Goal: Task Accomplishment & Management: Manage account settings

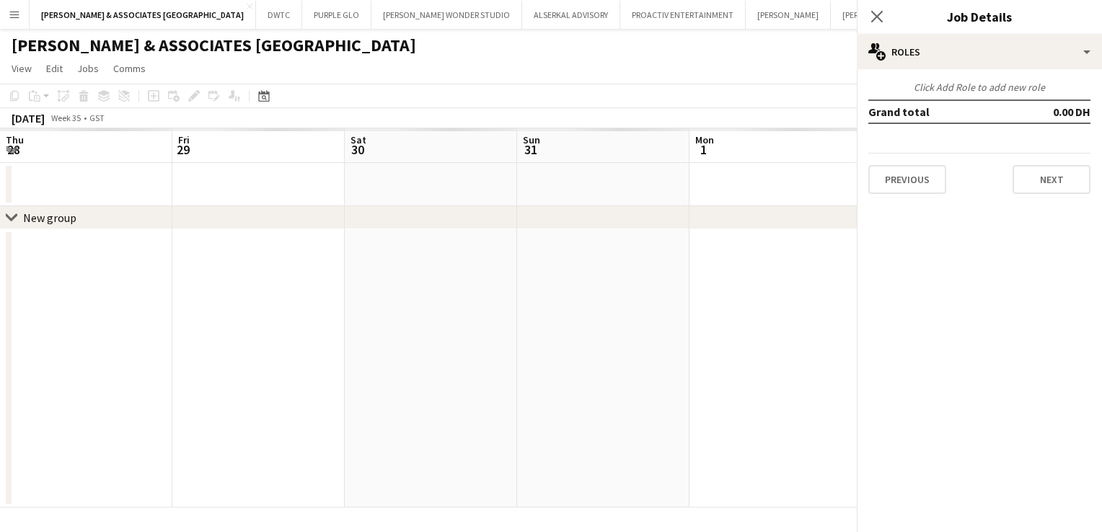
scroll to position [0, 496]
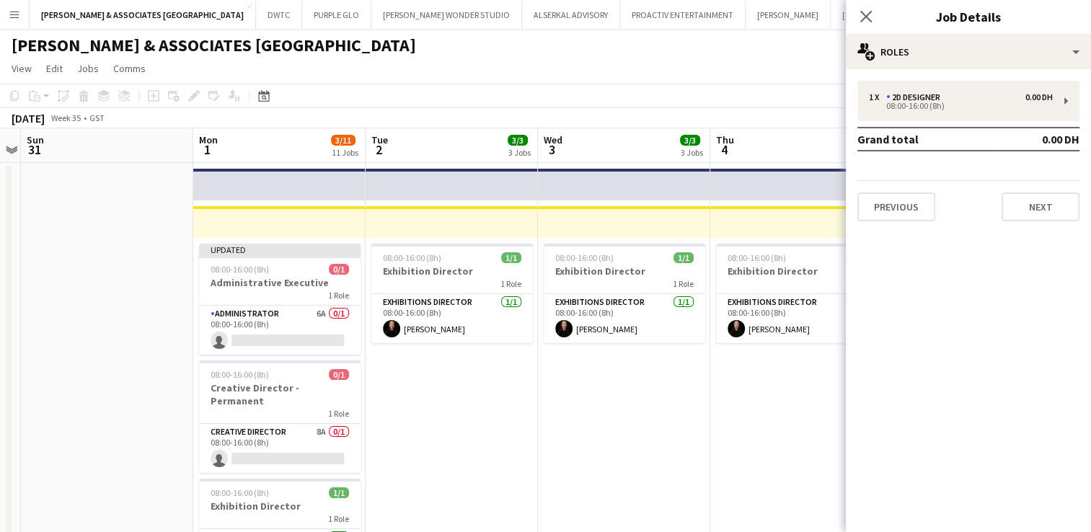
click at [12, 24] on button "Menu" at bounding box center [14, 14] width 29 height 29
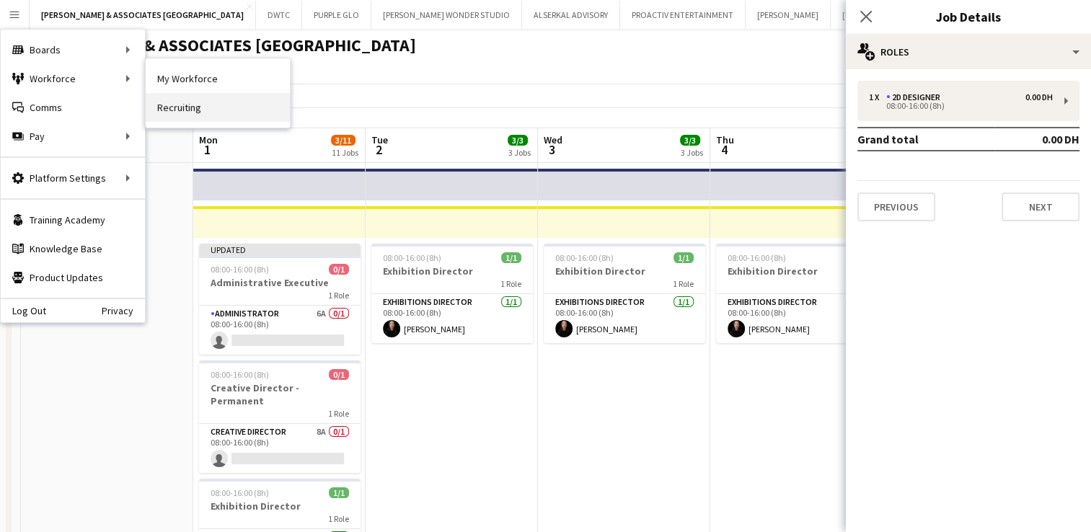
click at [173, 108] on link "Recruiting" at bounding box center [218, 107] width 144 height 29
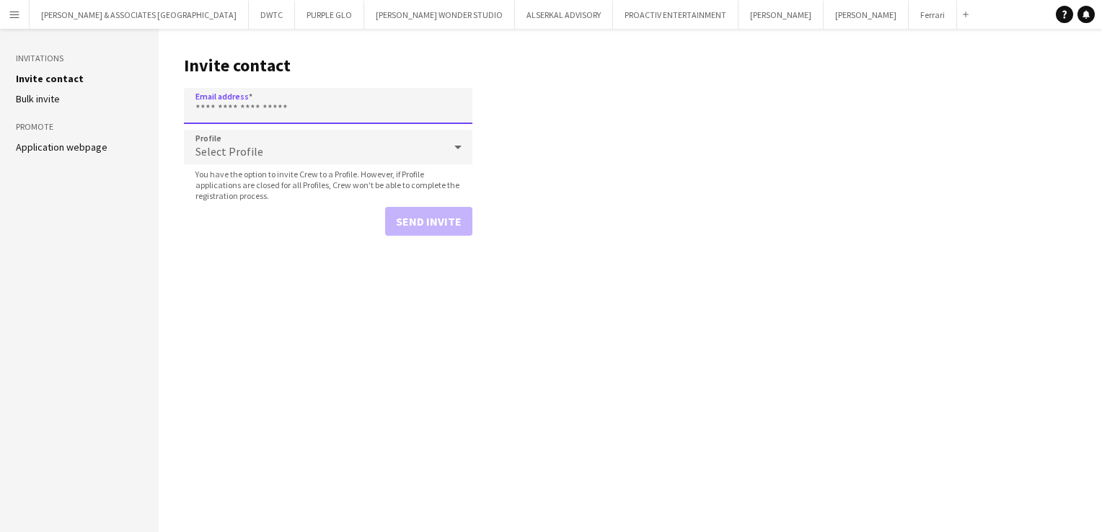
paste input "**********"
type input "**********"
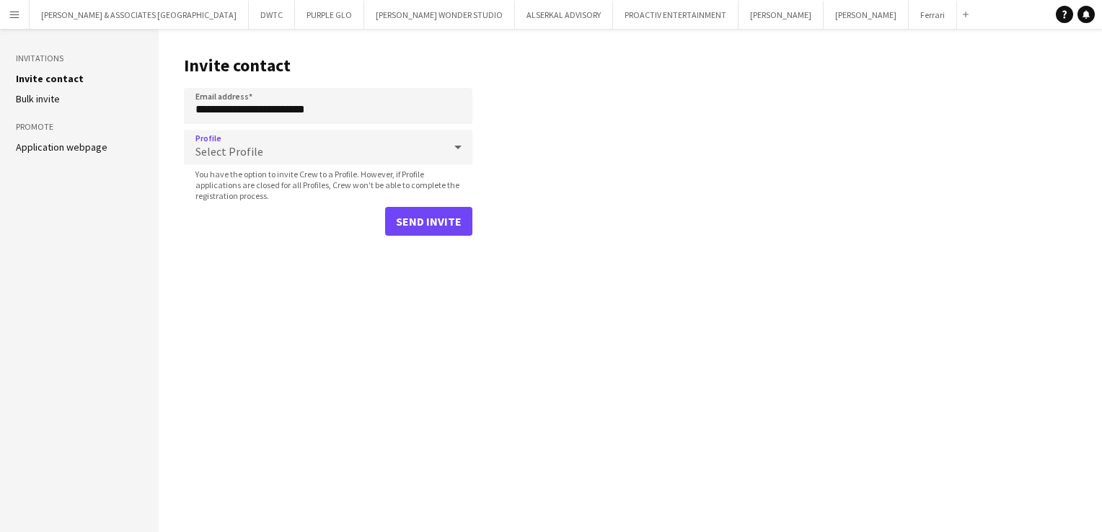
click at [291, 155] on div "Select Profile" at bounding box center [314, 147] width 260 height 35
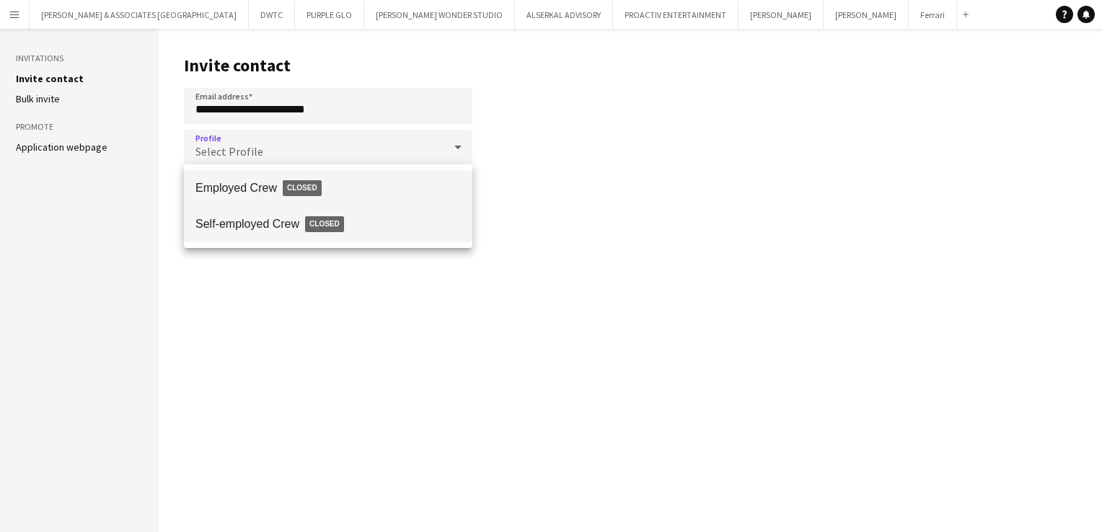
click at [266, 218] on span "Self-employed Crew Closed" at bounding box center [327, 224] width 265 height 33
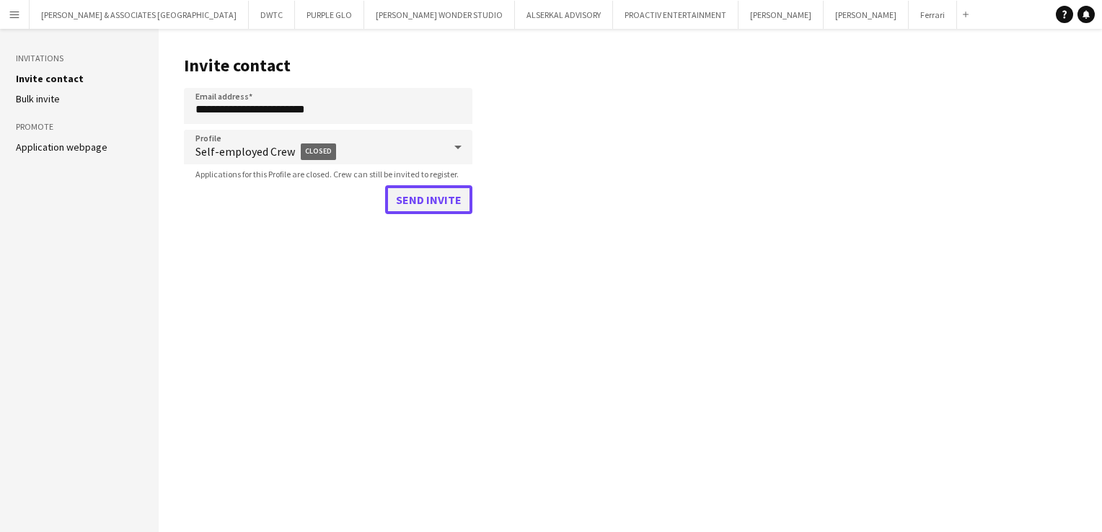
click at [406, 203] on button "Send invite" at bounding box center [428, 199] width 87 height 29
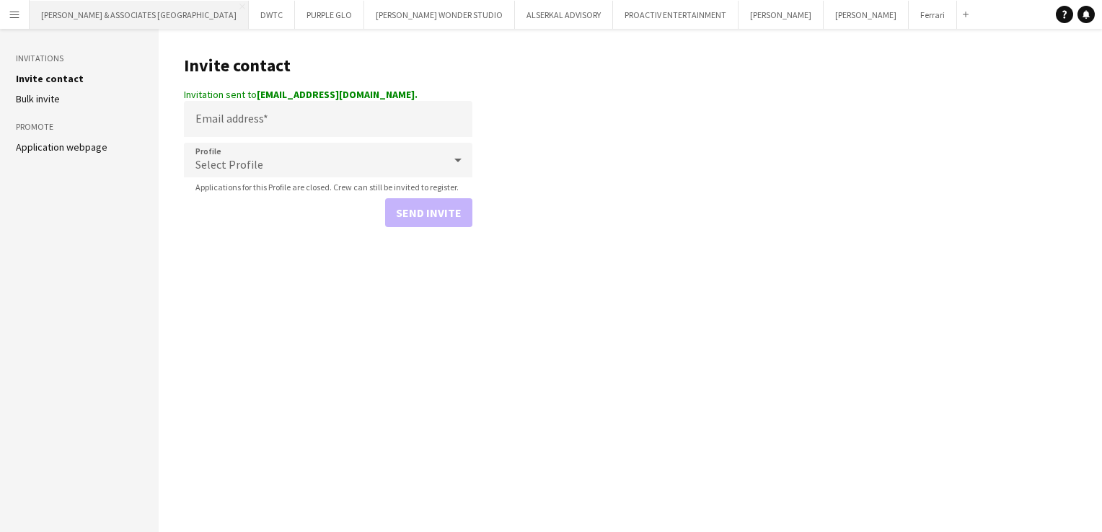
click at [93, 19] on button "RICHARD ATTIAS & ASSOCIATES UAE Close" at bounding box center [139, 15] width 219 height 28
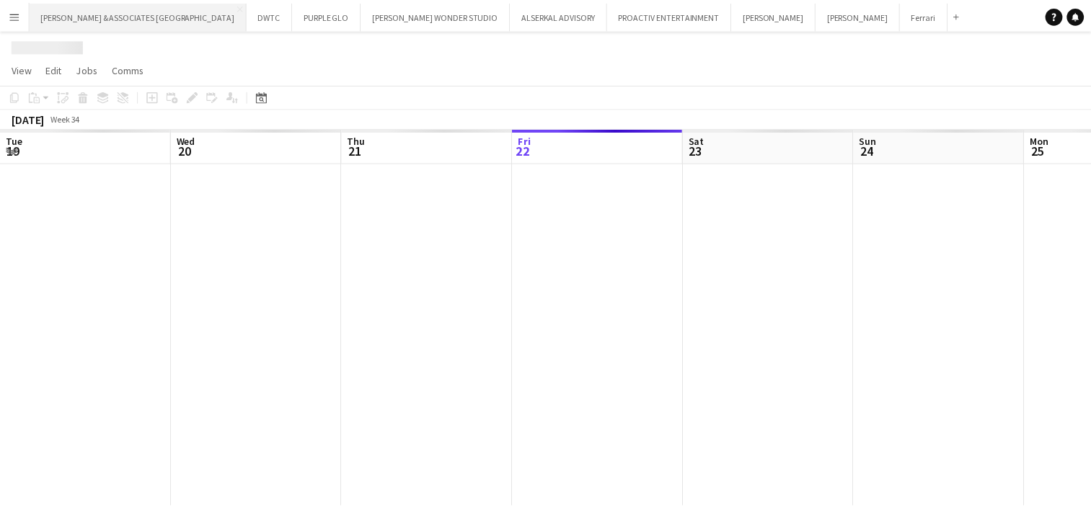
scroll to position [0, 345]
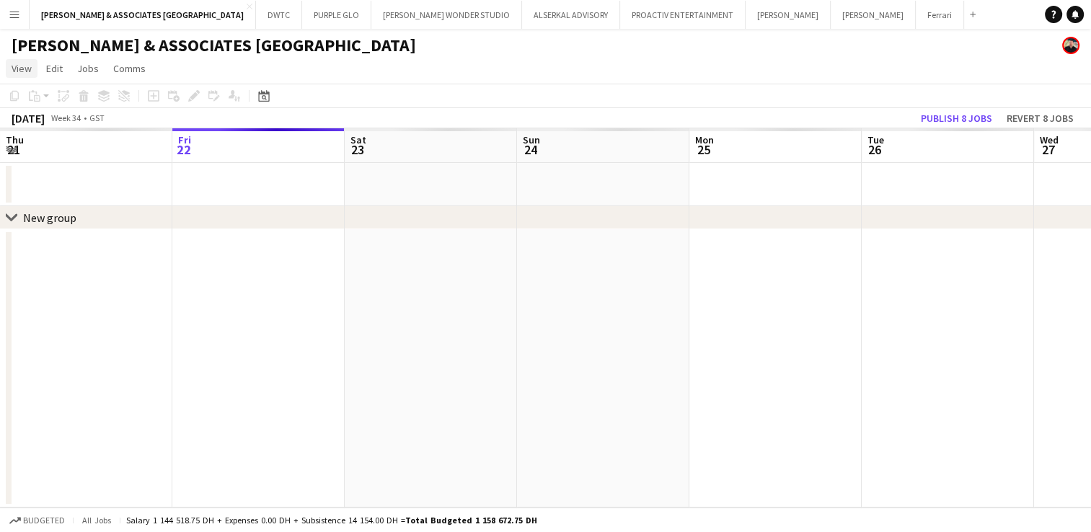
click at [23, 66] on span "View" at bounding box center [22, 68] width 20 height 13
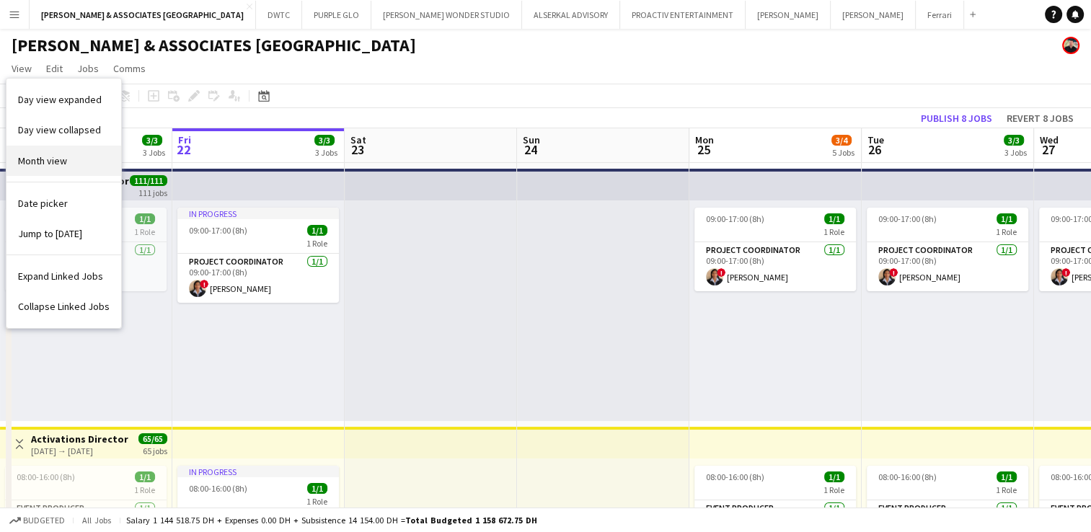
click at [78, 167] on link "Month view" at bounding box center [63, 161] width 115 height 30
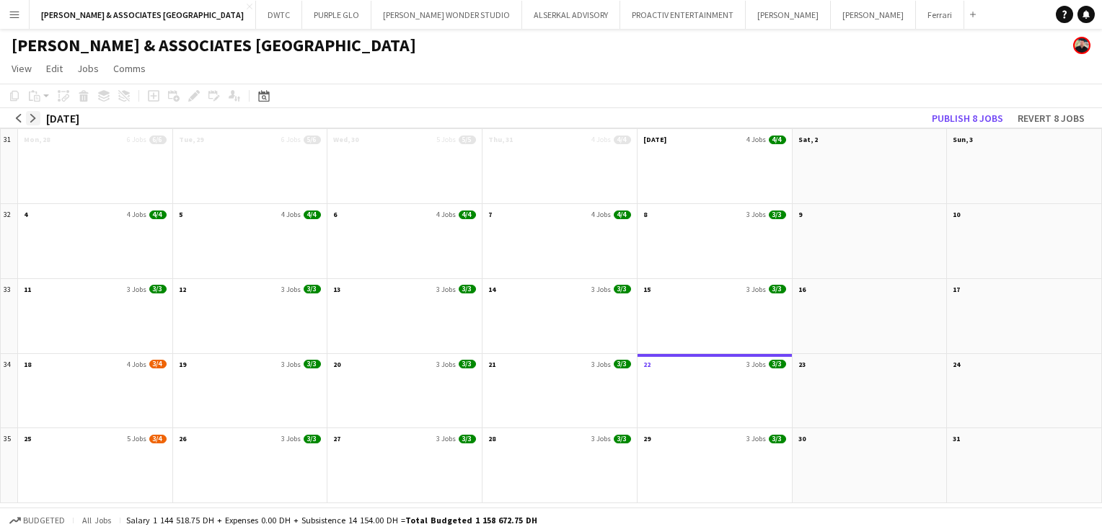
click at [33, 117] on app-icon "arrow-right" at bounding box center [33, 118] width 9 height 9
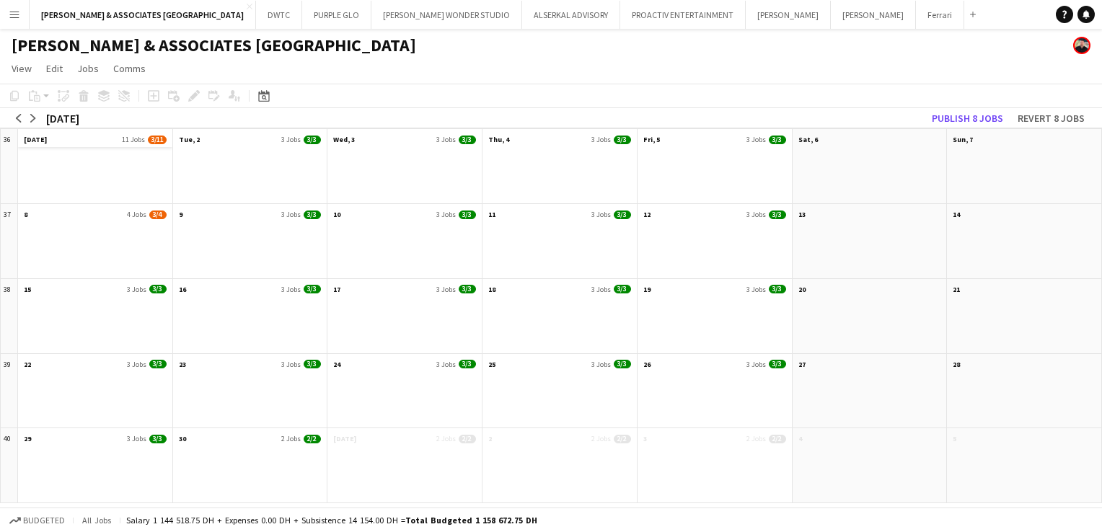
click at [63, 137] on app-month-view-date-header "Mon, 1 Sep 11 Jobs 3/11" at bounding box center [95, 138] width 154 height 18
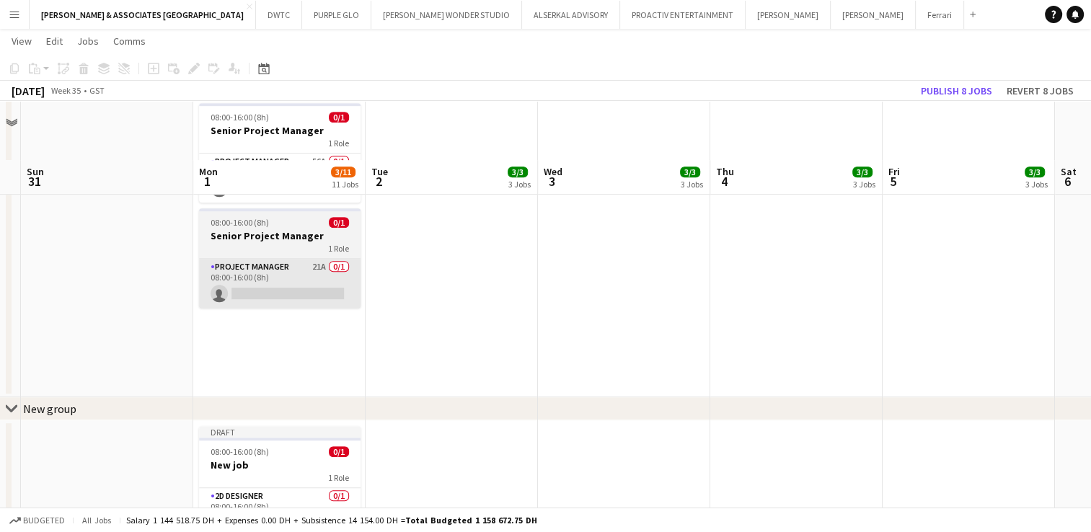
scroll to position [877, 0]
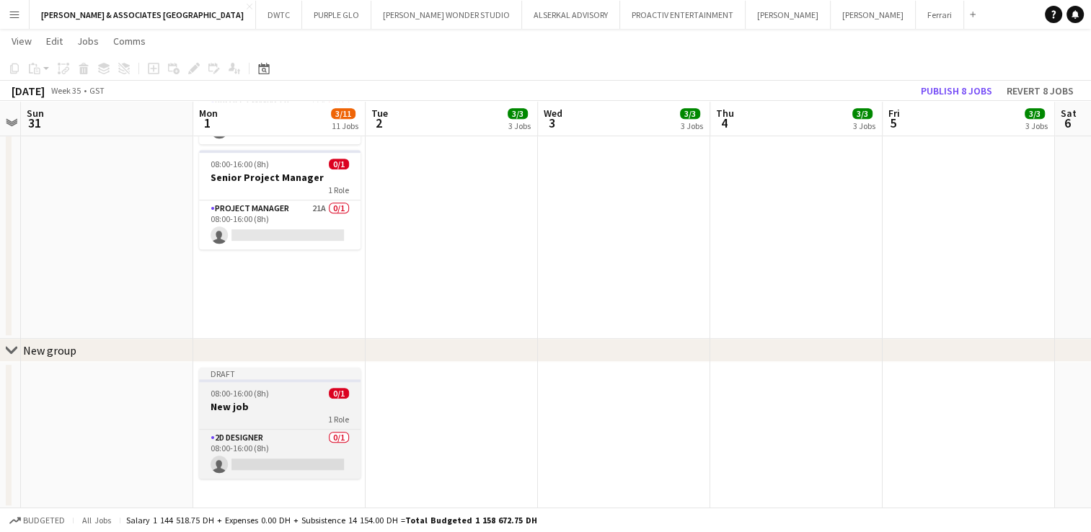
click at [262, 423] on div "1 Role" at bounding box center [280, 419] width 162 height 12
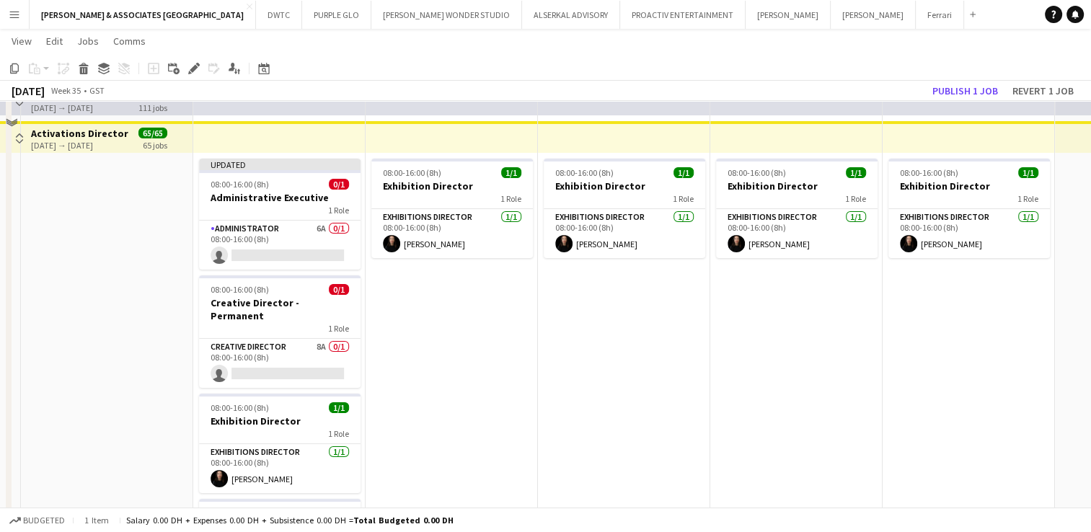
scroll to position [0, 0]
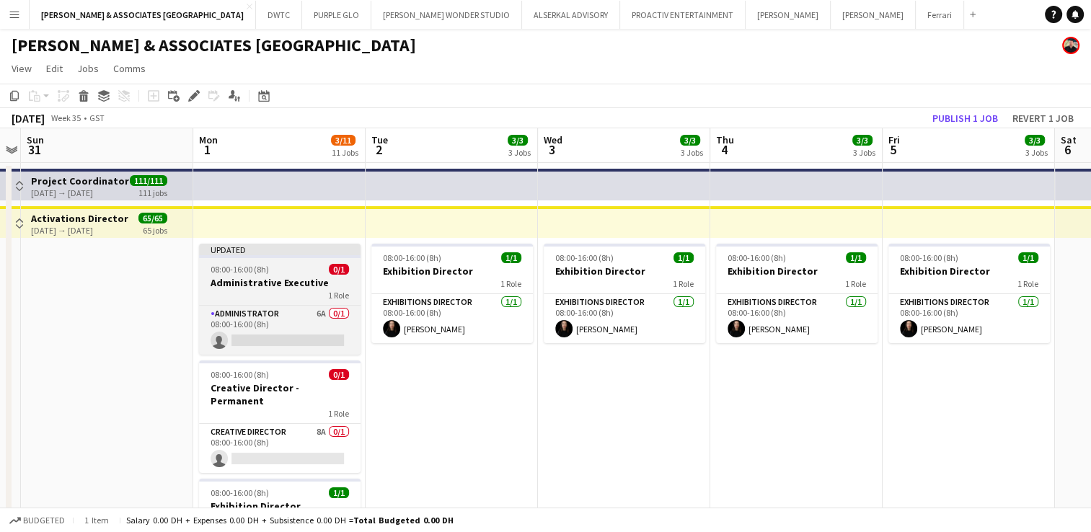
click at [278, 273] on div "08:00-16:00 (8h) 0/1" at bounding box center [280, 269] width 162 height 11
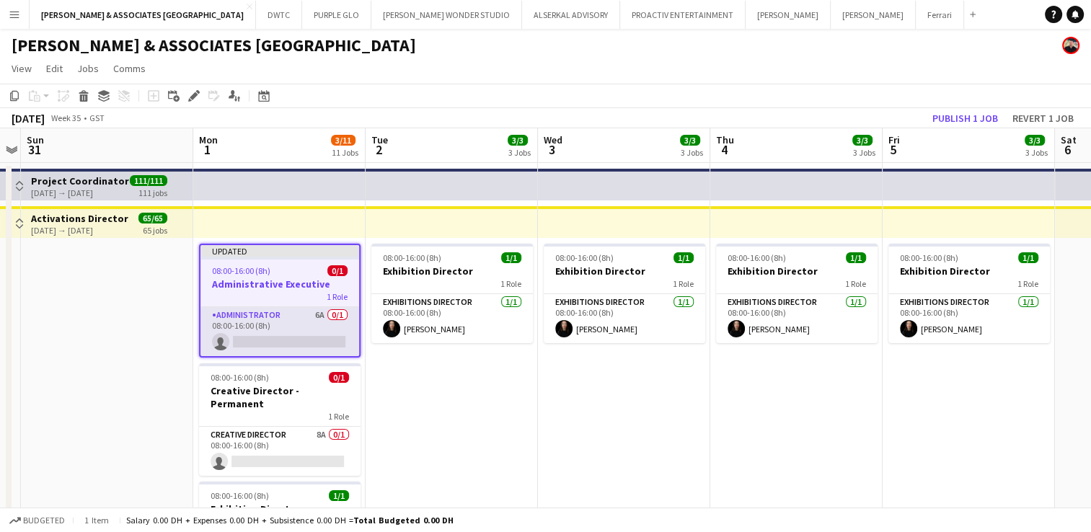
click at [275, 317] on app-card-role "Administrator 6A 0/1 08:00-16:00 (8h) single-neutral-actions" at bounding box center [280, 331] width 159 height 49
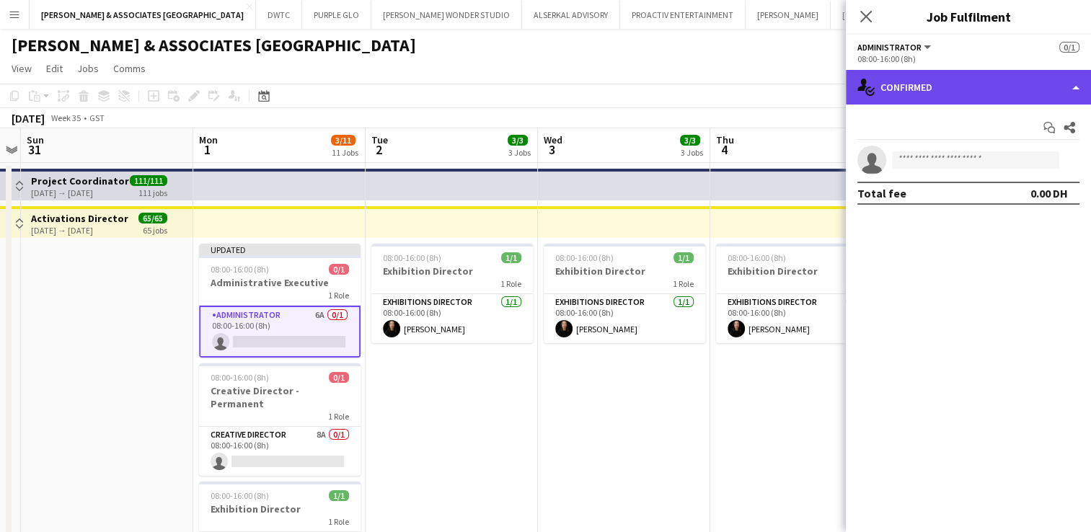
click at [948, 87] on div "single-neutral-actions-check-2 Confirmed" at bounding box center [968, 87] width 245 height 35
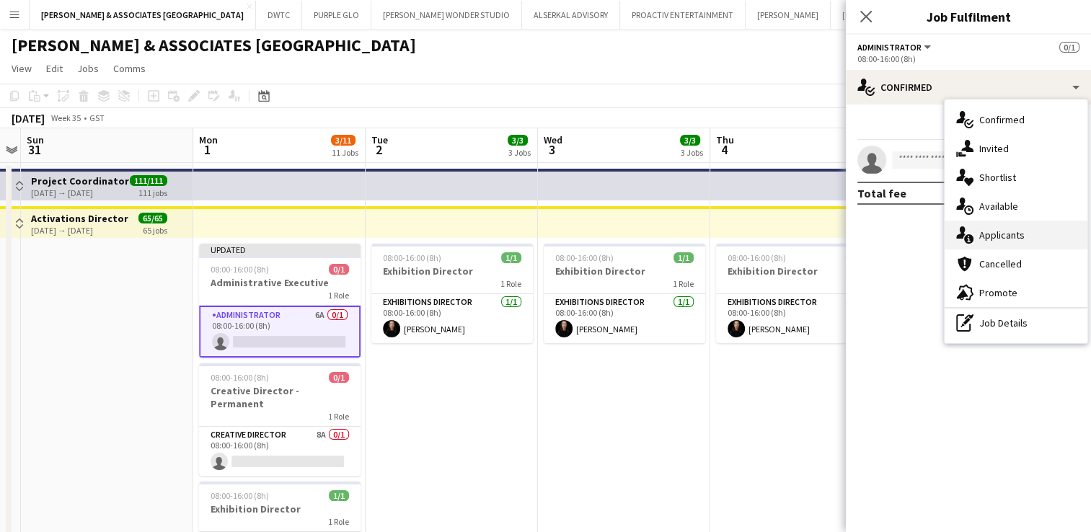
click at [1010, 237] on div "single-neutral-actions-information Applicants" at bounding box center [1016, 235] width 143 height 29
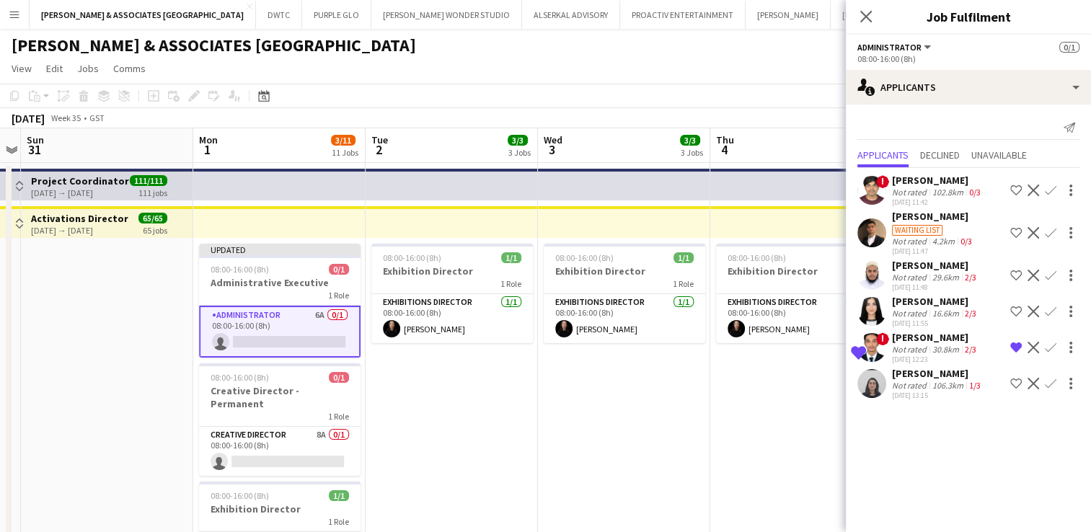
click at [925, 379] on div "[PERSON_NAME]" at bounding box center [938, 373] width 92 height 13
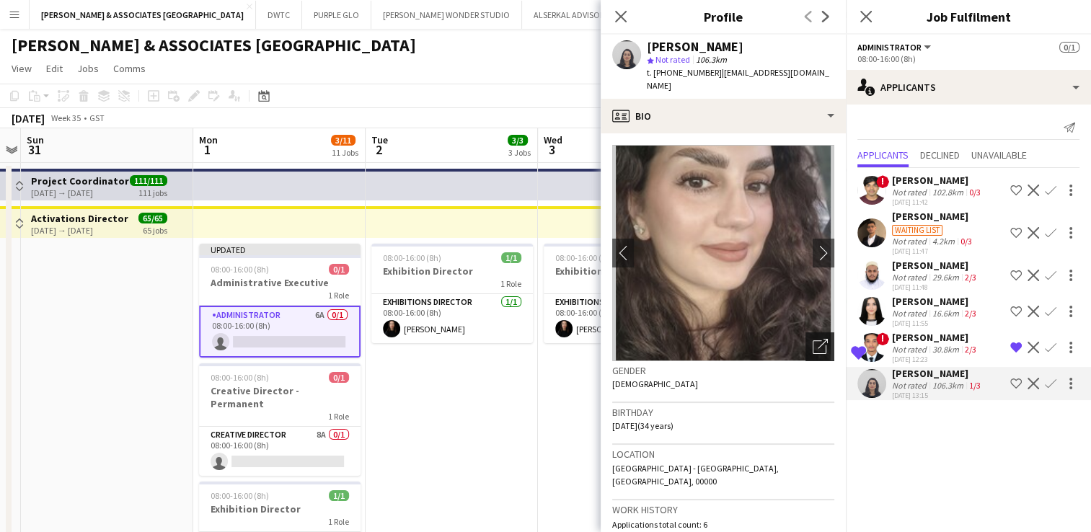
click at [813, 339] on icon "Open photos pop-in" at bounding box center [820, 346] width 15 height 15
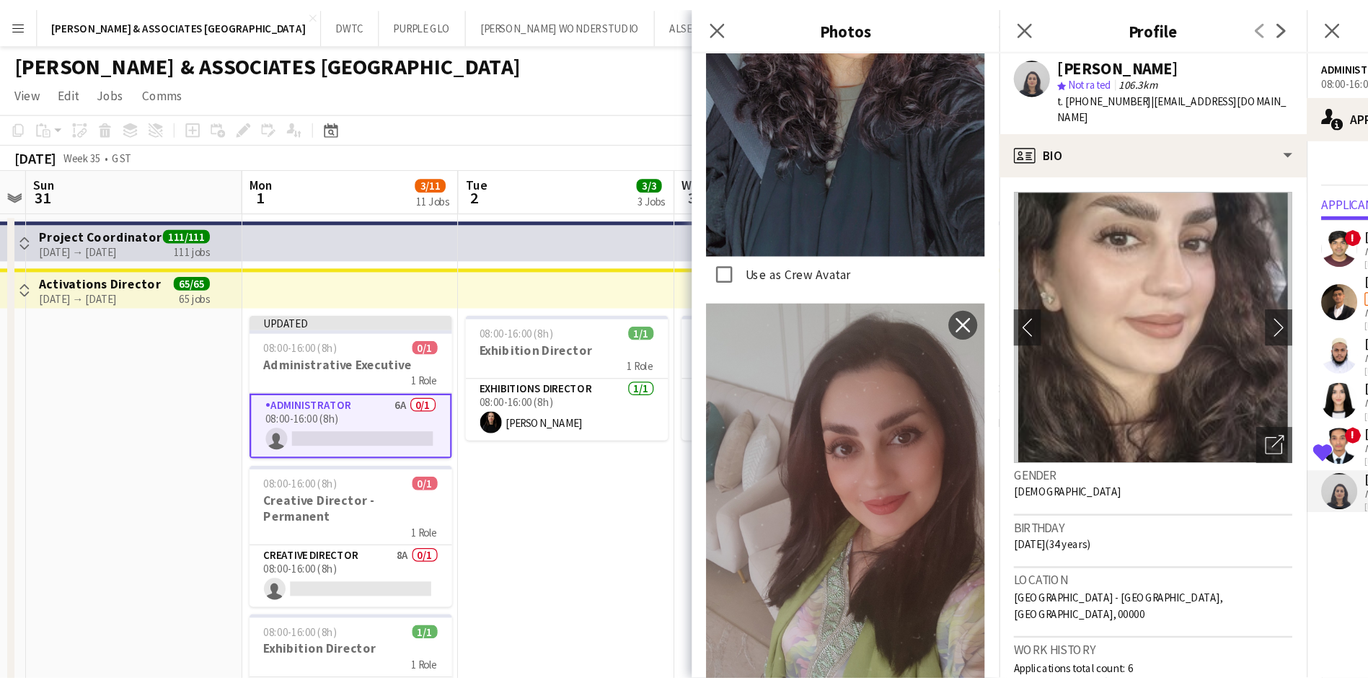
scroll to position [2273, 0]
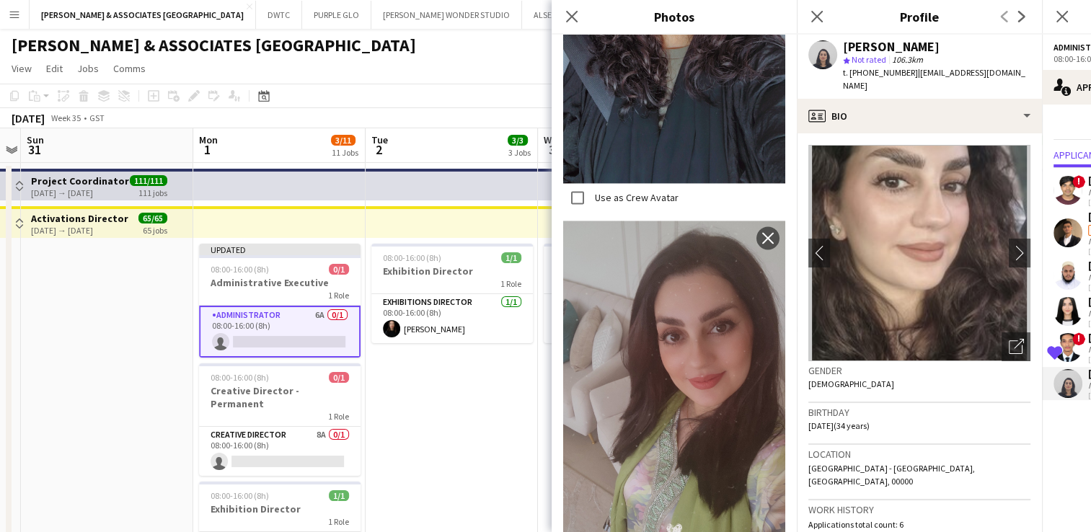
click at [992, 364] on h3 "Gender" at bounding box center [920, 370] width 222 height 13
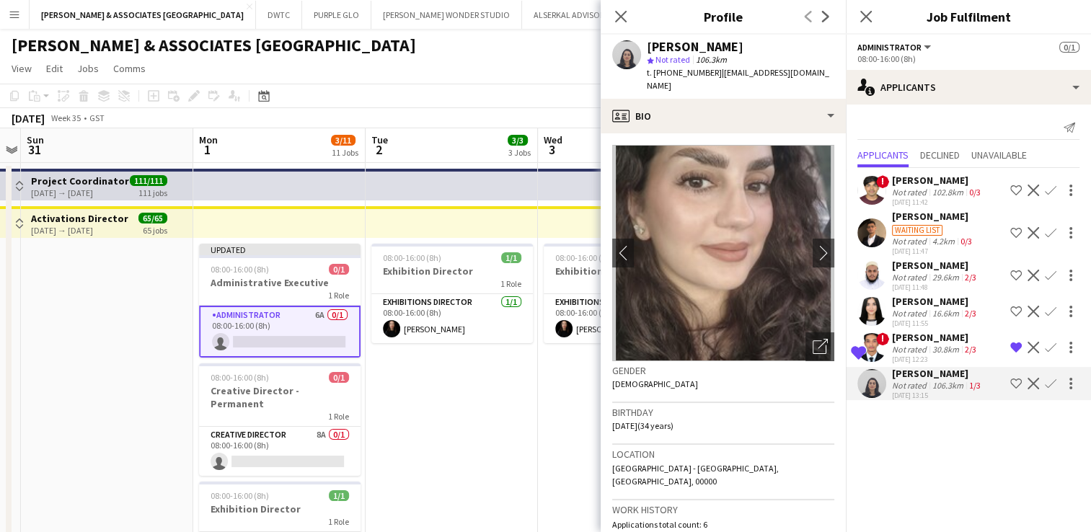
click at [713, 133] on app-crew-profile-bio "chevron-left chevron-right Open photos pop-in Gender Female Birthday 26-08-1990…" at bounding box center [723, 332] width 245 height 399
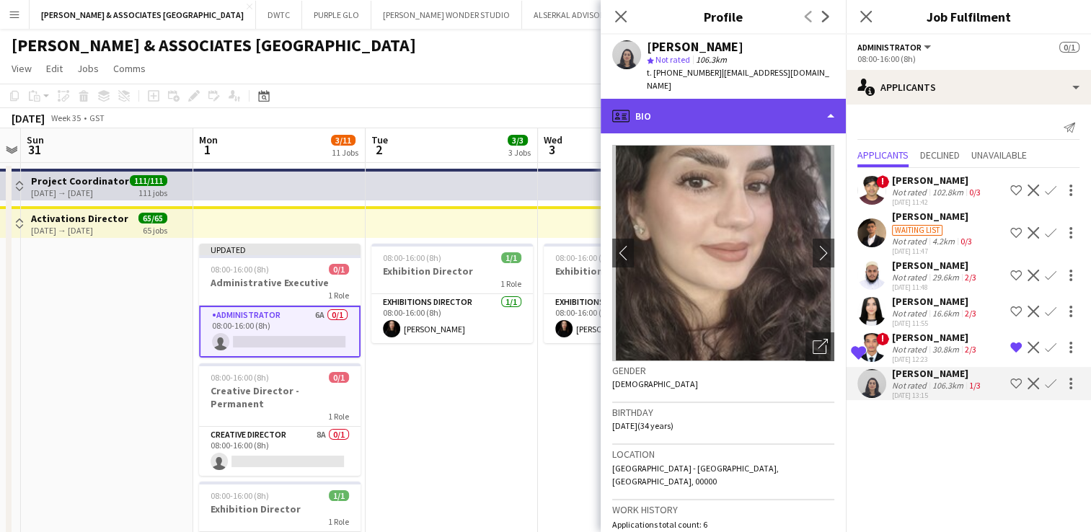
click at [708, 116] on div "profile Bio" at bounding box center [723, 116] width 245 height 35
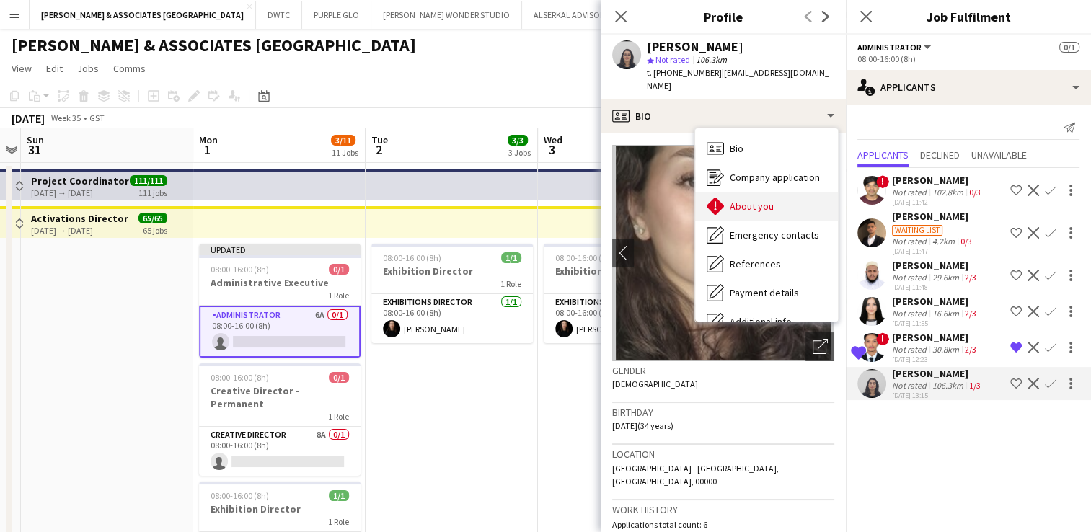
click at [770, 202] on div "About you About you" at bounding box center [766, 206] width 143 height 29
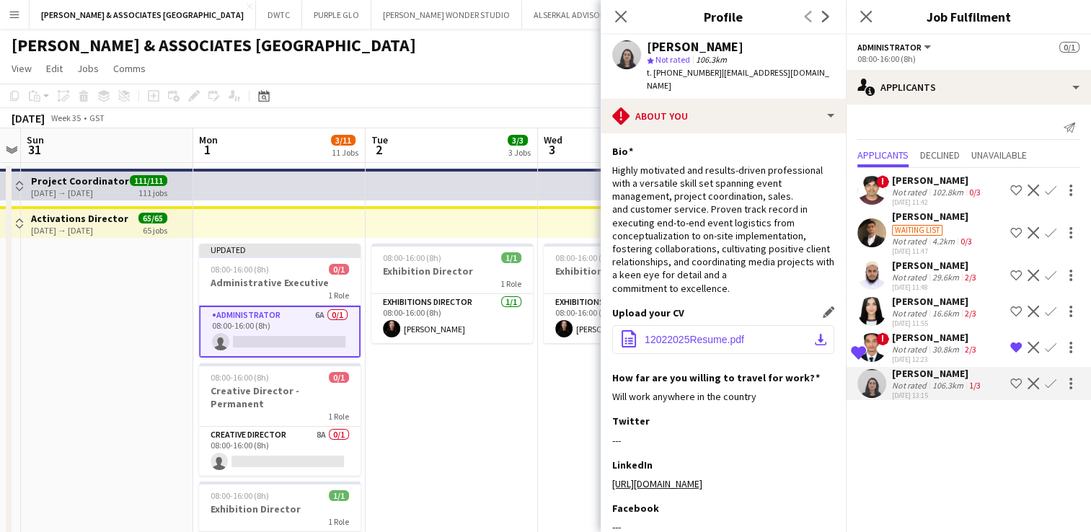
click at [681, 334] on span "12022025Resume.pdf" at bounding box center [695, 340] width 100 height 12
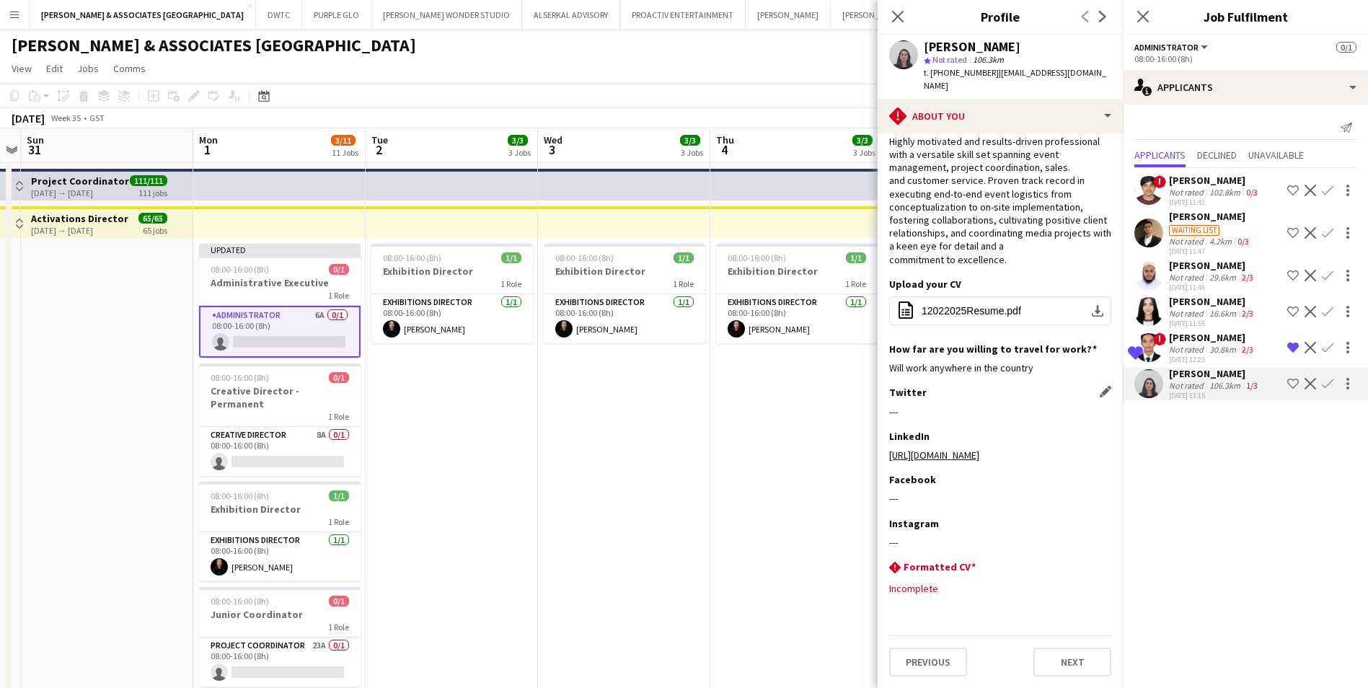
scroll to position [42, 0]
click at [1091, 342] on div "[PERSON_NAME]" at bounding box center [1212, 337] width 87 height 13
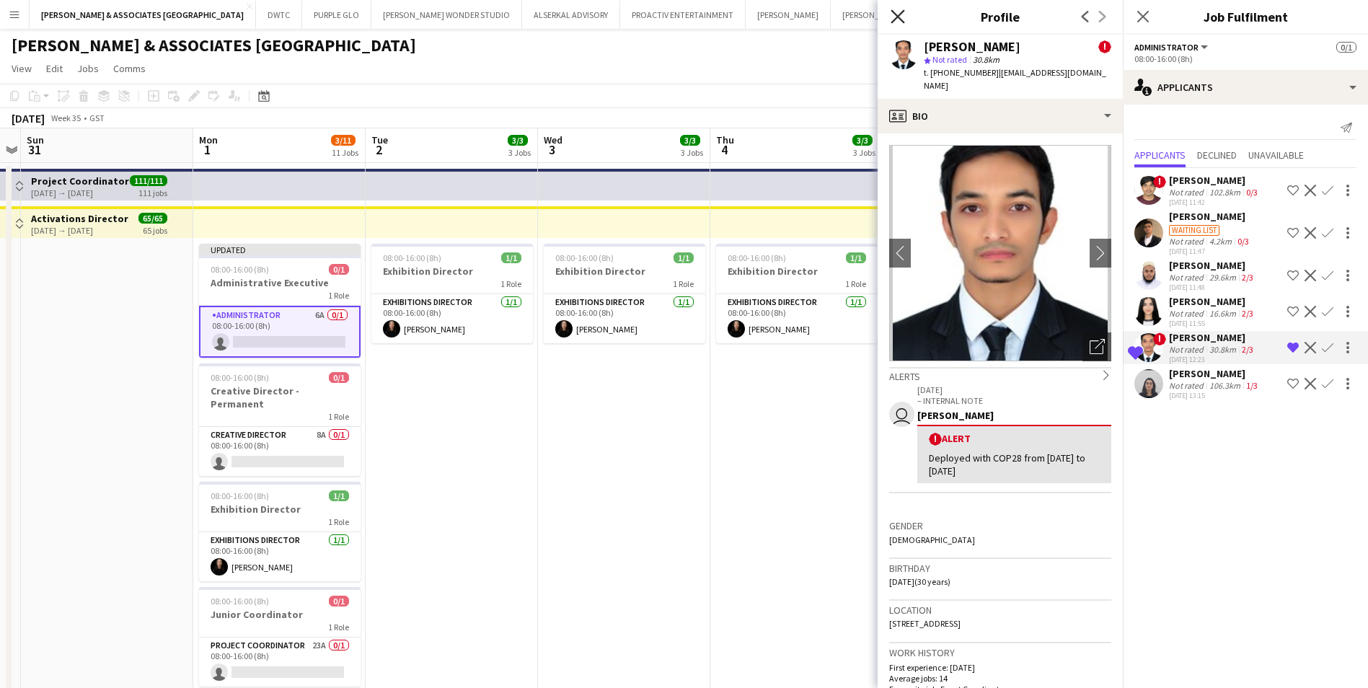
click at [897, 17] on icon at bounding box center [898, 16] width 14 height 14
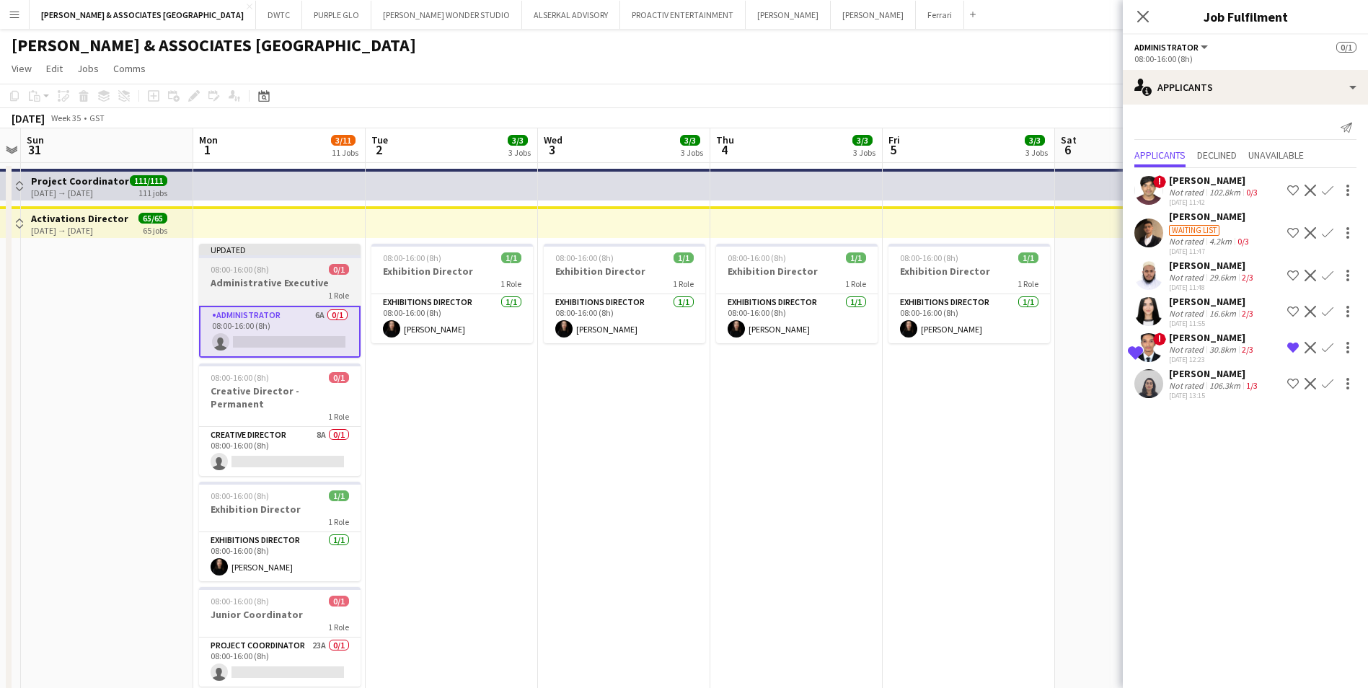
click at [273, 288] on h3 "Administrative Executive" at bounding box center [280, 282] width 162 height 13
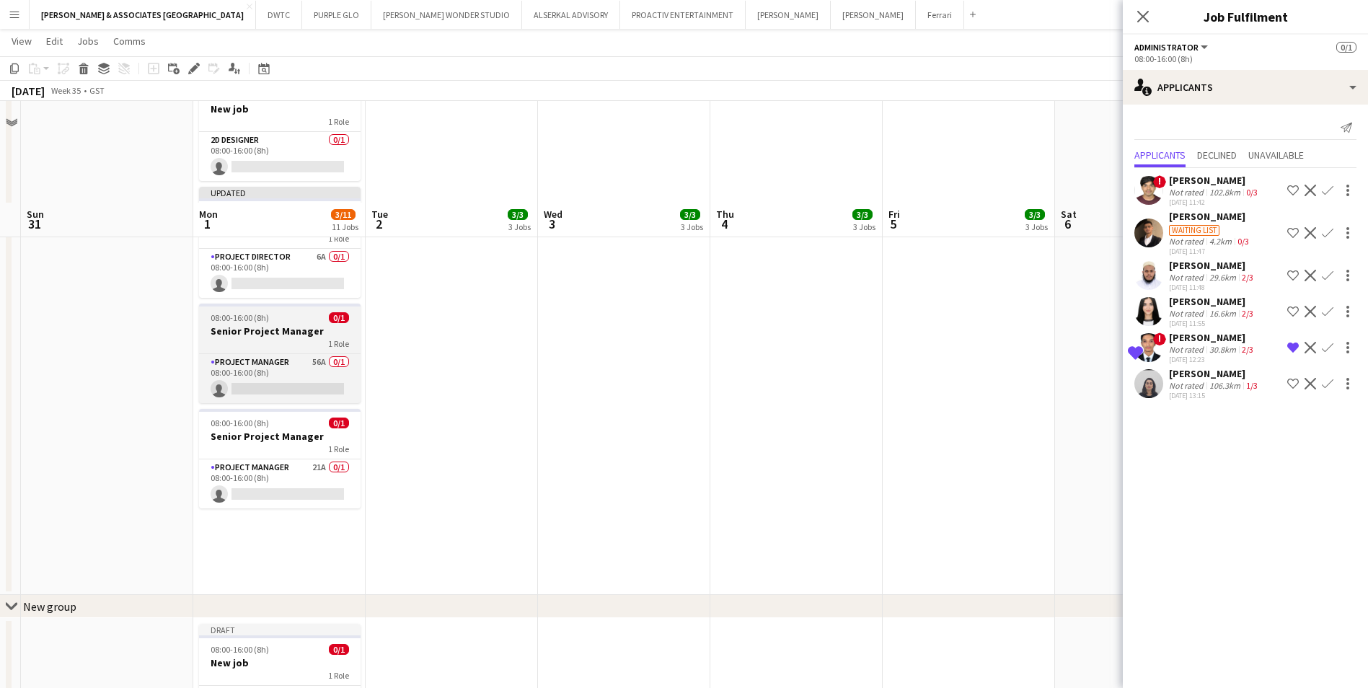
scroll to position [723, 0]
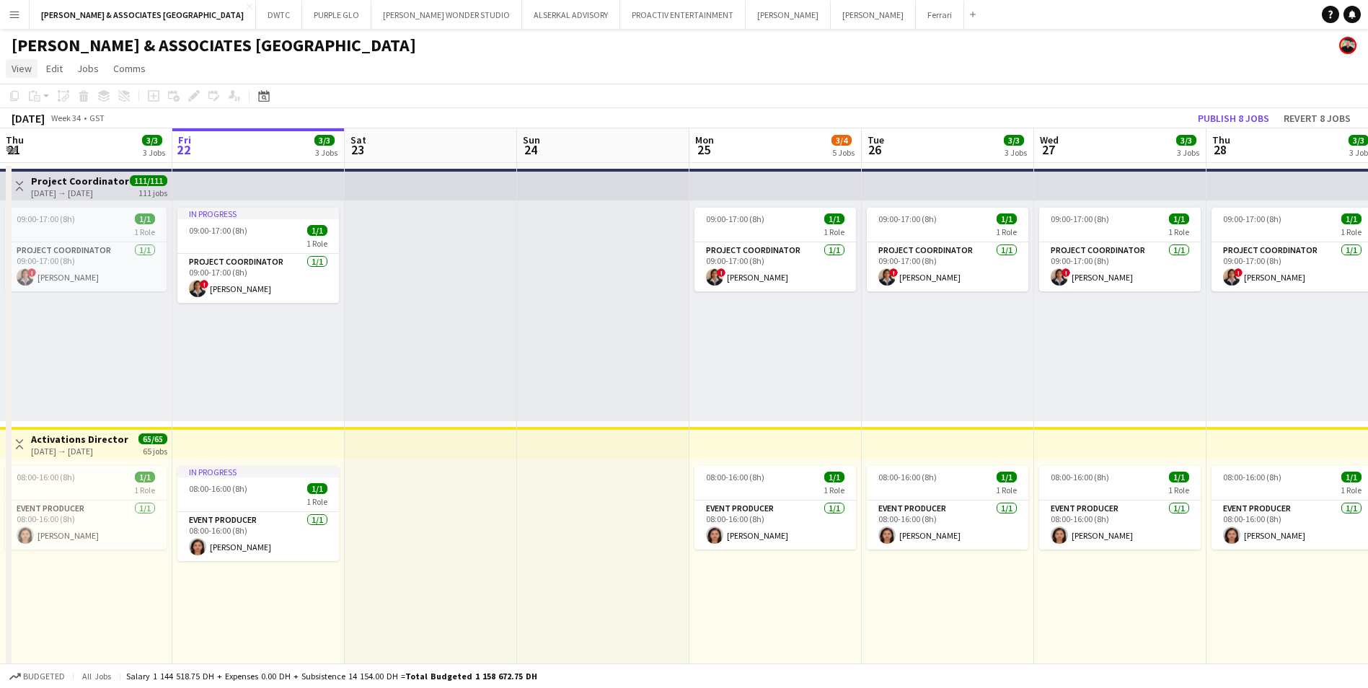
click at [22, 74] on span "View" at bounding box center [22, 68] width 20 height 13
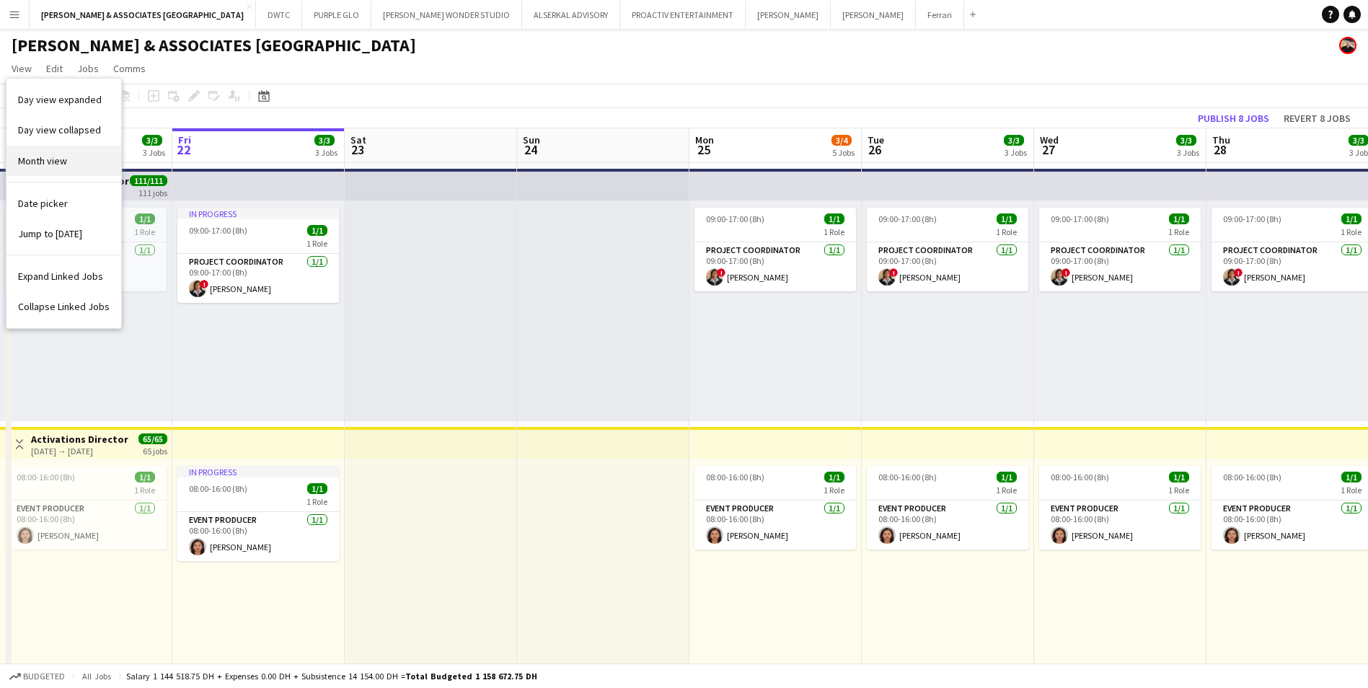
click at [50, 169] on link "Month view" at bounding box center [63, 161] width 115 height 30
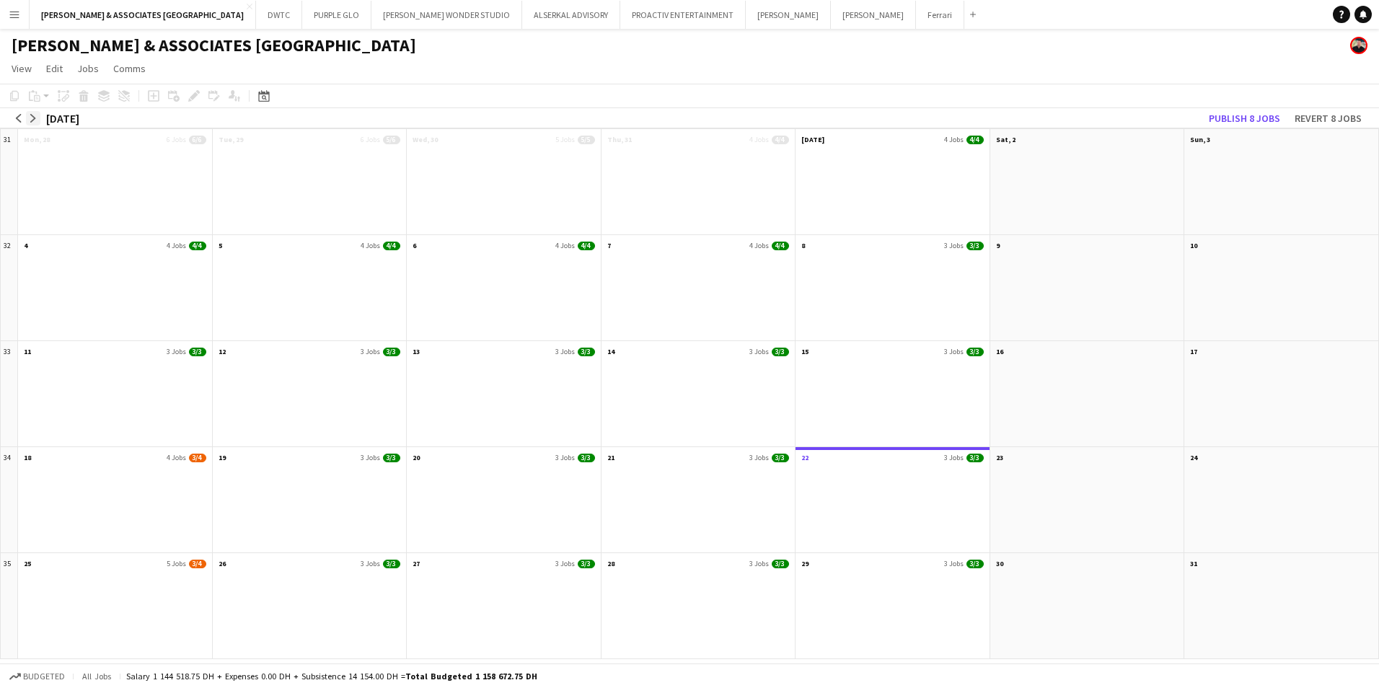
click at [35, 119] on app-icon "arrow-right" at bounding box center [33, 118] width 9 height 9
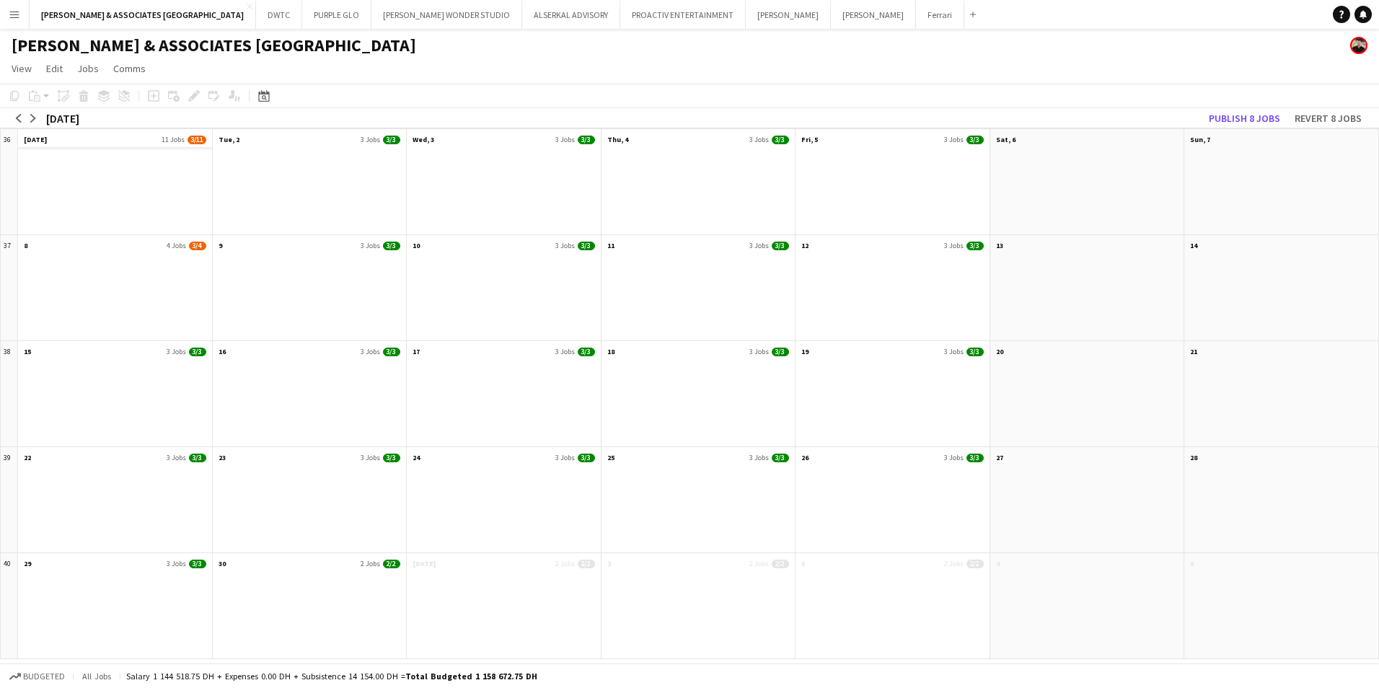
click at [58, 138] on app-month-view-date-header "Mon, 1 Sep 11 Jobs 3/11" at bounding box center [115, 138] width 194 height 18
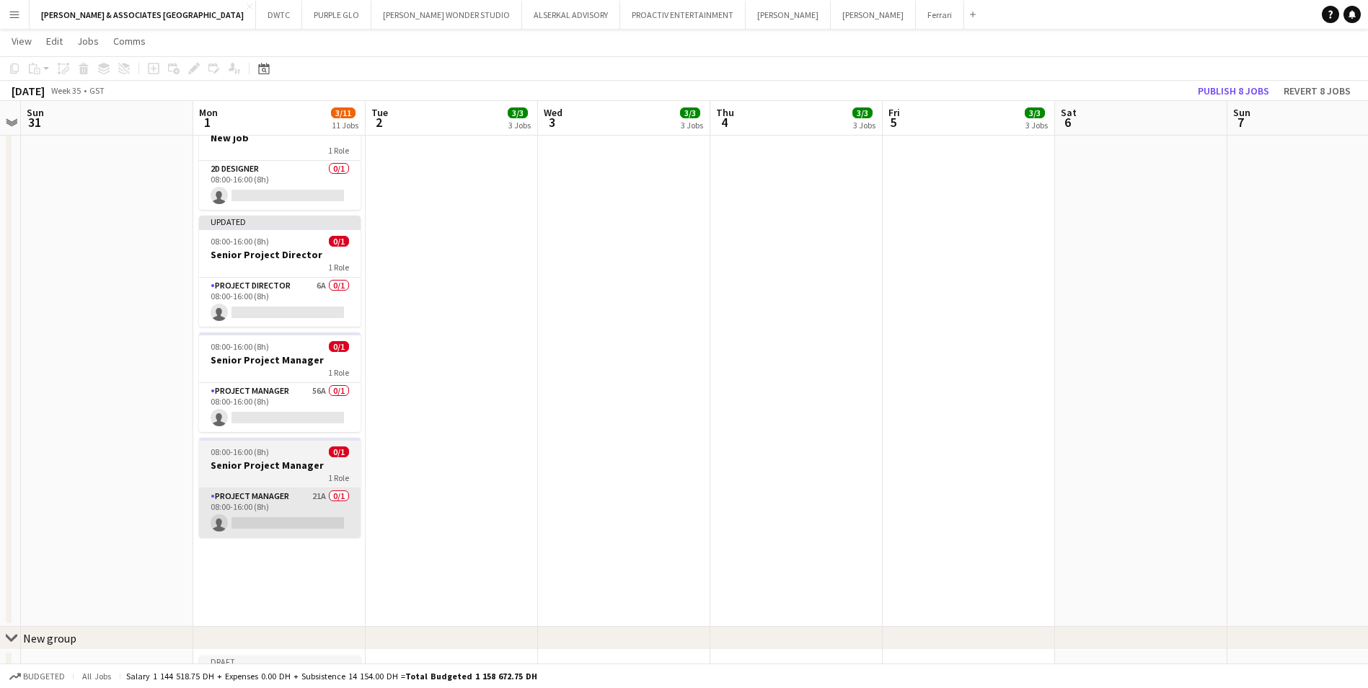
scroll to position [723, 0]
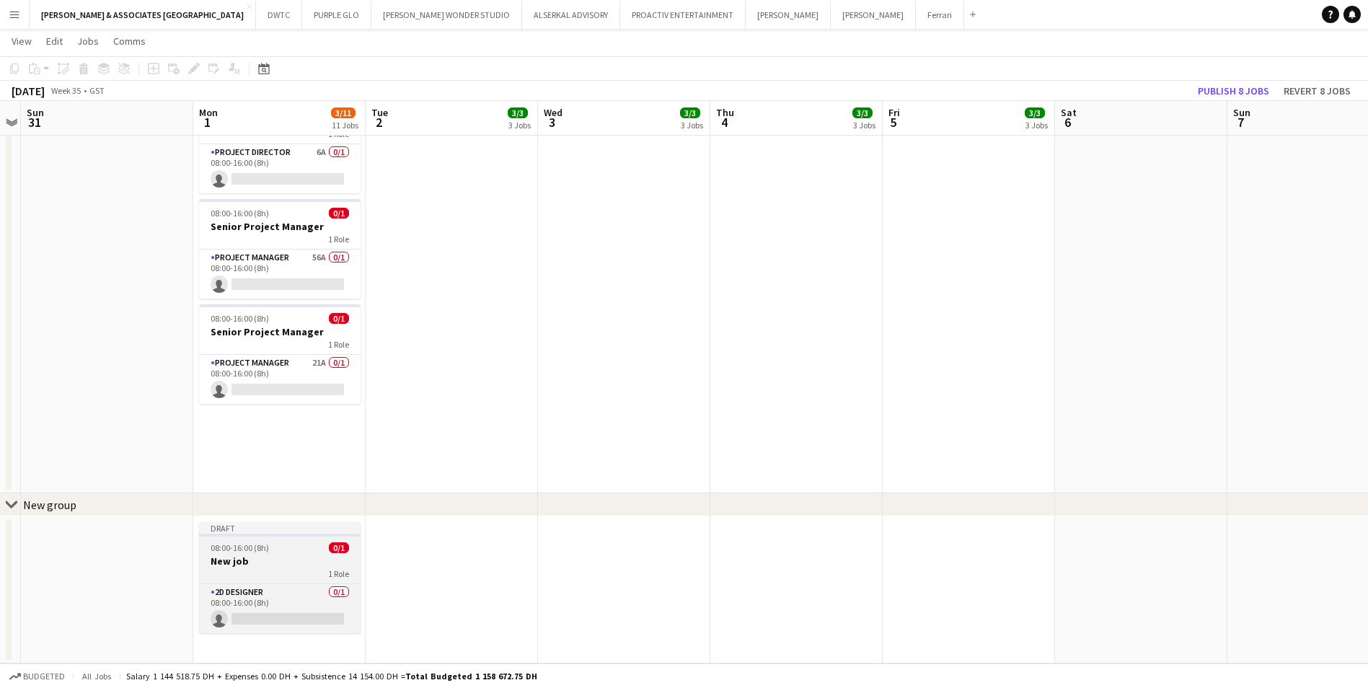
click at [289, 561] on h3 "New job" at bounding box center [280, 561] width 162 height 13
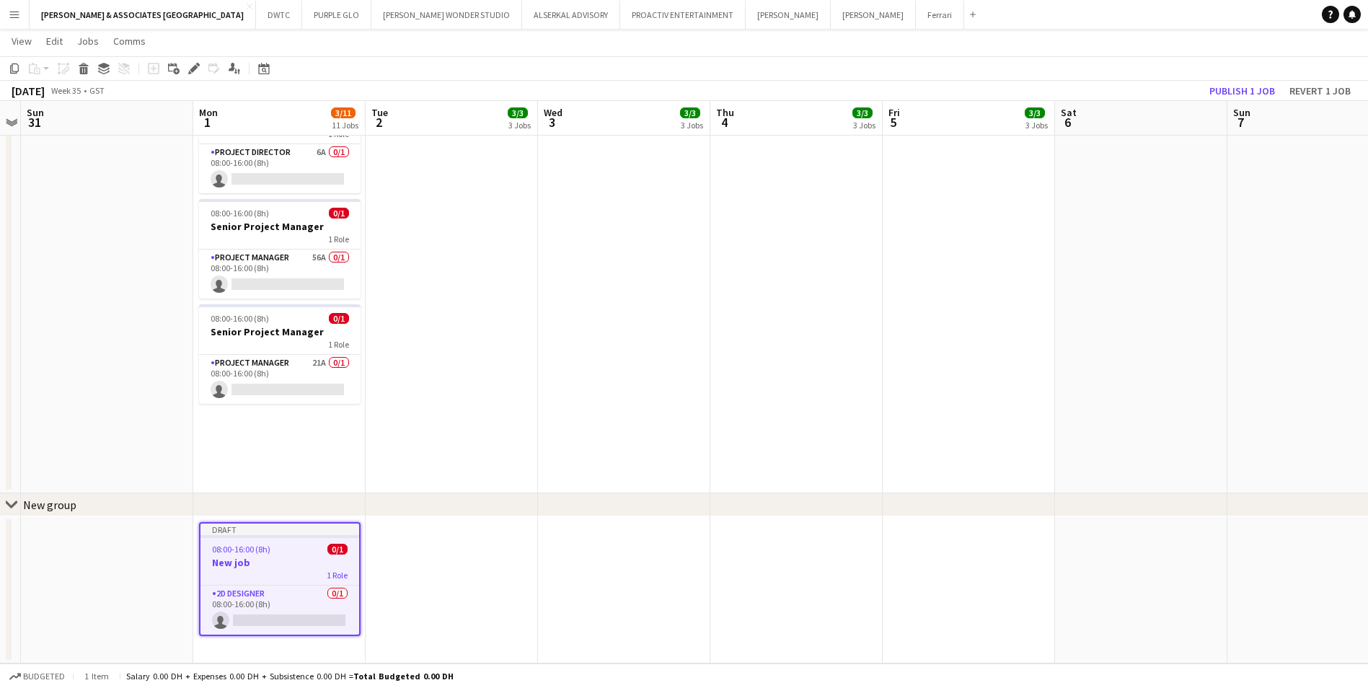
click at [280, 584] on app-job-card "Draft 08:00-16:00 (8h) 0/1 New job 1 Role 2D Designer 0/1 08:00-16:00 (8h) sing…" at bounding box center [280, 579] width 162 height 114
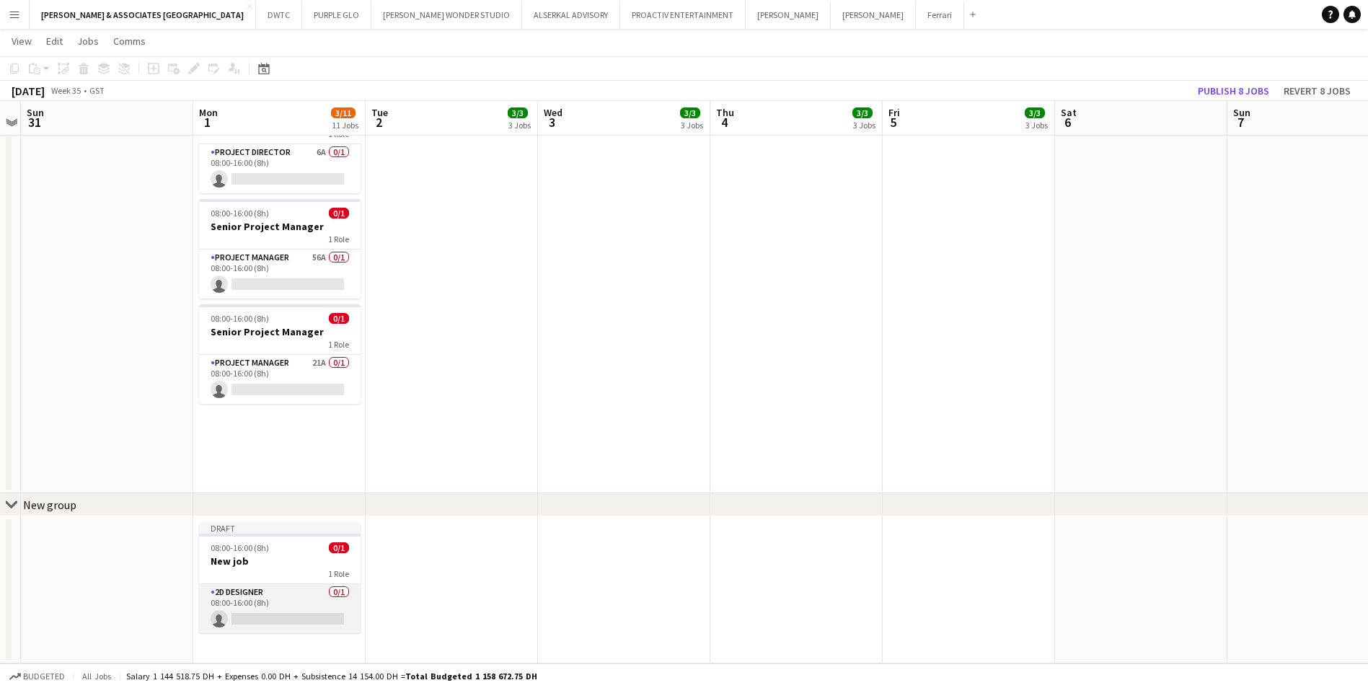
click at [273, 591] on app-card-role "2D Designer 0/1 08:00-16:00 (8h) single-neutral-actions" at bounding box center [280, 608] width 162 height 49
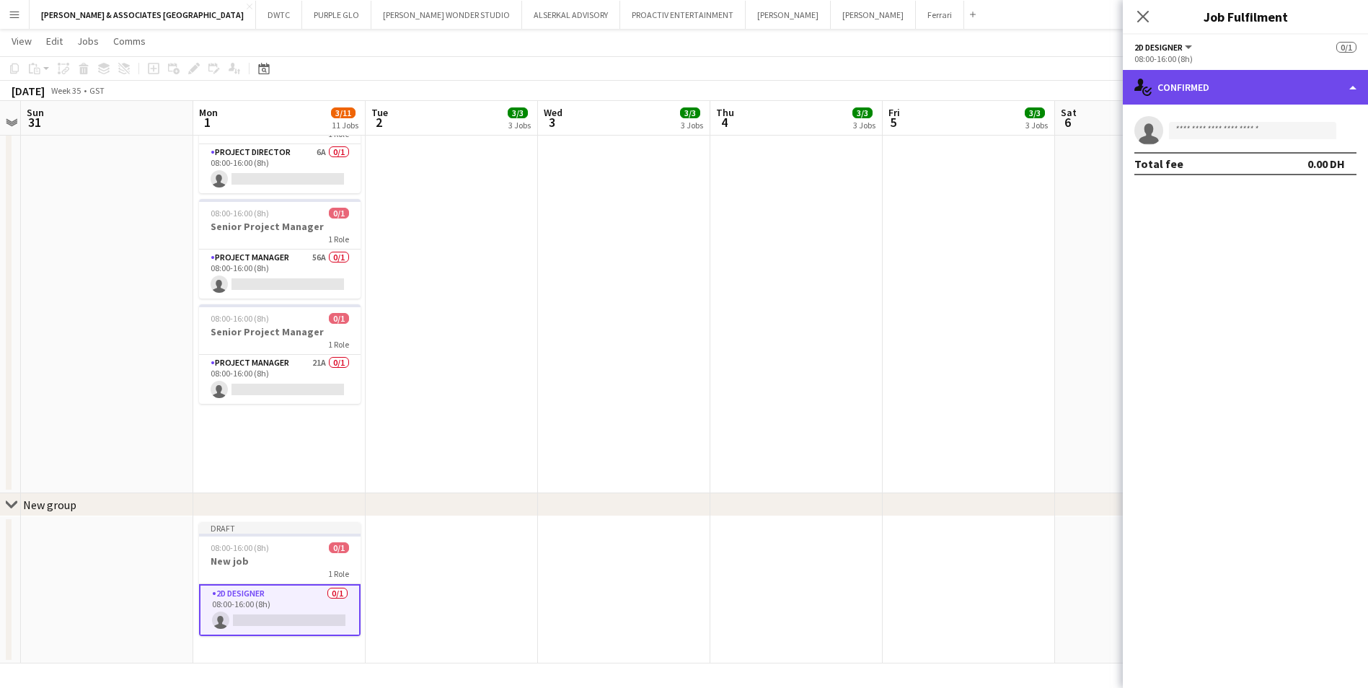
click at [1197, 103] on div "single-neutral-actions-check-2 Confirmed" at bounding box center [1245, 87] width 245 height 35
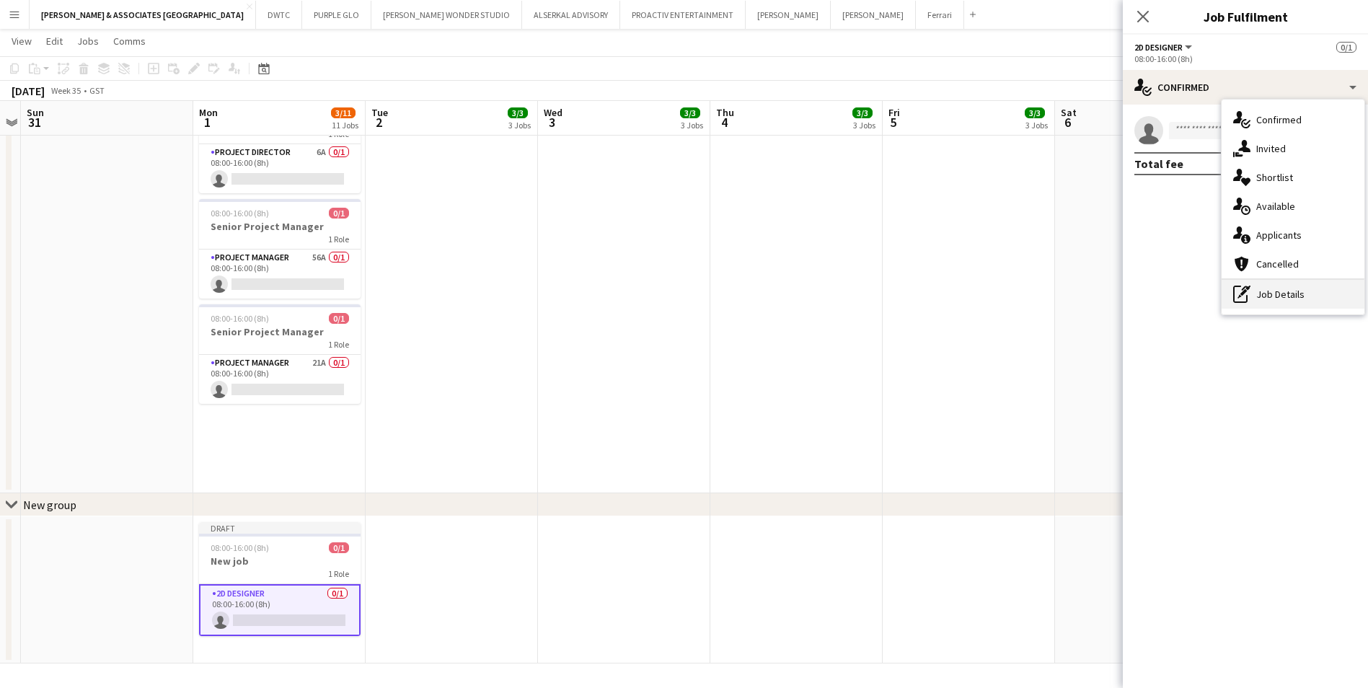
click at [1304, 289] on div "pen-write Job Details" at bounding box center [1293, 294] width 143 height 29
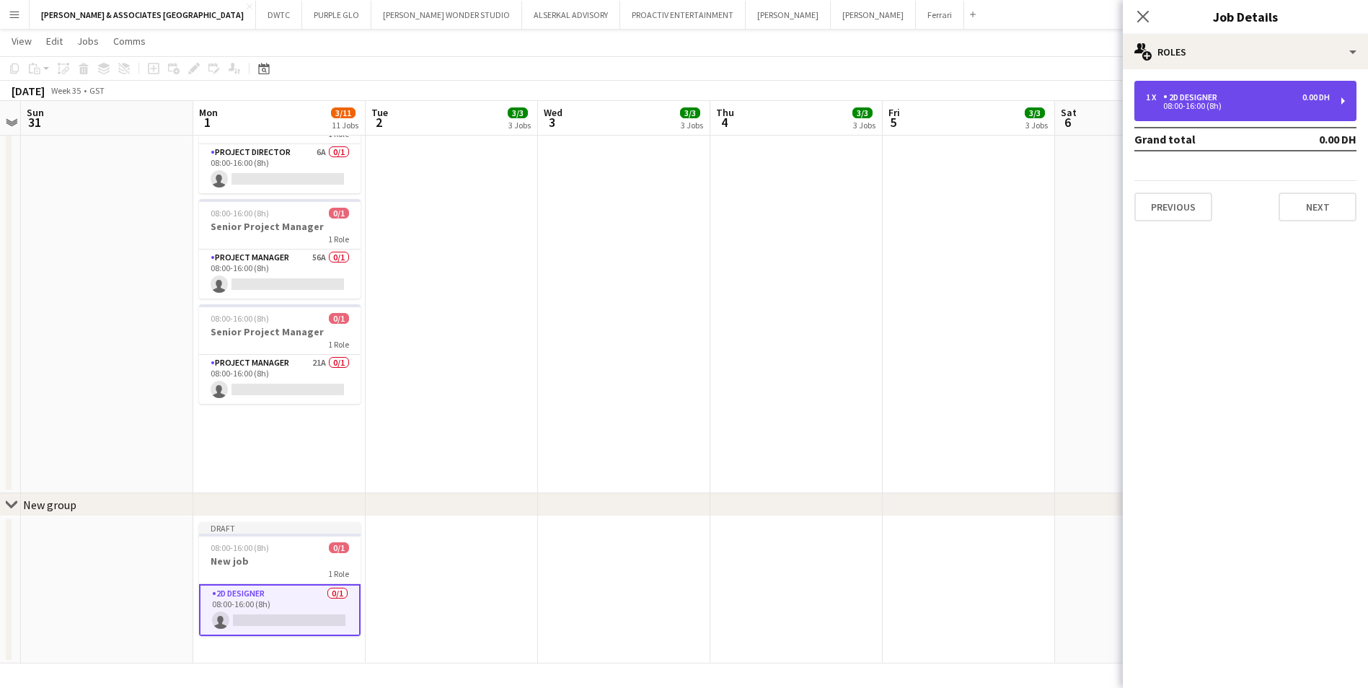
click at [1246, 108] on div "08:00-16:00 (8h)" at bounding box center [1238, 105] width 184 height 7
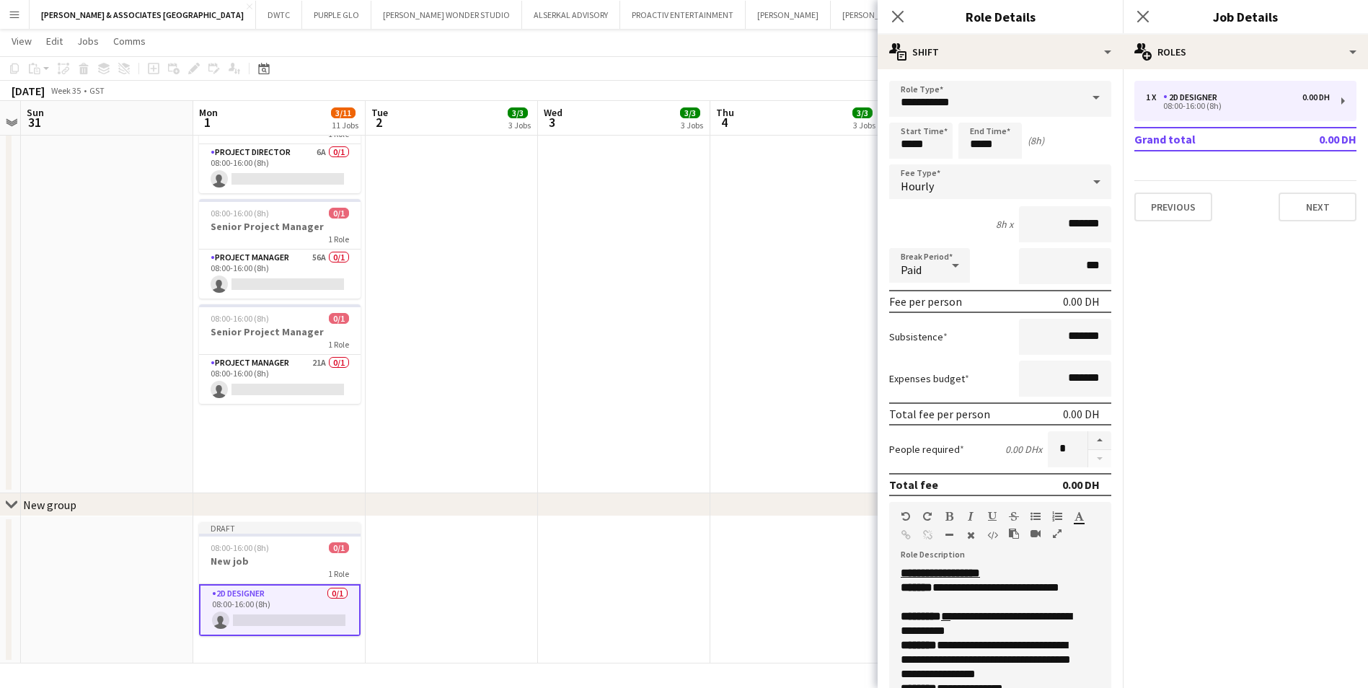
click at [1086, 100] on span at bounding box center [1096, 98] width 30 height 35
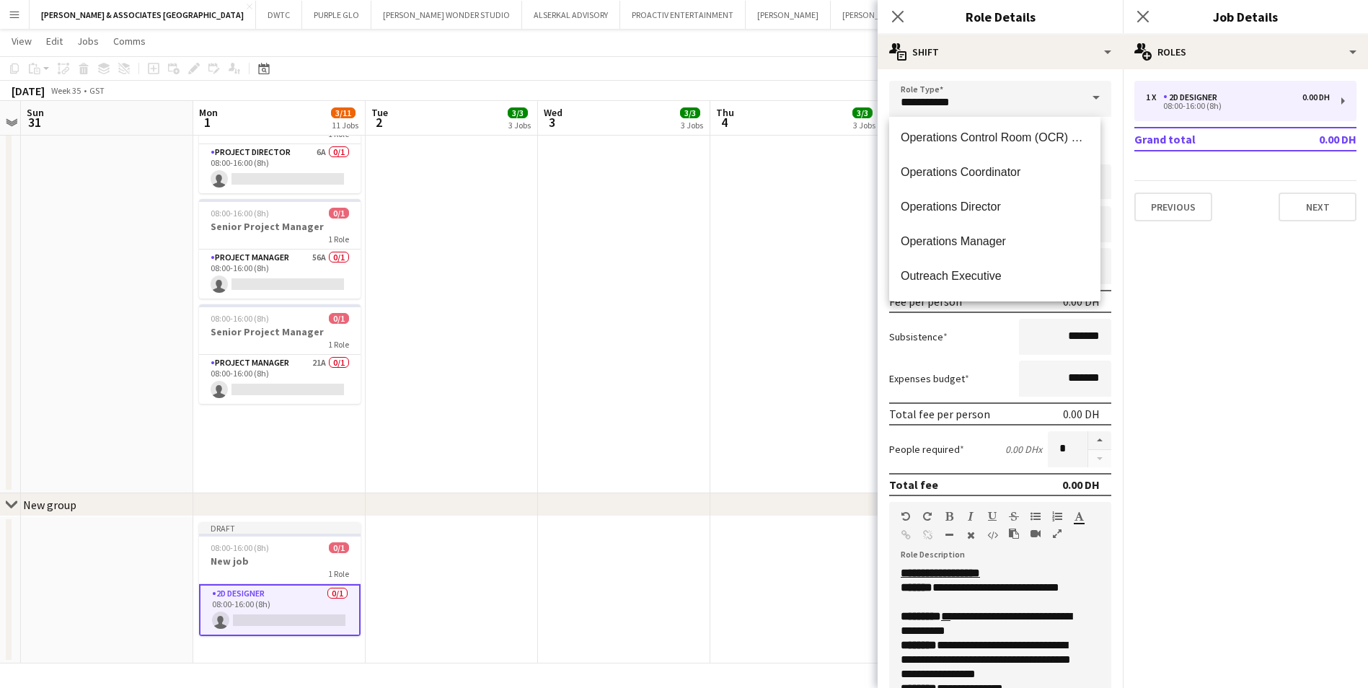
scroll to position [3029, 0]
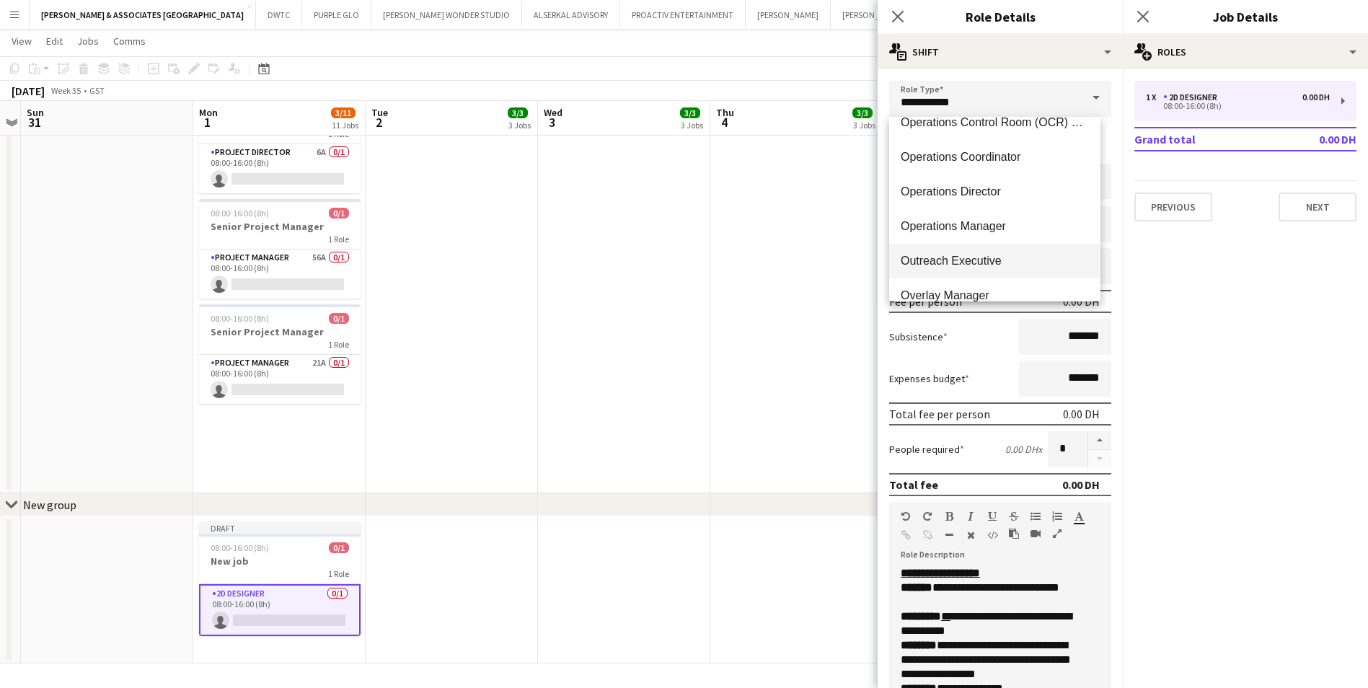
click at [983, 254] on span "Outreach Executive" at bounding box center [995, 261] width 188 height 14
type input "**********"
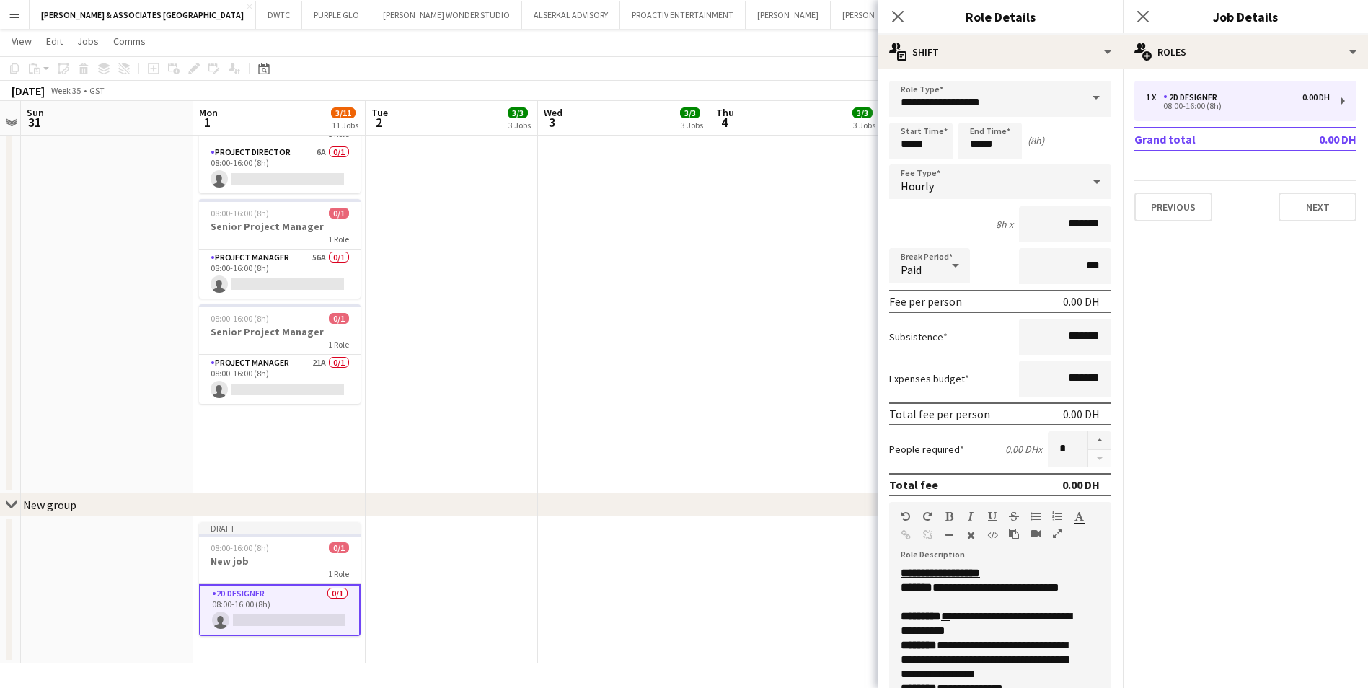
click at [984, 246] on form "**********" at bounding box center [1000, 529] width 245 height 897
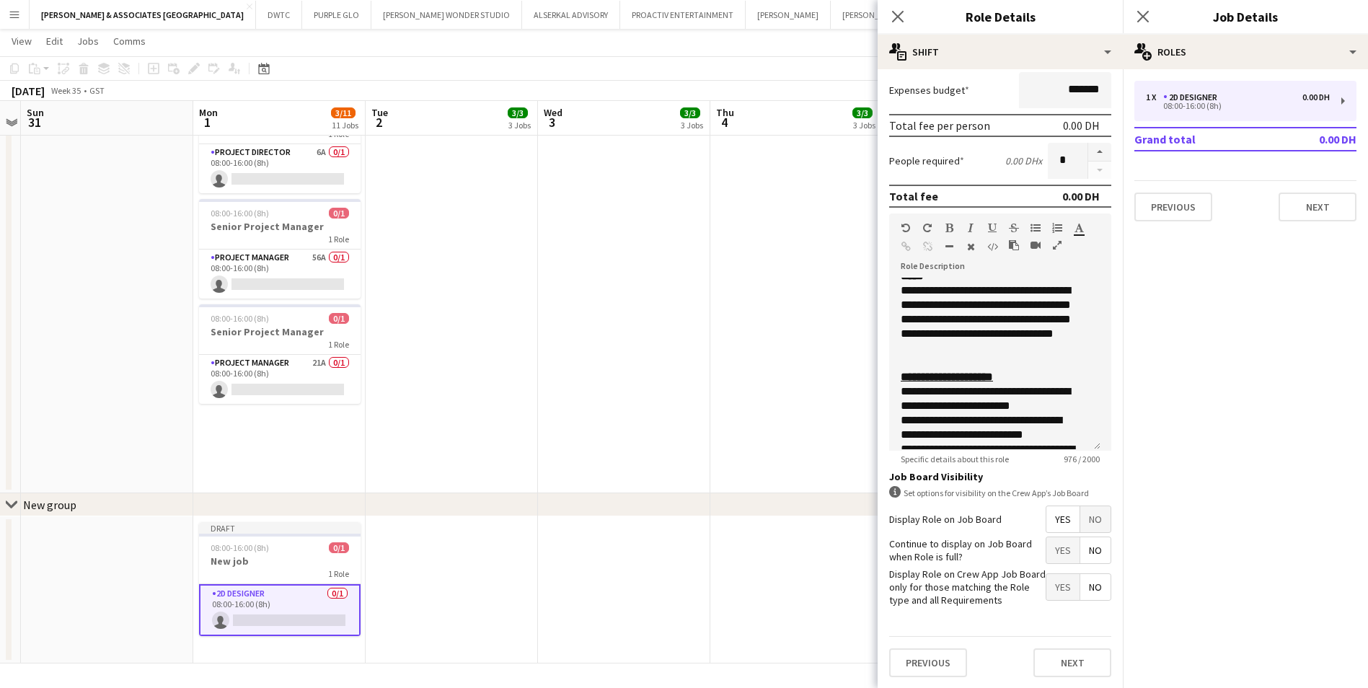
scroll to position [216, 0]
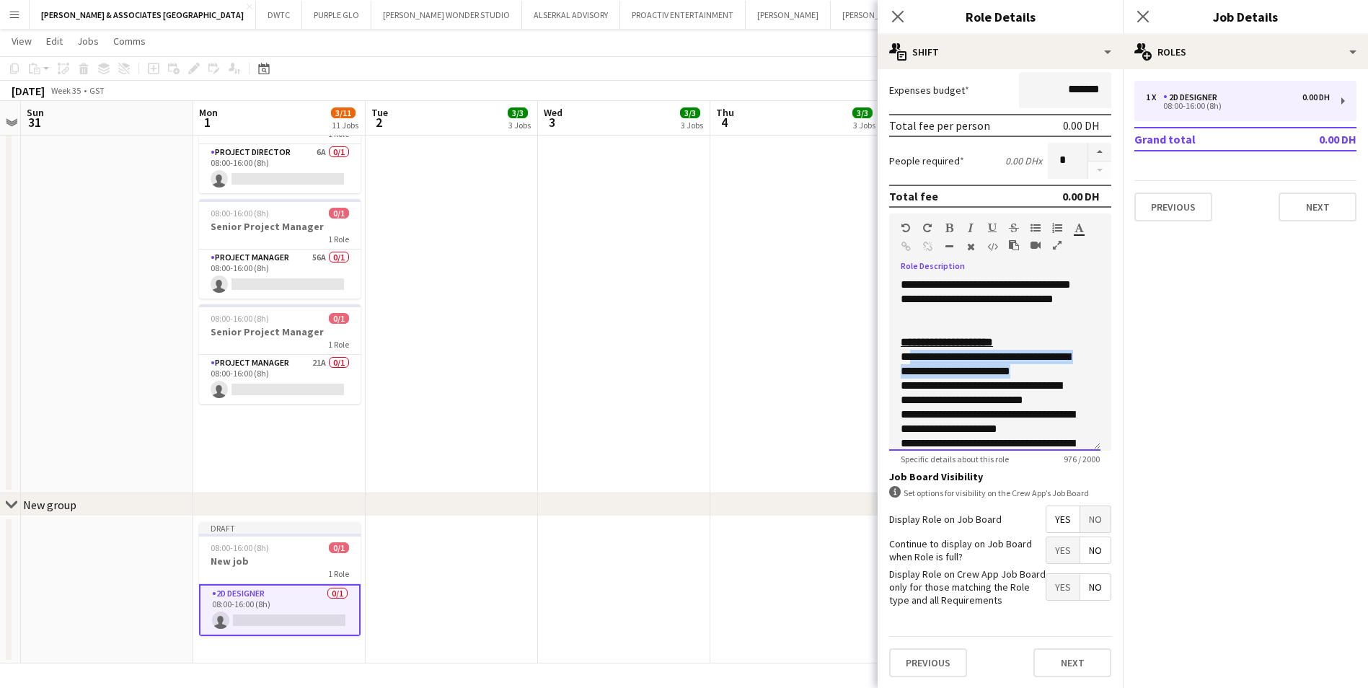
drag, startPoint x: 1050, startPoint y: 377, endPoint x: 911, endPoint y: 360, distance: 140.2
click at [911, 360] on p "**********" at bounding box center [989, 436] width 177 height 202
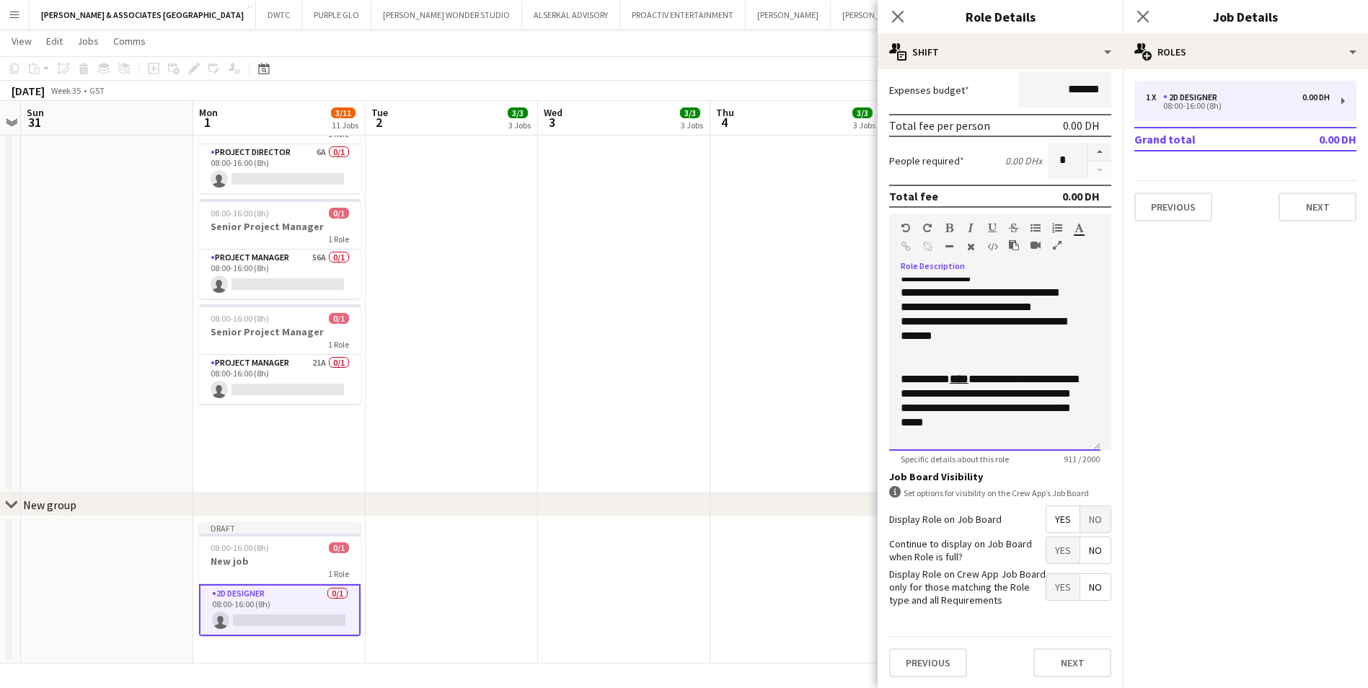
scroll to position [387, 0]
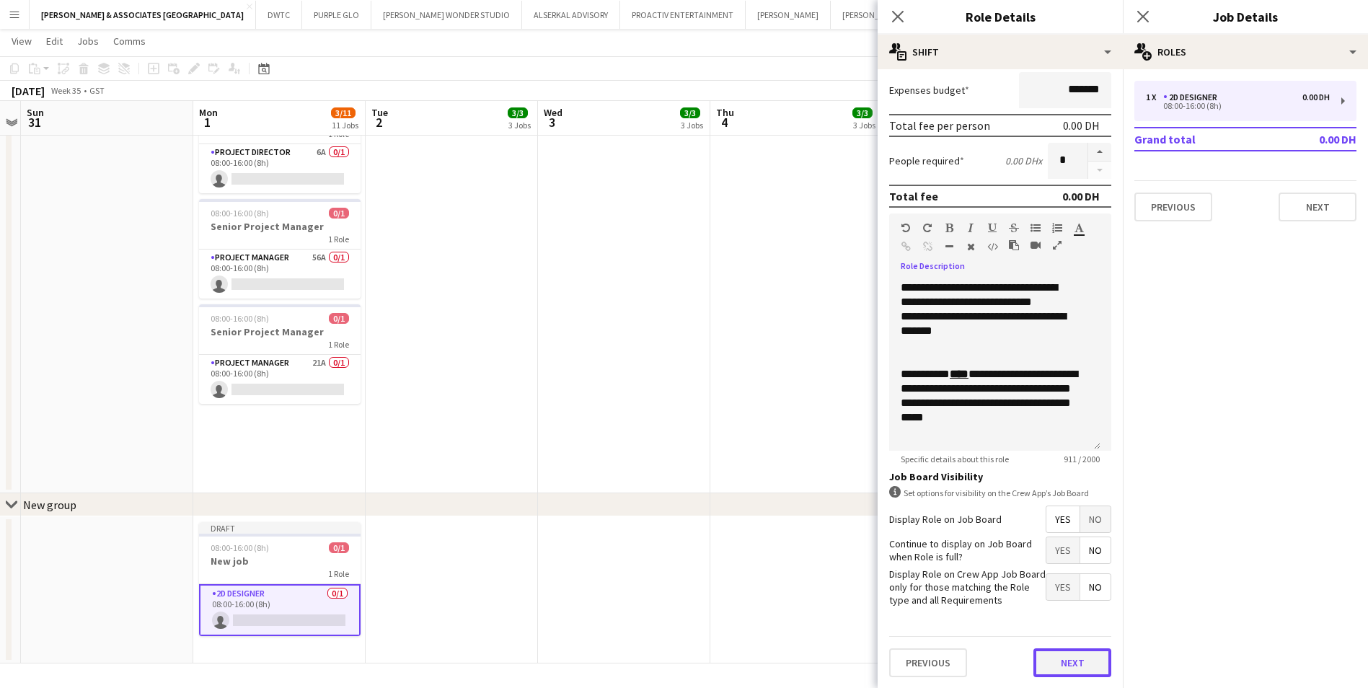
click at [1045, 656] on button "Next" at bounding box center [1073, 662] width 78 height 29
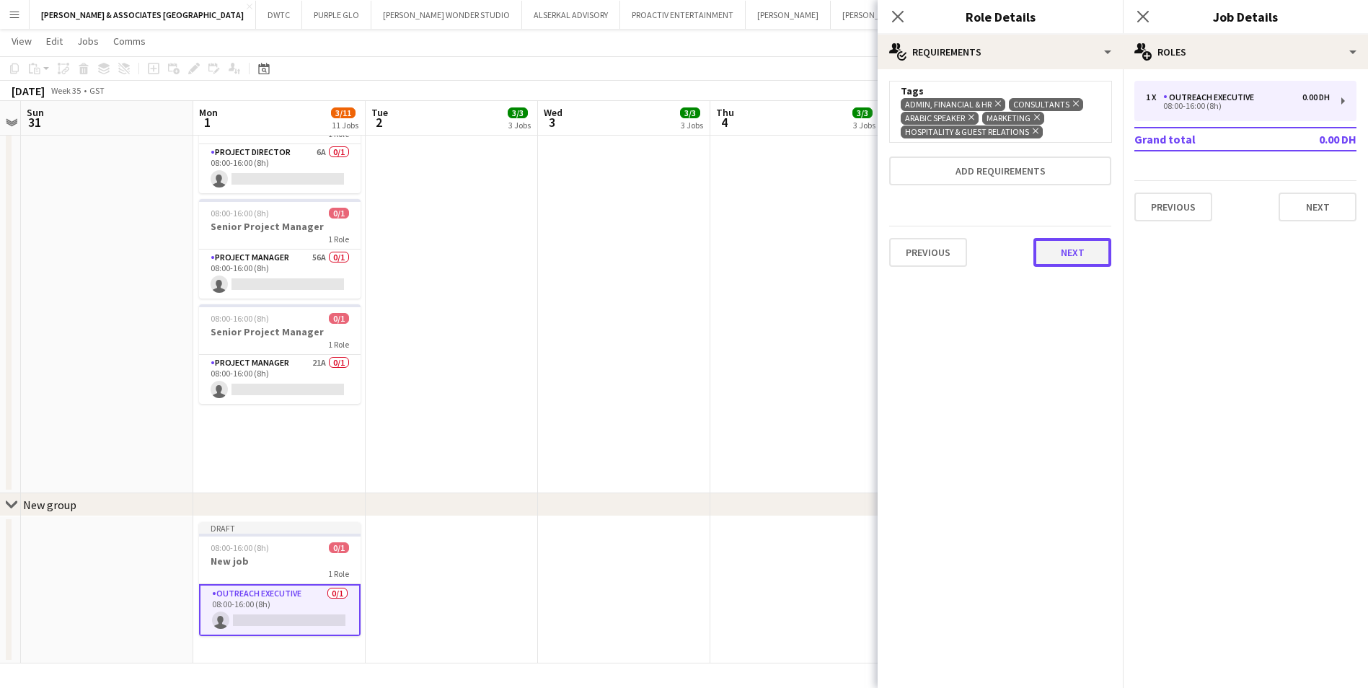
click at [1073, 263] on button "Next" at bounding box center [1073, 252] width 78 height 29
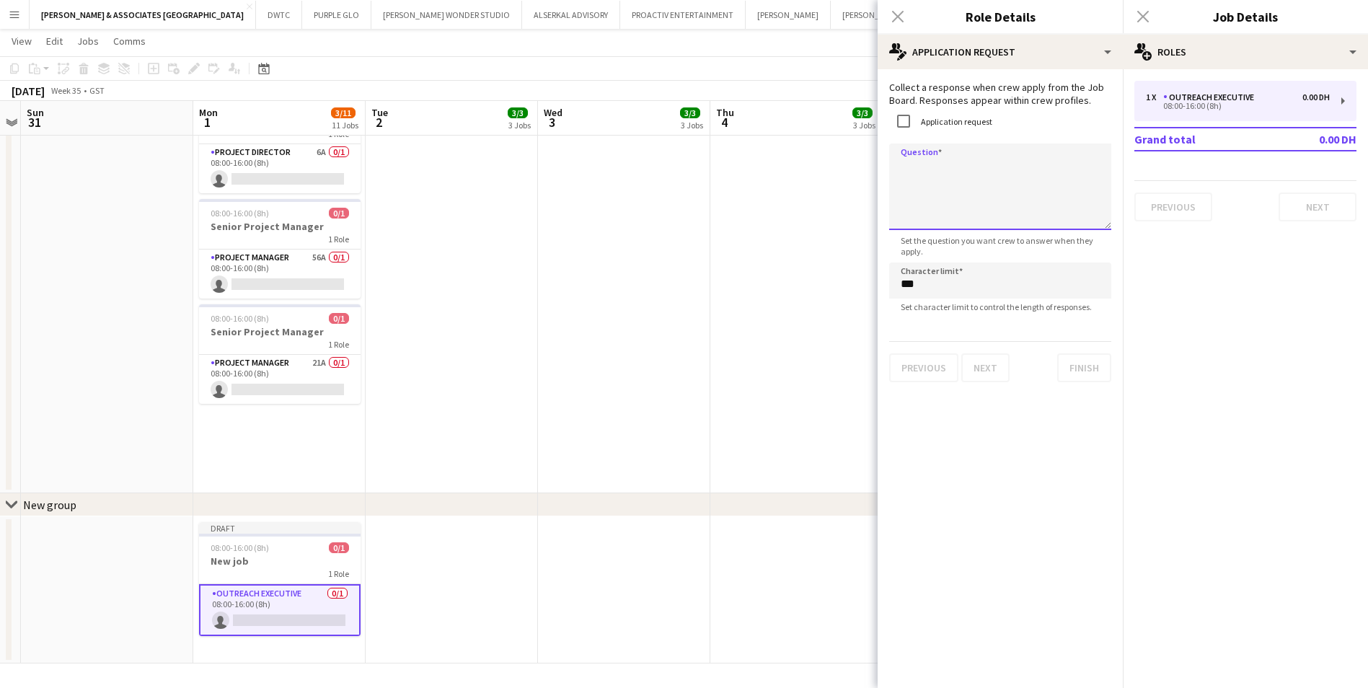
click at [966, 171] on textarea "Question" at bounding box center [1000, 187] width 222 height 87
type textarea "**********"
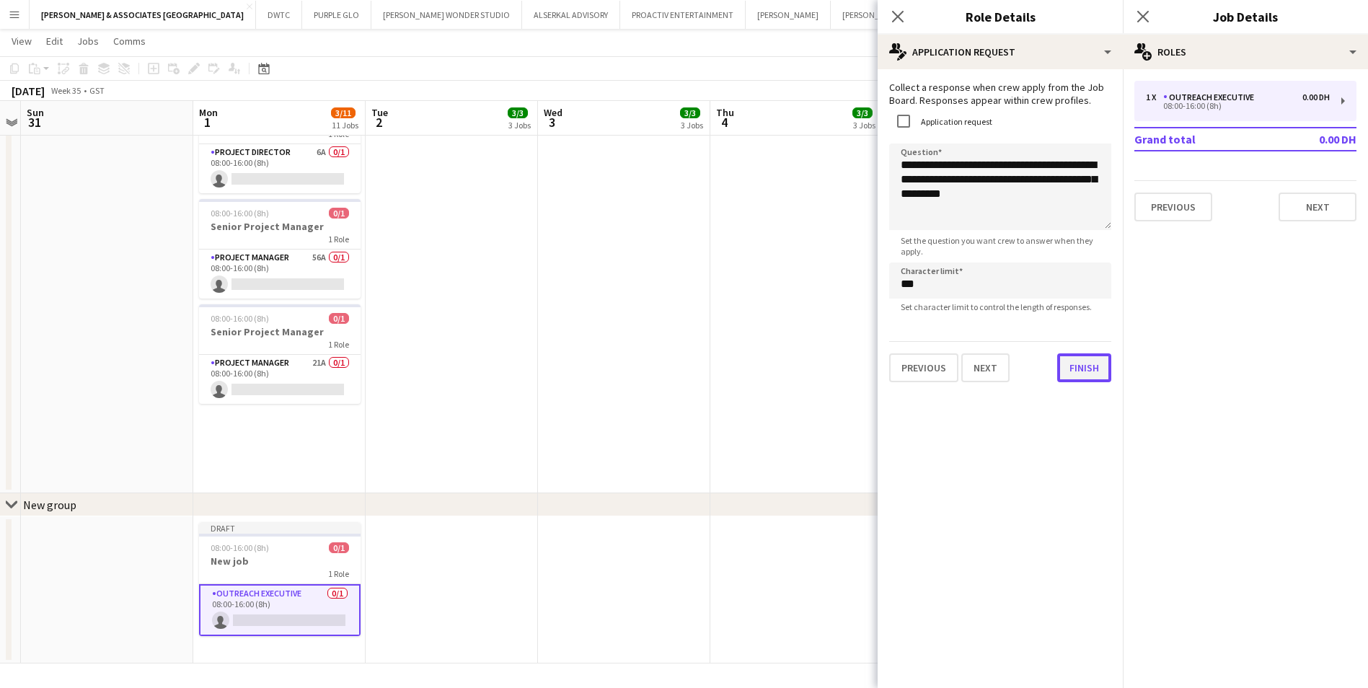
click at [1093, 367] on button "Finish" at bounding box center [1084, 367] width 54 height 29
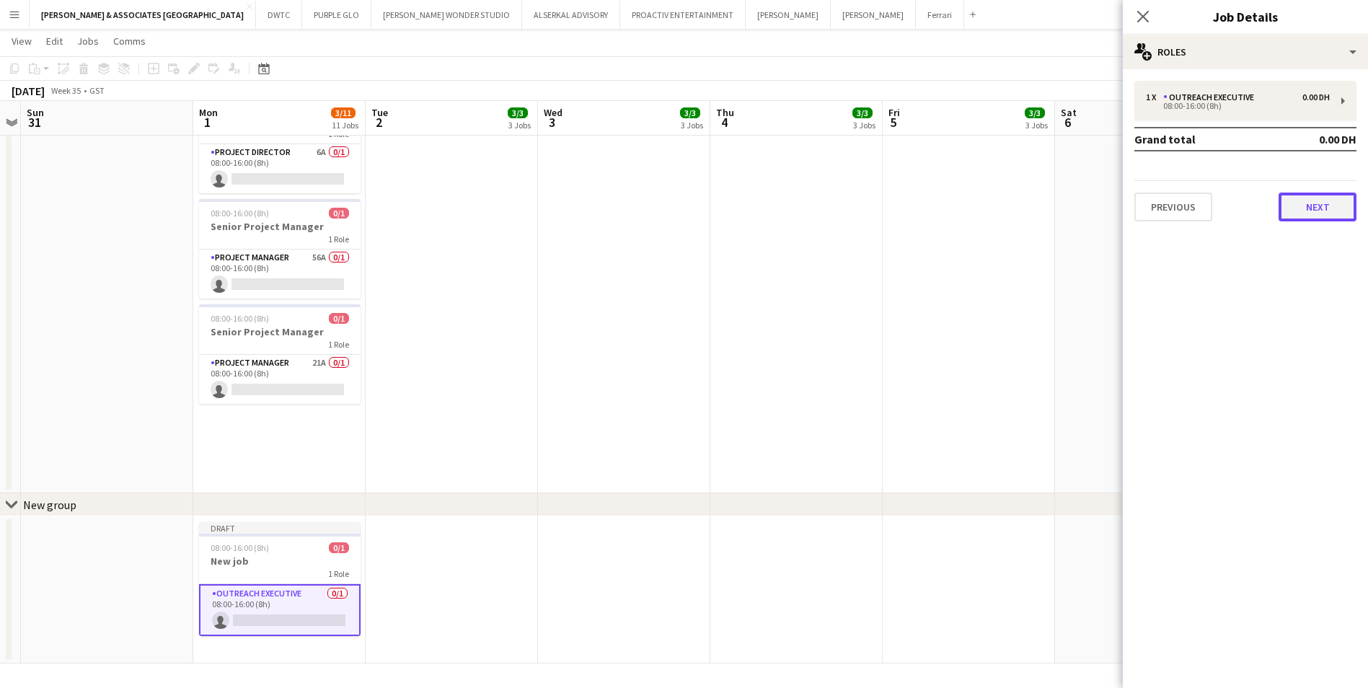
click at [1333, 209] on button "Next" at bounding box center [1318, 207] width 78 height 29
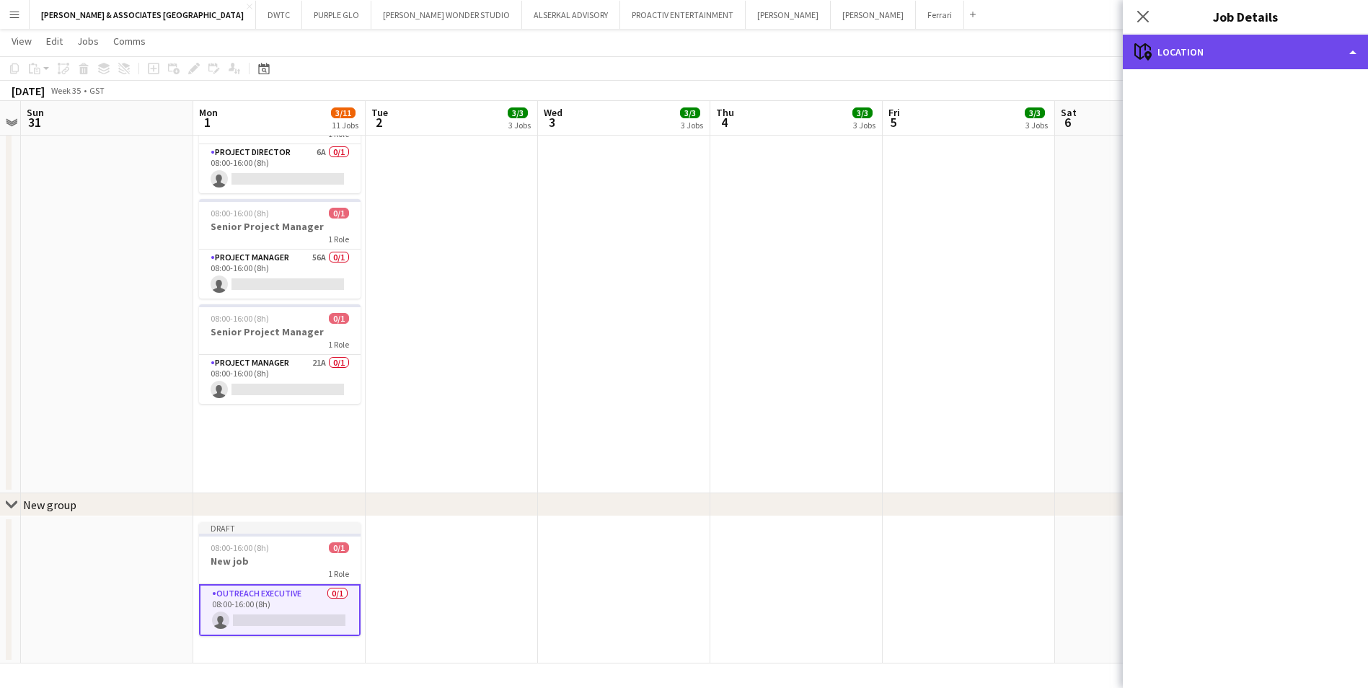
click at [1255, 47] on div "maps-pin-1 Location" at bounding box center [1245, 52] width 245 height 35
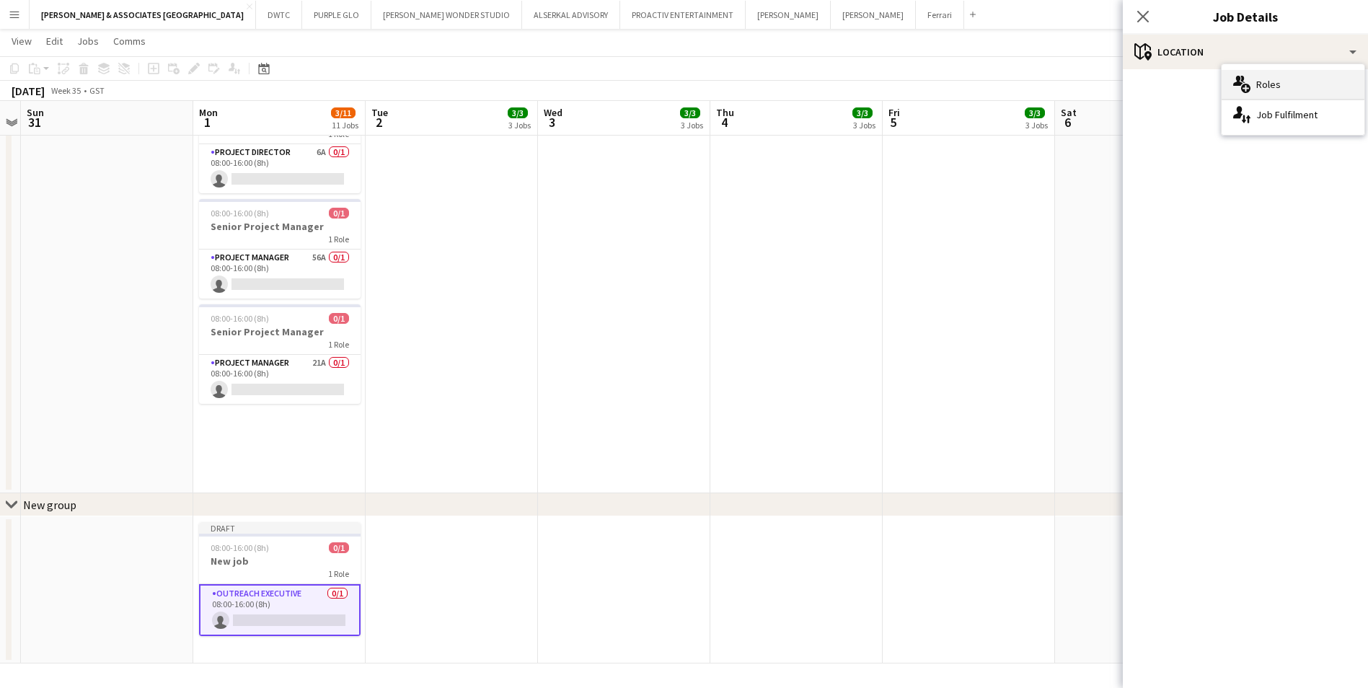
click at [1280, 79] on div "multiple-users-add Roles" at bounding box center [1293, 84] width 143 height 29
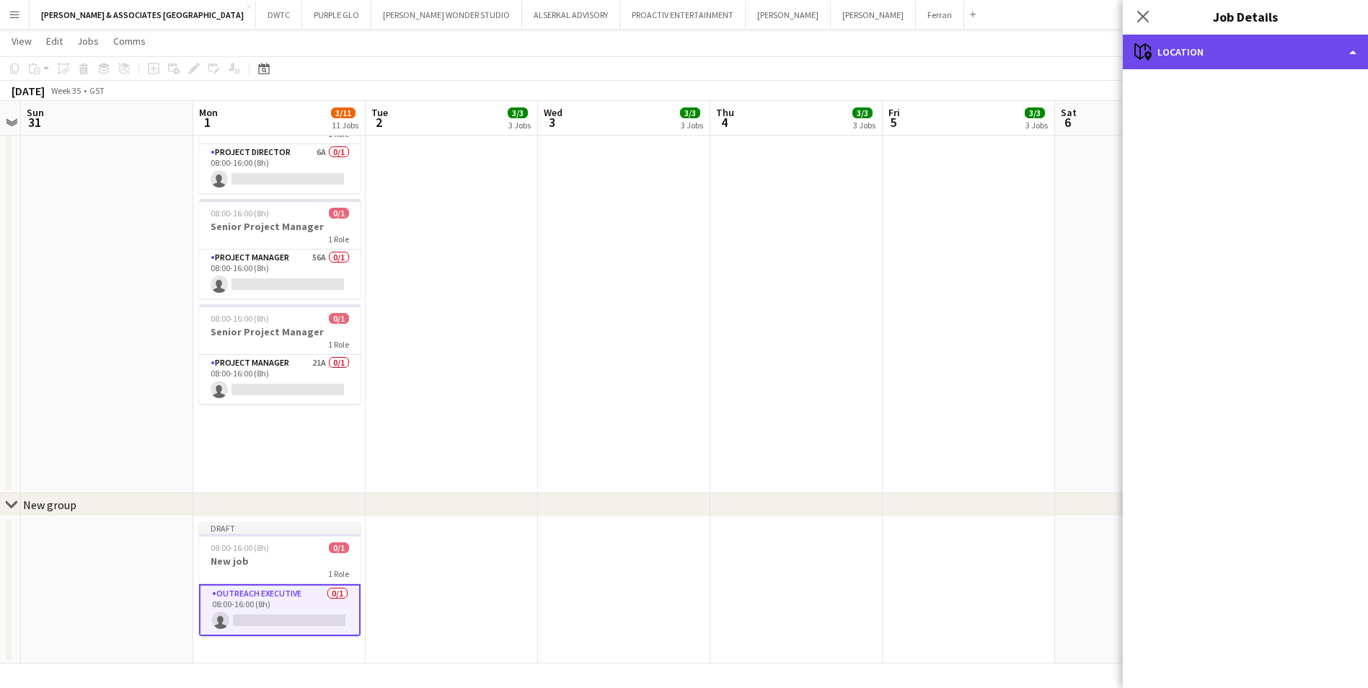
click at [1274, 58] on div "maps-pin-1 Location" at bounding box center [1245, 52] width 245 height 35
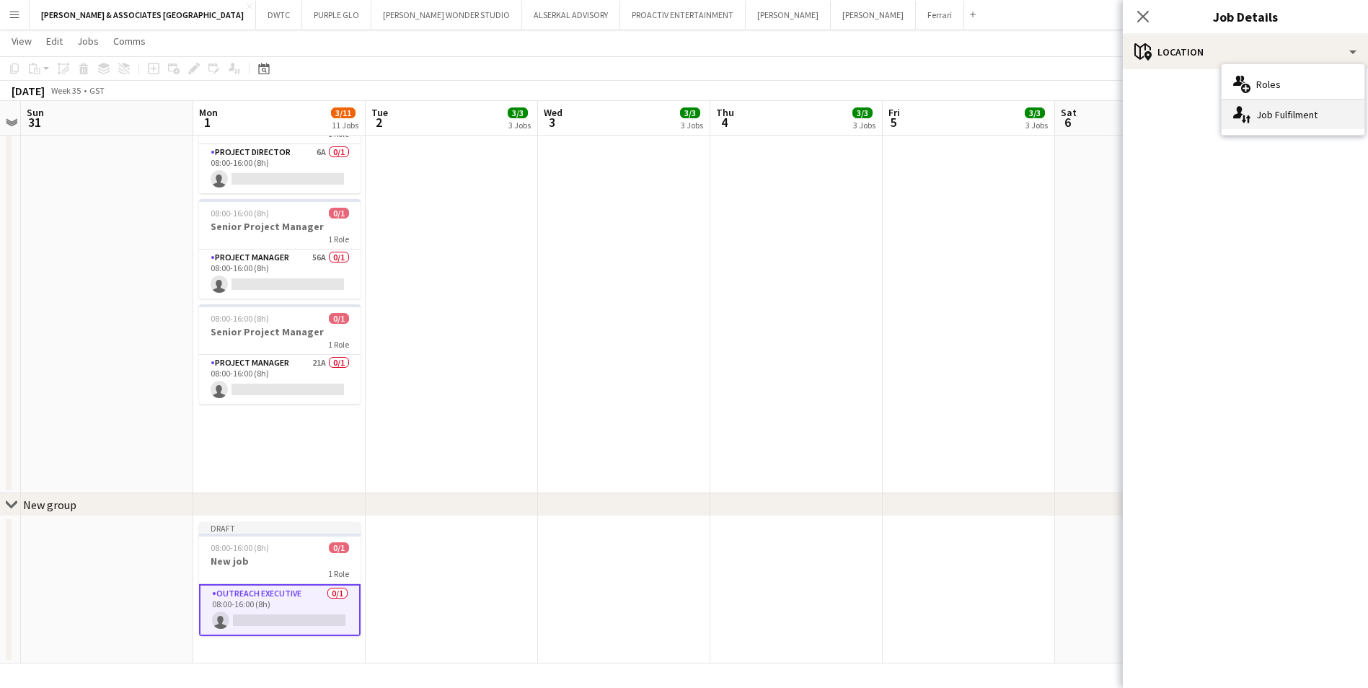
click at [1293, 110] on div "single-neutral-actions-up-down Job Fulfilment" at bounding box center [1293, 114] width 143 height 29
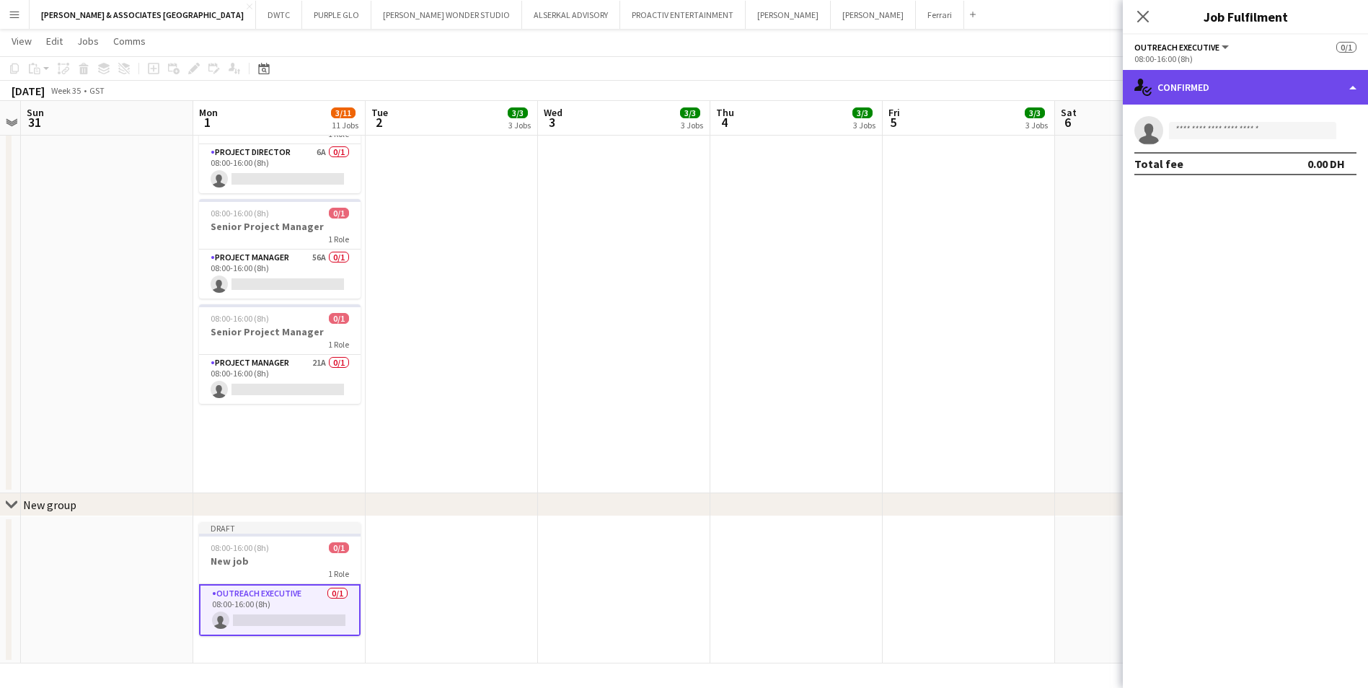
click at [1282, 92] on div "single-neutral-actions-check-2 Confirmed" at bounding box center [1245, 87] width 245 height 35
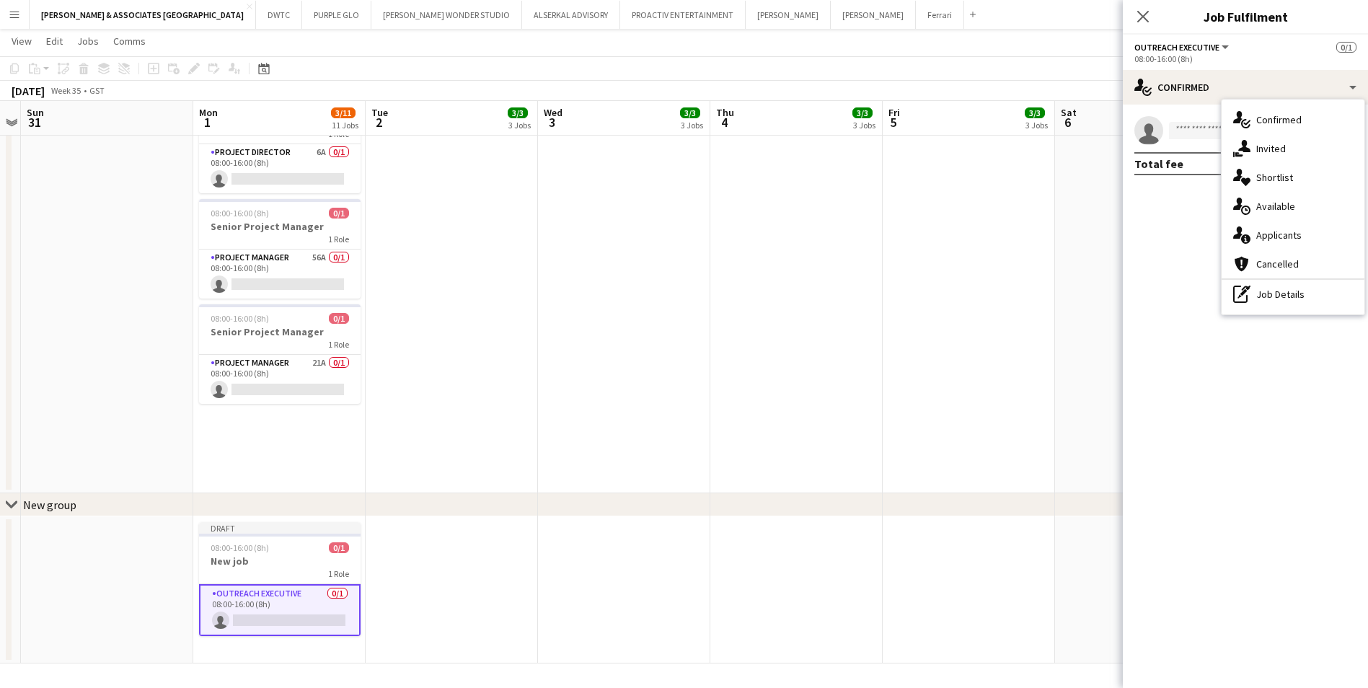
click at [1184, 245] on mat-expansion-panel "check Confirmed single-neutral-actions Total fee 0.00 DH" at bounding box center [1245, 397] width 245 height 584
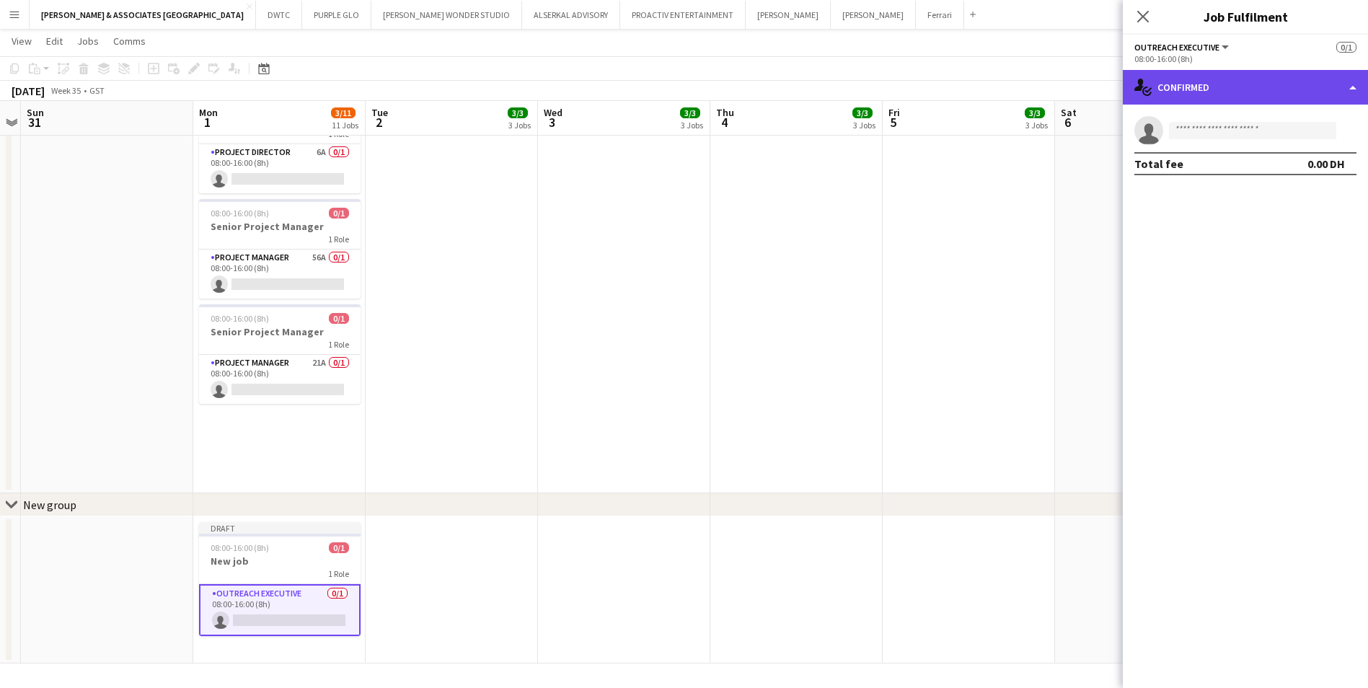
click at [1286, 89] on div "single-neutral-actions-check-2 Confirmed" at bounding box center [1245, 87] width 245 height 35
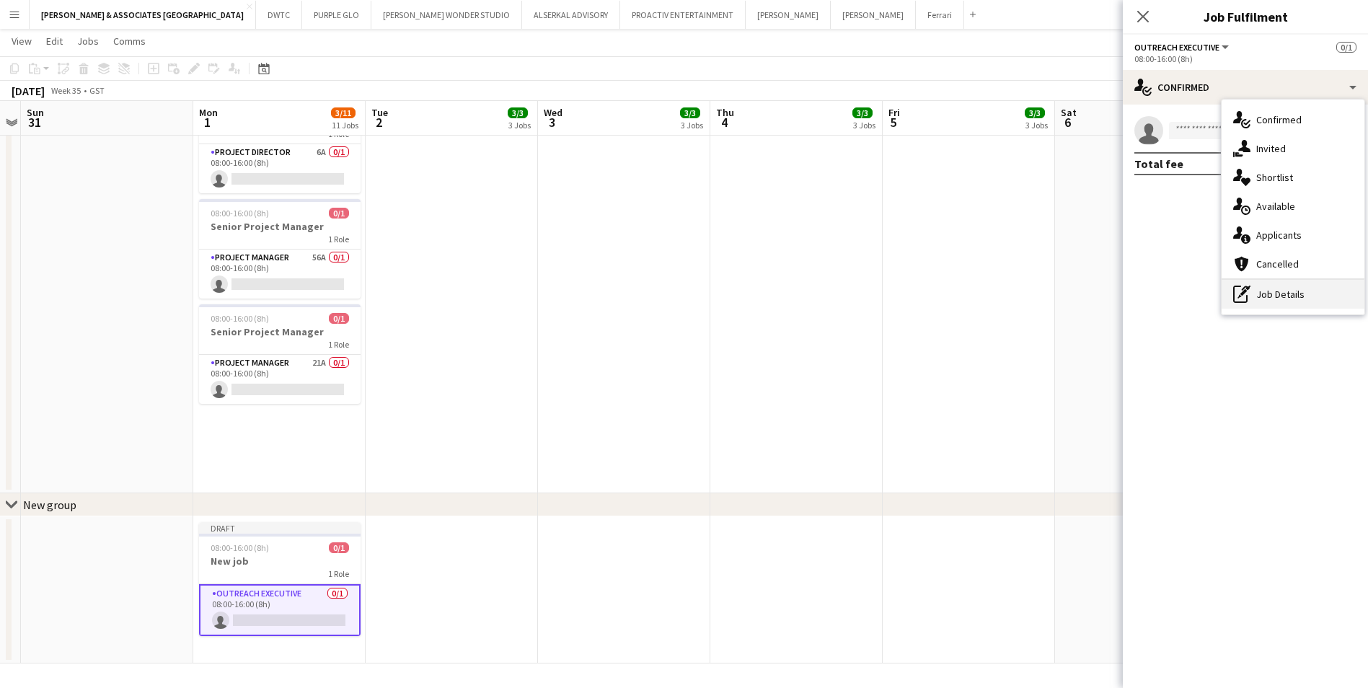
click at [1307, 289] on div "pen-write Job Details" at bounding box center [1293, 294] width 143 height 29
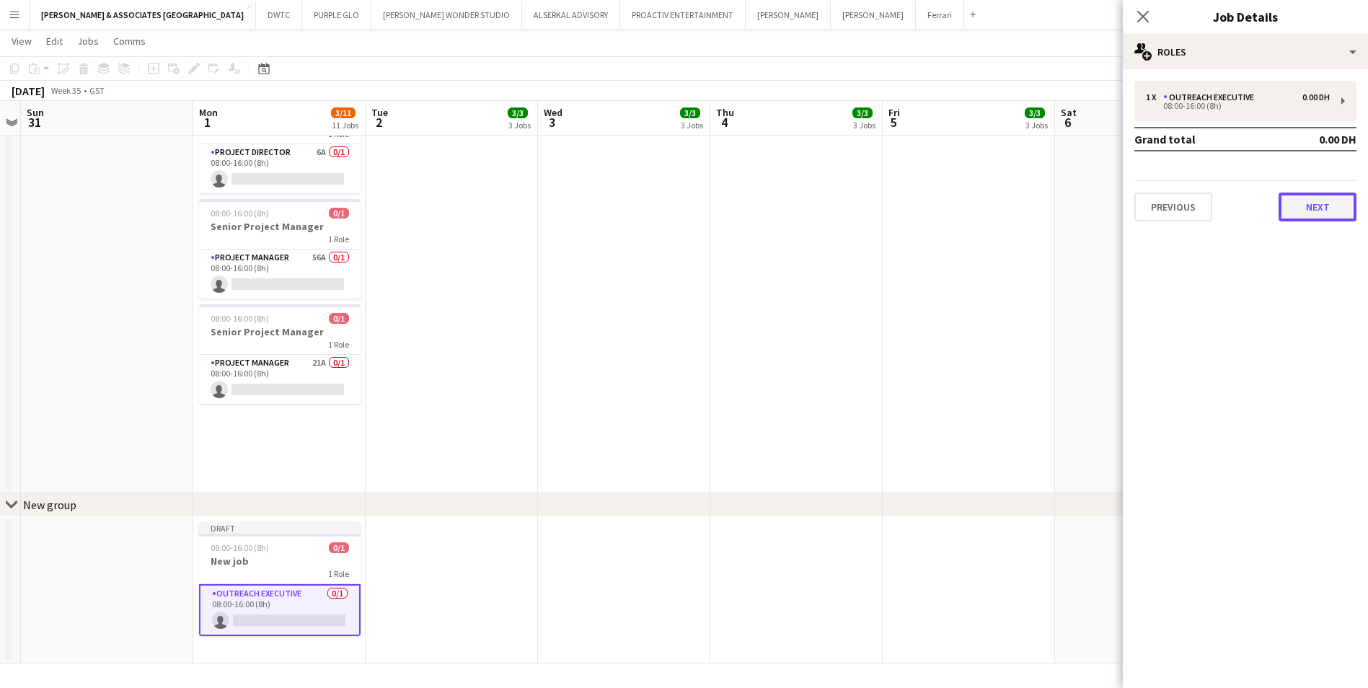
click at [1321, 216] on button "Next" at bounding box center [1318, 207] width 78 height 29
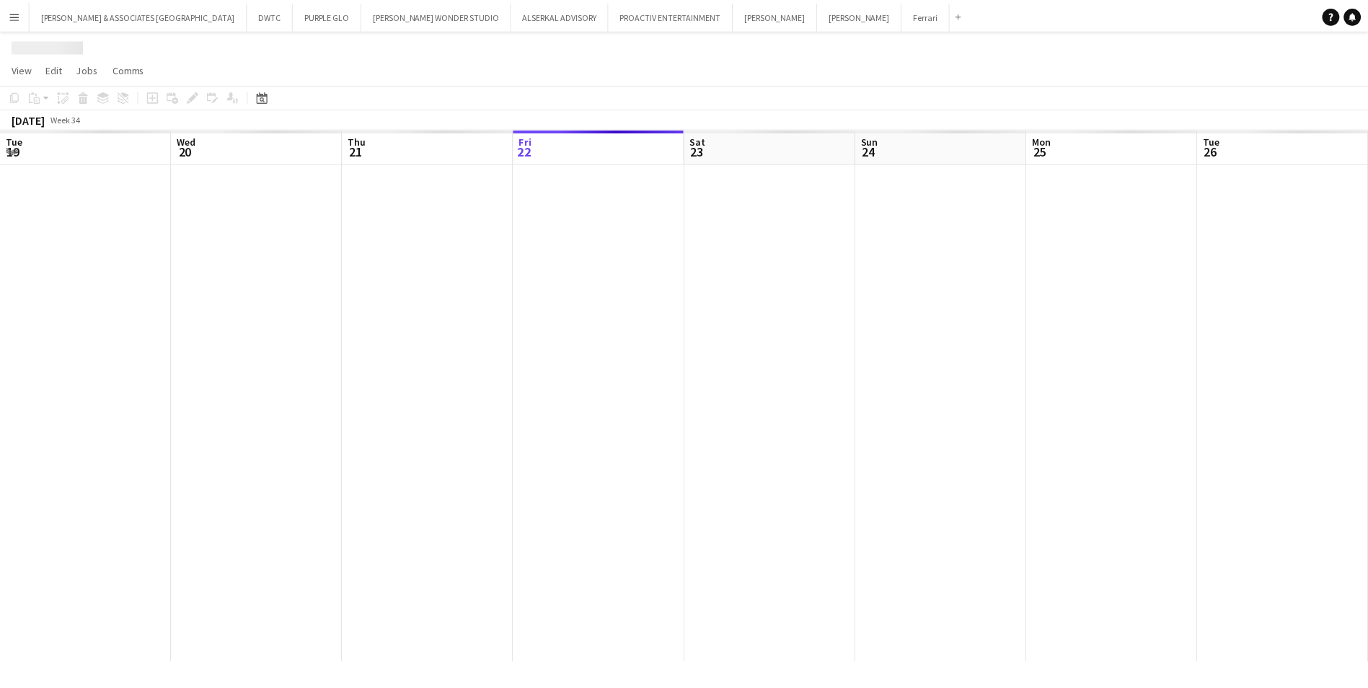
scroll to position [0, 345]
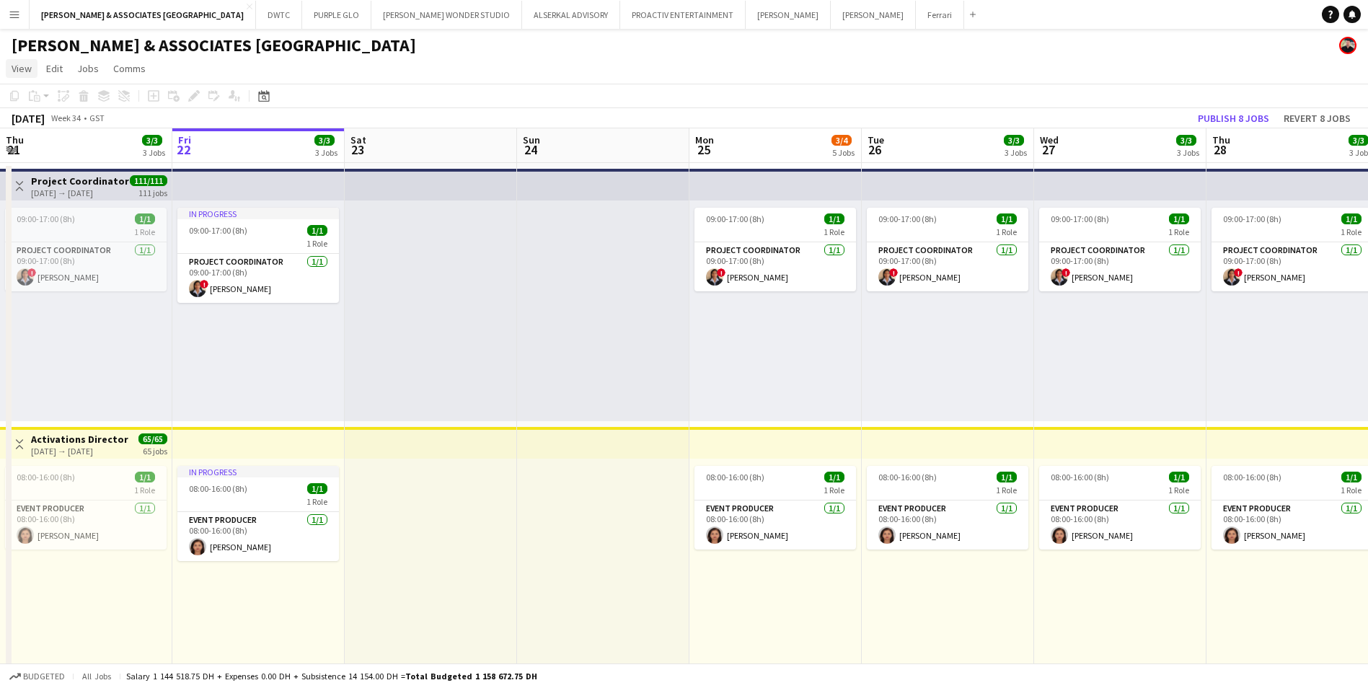
click at [12, 68] on span "View" at bounding box center [22, 68] width 20 height 13
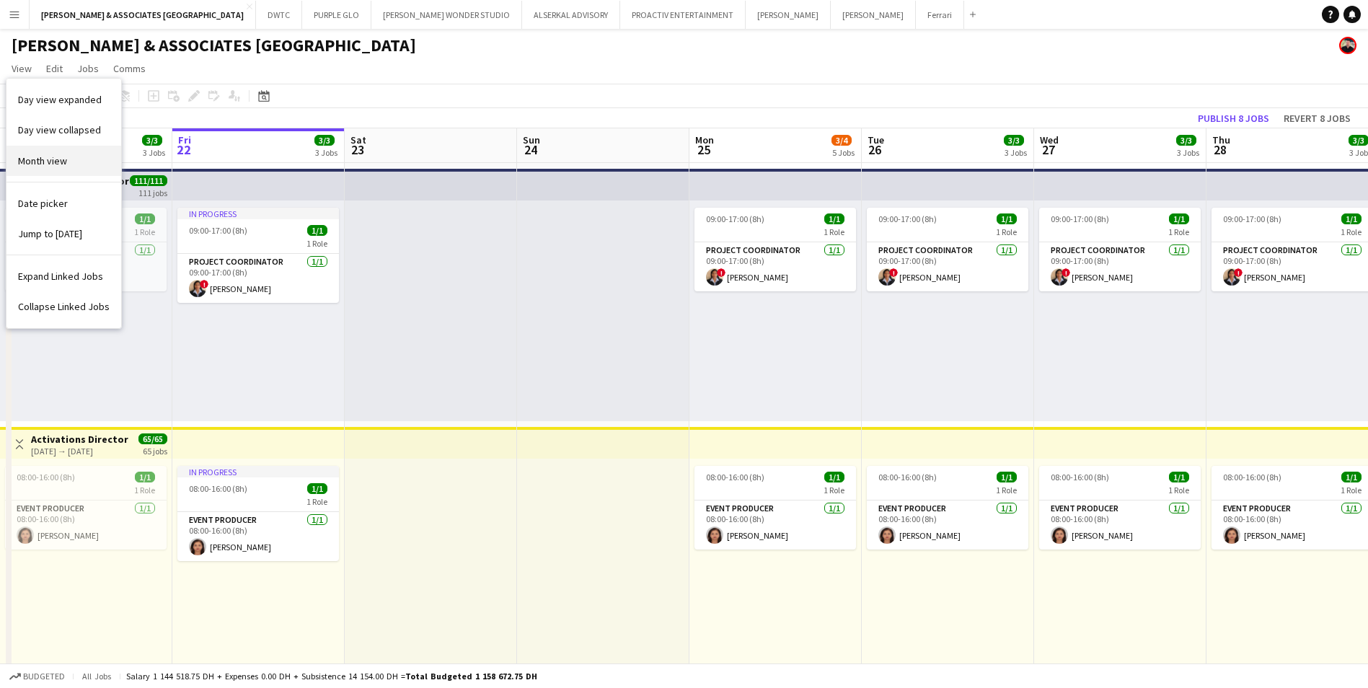
click at [45, 166] on span "Month view" at bounding box center [42, 160] width 49 height 13
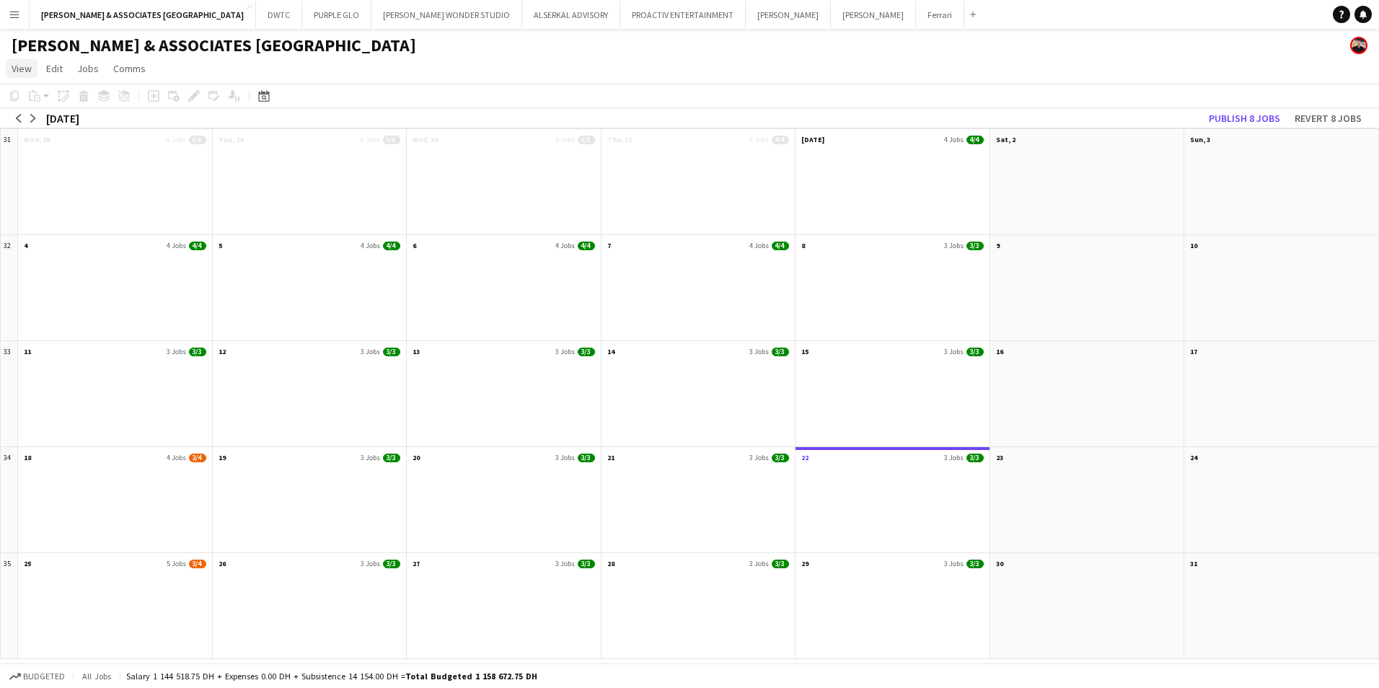
click at [20, 64] on span "View" at bounding box center [22, 68] width 20 height 13
click at [49, 163] on span "Month view" at bounding box center [42, 160] width 49 height 13
click at [32, 121] on app-icon "arrow-right" at bounding box center [33, 118] width 9 height 9
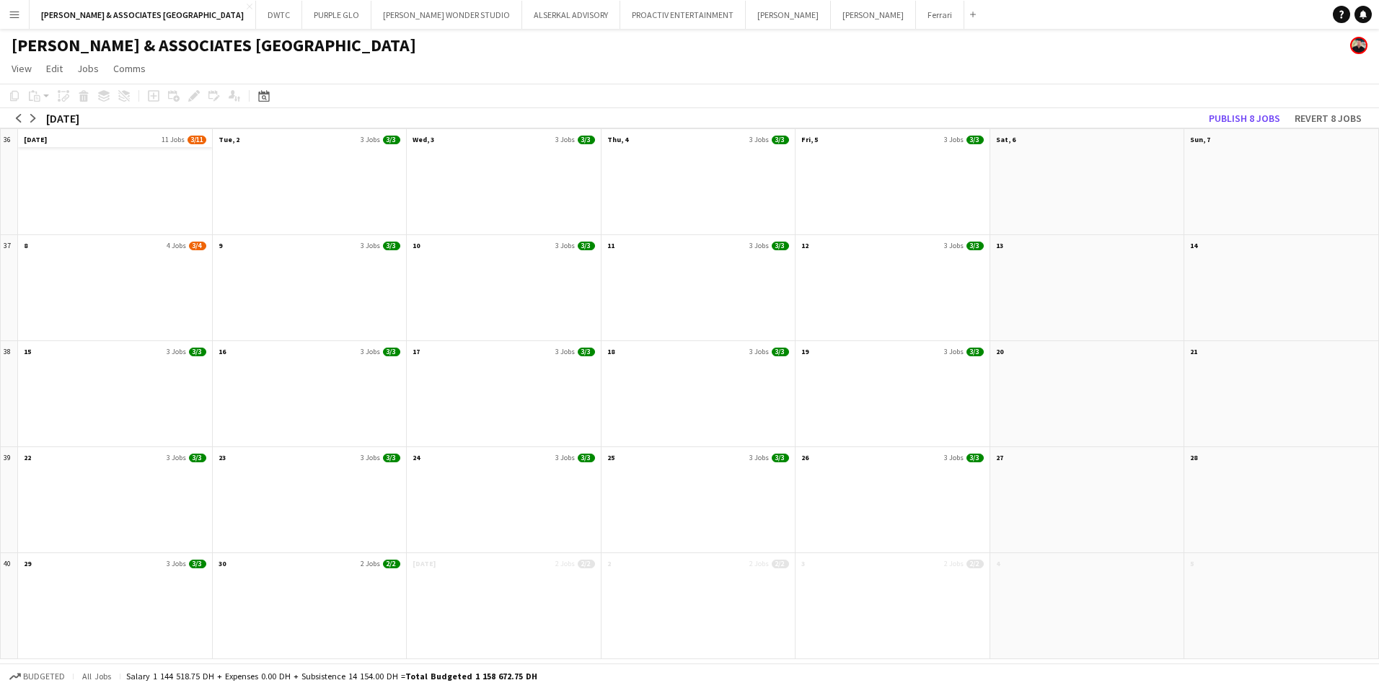
click at [39, 143] on span "[DATE]" at bounding box center [35, 139] width 23 height 9
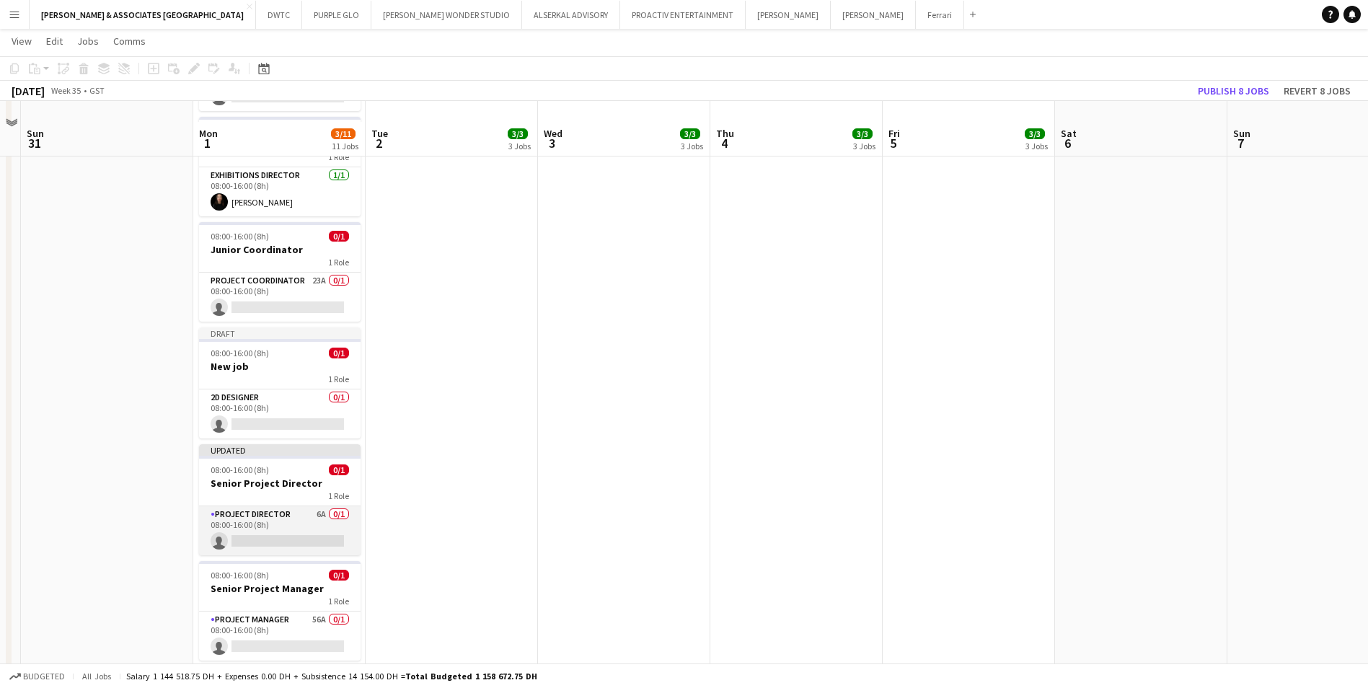
scroll to position [723, 0]
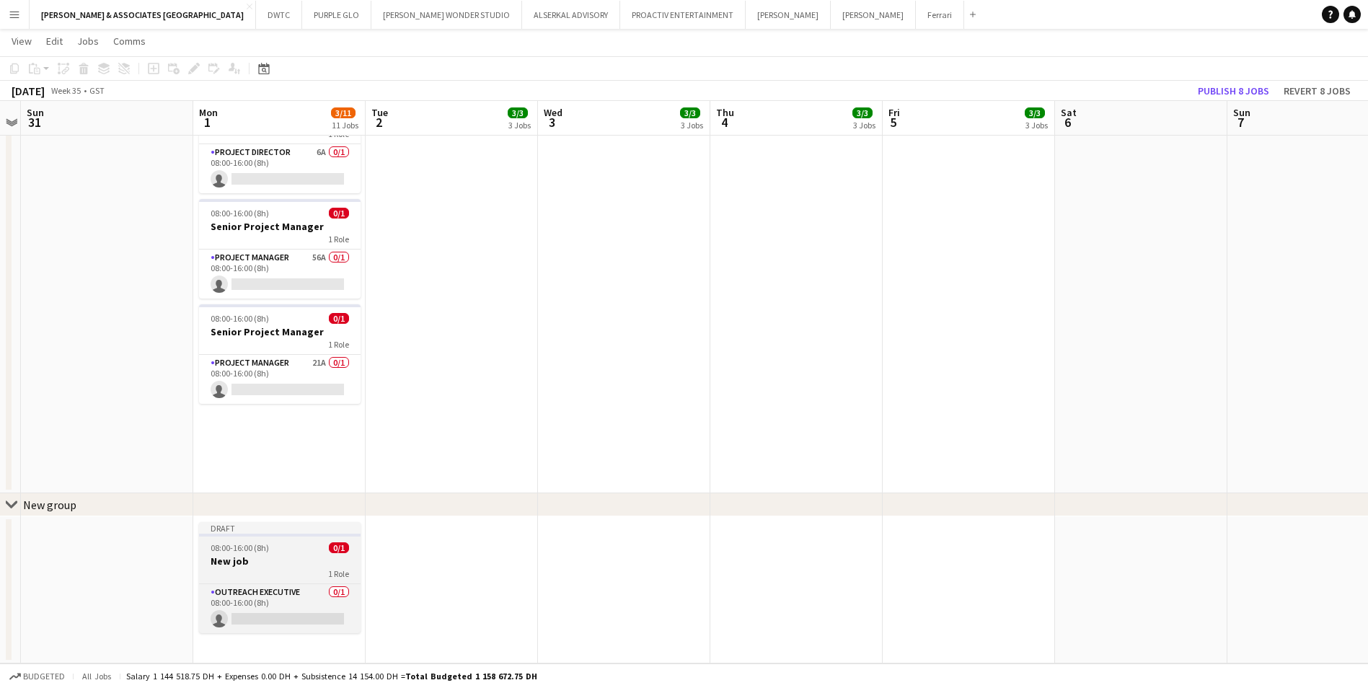
click at [255, 545] on span "08:00-16:00 (8h)" at bounding box center [240, 547] width 58 height 11
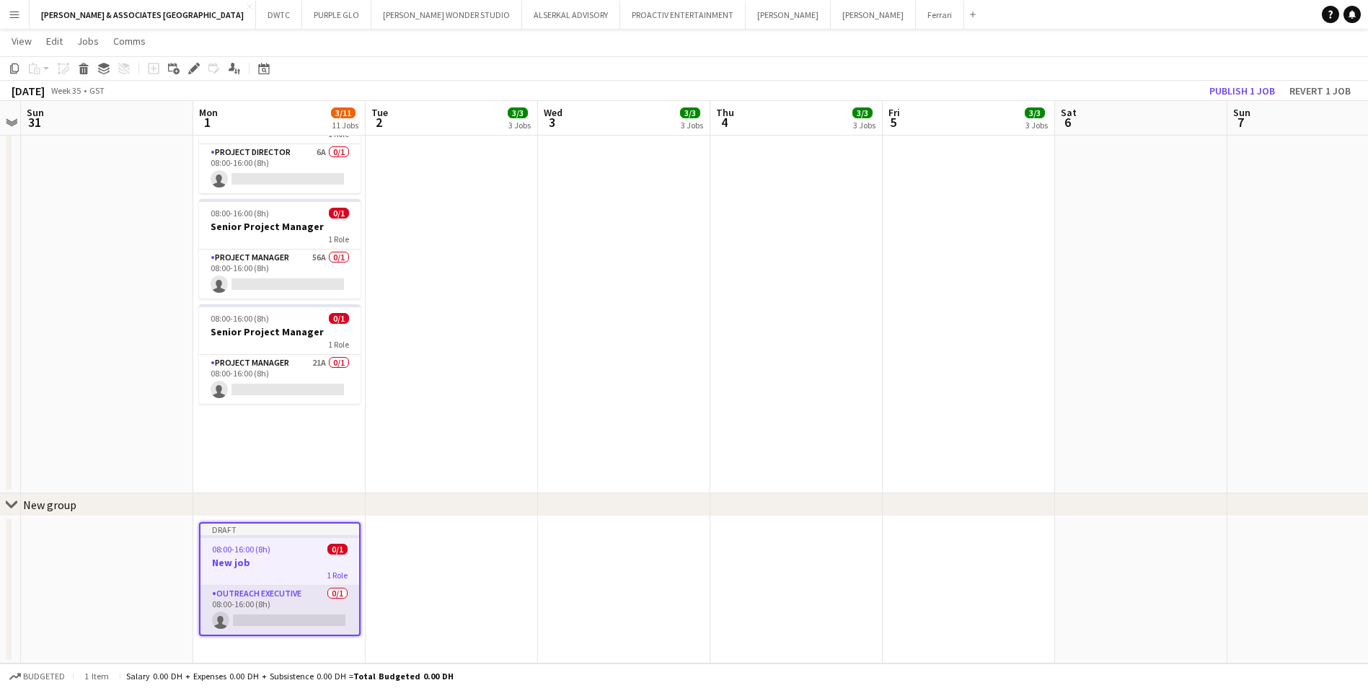
click at [267, 596] on app-card-role "Outreach Executive 0/1 08:00-16:00 (8h) single-neutral-actions" at bounding box center [280, 610] width 159 height 49
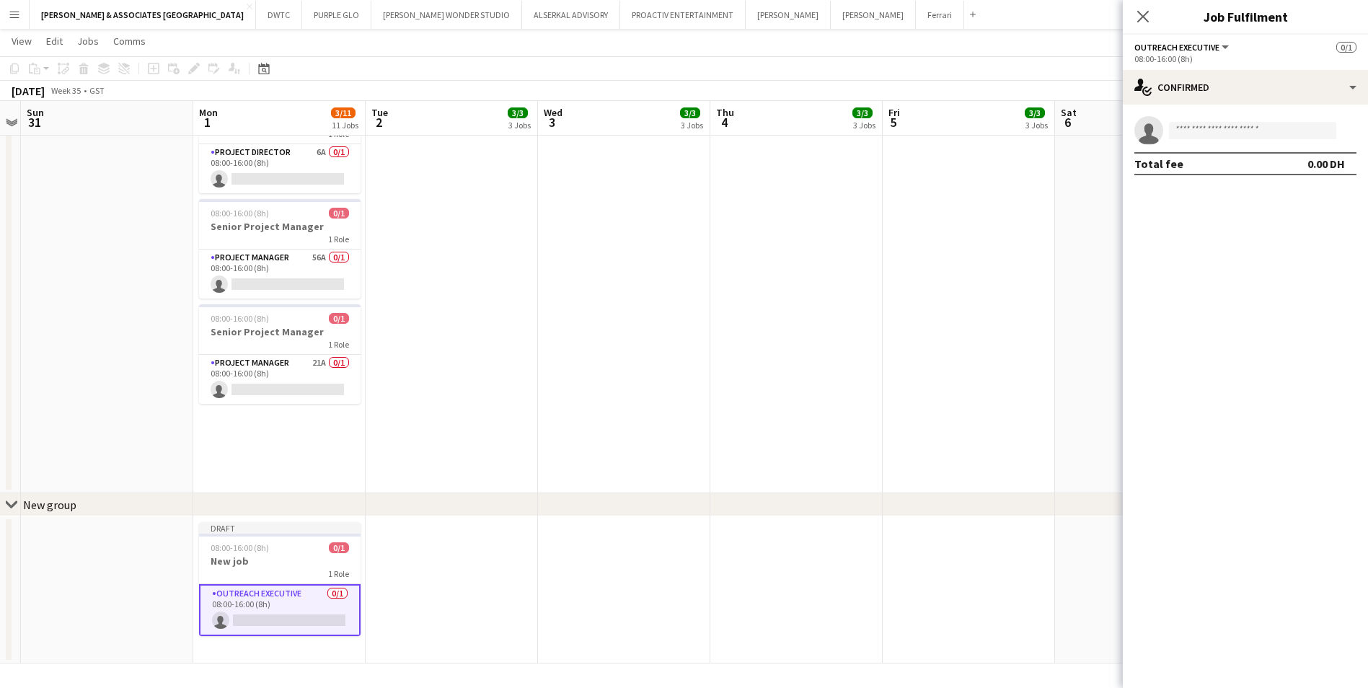
click at [267, 596] on app-card-role "Outreach Executive 0/1 08:00-16:00 (8h) single-neutral-actions" at bounding box center [280, 610] width 162 height 52
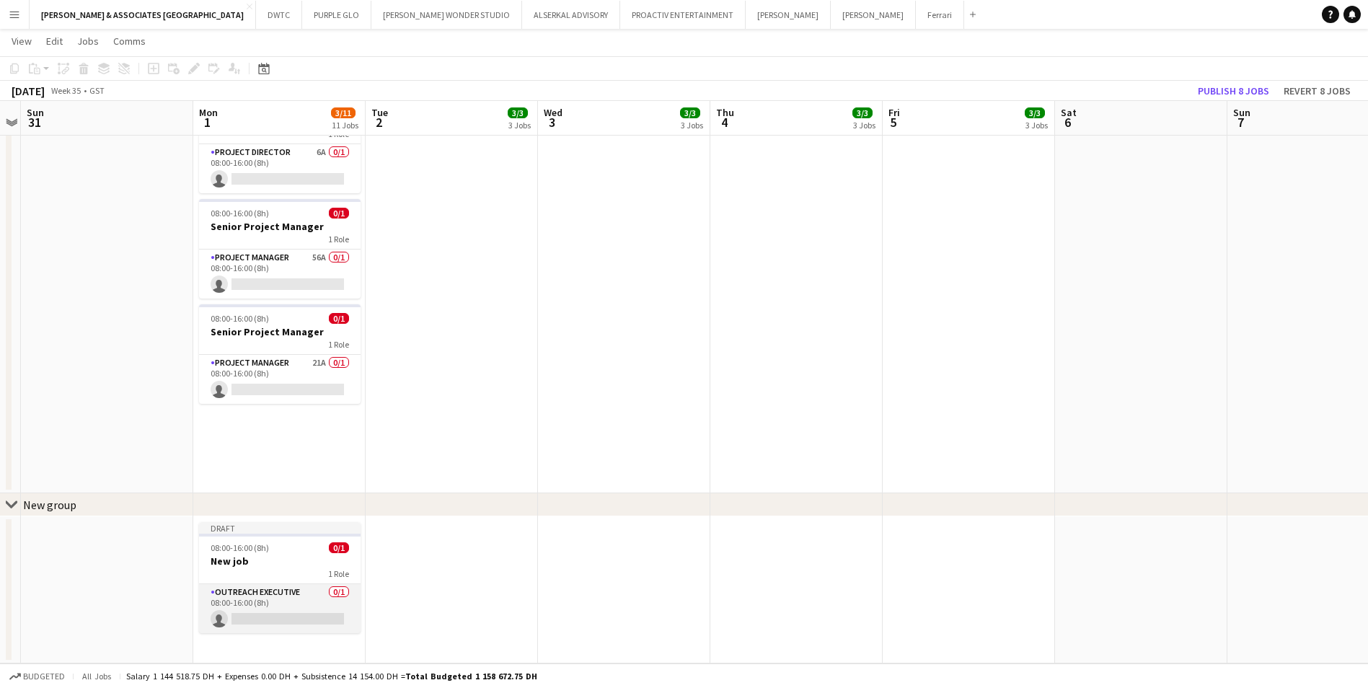
click at [266, 594] on app-card-role "Outreach Executive 0/1 08:00-16:00 (8h) single-neutral-actions" at bounding box center [280, 608] width 162 height 49
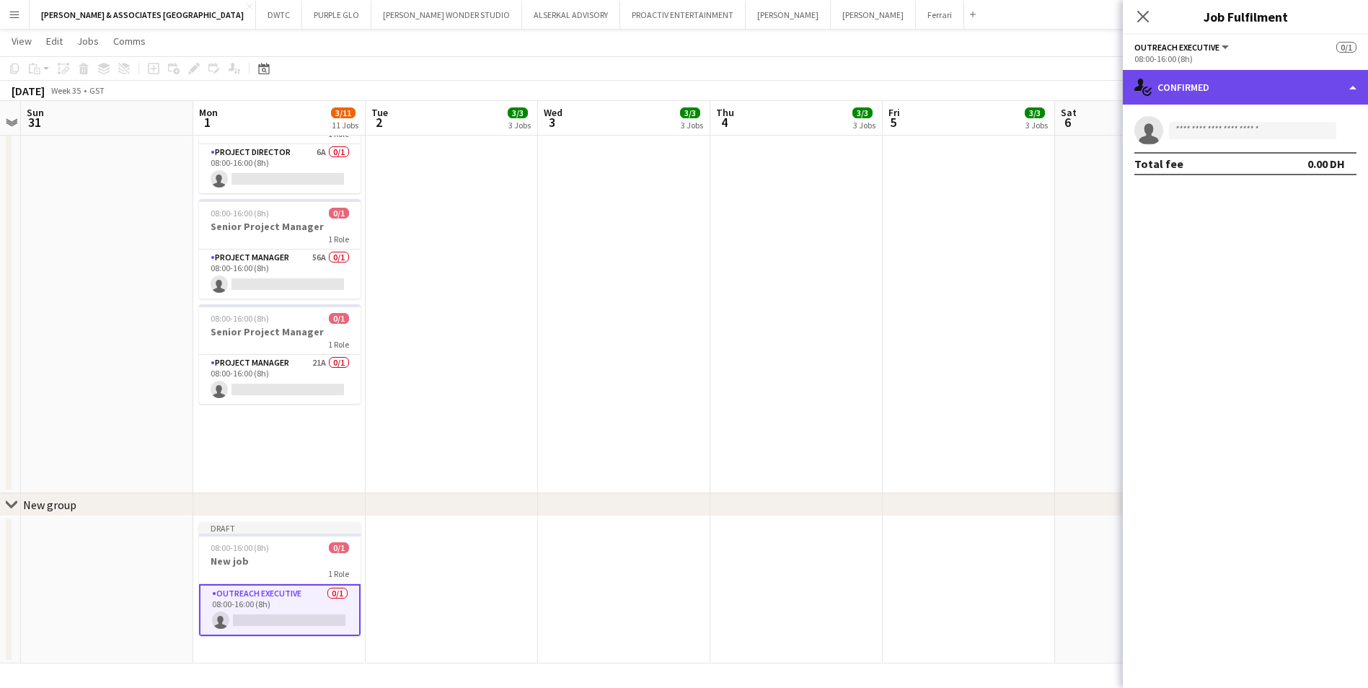
click at [1209, 100] on div "single-neutral-actions-check-2 Confirmed" at bounding box center [1245, 87] width 245 height 35
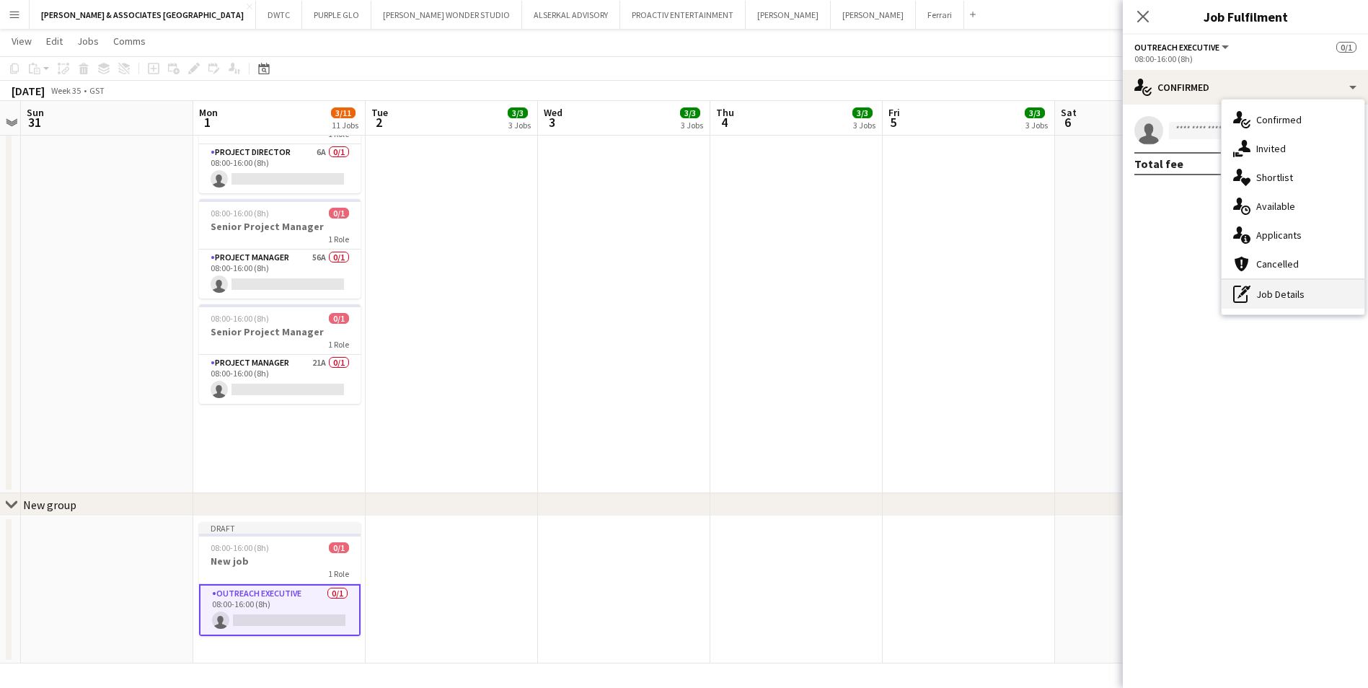
click at [1307, 286] on div "pen-write Job Details" at bounding box center [1293, 294] width 143 height 29
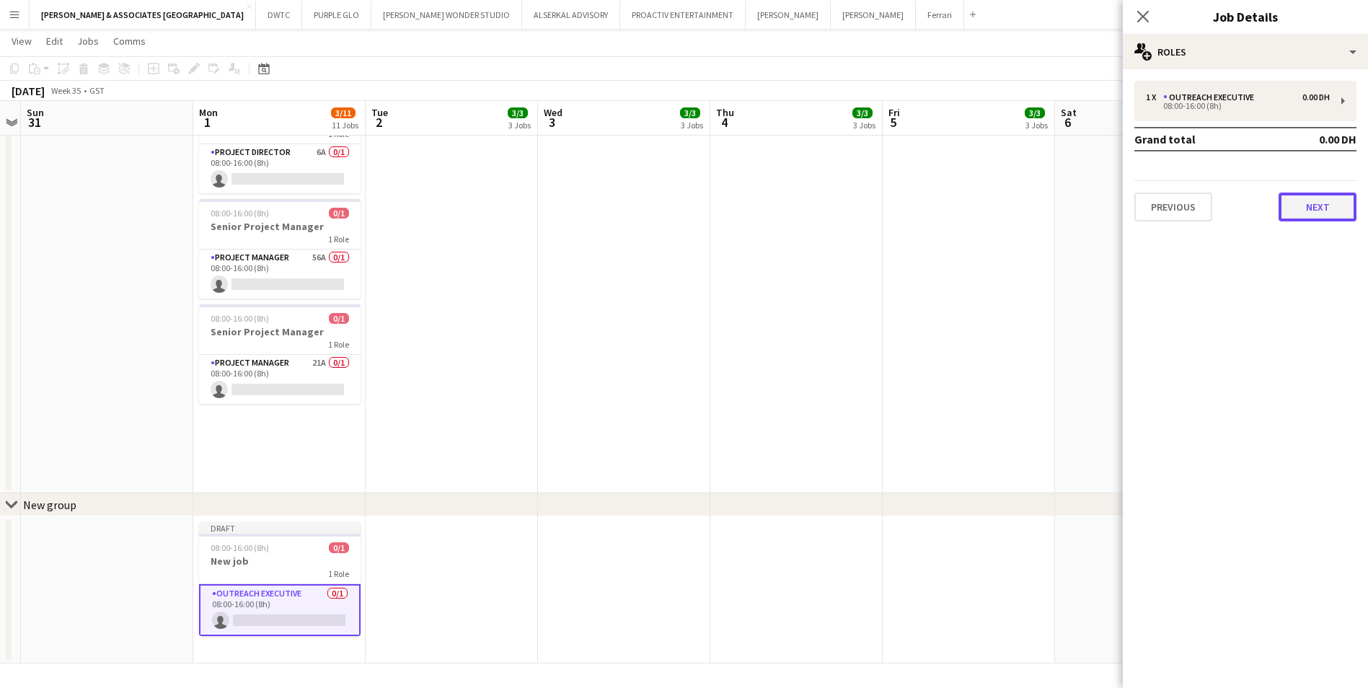
click at [1306, 201] on button "Next" at bounding box center [1318, 207] width 78 height 29
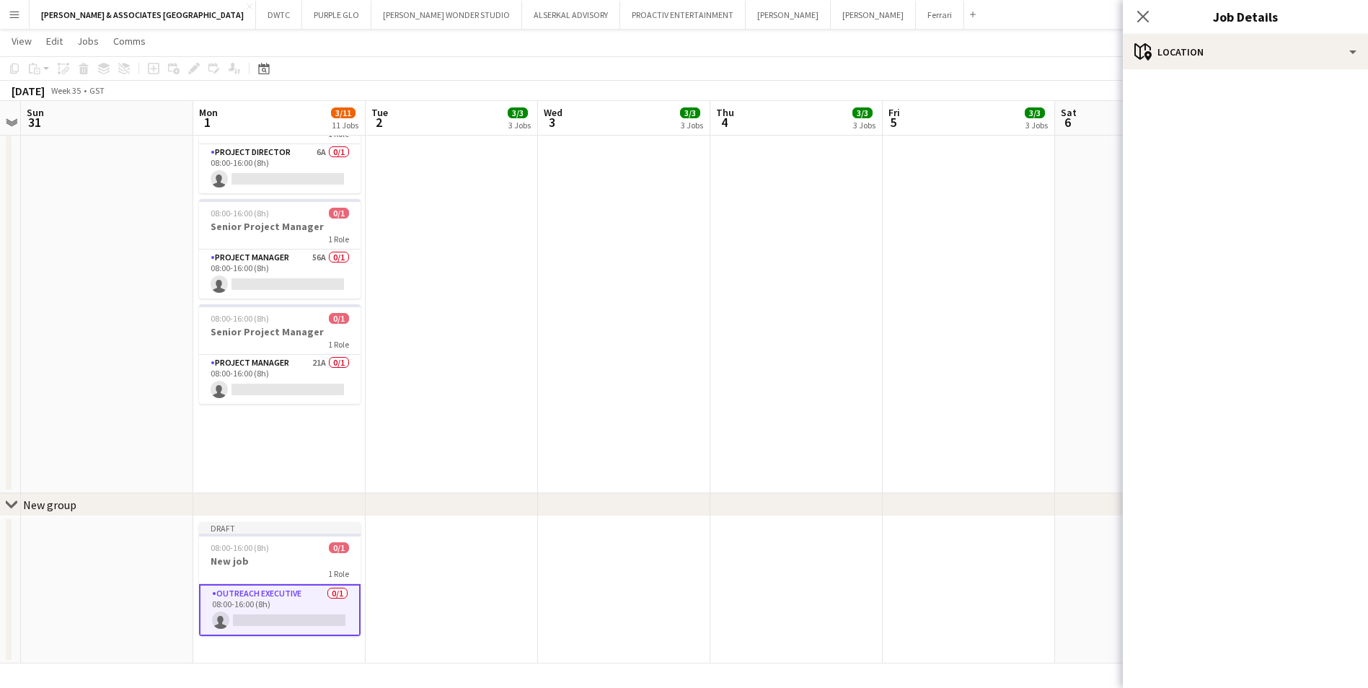
click at [1306, 201] on mat-accordion "pencil3 General details 1 x Outreach Executive 0.00 DH 08:00-16:00 (8h) Grand t…" at bounding box center [1245, 378] width 245 height 619
drag, startPoint x: 1306, startPoint y: 201, endPoint x: 1341, endPoint y: 74, distance: 132.3
click at [1341, 74] on mat-accordion "pencil3 General details 1 x Outreach Executive 0.00 DH 08:00-16:00 (8h) Grand t…" at bounding box center [1245, 378] width 245 height 619
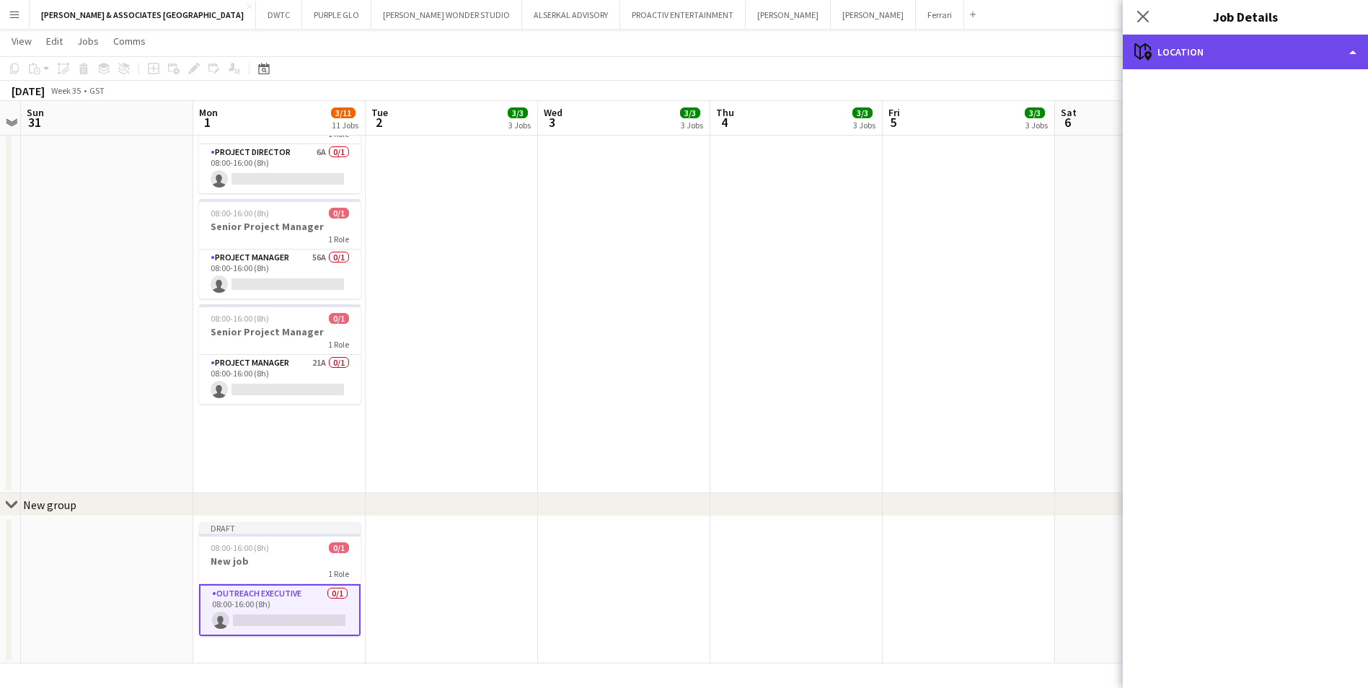
click at [1343, 66] on div "maps-pin-1 Location" at bounding box center [1245, 52] width 245 height 35
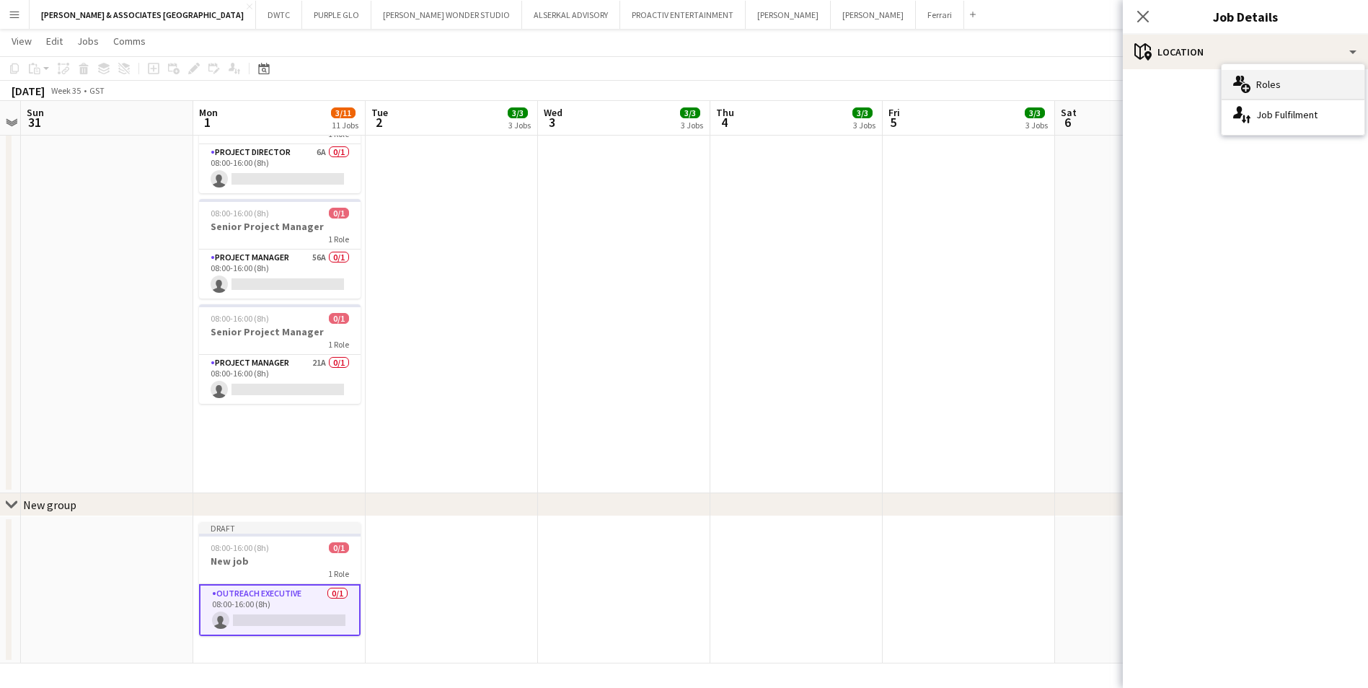
click at [1325, 86] on div "multiple-users-add Roles" at bounding box center [1293, 84] width 143 height 29
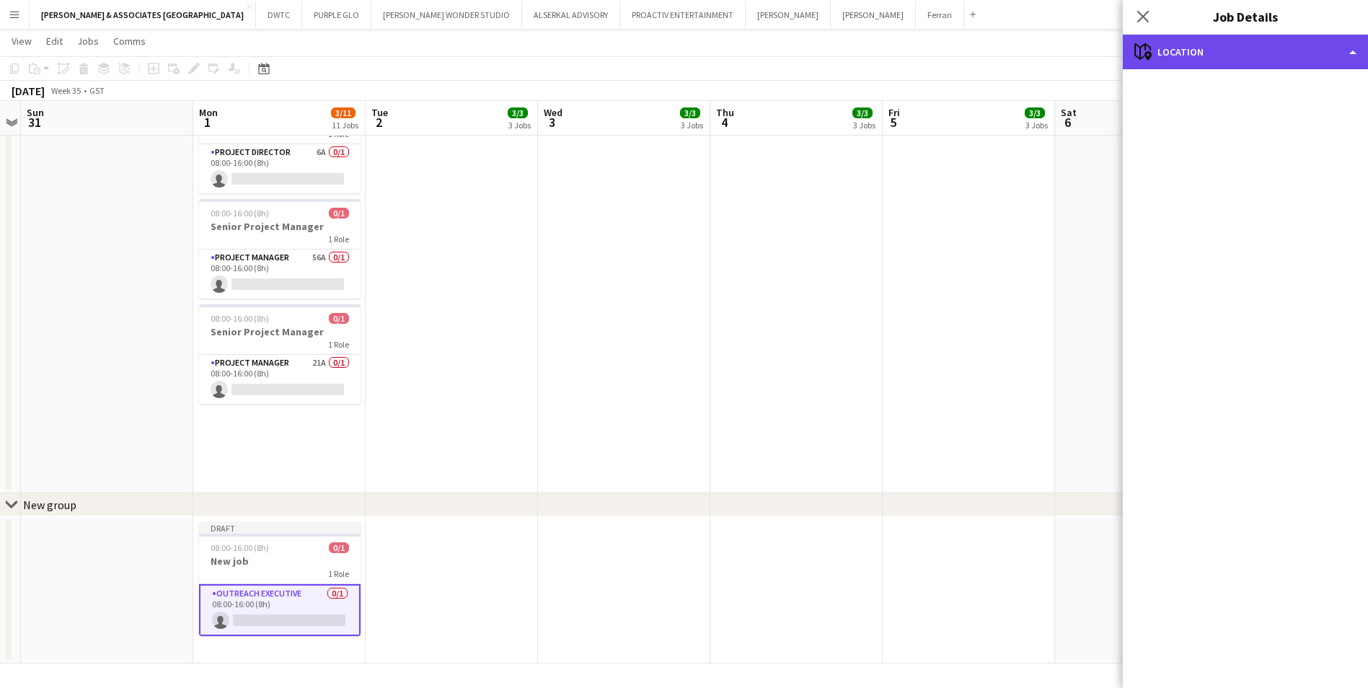
click at [1288, 35] on div "maps-pin-1 Location" at bounding box center [1245, 52] width 245 height 35
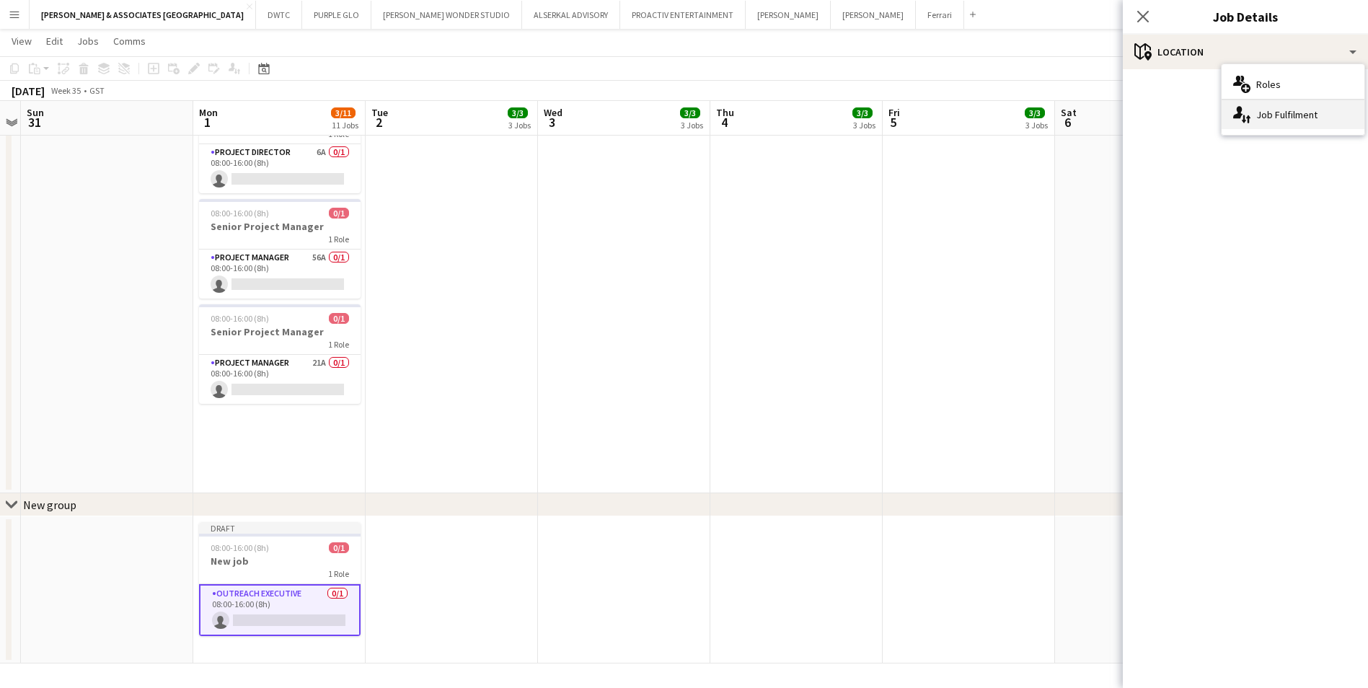
click at [1299, 115] on div "single-neutral-actions-up-down Job Fulfilment" at bounding box center [1293, 114] width 143 height 29
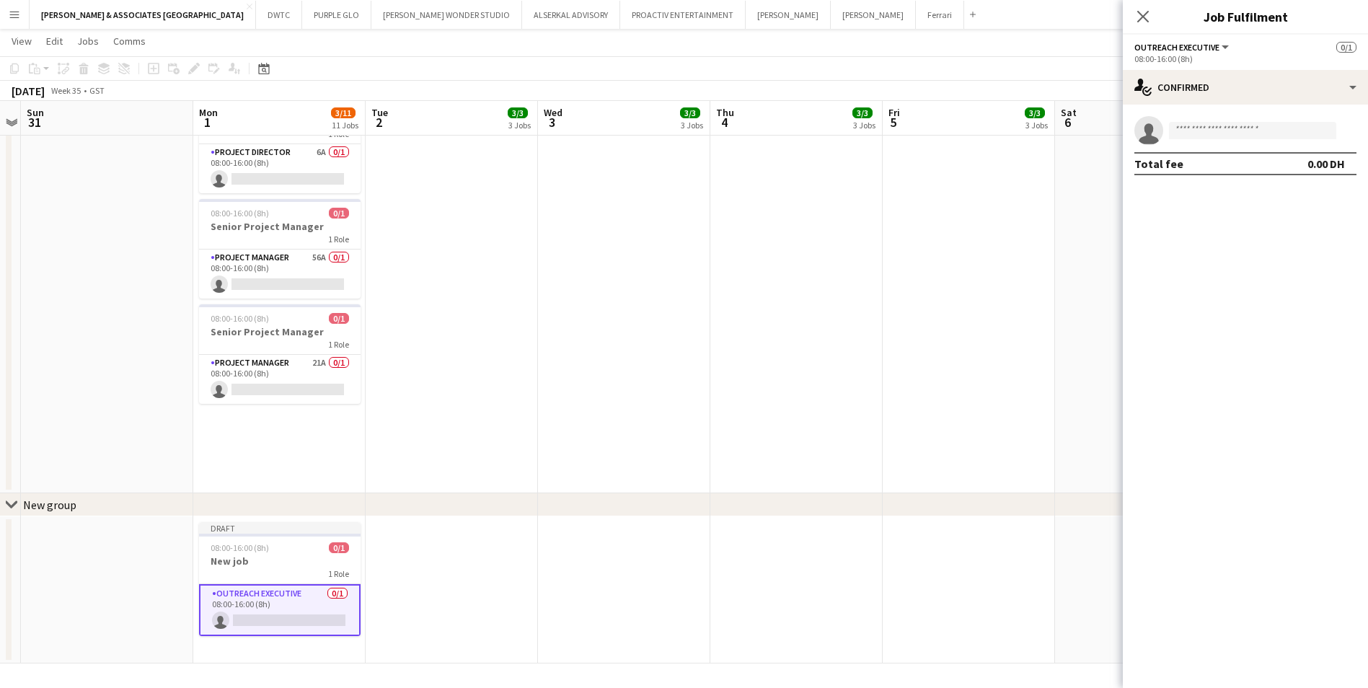
click at [1186, 56] on div "08:00-16:00 (8h)" at bounding box center [1246, 58] width 222 height 11
click at [1192, 43] on span "Outreach Executive" at bounding box center [1177, 47] width 85 height 11
click at [1283, 334] on mat-expansion-panel "check Confirmed single-neutral-actions Total fee 0.00 DH" at bounding box center [1245, 397] width 245 height 584
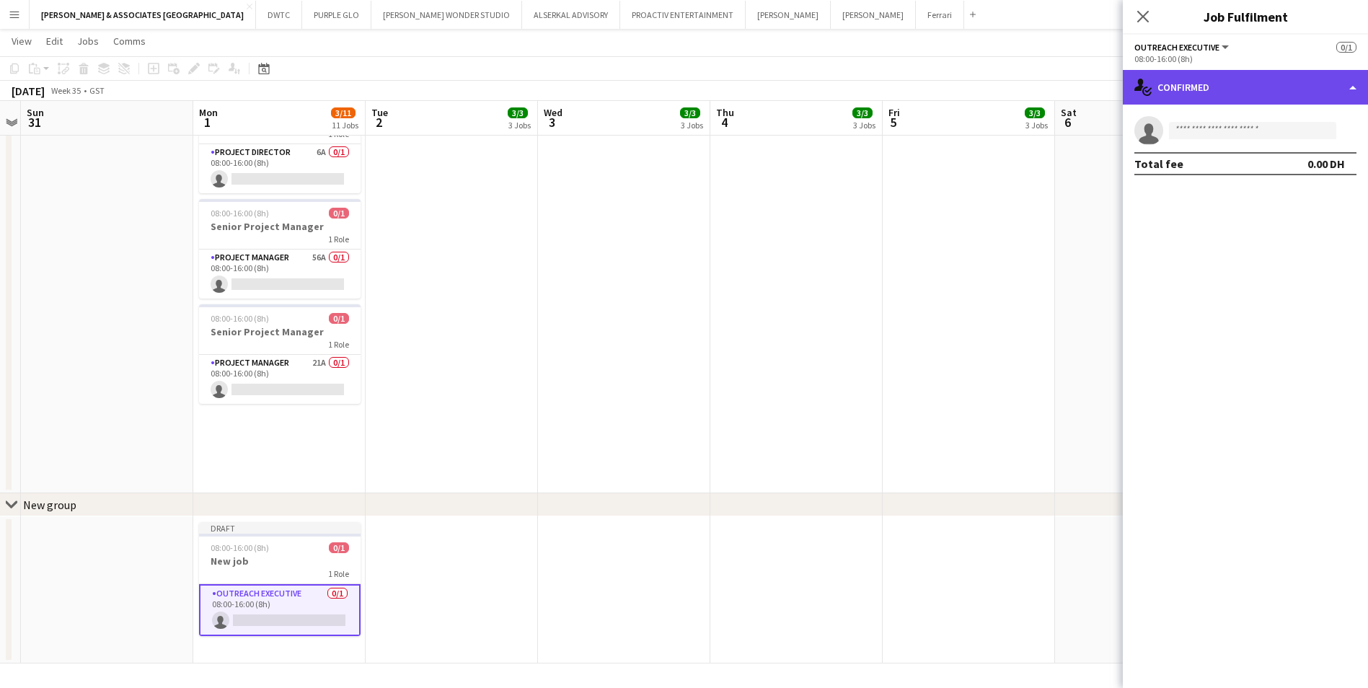
click at [1355, 79] on div "single-neutral-actions-check-2 Confirmed" at bounding box center [1245, 87] width 245 height 35
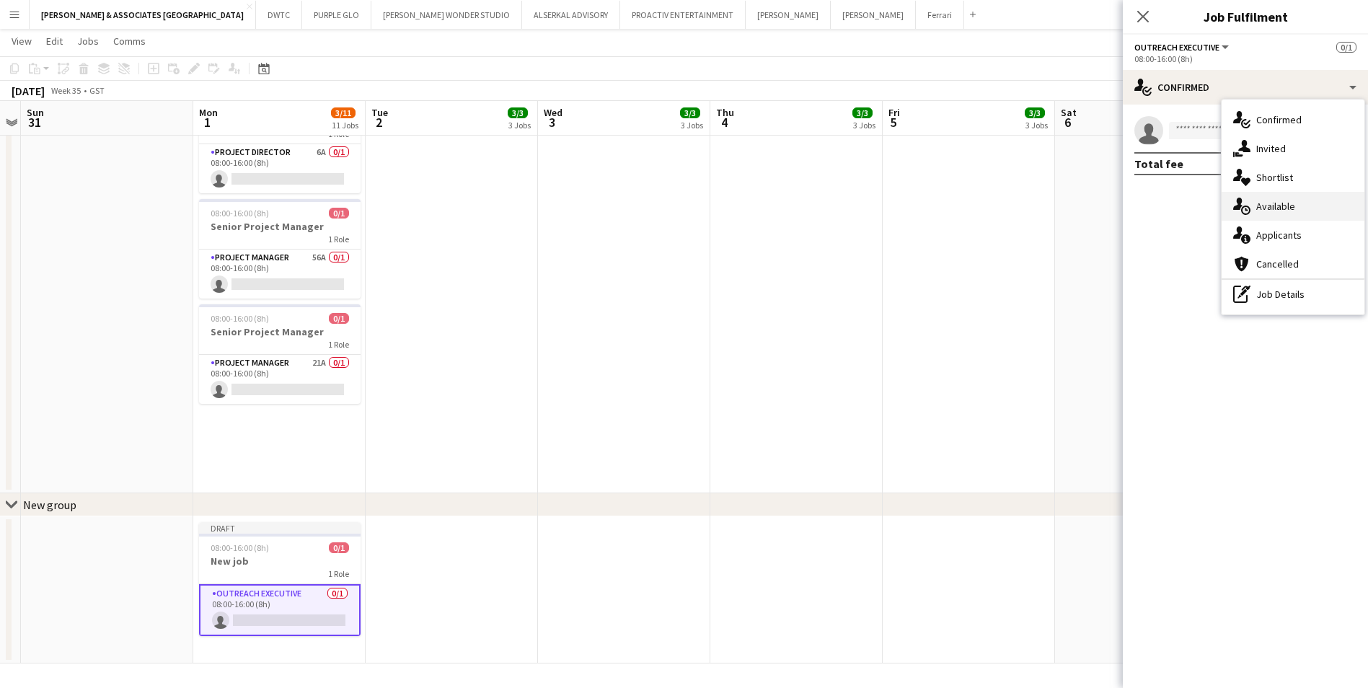
click at [1310, 211] on div "single-neutral-actions-upload Available" at bounding box center [1293, 206] width 143 height 29
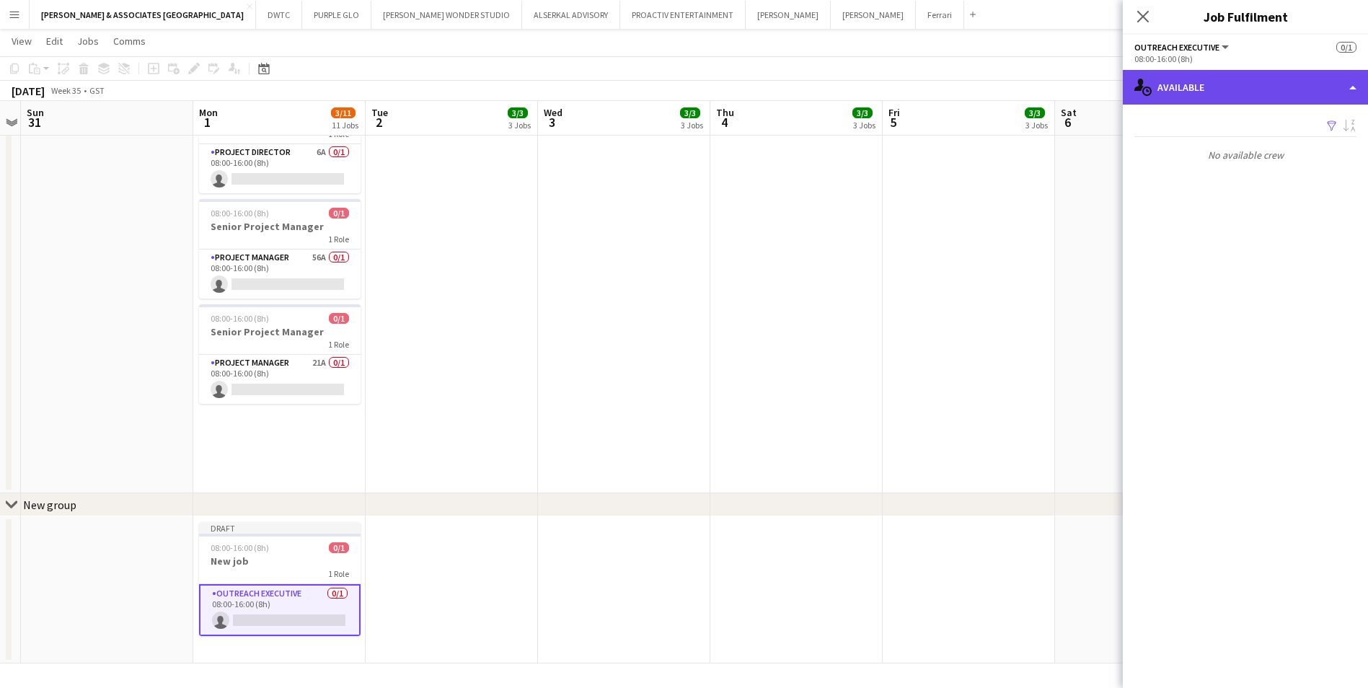
click at [1286, 95] on div "single-neutral-actions-upload Available" at bounding box center [1245, 87] width 245 height 35
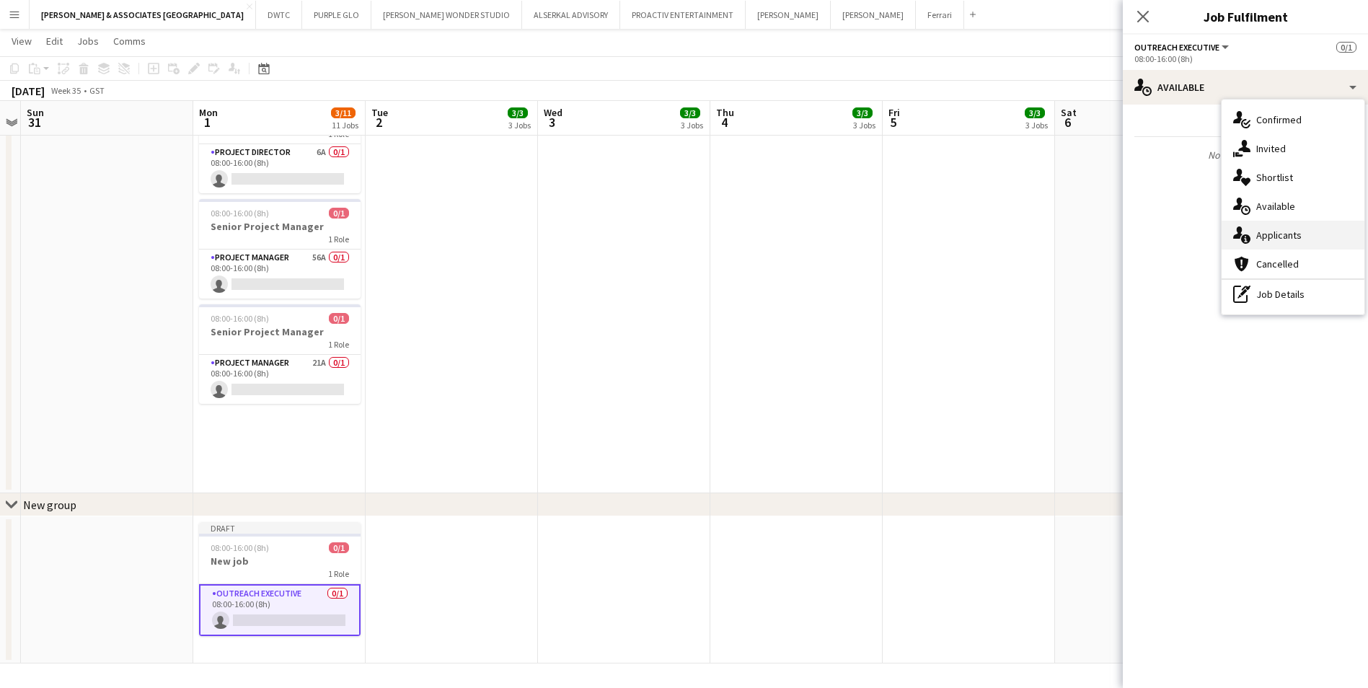
click at [1312, 234] on div "single-neutral-actions-information Applicants" at bounding box center [1293, 235] width 143 height 29
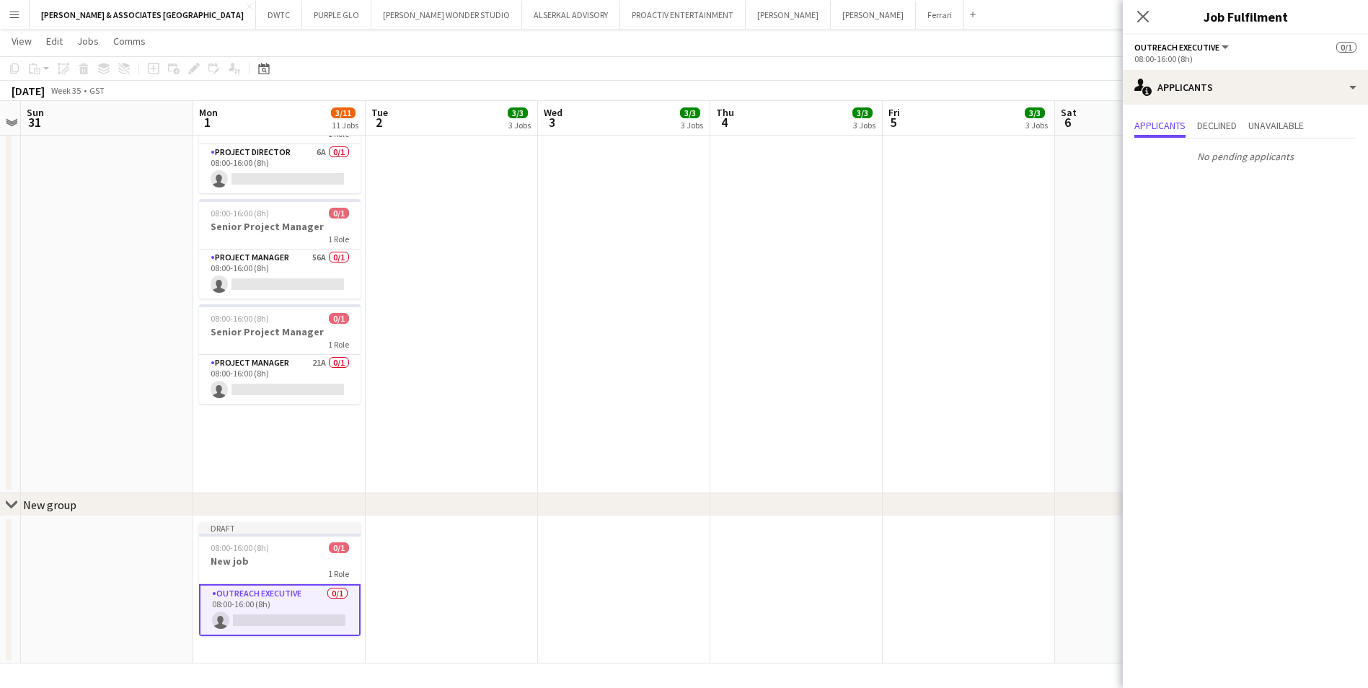
click at [1198, 107] on div "Applicants Declined Unavailable No pending applicants" at bounding box center [1245, 143] width 245 height 76
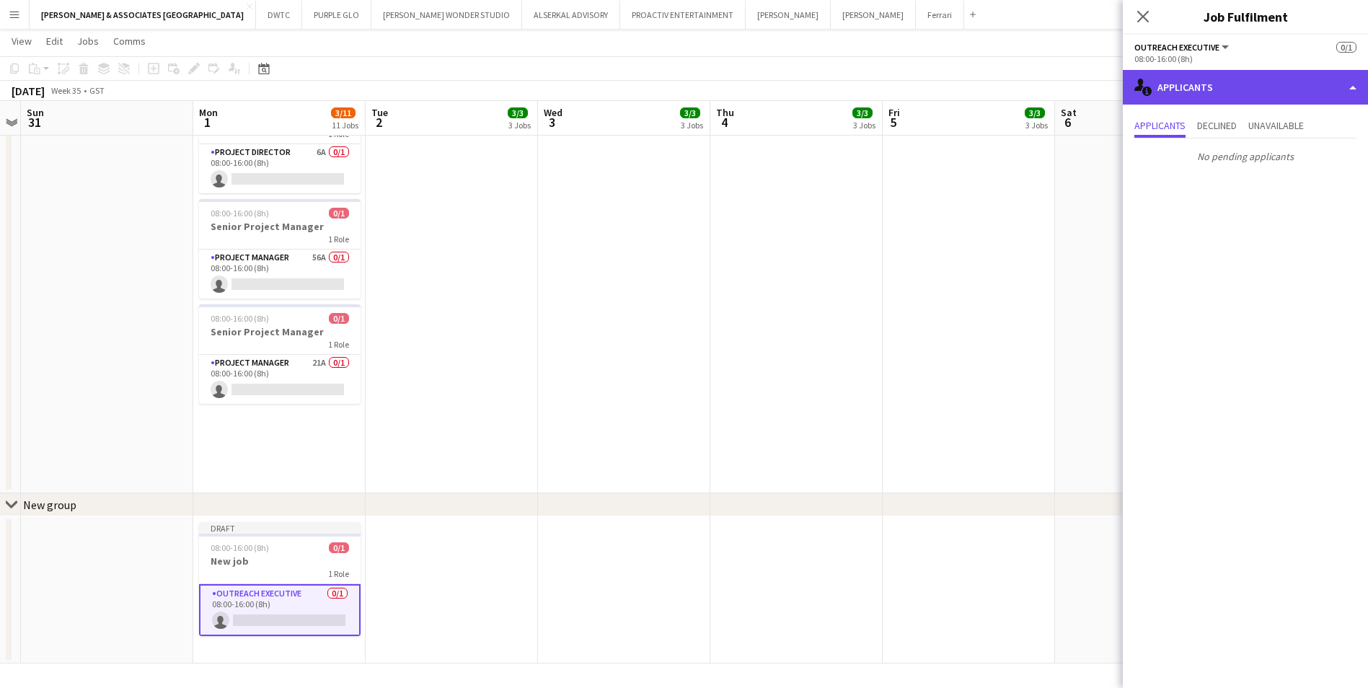
click at [1189, 90] on div "single-neutral-actions-information Applicants" at bounding box center [1245, 87] width 245 height 35
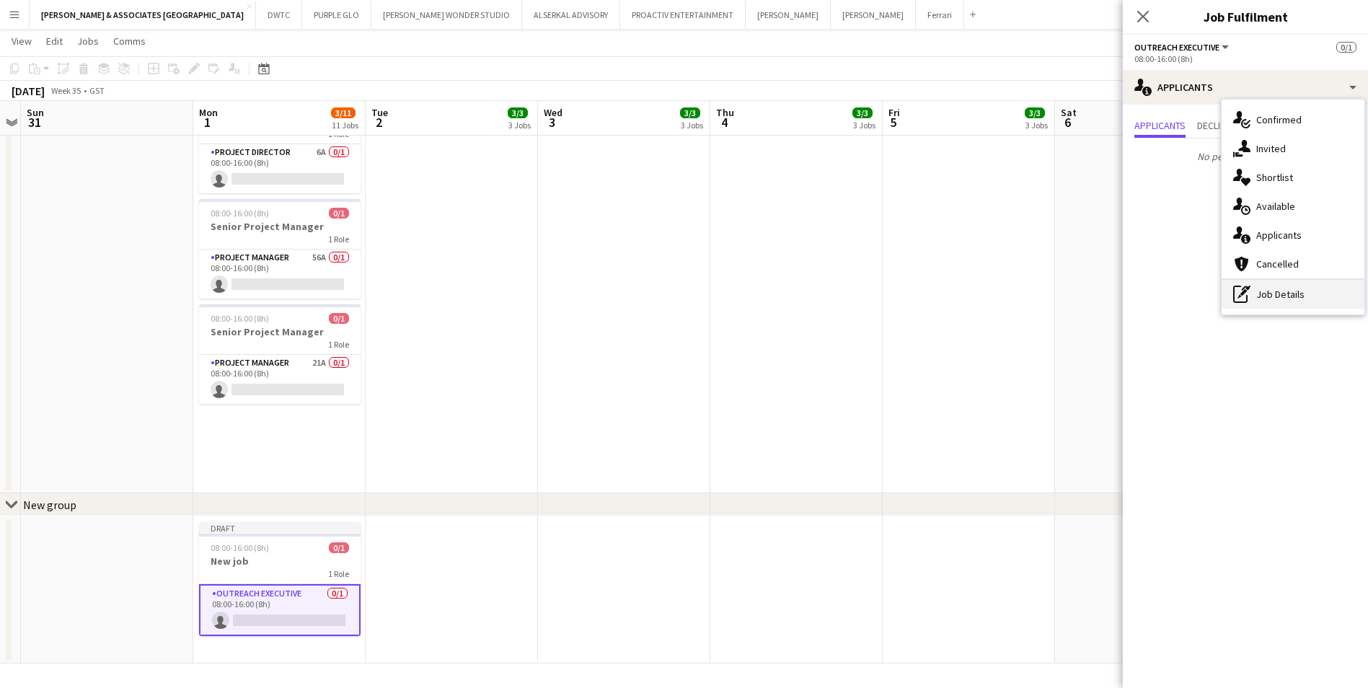
click at [1283, 298] on div "pen-write Job Details" at bounding box center [1293, 294] width 143 height 29
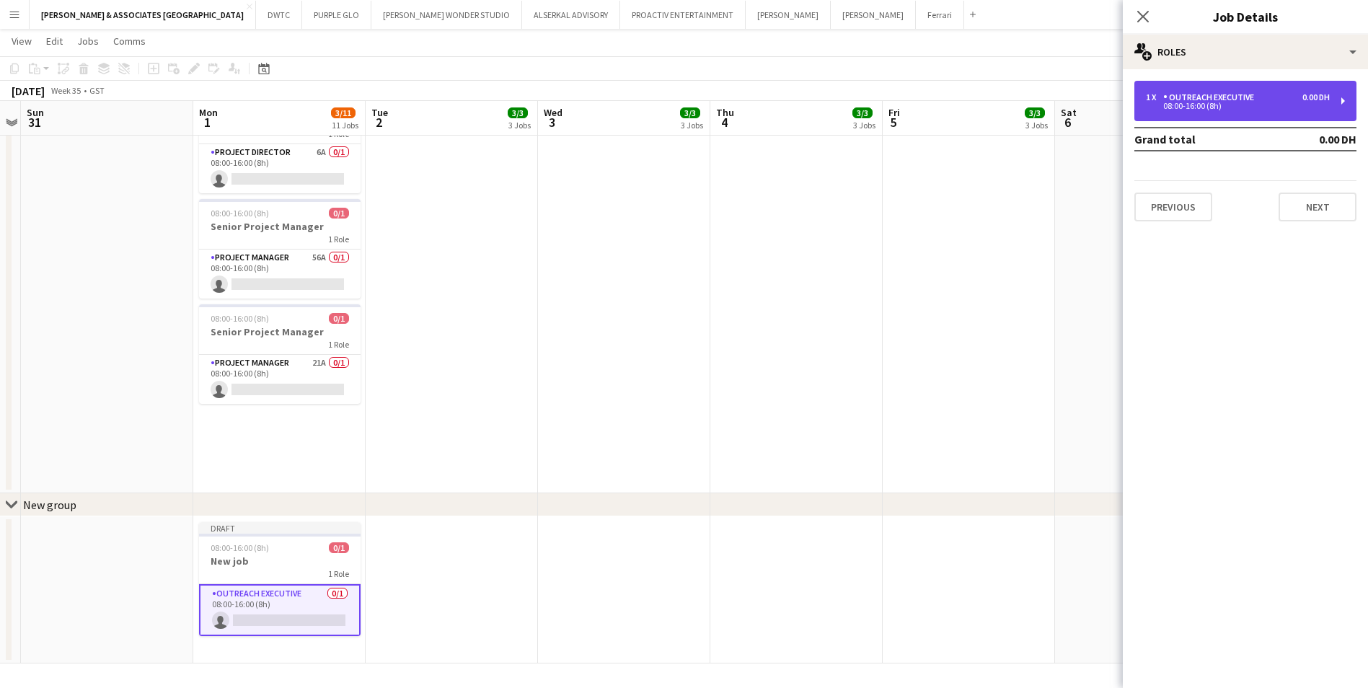
click at [1222, 107] on div "08:00-16:00 (8h)" at bounding box center [1238, 105] width 184 height 7
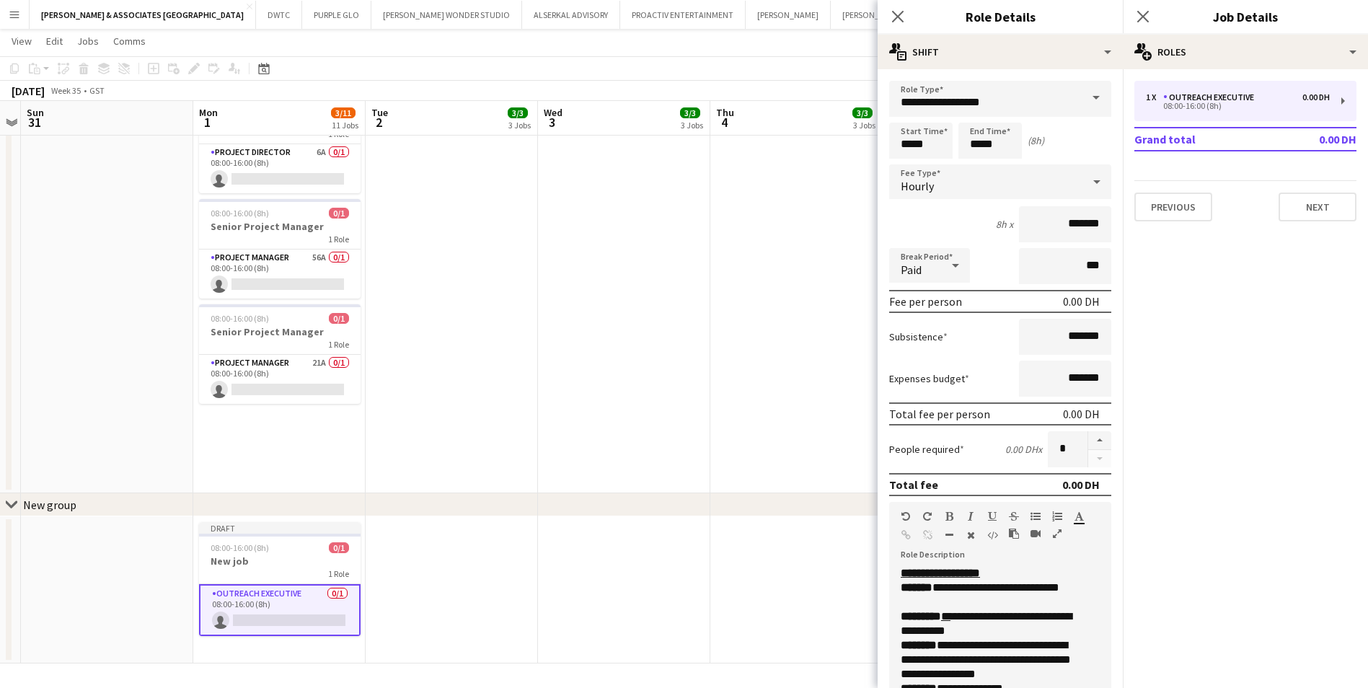
click at [972, 178] on div "Hourly" at bounding box center [985, 181] width 193 height 35
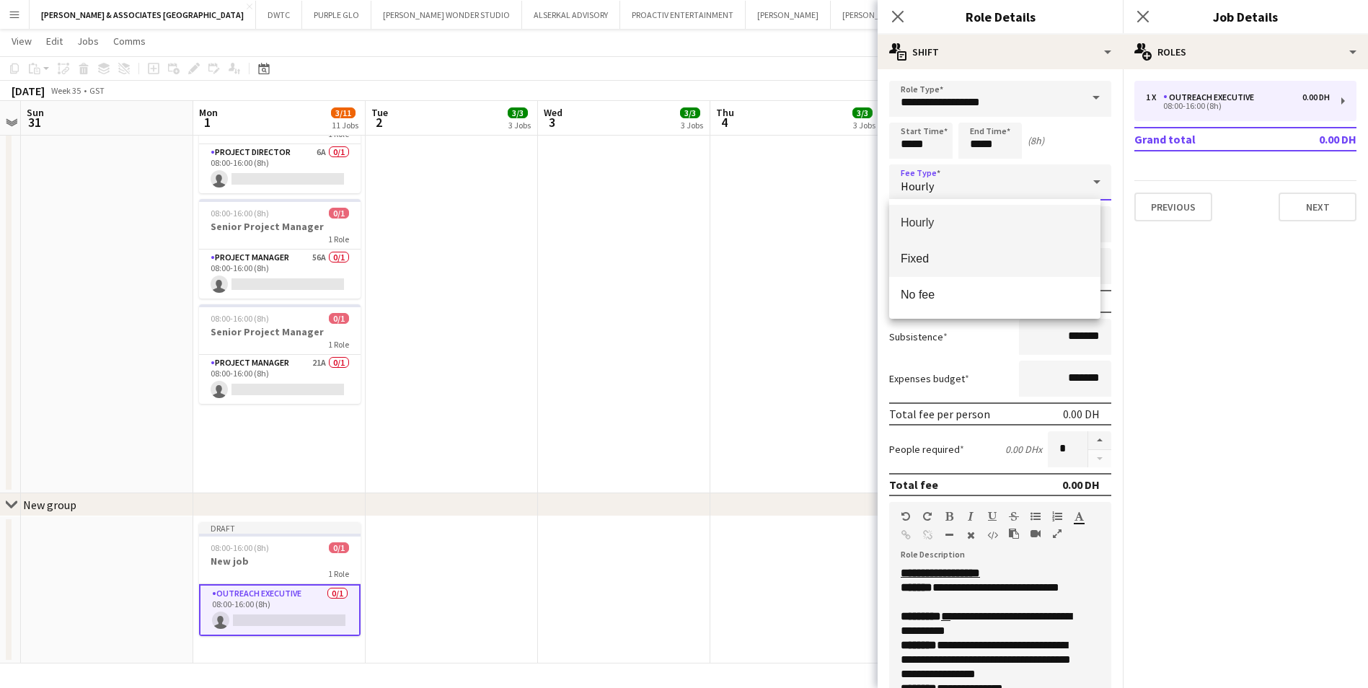
click at [974, 259] on span "Fixed" at bounding box center [995, 259] width 188 height 14
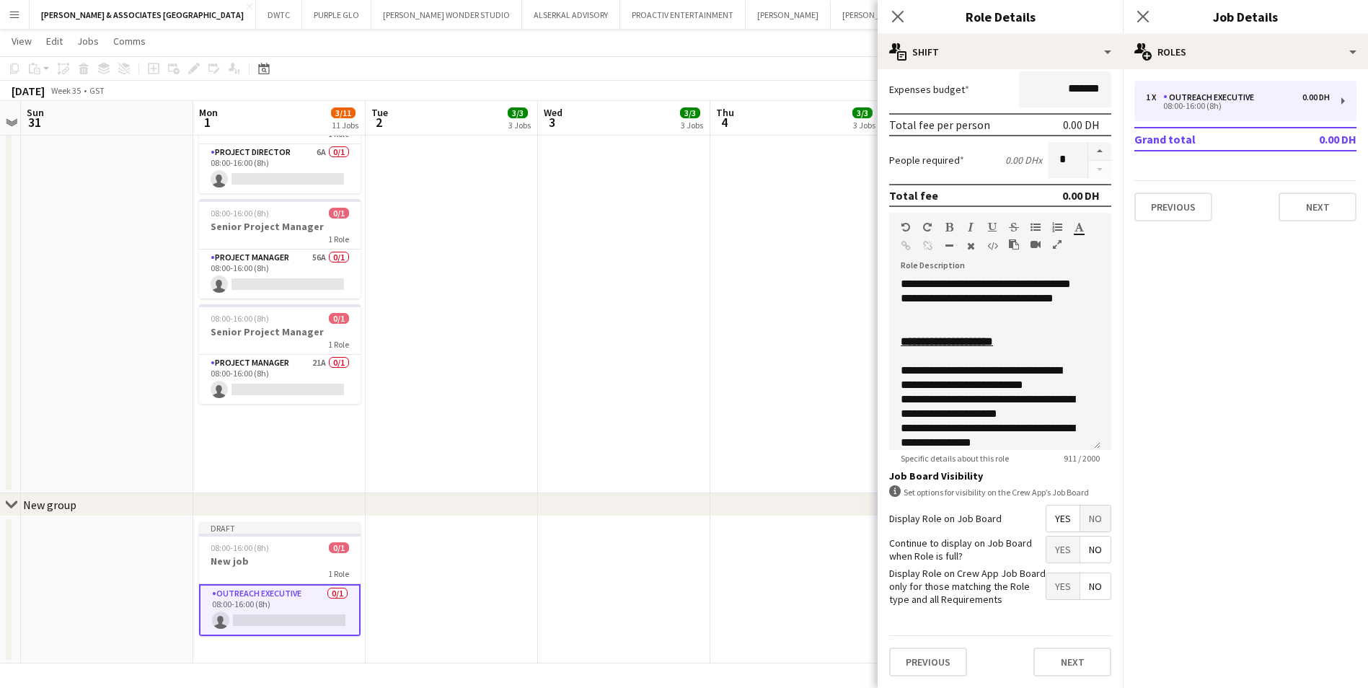
scroll to position [387, 0]
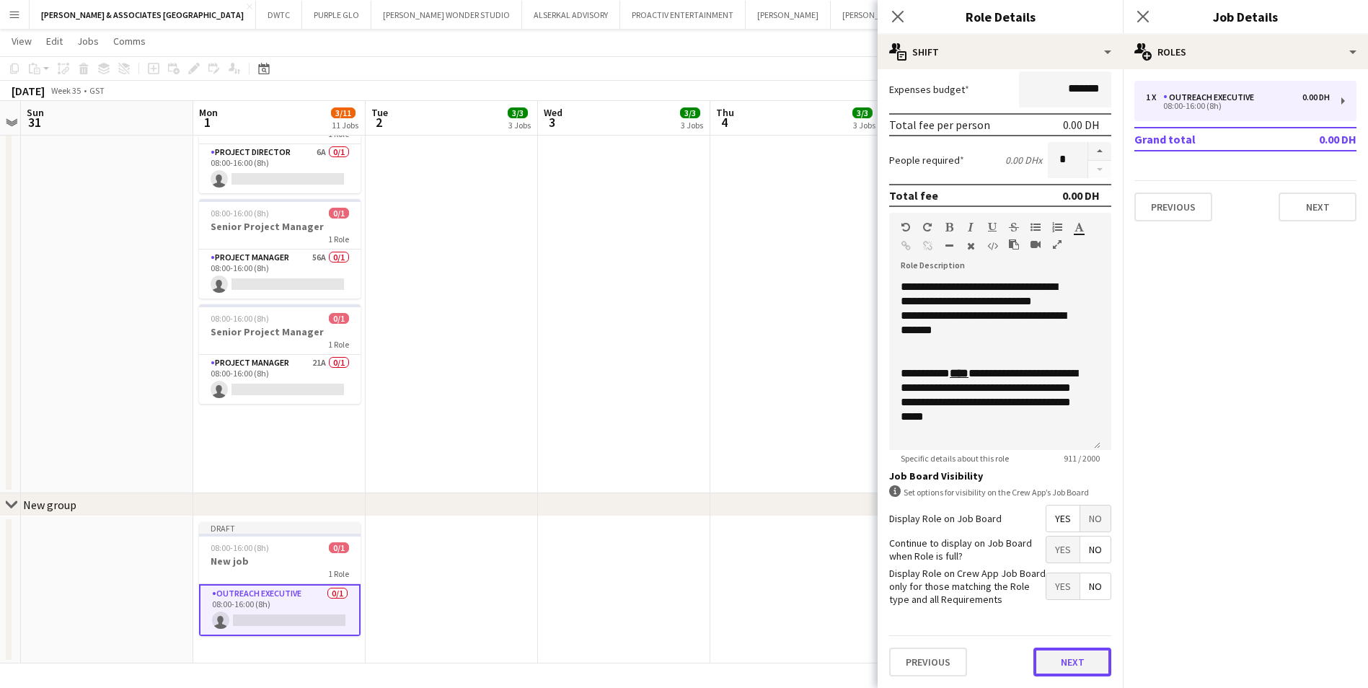
click at [1066, 668] on button "Next" at bounding box center [1073, 662] width 78 height 29
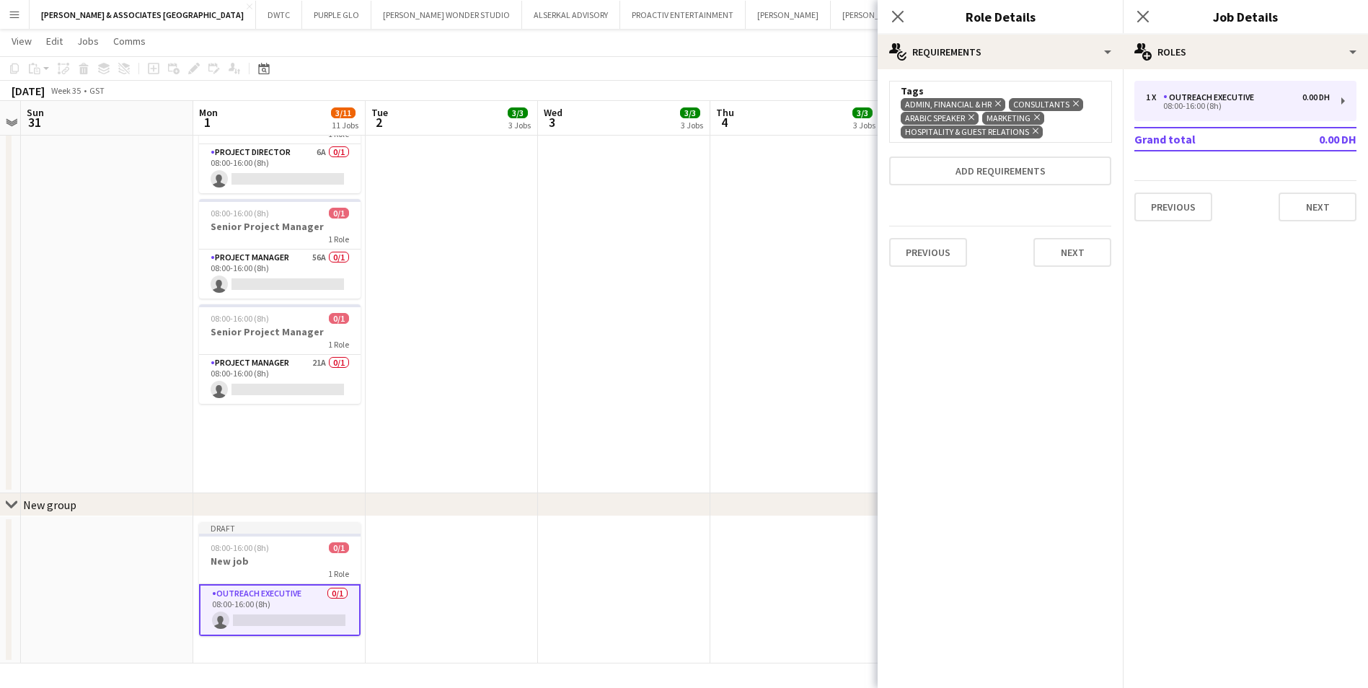
scroll to position [0, 0]
click at [1072, 258] on button "Next" at bounding box center [1073, 252] width 78 height 29
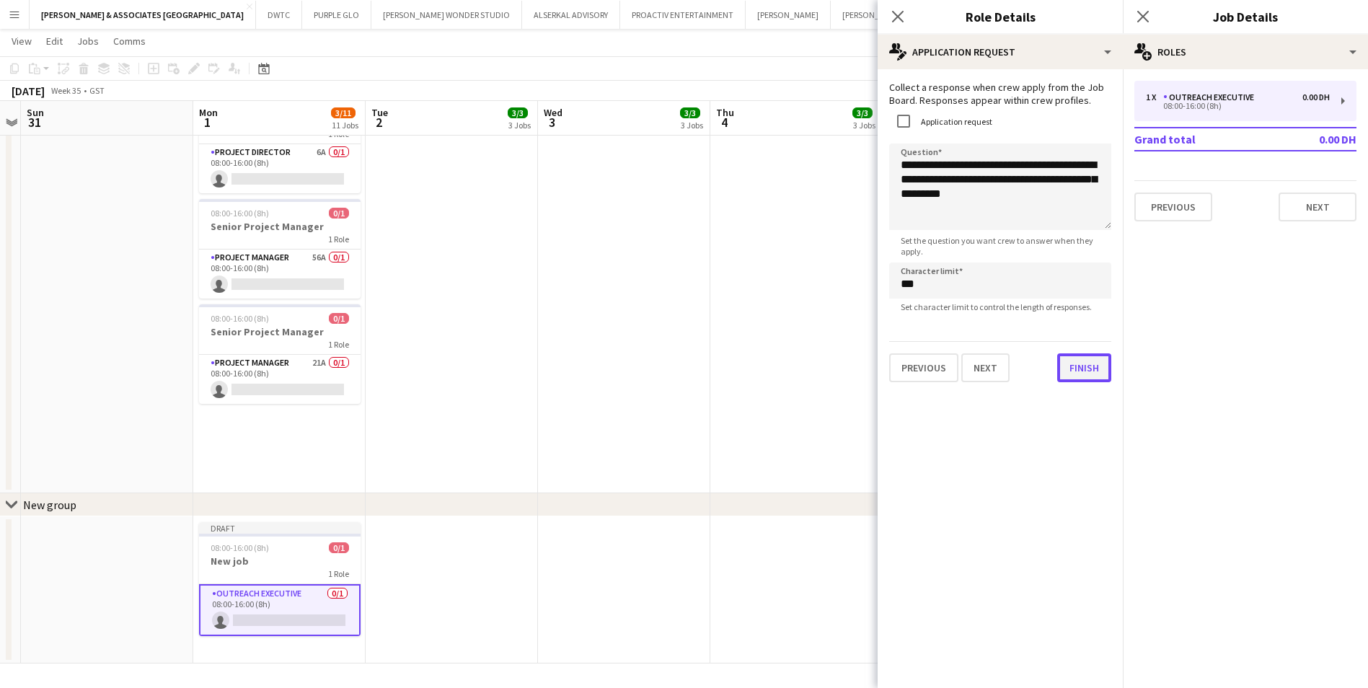
click at [1074, 381] on button "Finish" at bounding box center [1084, 367] width 54 height 29
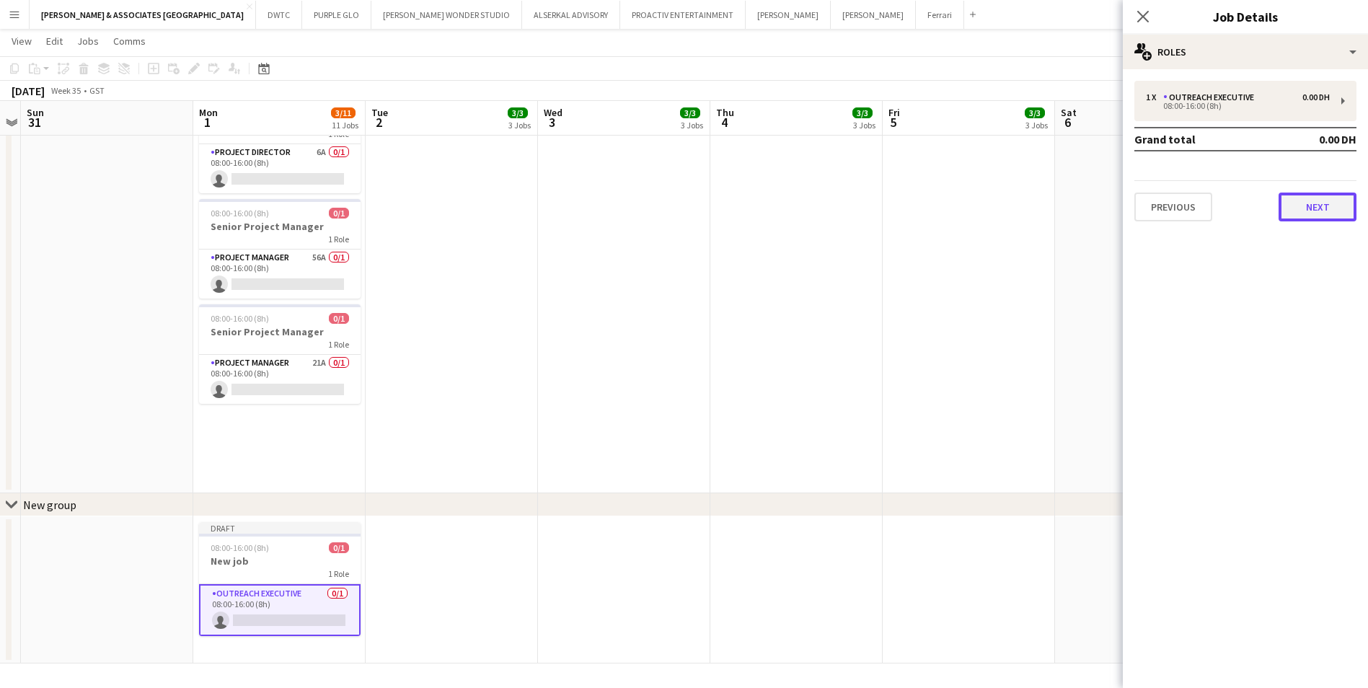
click at [1294, 206] on button "Next" at bounding box center [1318, 207] width 78 height 29
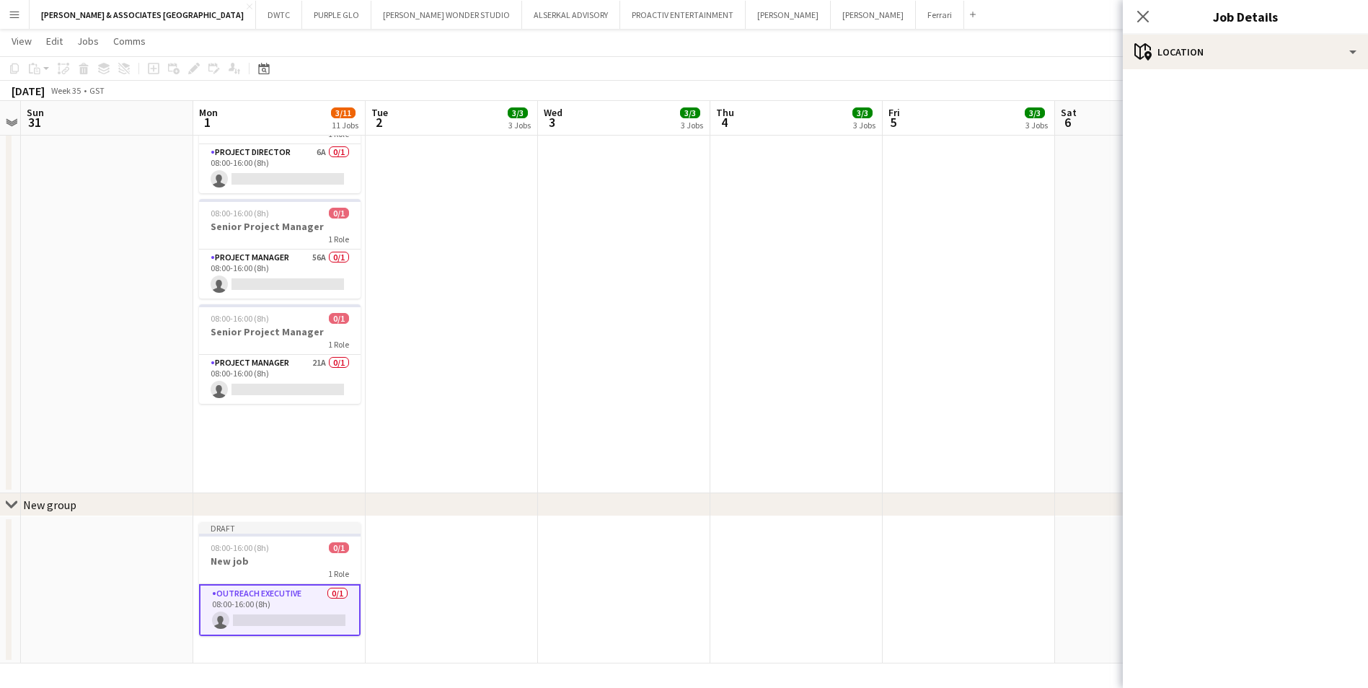
click at [1294, 206] on mat-accordion "pencil3 General details 1 x Outreach Executive 0.00 DH 08:00-16:00 (8h) Grand t…" at bounding box center [1245, 378] width 245 height 619
click at [274, 550] on div "08:00-16:00 (8h) 0/1" at bounding box center [280, 547] width 162 height 11
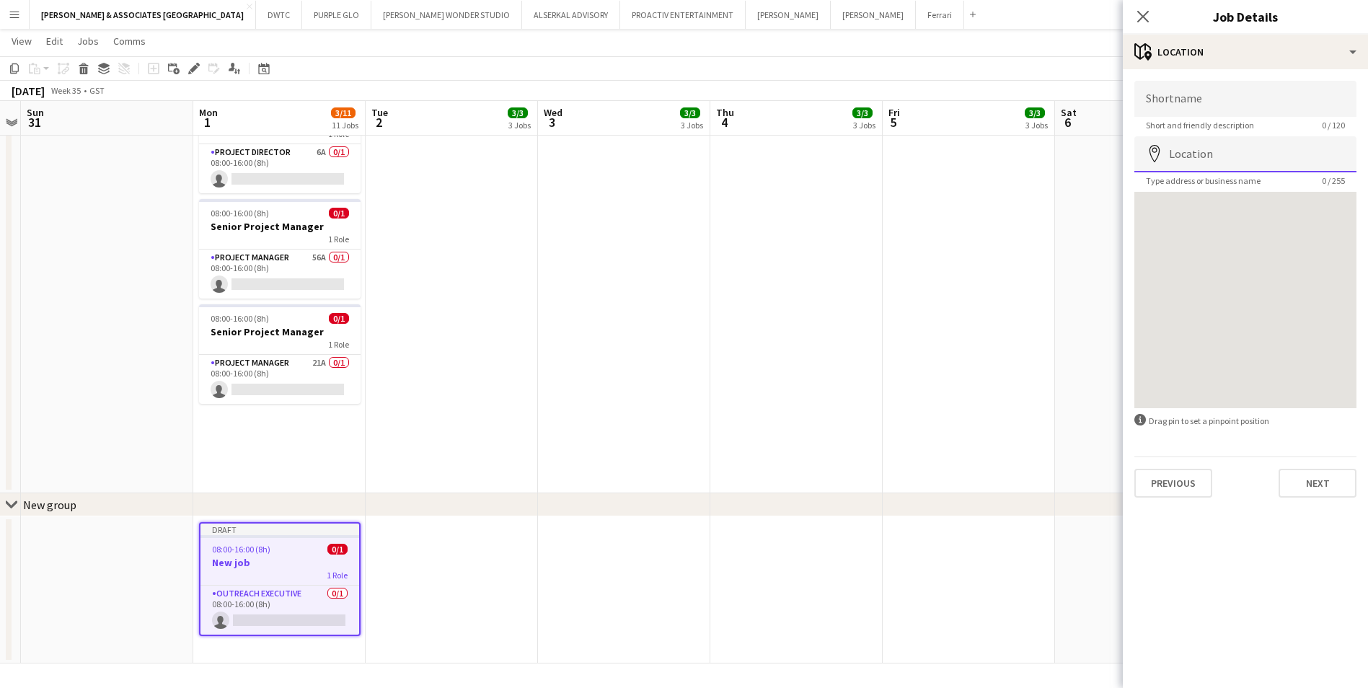
click at [1269, 159] on input "Location" at bounding box center [1246, 154] width 222 height 36
type input "**********"
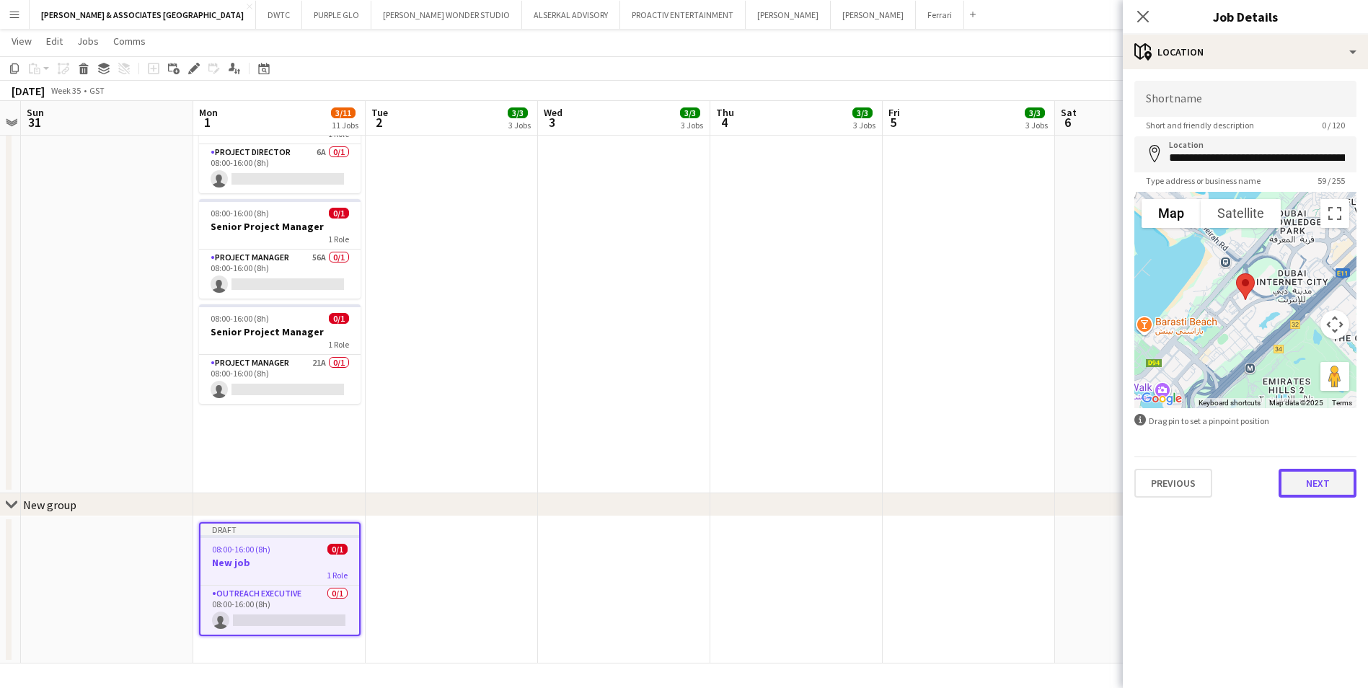
click at [1304, 493] on button "Next" at bounding box center [1318, 483] width 78 height 29
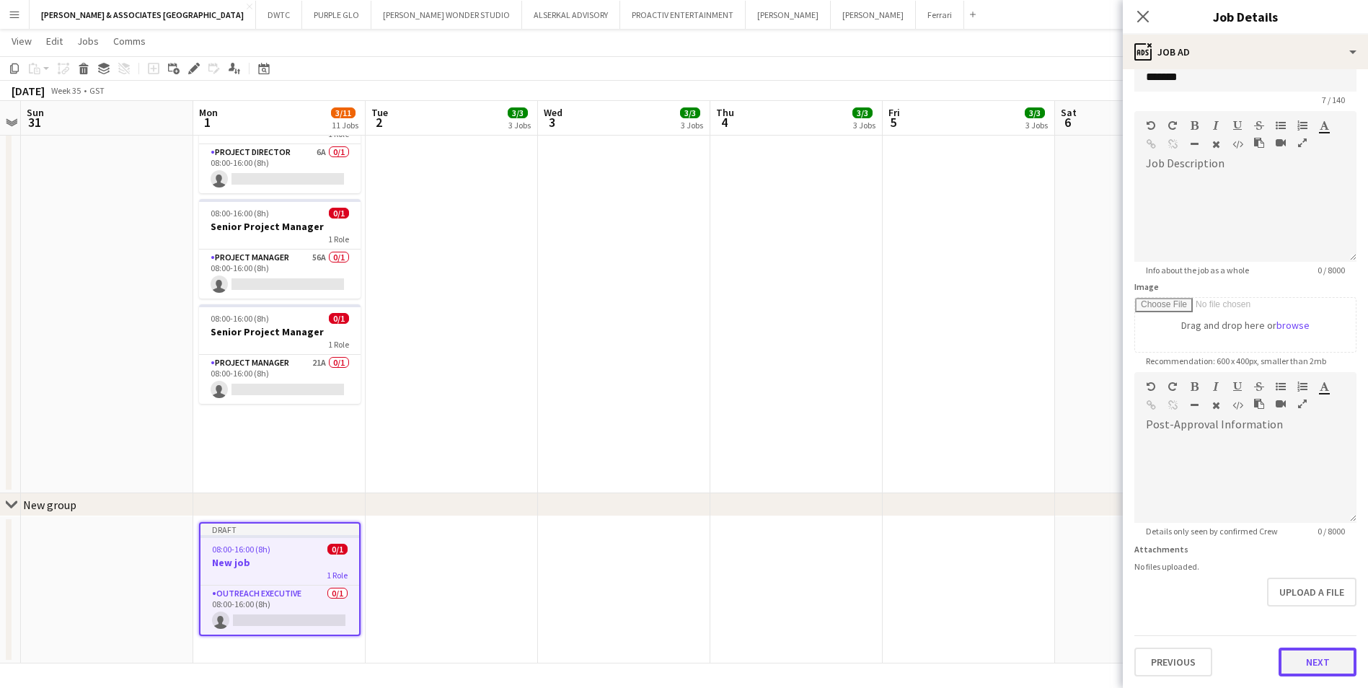
click at [1308, 624] on form "Headline ******* 7 / 140 Job Description default Heading 1 Heading 2 Heading 3 …" at bounding box center [1245, 366] width 245 height 621
click at [1303, 663] on button "Next" at bounding box center [1318, 662] width 78 height 29
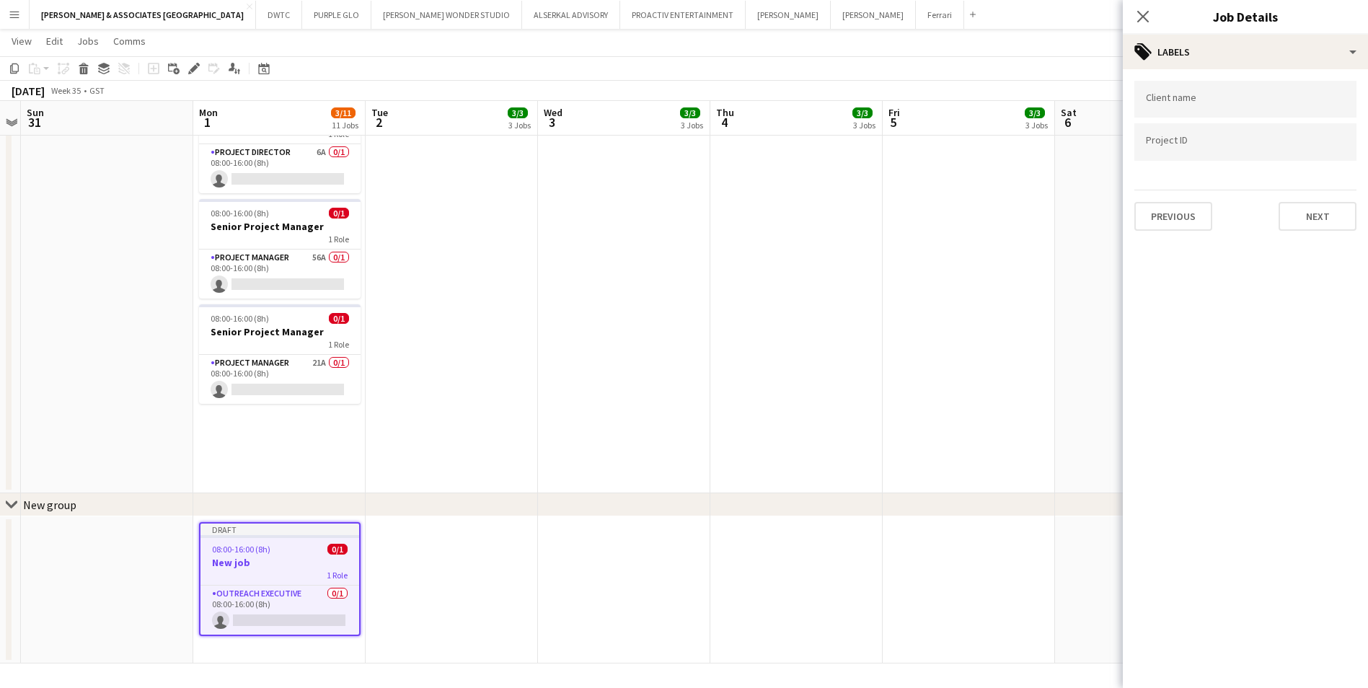
scroll to position [0, 0]
click at [1318, 216] on button "Next" at bounding box center [1318, 216] width 78 height 29
click at [1324, 152] on button "Next" at bounding box center [1318, 149] width 78 height 29
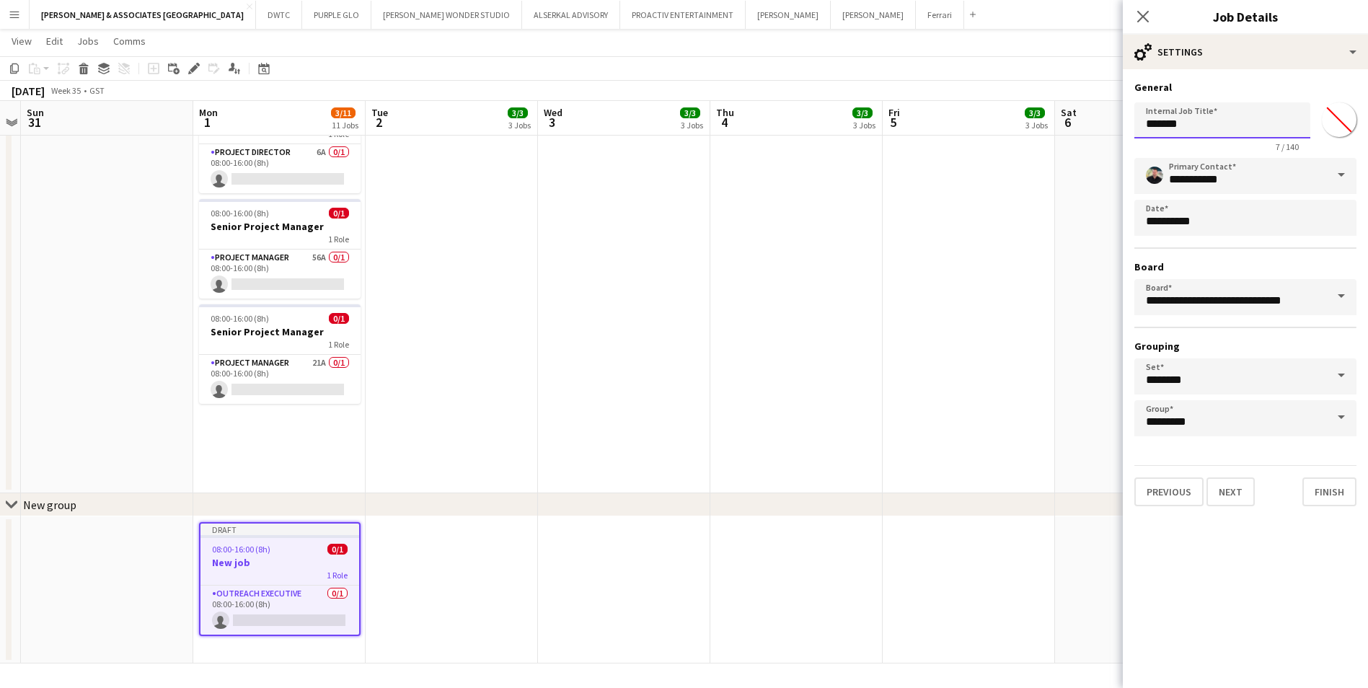
click at [1233, 134] on input "*******" at bounding box center [1223, 120] width 176 height 36
drag, startPoint x: 1227, startPoint y: 128, endPoint x: 1124, endPoint y: 118, distance: 103.7
click at [1125, 123] on form "**********" at bounding box center [1245, 294] width 245 height 426
type input "**********"
click at [1236, 499] on button "Next" at bounding box center [1231, 491] width 48 height 29
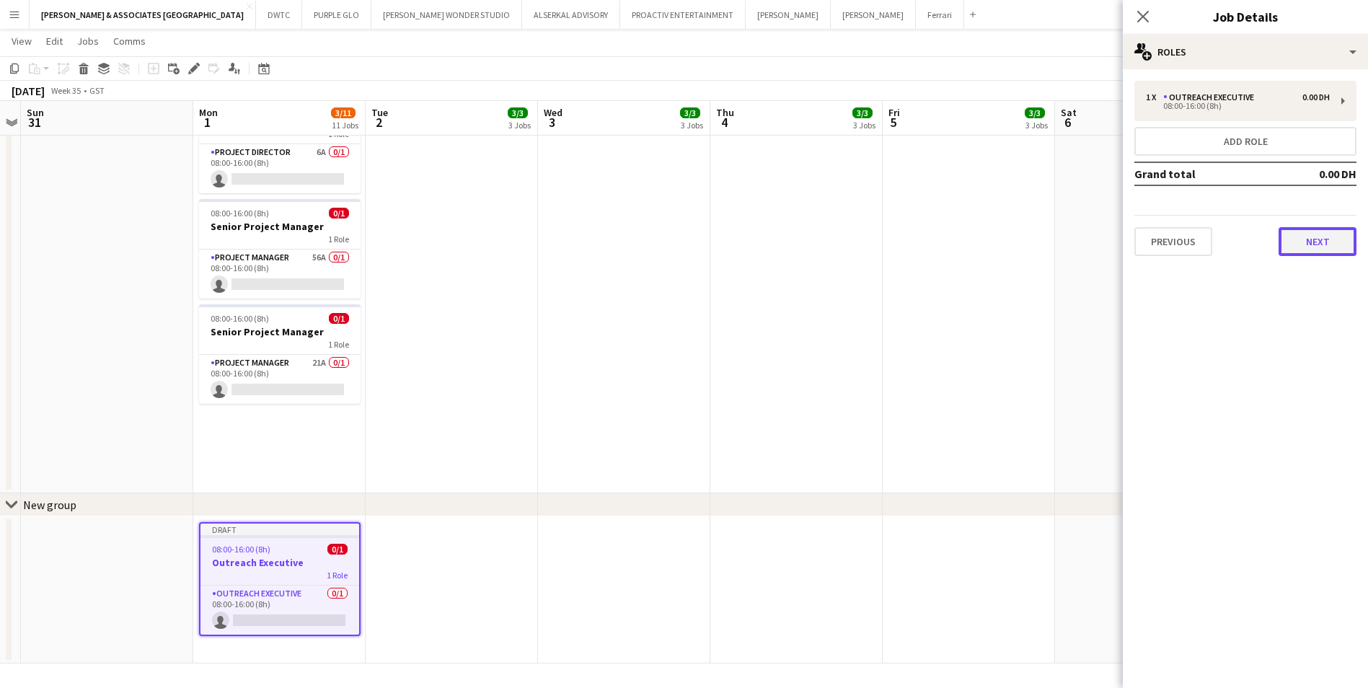
click at [1293, 244] on button "Next" at bounding box center [1318, 241] width 78 height 29
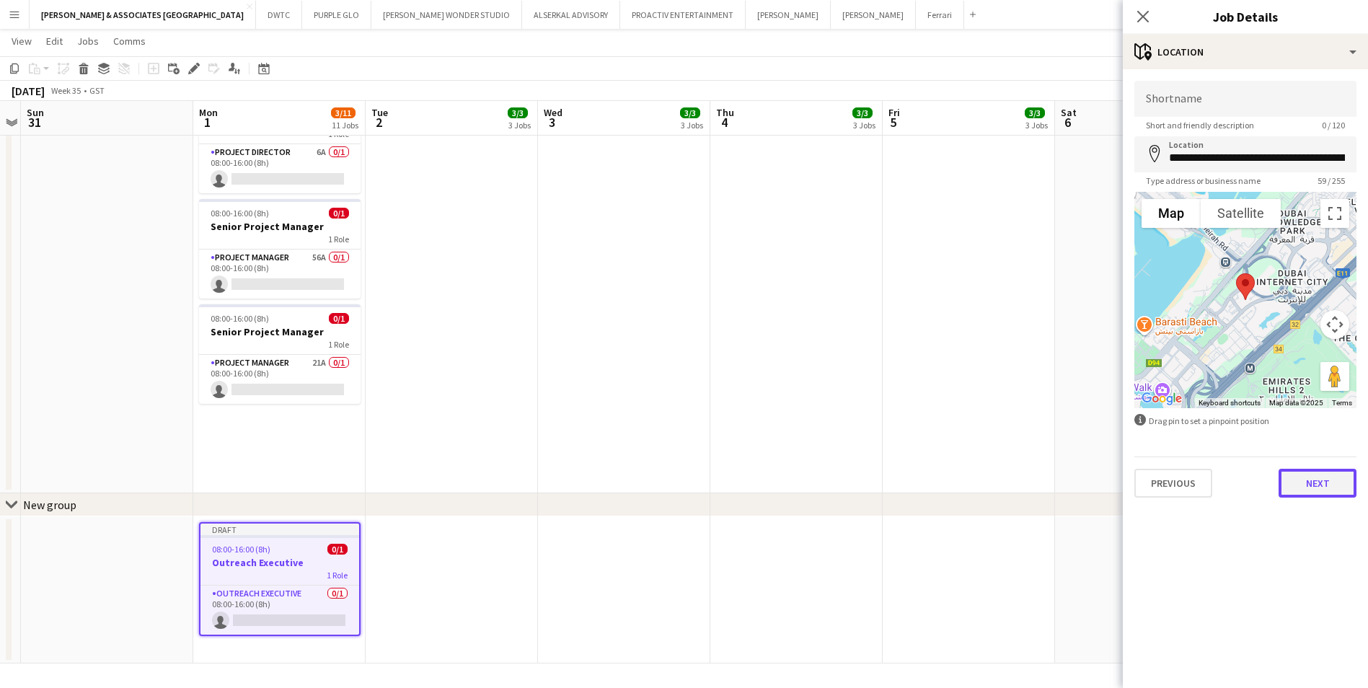
click at [1322, 488] on button "Next" at bounding box center [1318, 483] width 78 height 29
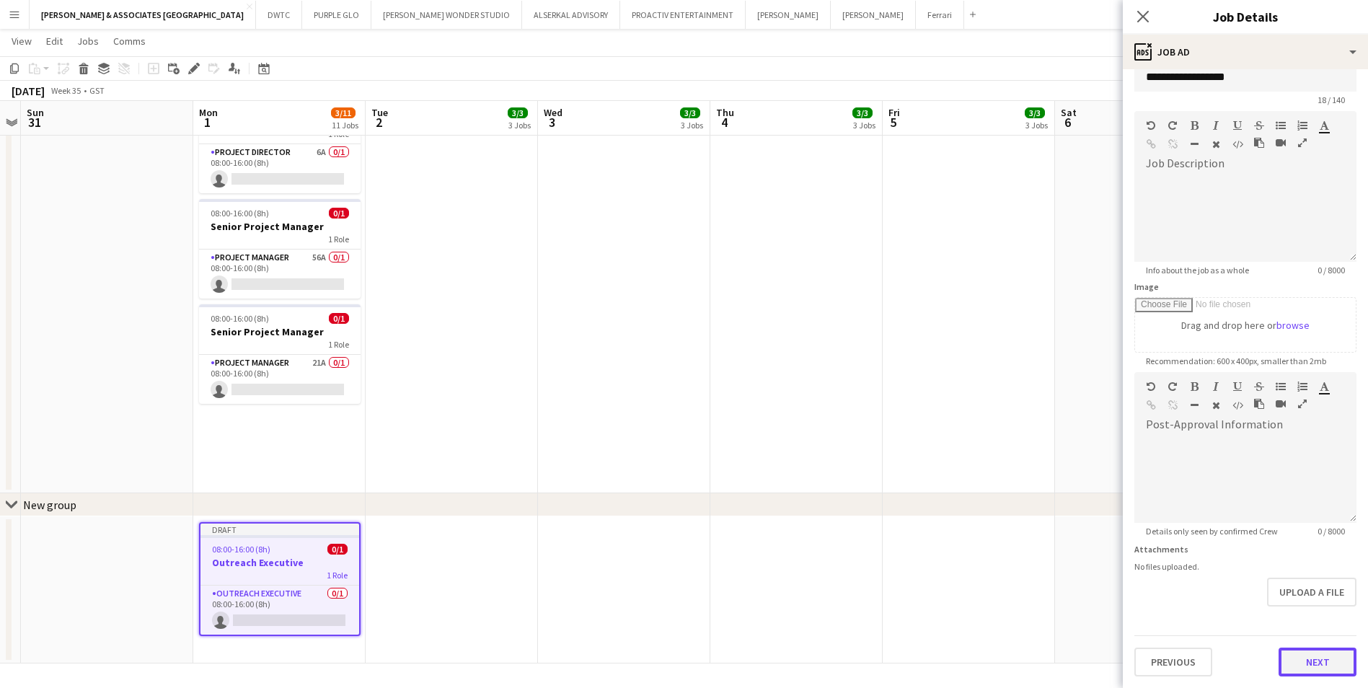
click at [1298, 614] on form "**********" at bounding box center [1245, 366] width 245 height 621
click at [1291, 669] on button "Next" at bounding box center [1318, 662] width 78 height 29
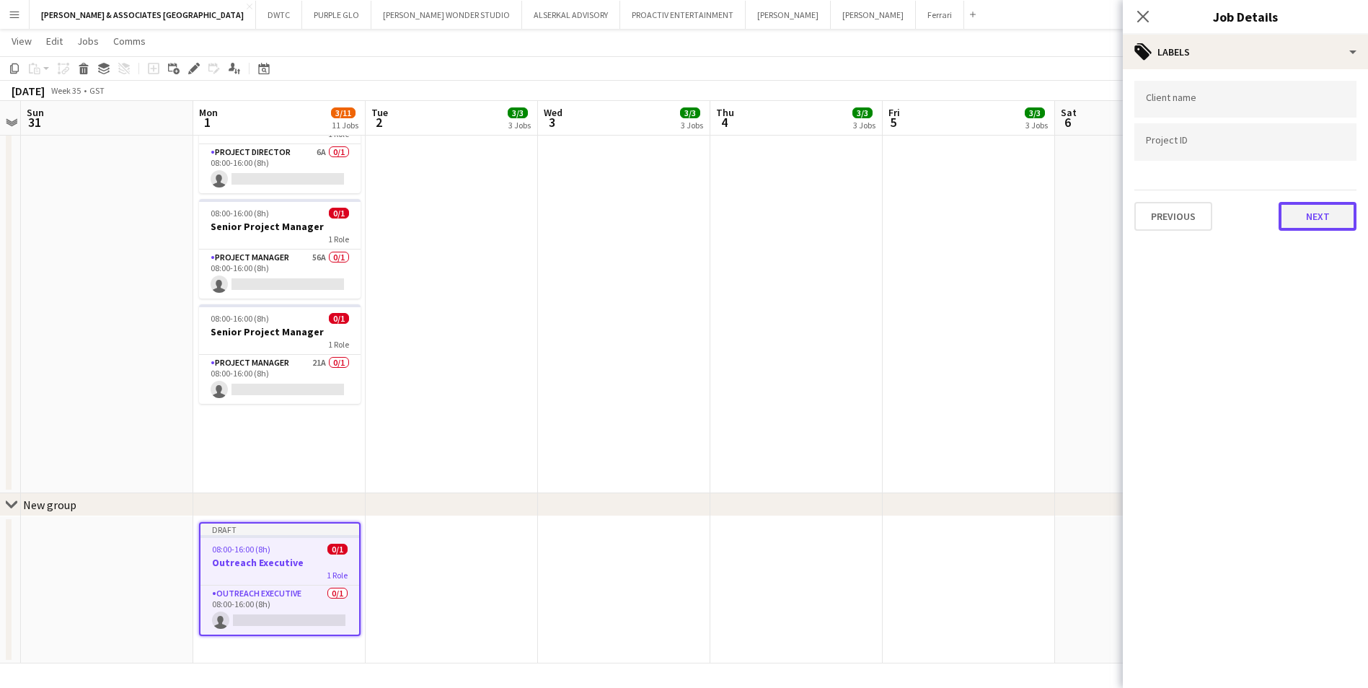
click at [1310, 220] on button "Next" at bounding box center [1318, 216] width 78 height 29
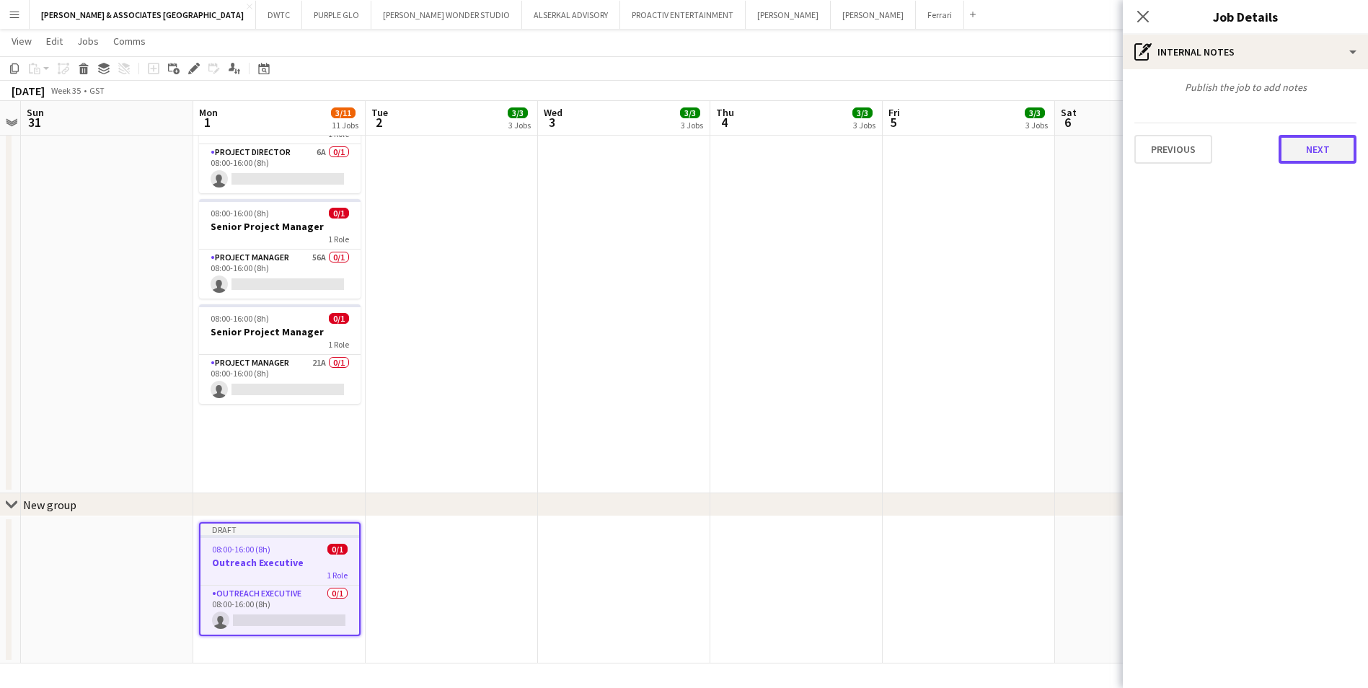
click at [1311, 160] on button "Next" at bounding box center [1318, 149] width 78 height 29
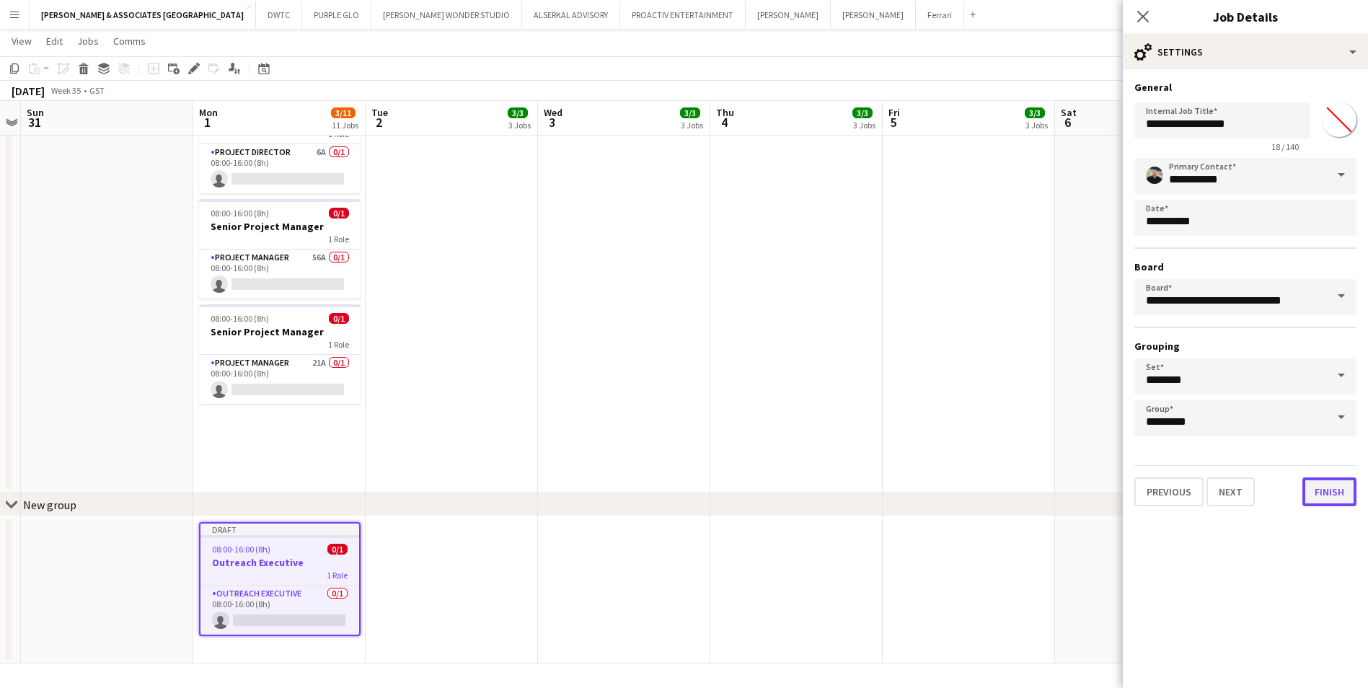
click at [1341, 489] on button "Finish" at bounding box center [1330, 491] width 54 height 29
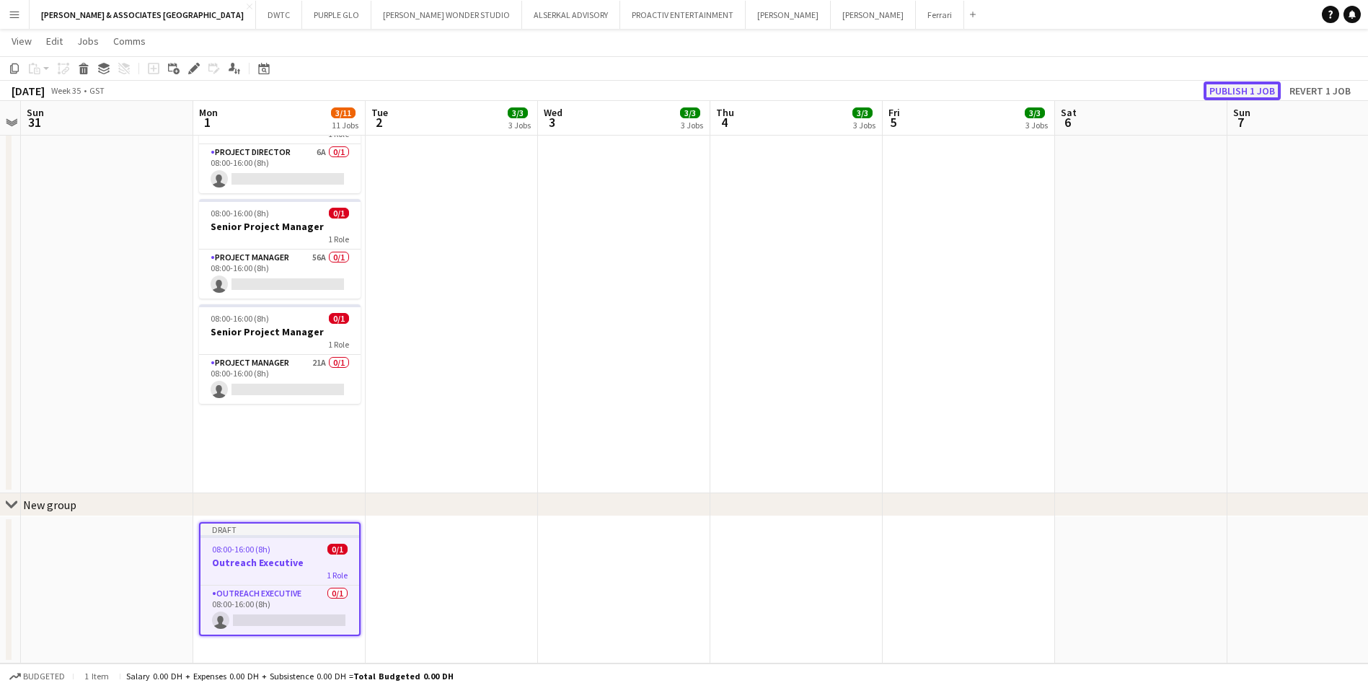
click at [1220, 87] on button "Publish 1 job" at bounding box center [1242, 91] width 77 height 19
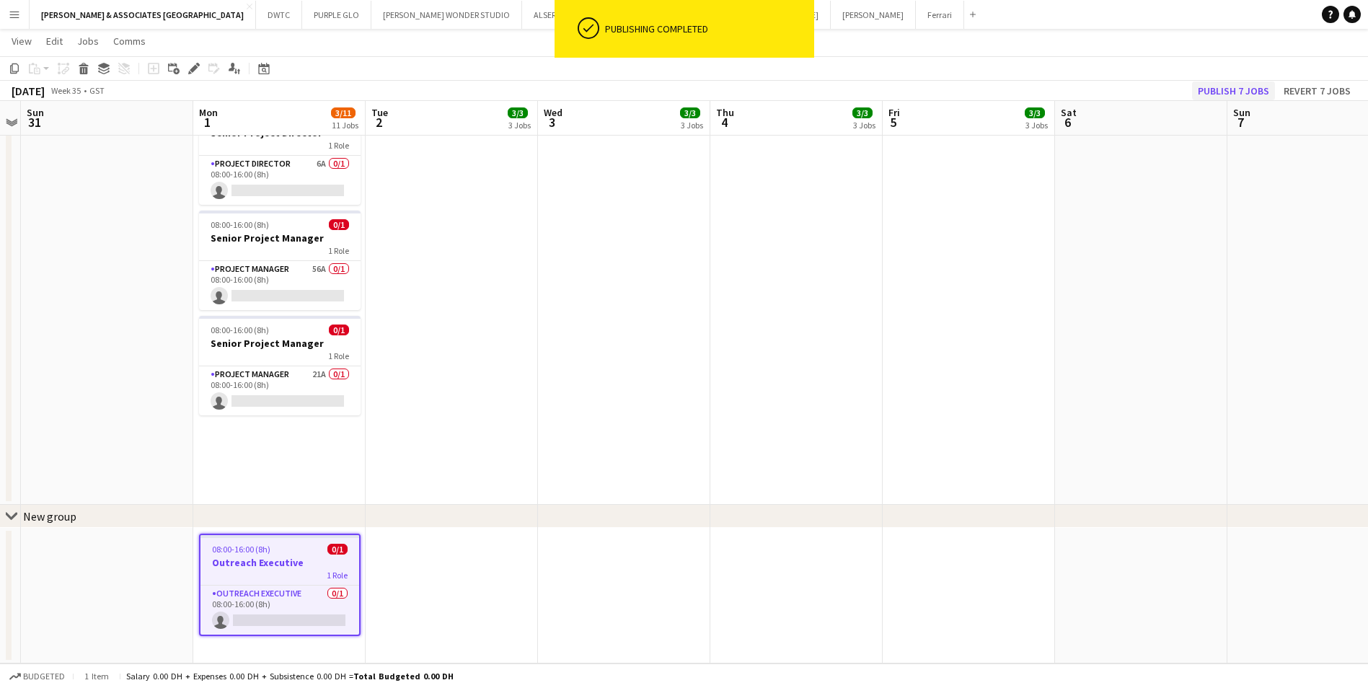
scroll to position [711, 0]
click at [266, 596] on app-card-role "Outreach Executive 0/1 08:00-16:00 (8h) single-neutral-actions" at bounding box center [280, 610] width 159 height 49
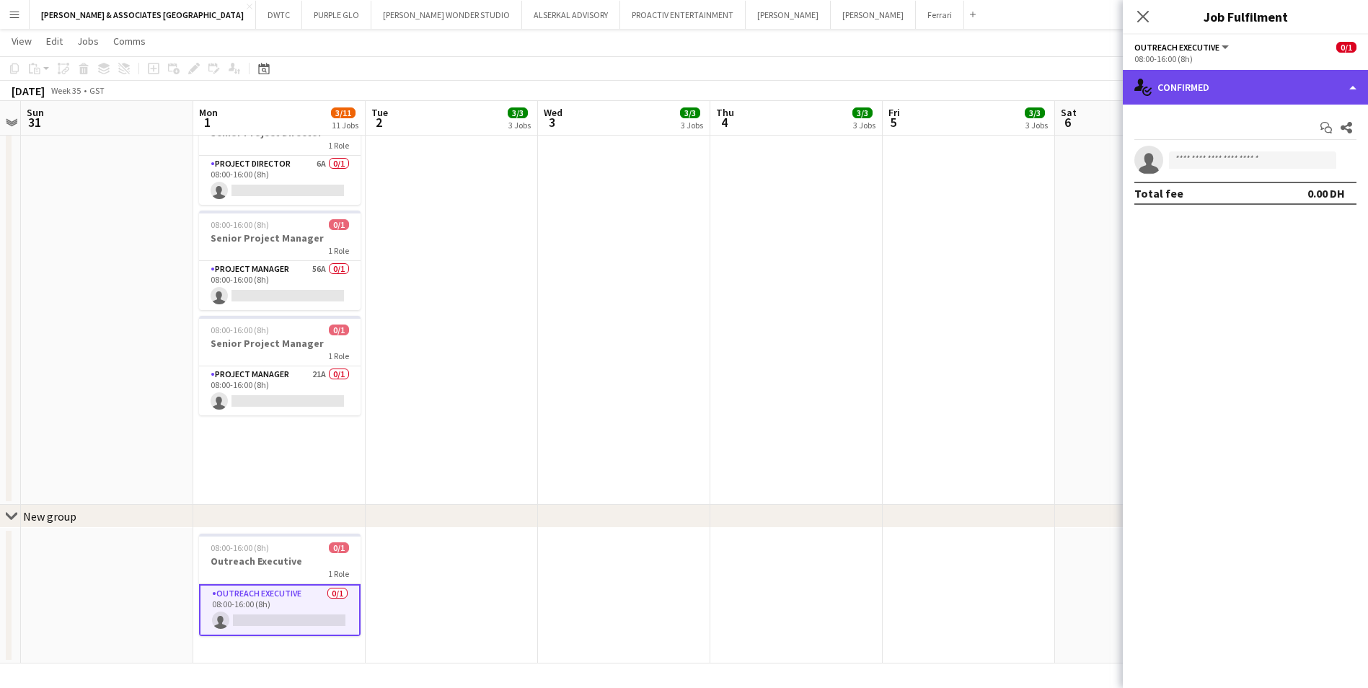
click at [1171, 97] on div "single-neutral-actions-check-2 Confirmed" at bounding box center [1245, 87] width 245 height 35
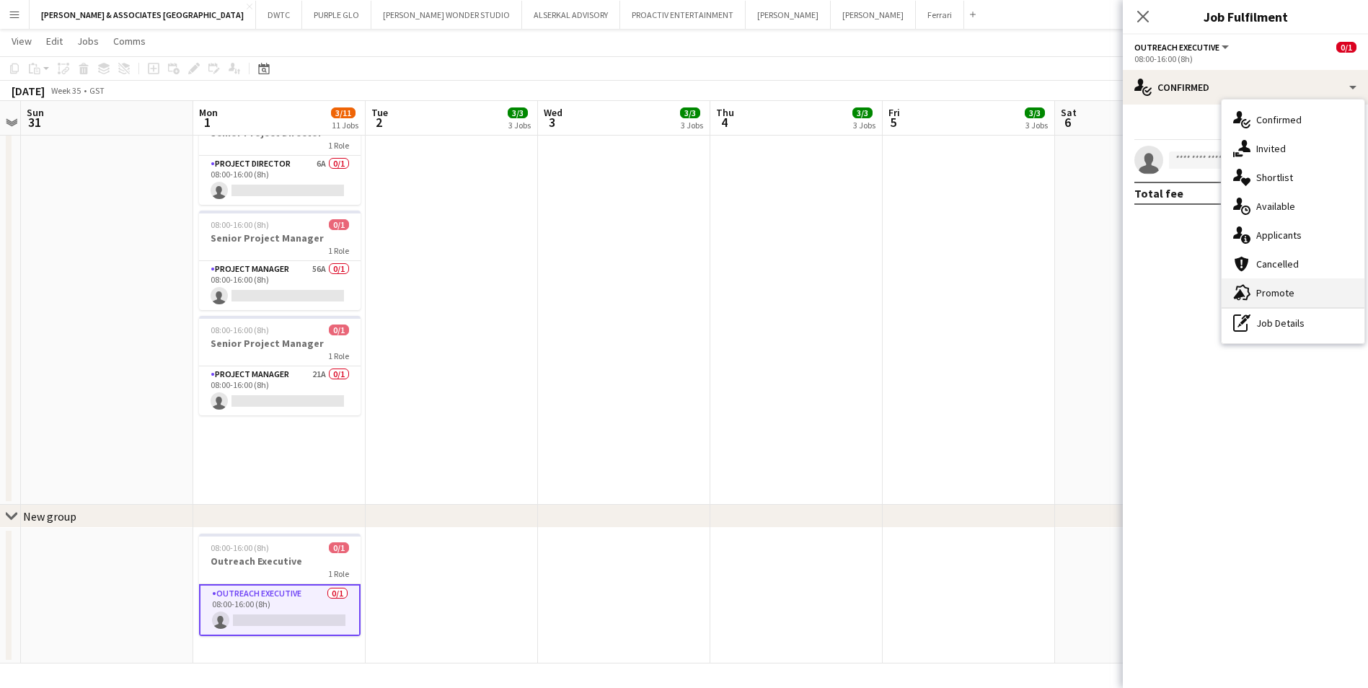
click at [1280, 299] on div "advertising-megaphone Promote" at bounding box center [1293, 292] width 143 height 29
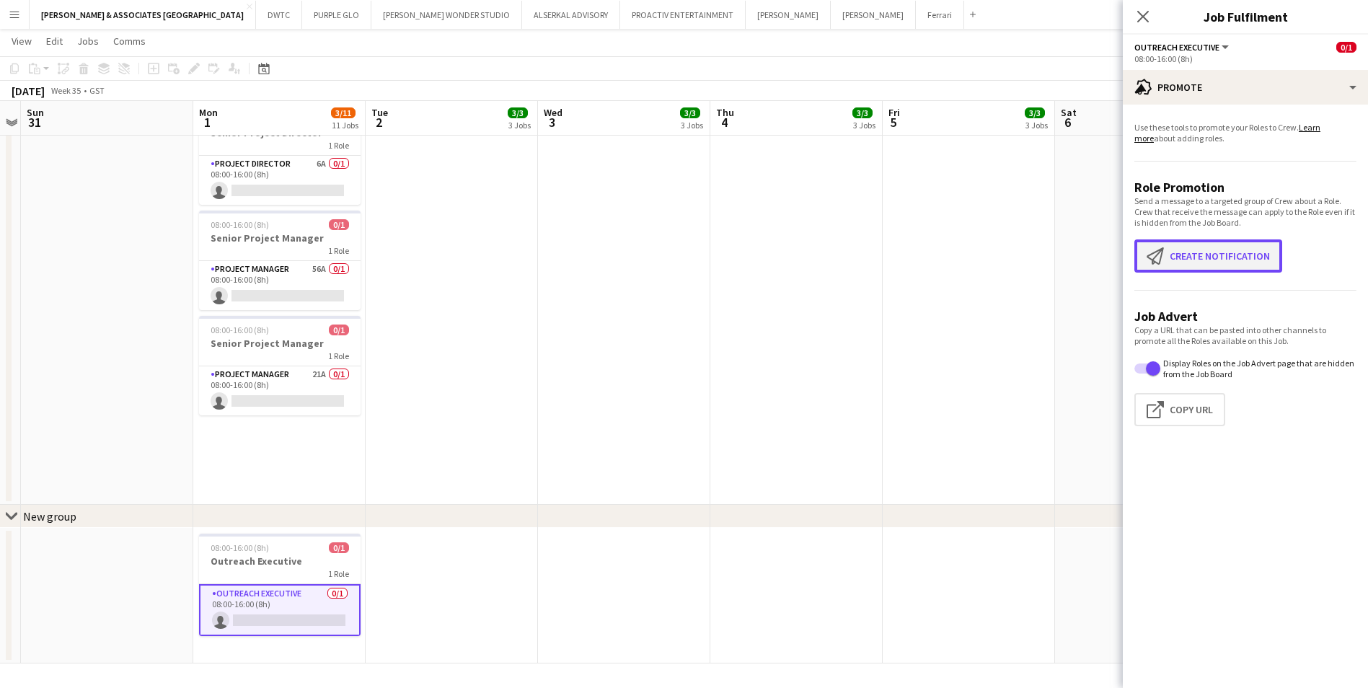
click at [1253, 245] on button "Create notification Create notification" at bounding box center [1209, 255] width 148 height 33
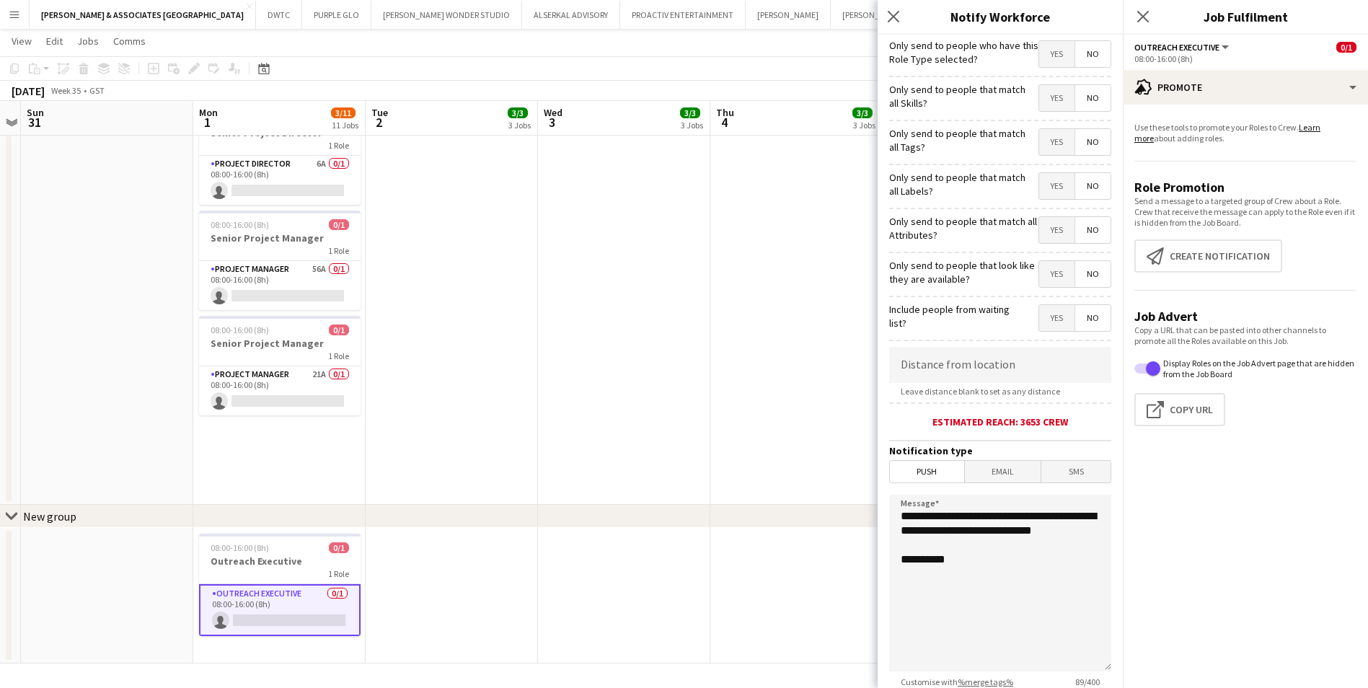
click at [1047, 50] on span "Yes" at bounding box center [1056, 54] width 35 height 26
click at [1079, 48] on span "No" at bounding box center [1092, 54] width 35 height 26
click at [1049, 96] on span "Yes" at bounding box center [1056, 98] width 35 height 26
click at [1050, 138] on span "Yes" at bounding box center [1056, 142] width 35 height 26
click at [1077, 145] on span "No" at bounding box center [1092, 142] width 35 height 26
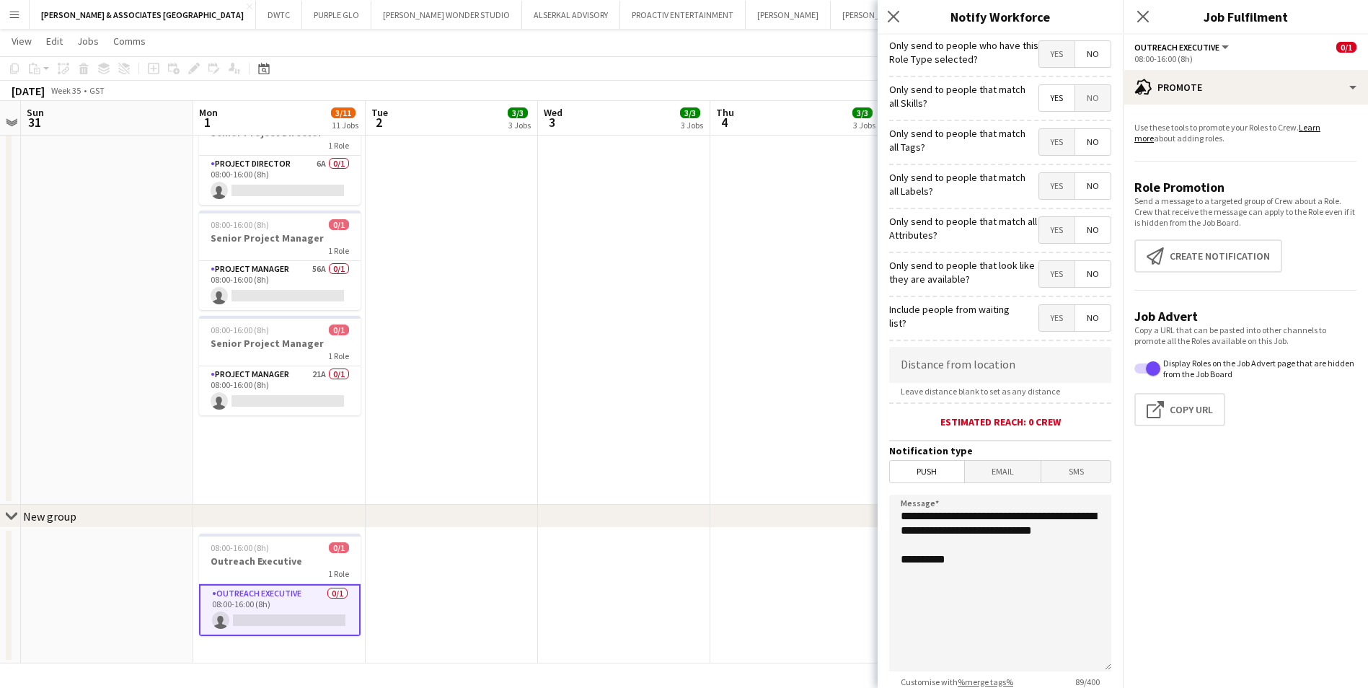
click at [1047, 188] on span "Yes" at bounding box center [1056, 186] width 35 height 26
click at [1041, 231] on span "Yes" at bounding box center [1056, 230] width 35 height 26
click at [1047, 277] on span "Yes" at bounding box center [1056, 274] width 35 height 26
click at [1044, 322] on span "Yes" at bounding box center [1056, 318] width 35 height 26
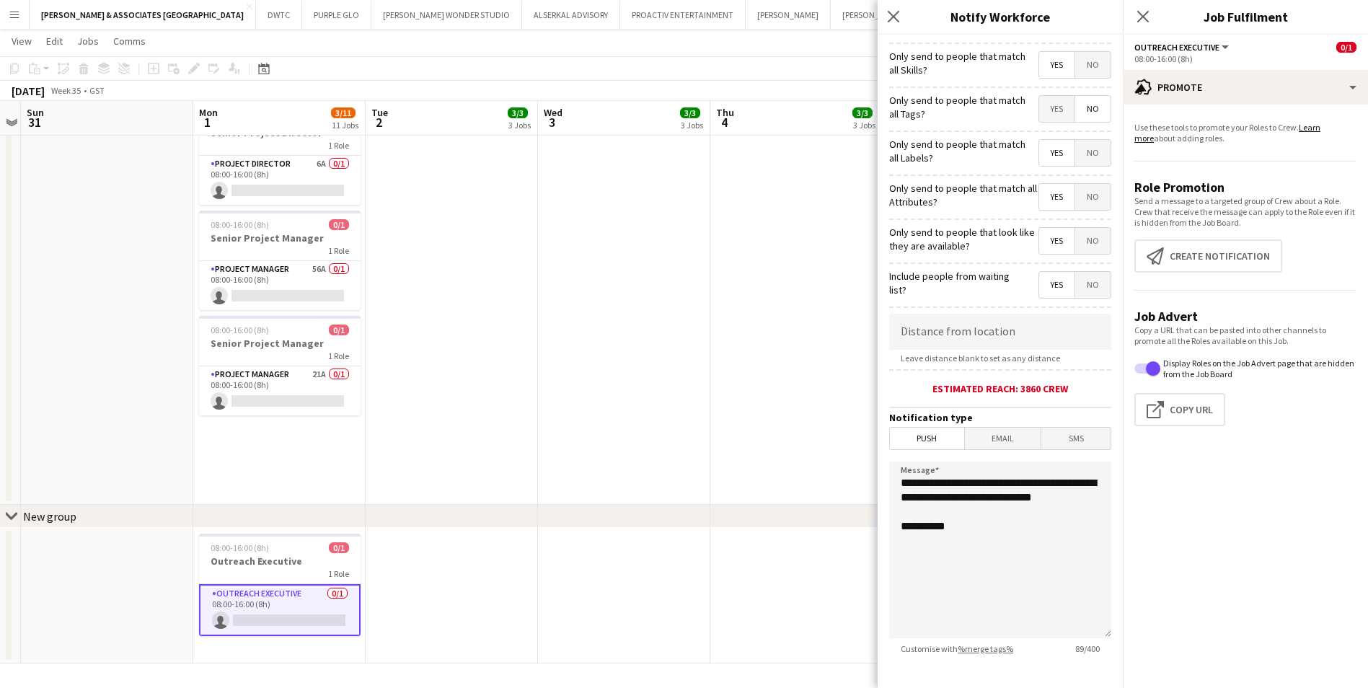
scroll to position [106, 0]
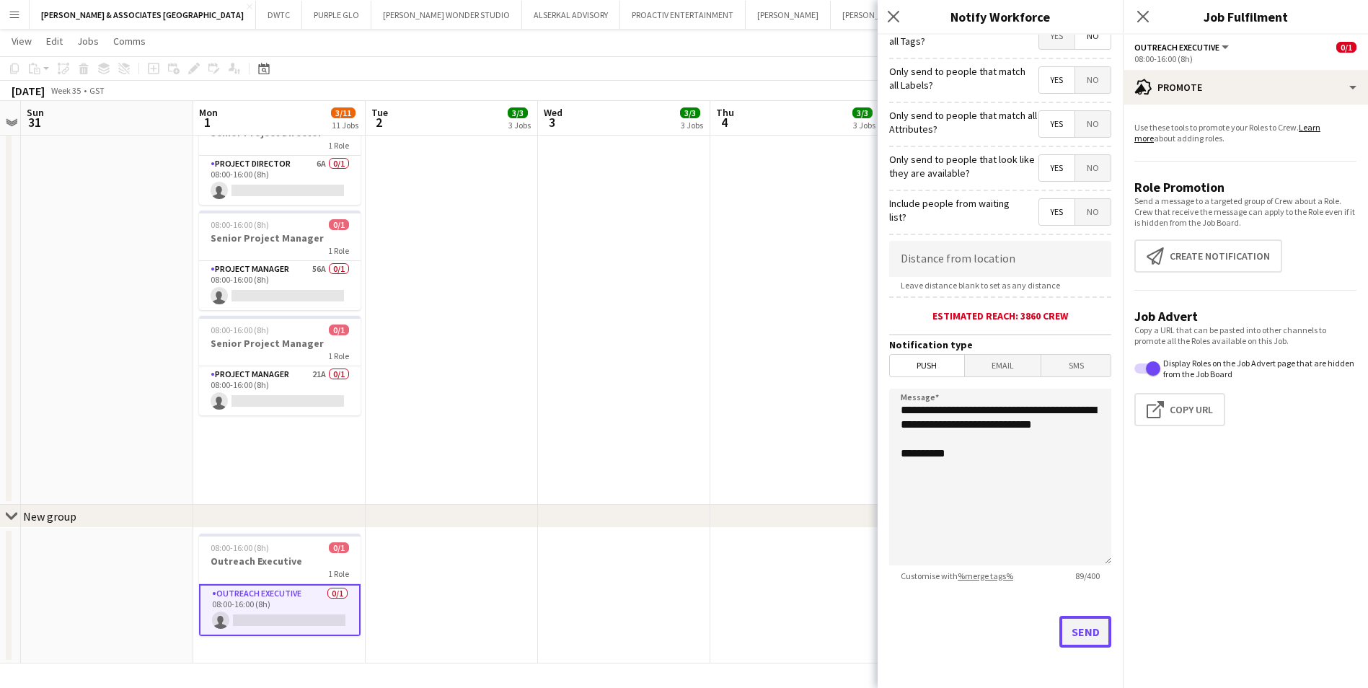
click at [1080, 633] on button "Send" at bounding box center [1086, 632] width 52 height 32
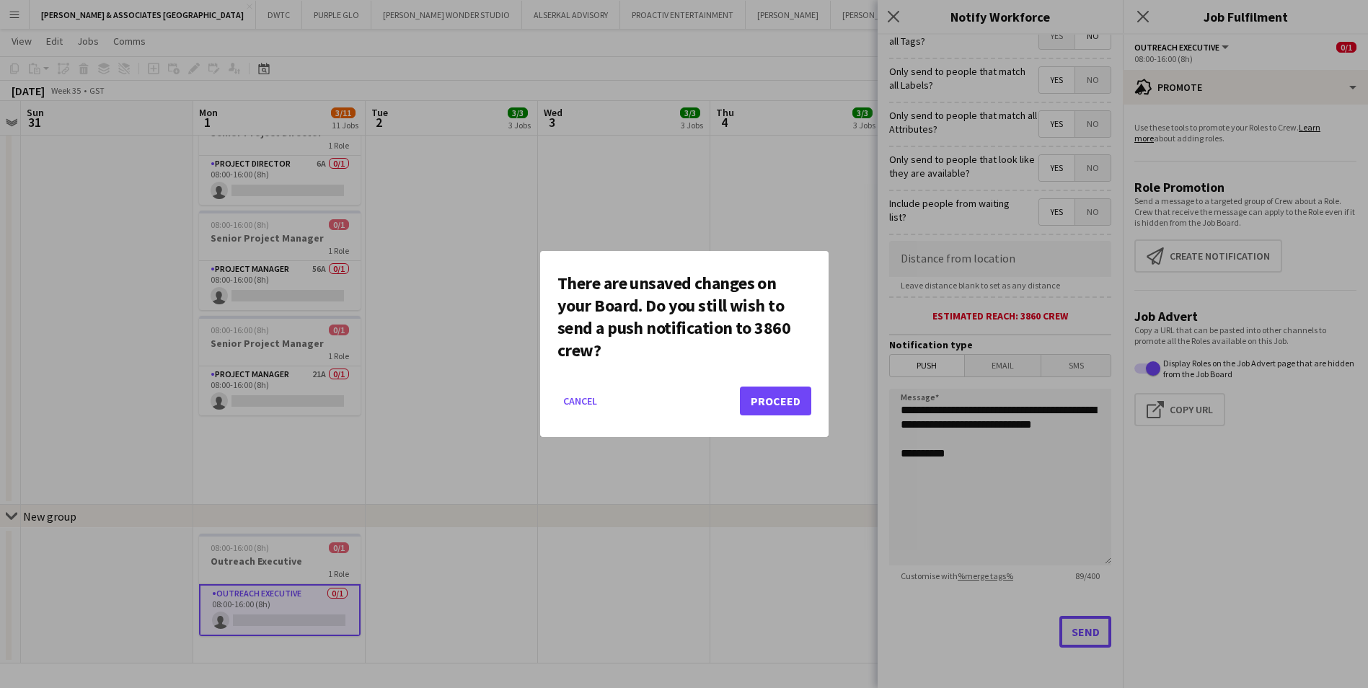
scroll to position [0, 0]
click at [790, 395] on button "Proceed" at bounding box center [775, 401] width 71 height 29
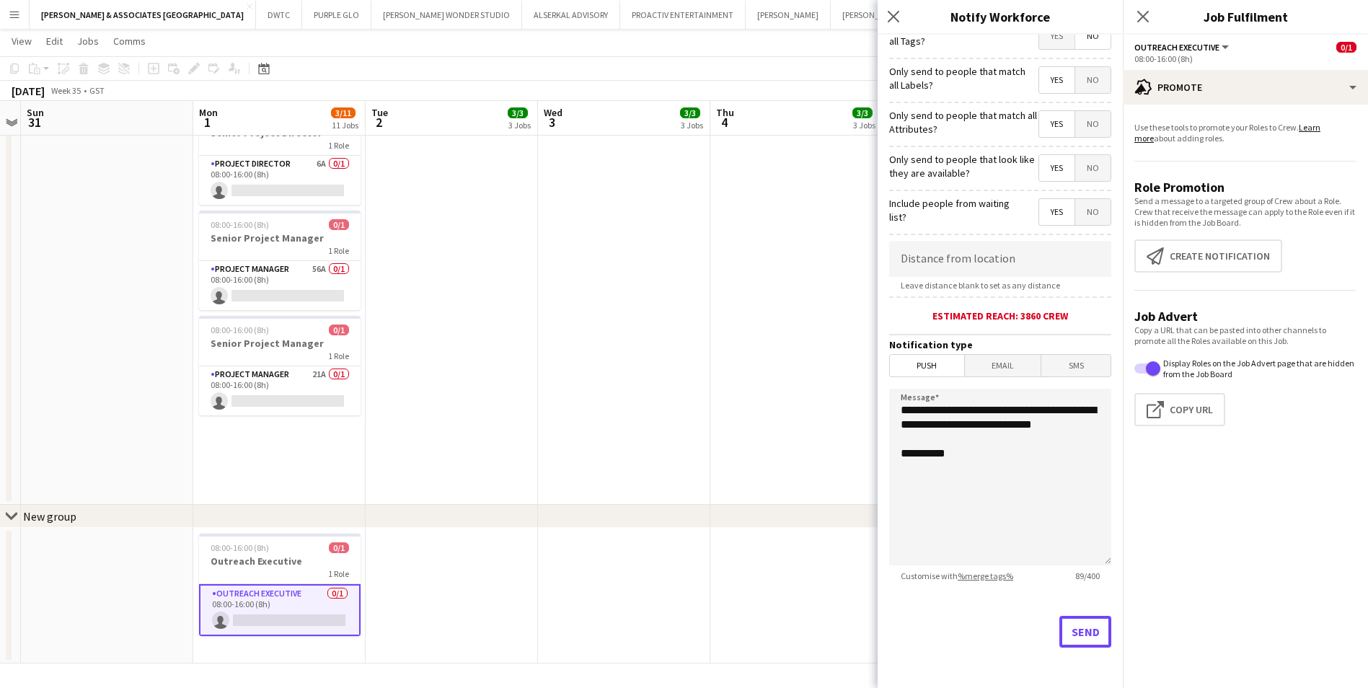
scroll to position [711, 0]
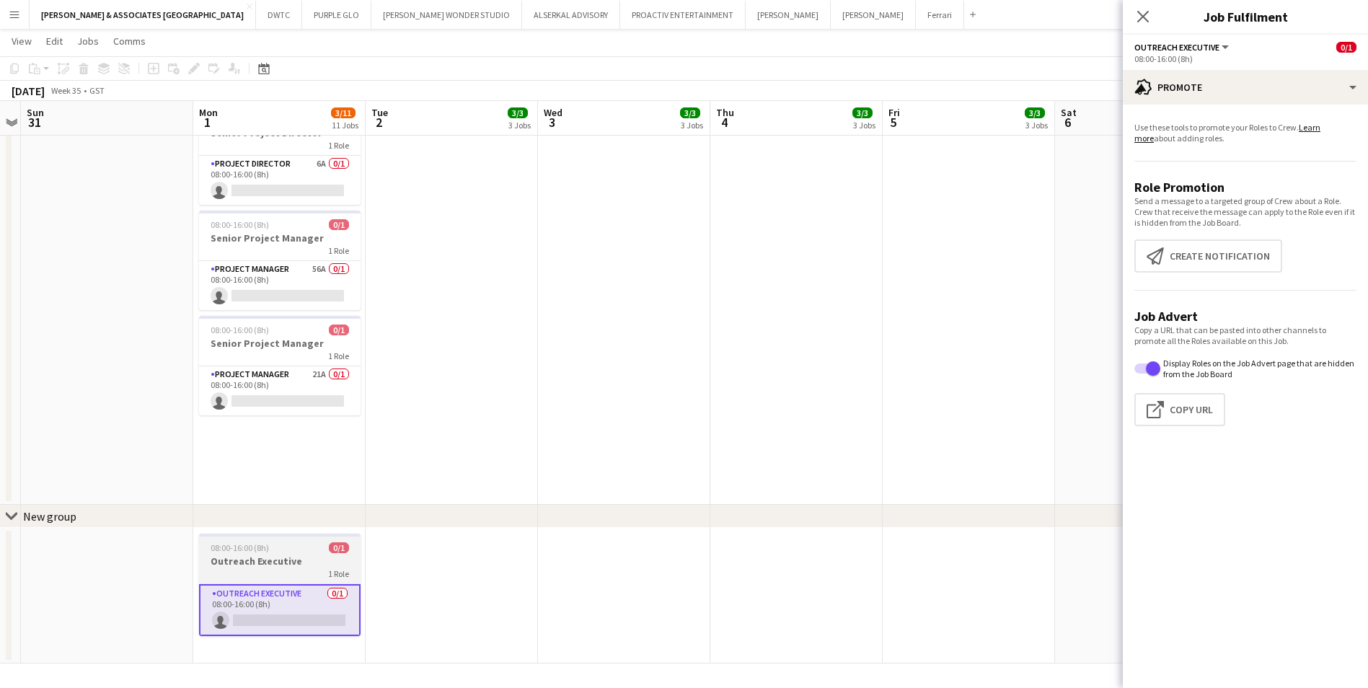
click at [271, 554] on app-job-card "08:00-16:00 (8h) 0/1 Outreach Executive 1 Role Outreach Executive 0/1 08:00-16:…" at bounding box center [280, 585] width 162 height 102
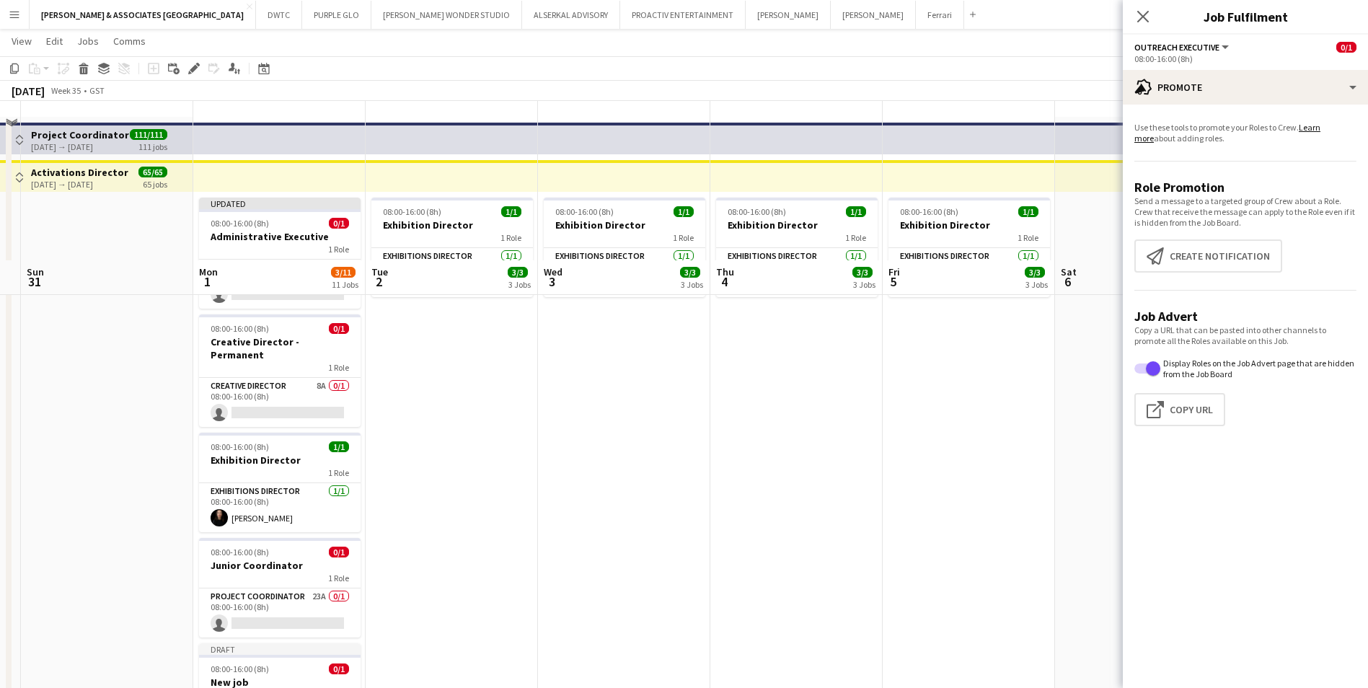
scroll to position [0, 0]
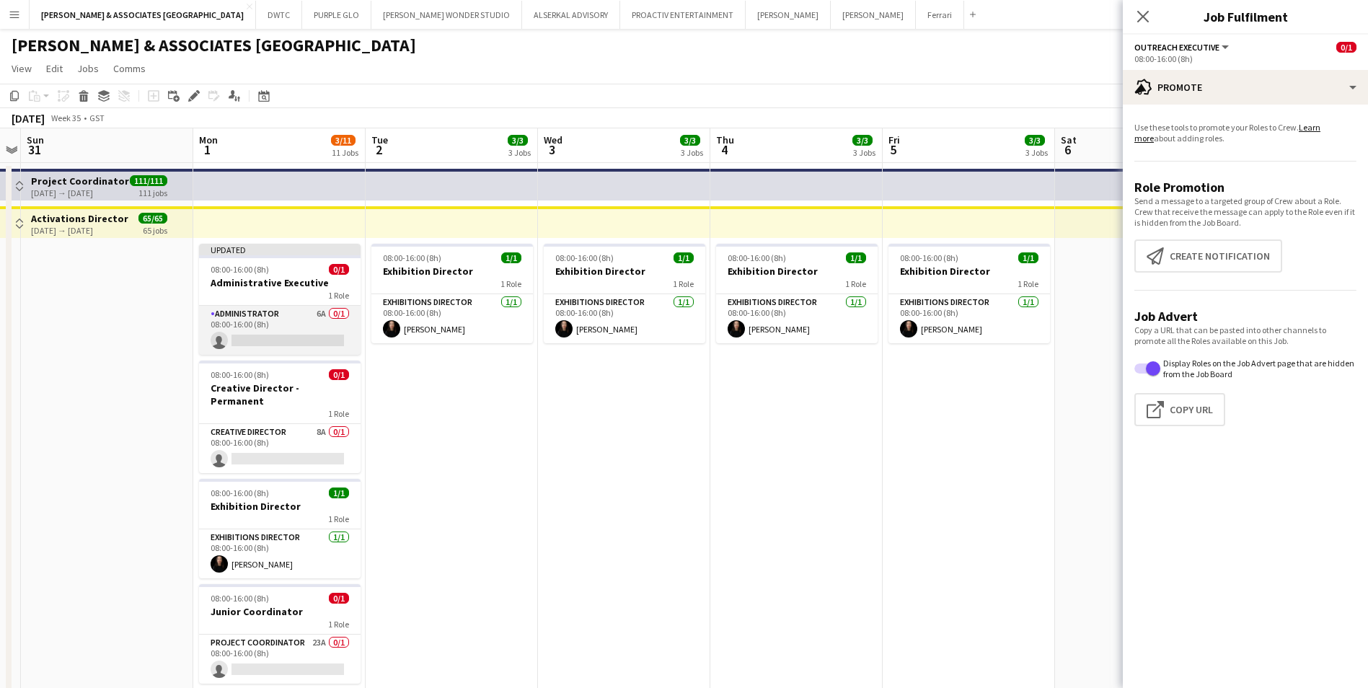
click at [270, 316] on app-card-role "Administrator 6A 0/1 08:00-16:00 (8h) single-neutral-actions" at bounding box center [280, 330] width 162 height 49
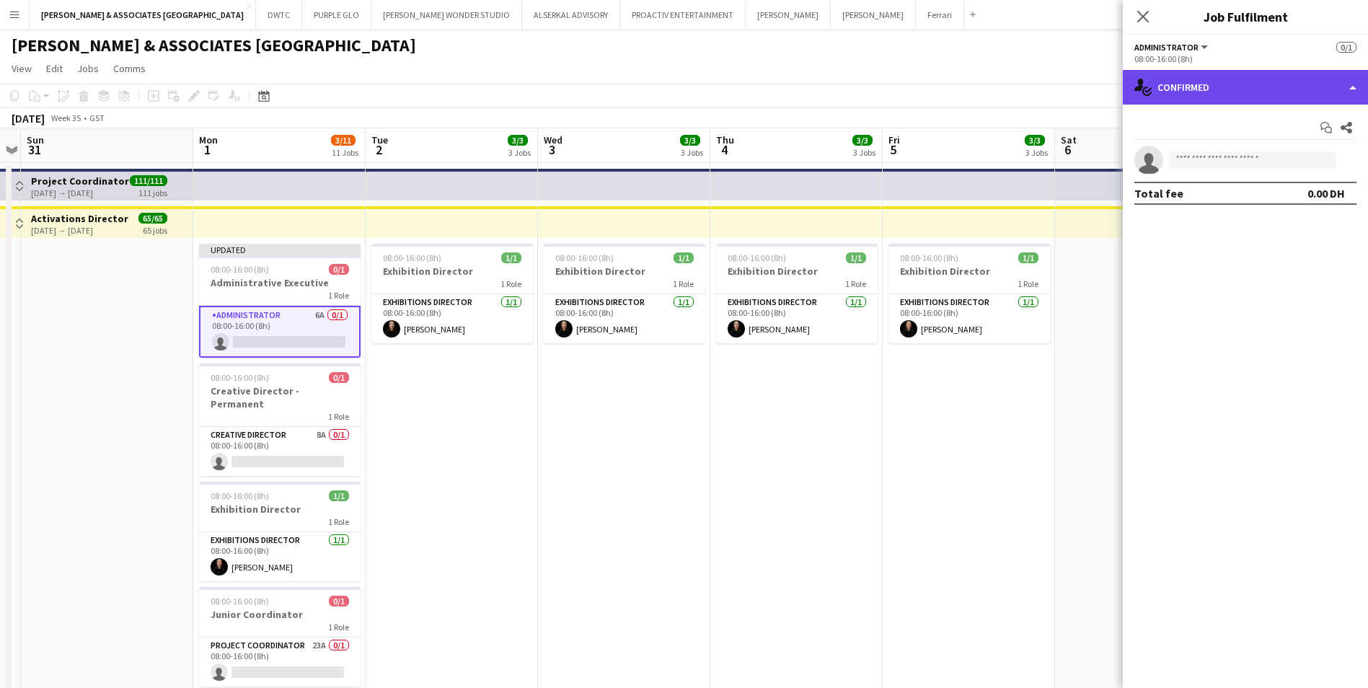
click at [1208, 97] on div "single-neutral-actions-check-2 Confirmed" at bounding box center [1245, 87] width 245 height 35
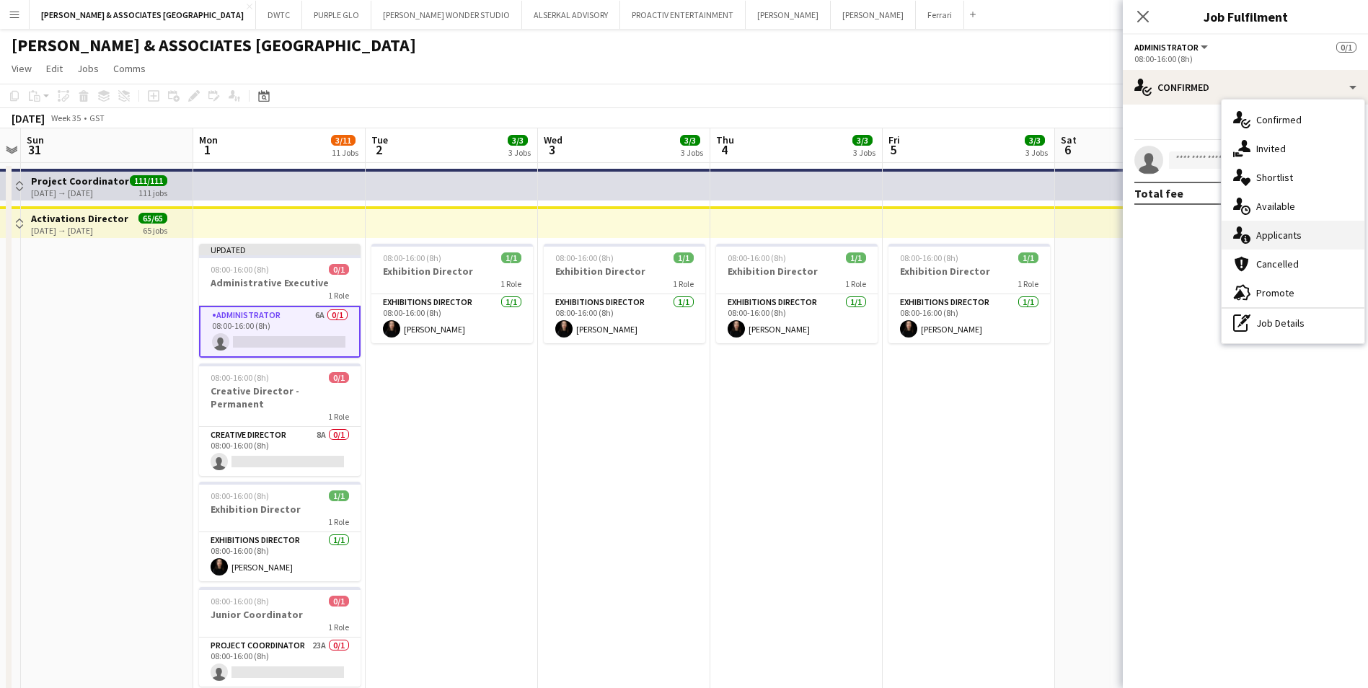
click at [1309, 233] on div "single-neutral-actions-information Applicants" at bounding box center [1293, 235] width 143 height 29
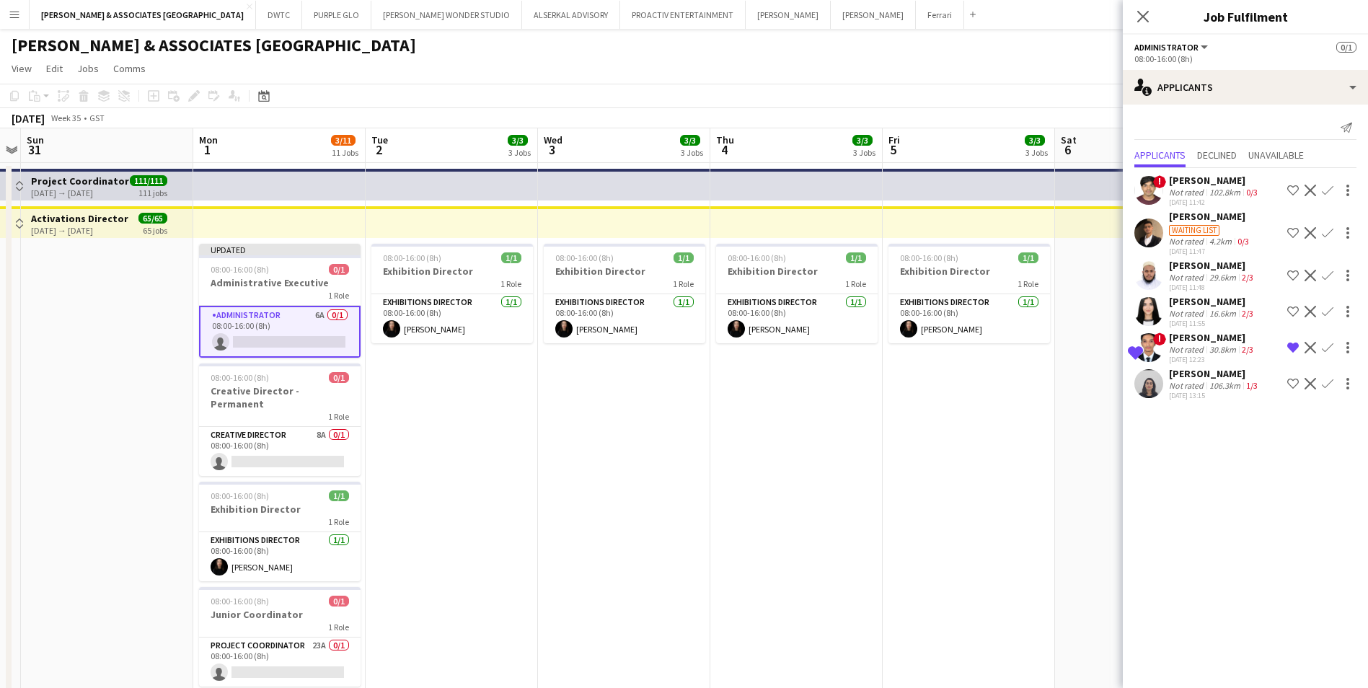
click at [1219, 342] on div "[PERSON_NAME]" at bounding box center [1212, 337] width 87 height 13
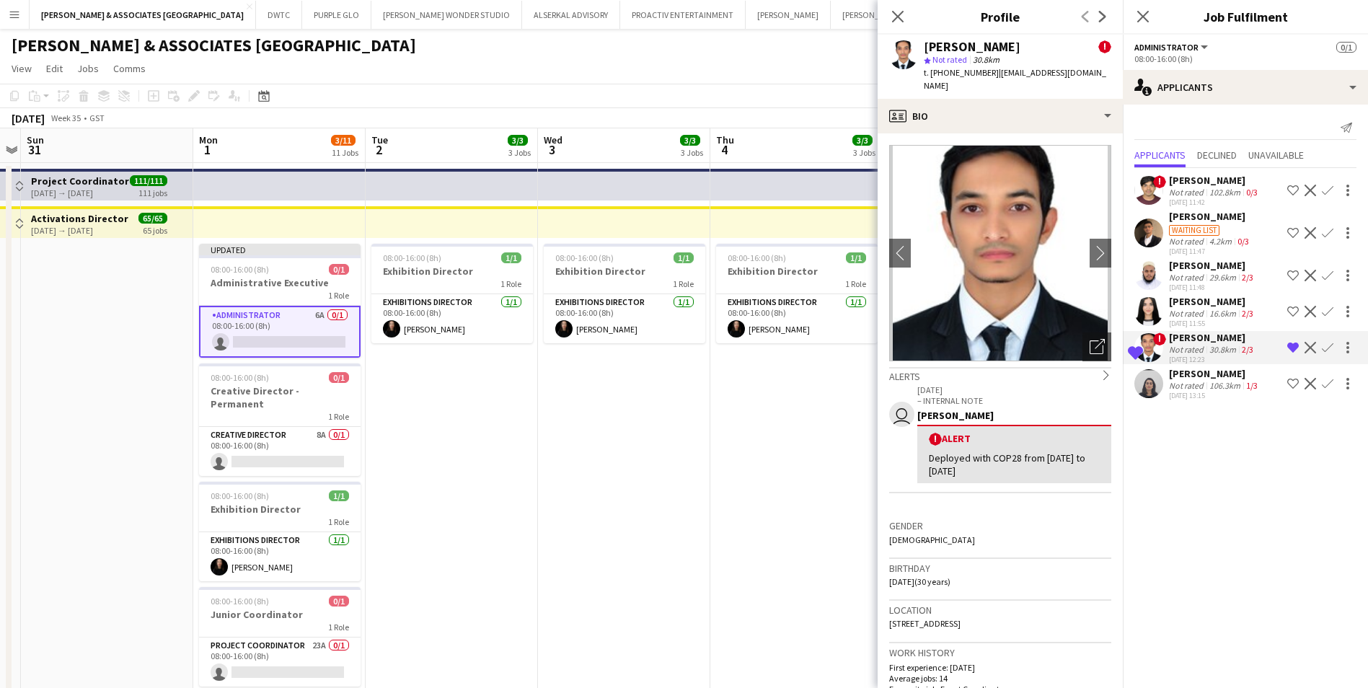
click at [971, 82] on div "[PERSON_NAME] ! star Not rated 30.8km t. [PHONE_NUMBER] | [EMAIL_ADDRESS][DOMAI…" at bounding box center [1000, 67] width 245 height 64
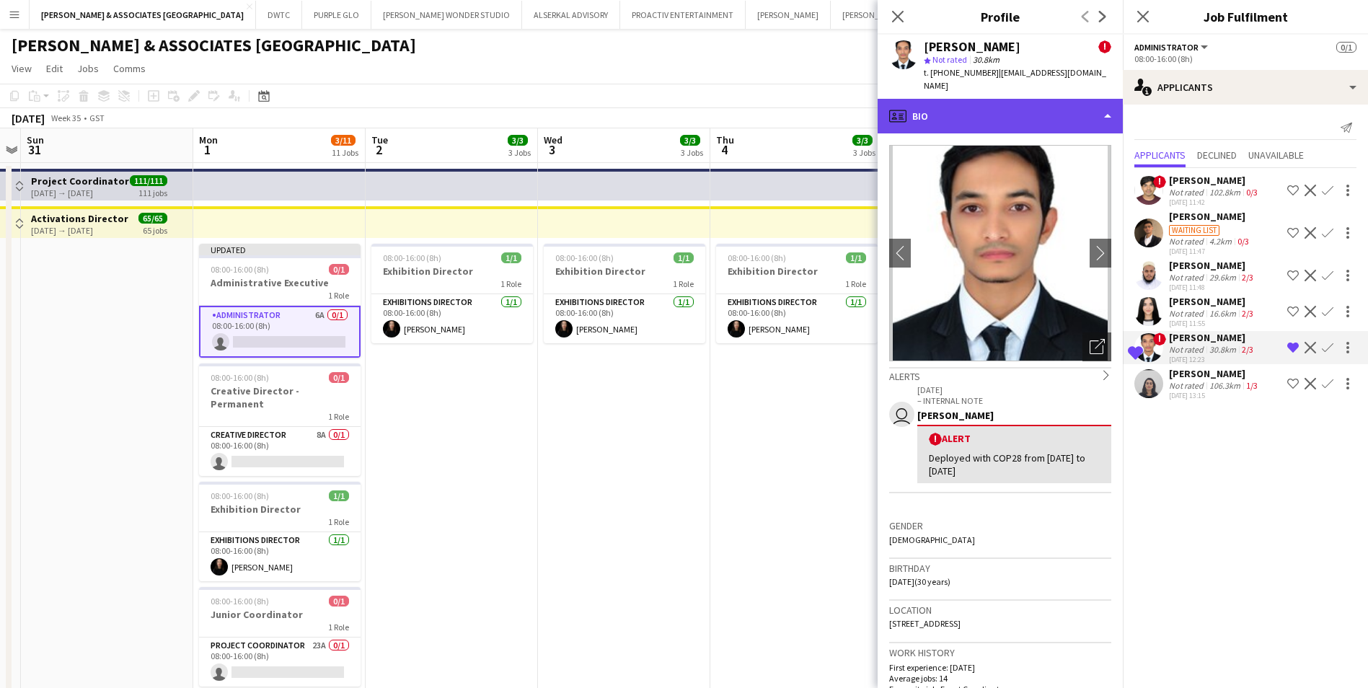
click at [967, 99] on div "profile Bio" at bounding box center [1000, 116] width 245 height 35
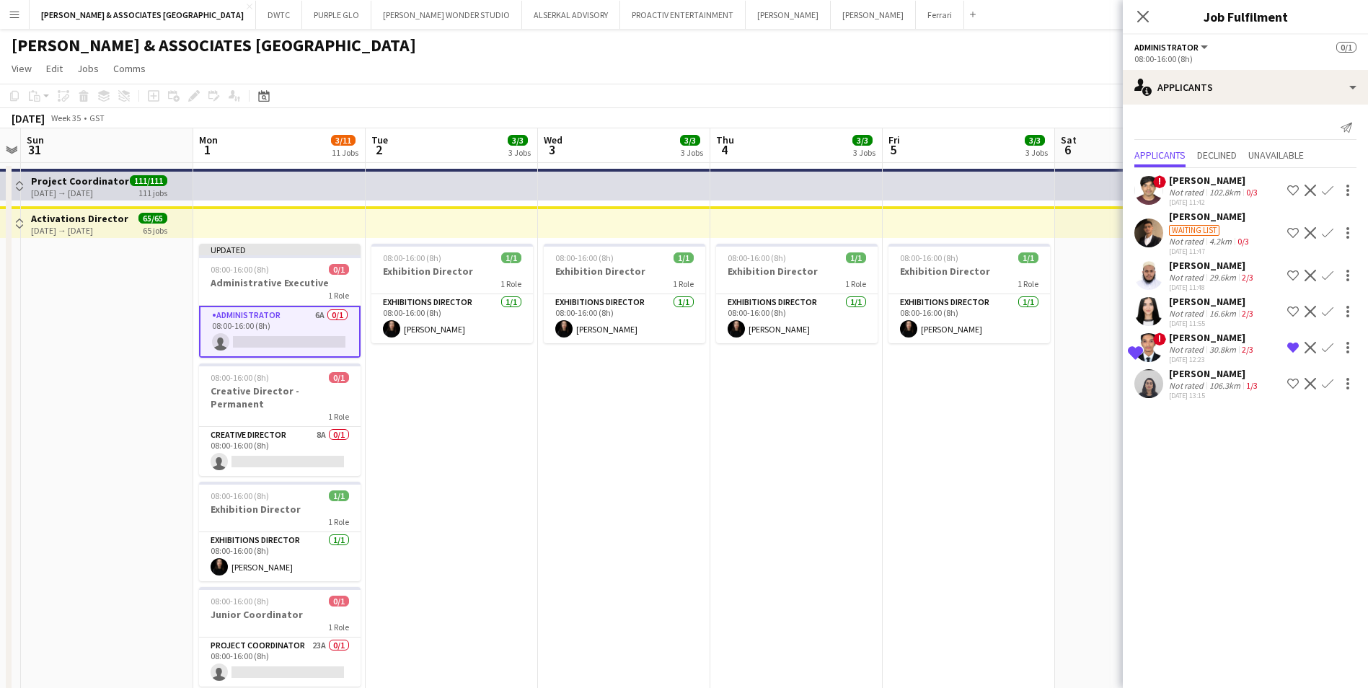
click at [1182, 332] on div "[PERSON_NAME]" at bounding box center [1212, 337] width 87 height 13
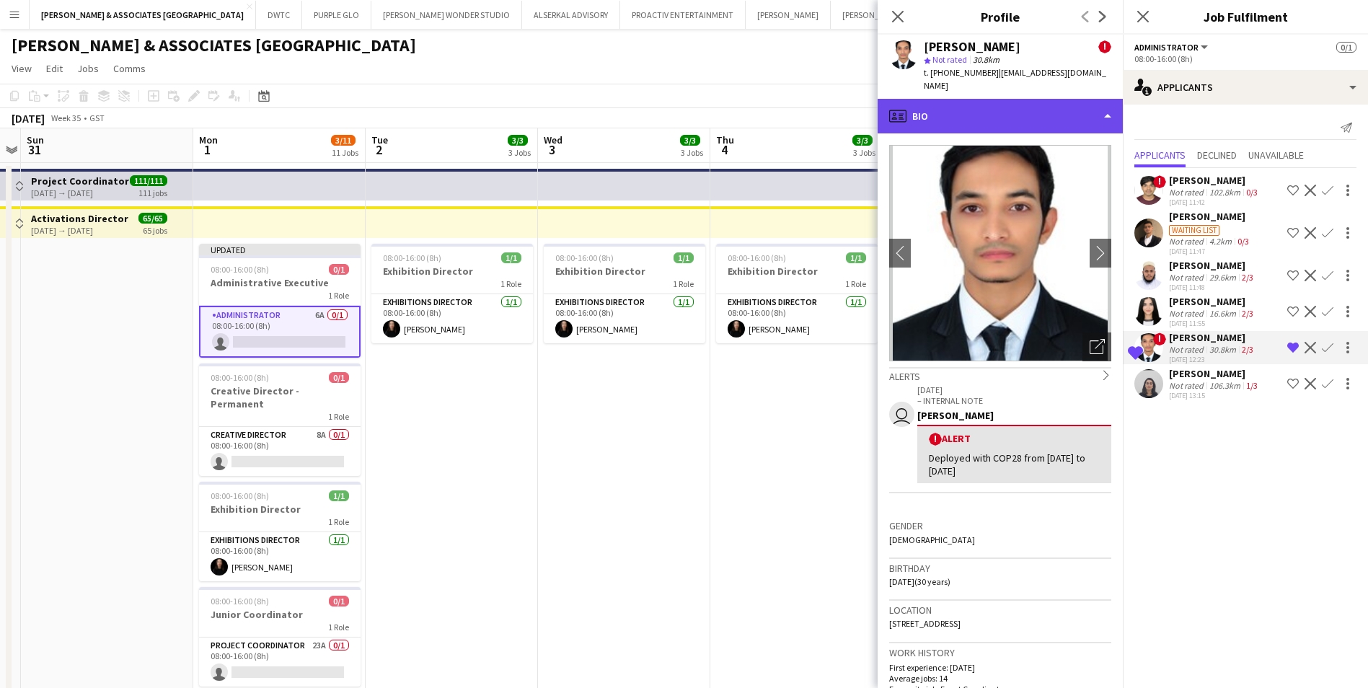
click at [1008, 99] on div "profile Bio" at bounding box center [1000, 116] width 245 height 35
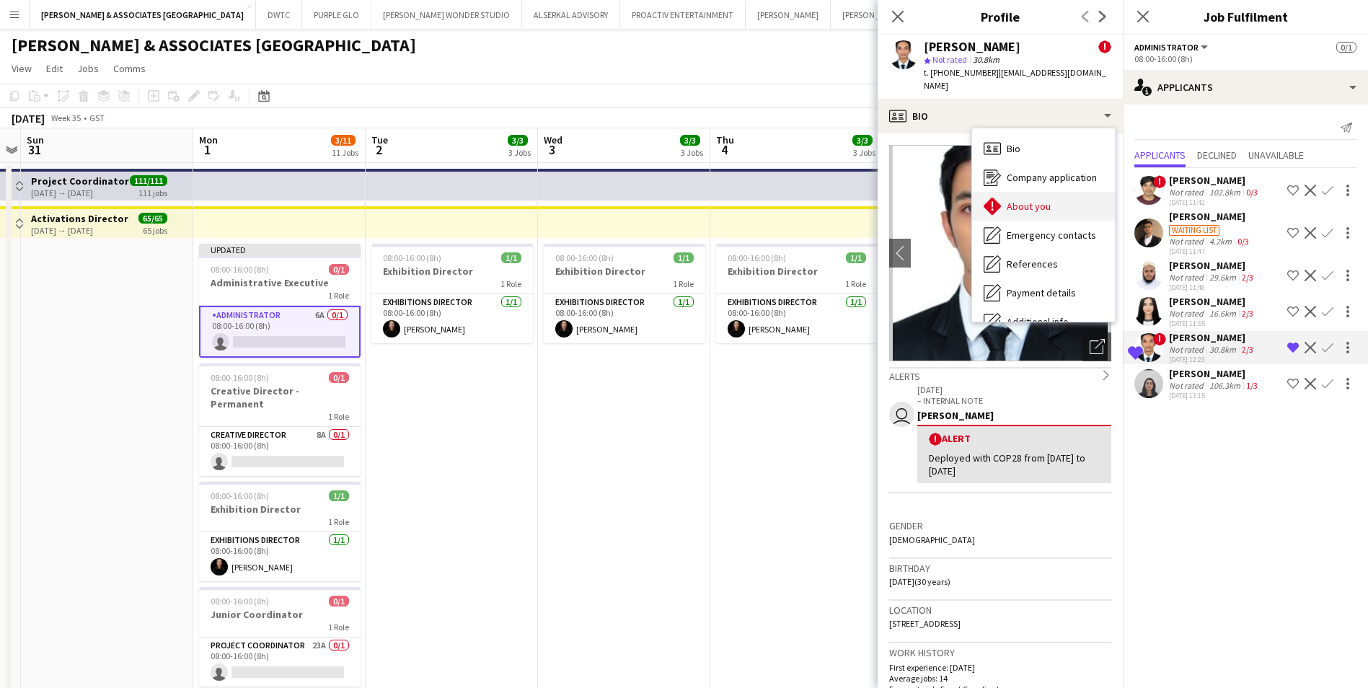
click at [1027, 200] on span "About you" at bounding box center [1029, 206] width 44 height 13
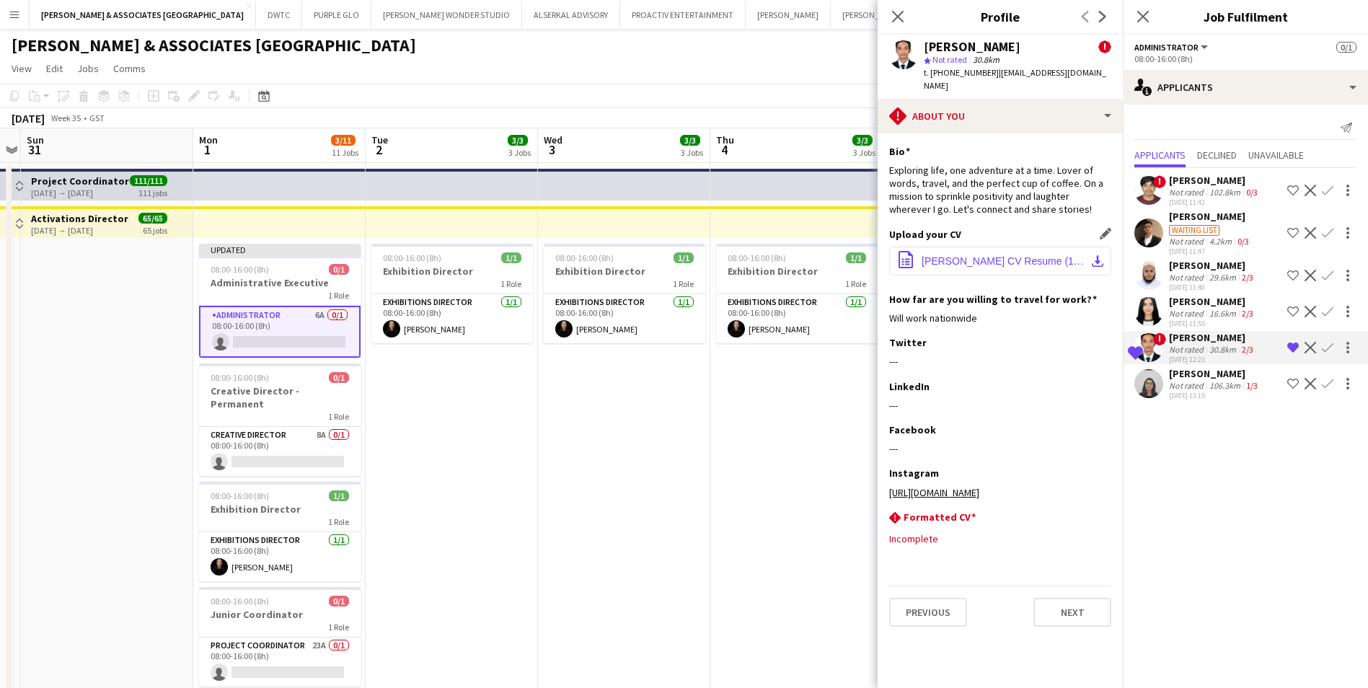
click at [1013, 255] on span "[PERSON_NAME] CV Resume (1).pdf" at bounding box center [1003, 261] width 163 height 12
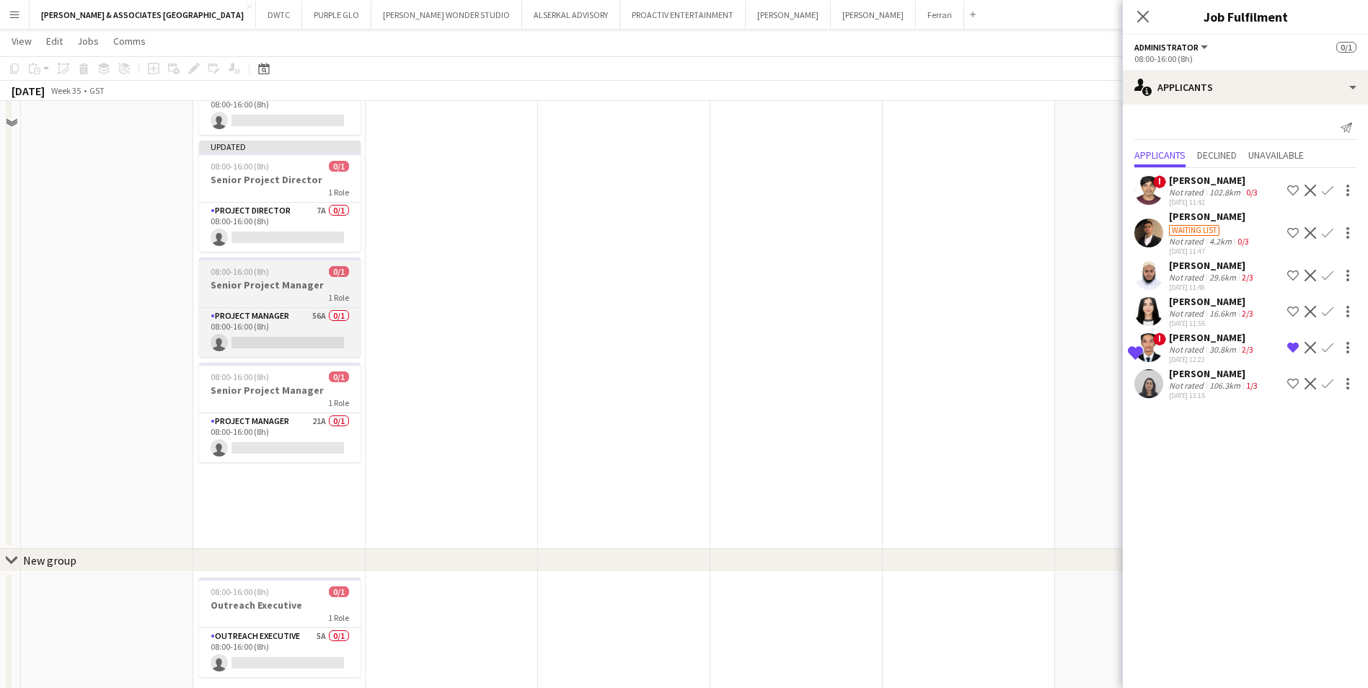
scroll to position [711, 0]
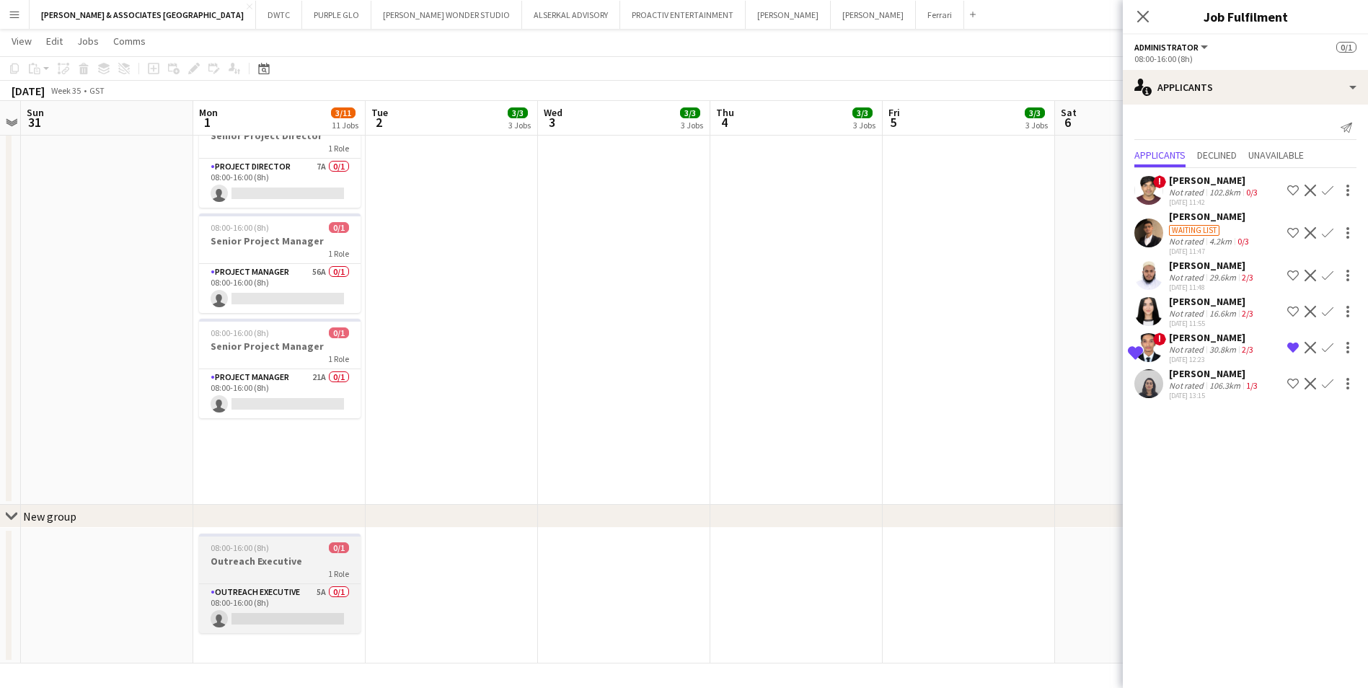
click at [296, 584] on div "Outreach Executive 5A 0/1 08:00-16:00 (8h) single-neutral-actions" at bounding box center [280, 609] width 162 height 50
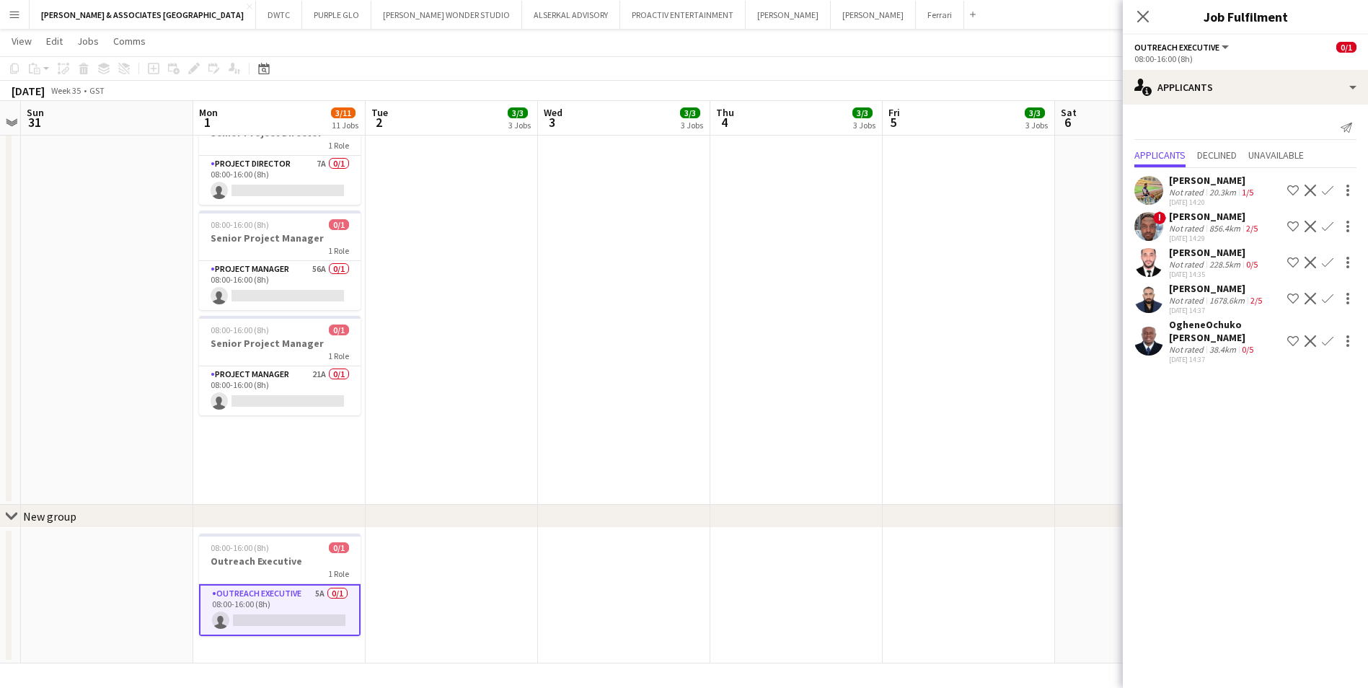
click at [1202, 182] on div "[PERSON_NAME]" at bounding box center [1212, 180] width 87 height 13
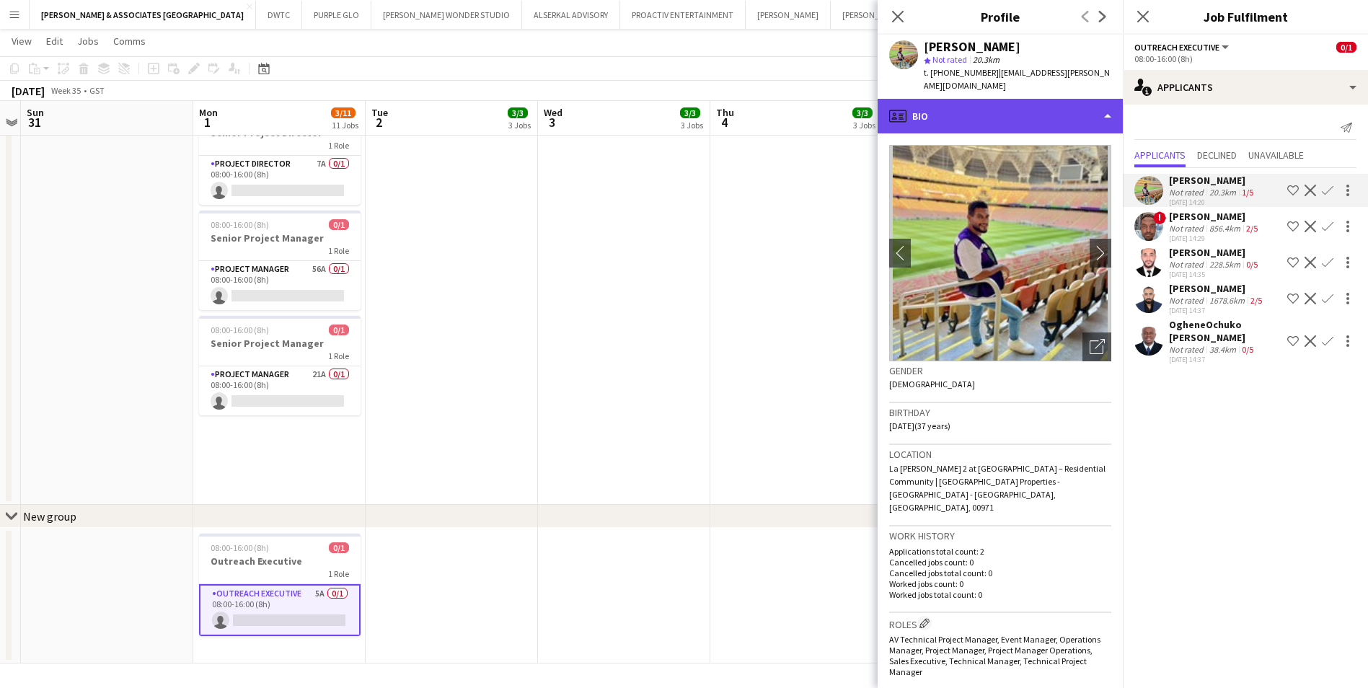
click at [1068, 108] on div "profile Bio" at bounding box center [1000, 116] width 245 height 35
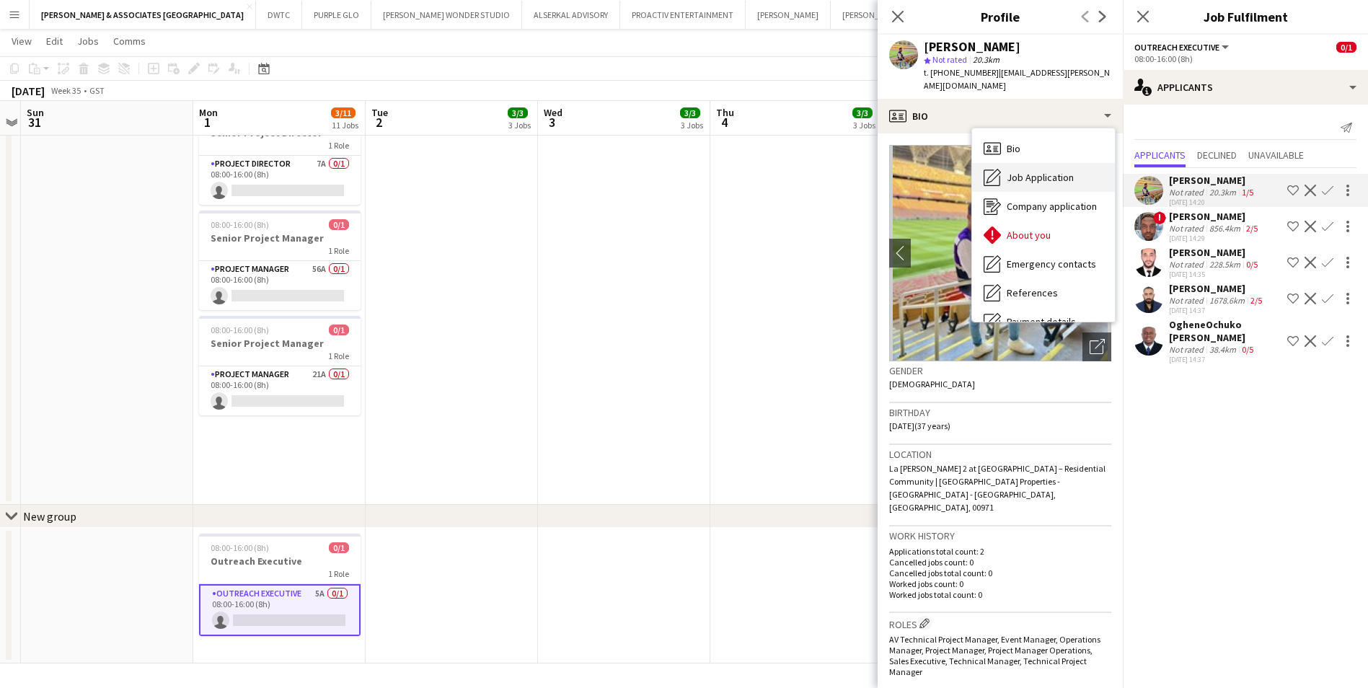
click at [1081, 167] on div "Job Application Job Application" at bounding box center [1043, 177] width 143 height 29
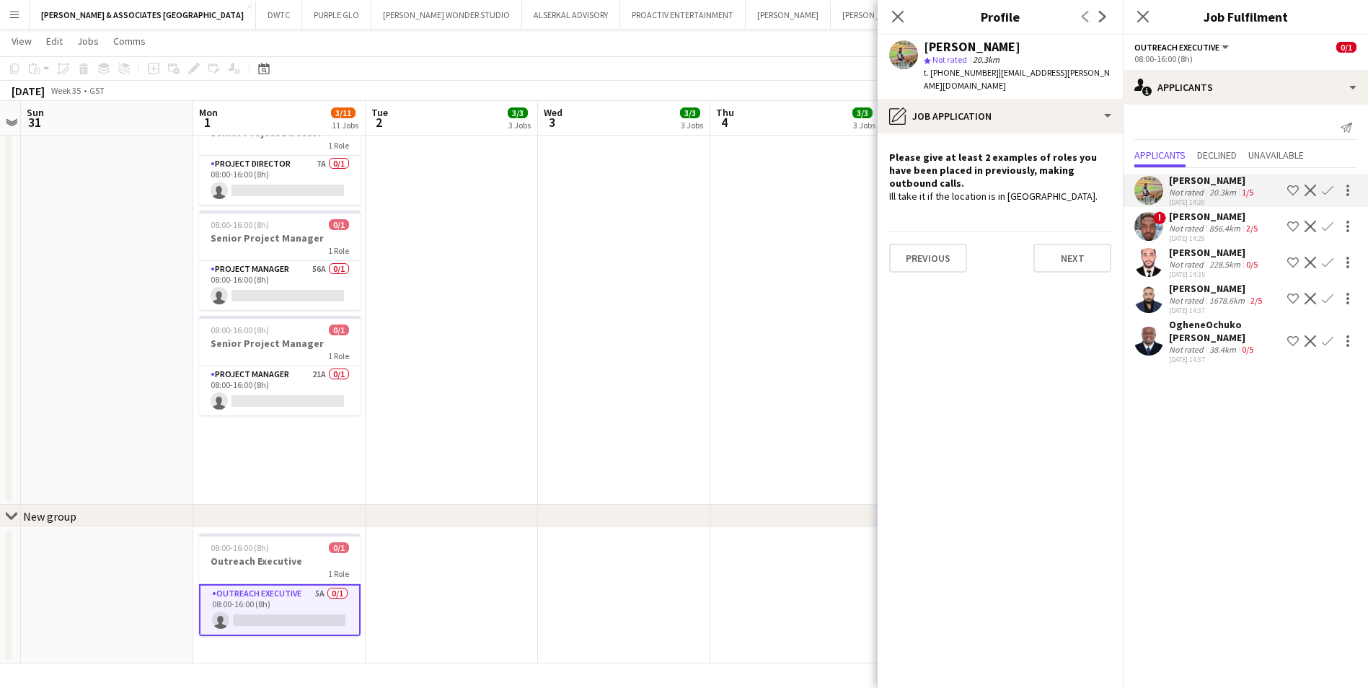
click at [1310, 189] on app-icon "Decline" at bounding box center [1311, 191] width 12 height 12
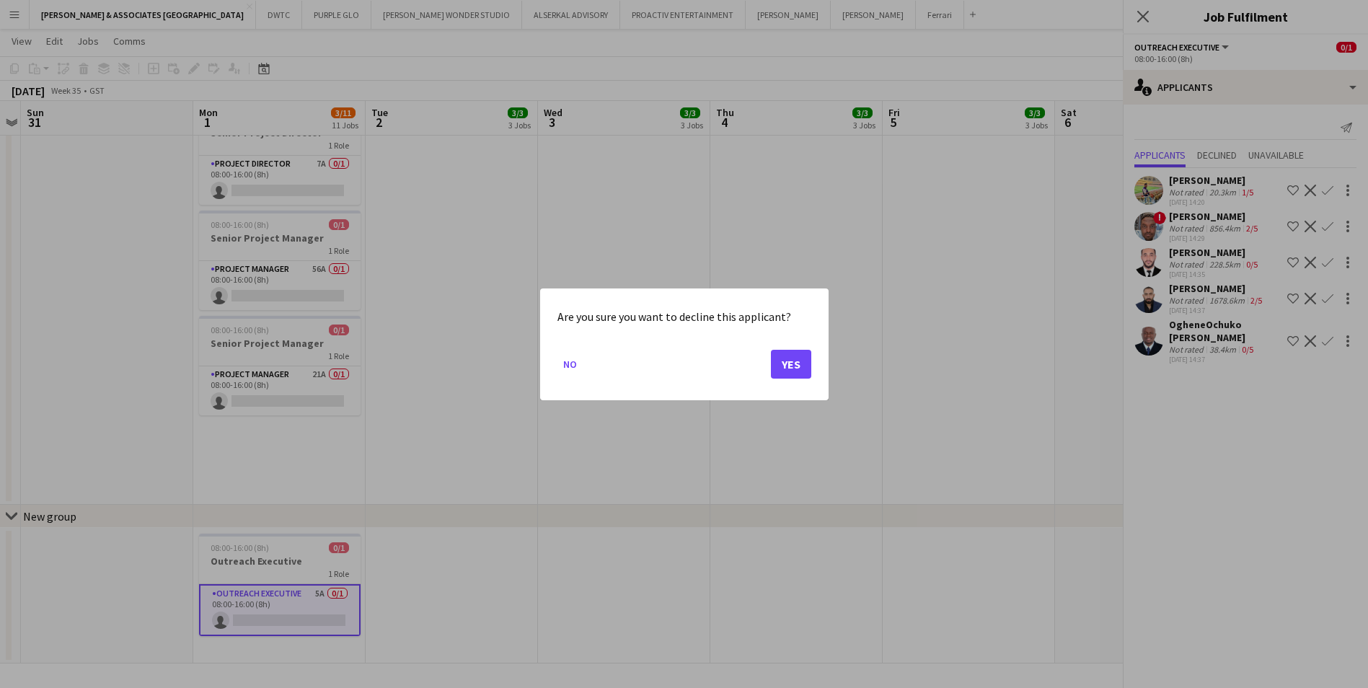
scroll to position [0, 0]
click at [797, 360] on button "Yes" at bounding box center [791, 363] width 40 height 29
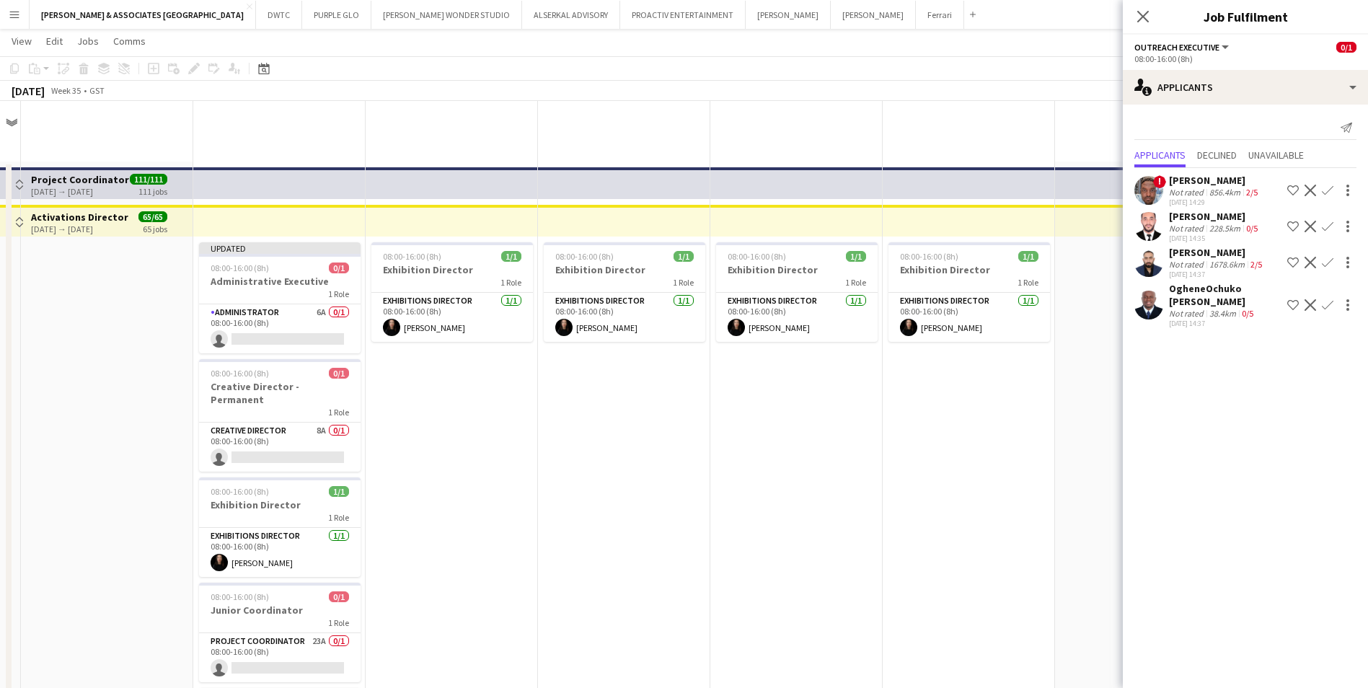
scroll to position [711, 0]
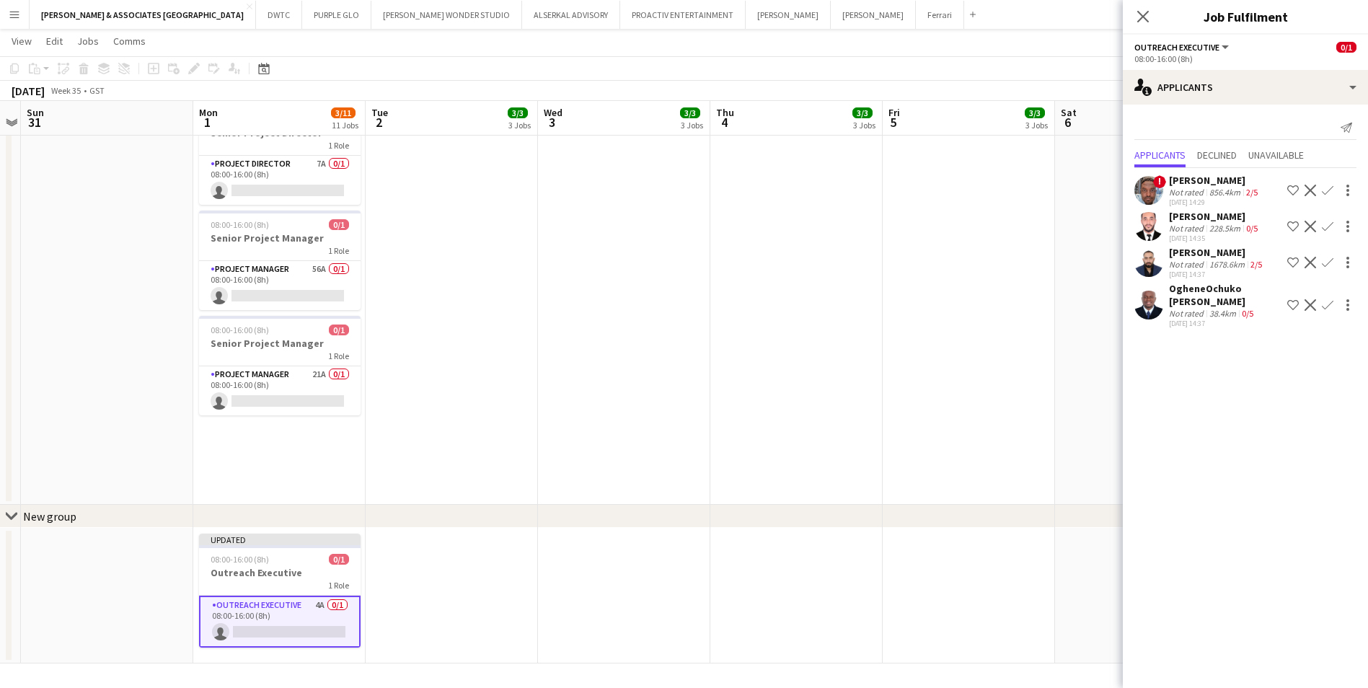
click at [1186, 185] on div "[PERSON_NAME]" at bounding box center [1215, 180] width 92 height 13
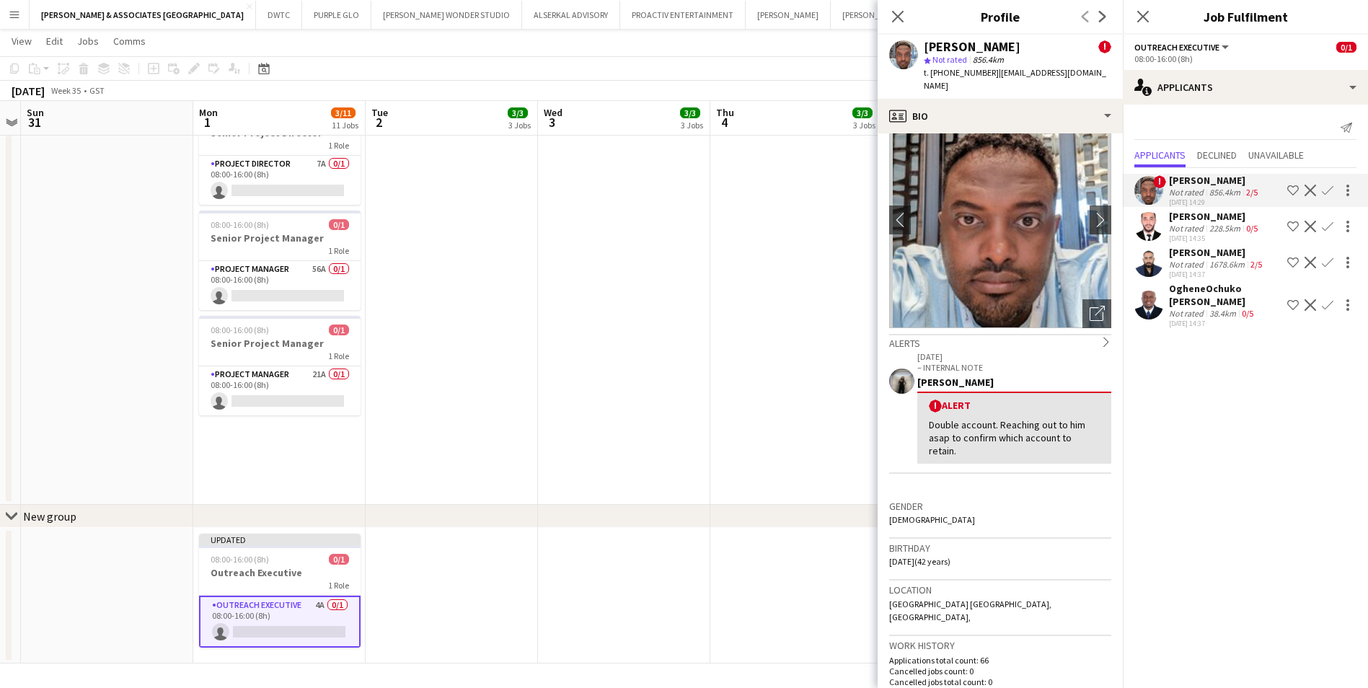
scroll to position [0, 0]
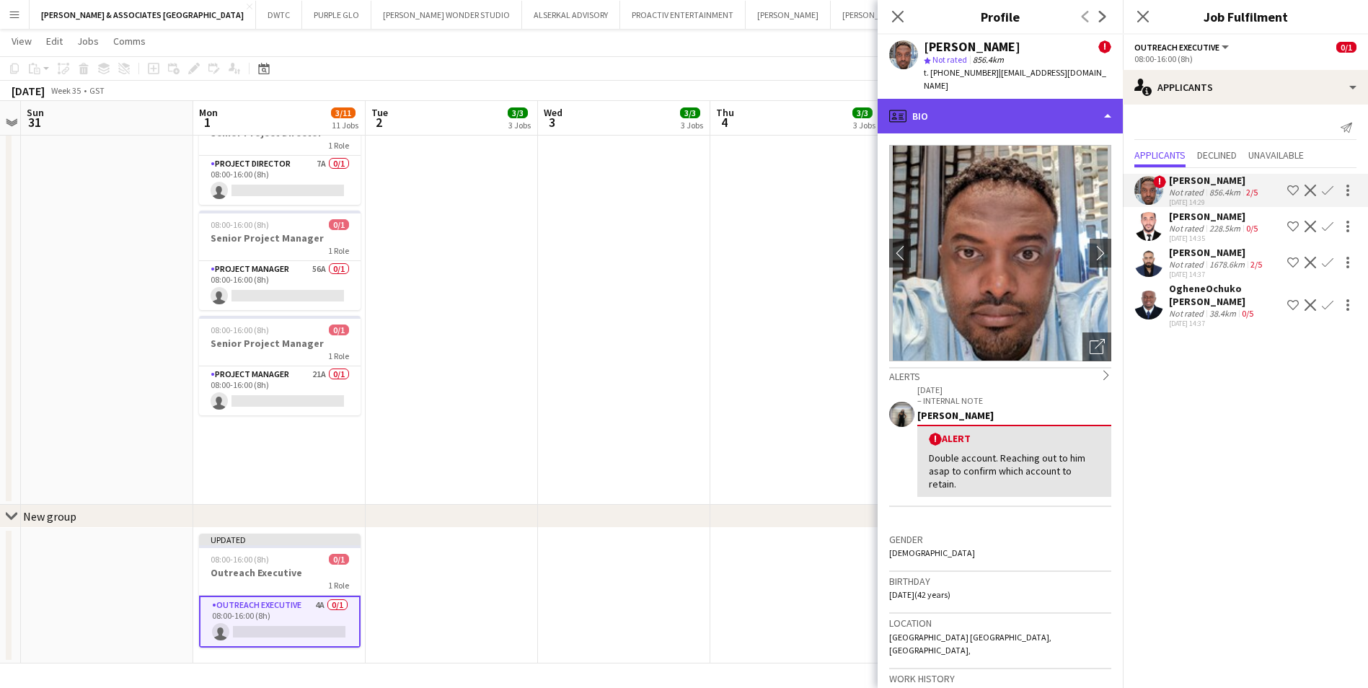
click at [967, 111] on div "profile Bio" at bounding box center [1000, 116] width 245 height 35
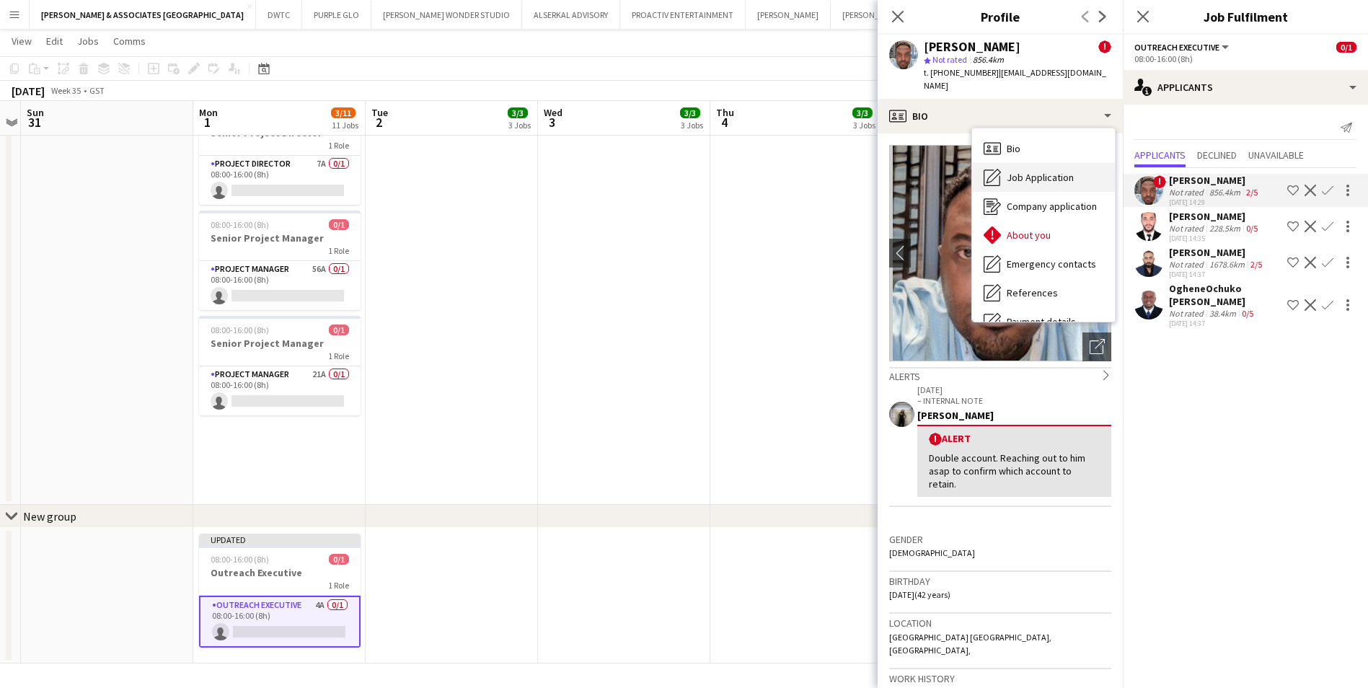
click at [1055, 173] on div "Job Application Job Application" at bounding box center [1043, 177] width 143 height 29
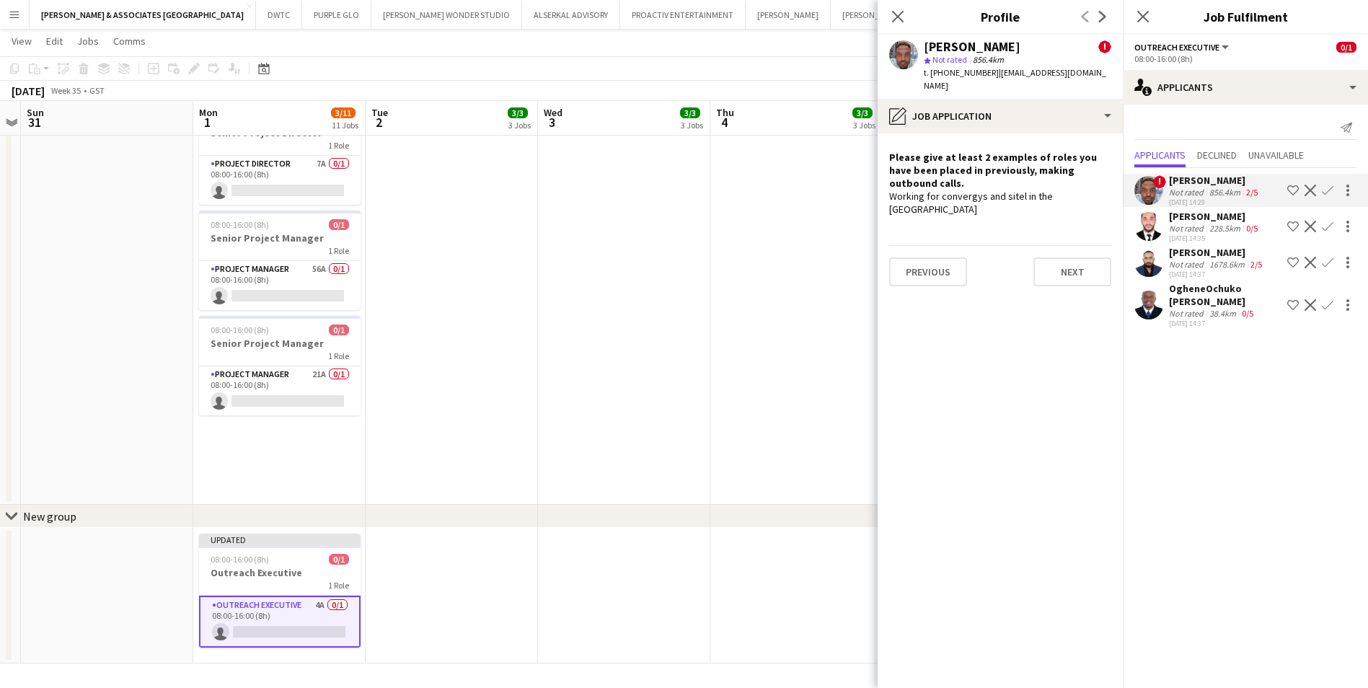
click at [1194, 216] on div "[PERSON_NAME]" at bounding box center [1215, 216] width 92 height 13
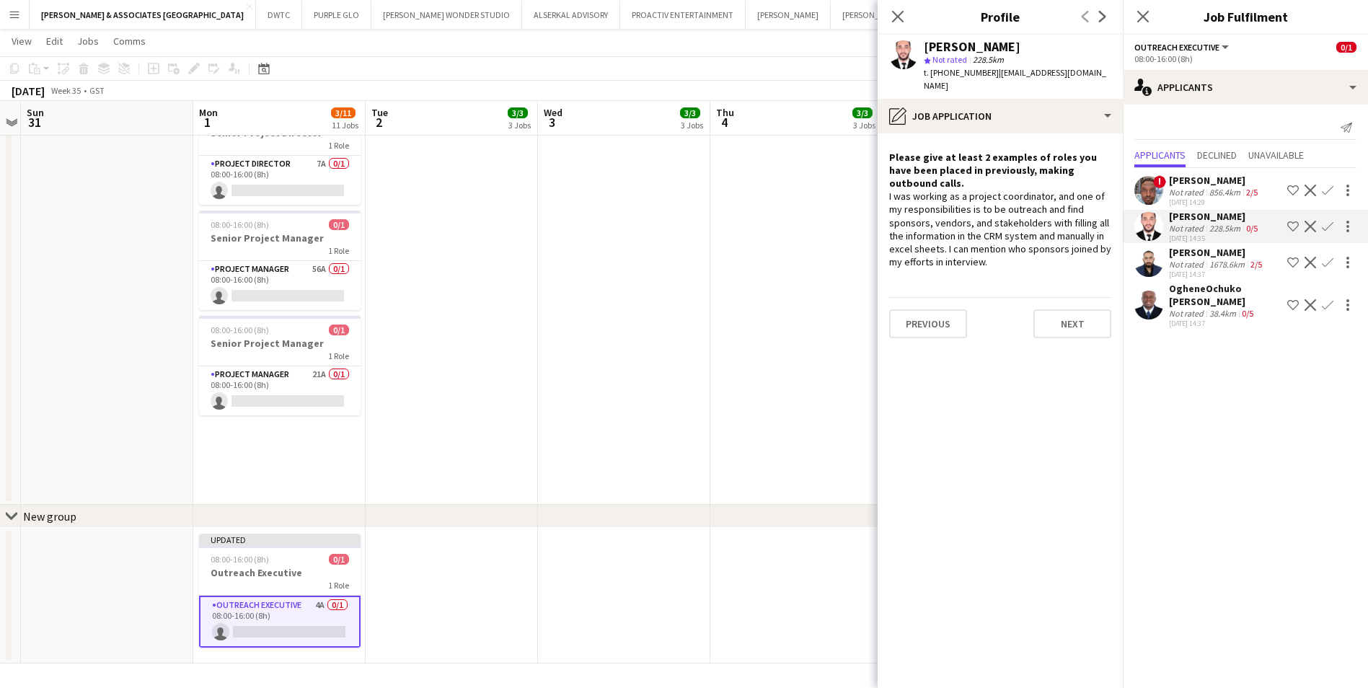
click at [1192, 248] on div "[PERSON_NAME]" at bounding box center [1217, 252] width 96 height 13
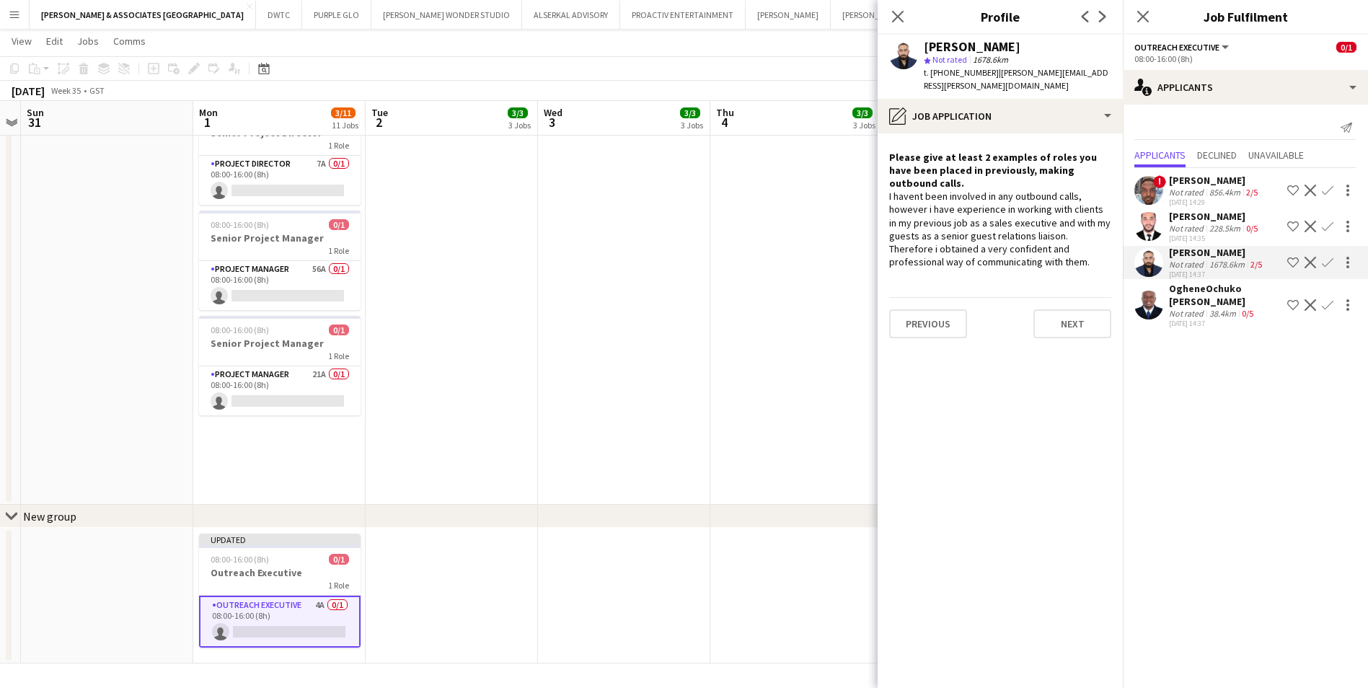
click at [1194, 291] on div "OgheneOchuko [PERSON_NAME]" at bounding box center [1225, 295] width 113 height 26
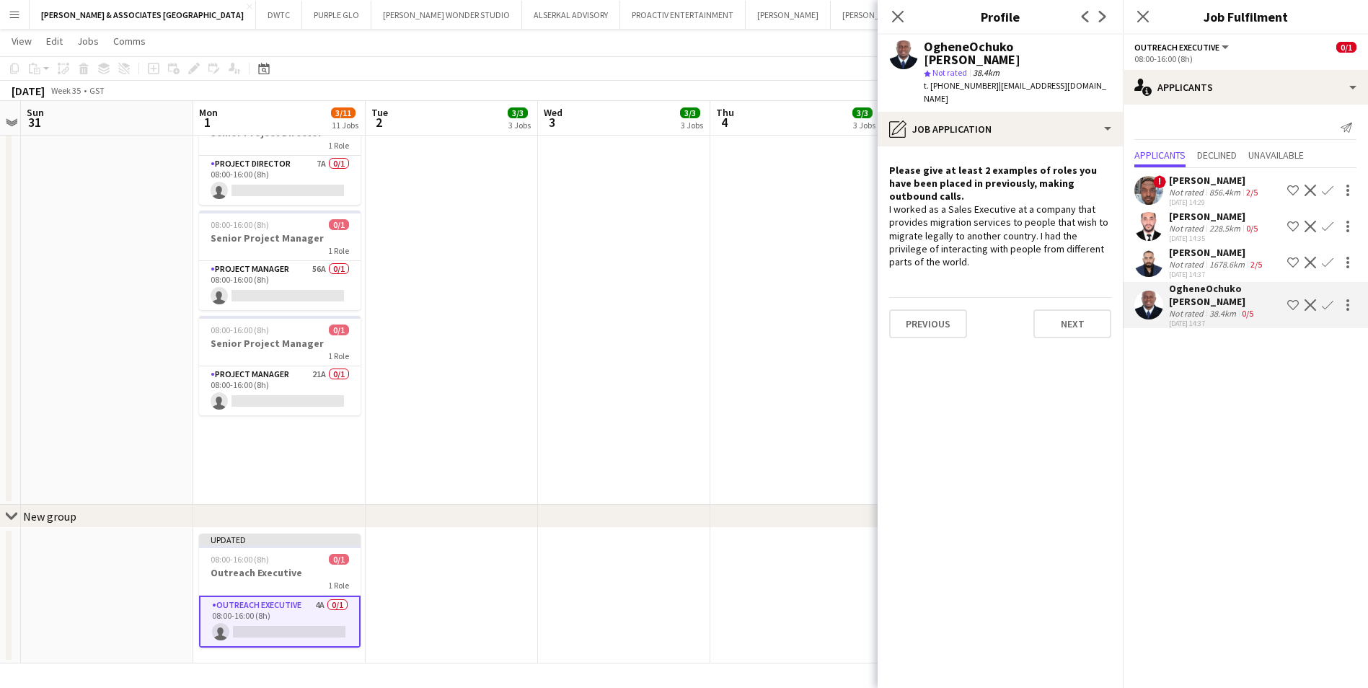
click at [1204, 252] on div "[PERSON_NAME]" at bounding box center [1217, 252] width 96 height 13
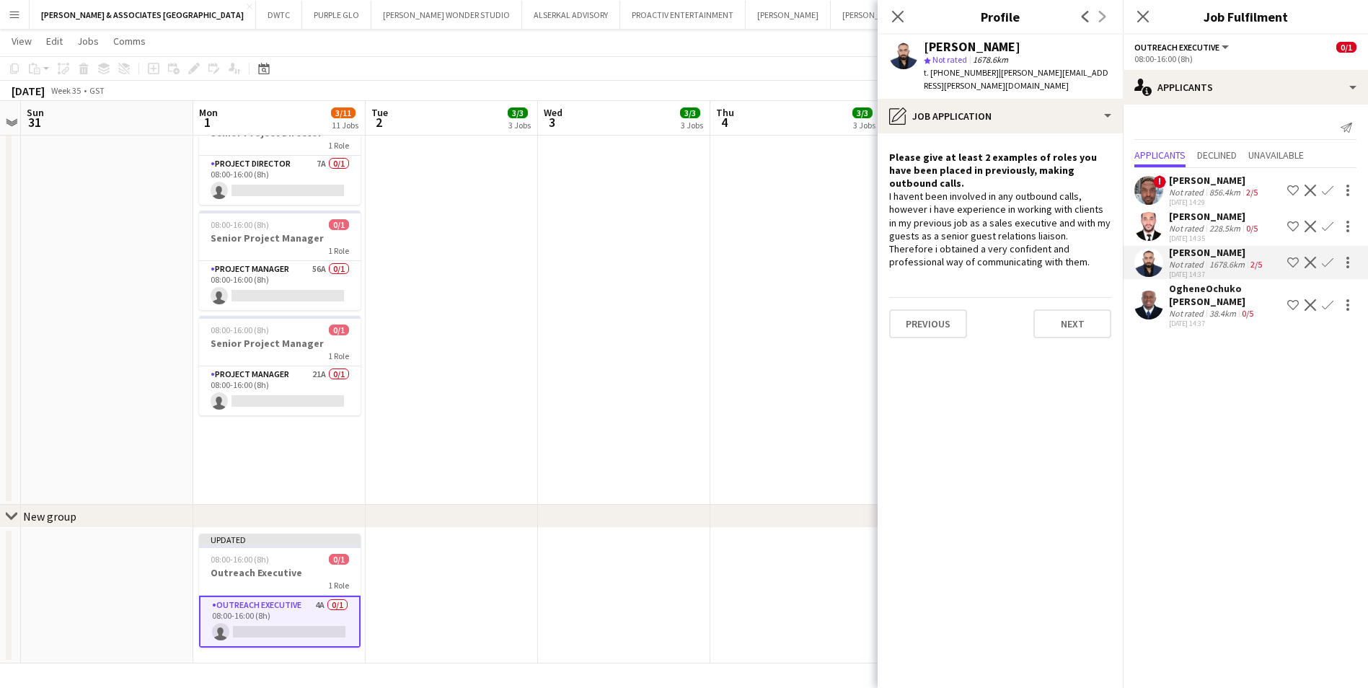
click at [1311, 262] on app-icon "Decline" at bounding box center [1311, 263] width 12 height 12
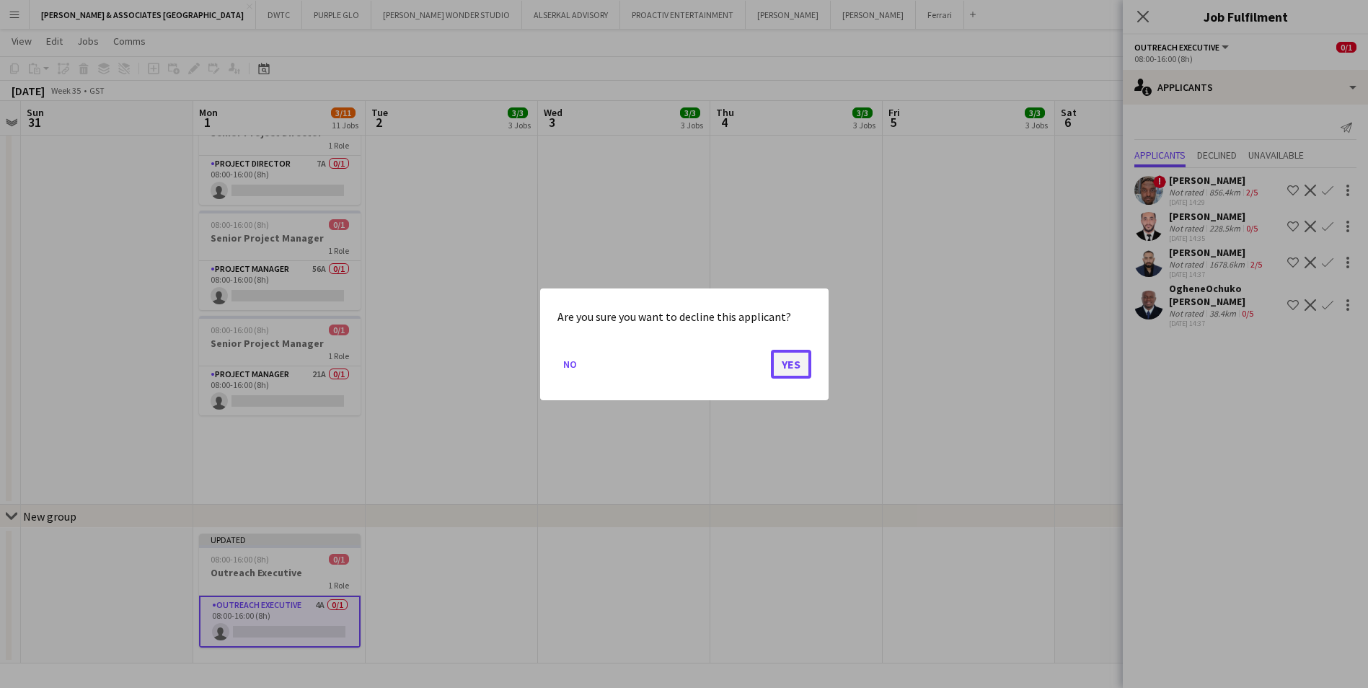
click at [803, 371] on button "Yes" at bounding box center [791, 363] width 40 height 29
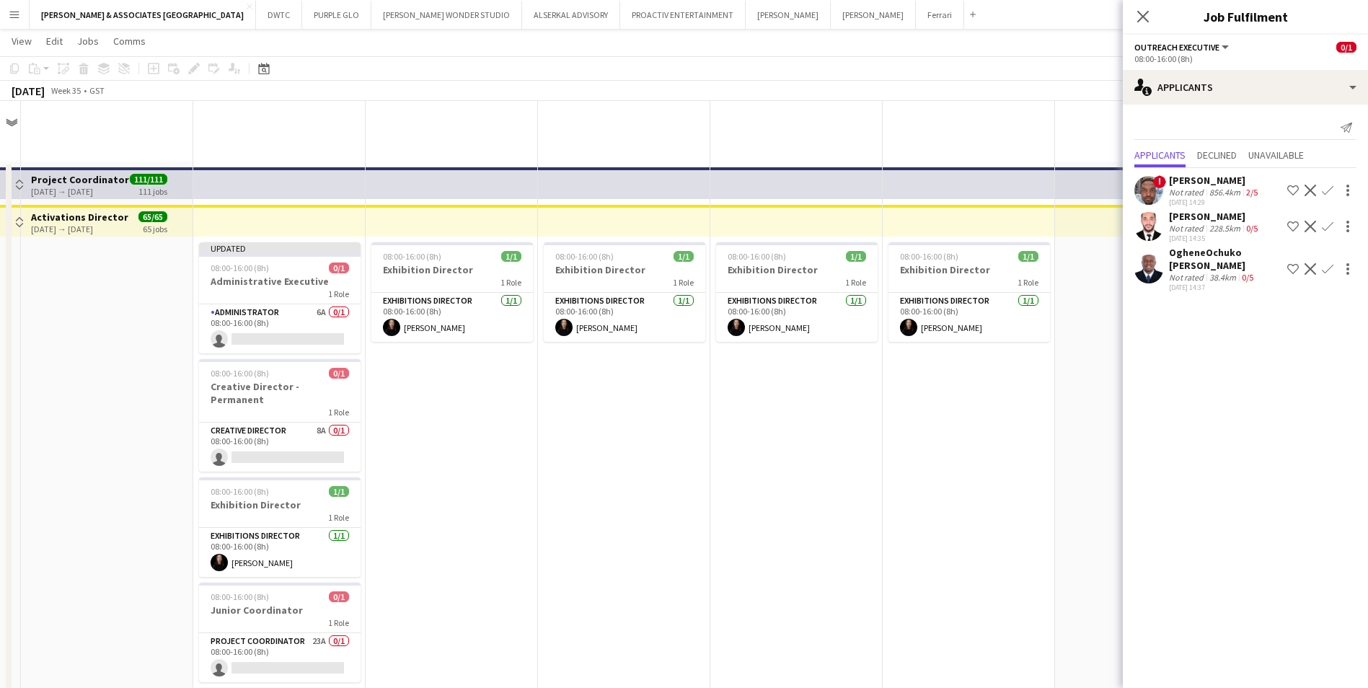
scroll to position [711, 0]
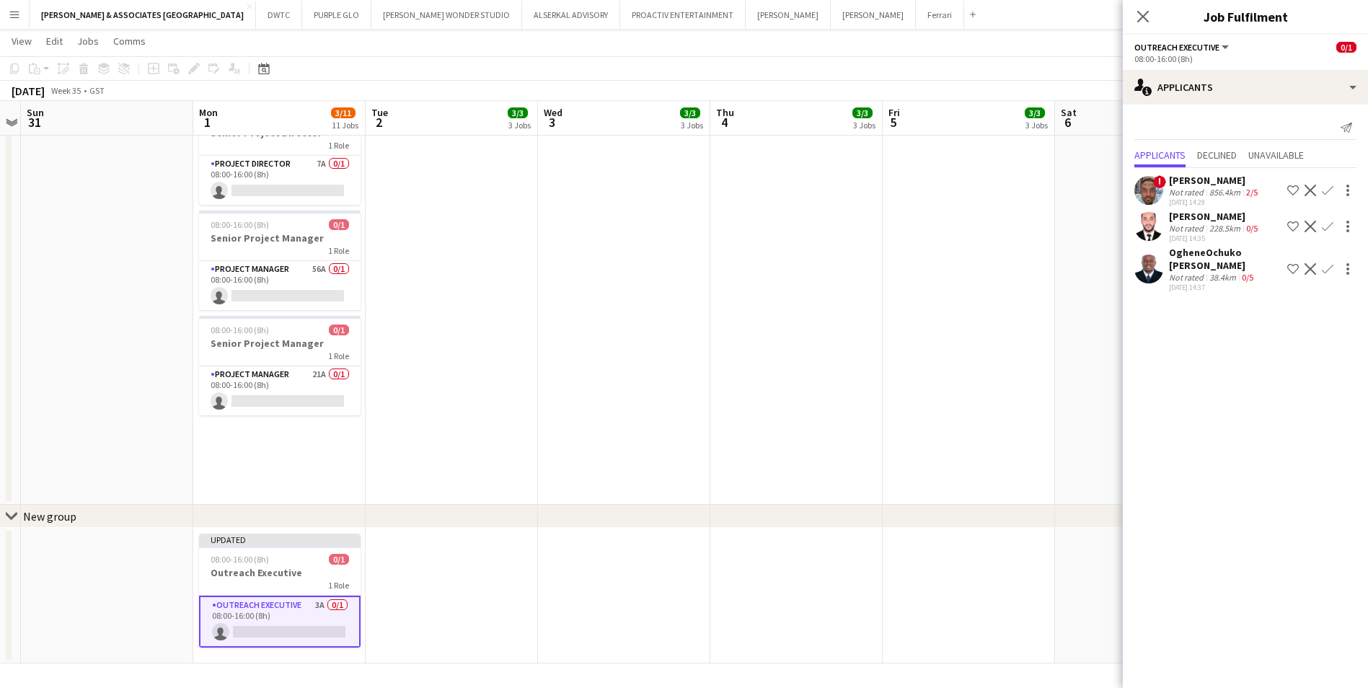
click at [1212, 219] on div "[PERSON_NAME]" at bounding box center [1215, 216] width 92 height 13
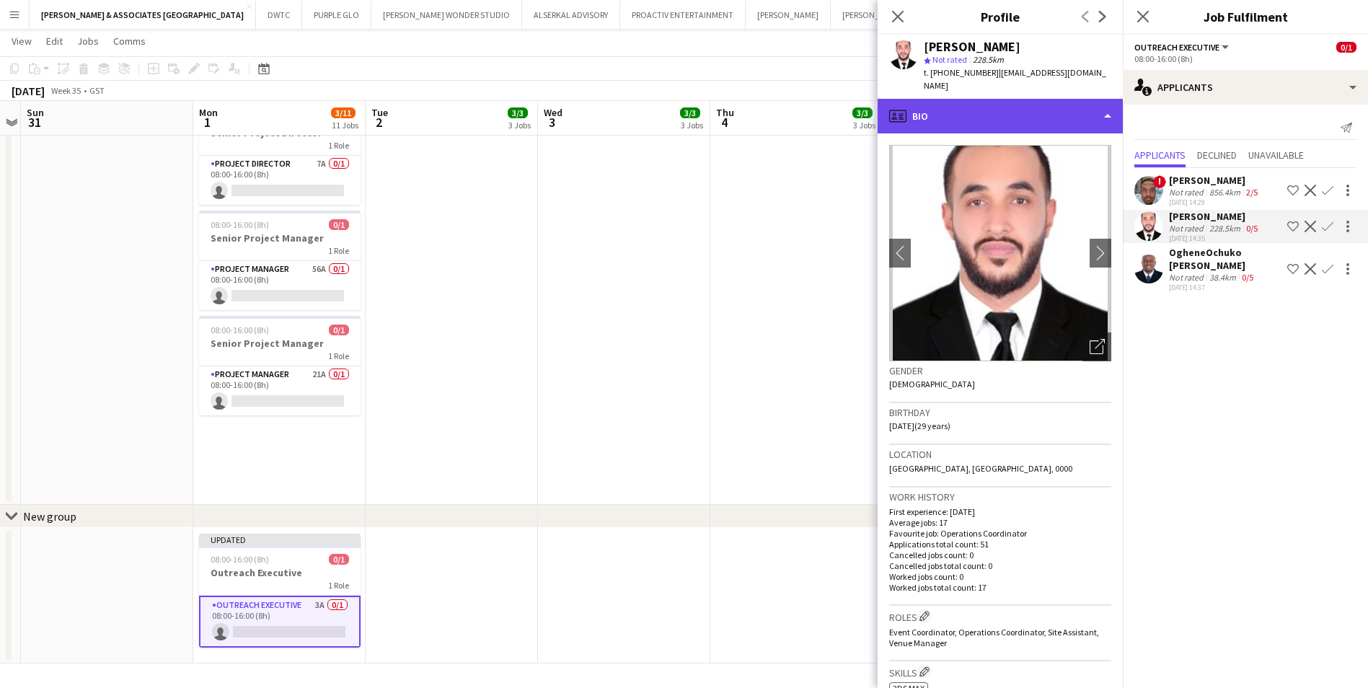
click at [1042, 99] on div "profile Bio" at bounding box center [1000, 116] width 245 height 35
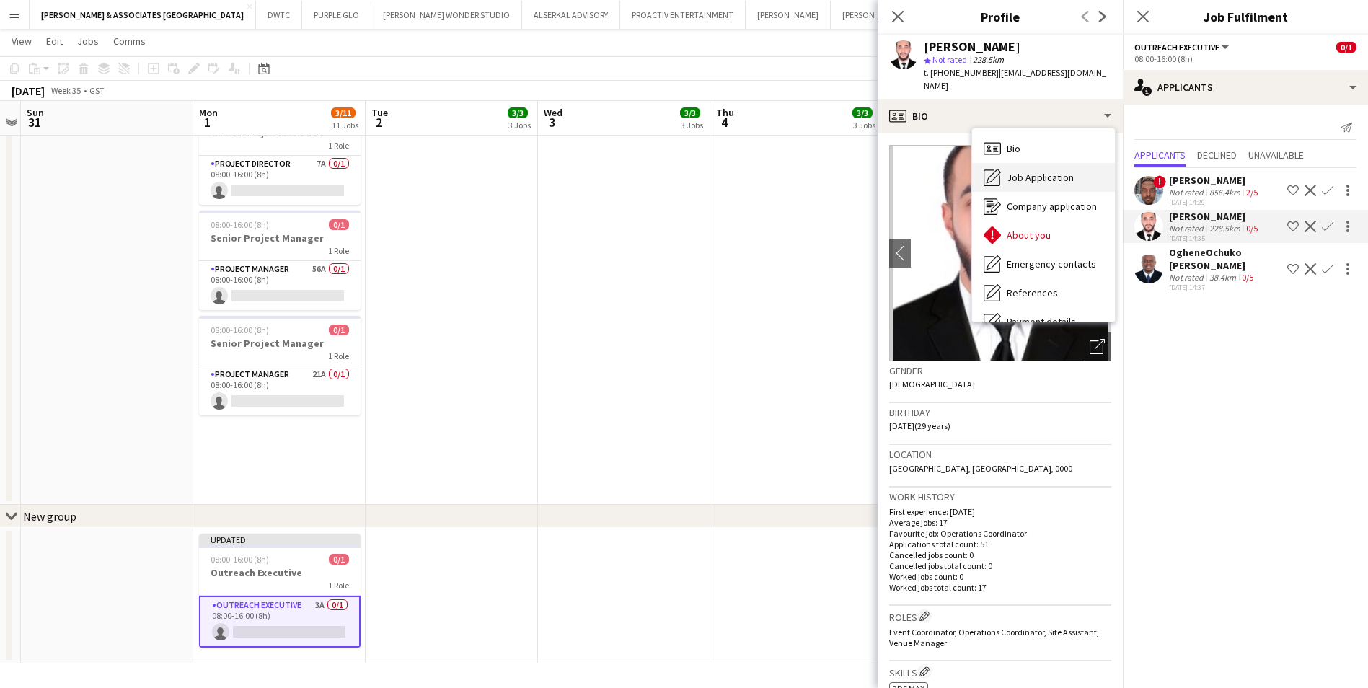
click at [1058, 171] on span "Job Application" at bounding box center [1040, 177] width 67 height 13
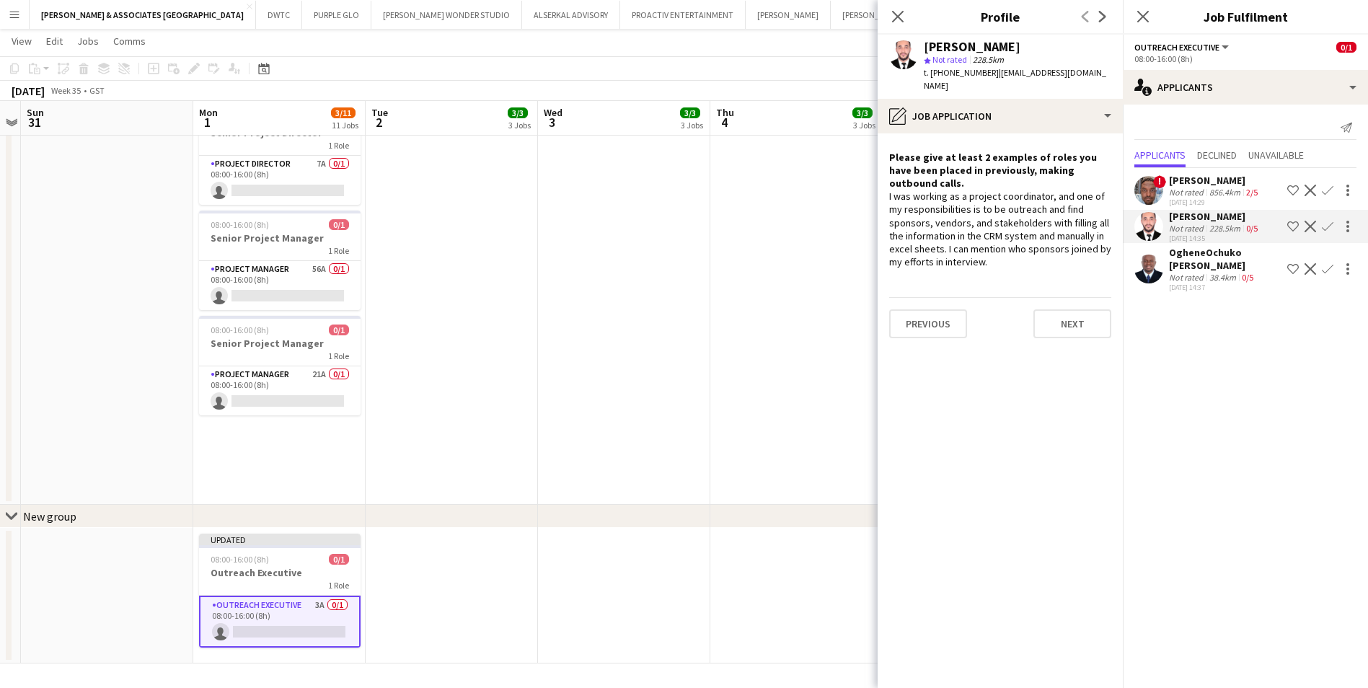
click at [1236, 317] on mat-expansion-panel "users2 Applicants Send notification Applicants Declined Unavailable ! [PERSON_N…" at bounding box center [1245, 397] width 245 height 584
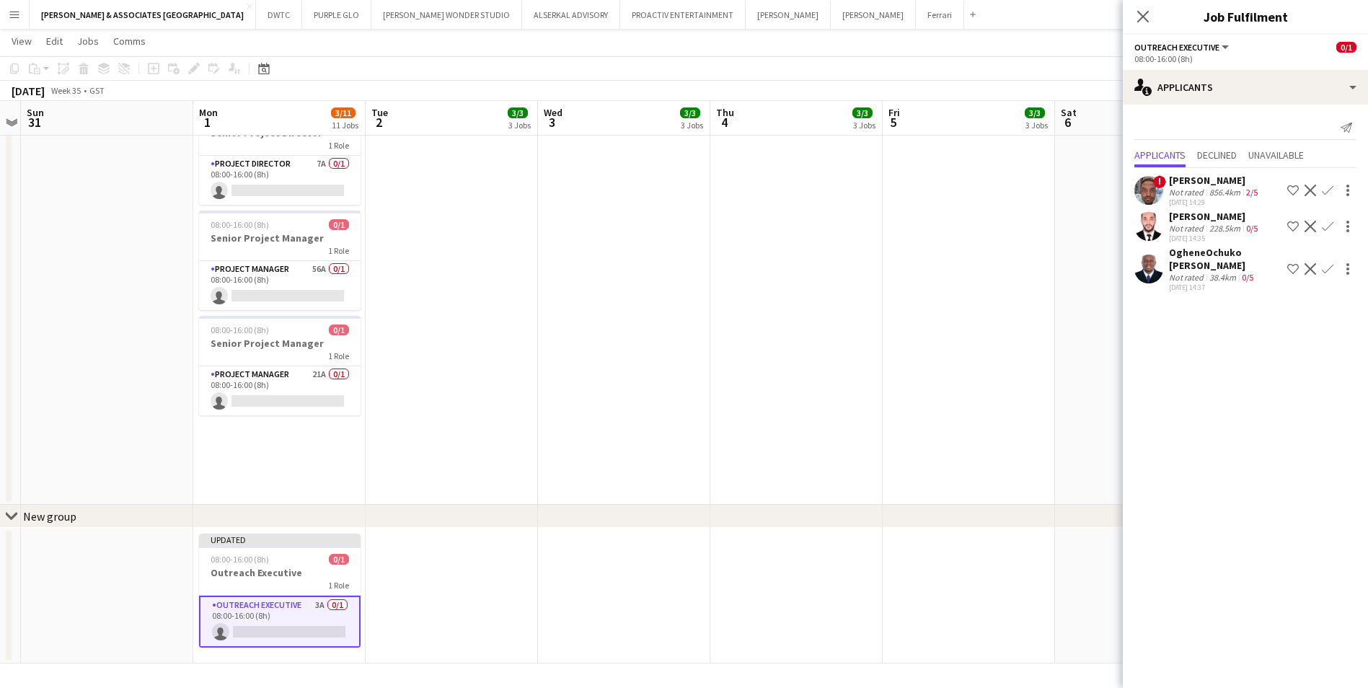
click at [1223, 183] on div "[PERSON_NAME]" at bounding box center [1215, 180] width 92 height 13
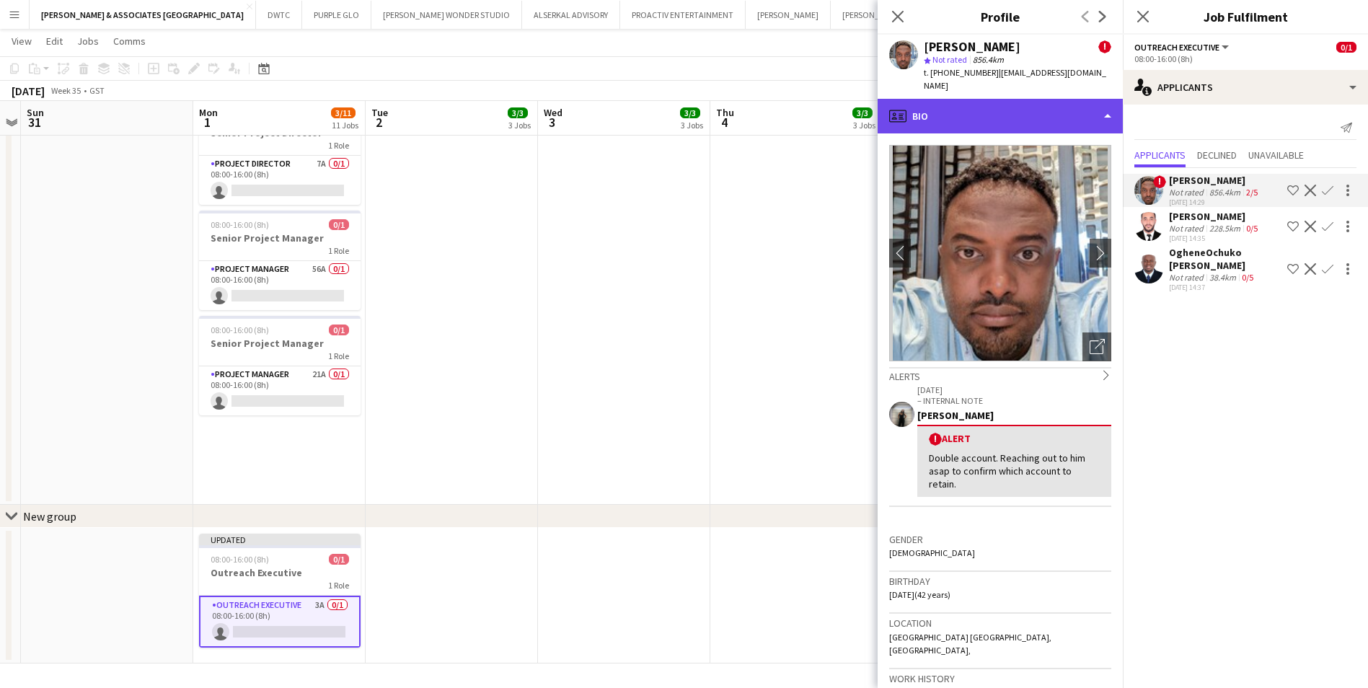
click at [1074, 99] on div "profile Bio" at bounding box center [1000, 116] width 245 height 35
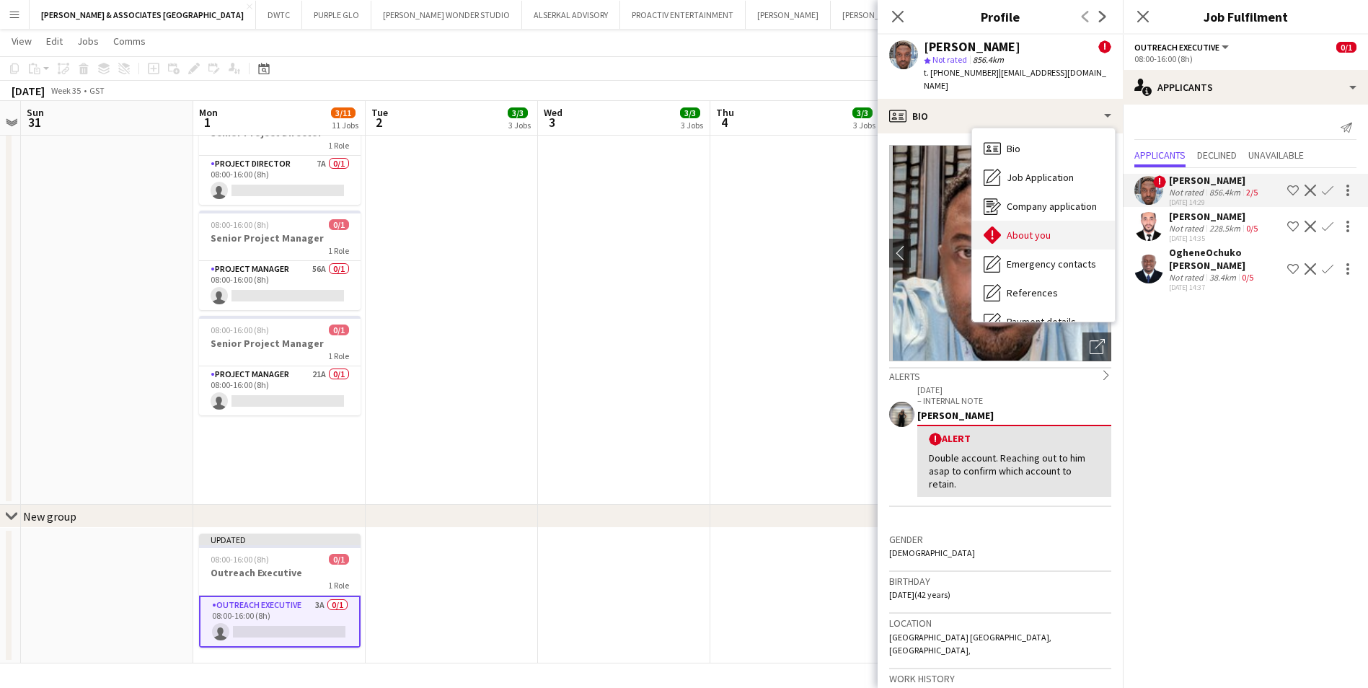
click at [1059, 221] on div "About you About you" at bounding box center [1043, 235] width 143 height 29
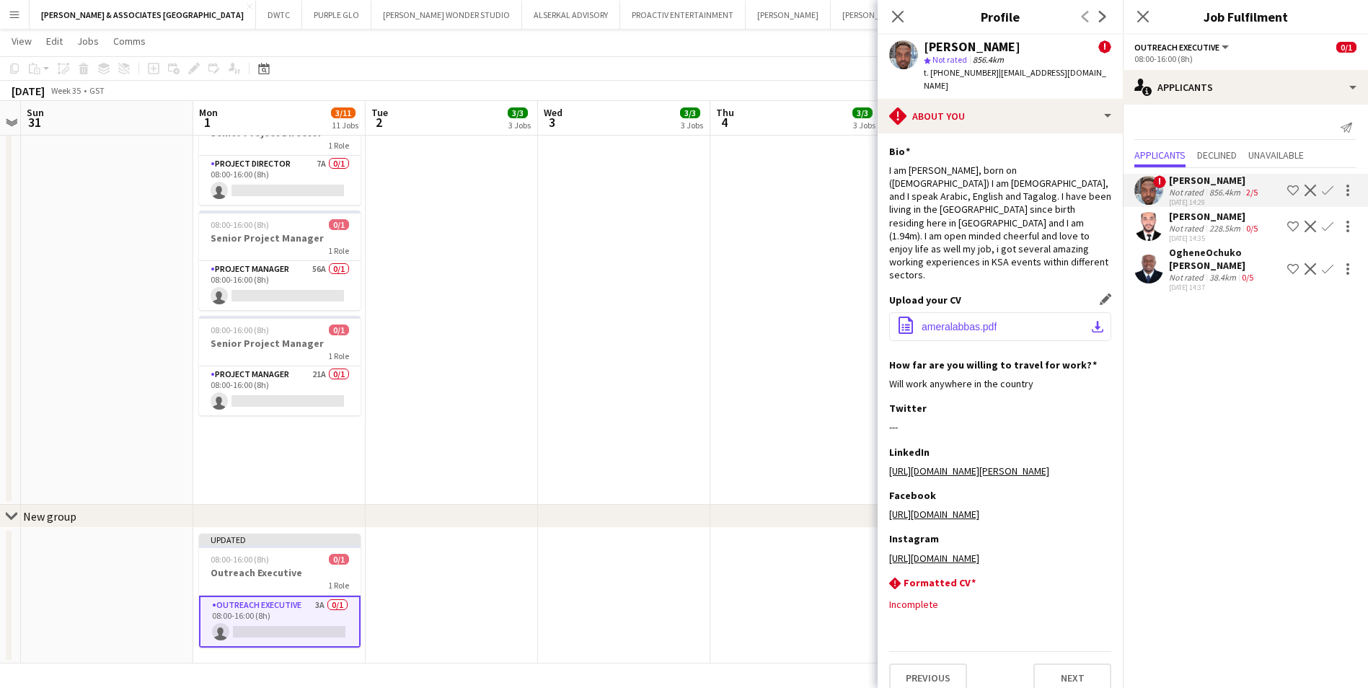
click at [1027, 312] on button "office-file-sheet ameralabbas.pdf download-bottom" at bounding box center [1000, 326] width 222 height 29
click at [1313, 190] on app-icon "Decline" at bounding box center [1311, 191] width 12 height 12
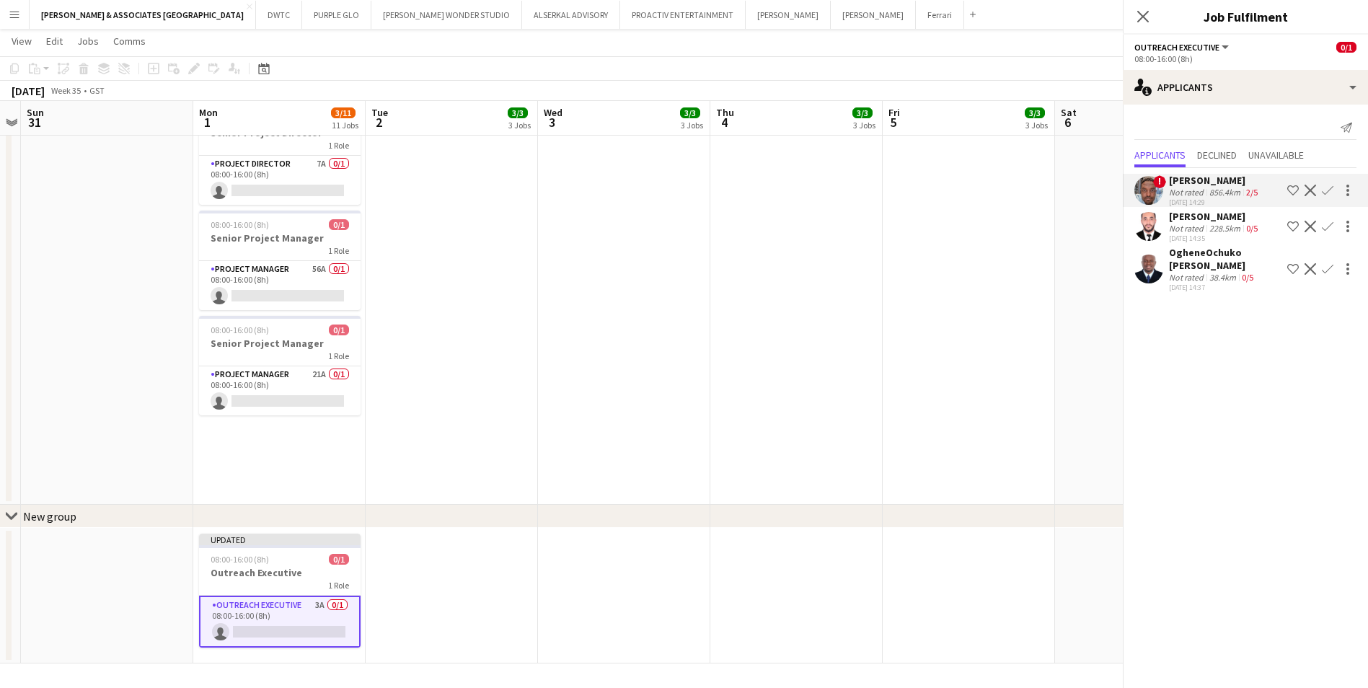
scroll to position [0, 0]
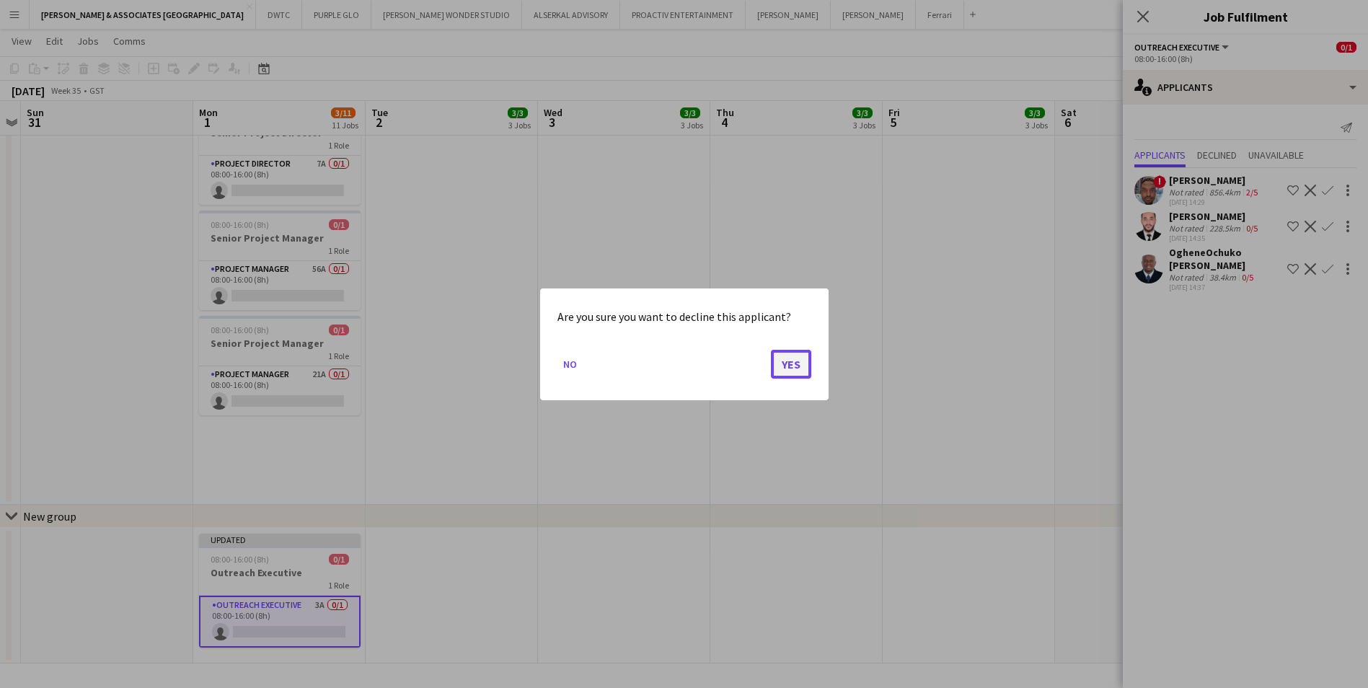
click at [801, 357] on button "Yes" at bounding box center [791, 363] width 40 height 29
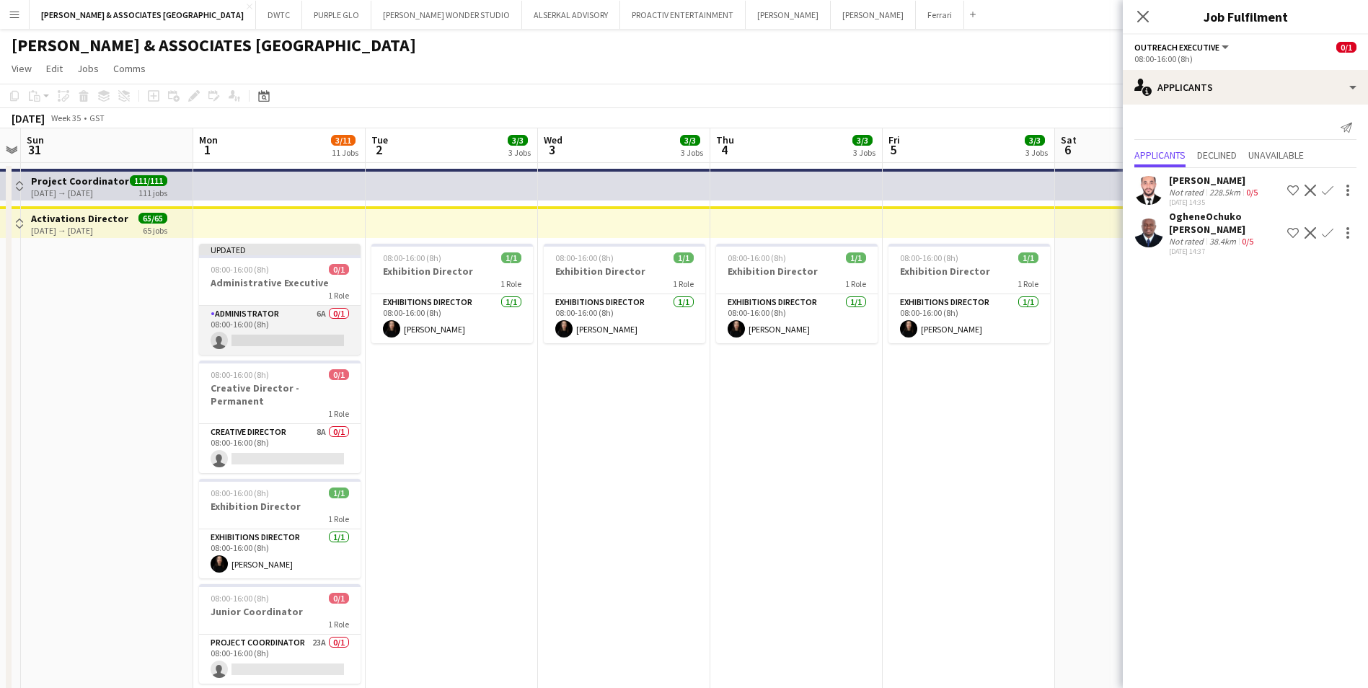
click at [285, 311] on app-card-role "Administrator 6A 0/1 08:00-16:00 (8h) single-neutral-actions" at bounding box center [280, 330] width 162 height 49
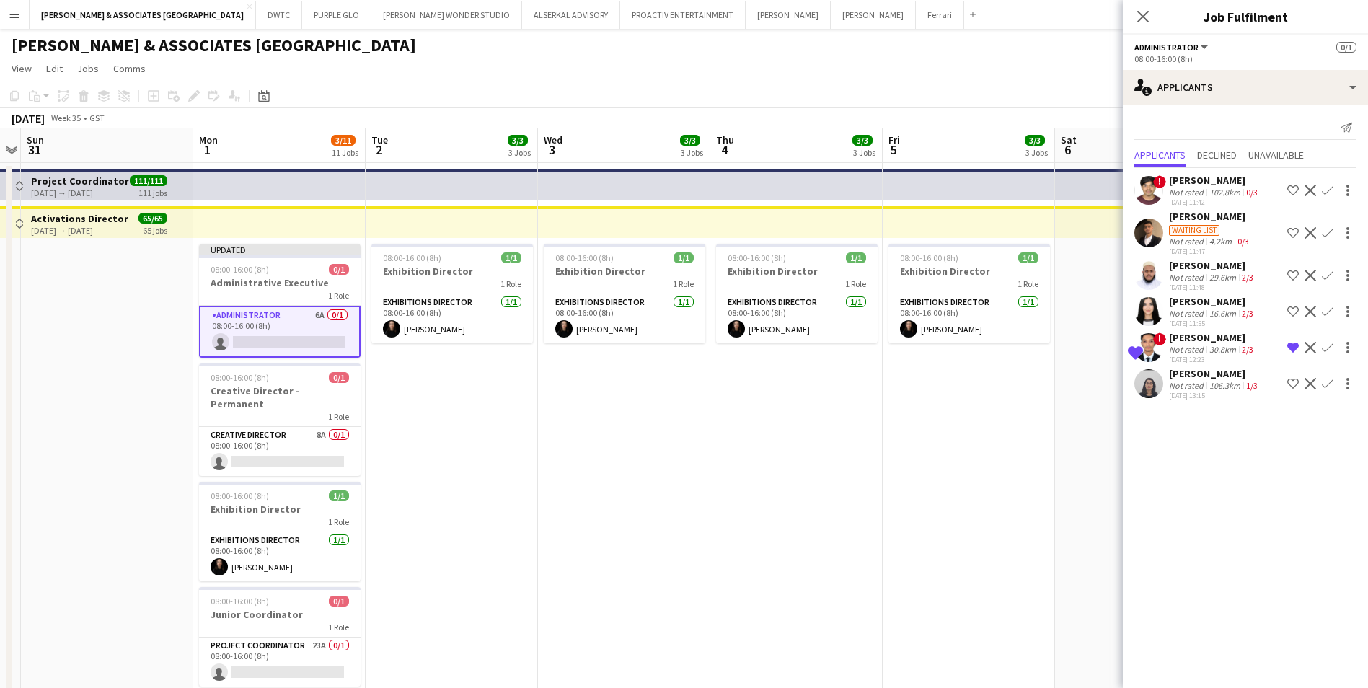
click at [1200, 368] on div "[PERSON_NAME]" at bounding box center [1215, 373] width 92 height 13
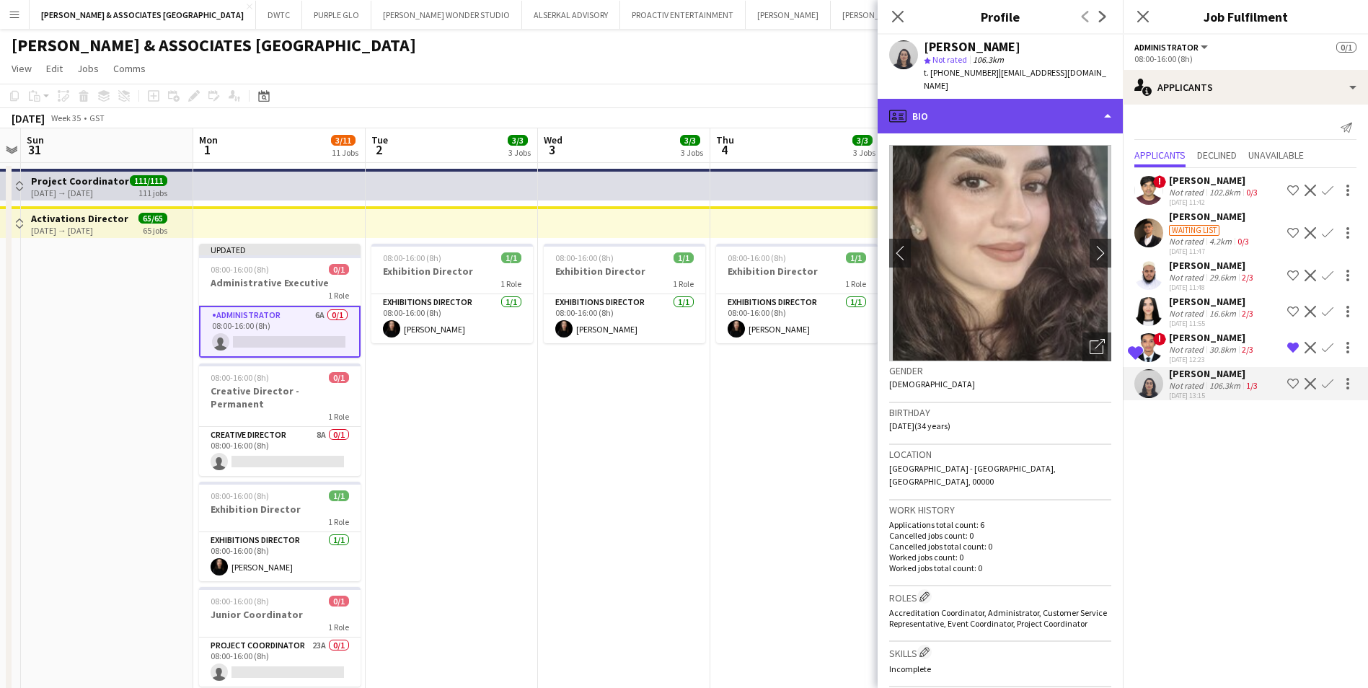
click at [1009, 99] on div "profile Bio" at bounding box center [1000, 116] width 245 height 35
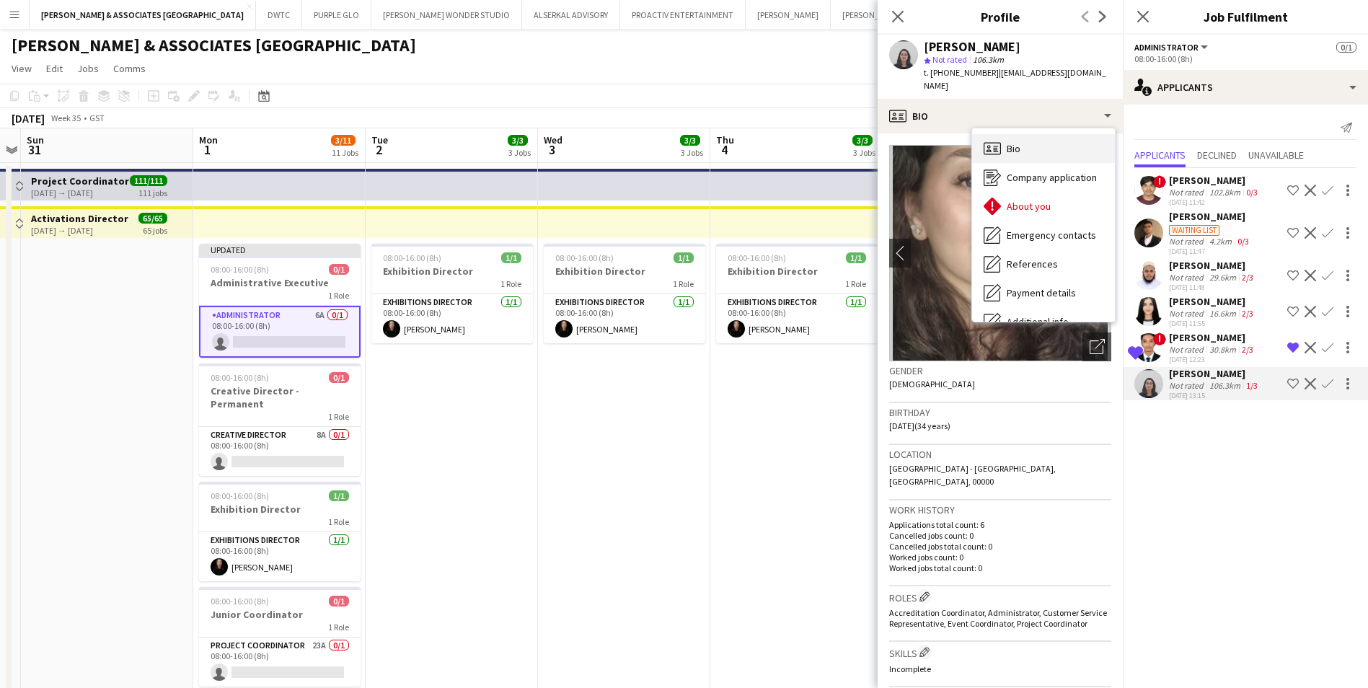
click at [1043, 134] on div "Bio Bio" at bounding box center [1043, 148] width 143 height 29
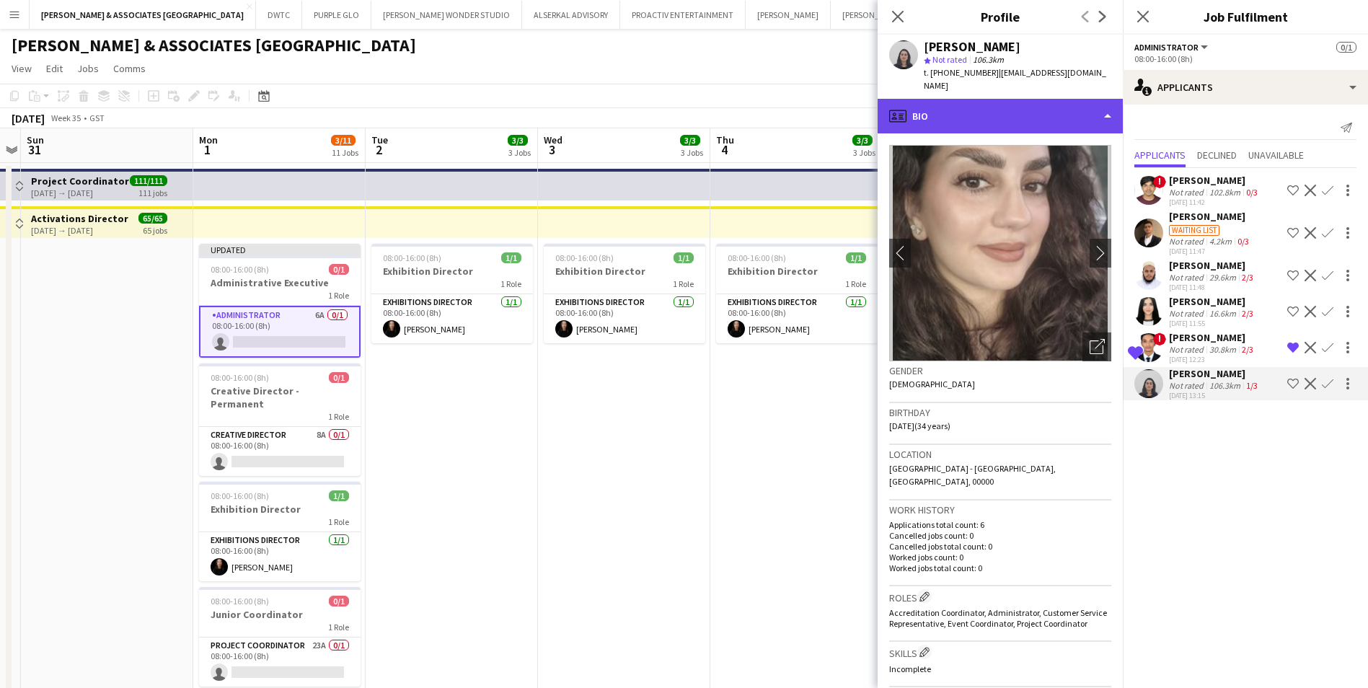
click at [990, 113] on div "profile Bio" at bounding box center [1000, 116] width 245 height 35
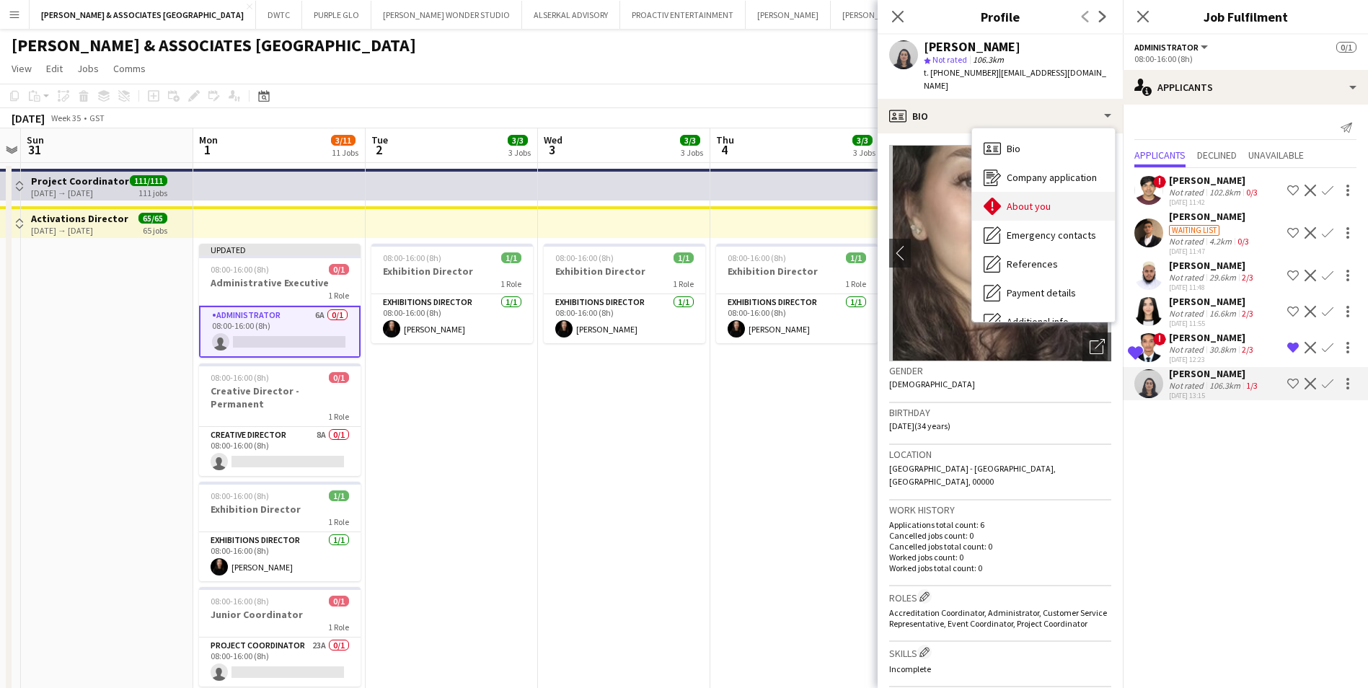
click at [1045, 200] on span "About you" at bounding box center [1029, 206] width 44 height 13
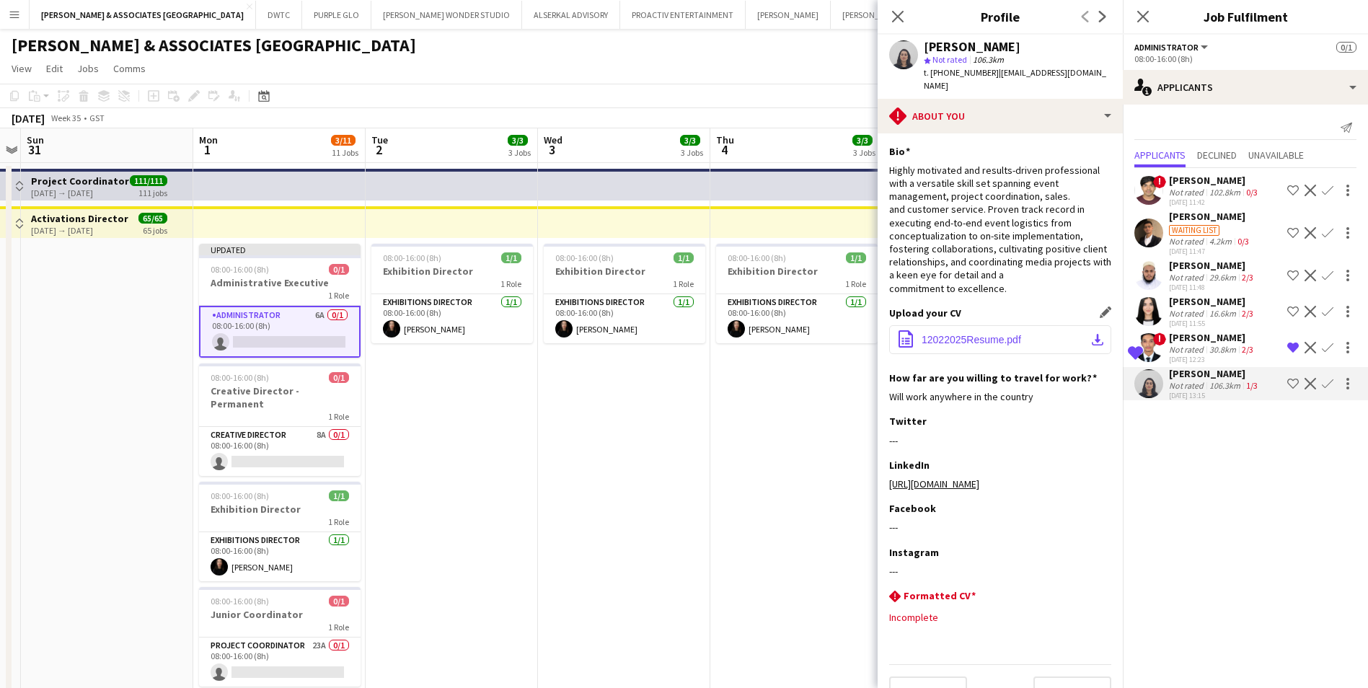
click at [977, 334] on span "12022025Resume.pdf" at bounding box center [972, 340] width 100 height 12
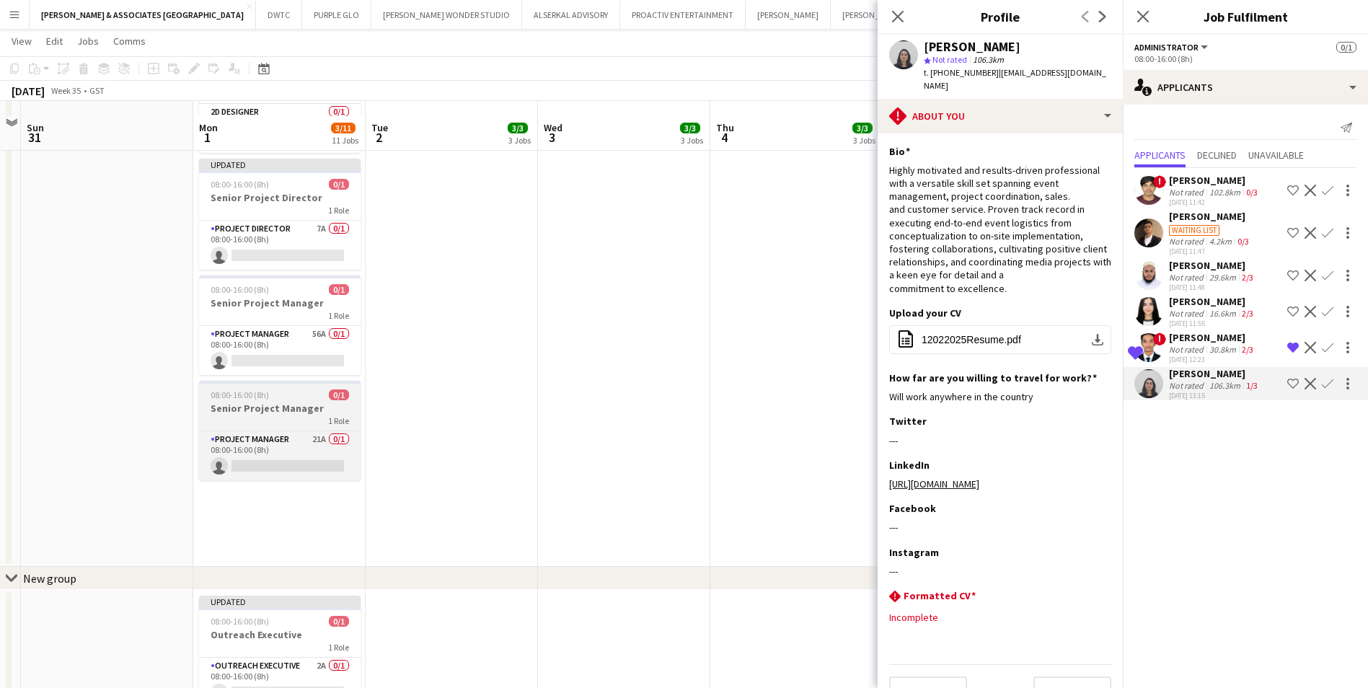
scroll to position [711, 0]
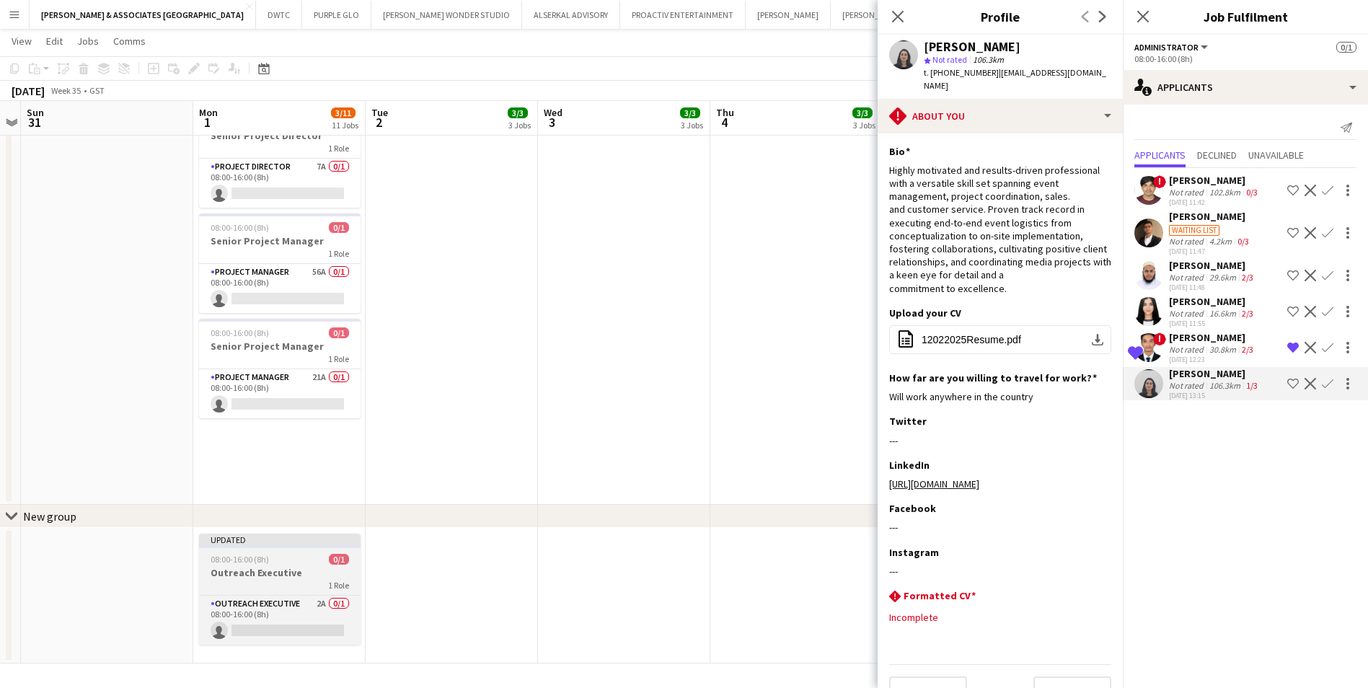
click at [293, 564] on div "08:00-16:00 (8h) 0/1" at bounding box center [280, 559] width 162 height 11
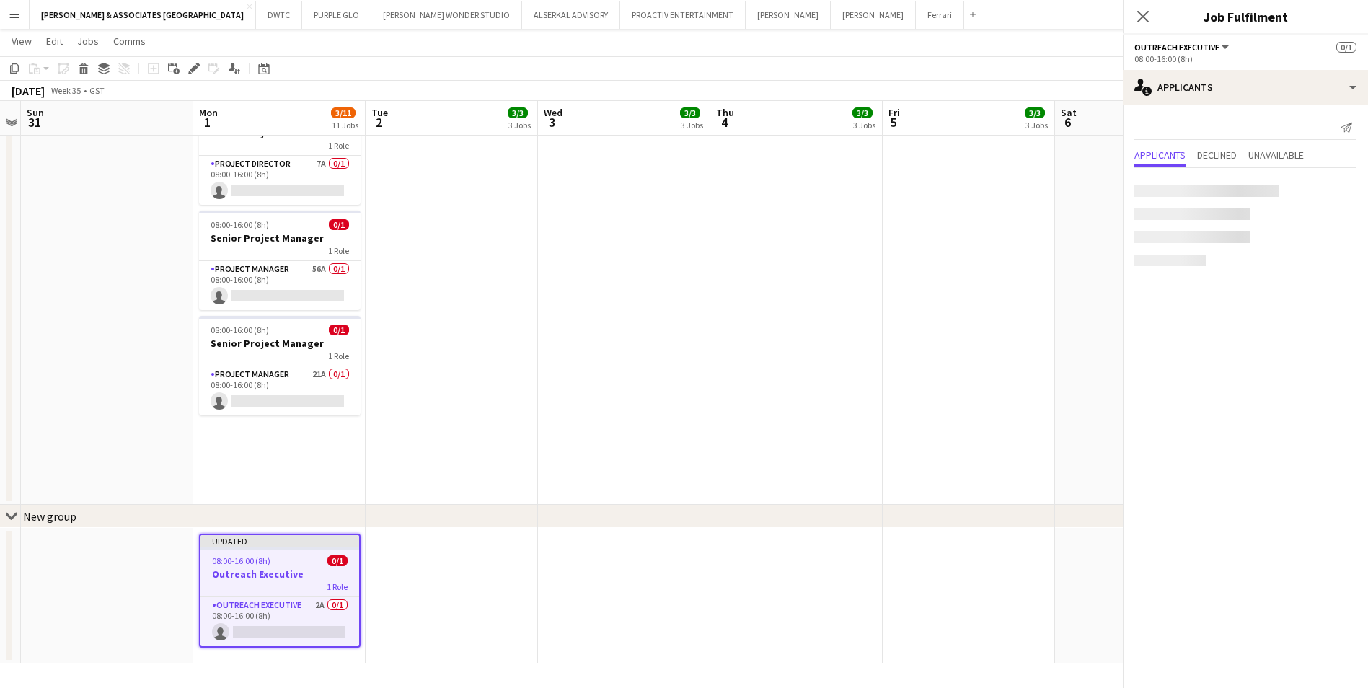
click at [293, 564] on div "08:00-16:00 (8h) 0/1" at bounding box center [280, 560] width 159 height 11
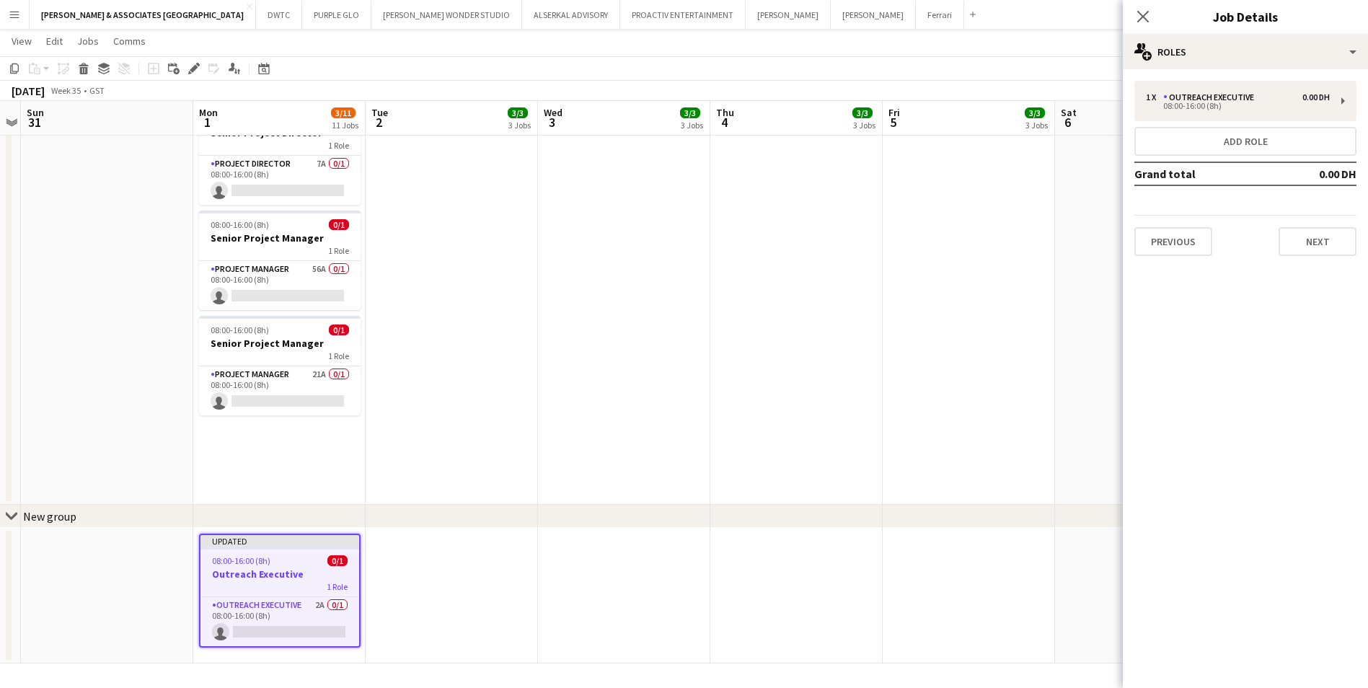
click at [293, 564] on div "08:00-16:00 (8h) 0/1" at bounding box center [280, 560] width 159 height 11
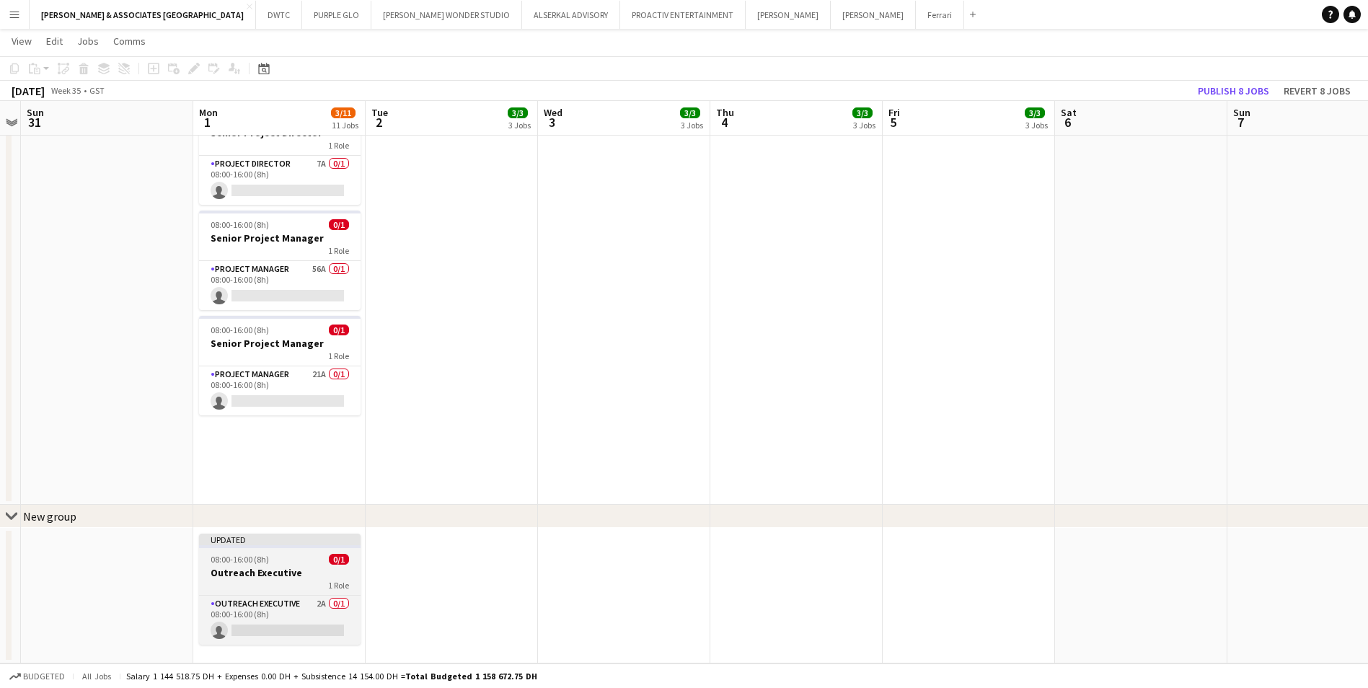
click at [297, 550] on app-job-card "Updated 08:00-16:00 (8h) 0/1 Outreach Executive 1 Role Outreach Executive 2A 0/…" at bounding box center [280, 589] width 162 height 111
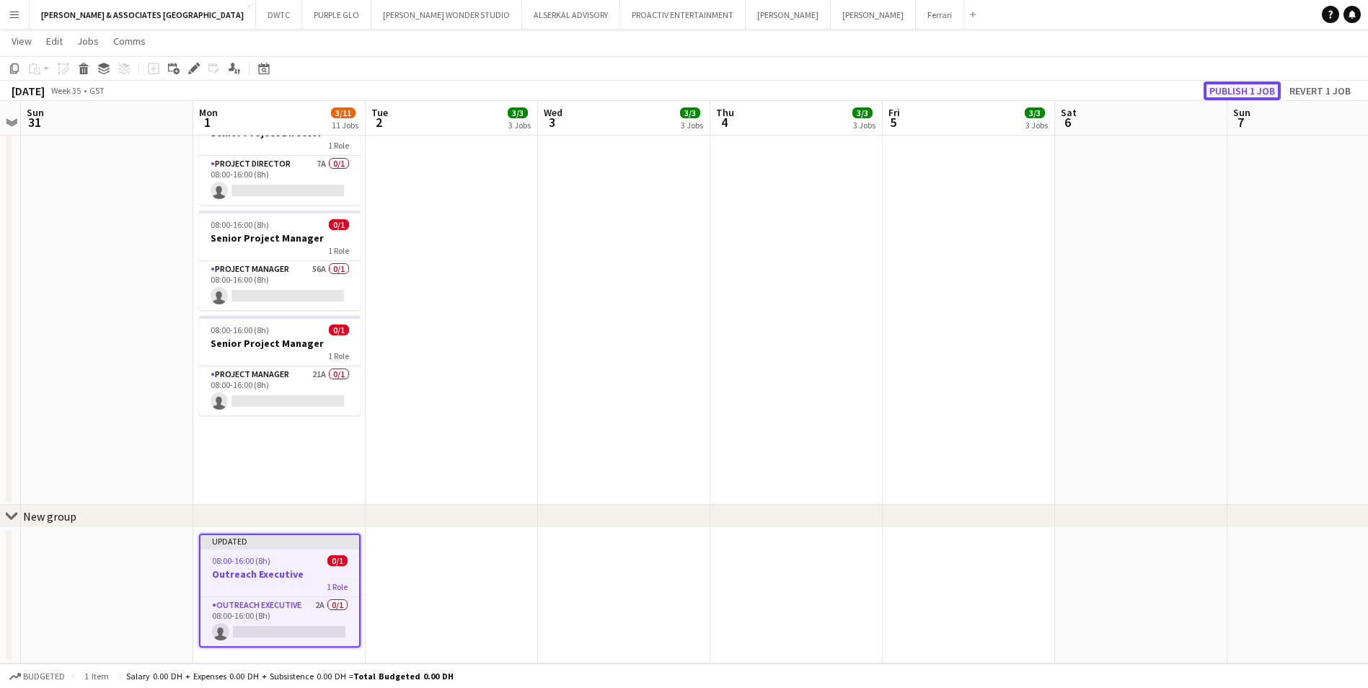
click at [1240, 82] on button "Publish 1 job" at bounding box center [1242, 91] width 77 height 19
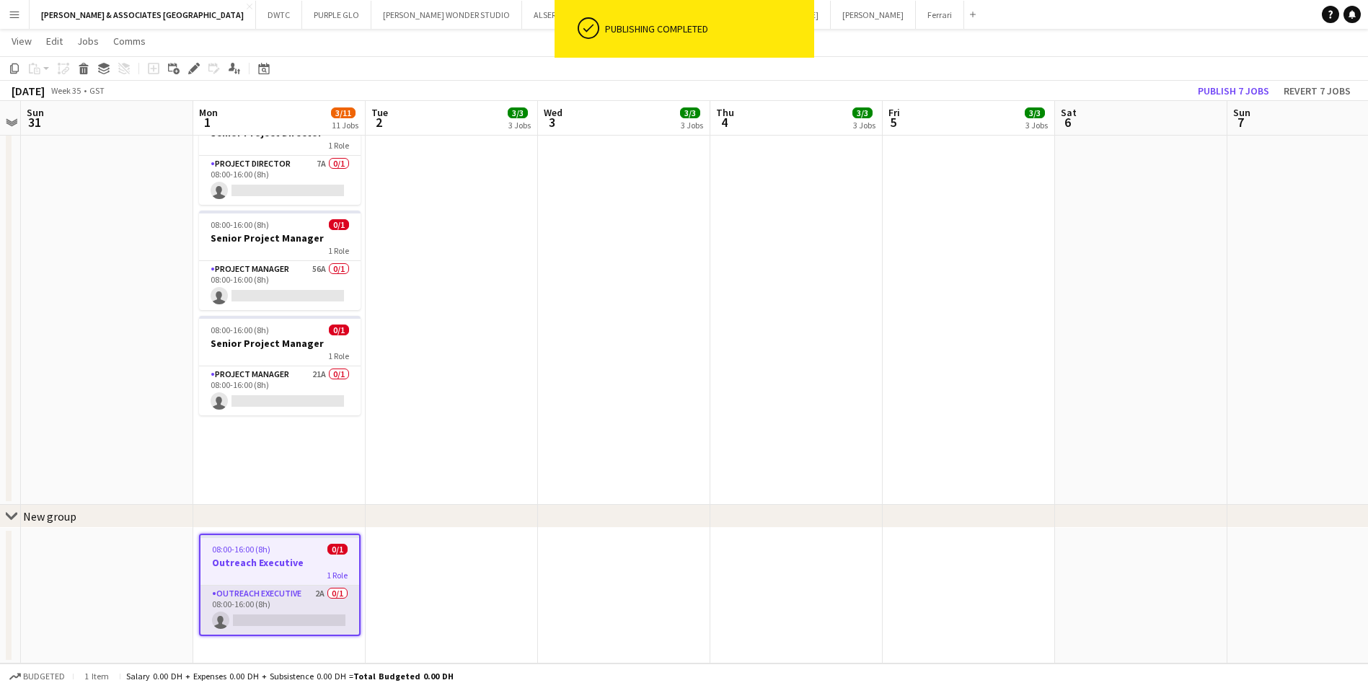
click at [263, 602] on app-card-role "Outreach Executive 2A 0/1 08:00-16:00 (8h) single-neutral-actions" at bounding box center [280, 610] width 159 height 49
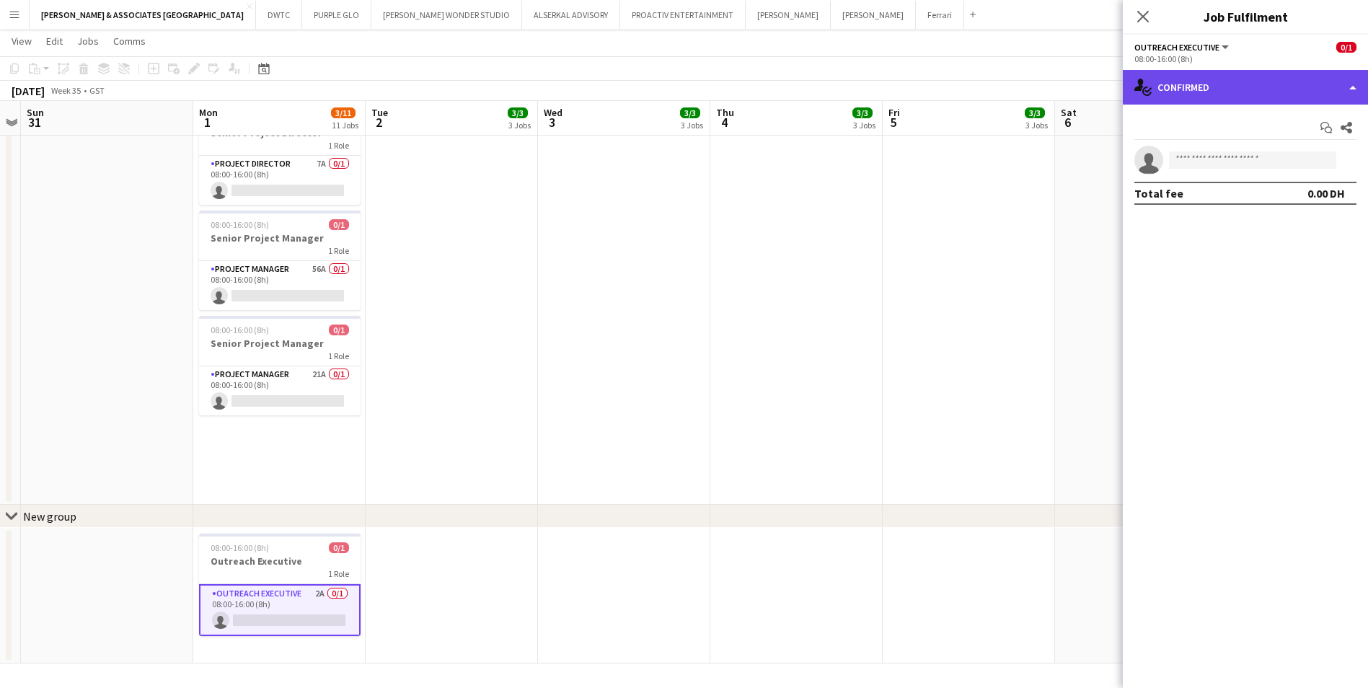
click at [1171, 102] on div "single-neutral-actions-check-2 Confirmed" at bounding box center [1245, 87] width 245 height 35
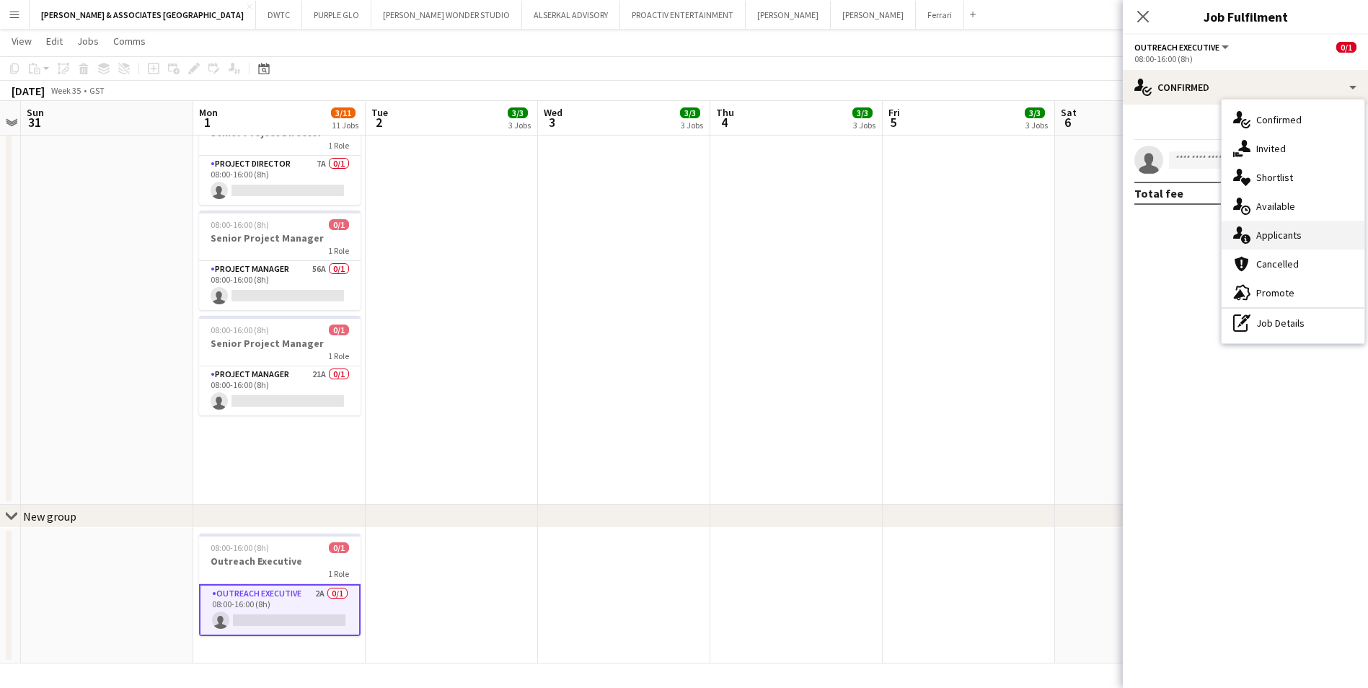
click at [1290, 236] on div "single-neutral-actions-information Applicants" at bounding box center [1293, 235] width 143 height 29
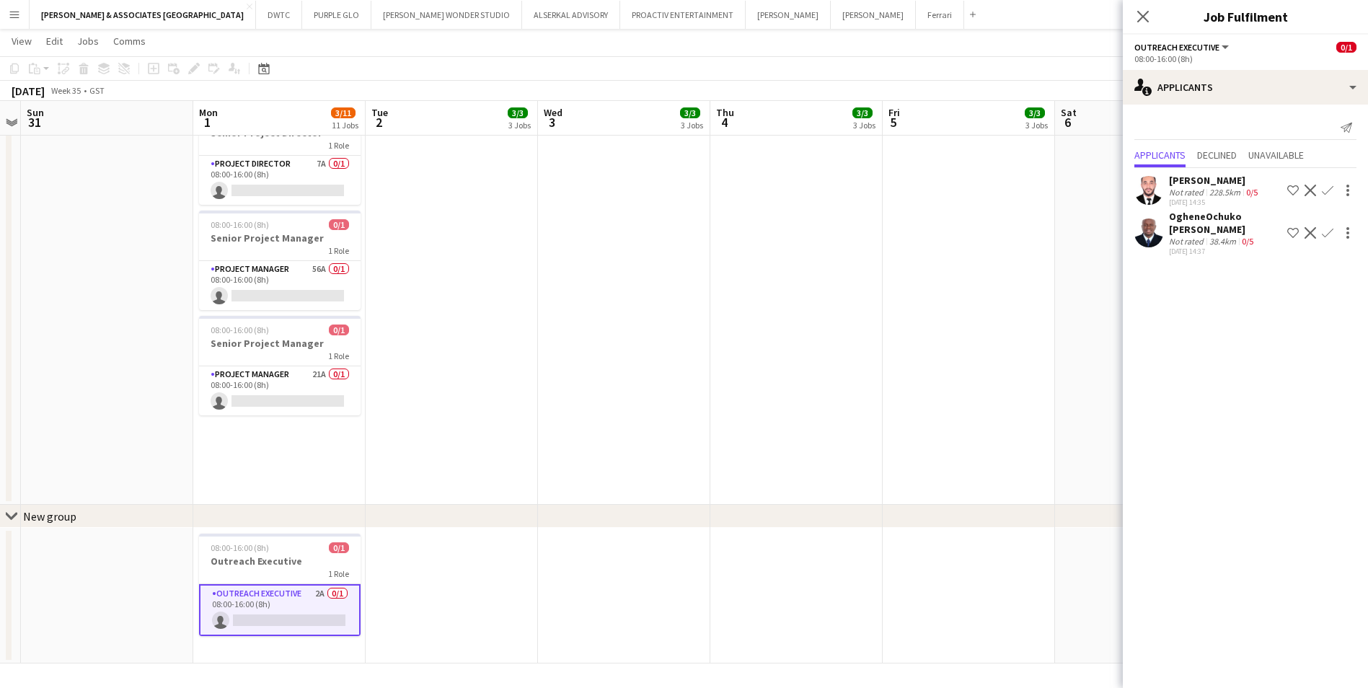
click at [1208, 180] on div "[PERSON_NAME]" at bounding box center [1215, 180] width 92 height 13
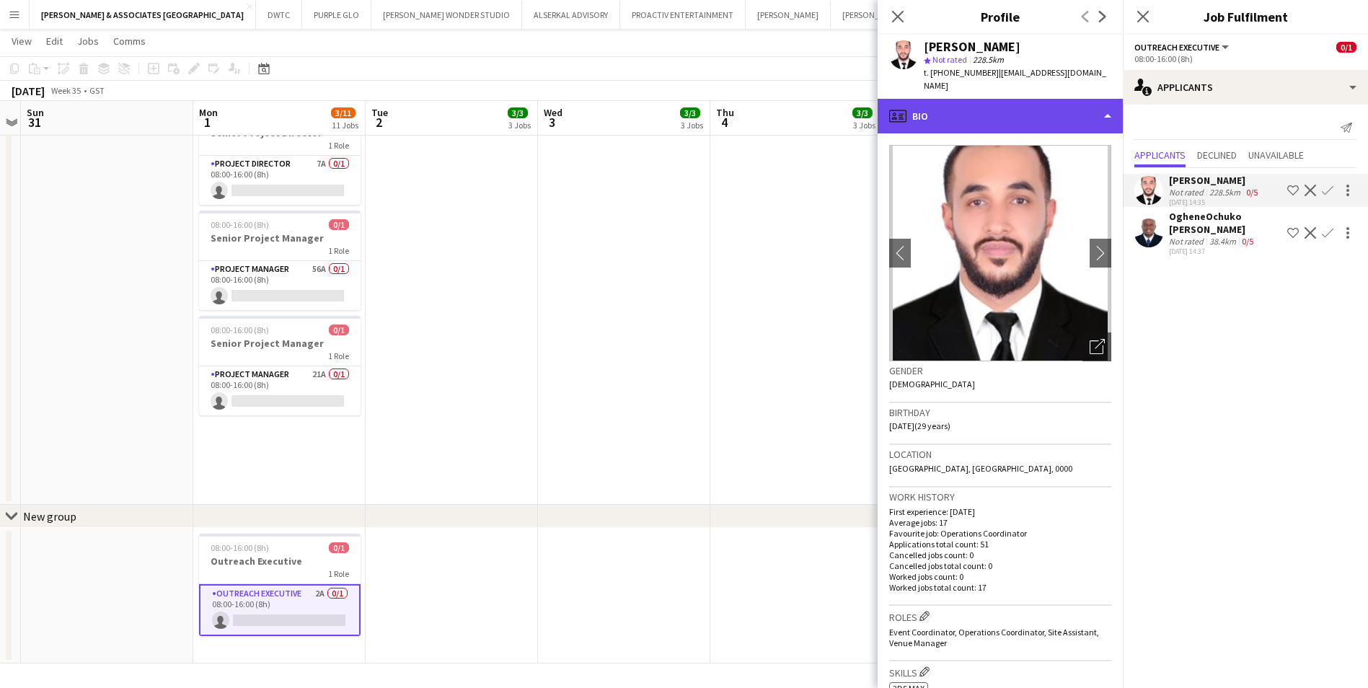
click at [1034, 102] on div "profile Bio" at bounding box center [1000, 116] width 245 height 35
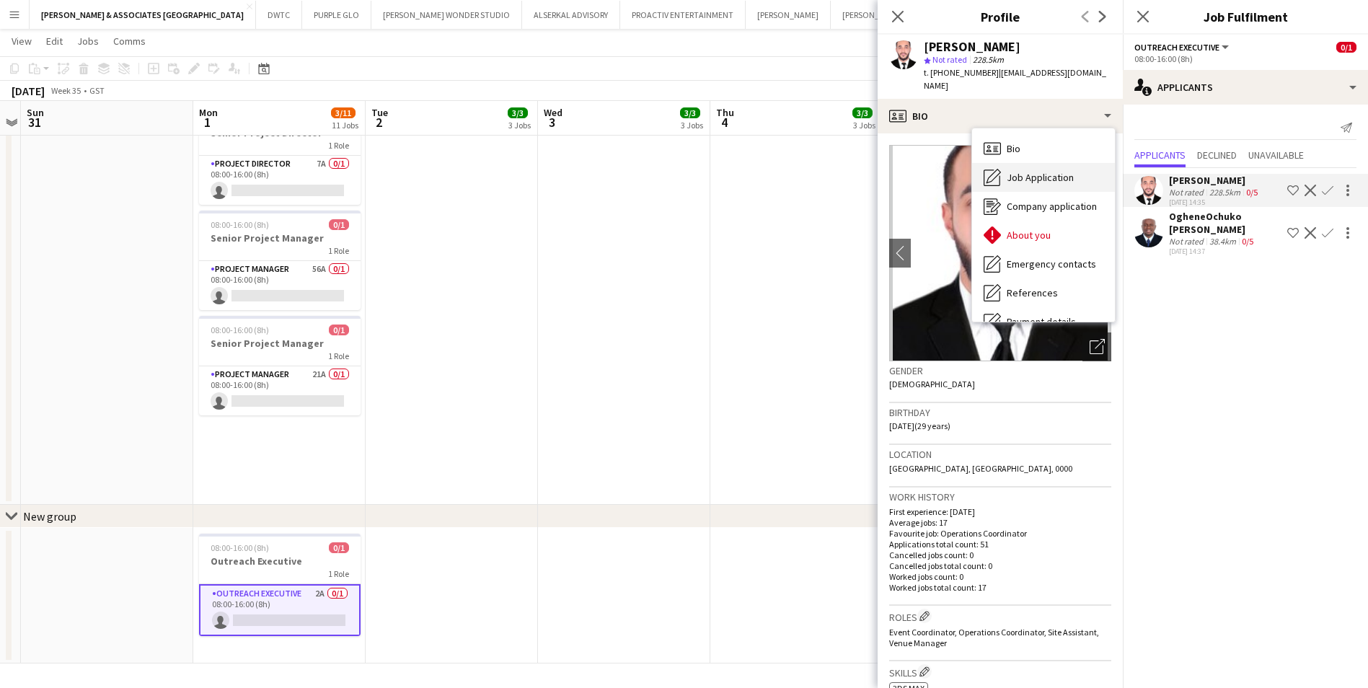
click at [1060, 171] on span "Job Application" at bounding box center [1040, 177] width 67 height 13
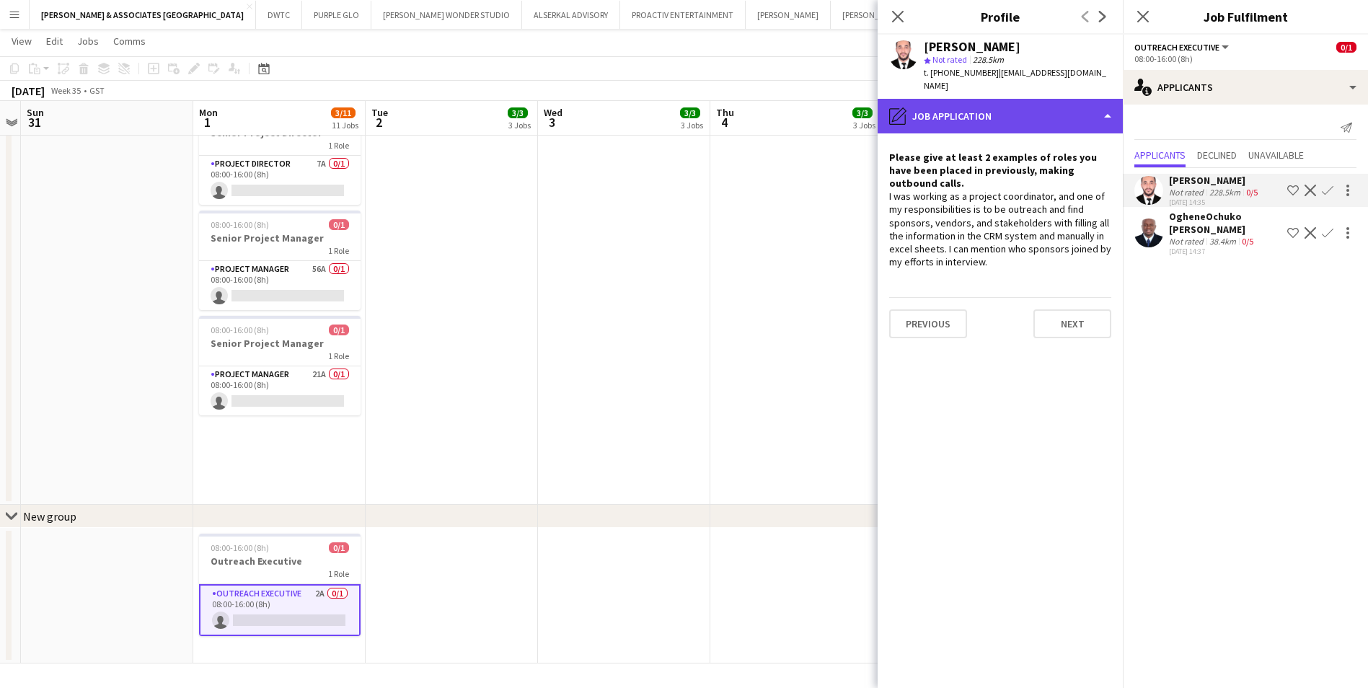
click at [1029, 101] on div "pencil4 Job Application" at bounding box center [1000, 116] width 245 height 35
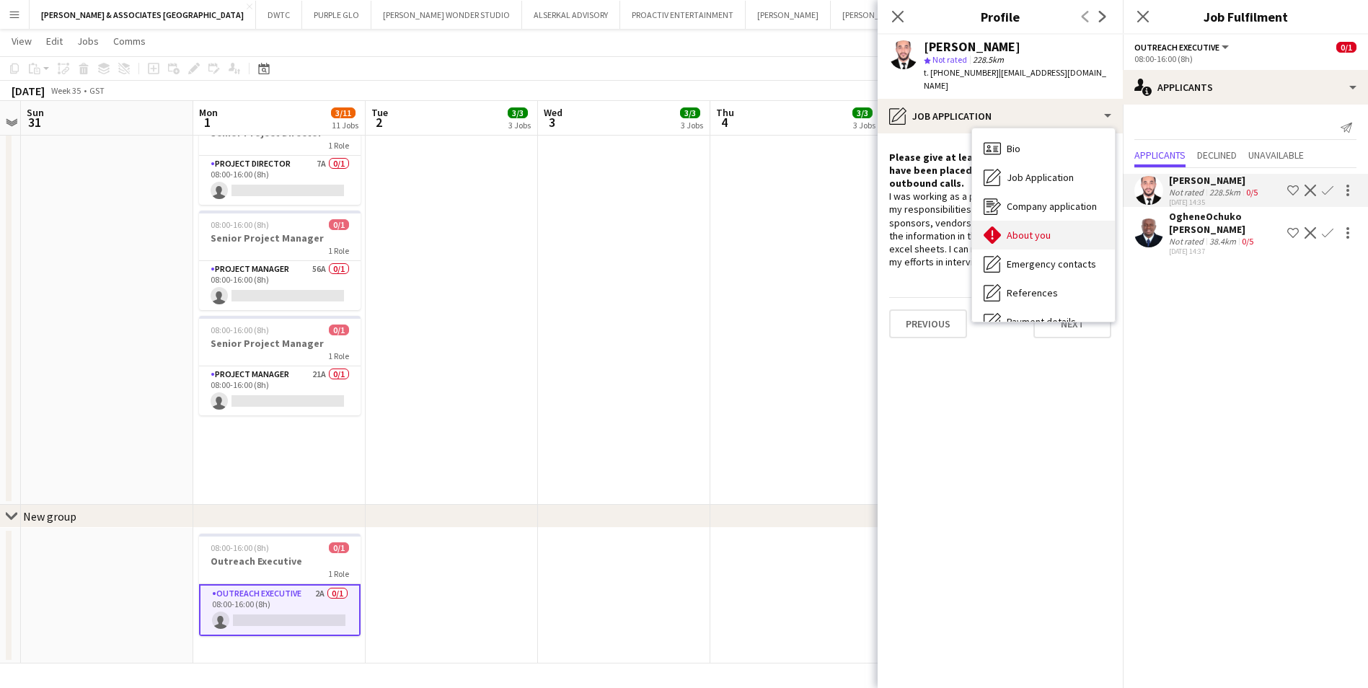
click at [1039, 229] on span "About you" at bounding box center [1029, 235] width 44 height 13
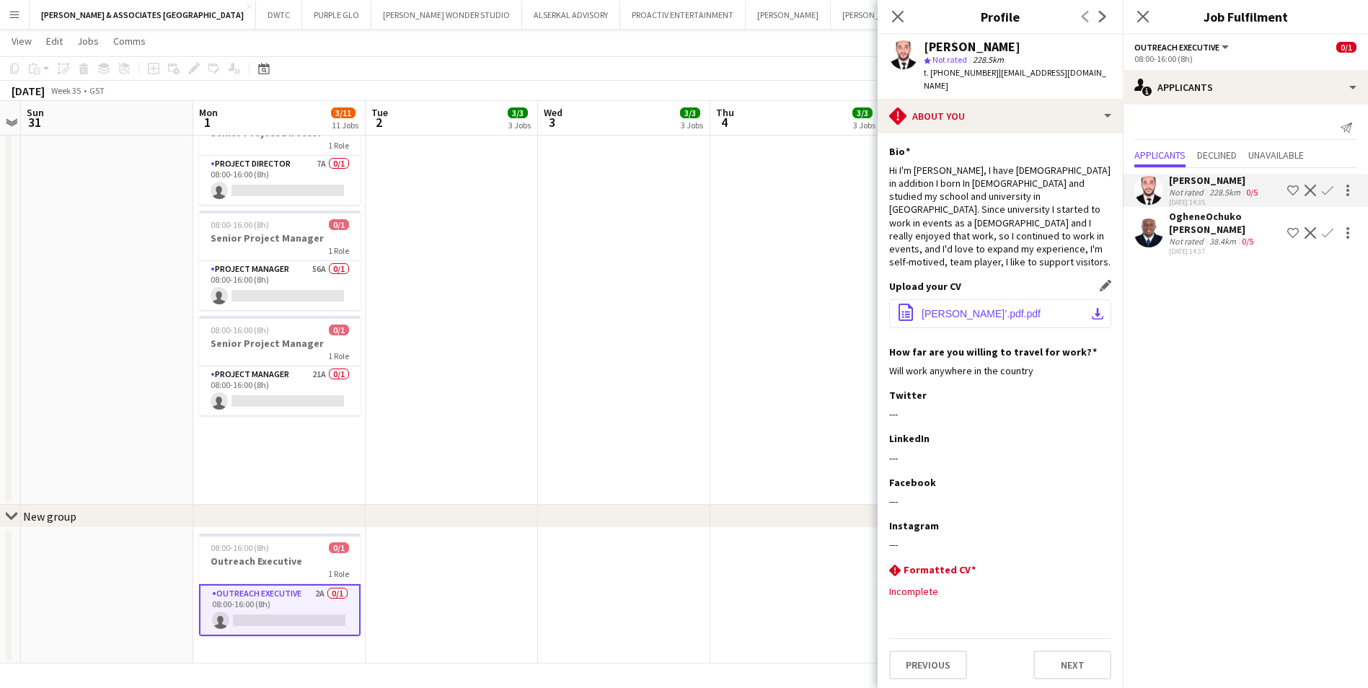
click at [1086, 299] on button "office-file-sheet [PERSON_NAME]’.pdf.pdf download-bottom" at bounding box center [1000, 313] width 222 height 29
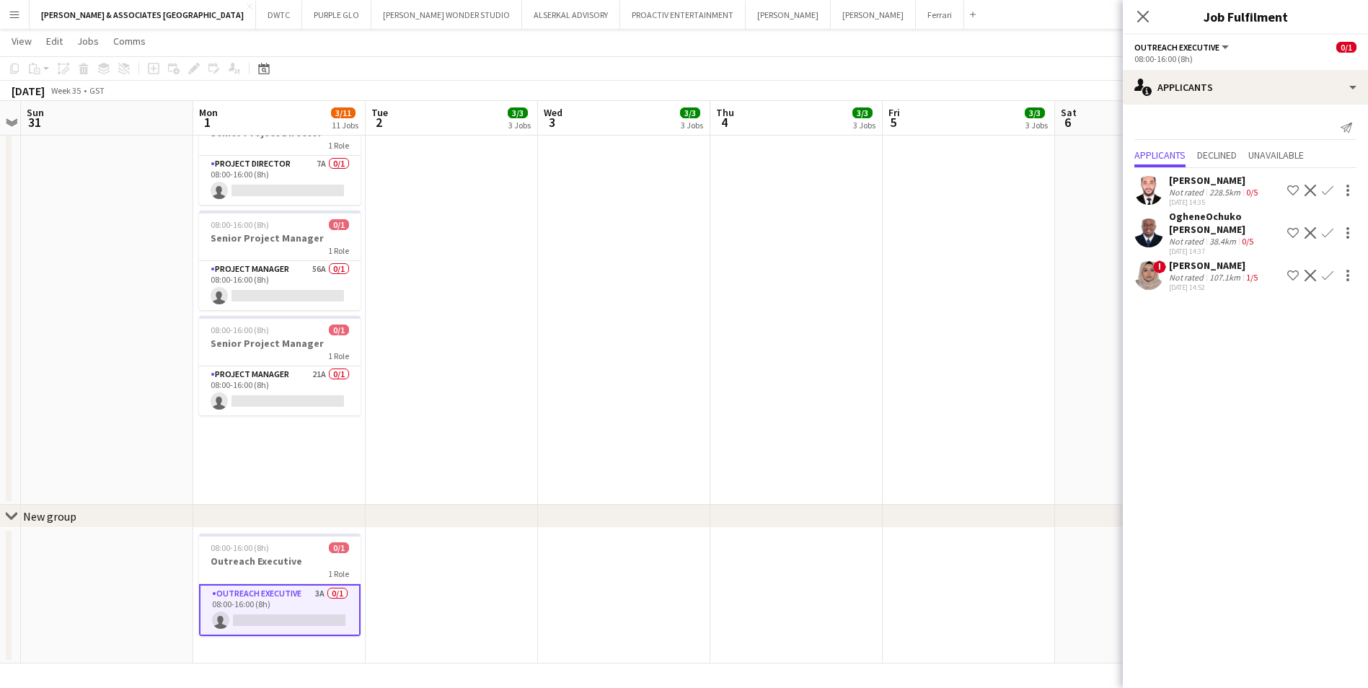
click at [1211, 264] on div "[PERSON_NAME]" at bounding box center [1215, 265] width 92 height 13
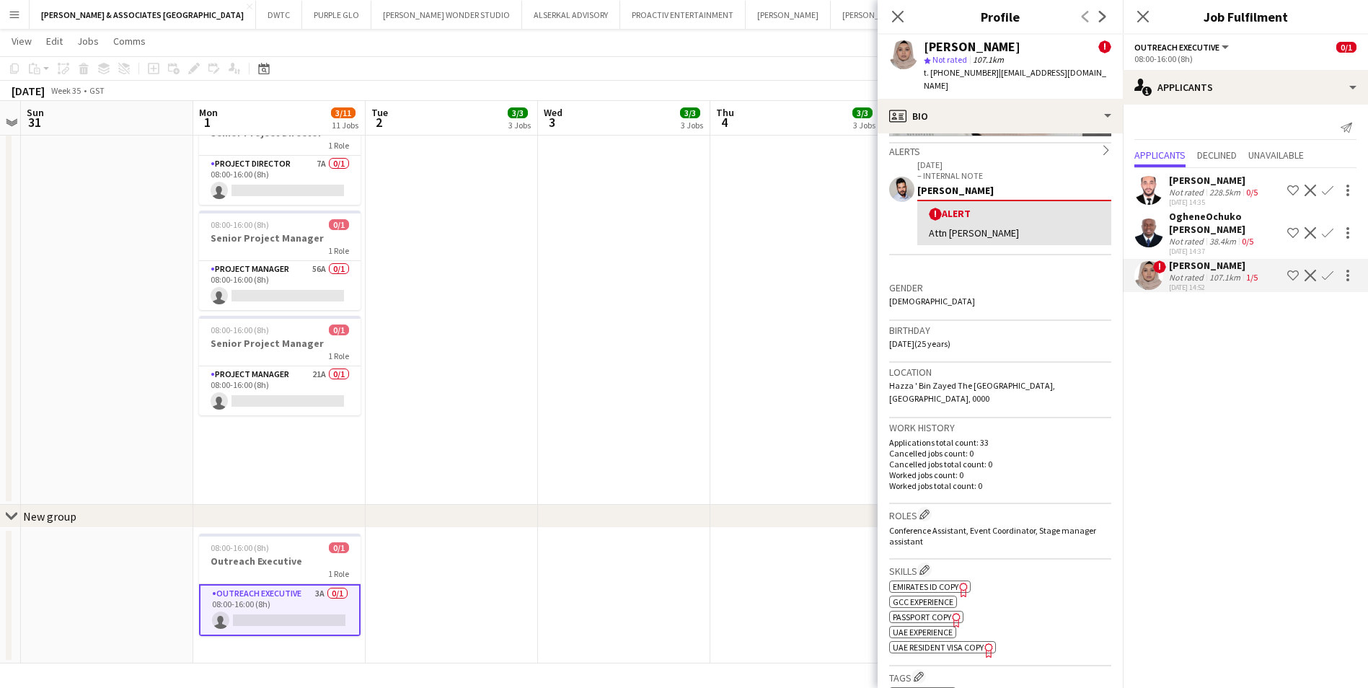
scroll to position [72, 0]
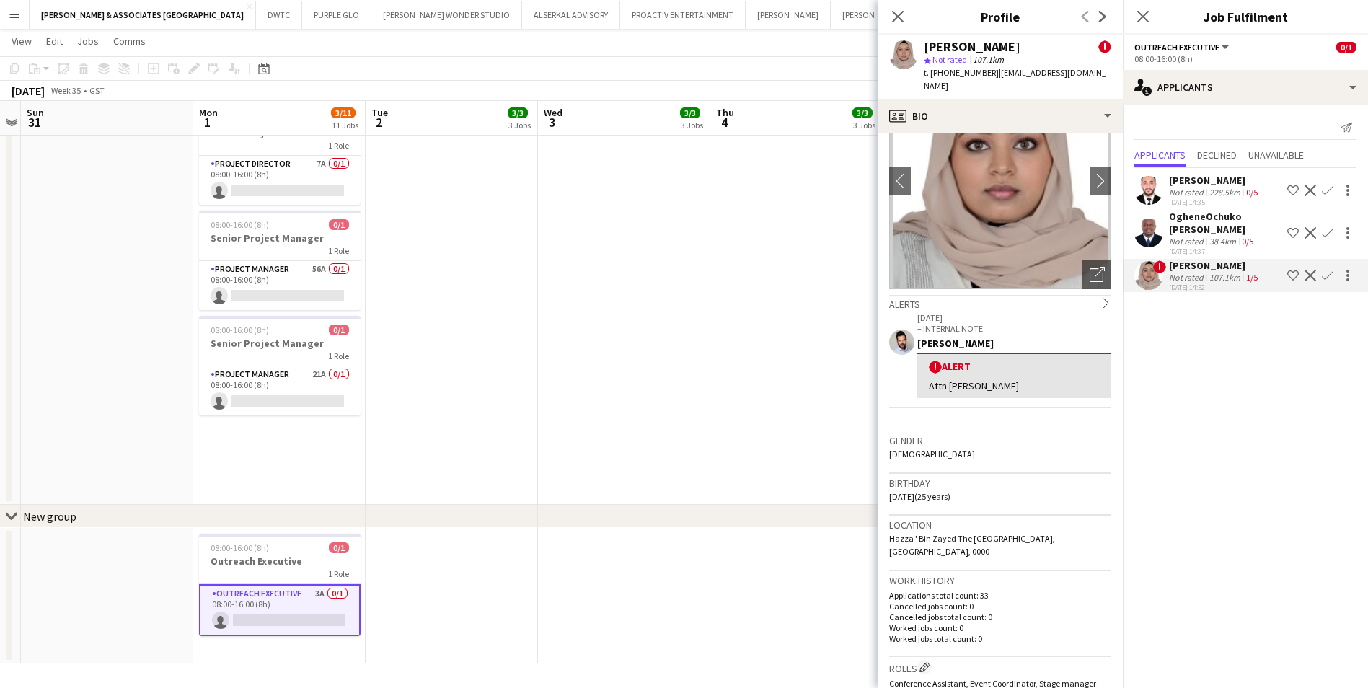
click at [1310, 276] on app-icon "Decline" at bounding box center [1311, 276] width 12 height 12
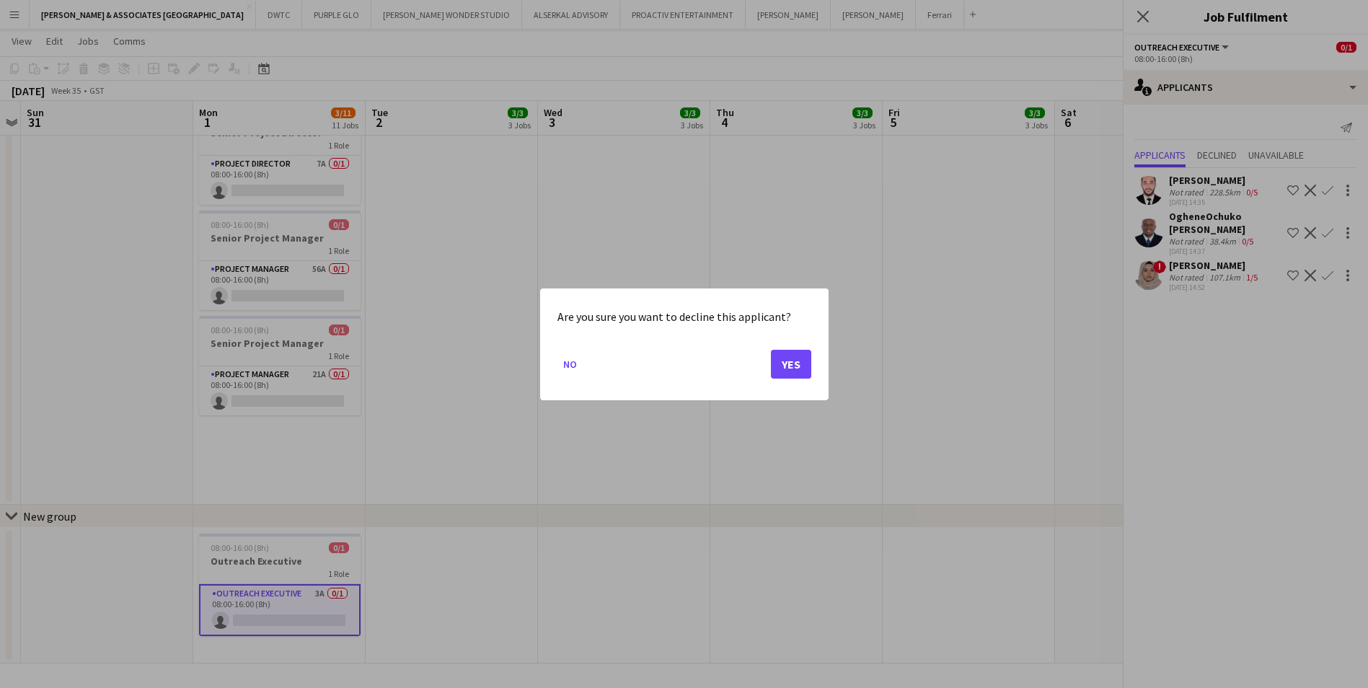
scroll to position [0, 0]
click at [784, 369] on button "Yes" at bounding box center [791, 363] width 40 height 29
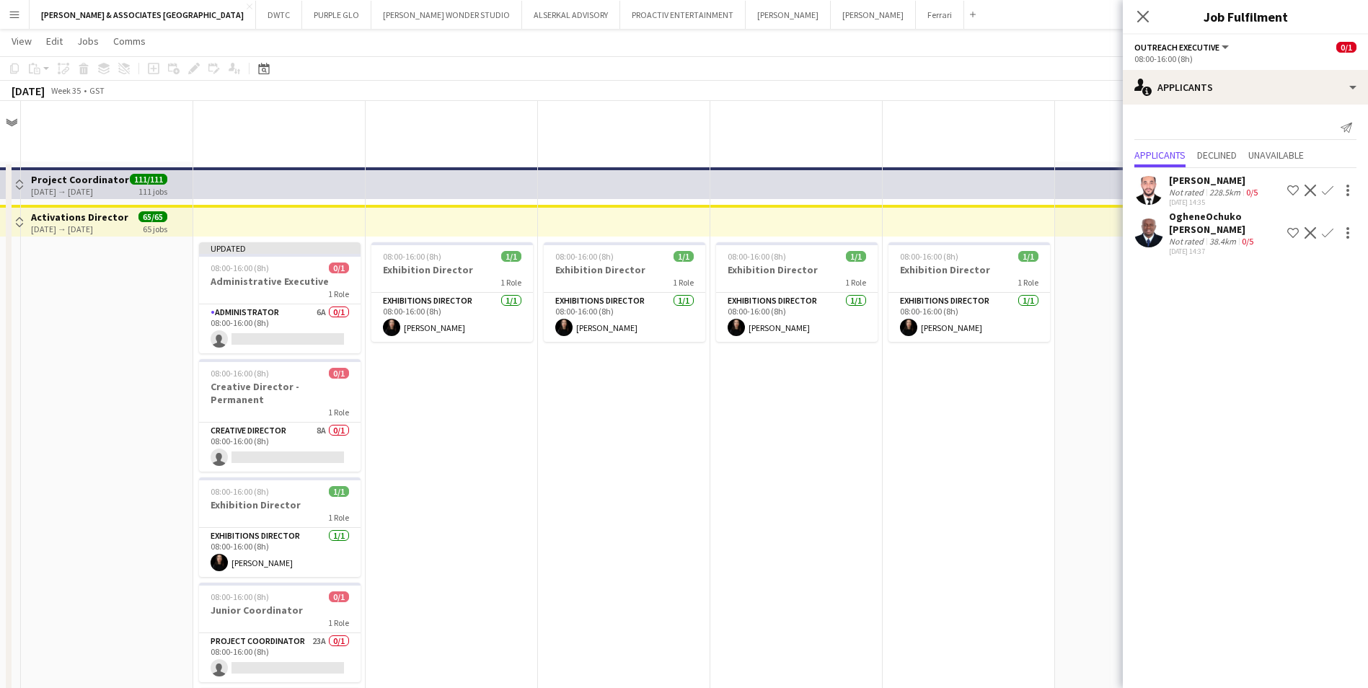
scroll to position [711, 0]
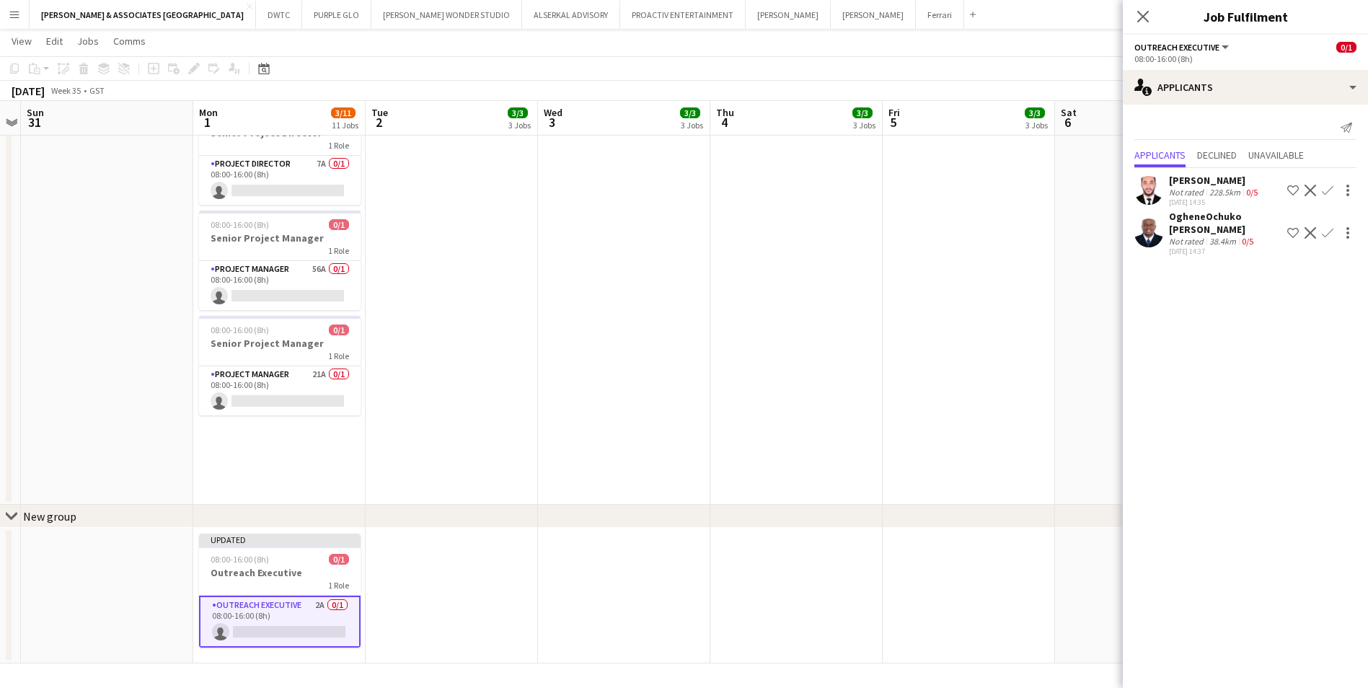
click at [1222, 232] on div "OgheneOchuko [PERSON_NAME]" at bounding box center [1225, 223] width 113 height 26
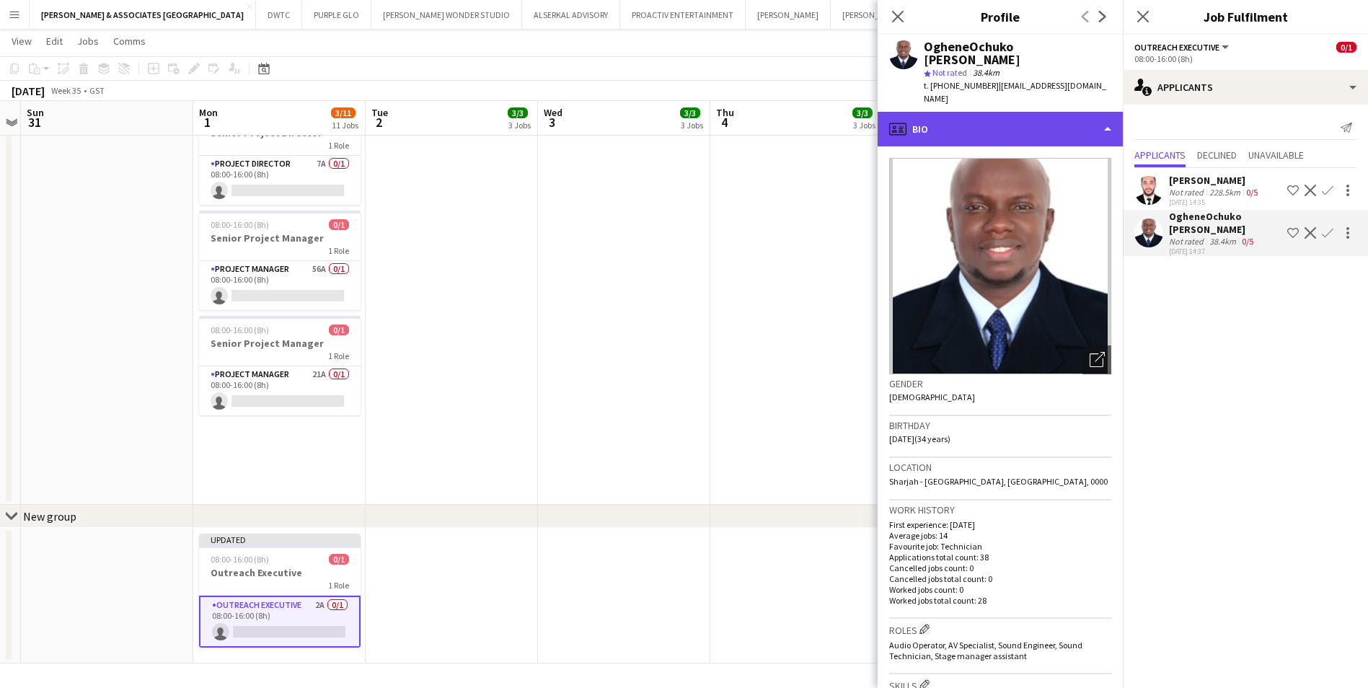
click at [967, 126] on div "profile Bio" at bounding box center [1000, 129] width 245 height 35
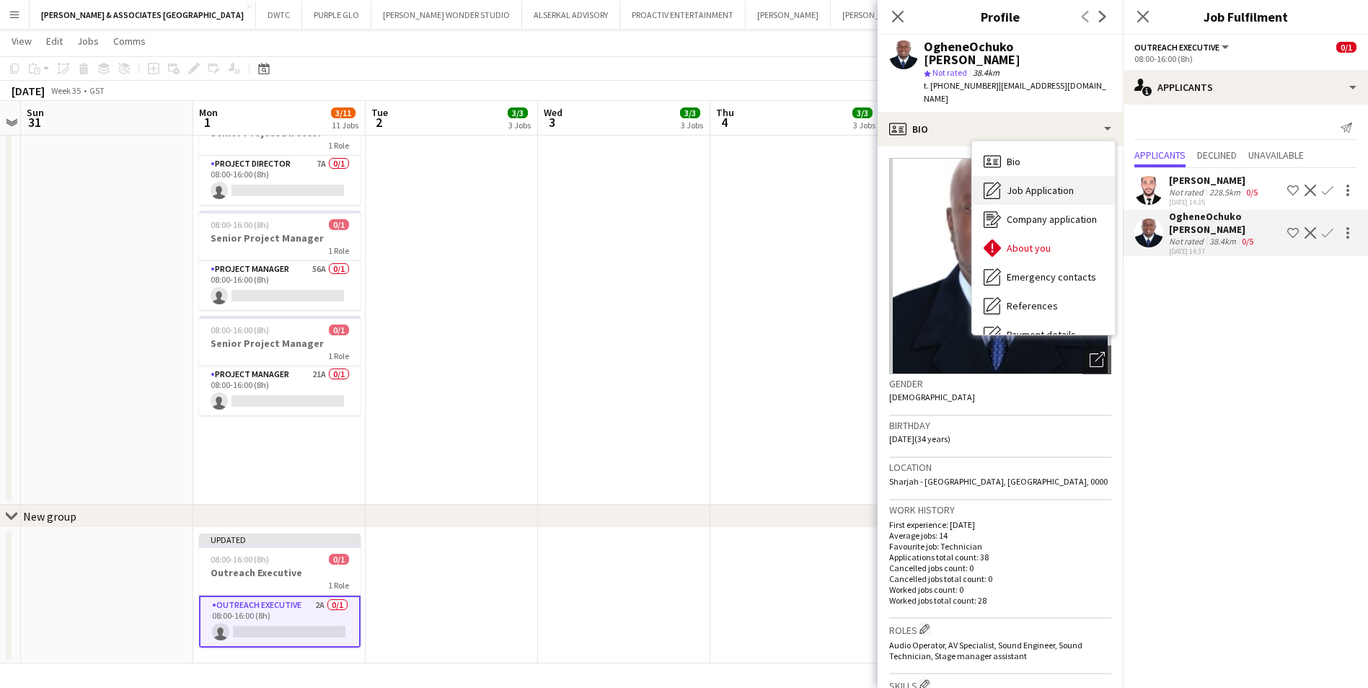
click at [1055, 184] on span "Job Application" at bounding box center [1040, 190] width 67 height 13
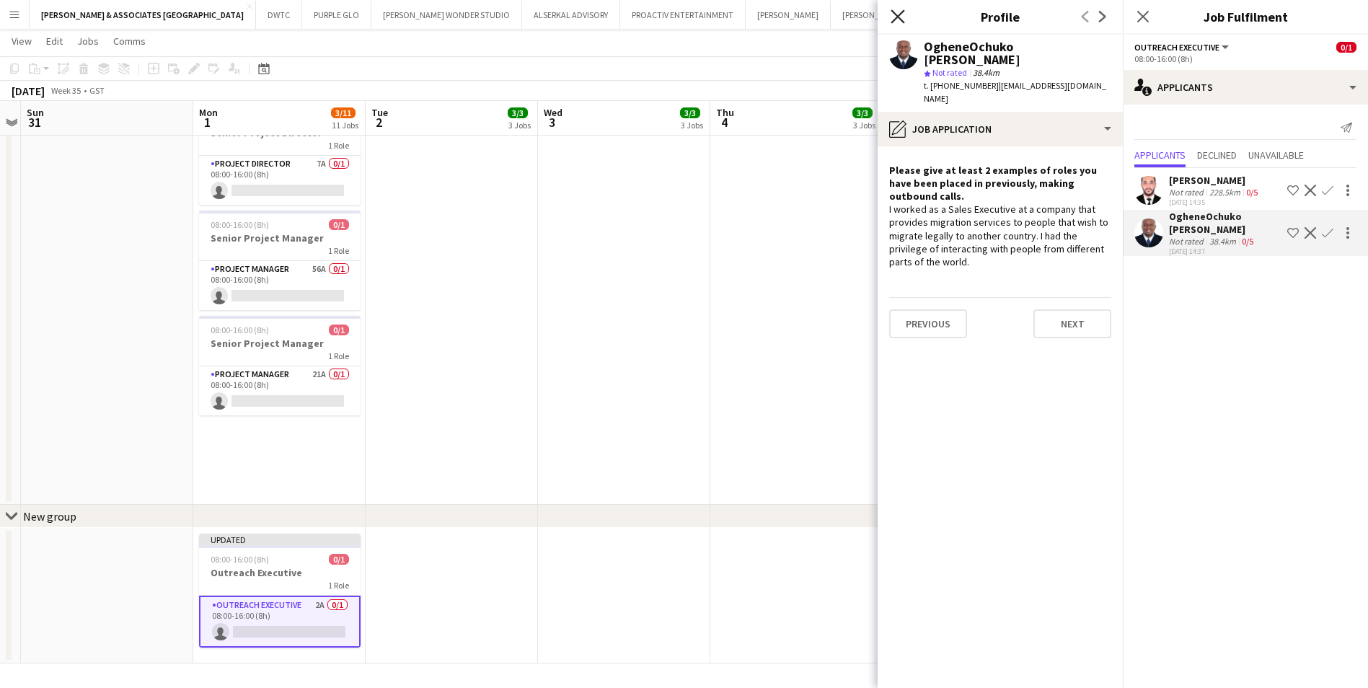
click at [901, 18] on icon "Close pop-in" at bounding box center [898, 16] width 14 height 14
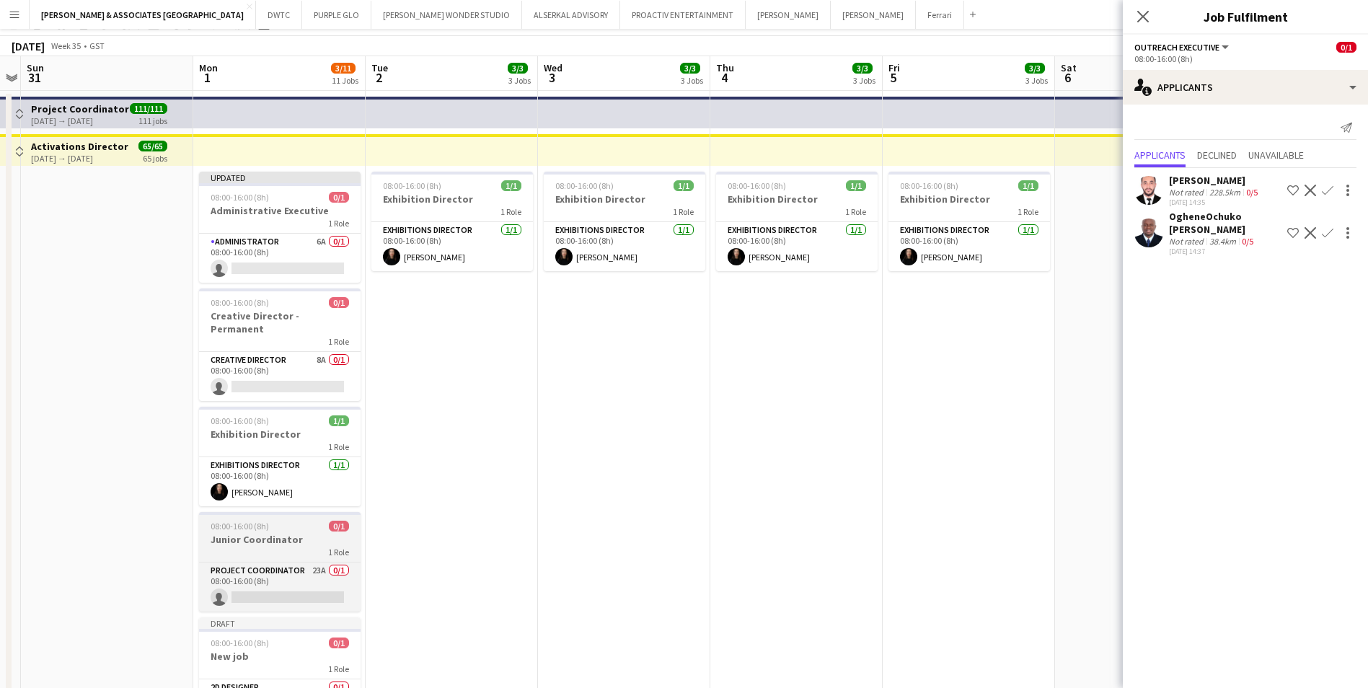
scroll to position [0, 0]
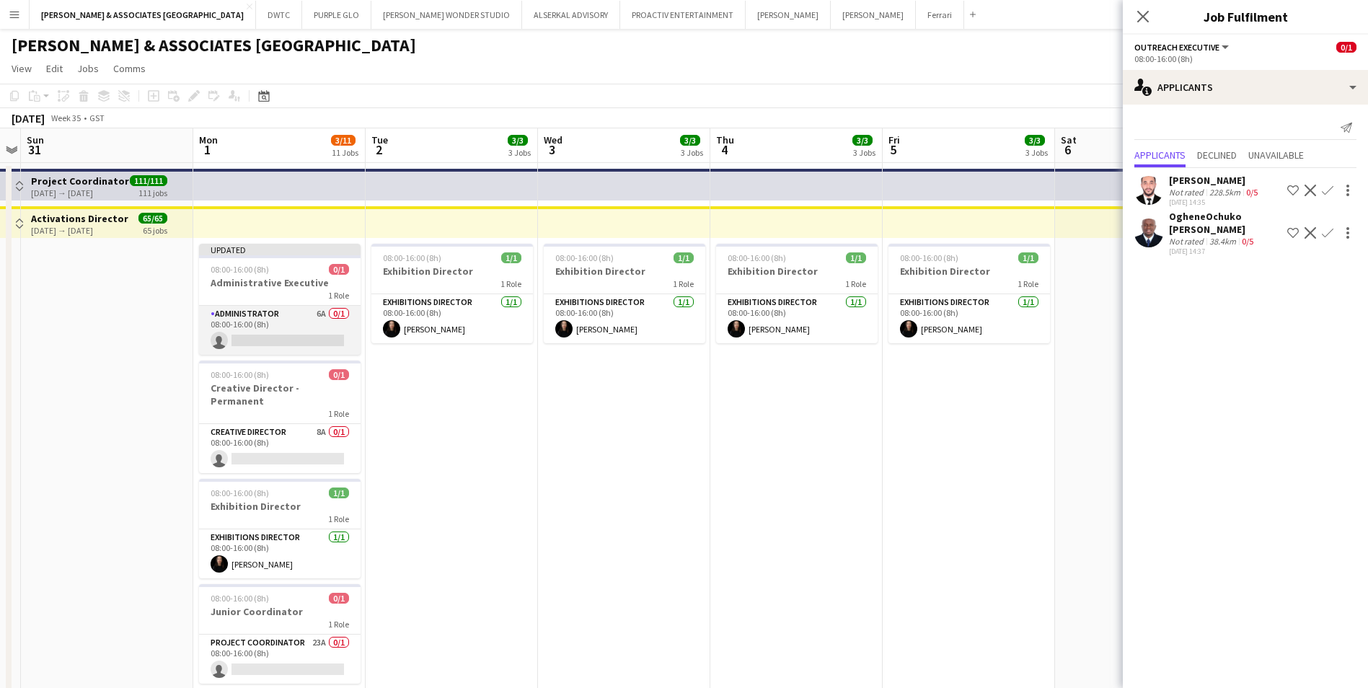
click at [299, 315] on app-card-role "Administrator 6A 0/1 08:00-16:00 (8h) single-neutral-actions" at bounding box center [280, 330] width 162 height 49
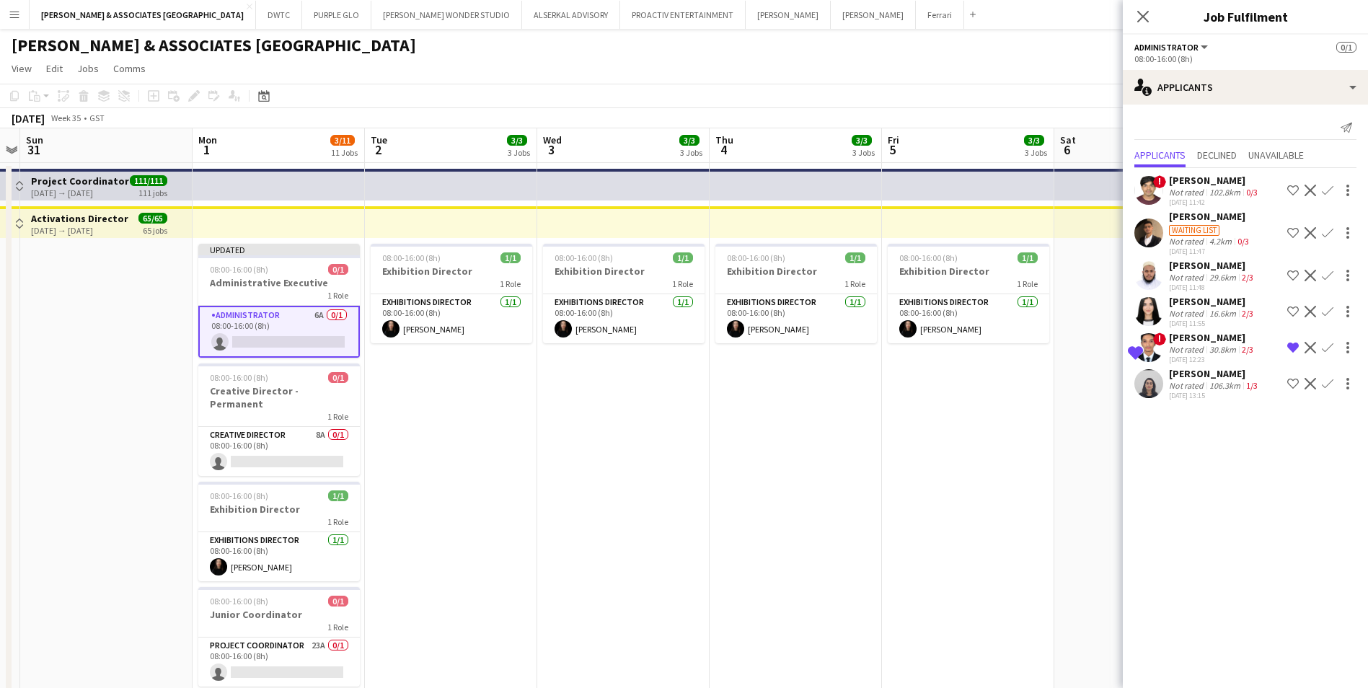
click at [1289, 386] on app-icon "Shortlist crew" at bounding box center [1293, 384] width 12 height 12
click at [1218, 302] on div "[PERSON_NAME]" at bounding box center [1212, 301] width 87 height 13
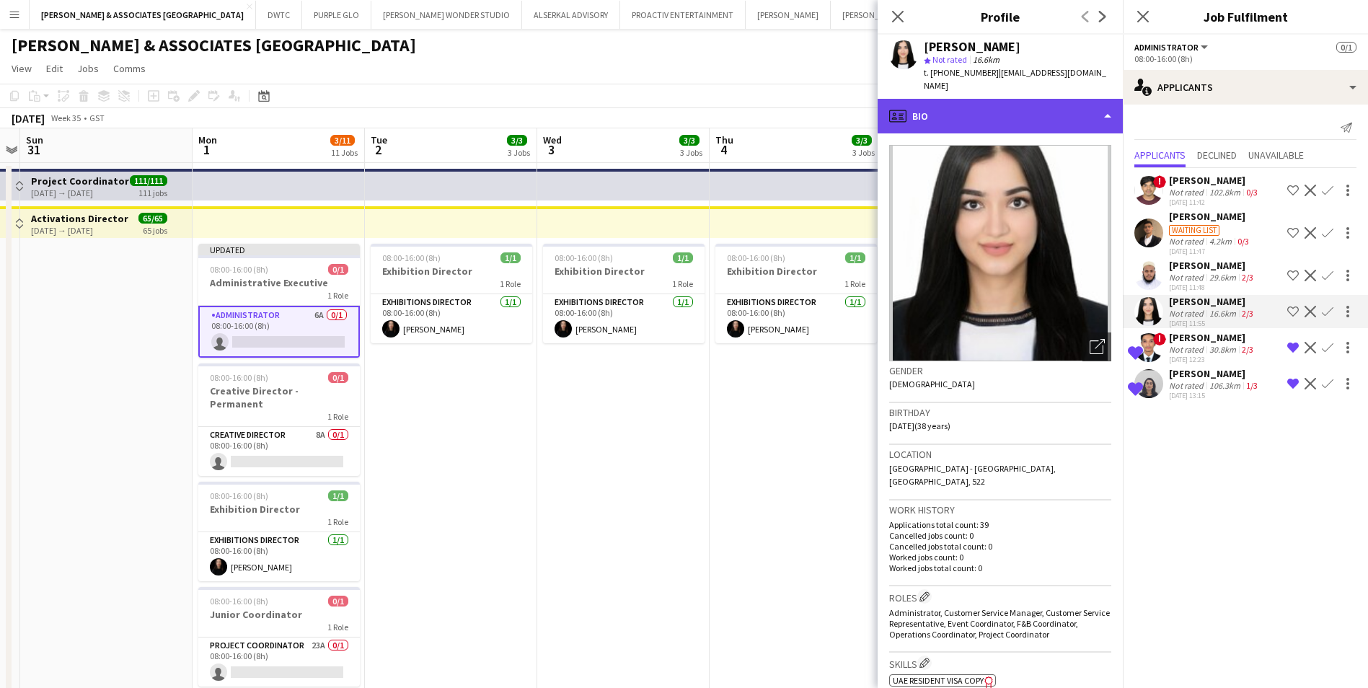
click at [969, 99] on div "profile Bio" at bounding box center [1000, 116] width 245 height 35
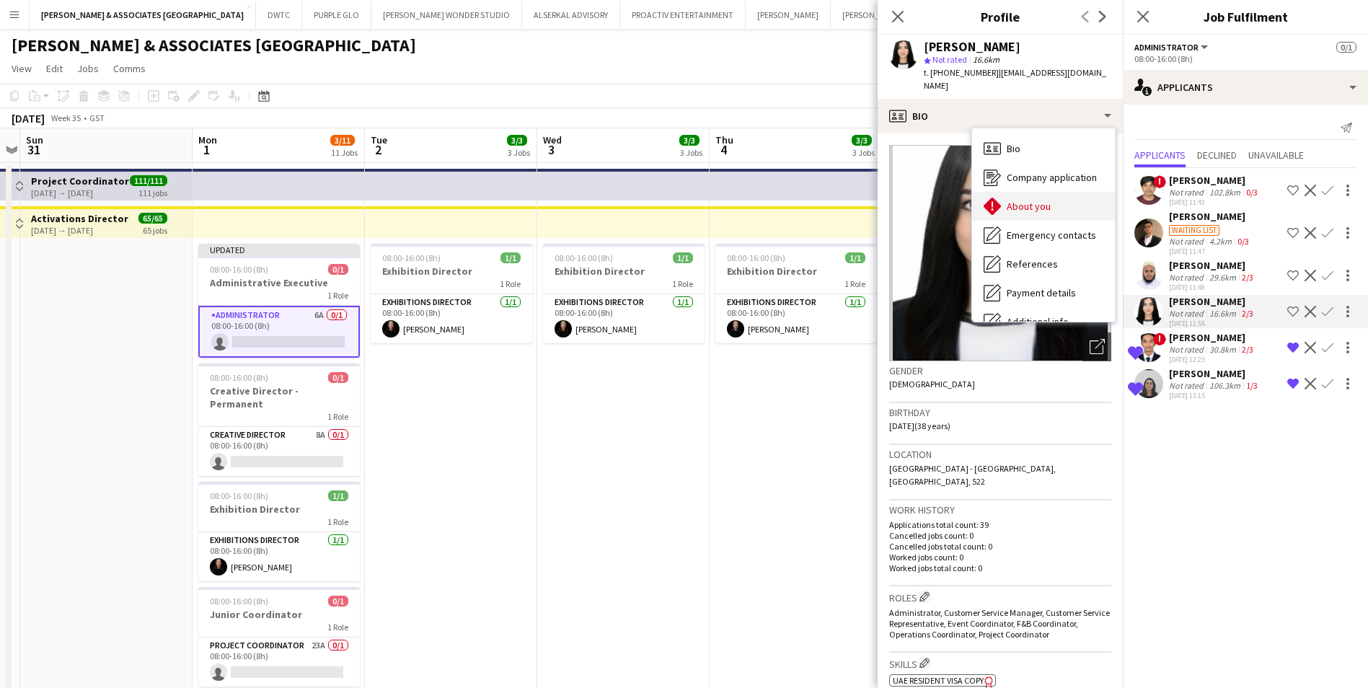
click at [1054, 203] on div "About you About you" at bounding box center [1043, 206] width 143 height 29
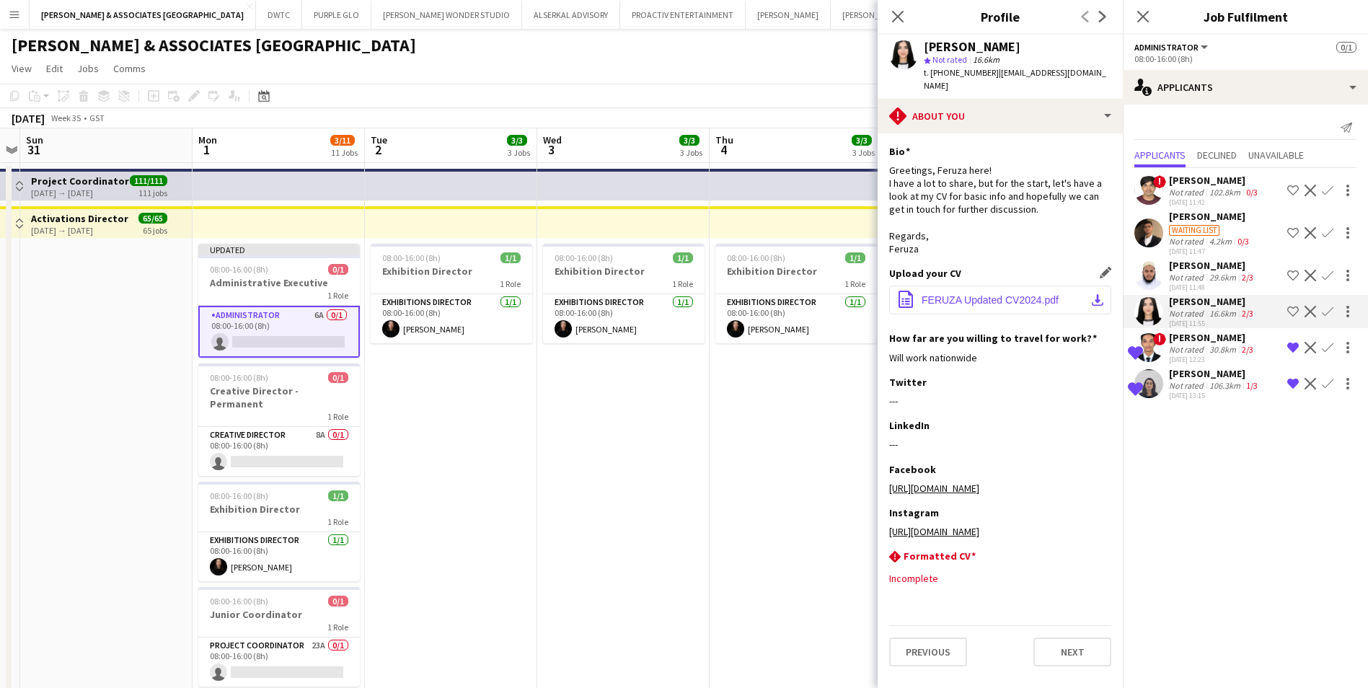
click at [971, 294] on span "FERUZA Updated CV2024.pdf" at bounding box center [990, 300] width 137 height 12
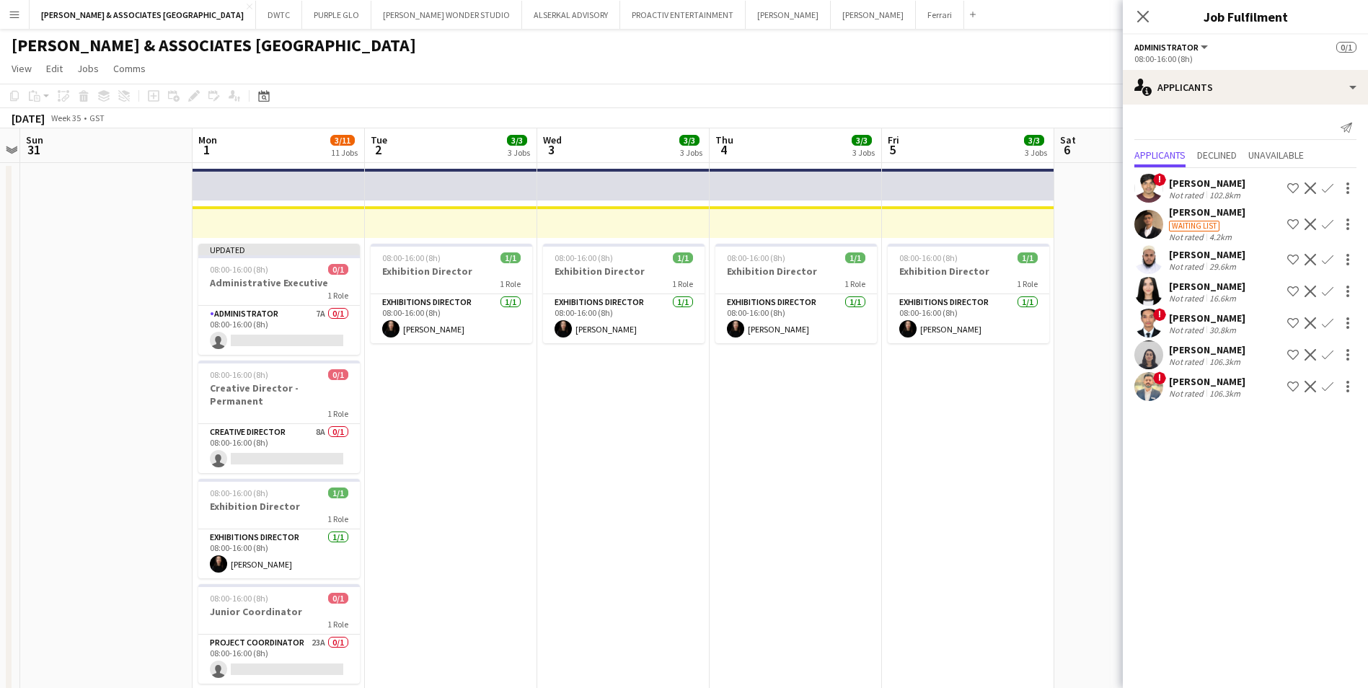
click at [1202, 381] on div "[PERSON_NAME]" at bounding box center [1207, 381] width 76 height 13
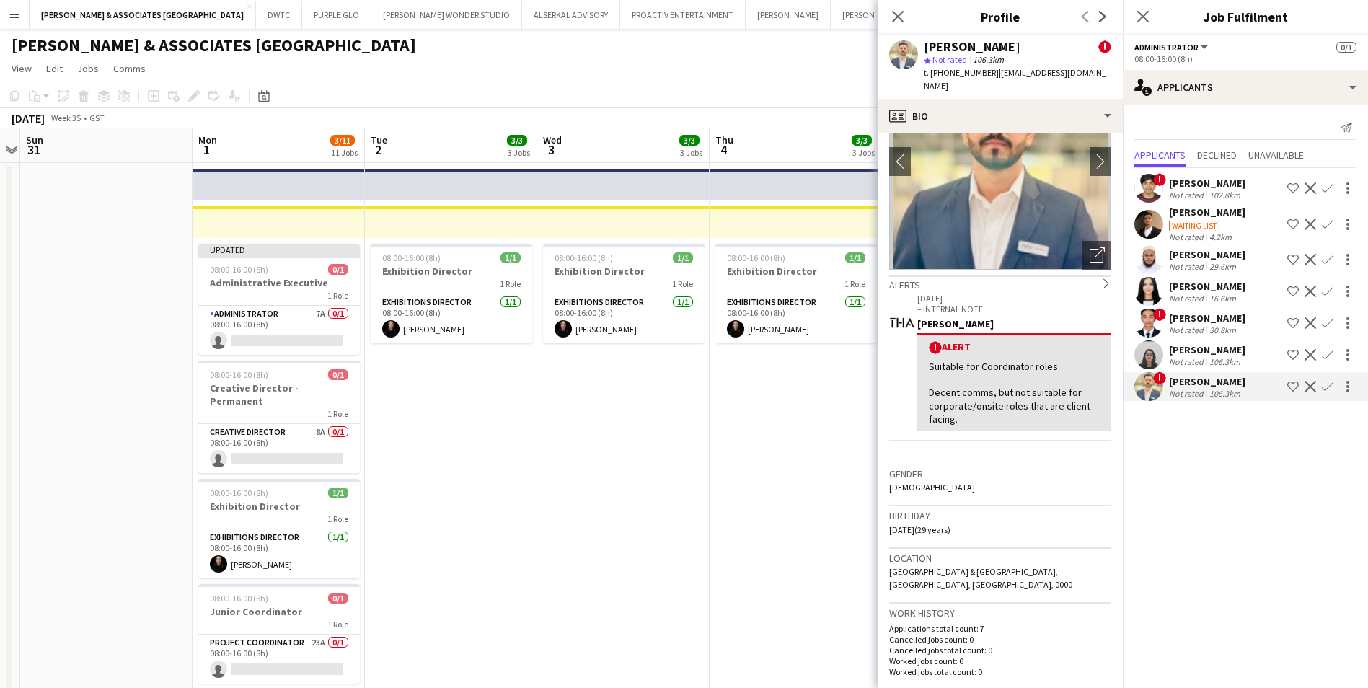
scroll to position [0, 0]
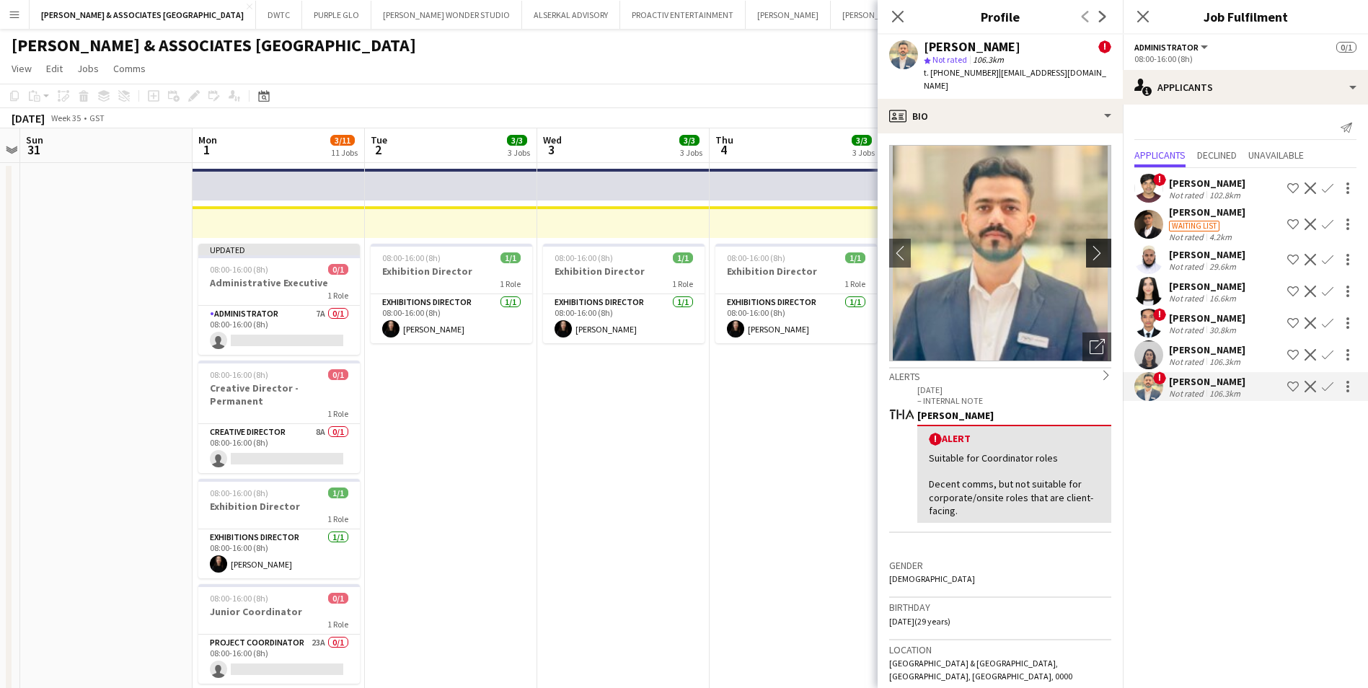
click at [1090, 245] on app-icon "chevron-right" at bounding box center [1101, 252] width 22 height 15
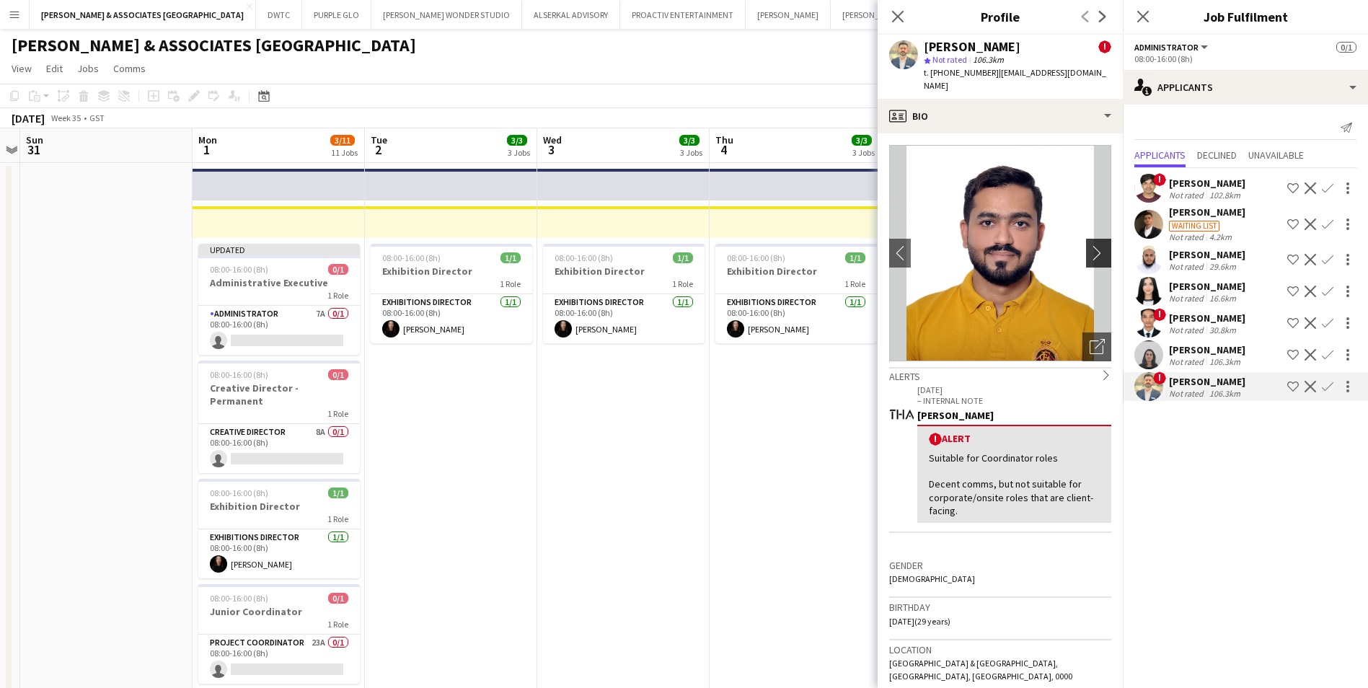
click at [1090, 245] on app-icon "chevron-right" at bounding box center [1101, 252] width 22 height 15
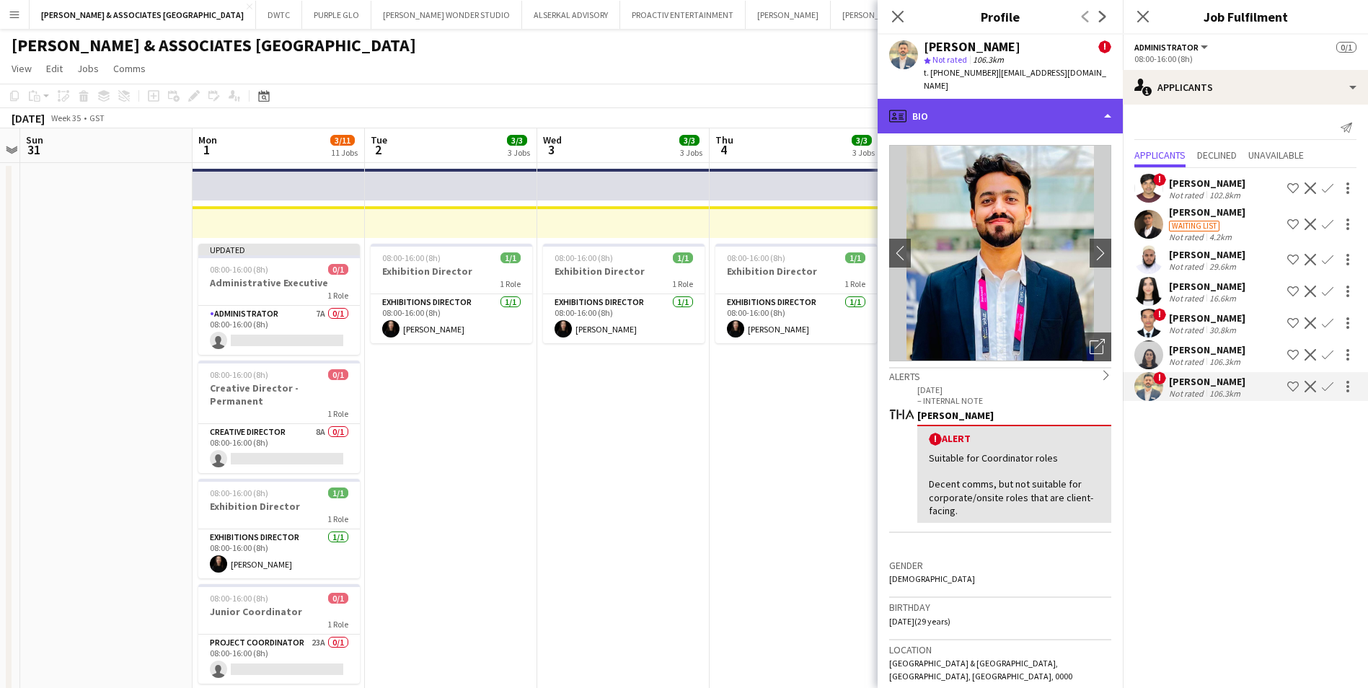
click at [961, 99] on div "profile Bio" at bounding box center [1000, 116] width 245 height 35
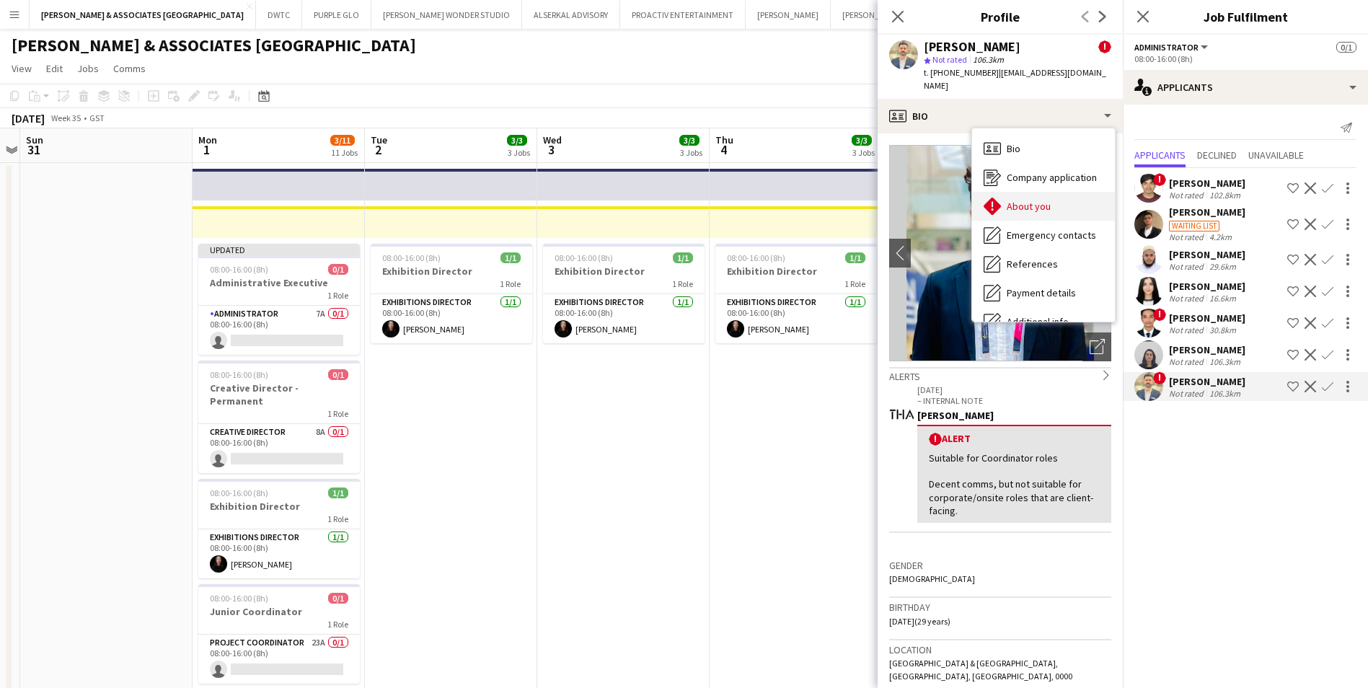
click at [1035, 200] on span "About you" at bounding box center [1029, 206] width 44 height 13
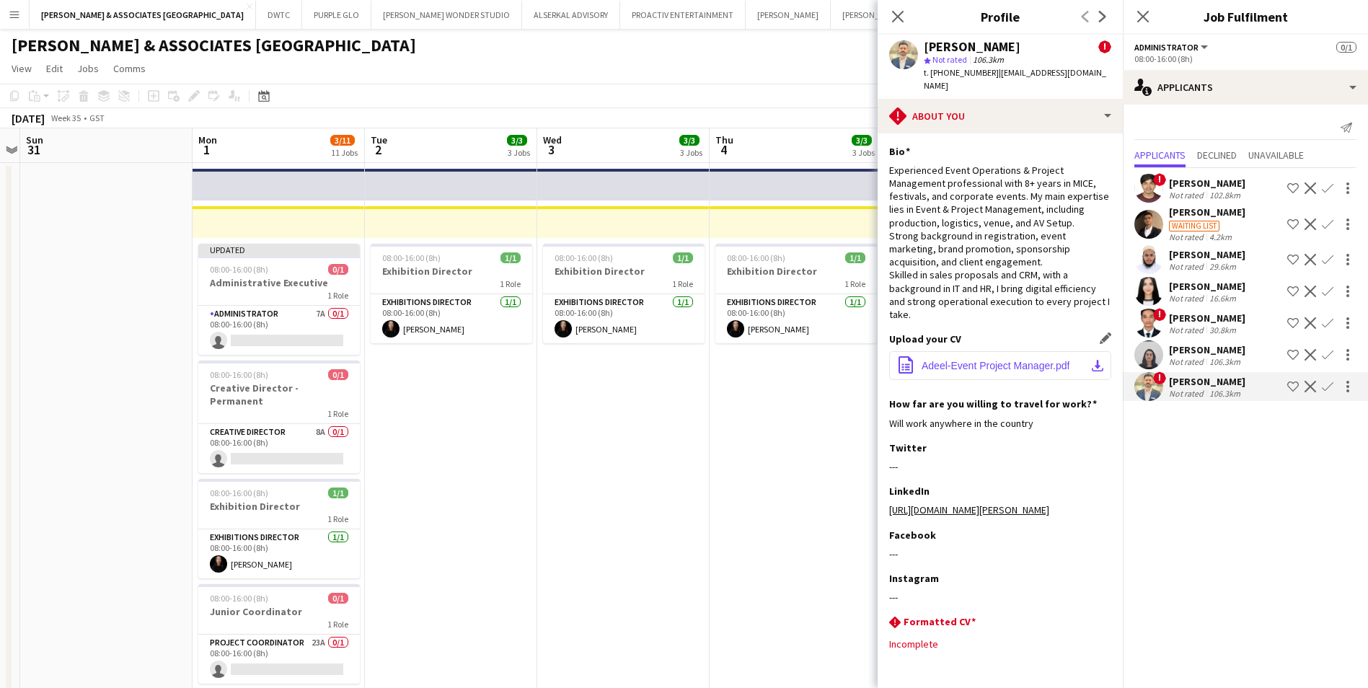
click at [1029, 360] on span "Adeel-Event Project Manager.pdf" at bounding box center [996, 366] width 148 height 12
click at [903, 19] on icon "Close pop-in" at bounding box center [898, 16] width 14 height 14
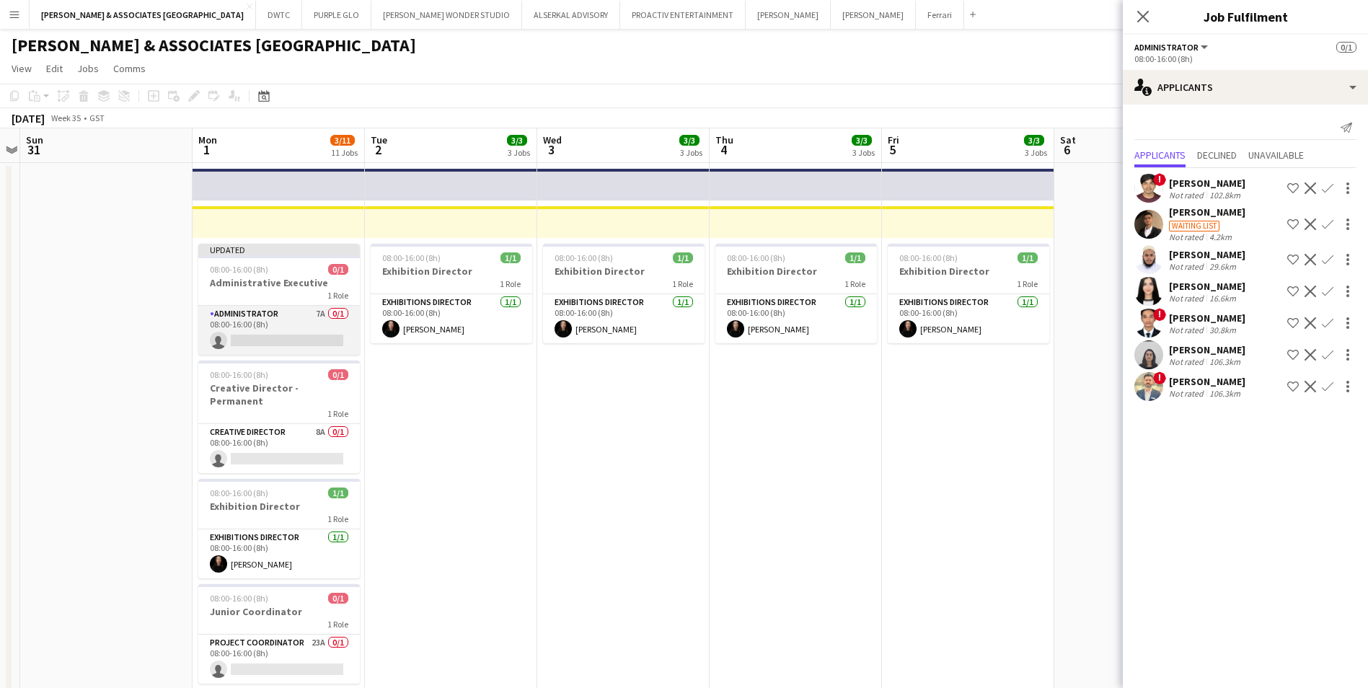
click at [261, 311] on app-card-role "Administrator 7A 0/1 08:00-16:00 (8h) single-neutral-actions" at bounding box center [279, 330] width 162 height 49
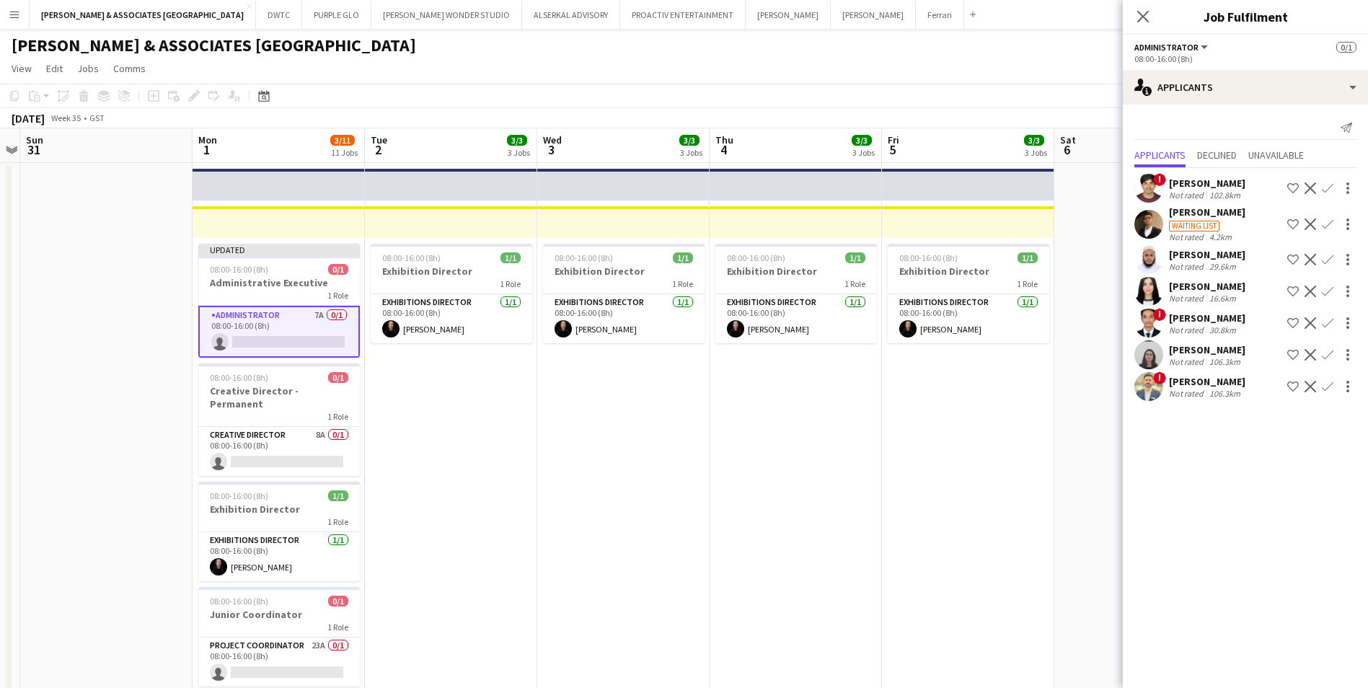
click at [1230, 211] on div "[PERSON_NAME]" at bounding box center [1207, 212] width 76 height 13
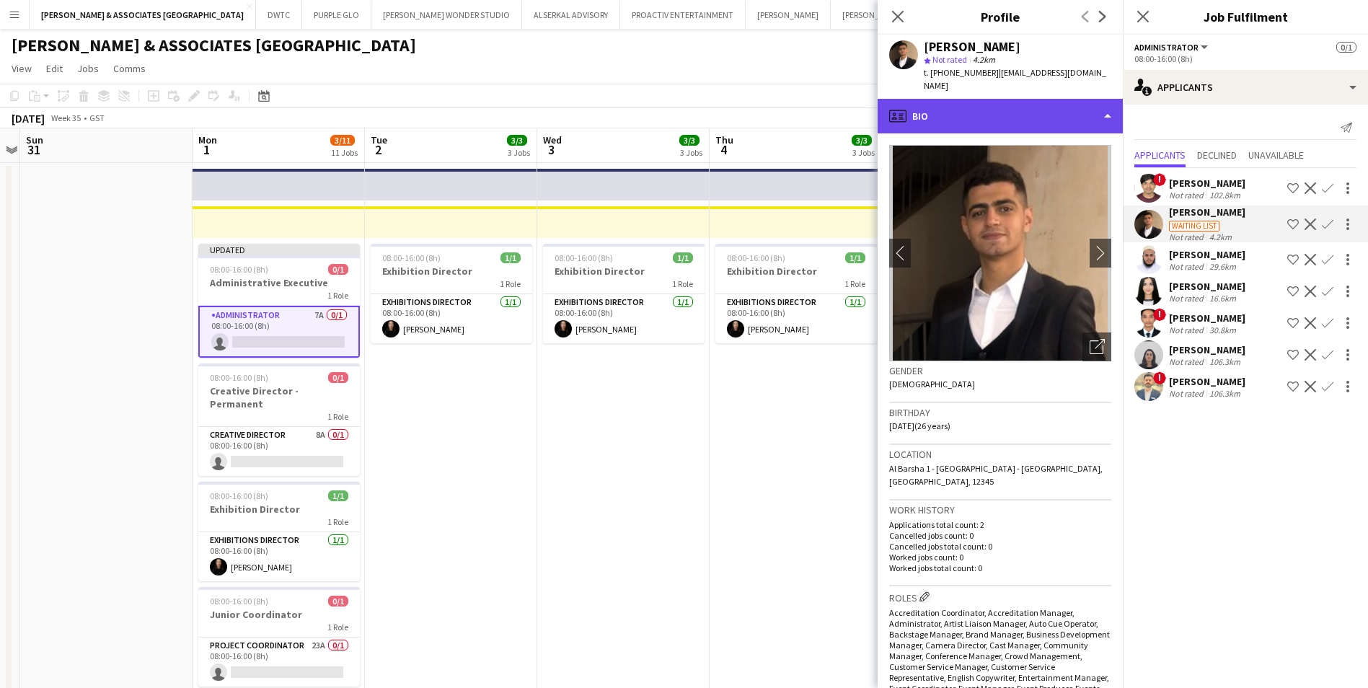
click at [1089, 104] on div "profile Bio" at bounding box center [1000, 116] width 245 height 35
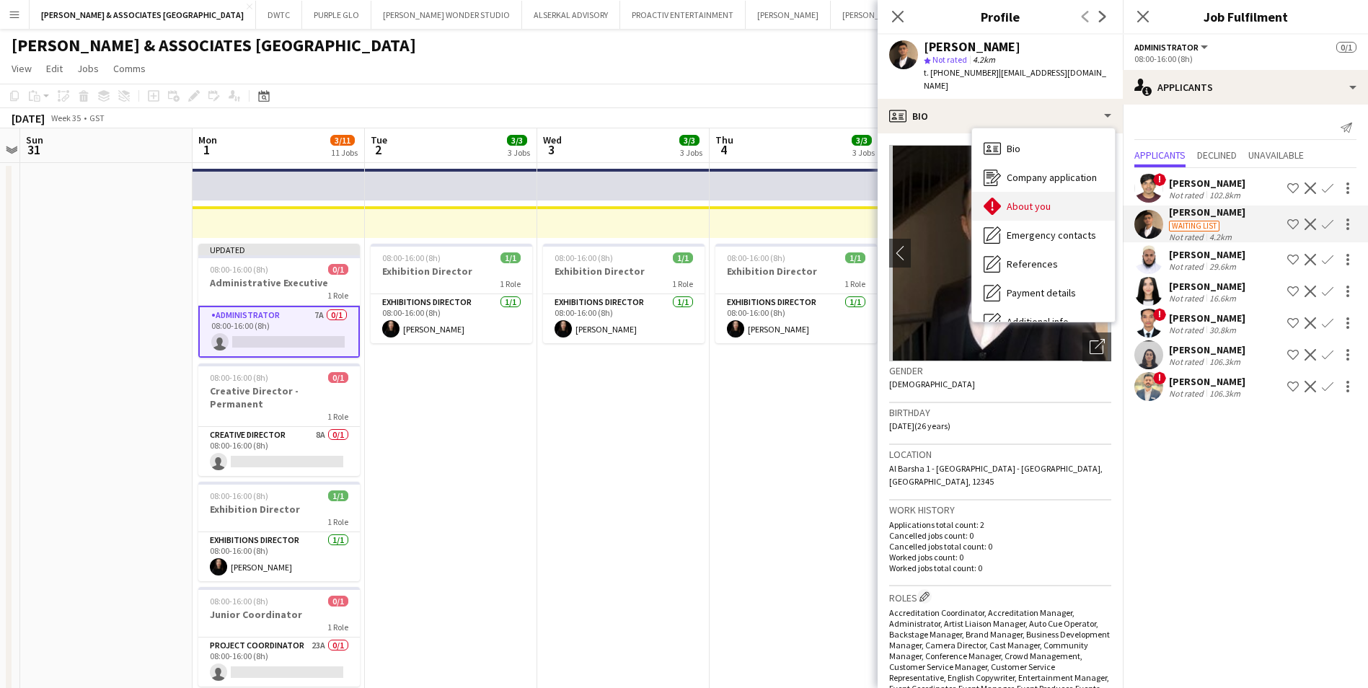
click at [1067, 201] on div "About you About you" at bounding box center [1043, 206] width 143 height 29
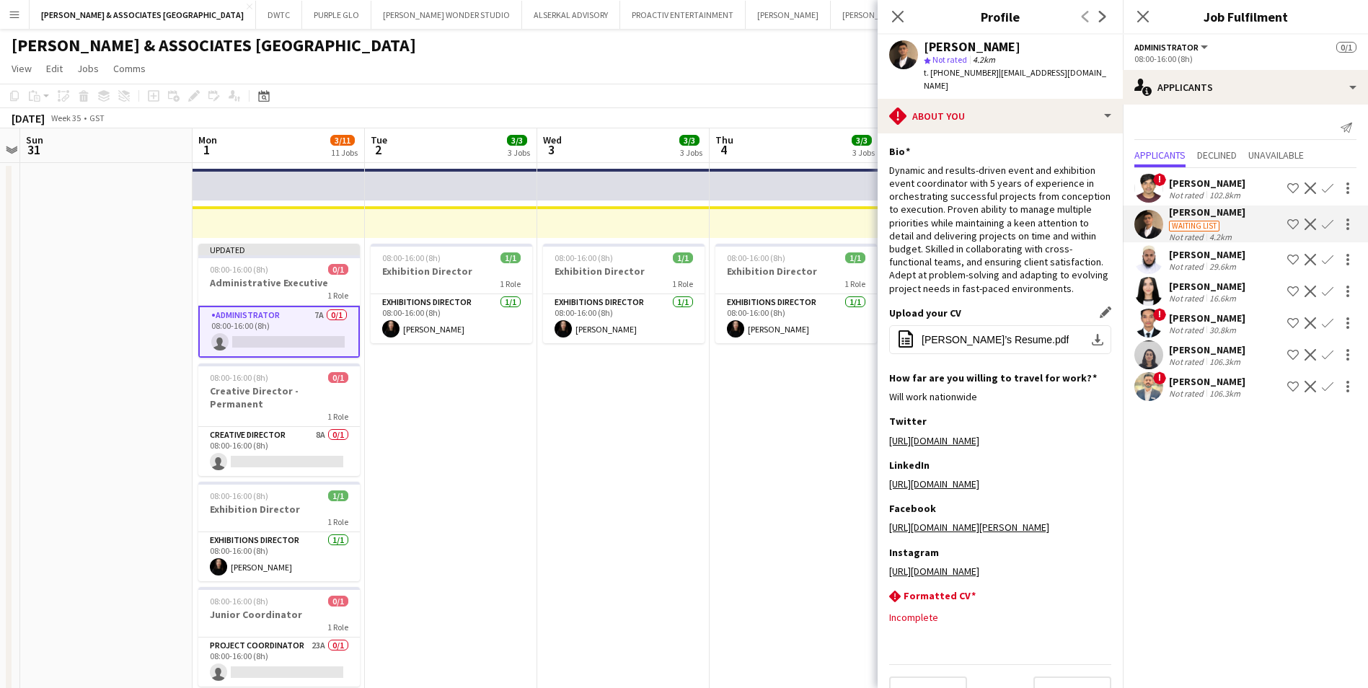
click at [1034, 365] on div "Upload your CV Edit this field office-file-sheet [PERSON_NAME]’s Resume.pdf dow…" at bounding box center [1000, 339] width 222 height 65
click at [1022, 343] on span "[PERSON_NAME]’s Resume.pdf" at bounding box center [995, 340] width 147 height 12
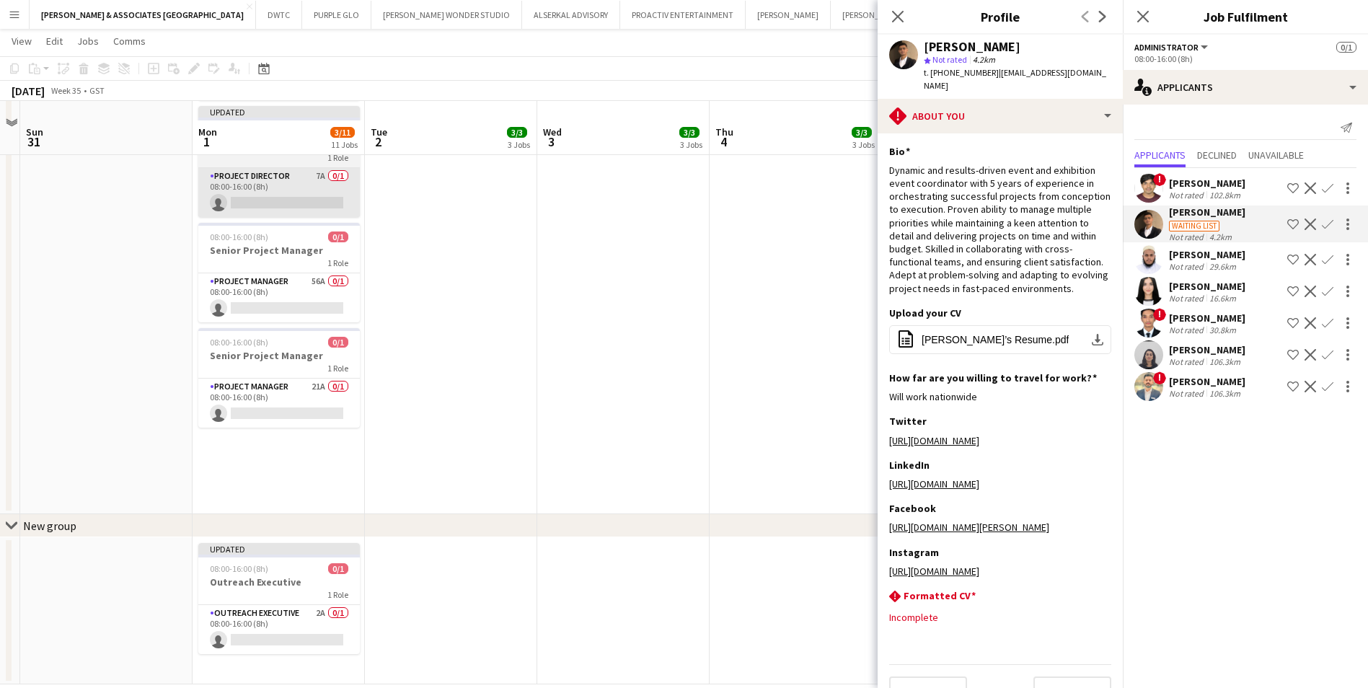
scroll to position [721, 0]
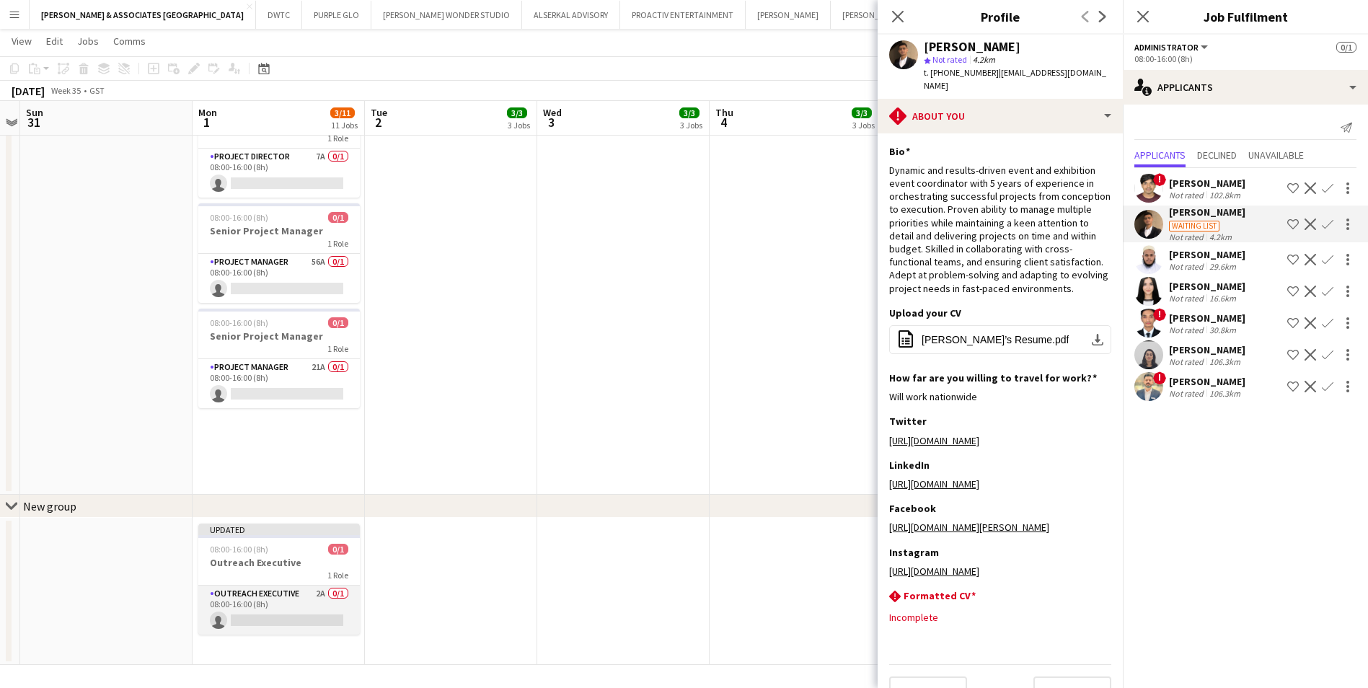
click at [281, 593] on app-card-role "Outreach Executive 2A 0/1 08:00-16:00 (8h) single-neutral-actions" at bounding box center [279, 610] width 162 height 49
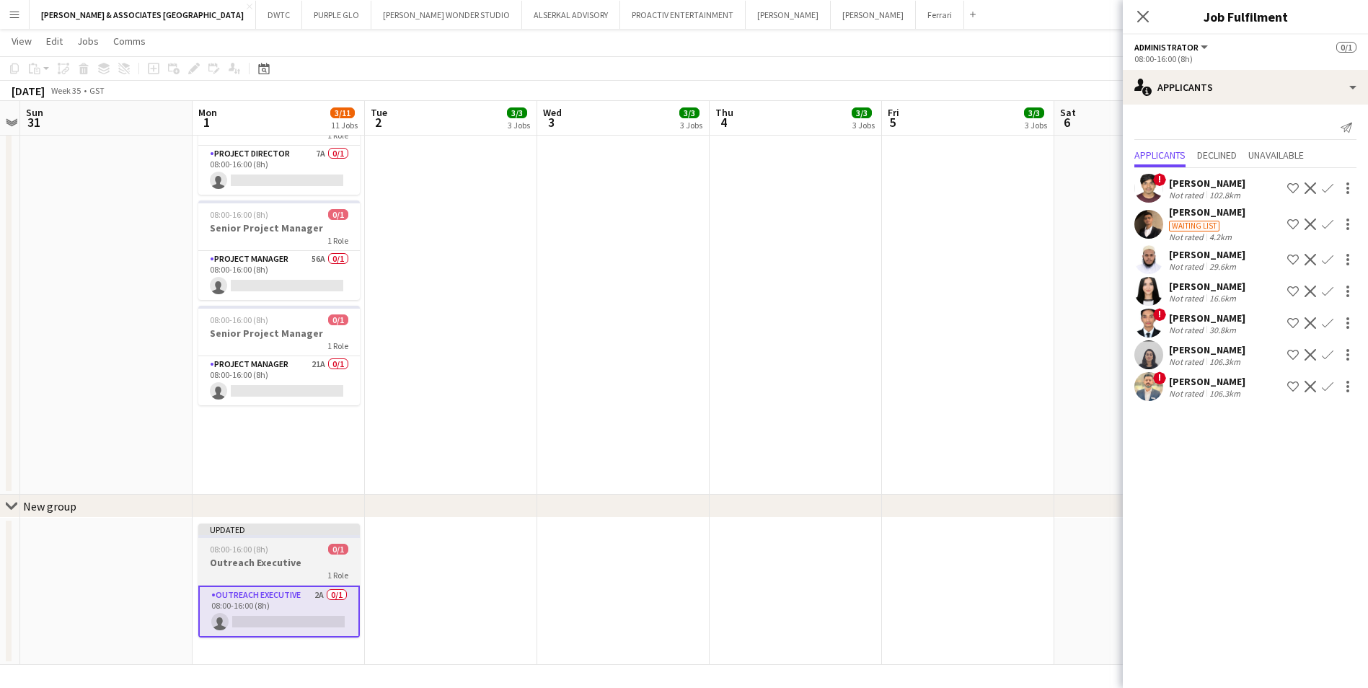
click at [278, 568] on h3 "Outreach Executive" at bounding box center [279, 562] width 162 height 13
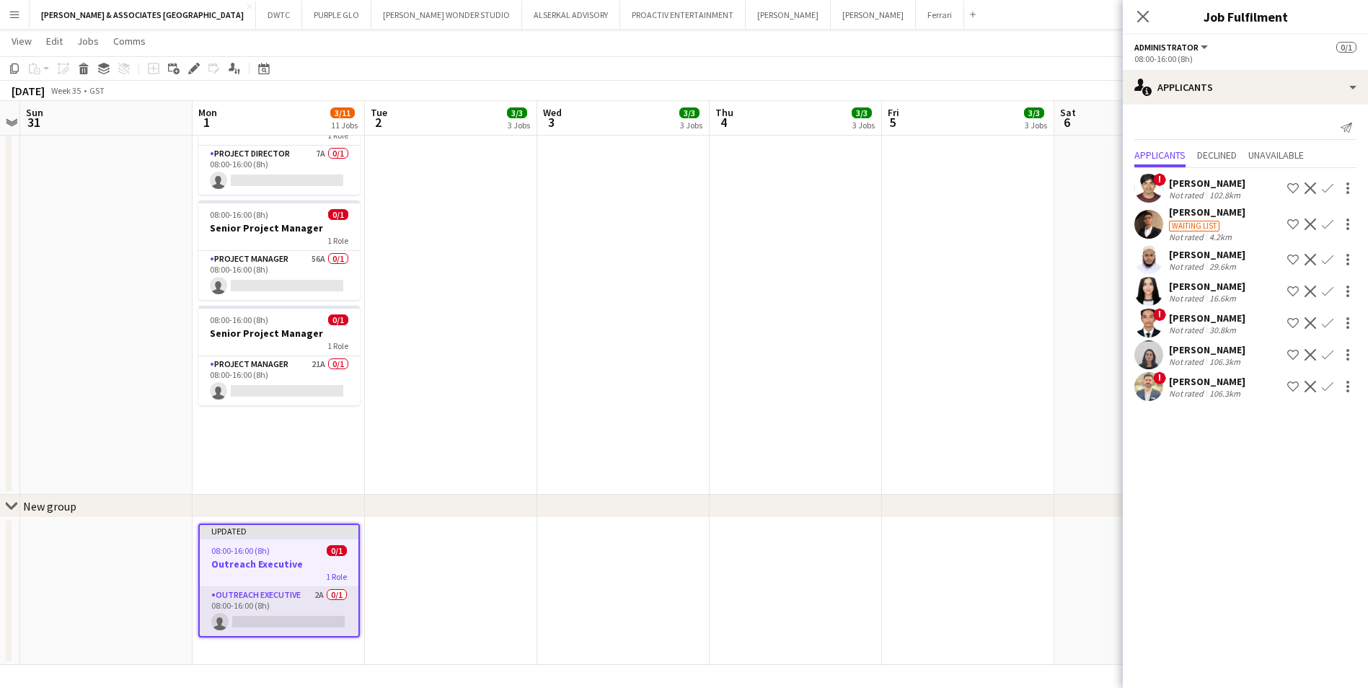
click at [248, 587] on app-card-role "Outreach Executive 2A 0/1 08:00-16:00 (8h) single-neutral-actions" at bounding box center [279, 611] width 159 height 49
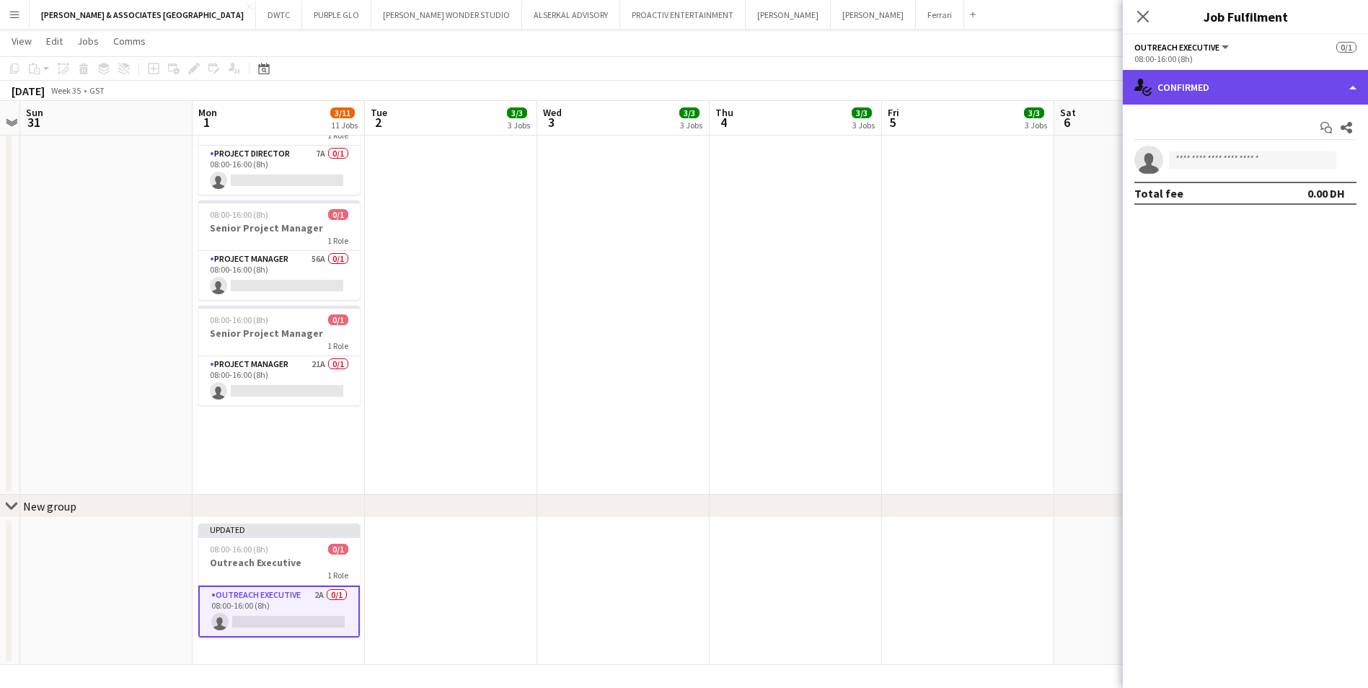
click at [1327, 75] on div "single-neutral-actions-check-2 Confirmed" at bounding box center [1245, 87] width 245 height 35
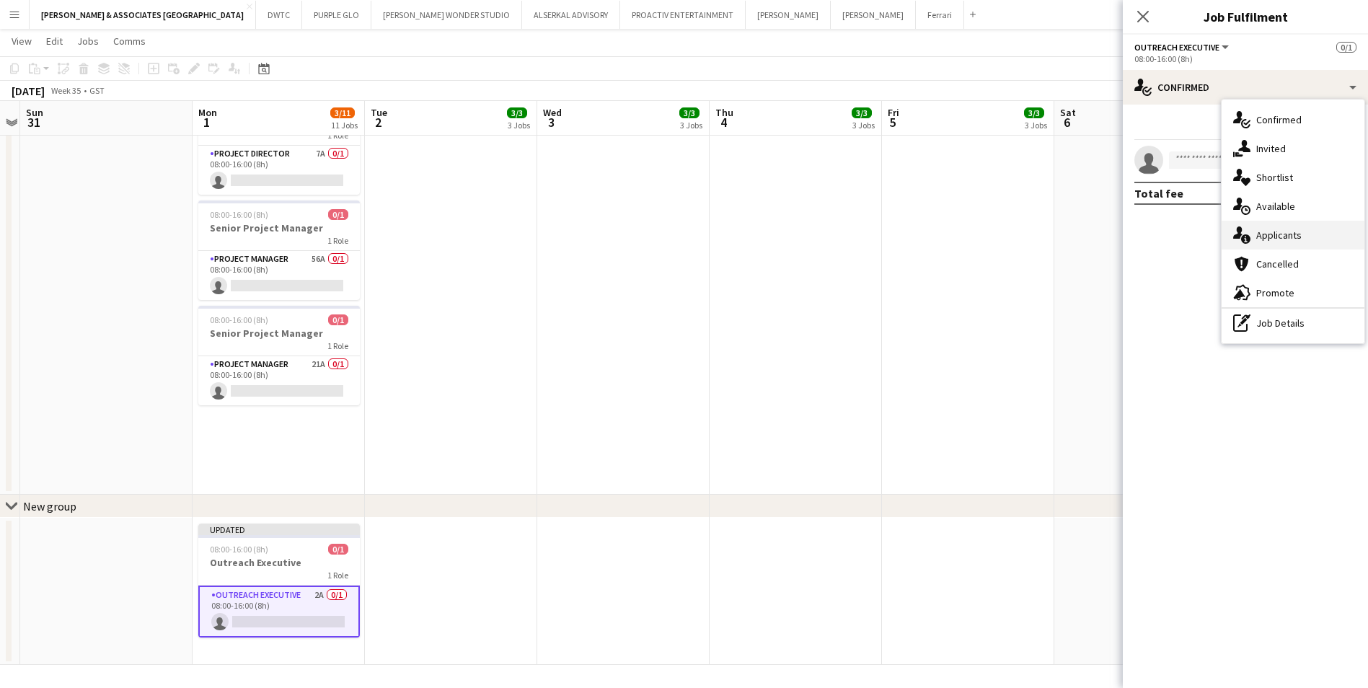
click at [1333, 235] on div "single-neutral-actions-information Applicants" at bounding box center [1293, 235] width 143 height 29
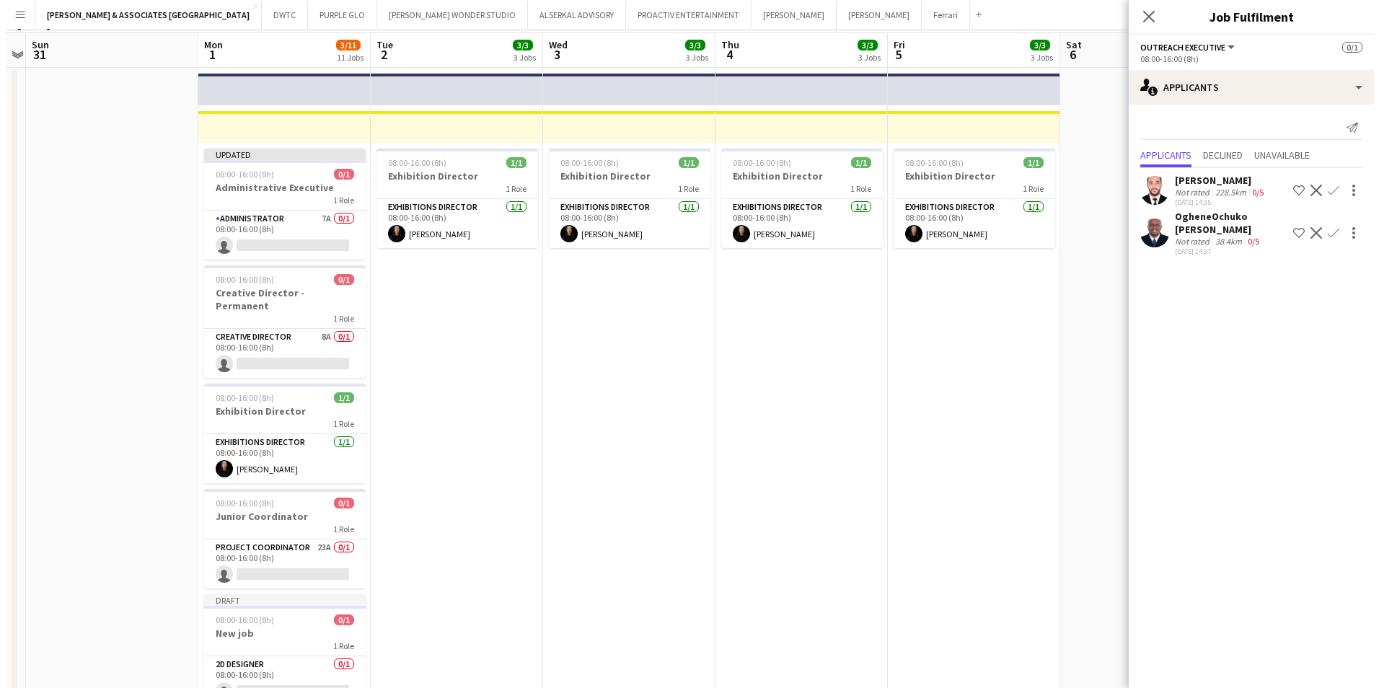
scroll to position [0, 0]
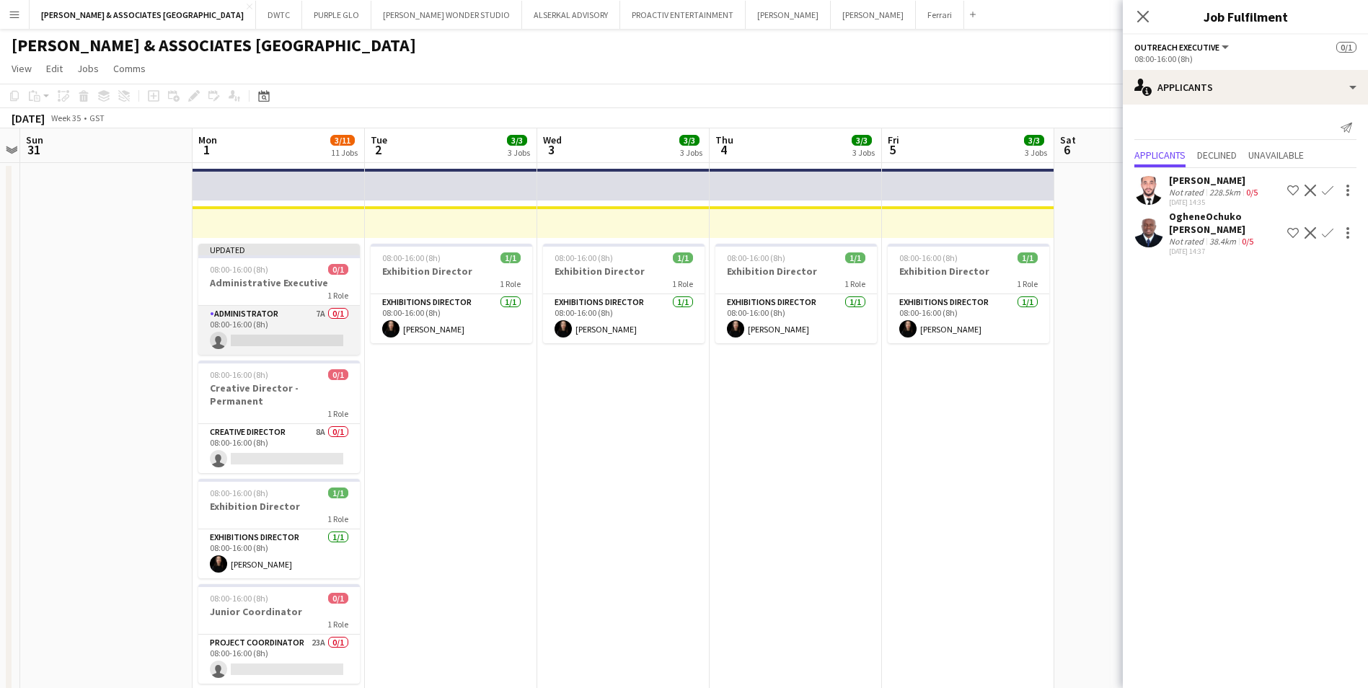
click at [278, 316] on app-card-role "Administrator 7A 0/1 08:00-16:00 (8h) single-neutral-actions" at bounding box center [279, 330] width 162 height 49
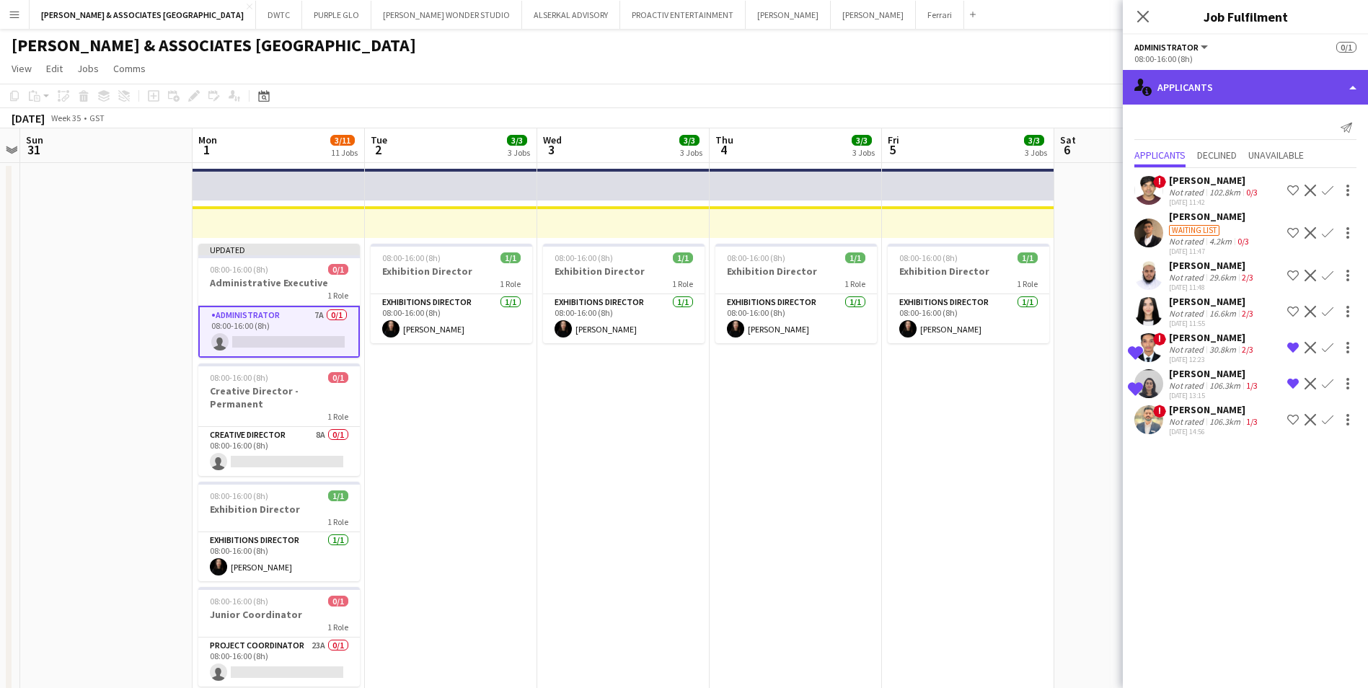
click at [1174, 101] on div "single-neutral-actions-information Applicants" at bounding box center [1245, 87] width 245 height 35
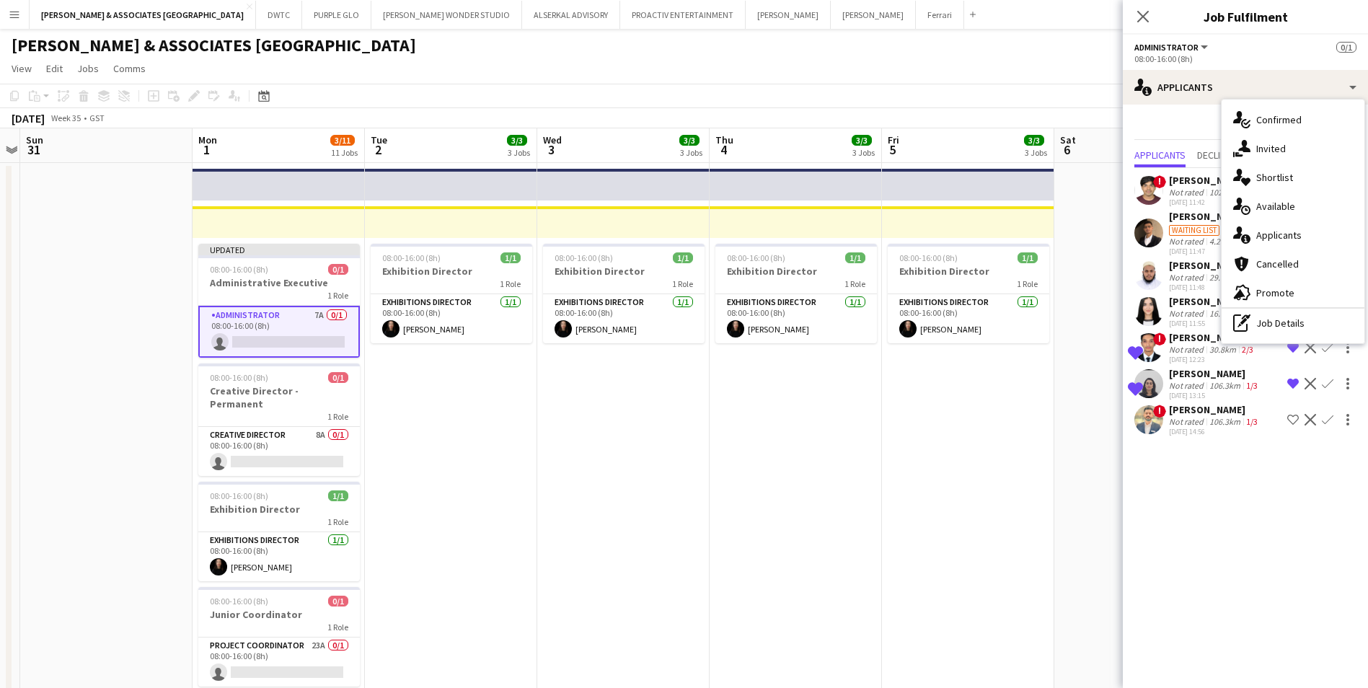
click at [1184, 210] on div "[PERSON_NAME]" at bounding box center [1210, 216] width 83 height 13
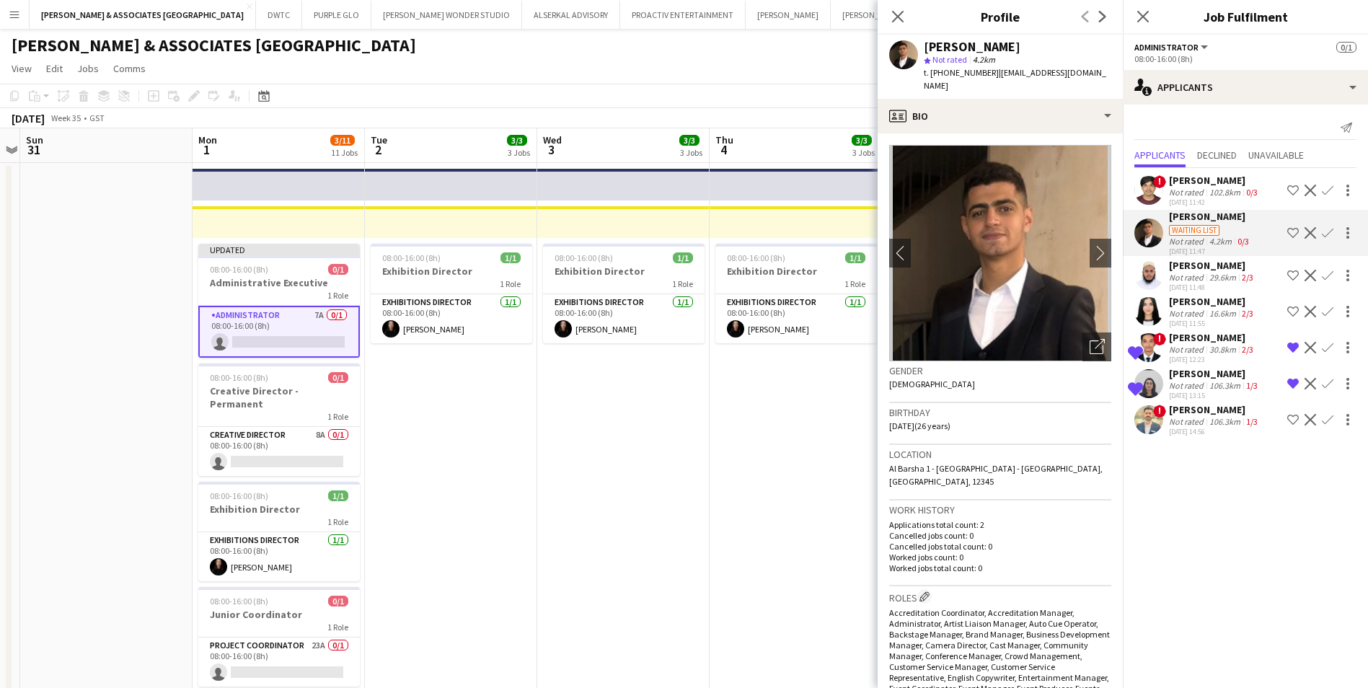
click at [17, 19] on app-icon "Menu" at bounding box center [15, 15] width 12 height 12
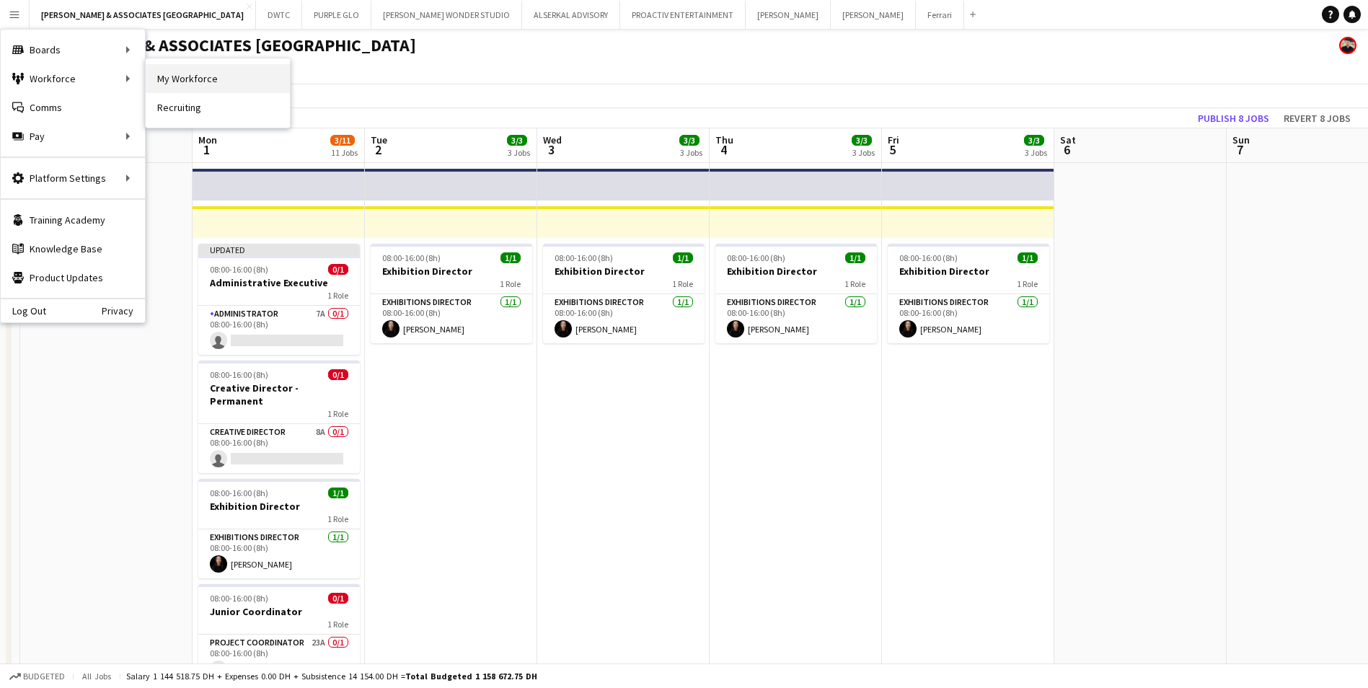
click at [175, 71] on link "My Workforce" at bounding box center [218, 78] width 144 height 29
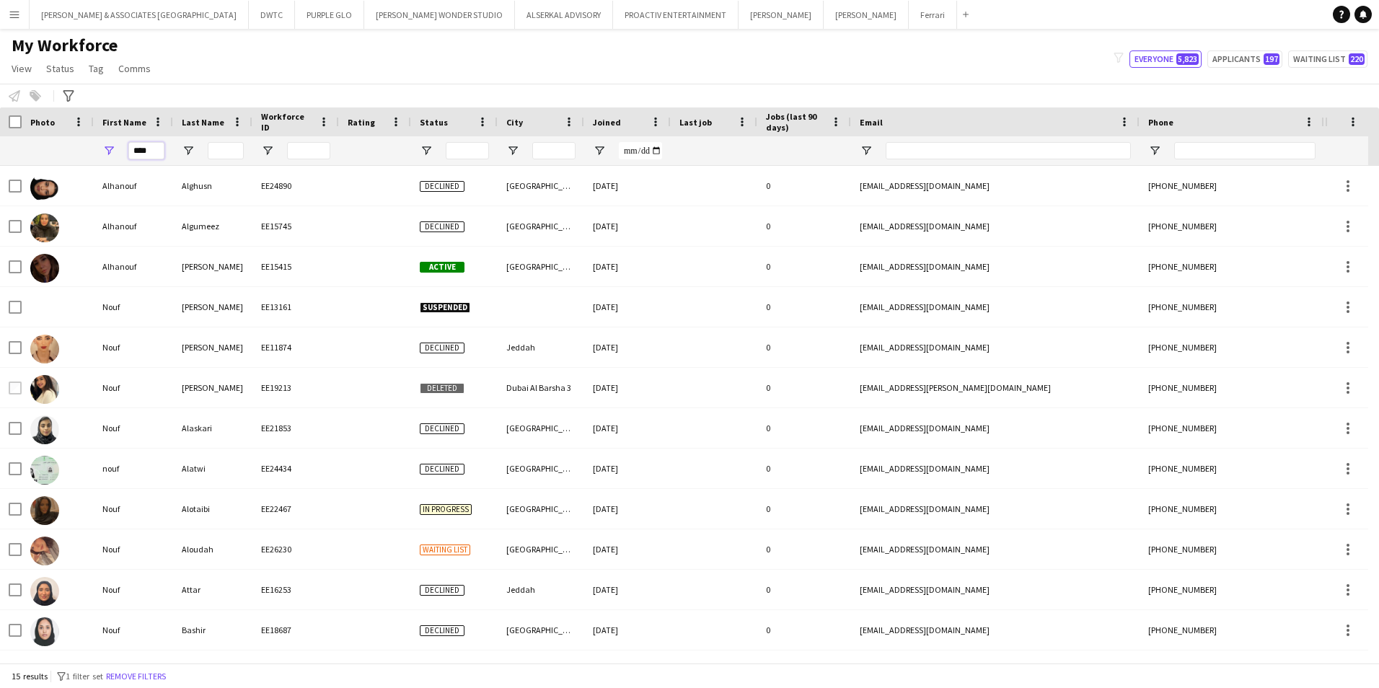
click at [162, 146] on input "****" at bounding box center [146, 150] width 36 height 17
drag, startPoint x: 162, startPoint y: 146, endPoint x: 124, endPoint y: 154, distance: 38.2
click at [124, 154] on div "****" at bounding box center [133, 150] width 79 height 29
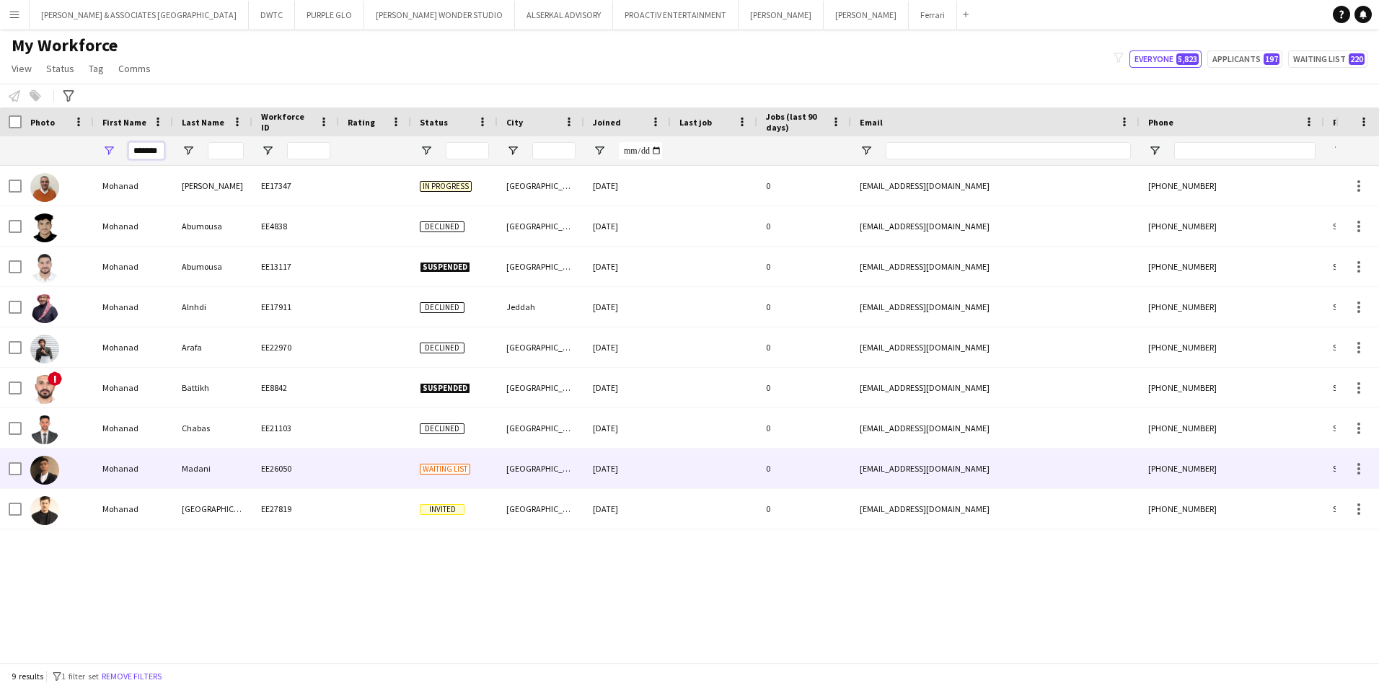
type input "*******"
click at [175, 476] on div "Madani" at bounding box center [212, 469] width 79 height 40
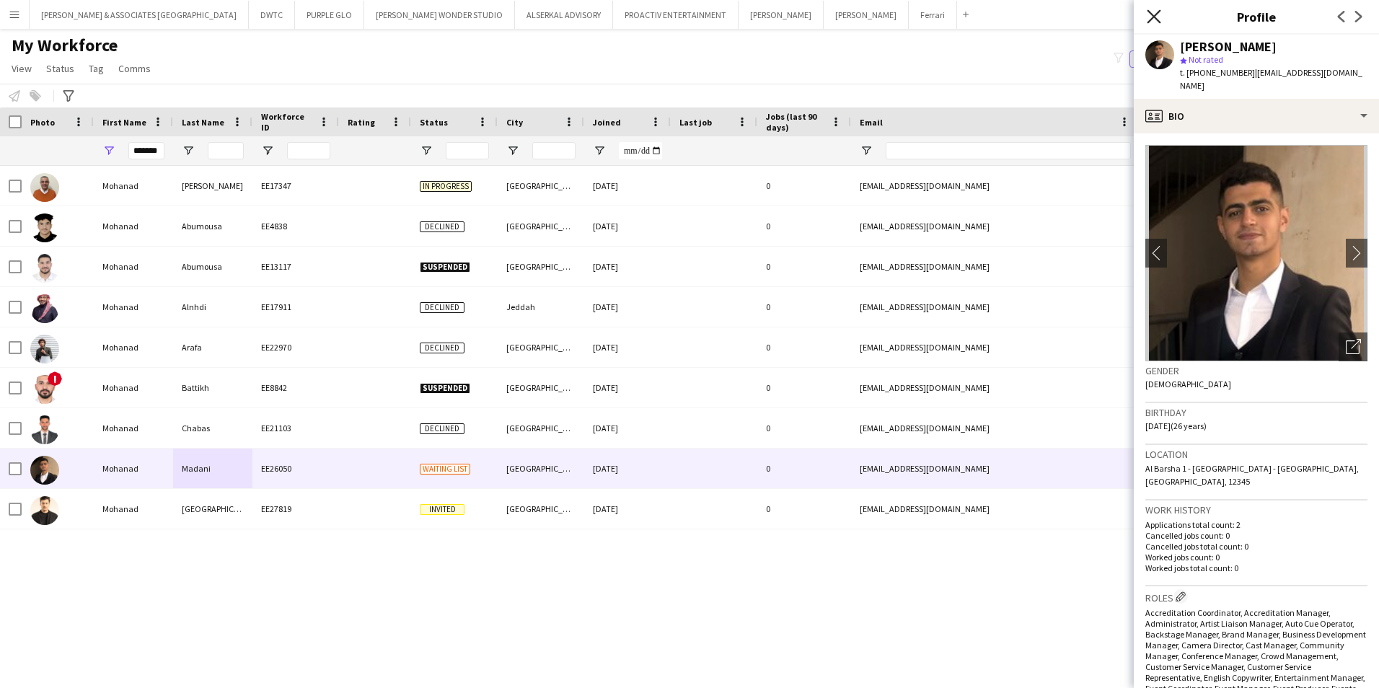
click at [1150, 20] on icon at bounding box center [1154, 16] width 14 height 14
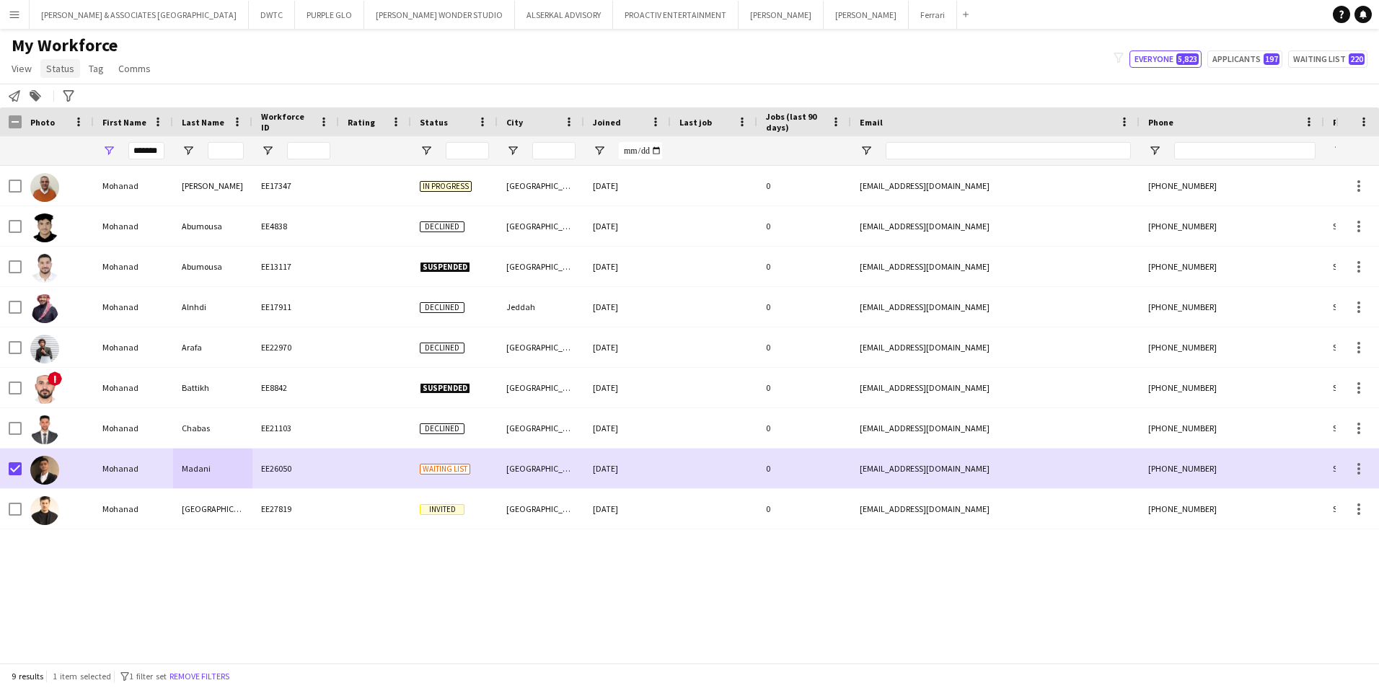
click at [58, 73] on span "Status" at bounding box center [60, 68] width 28 height 13
click at [63, 94] on span "Edit" at bounding box center [61, 99] width 17 height 13
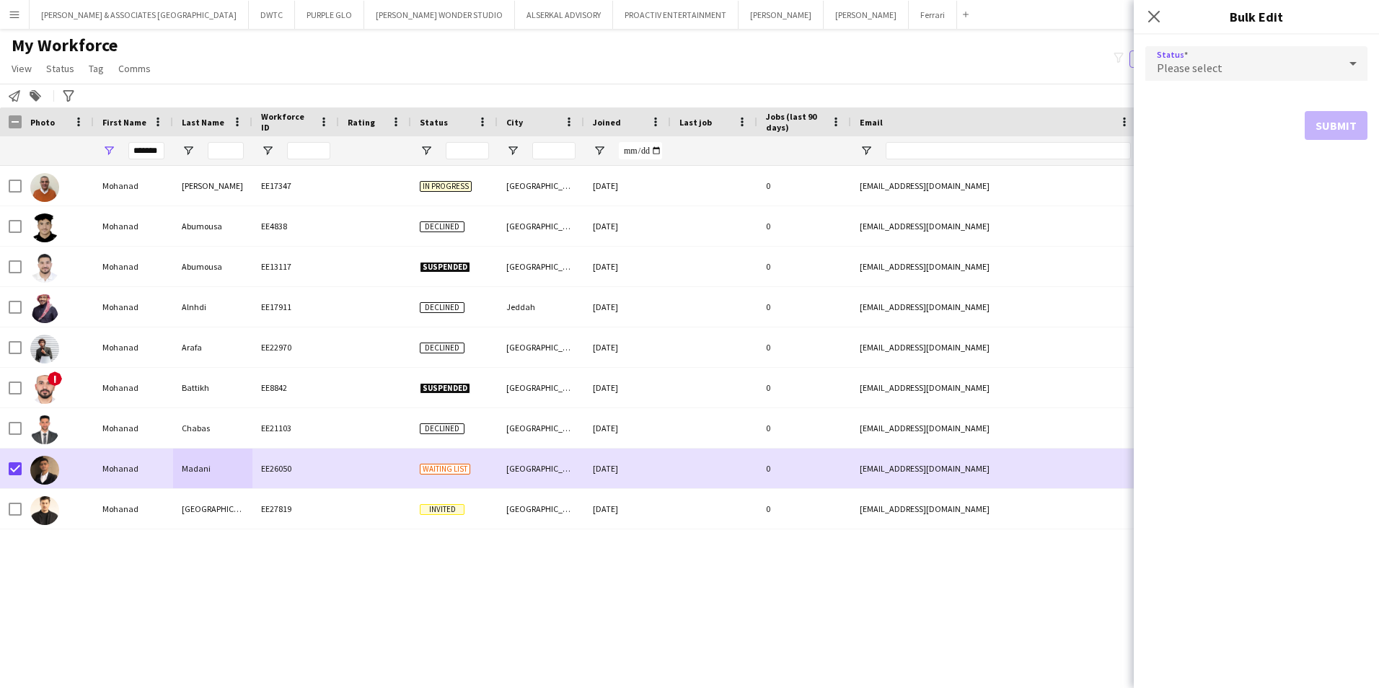
click at [1316, 53] on div "Please select" at bounding box center [1241, 63] width 193 height 35
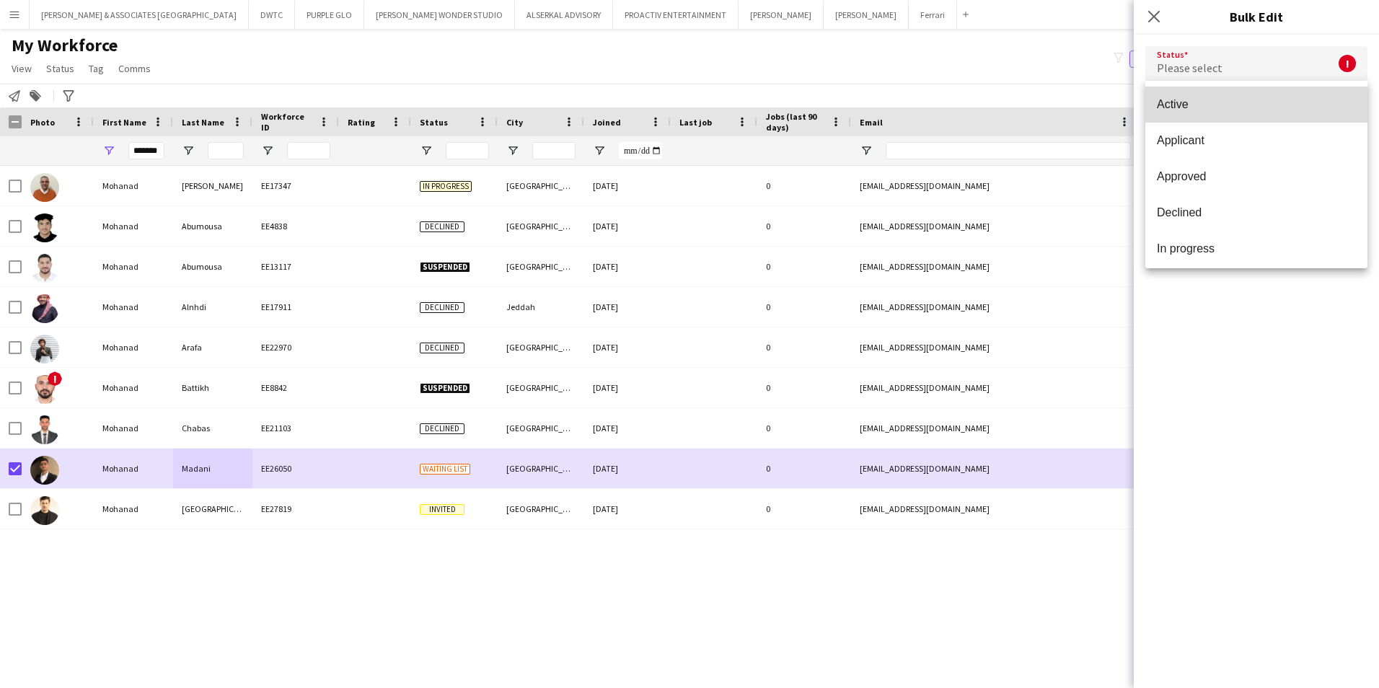
click at [1296, 108] on span "Active" at bounding box center [1256, 104] width 199 height 14
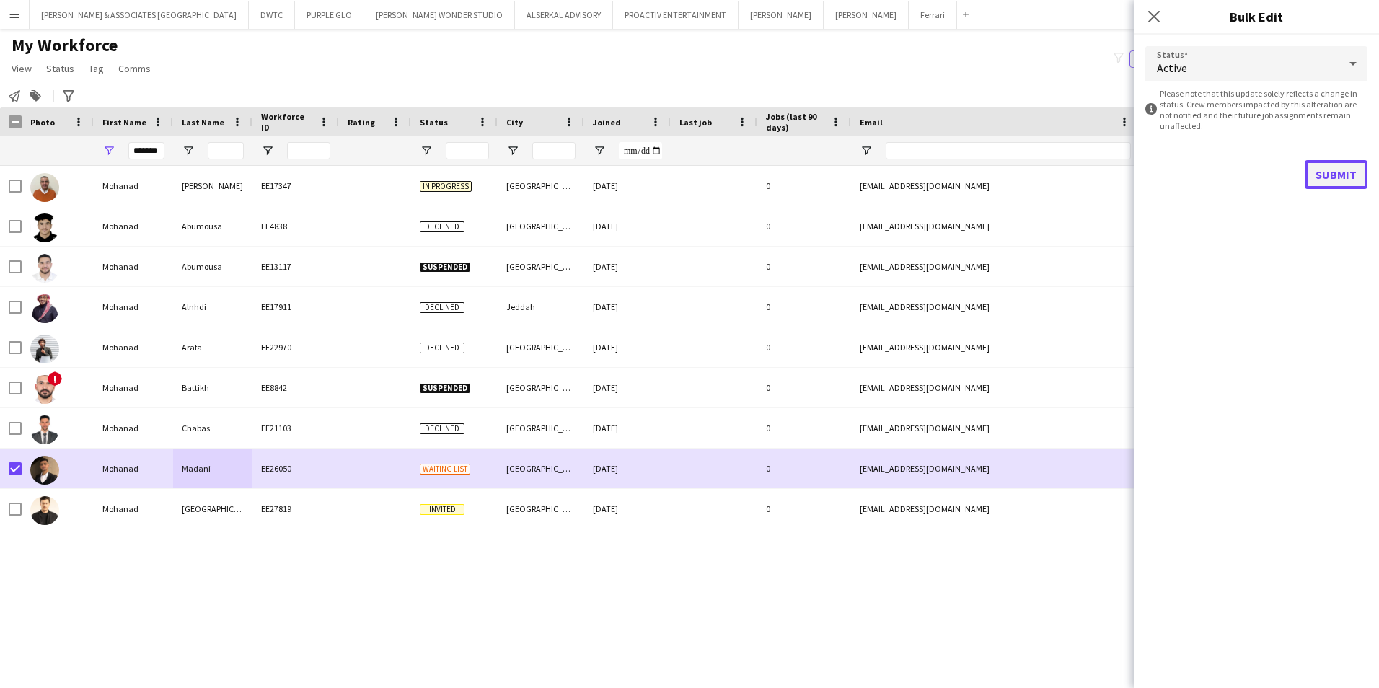
click at [1319, 177] on button "Submit" at bounding box center [1336, 174] width 63 height 29
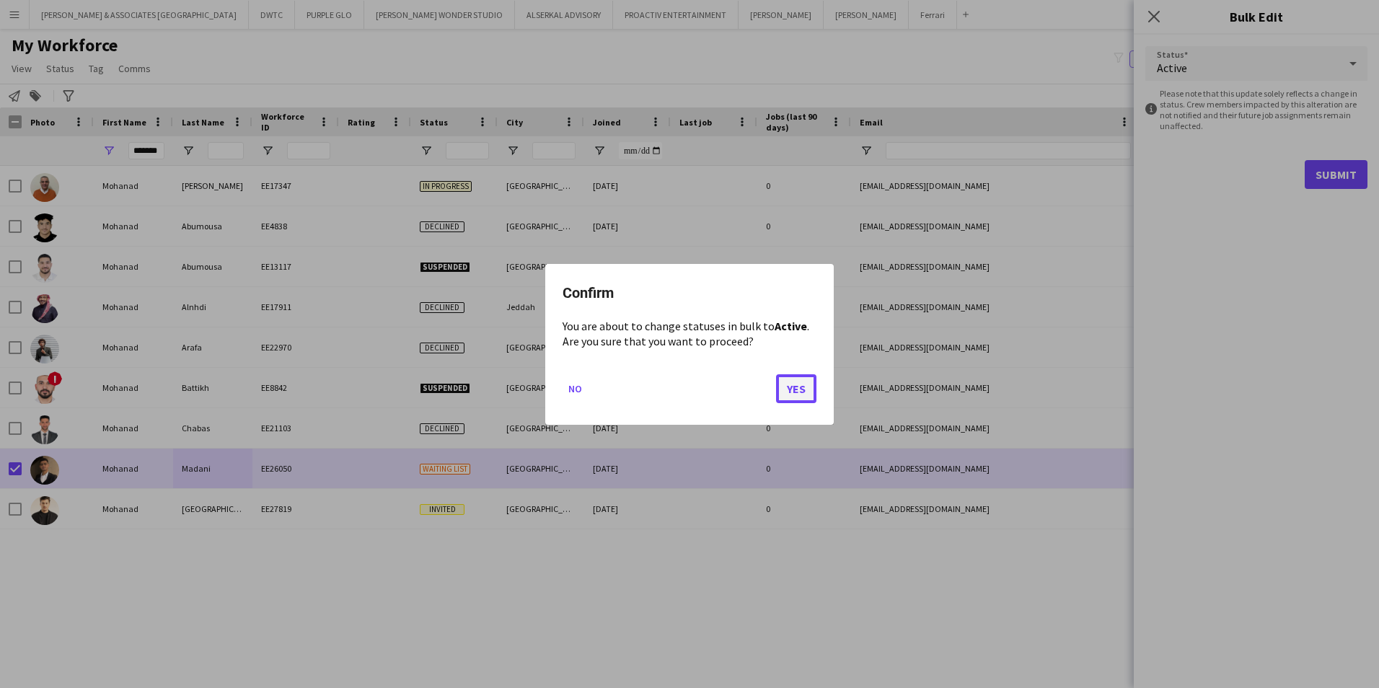
click at [801, 395] on button "Yes" at bounding box center [796, 388] width 40 height 29
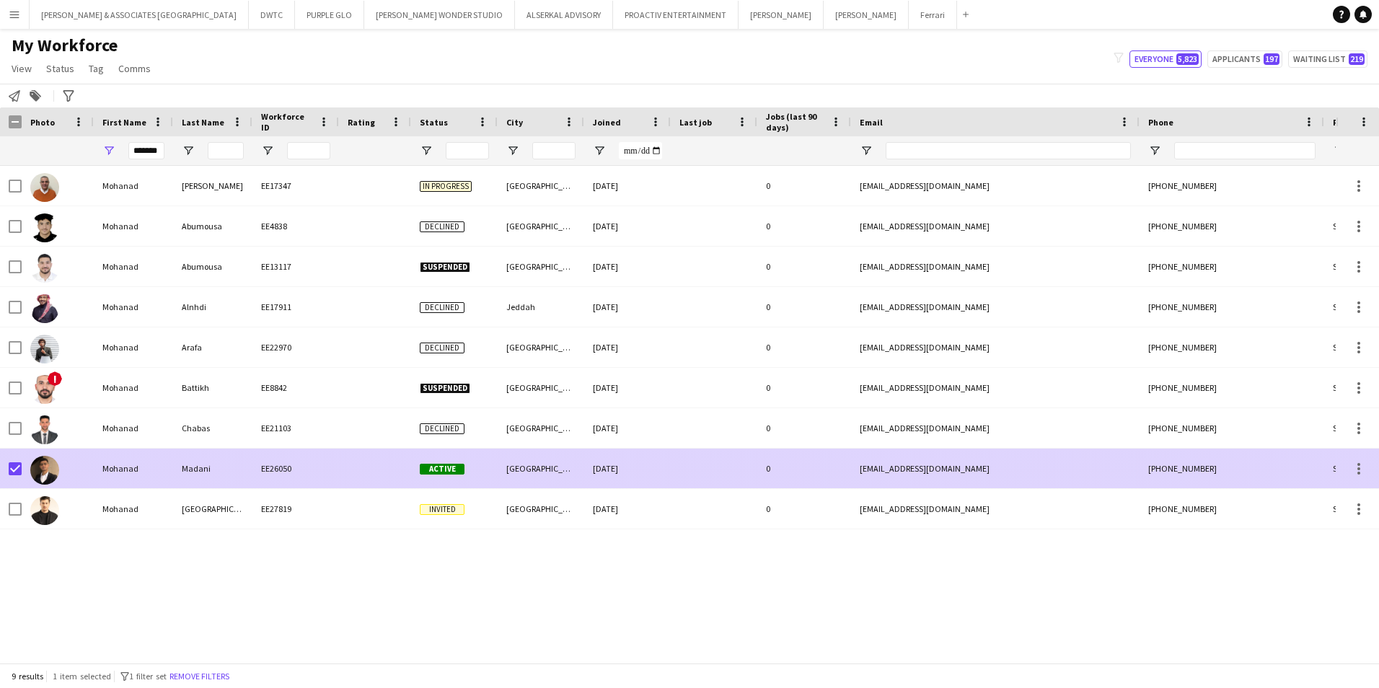
click at [121, 470] on div "Mohanad" at bounding box center [133, 469] width 79 height 40
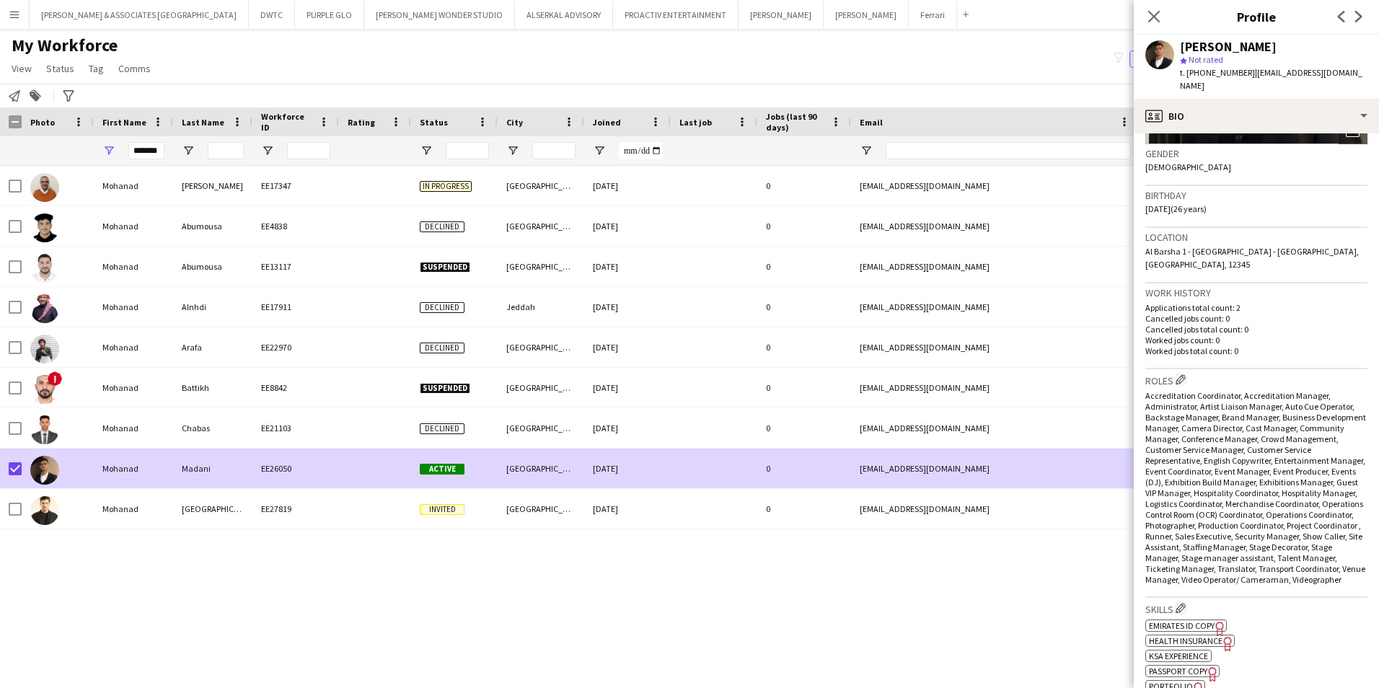
scroll to position [216, 0]
click at [1156, 21] on icon "Close pop-in" at bounding box center [1154, 16] width 14 height 14
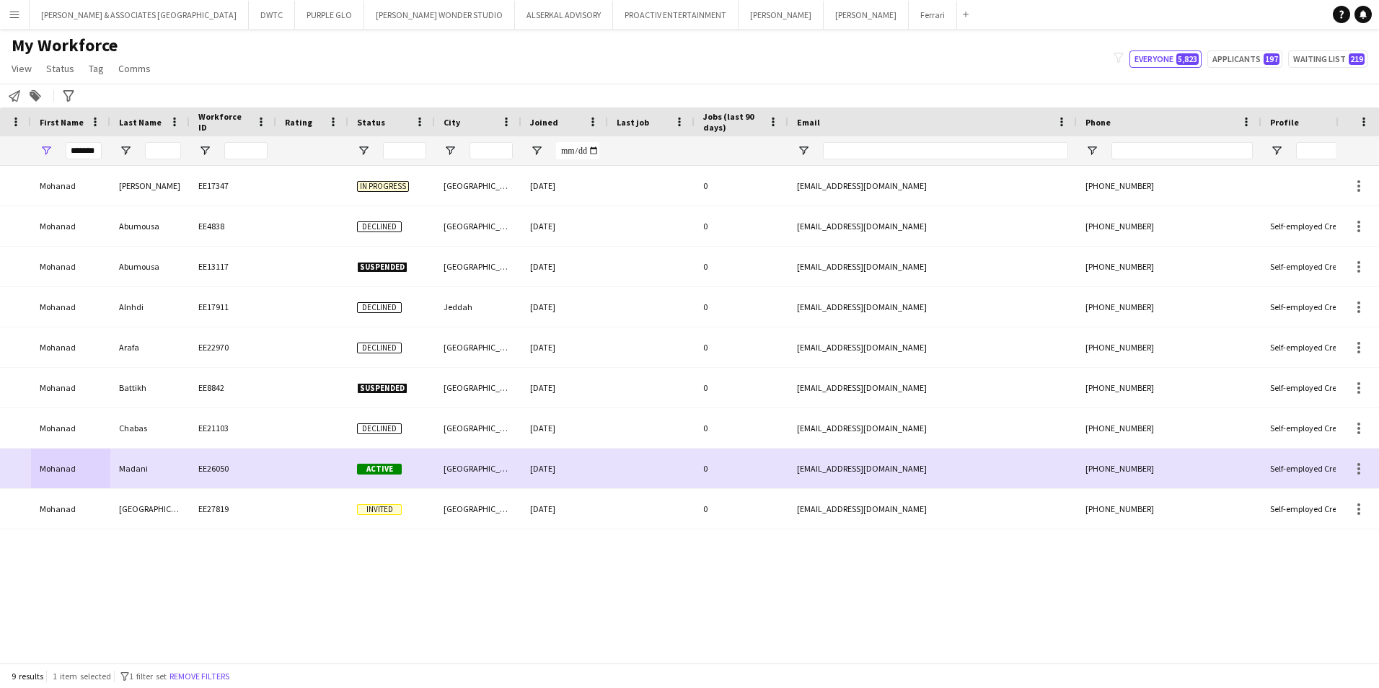
scroll to position [0, 0]
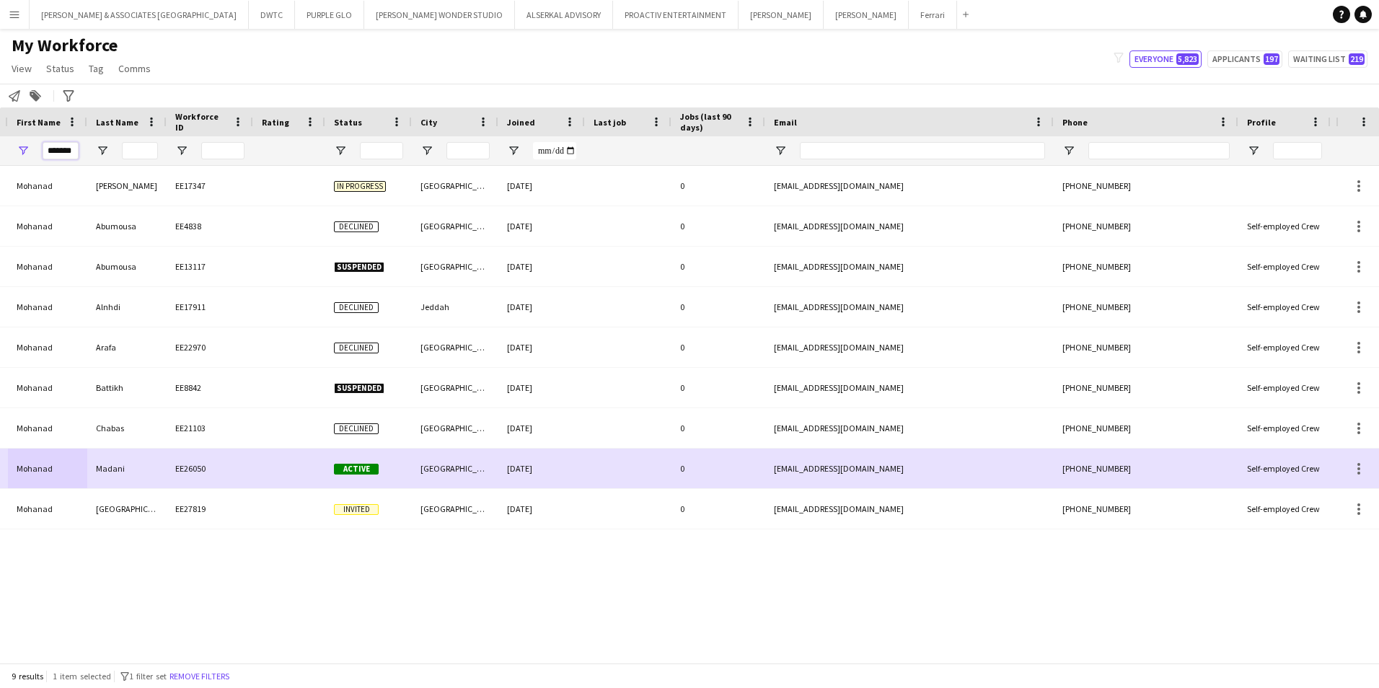
click at [67, 146] on input "*******" at bounding box center [61, 150] width 36 height 17
paste input "*******"
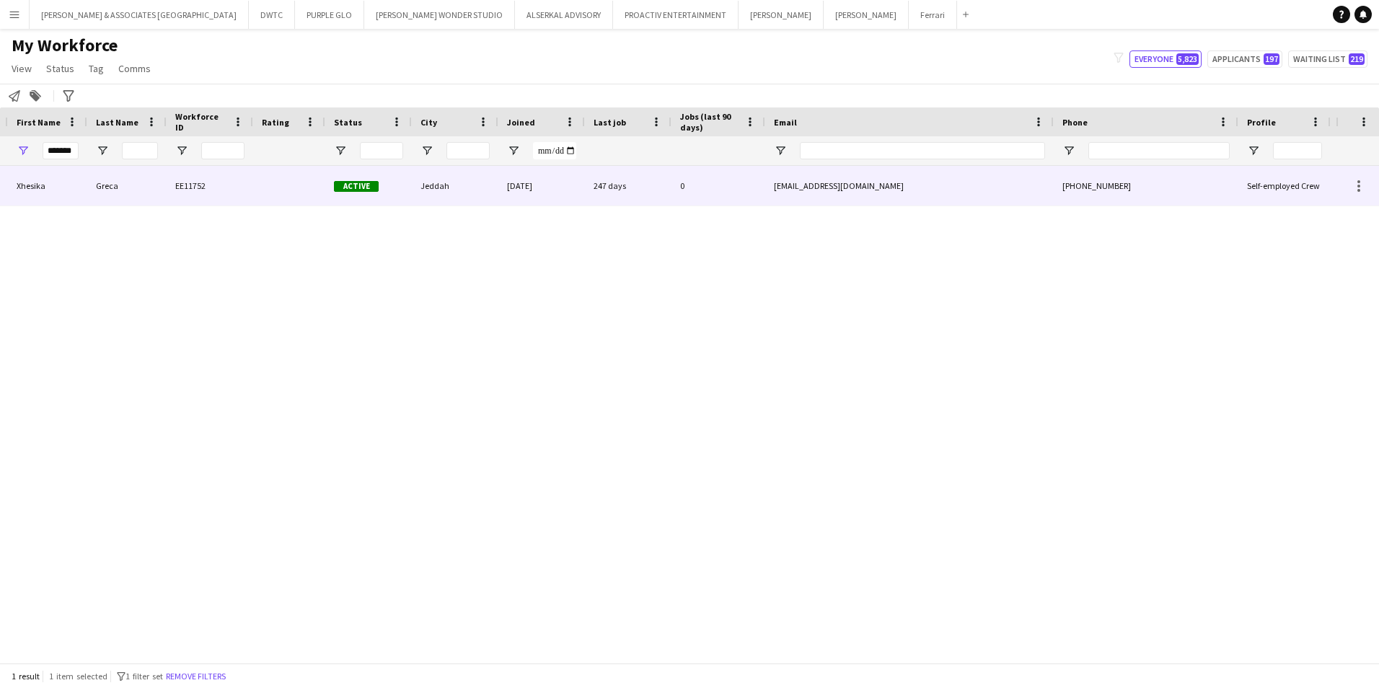
click at [77, 204] on div "Xhesika" at bounding box center [47, 186] width 79 height 40
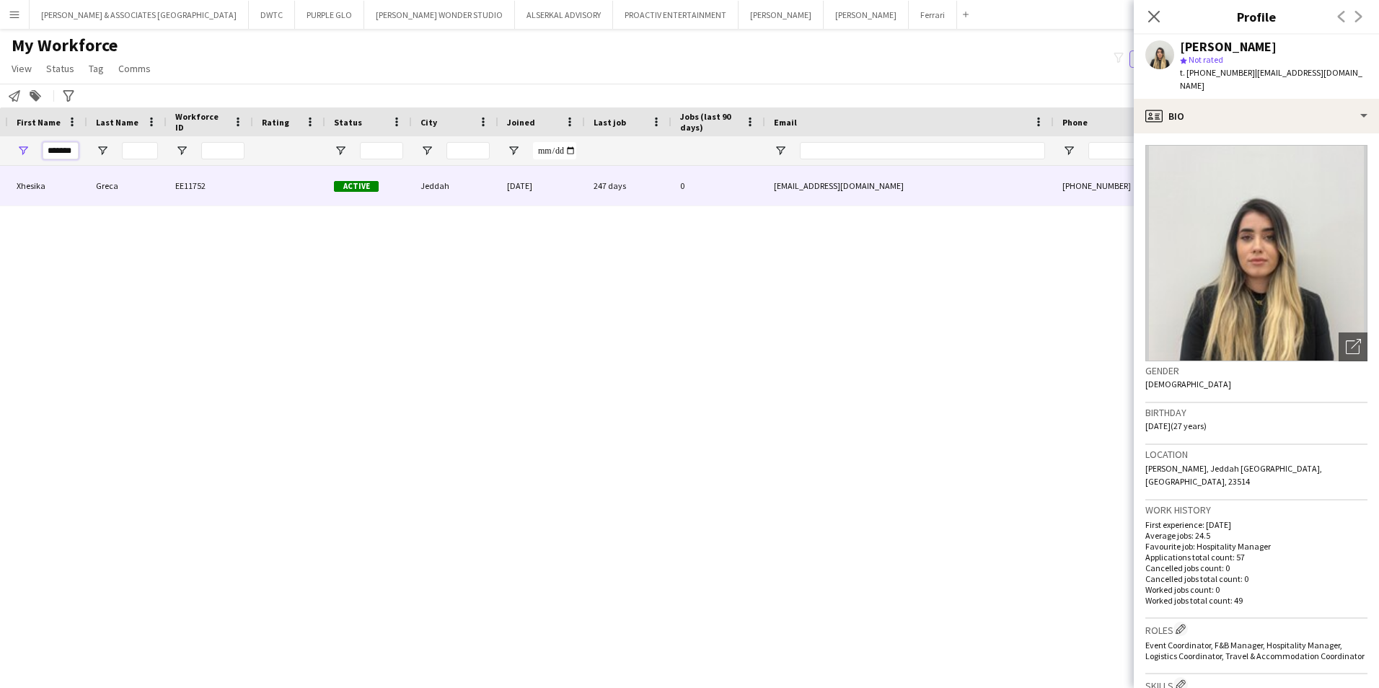
click at [66, 150] on input "*******" at bounding box center [61, 150] width 36 height 17
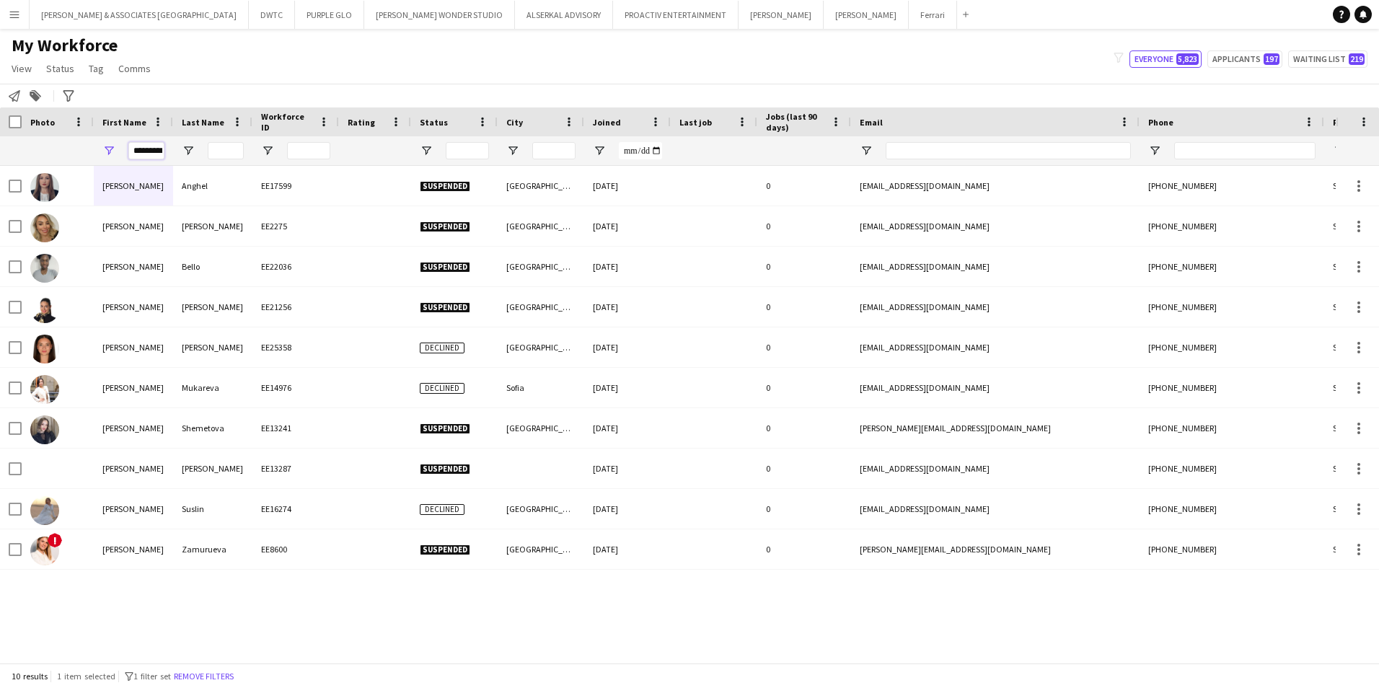
click at [149, 149] on input "*********" at bounding box center [146, 150] width 36 height 17
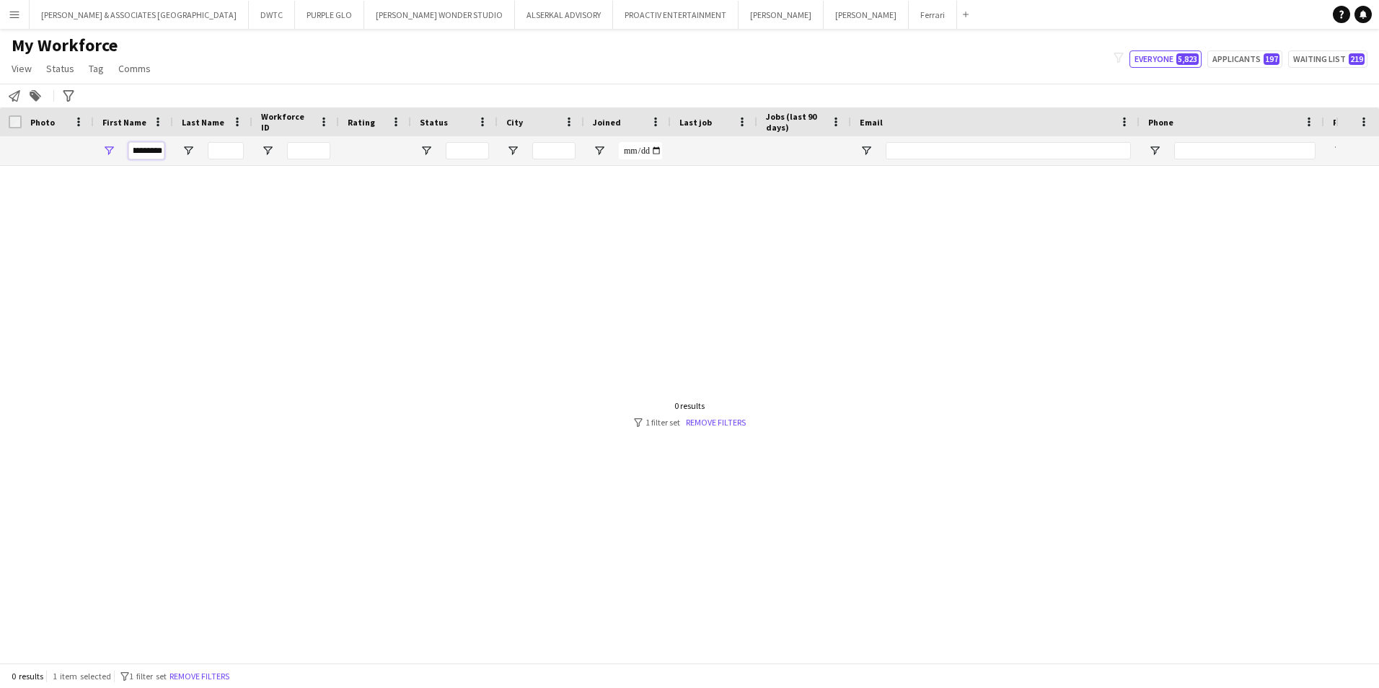
scroll to position [0, 11]
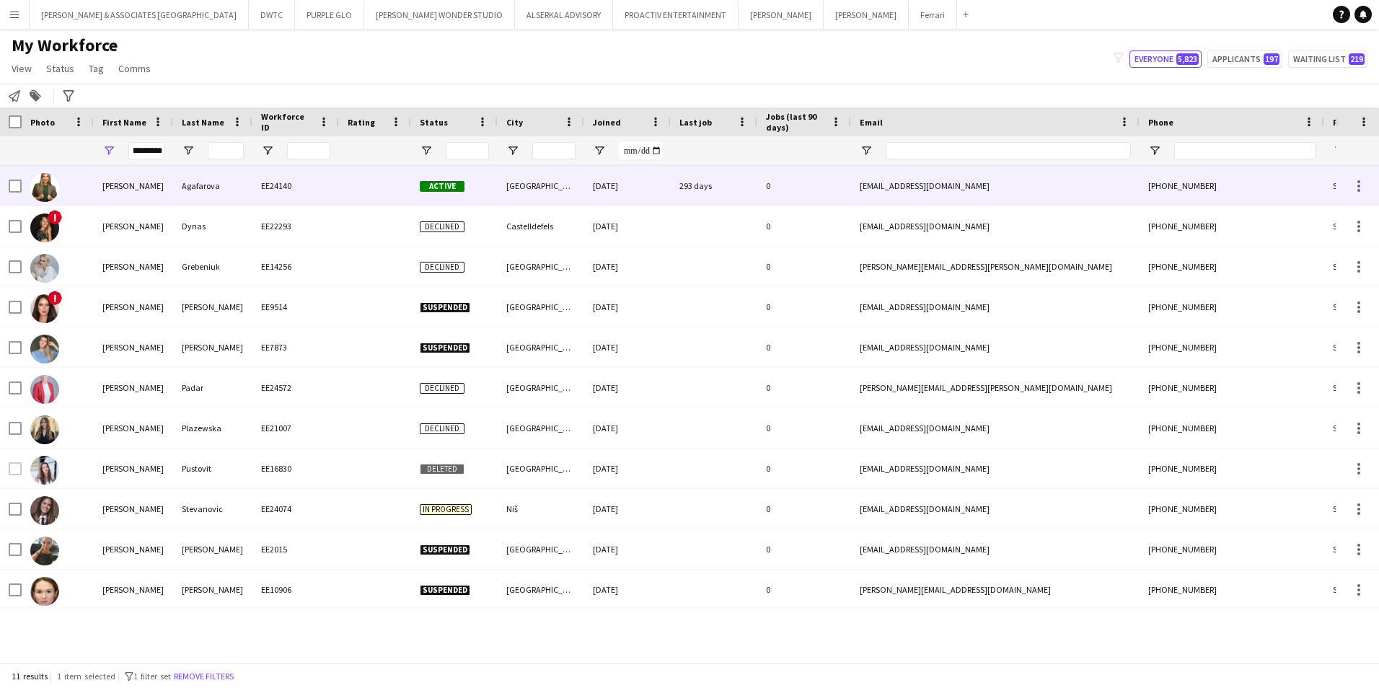
click at [373, 177] on div at bounding box center [375, 186] width 72 height 40
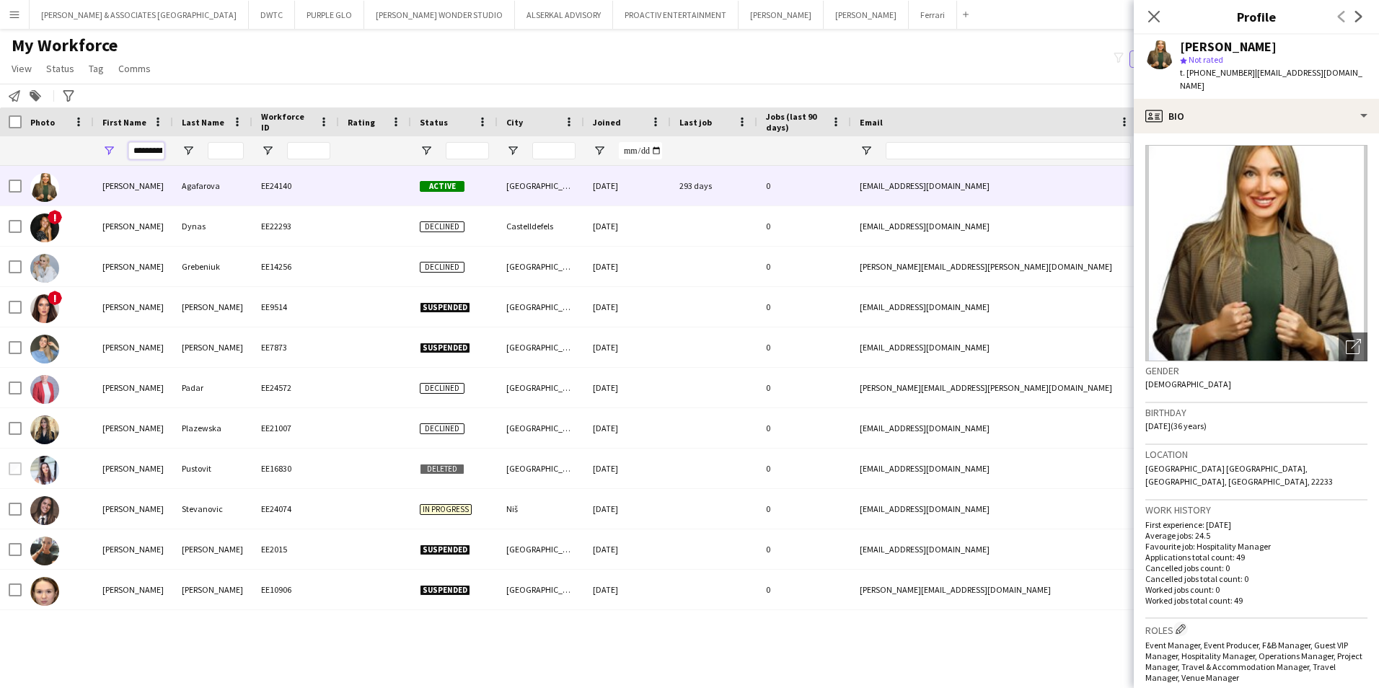
click at [151, 155] on input "**********" at bounding box center [146, 150] width 36 height 17
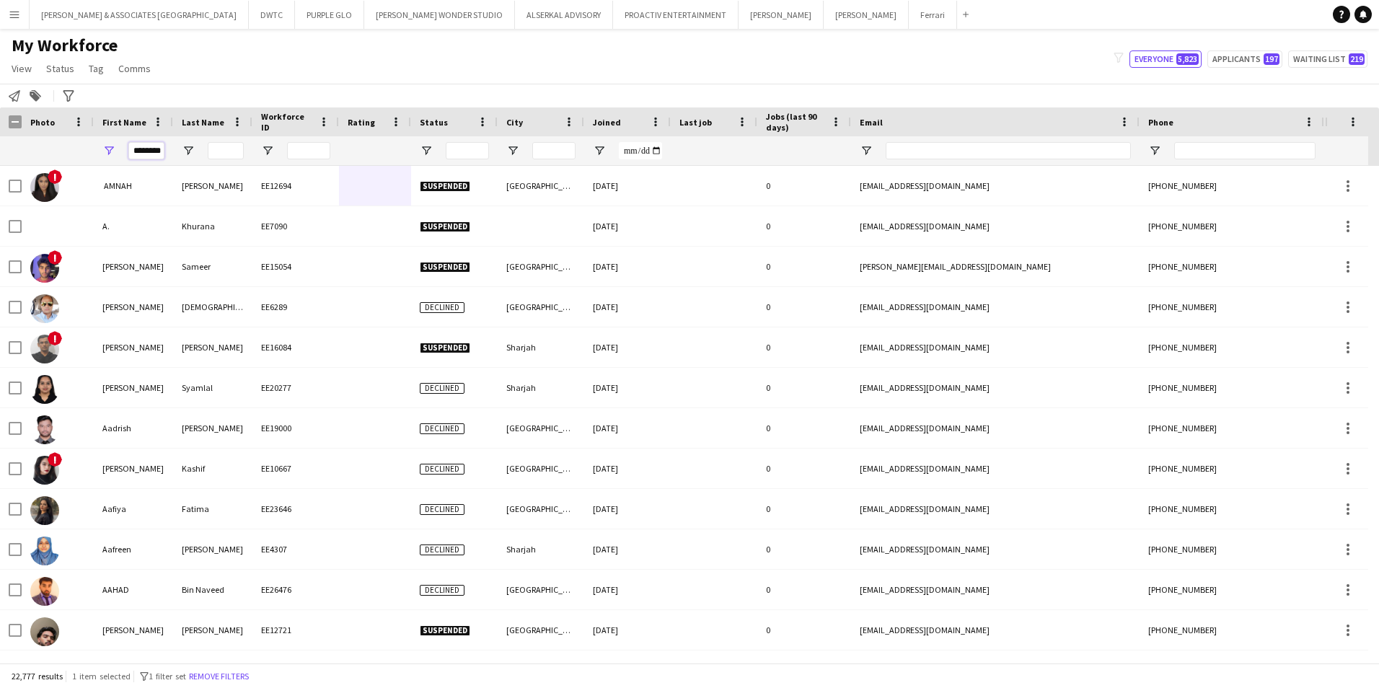
scroll to position [0, 3]
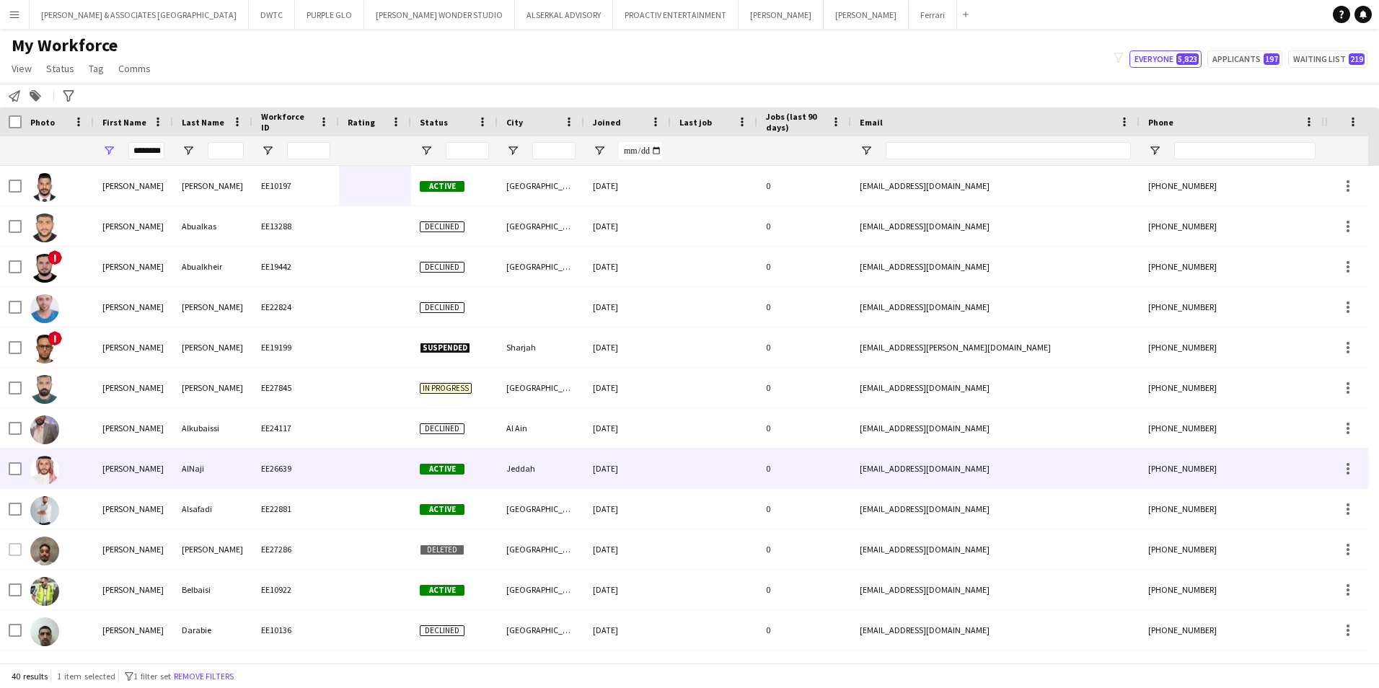
click at [229, 475] on div "AlNaji" at bounding box center [212, 469] width 79 height 40
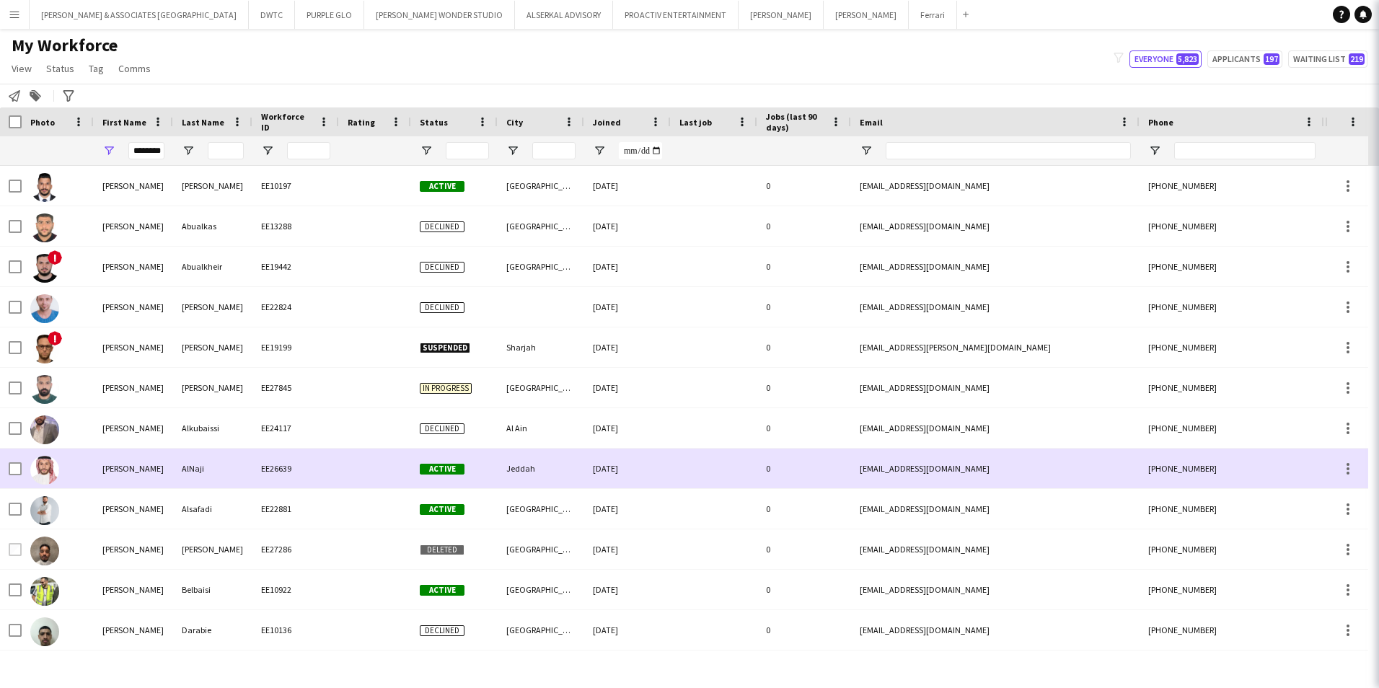
scroll to position [0, 0]
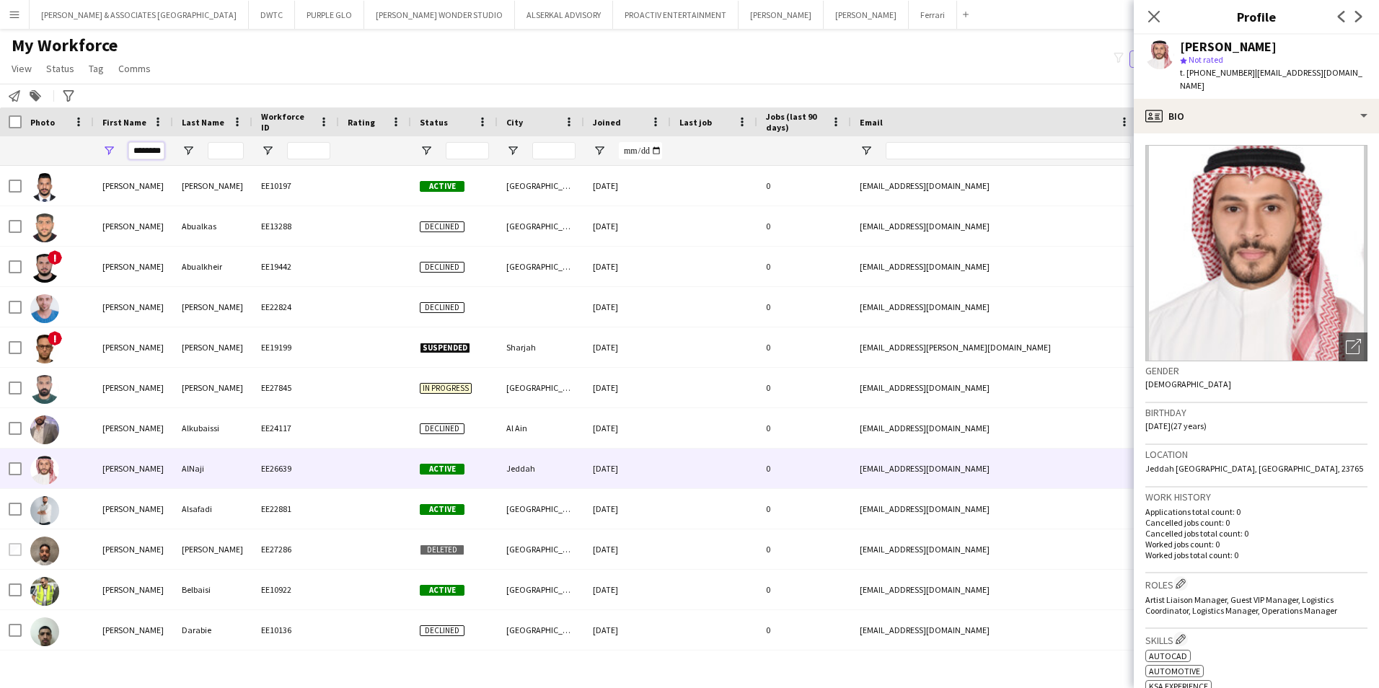
click at [138, 155] on input "********" at bounding box center [146, 150] width 36 height 17
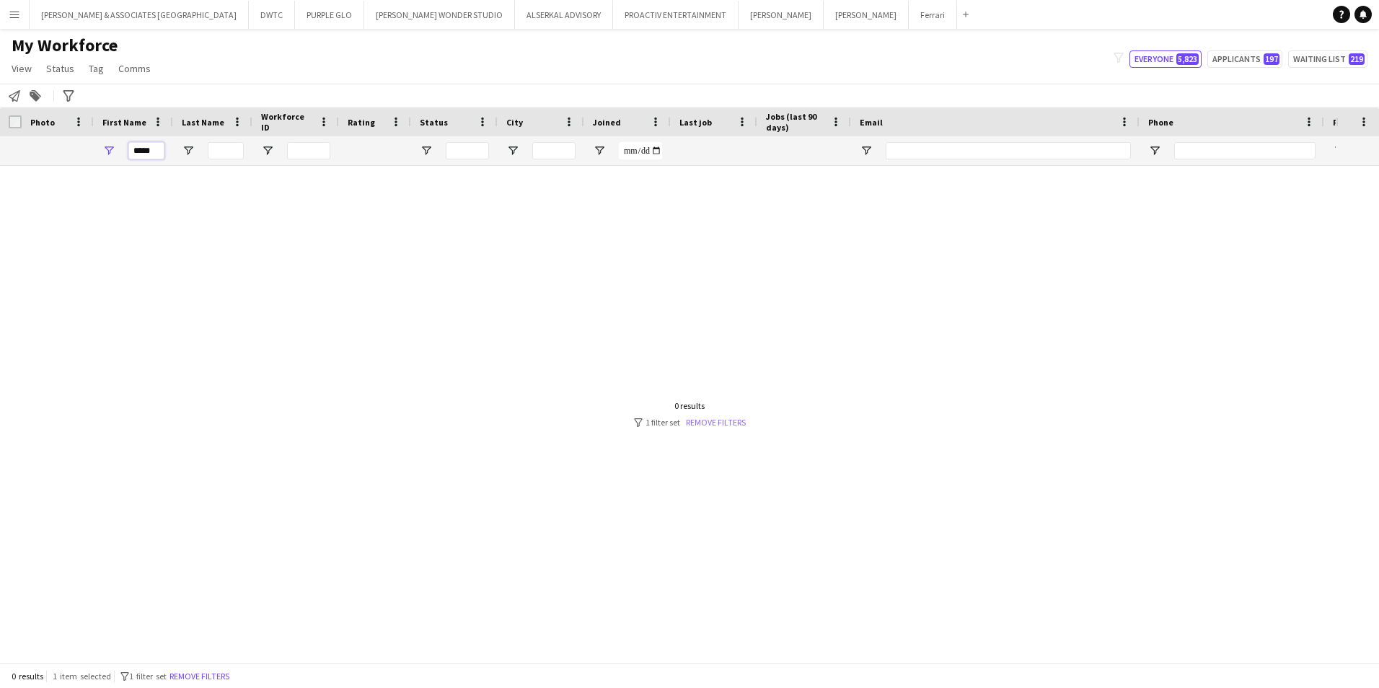
type input "*****"
click at [706, 419] on link "Remove filters" at bounding box center [716, 422] width 60 height 11
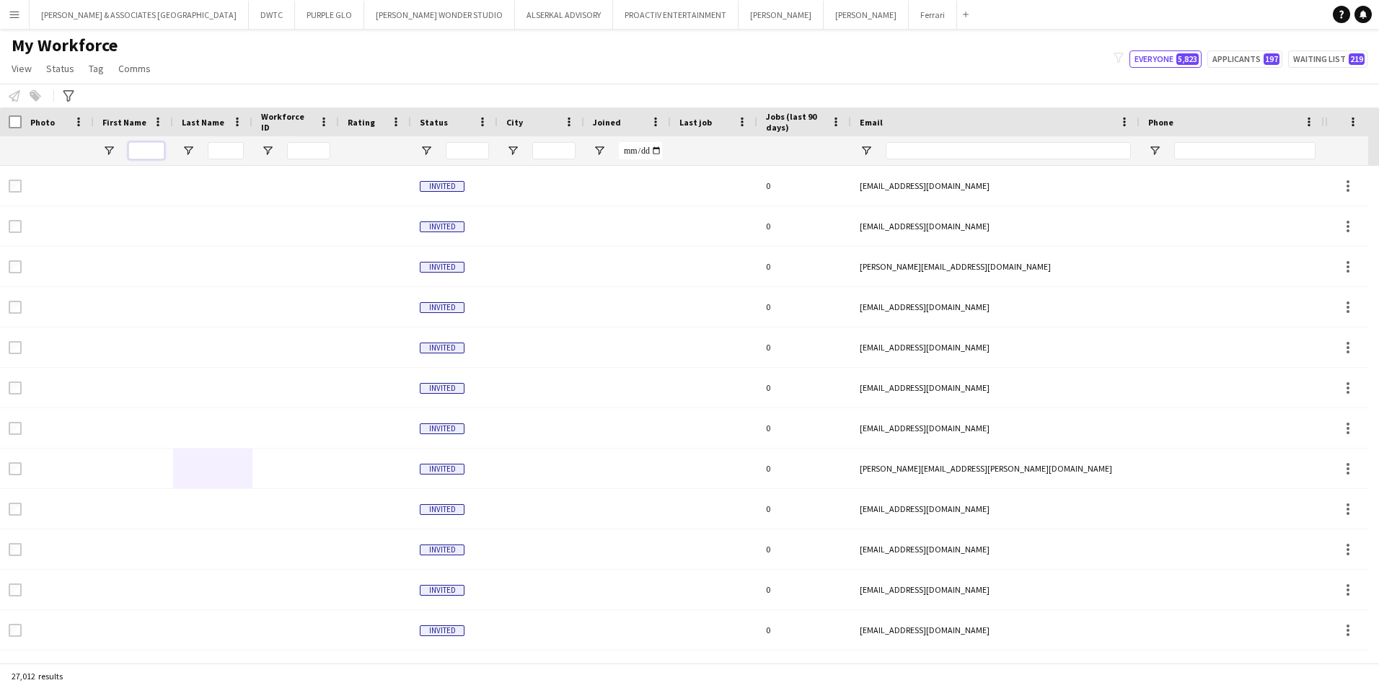
click at [151, 150] on input "First Name Filter Input" at bounding box center [146, 150] width 36 height 17
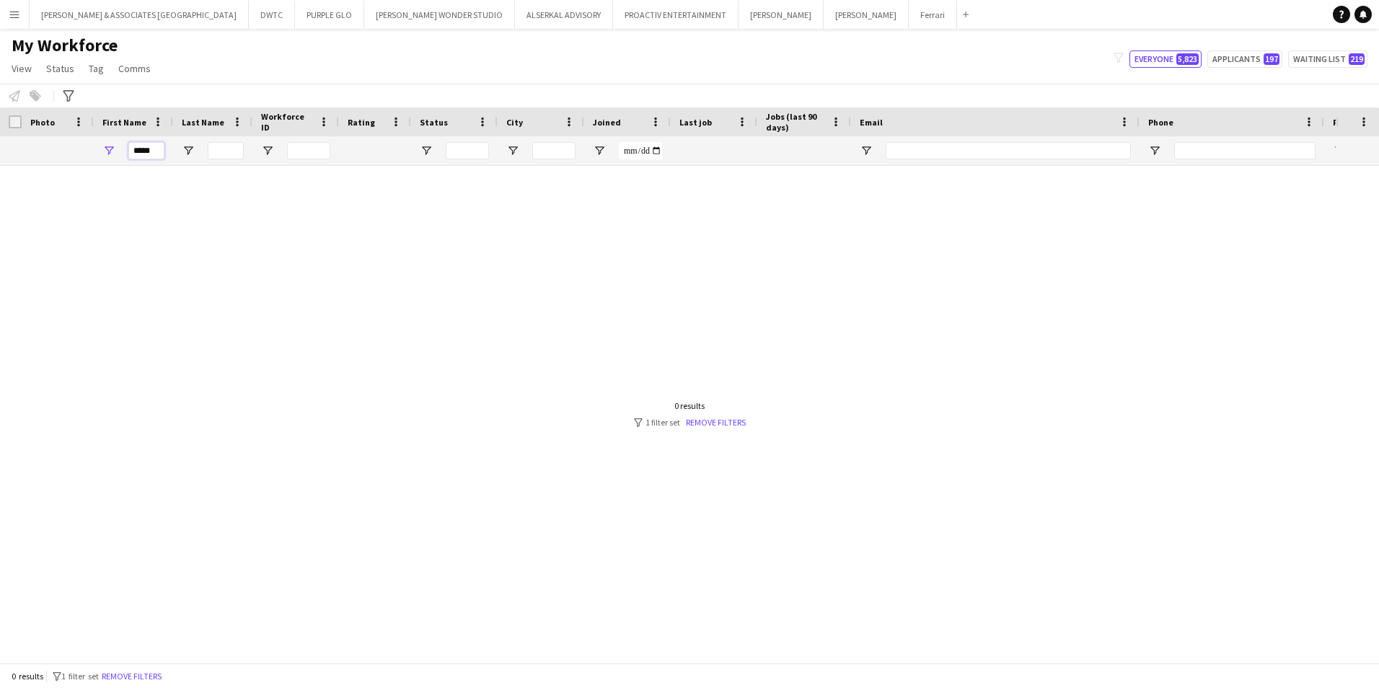
click at [157, 152] on input "*****" at bounding box center [146, 150] width 36 height 17
drag, startPoint x: 158, startPoint y: 151, endPoint x: 58, endPoint y: 130, distance: 102.4
click at [58, 133] on div "Workforce Details Photo First Name Age" at bounding box center [782, 136] width 1564 height 58
type input "*"
type input "*****"
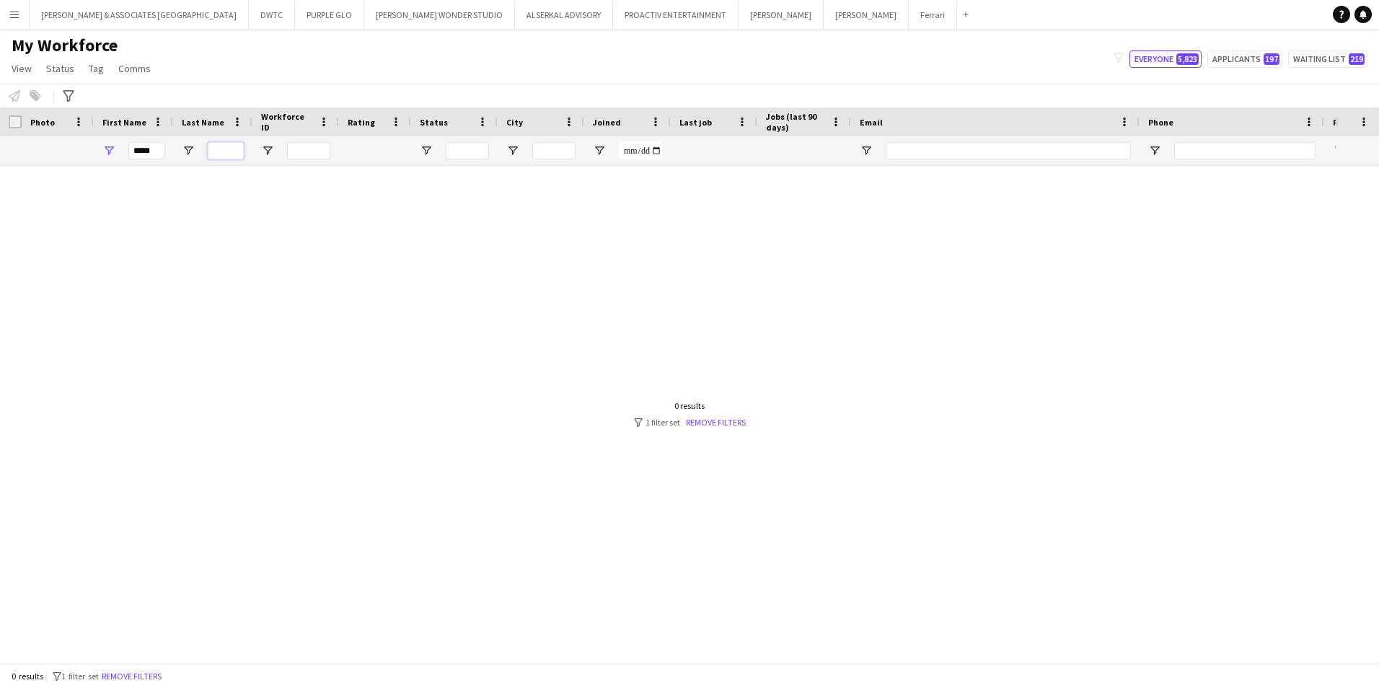
click at [221, 154] on input "Last Name Filter Input" at bounding box center [226, 150] width 36 height 17
type input "*******"
click at [113, 151] on span "Open Filter Menu" at bounding box center [108, 150] width 13 height 13
click at [59, 151] on div at bounding box center [57, 150] width 55 height 29
click at [230, 154] on input "*******" at bounding box center [226, 150] width 36 height 17
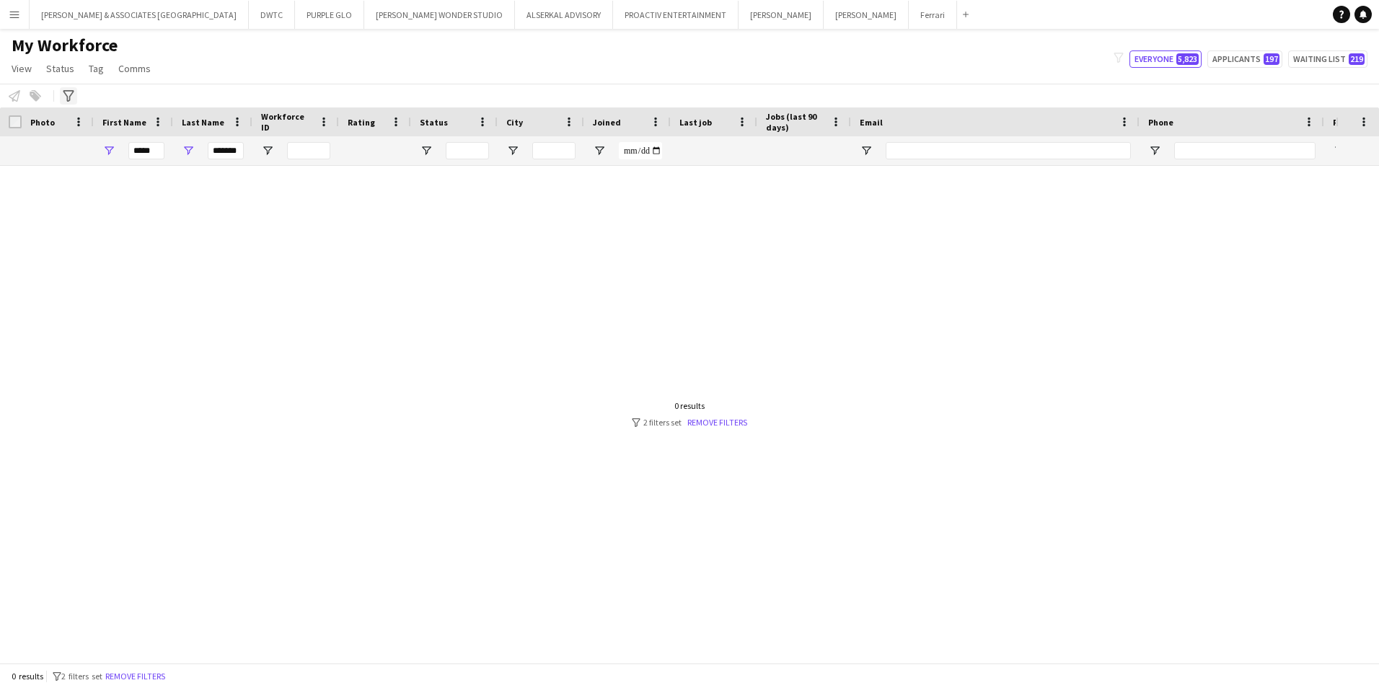
click at [70, 95] on icon "Advanced filters" at bounding box center [69, 96] width 12 height 12
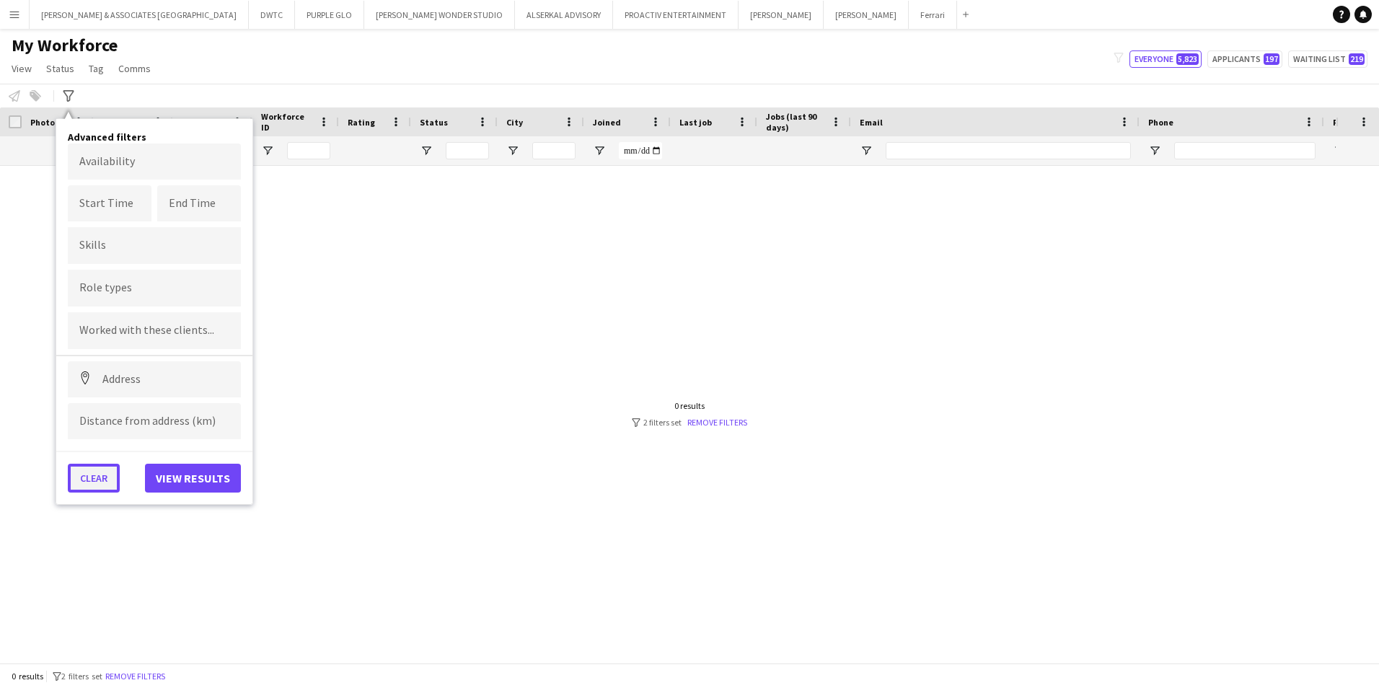
click at [76, 470] on button "Clear" at bounding box center [94, 478] width 52 height 29
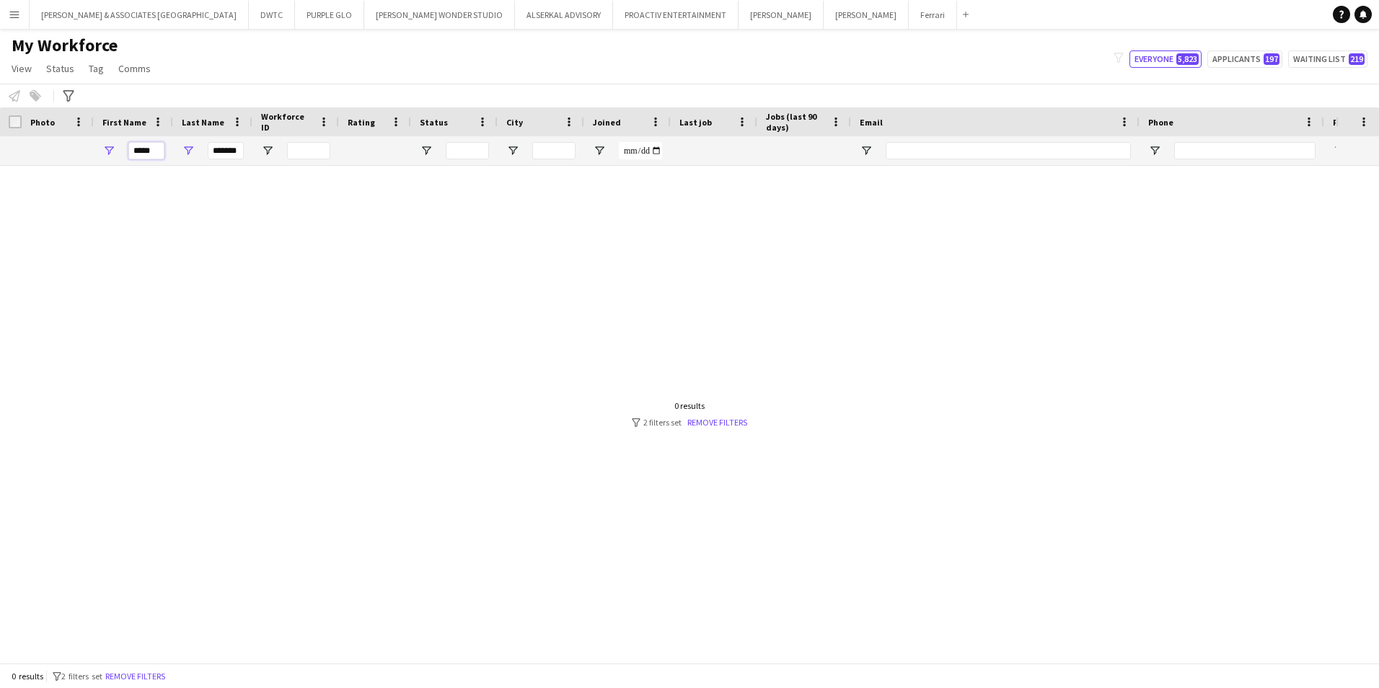
click at [148, 152] on input "*****" at bounding box center [146, 150] width 36 height 17
click at [221, 154] on input "*******" at bounding box center [226, 150] width 36 height 17
click at [222, 154] on input "*******" at bounding box center [226, 150] width 36 height 17
click at [222, 155] on input "*******" at bounding box center [226, 150] width 36 height 17
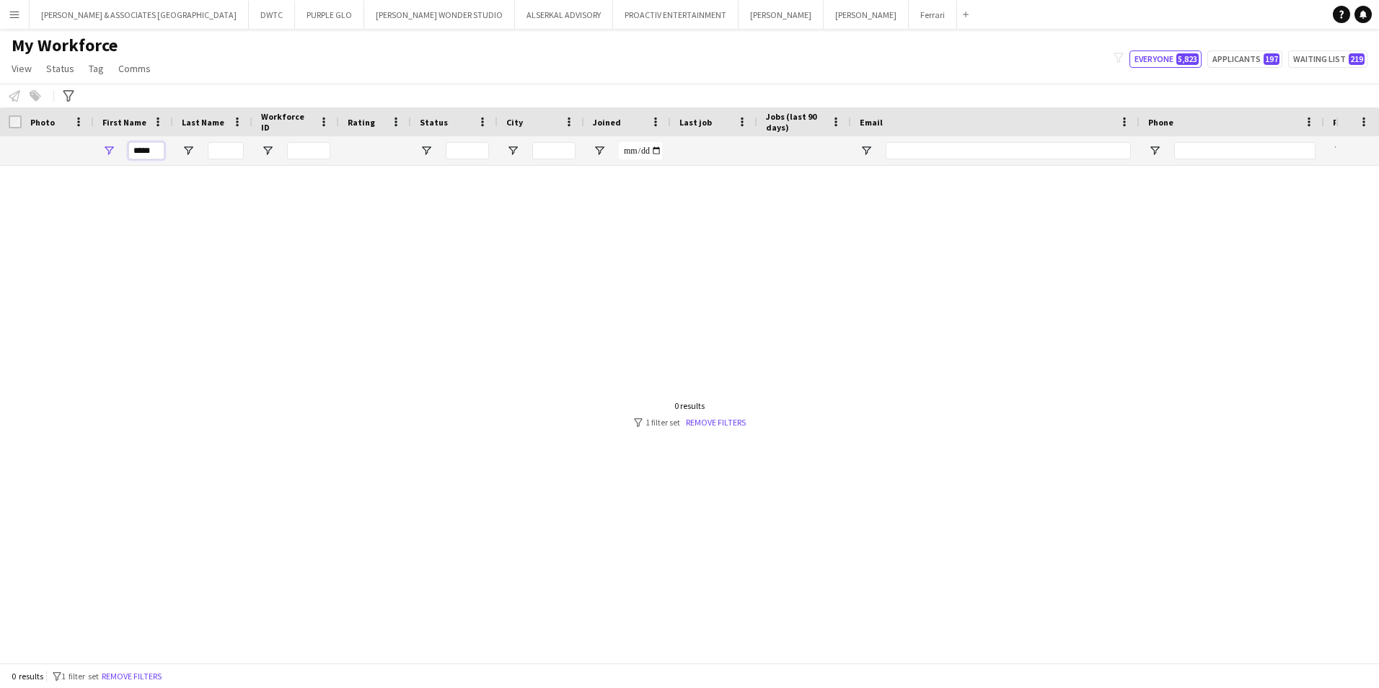
click at [156, 153] on input "*****" at bounding box center [146, 150] width 36 height 17
drag, startPoint x: 157, startPoint y: 146, endPoint x: 84, endPoint y: 146, distance: 72.1
click at [84, 146] on div "*****" at bounding box center [782, 150] width 1564 height 29
type input "*****"
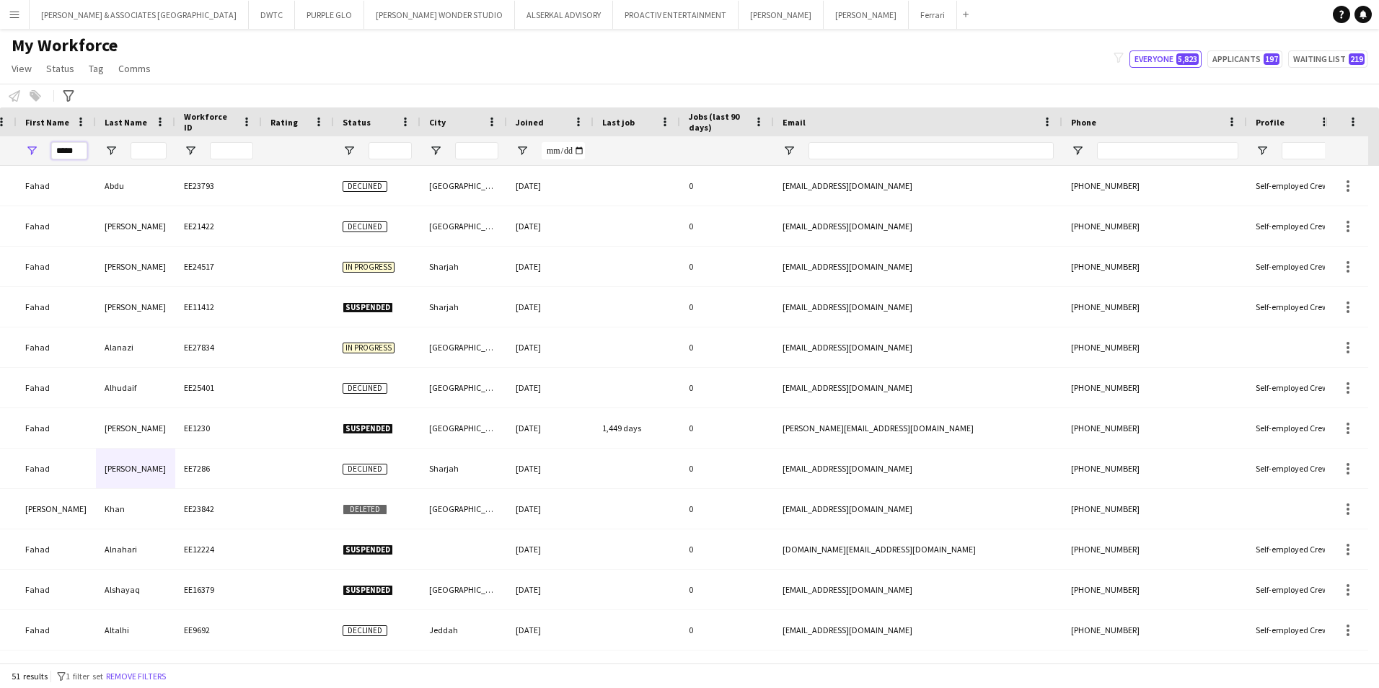
scroll to position [0, 190]
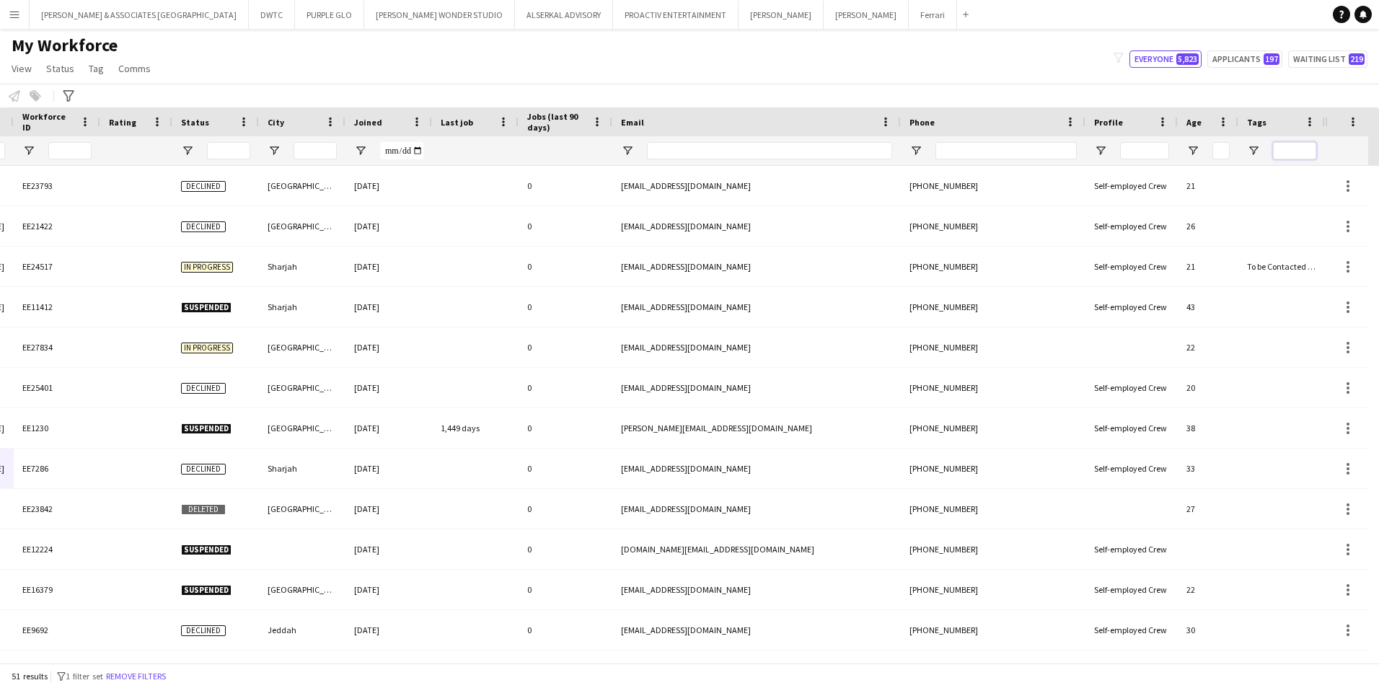
click at [1295, 149] on input "Tags Filter Input" at bounding box center [1294, 150] width 43 height 17
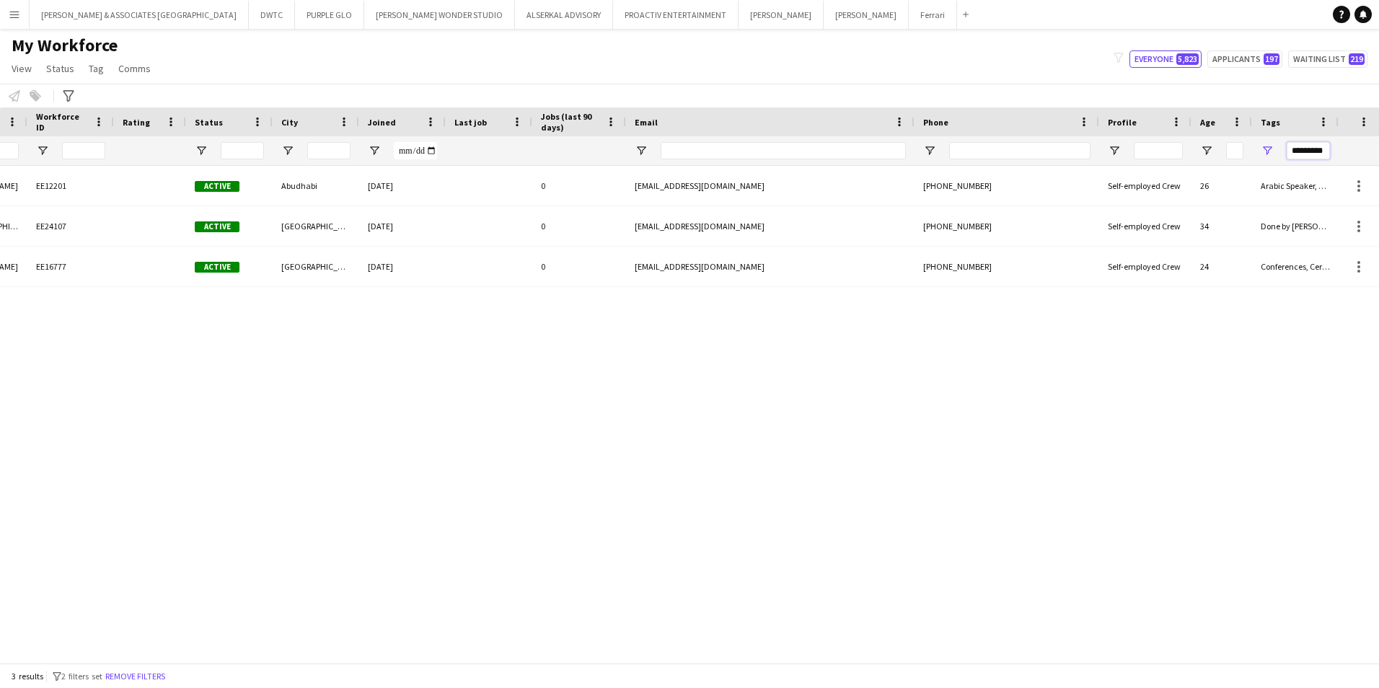
scroll to position [0, 89]
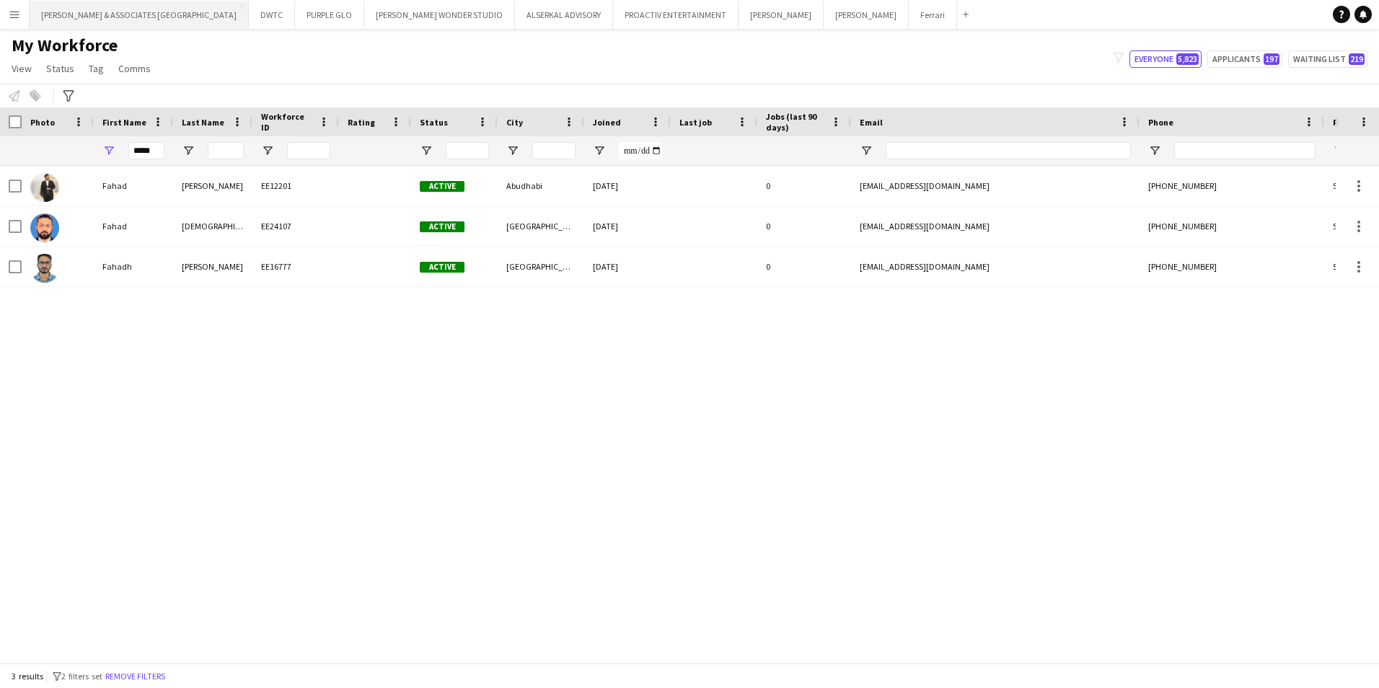
type input "*********"
click at [155, 153] on input "*****" at bounding box center [146, 150] width 36 height 17
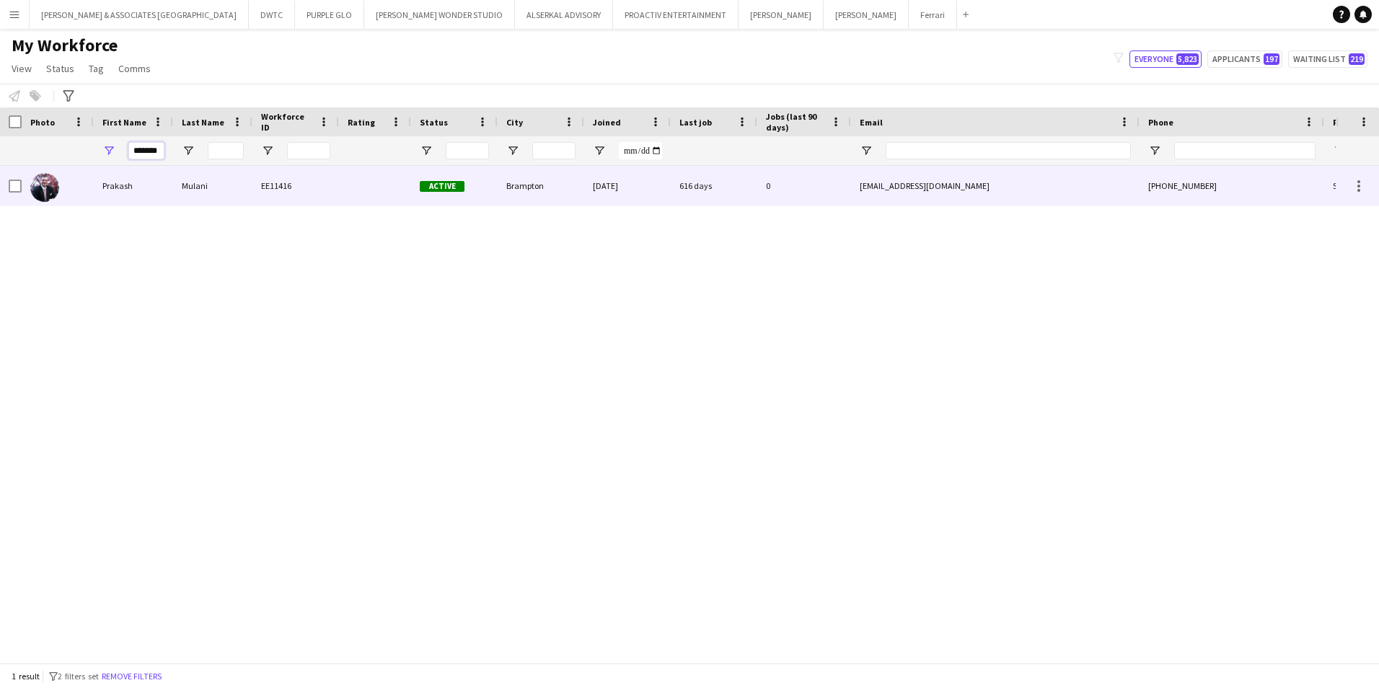
type input "*******"
click at [167, 189] on div "Prakash" at bounding box center [133, 186] width 79 height 40
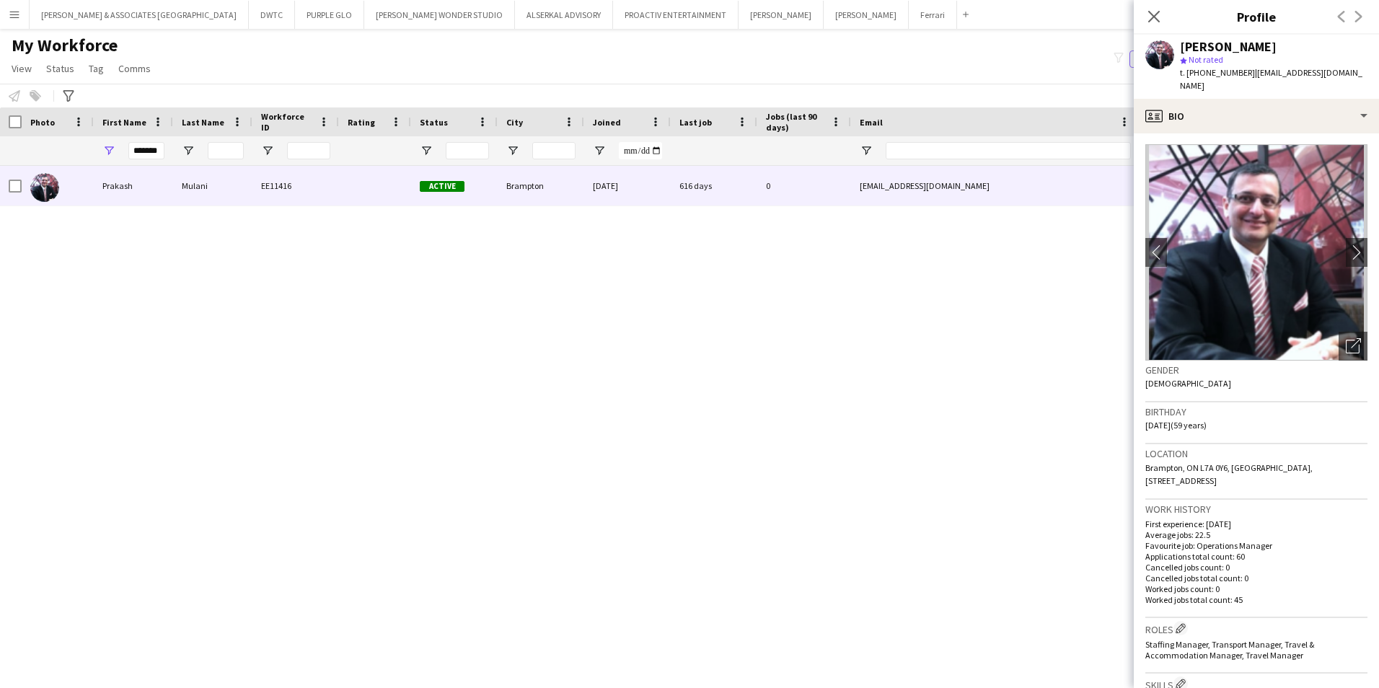
scroll to position [0, 0]
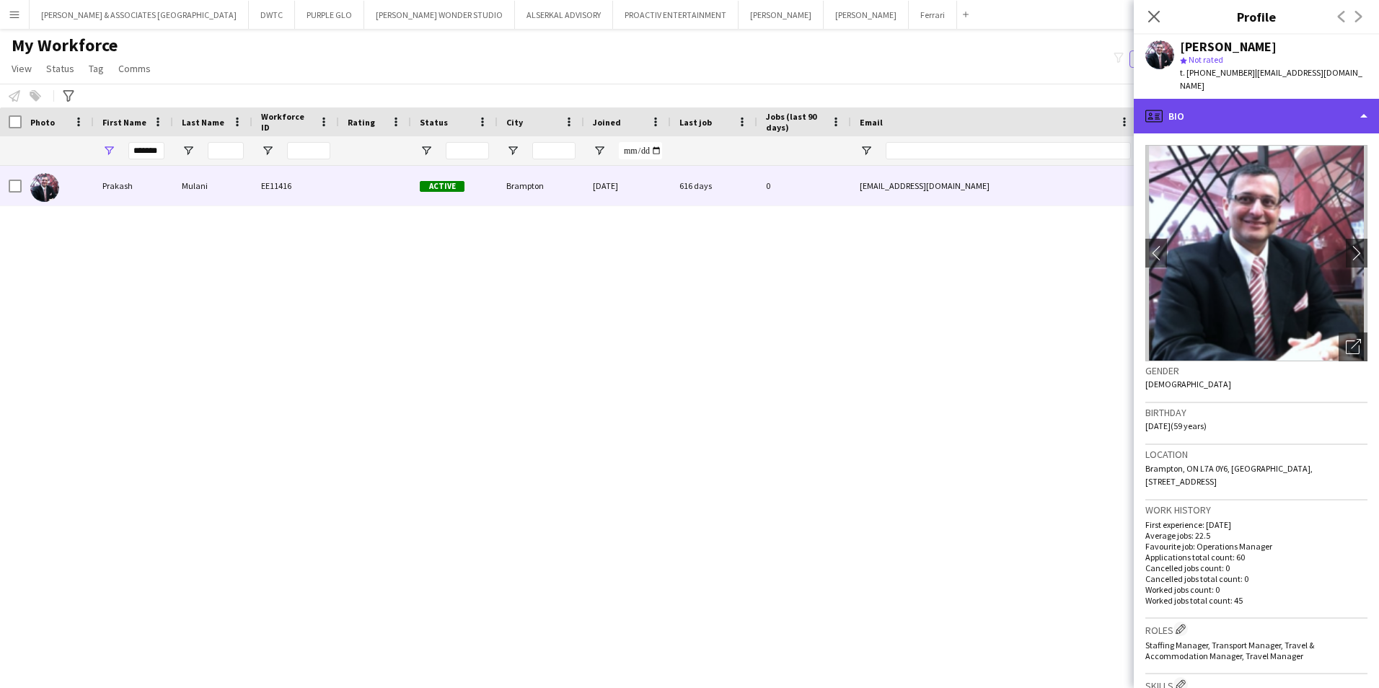
click at [1183, 115] on div "profile Bio" at bounding box center [1256, 116] width 245 height 35
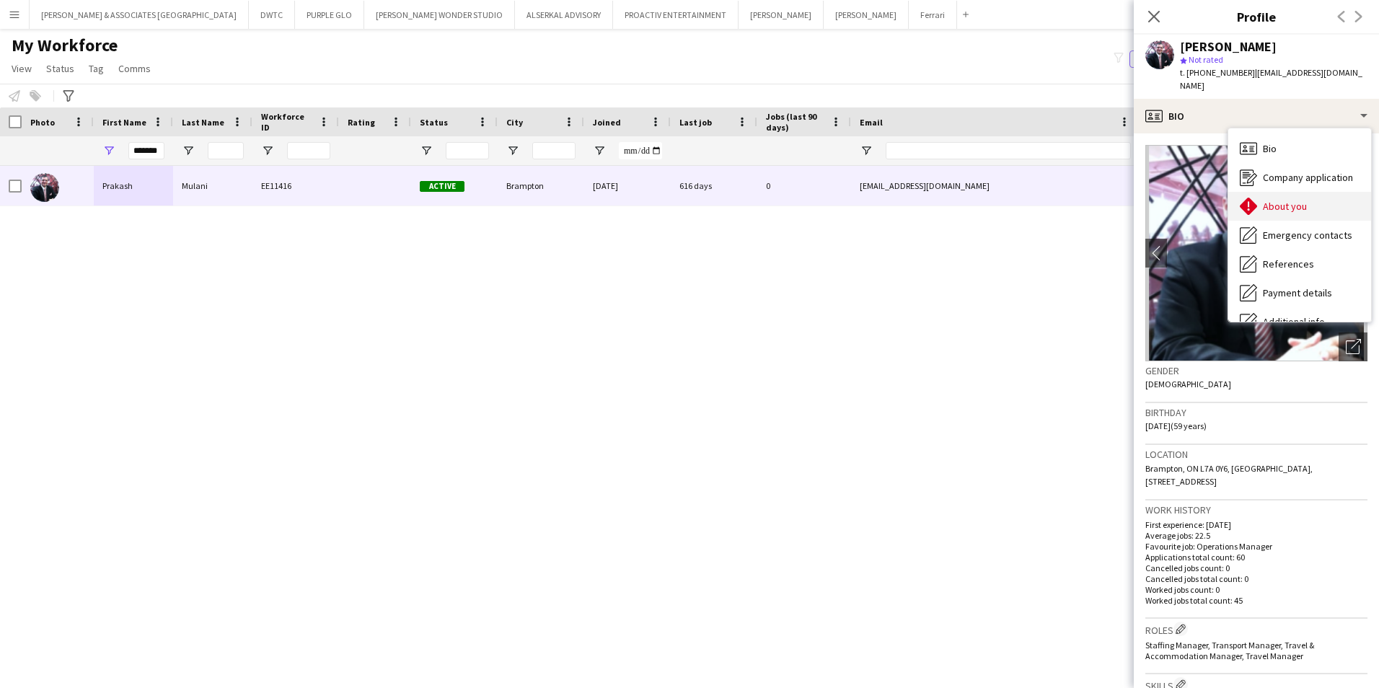
click at [1298, 200] on span "About you" at bounding box center [1285, 206] width 44 height 13
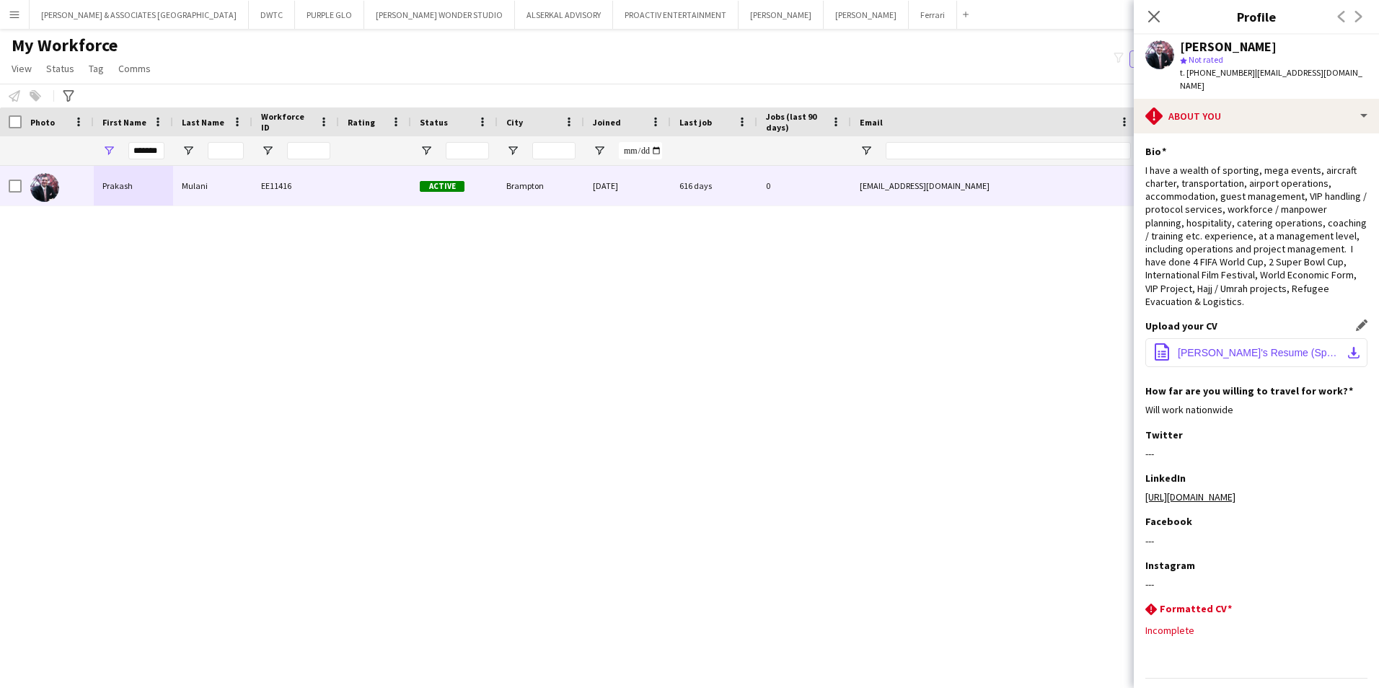
click at [1284, 346] on button "office-file-sheet [PERSON_NAME]'s Resume (Sporting & Events Operation - NEW 202…" at bounding box center [1256, 352] width 222 height 29
click at [1152, 15] on icon at bounding box center [1154, 16] width 14 height 14
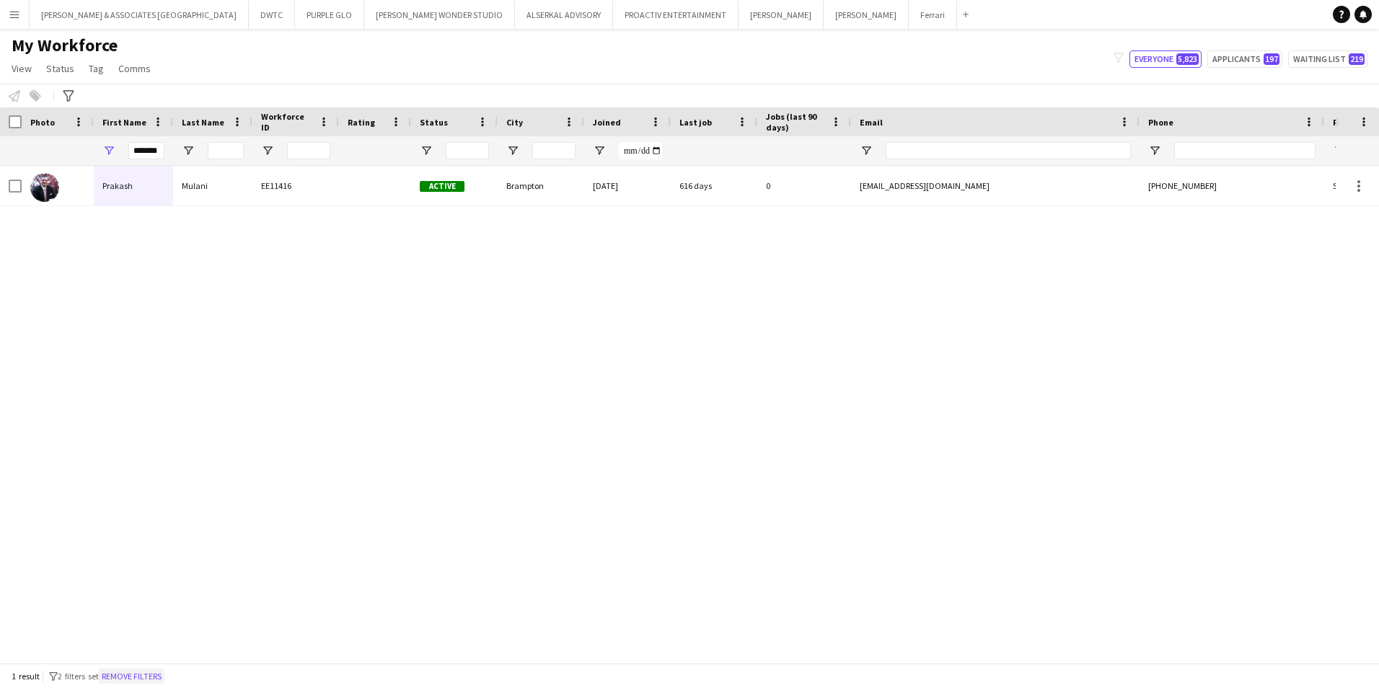
click at [128, 673] on button "Remove filters" at bounding box center [132, 677] width 66 height 16
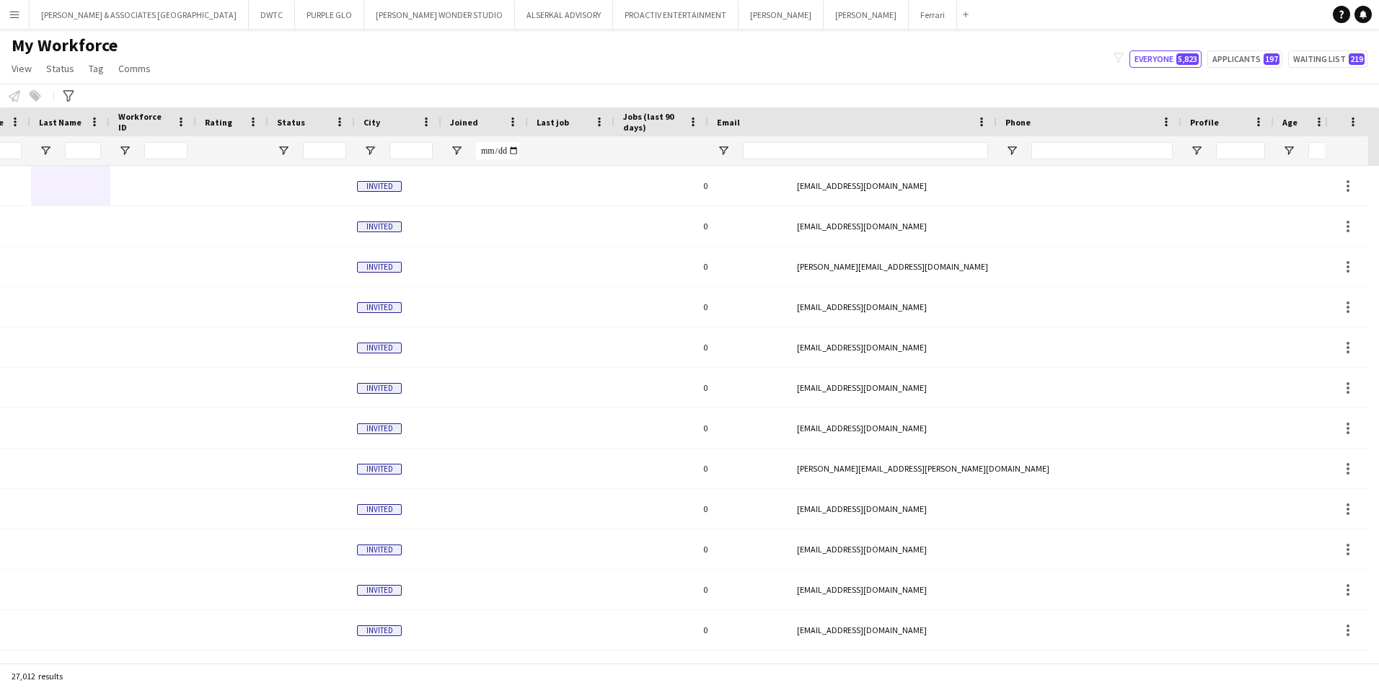
scroll to position [0, 143]
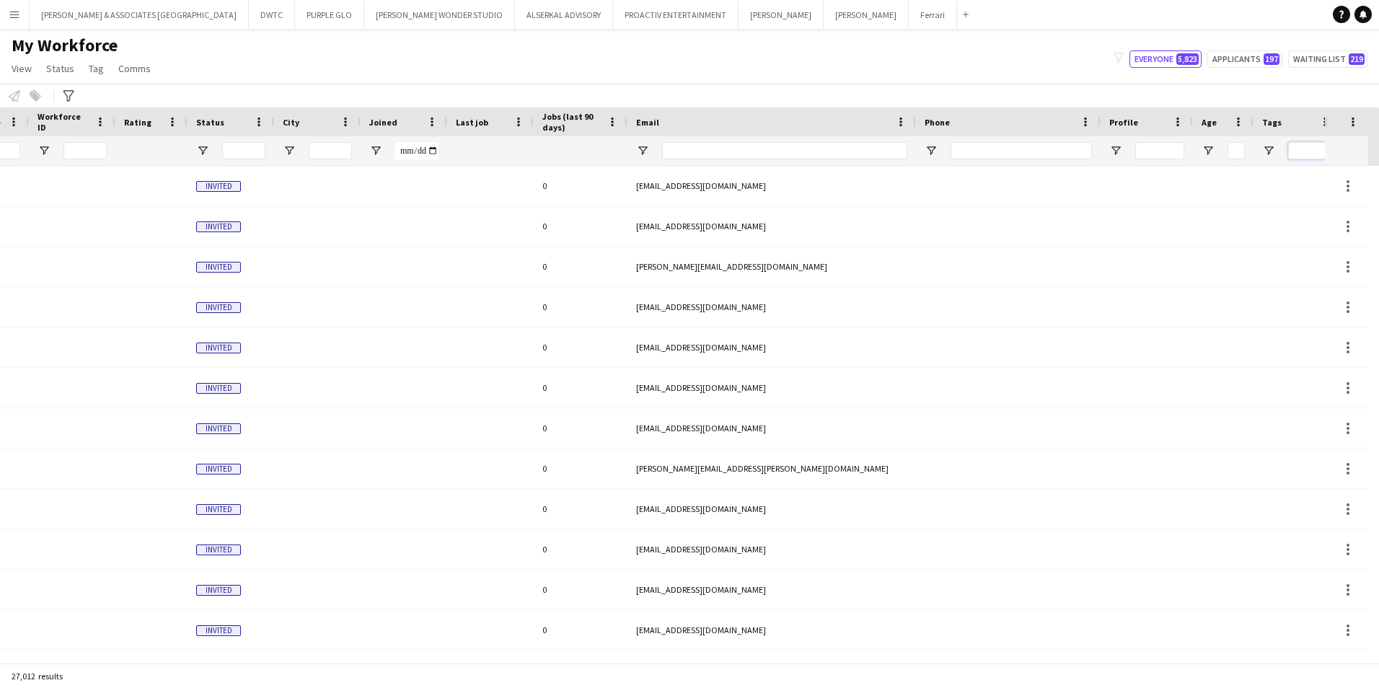
click at [1312, 146] on input "Tags Filter Input" at bounding box center [1309, 150] width 43 height 17
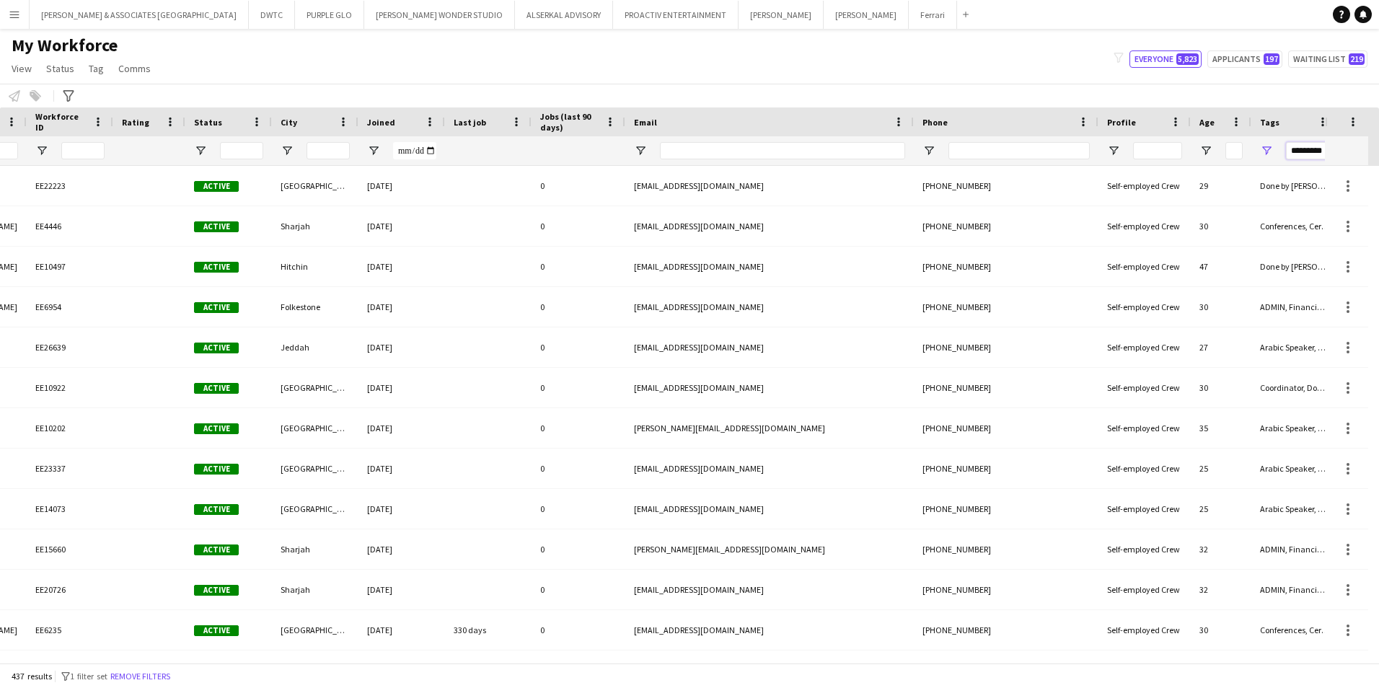
scroll to position [0, 220]
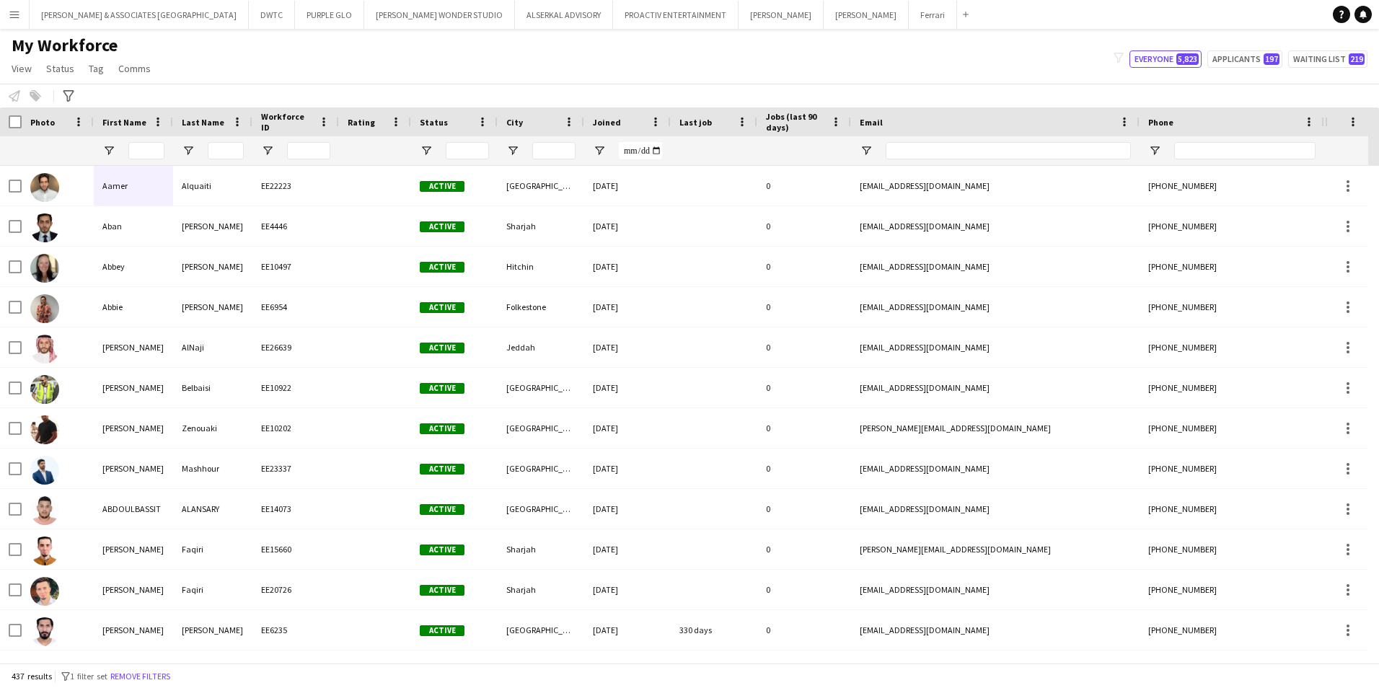
type input "*********"
click at [558, 143] on input "City Filter Input" at bounding box center [553, 150] width 43 height 17
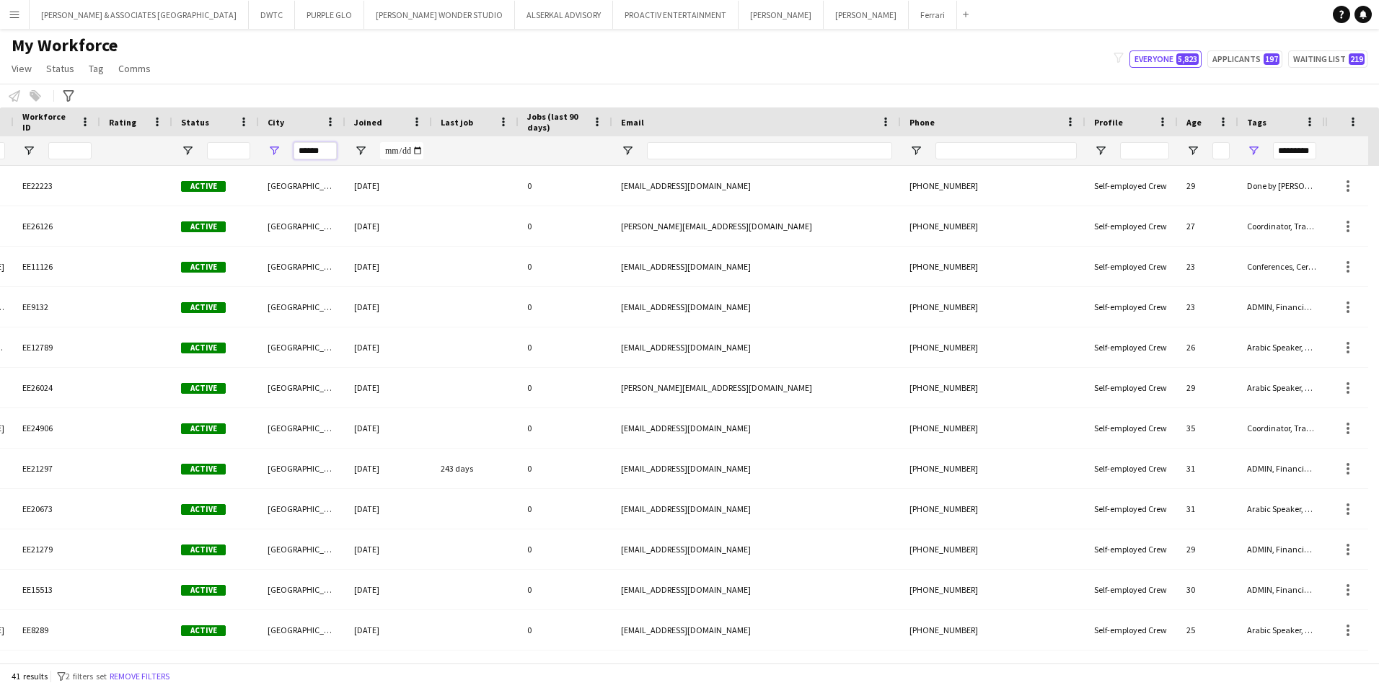
type input "******"
click at [1313, 151] on input "*********" at bounding box center [1294, 150] width 43 height 17
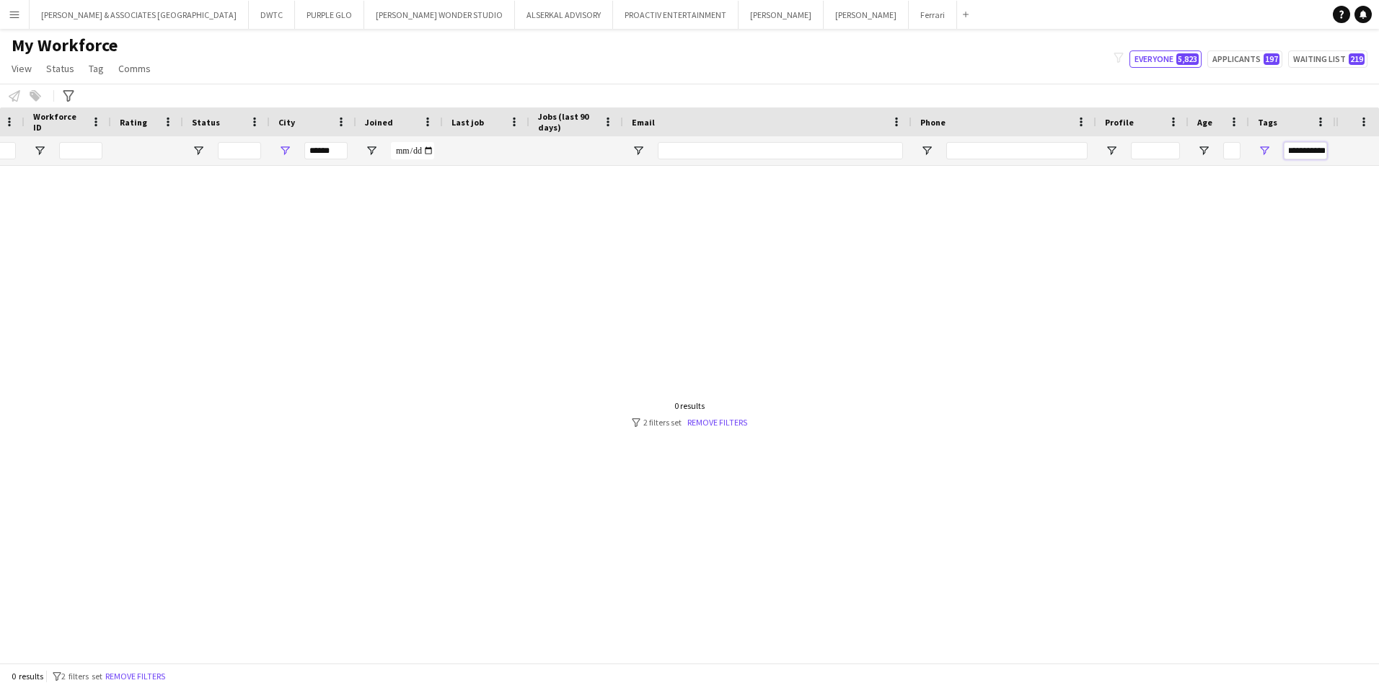
type input "*********"
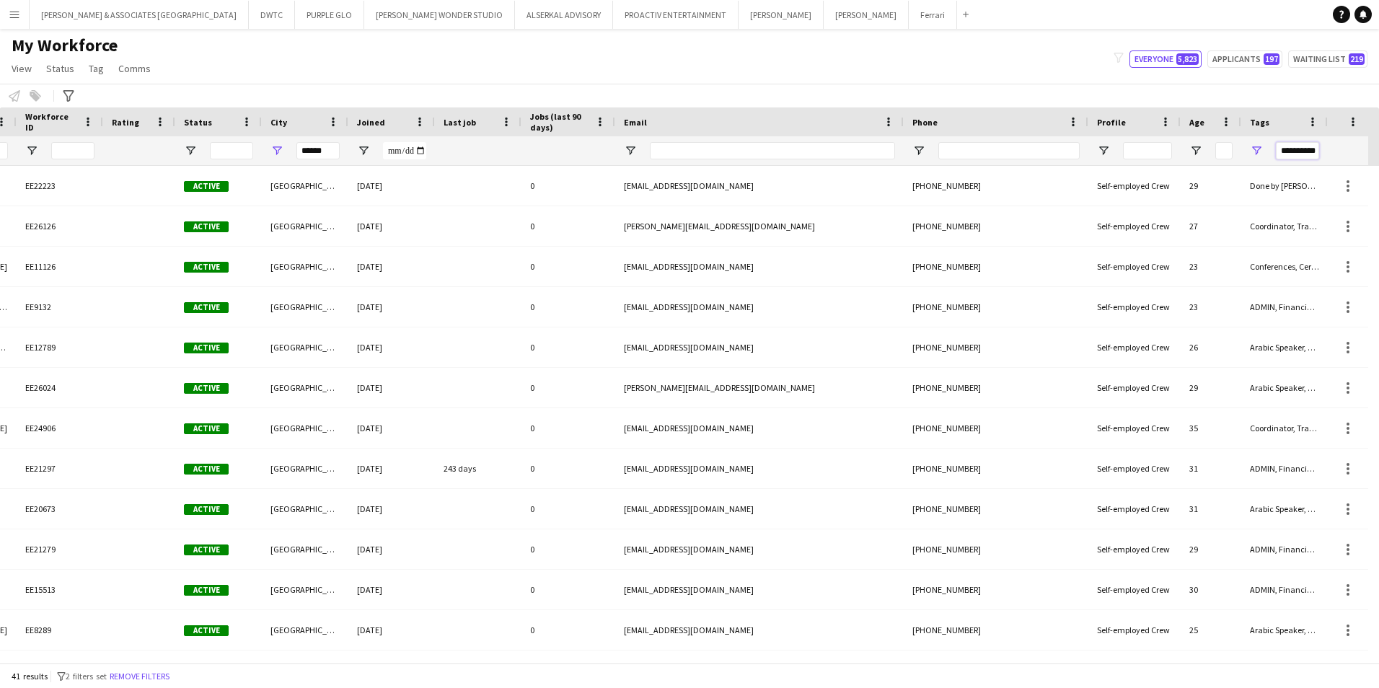
drag, startPoint x: 1324, startPoint y: 156, endPoint x: 1259, endPoint y: 128, distance: 70.5
click at [1246, 133] on div "Workforce Details First Name Last Name Workforce ID" at bounding box center [546, 136] width 1564 height 58
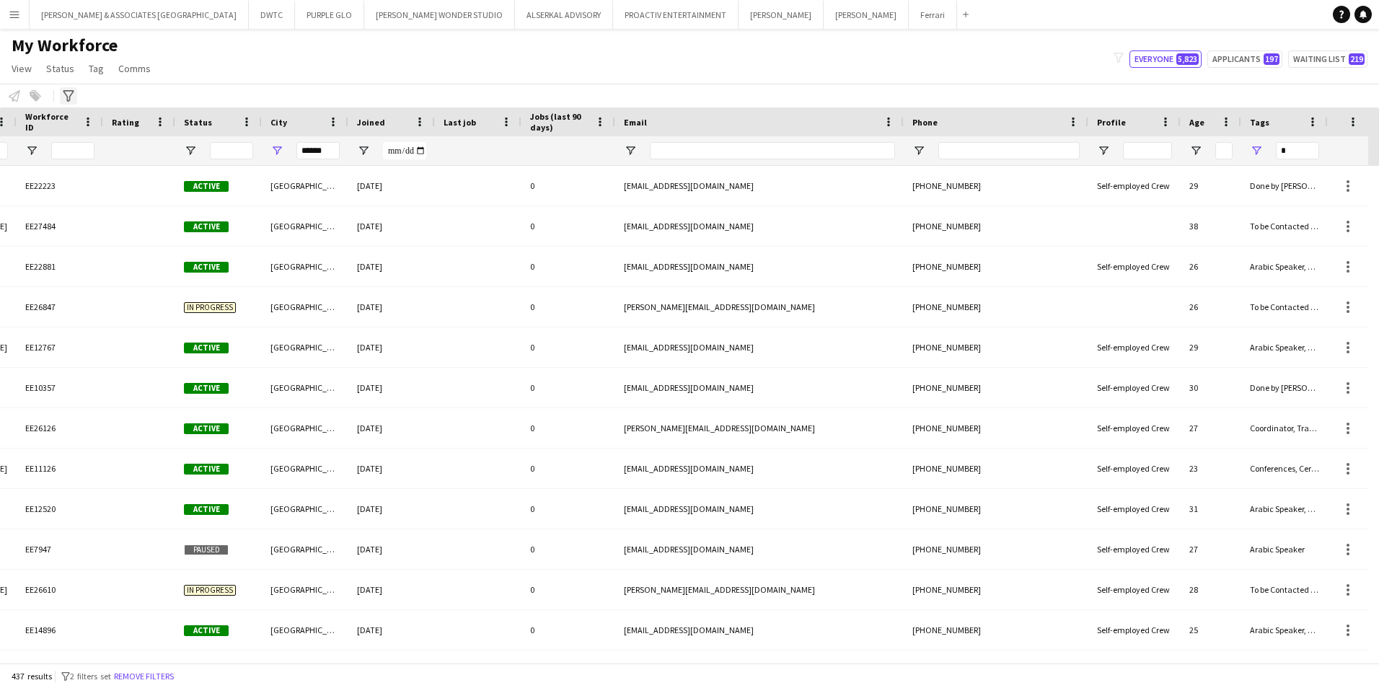
click at [69, 89] on div "Advanced filters" at bounding box center [68, 95] width 17 height 17
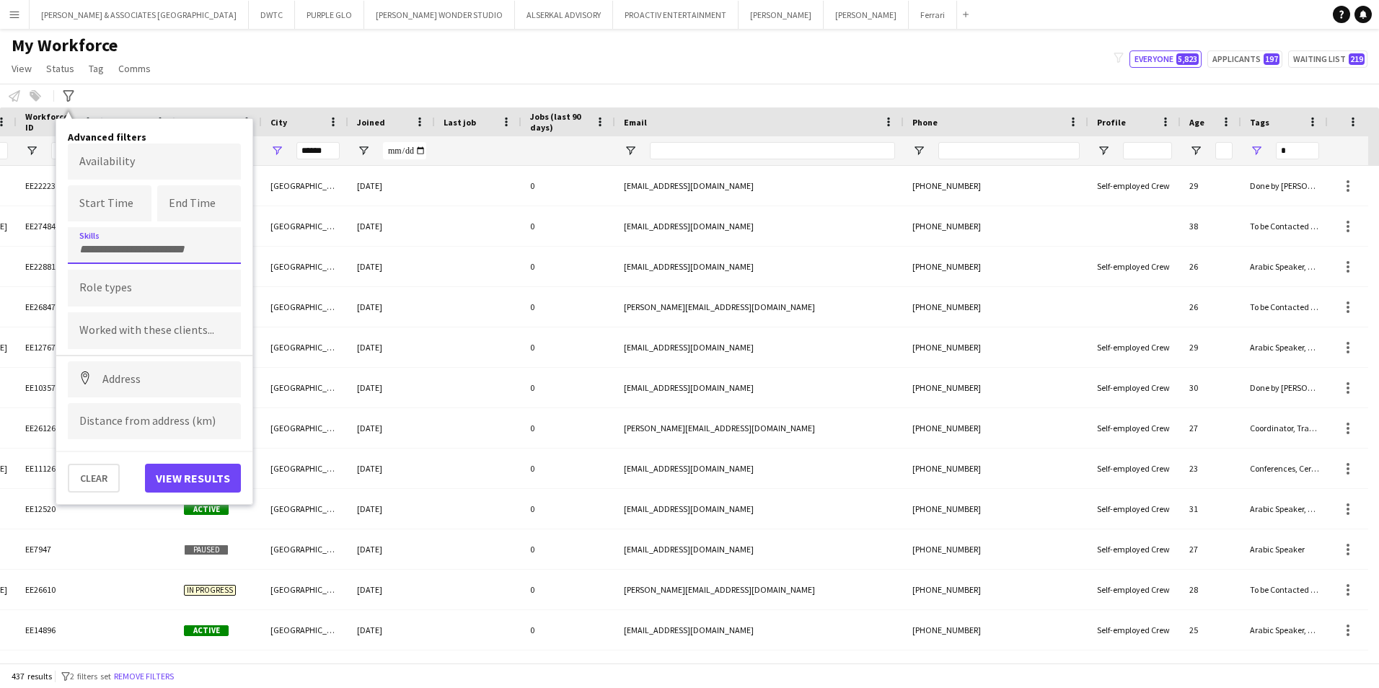
click at [146, 252] on div at bounding box center [154, 245] width 173 height 37
click at [132, 245] on div at bounding box center [689, 344] width 1379 height 688
click at [132, 245] on input "***" at bounding box center [154, 249] width 150 height 13
type input "*"
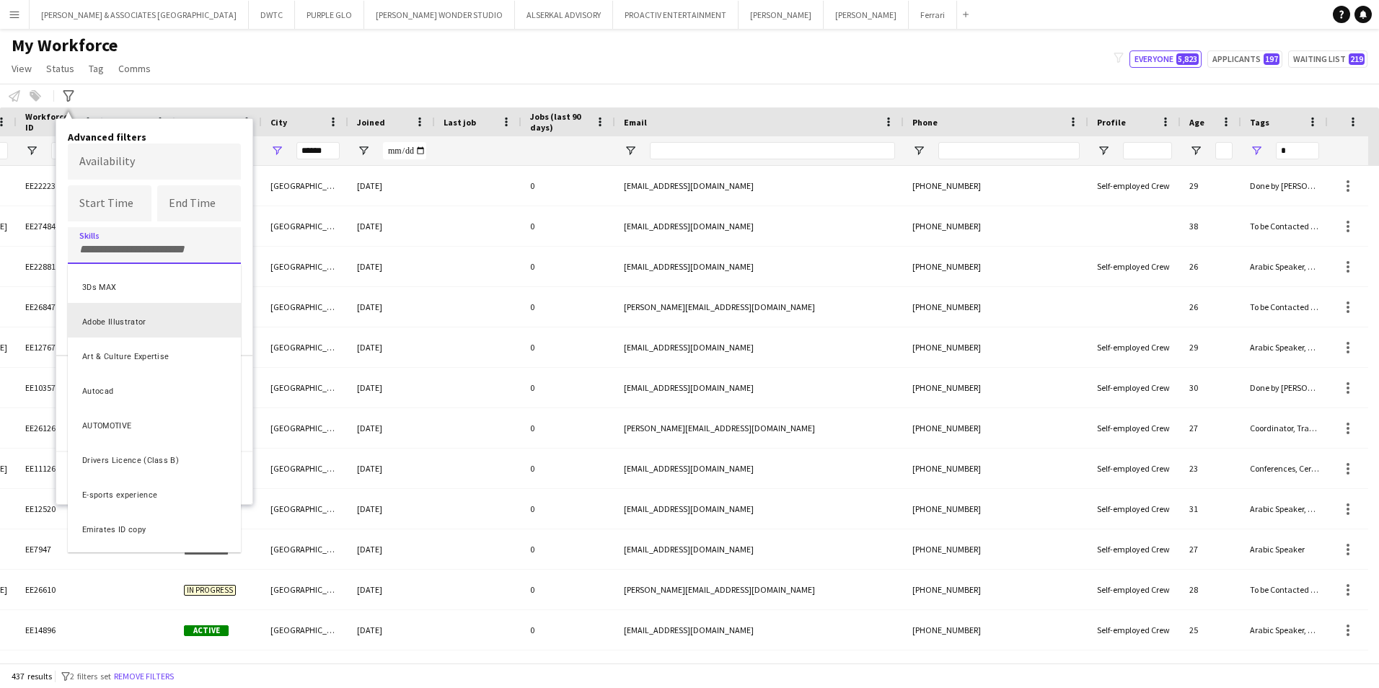
click at [140, 299] on div "3Ds MAX" at bounding box center [154, 285] width 173 height 35
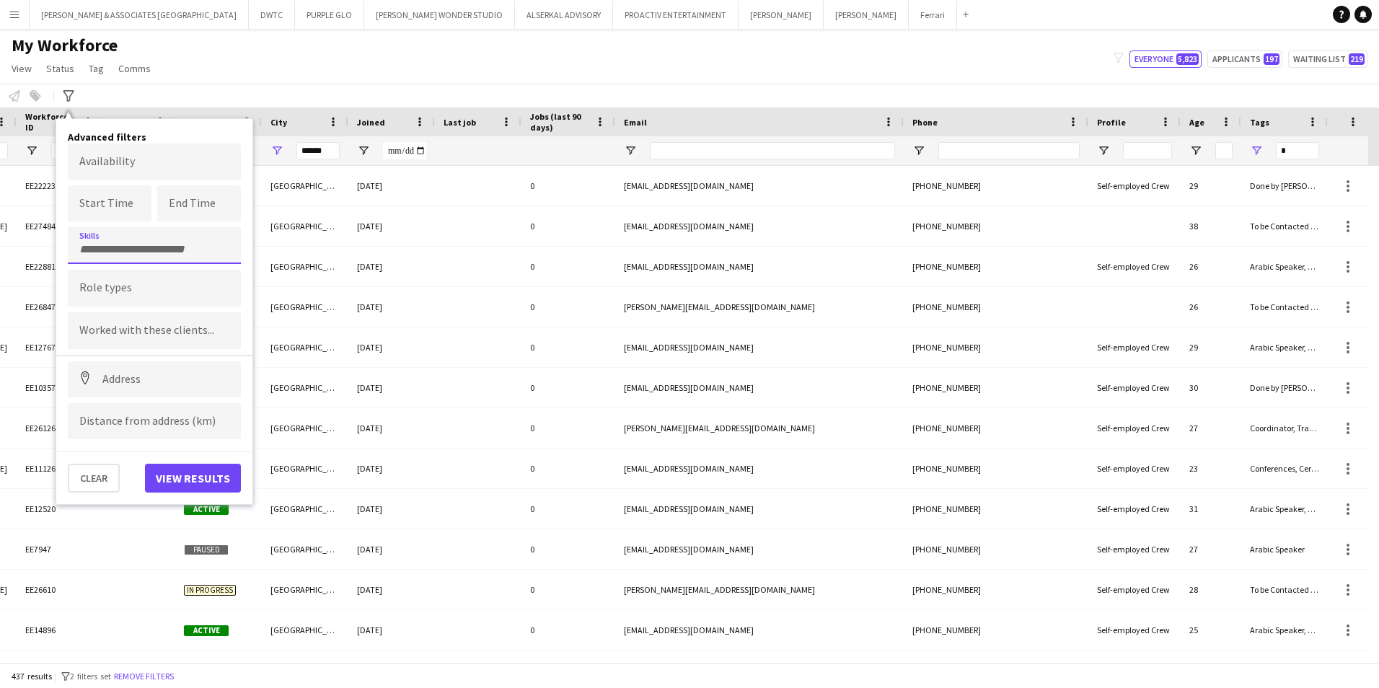
click at [125, 293] on input "Type to search role types..." at bounding box center [154, 288] width 150 height 13
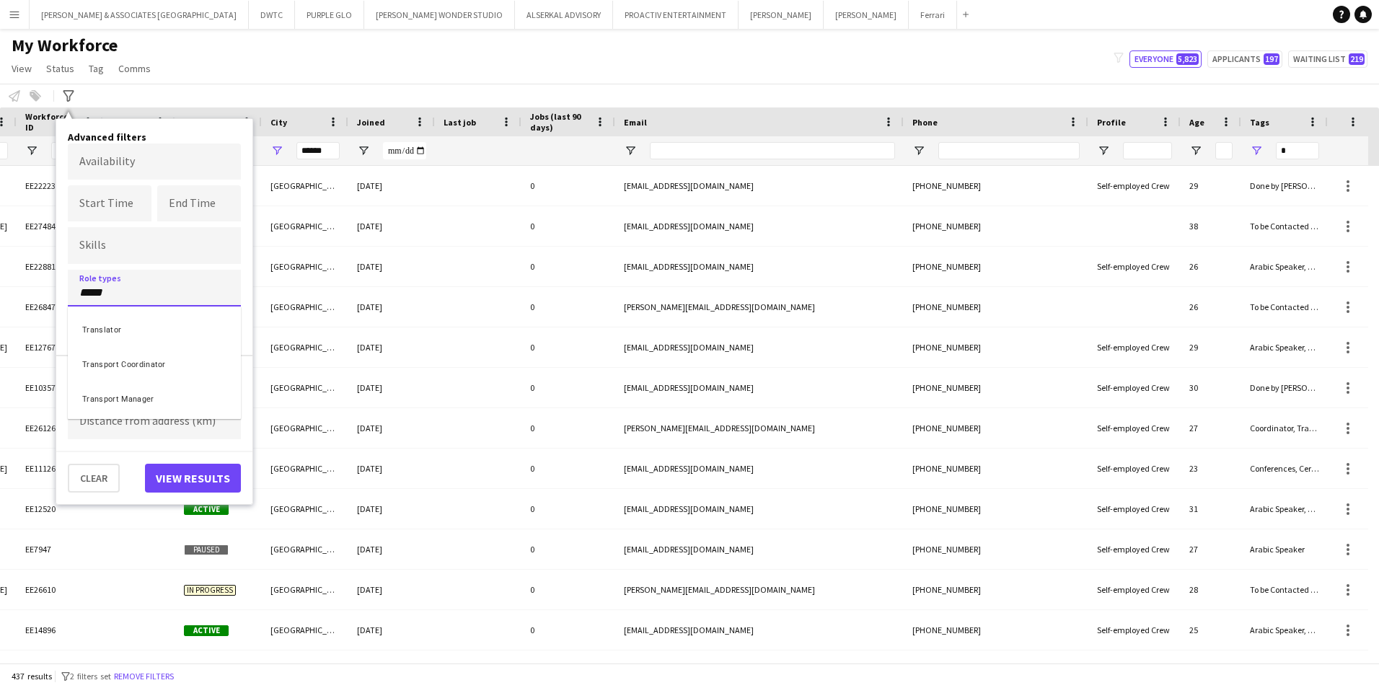
type input "*****"
click at [177, 395] on div "Transport Manager" at bounding box center [154, 397] width 173 height 35
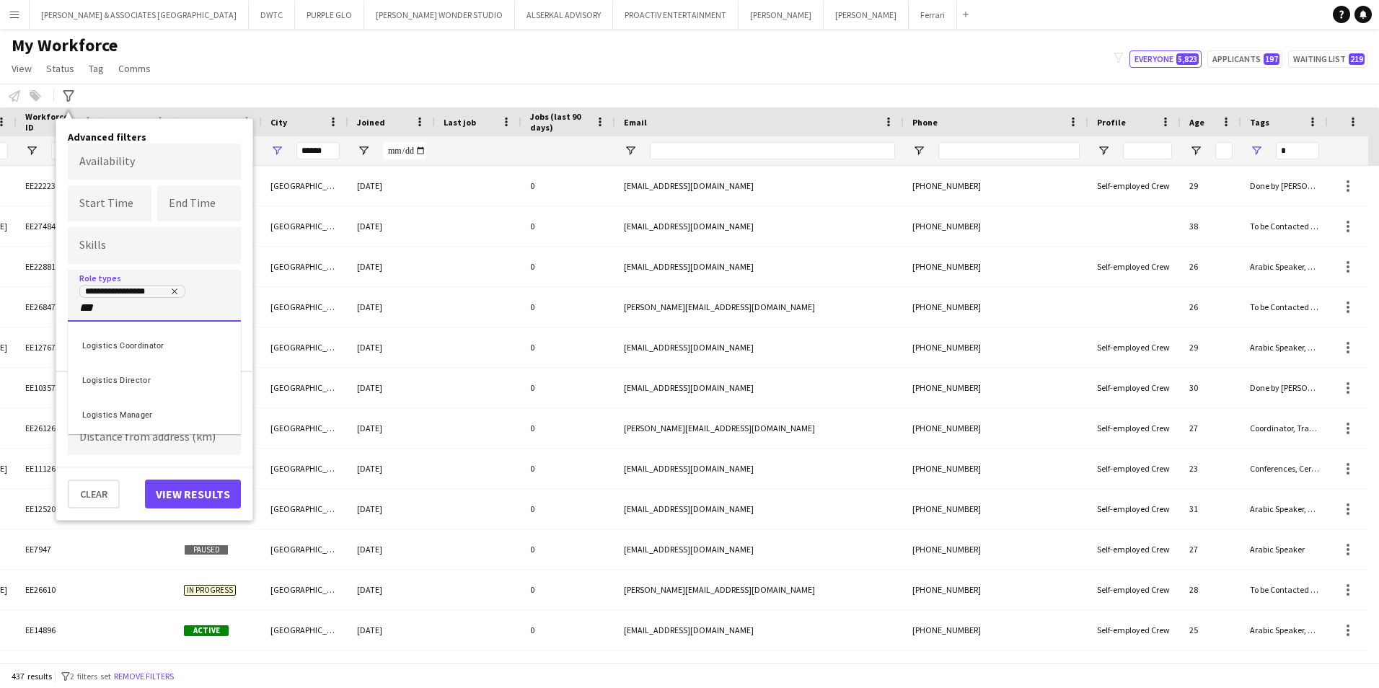
type input "***"
click at [168, 414] on div "Logistics Manager" at bounding box center [154, 412] width 173 height 35
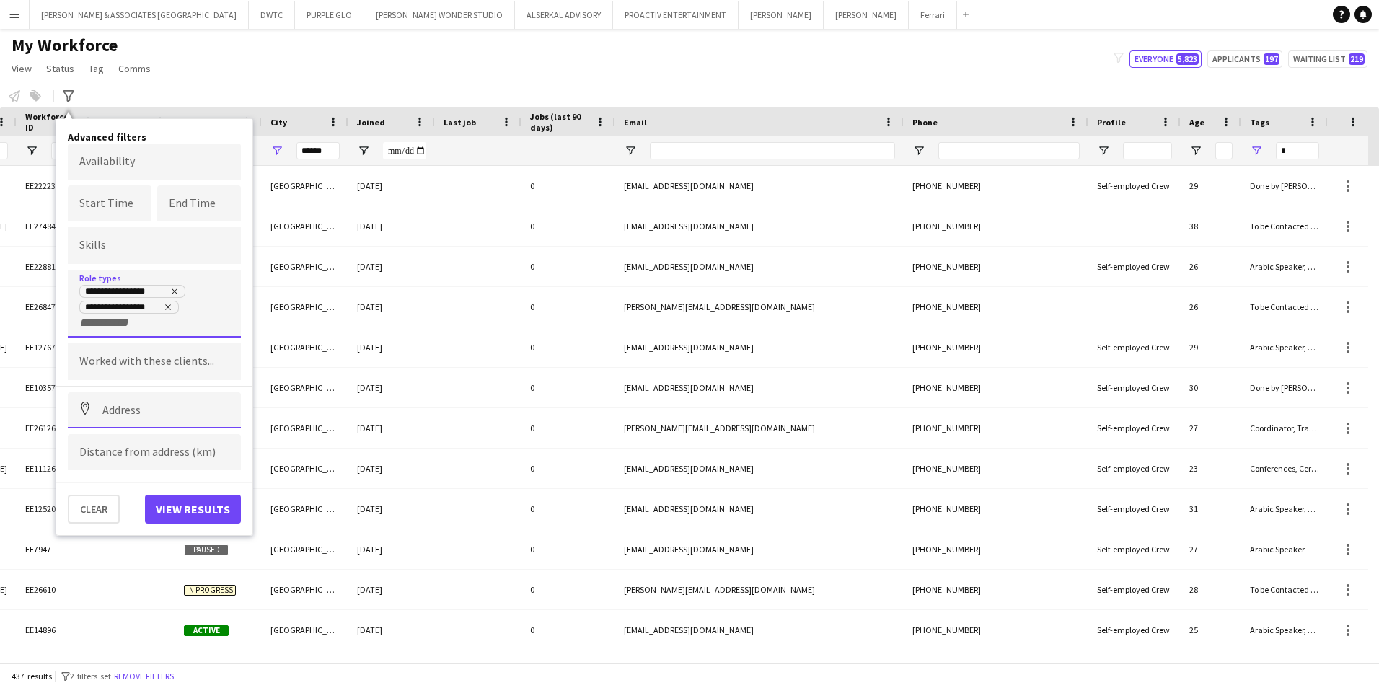
click at [131, 410] on input at bounding box center [154, 410] width 173 height 36
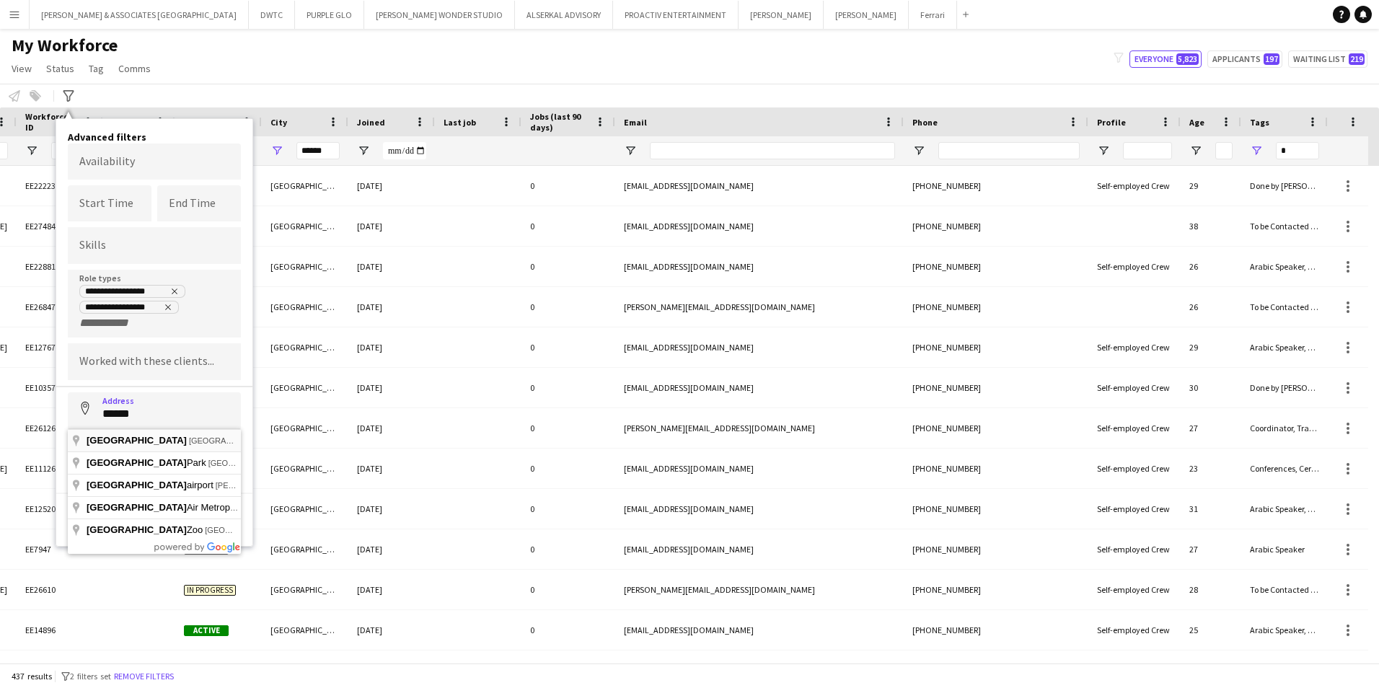
type input "**********"
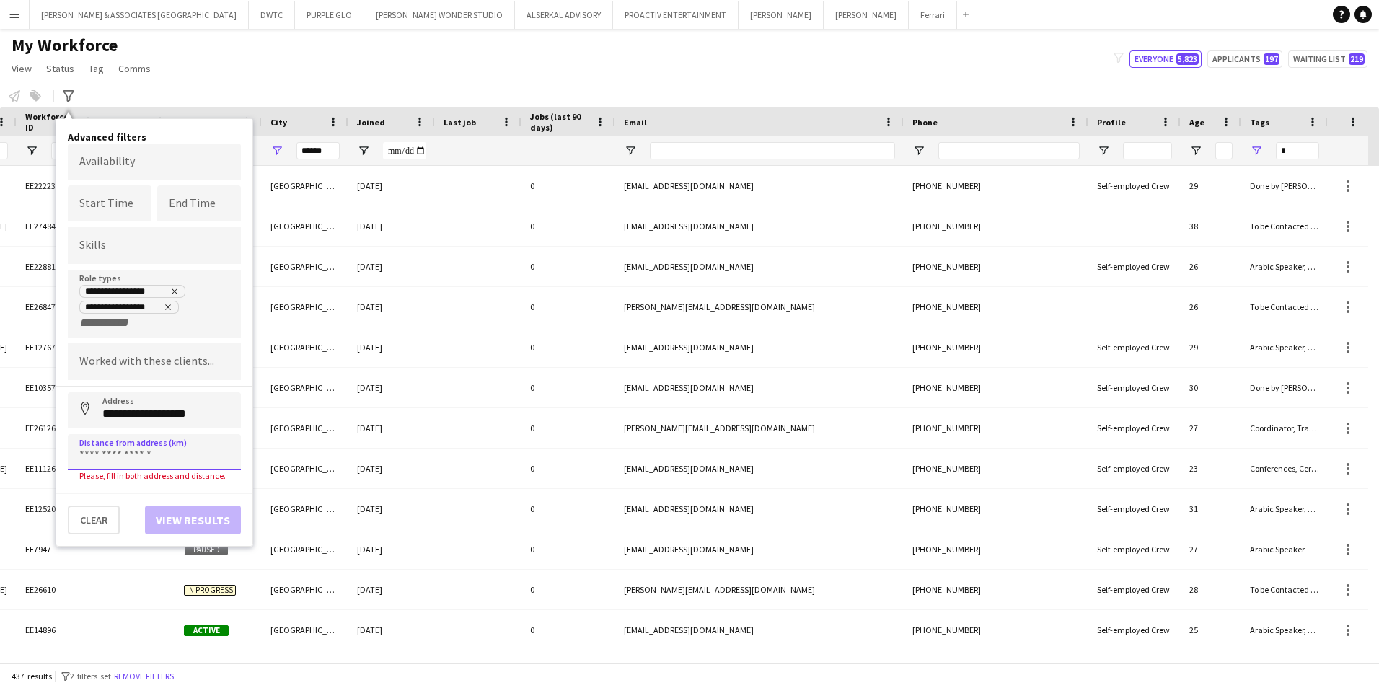
type input "****"
type input "*****"
click at [207, 502] on button "View results" at bounding box center [193, 509] width 96 height 29
type input "**********"
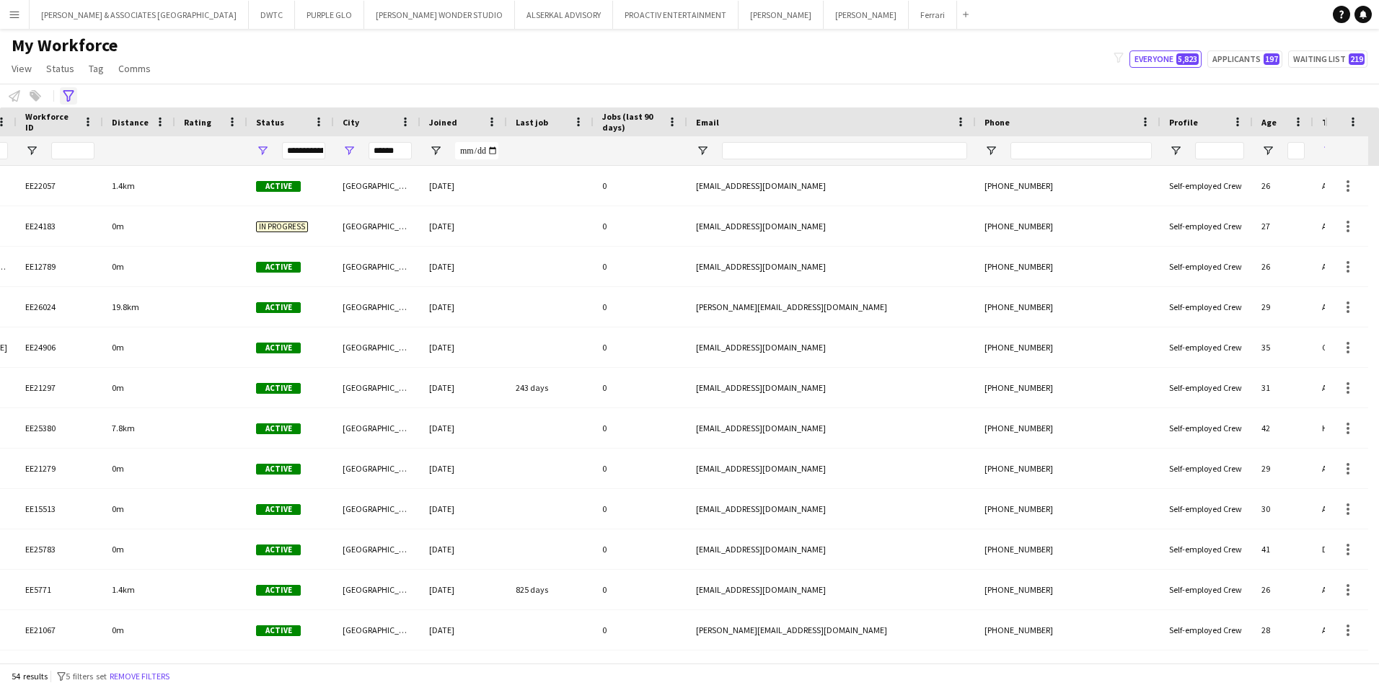
click at [74, 92] on div "Advanced filters" at bounding box center [68, 95] width 17 height 17
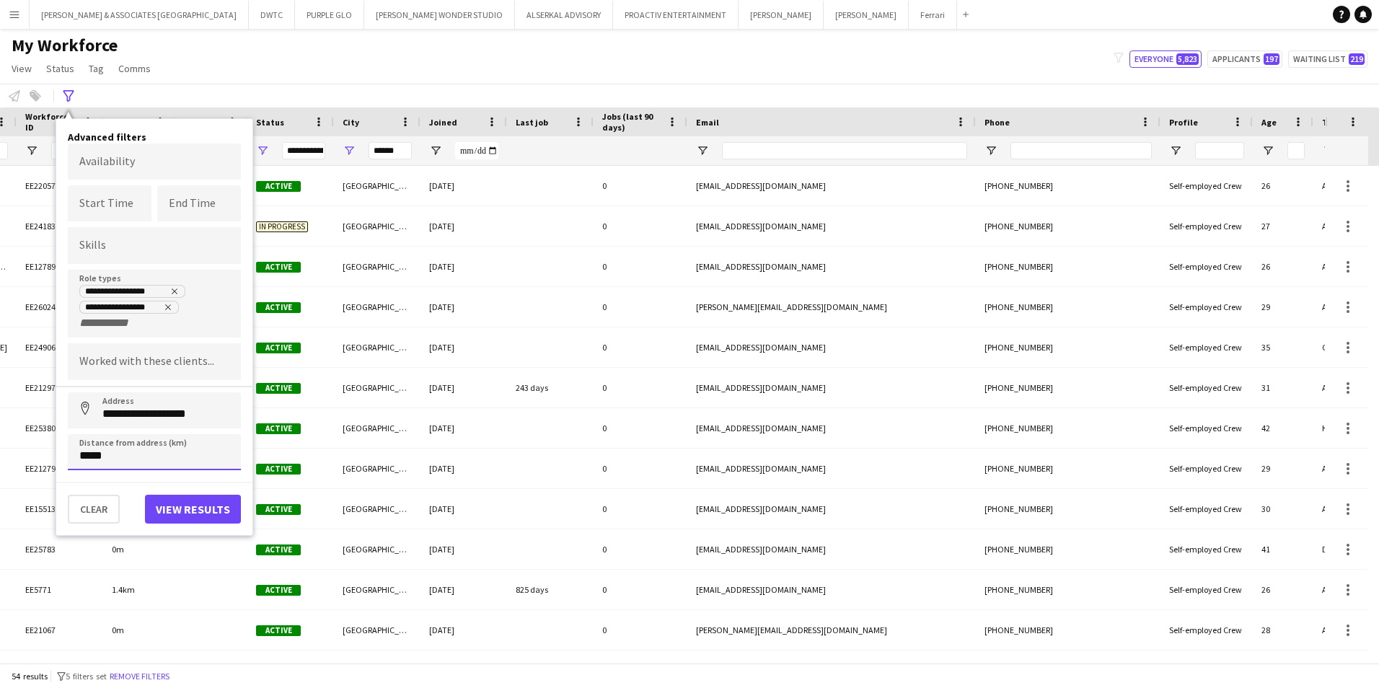
click at [146, 462] on input "*****" at bounding box center [154, 452] width 173 height 36
type input "****"
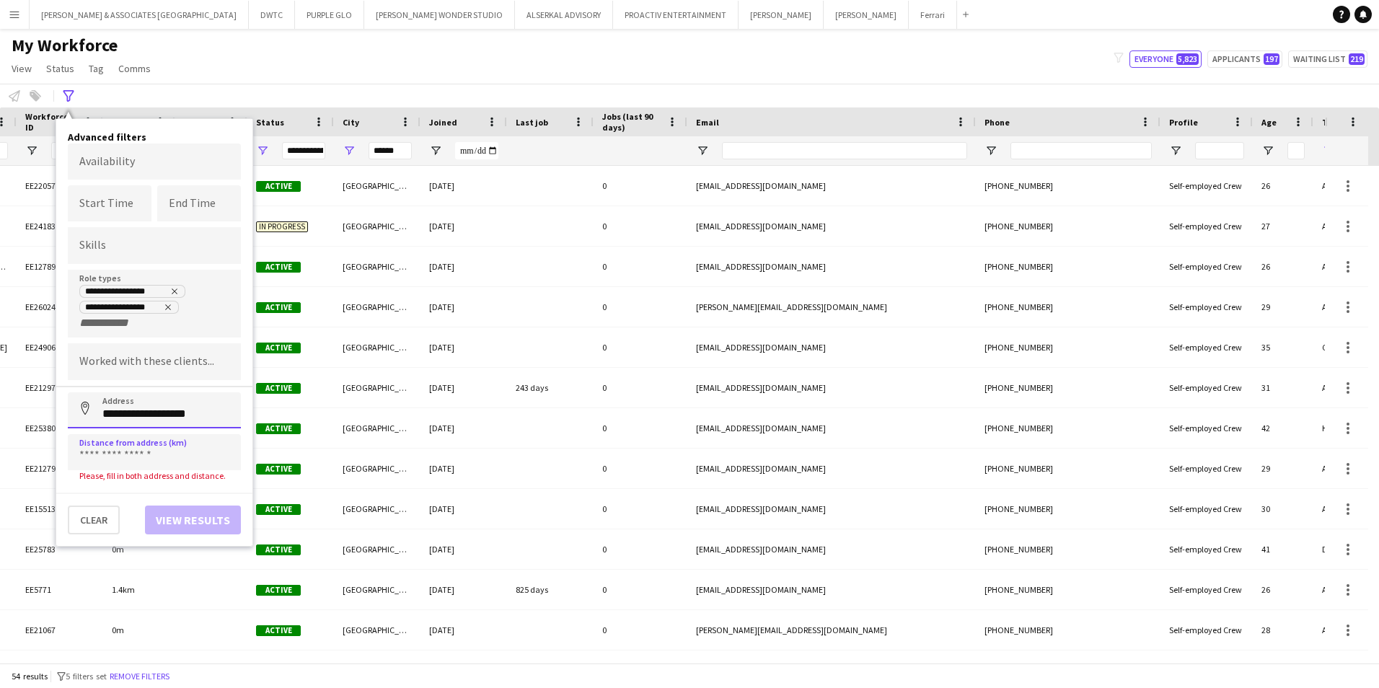
click at [146, 420] on input "**********" at bounding box center [154, 410] width 173 height 36
click at [200, 420] on input "**********" at bounding box center [154, 410] width 173 height 36
drag, startPoint x: 203, startPoint y: 420, endPoint x: 63, endPoint y: 400, distance: 142.1
click at [63, 400] on div "**********" at bounding box center [154, 332] width 196 height 427
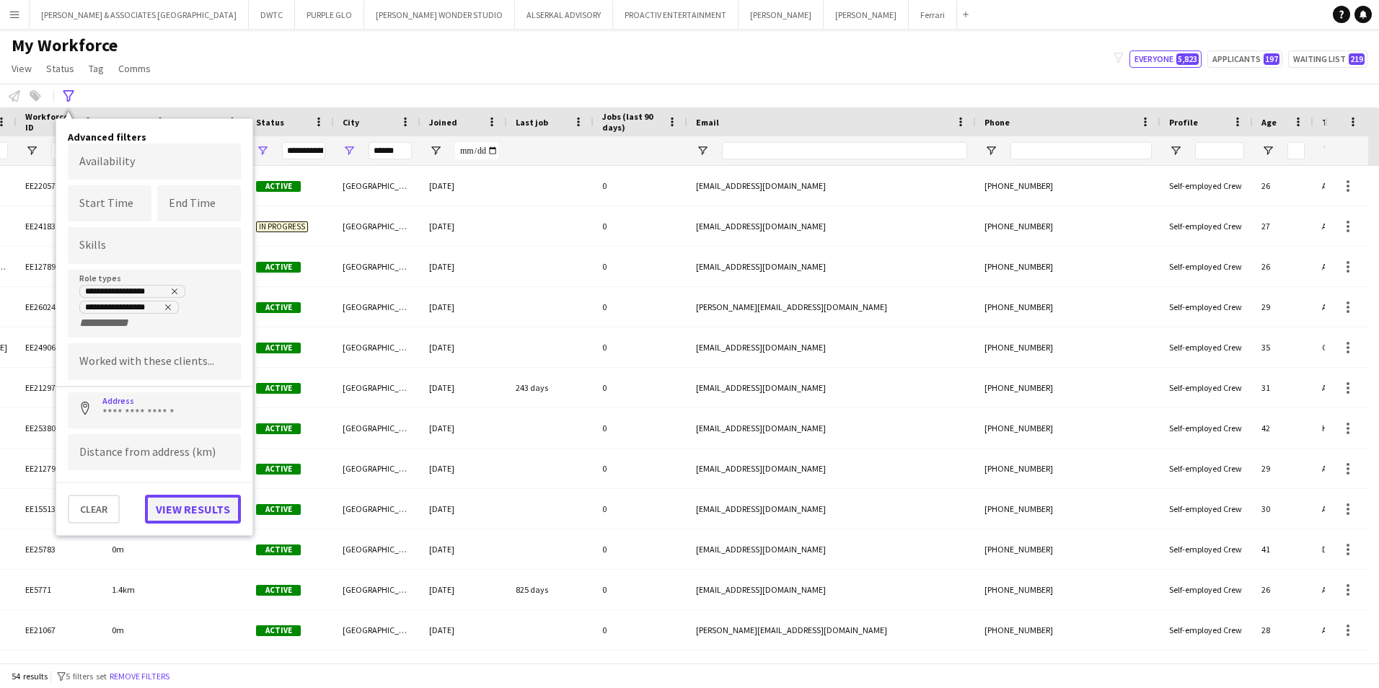
click at [167, 497] on button "View results" at bounding box center [193, 509] width 96 height 29
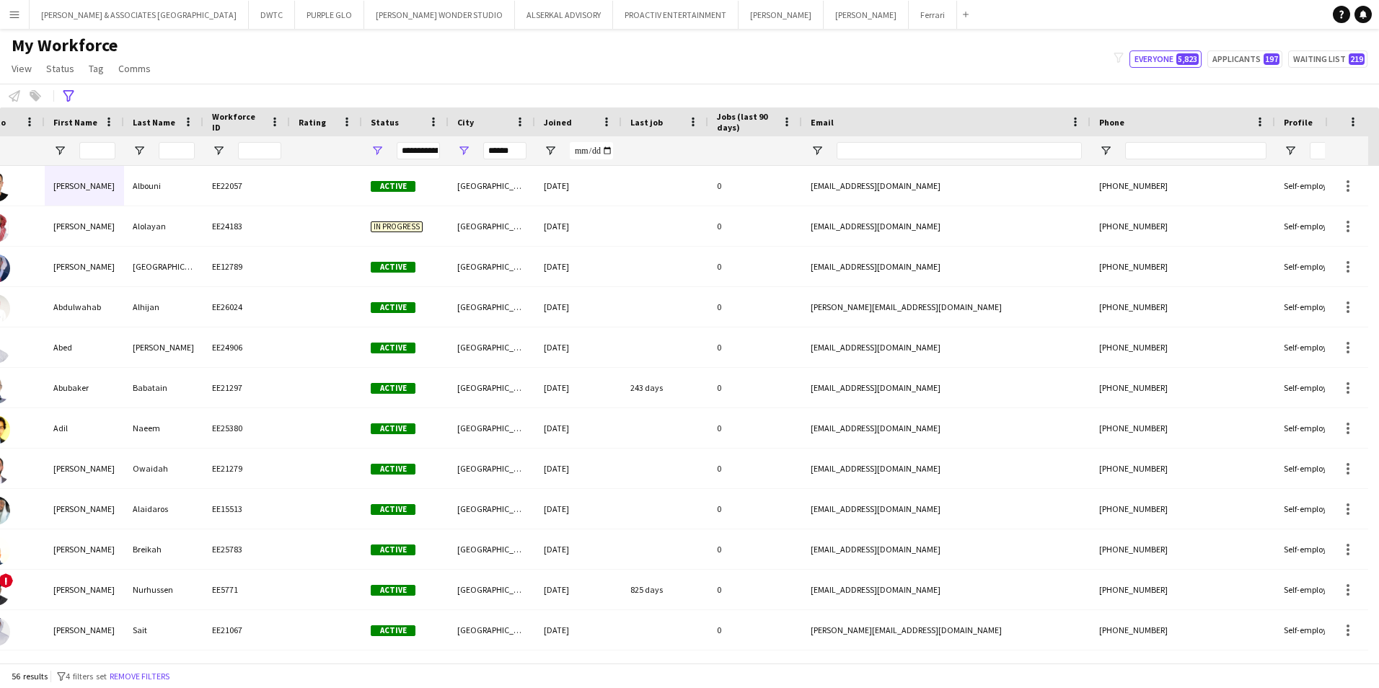
scroll to position [0, 0]
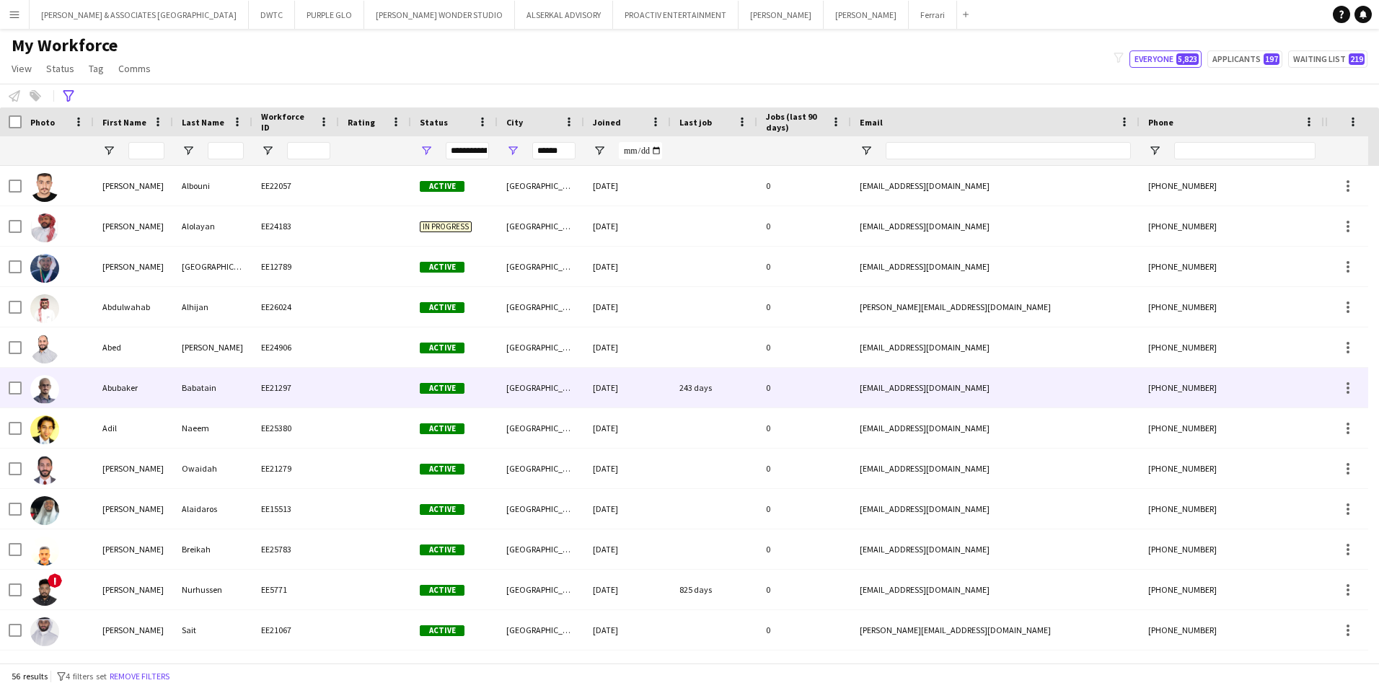
click at [136, 393] on div "Abubaker" at bounding box center [133, 388] width 79 height 40
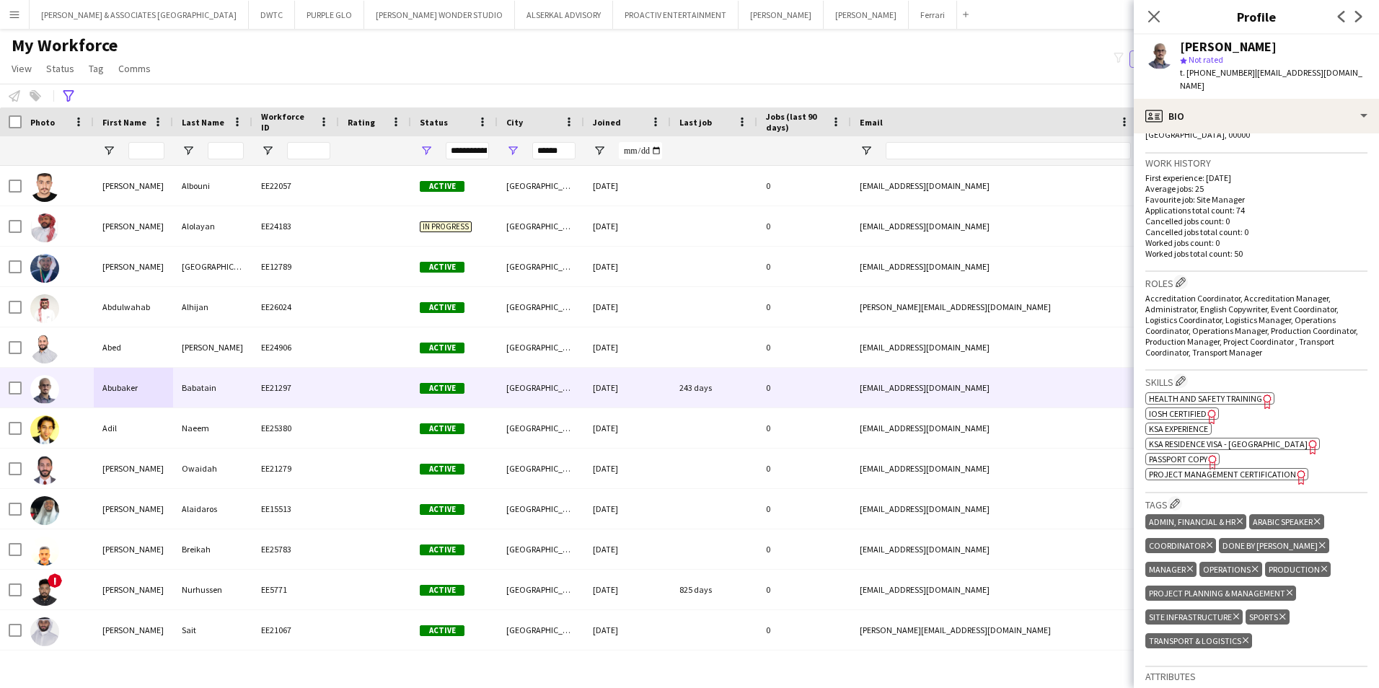
scroll to position [361, 0]
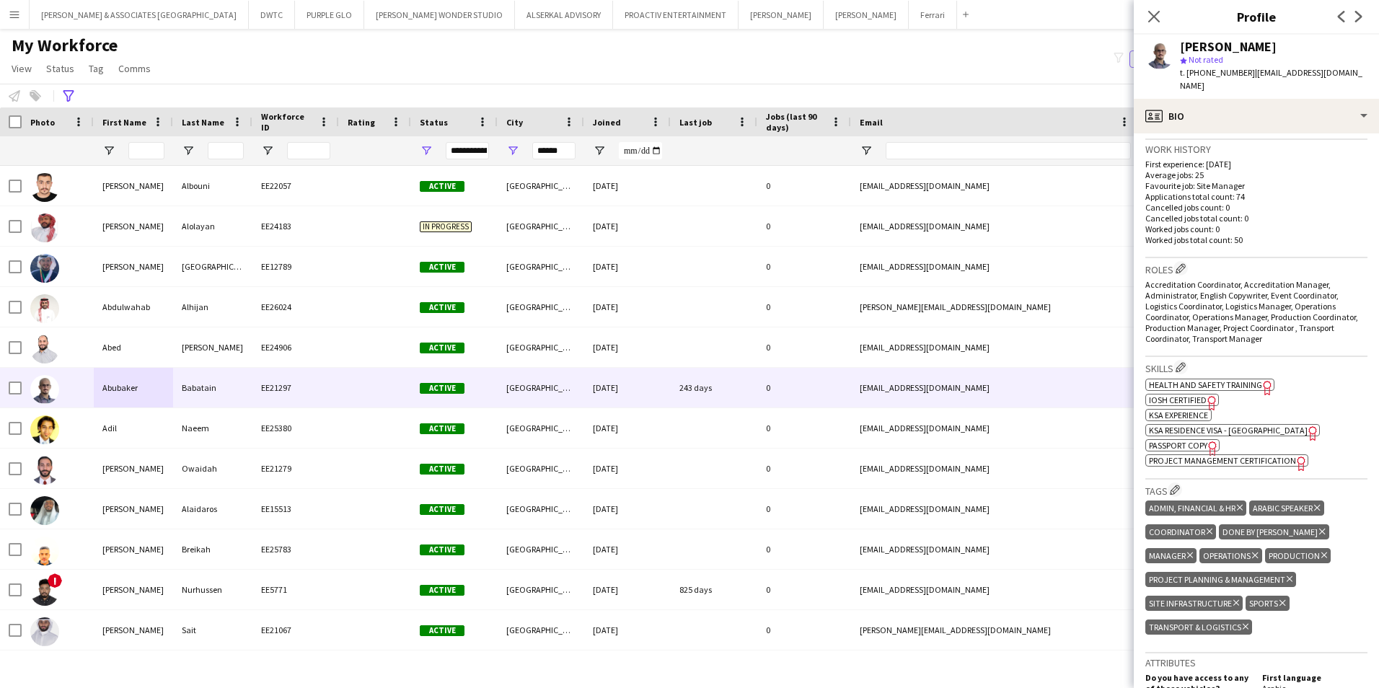
drag, startPoint x: 1268, startPoint y: 367, endPoint x: 1293, endPoint y: 185, distance: 184.2
click at [1293, 202] on p "Cancelled jobs count: 0" at bounding box center [1256, 207] width 222 height 11
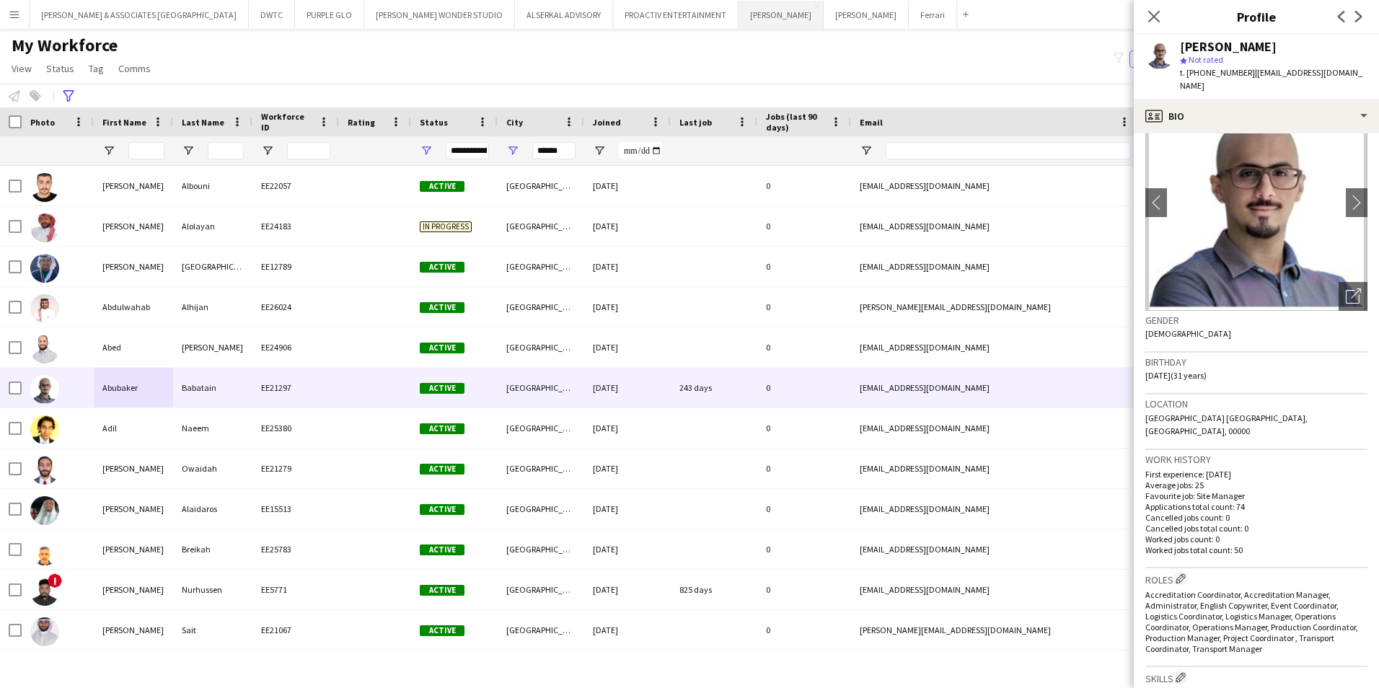
scroll to position [0, 0]
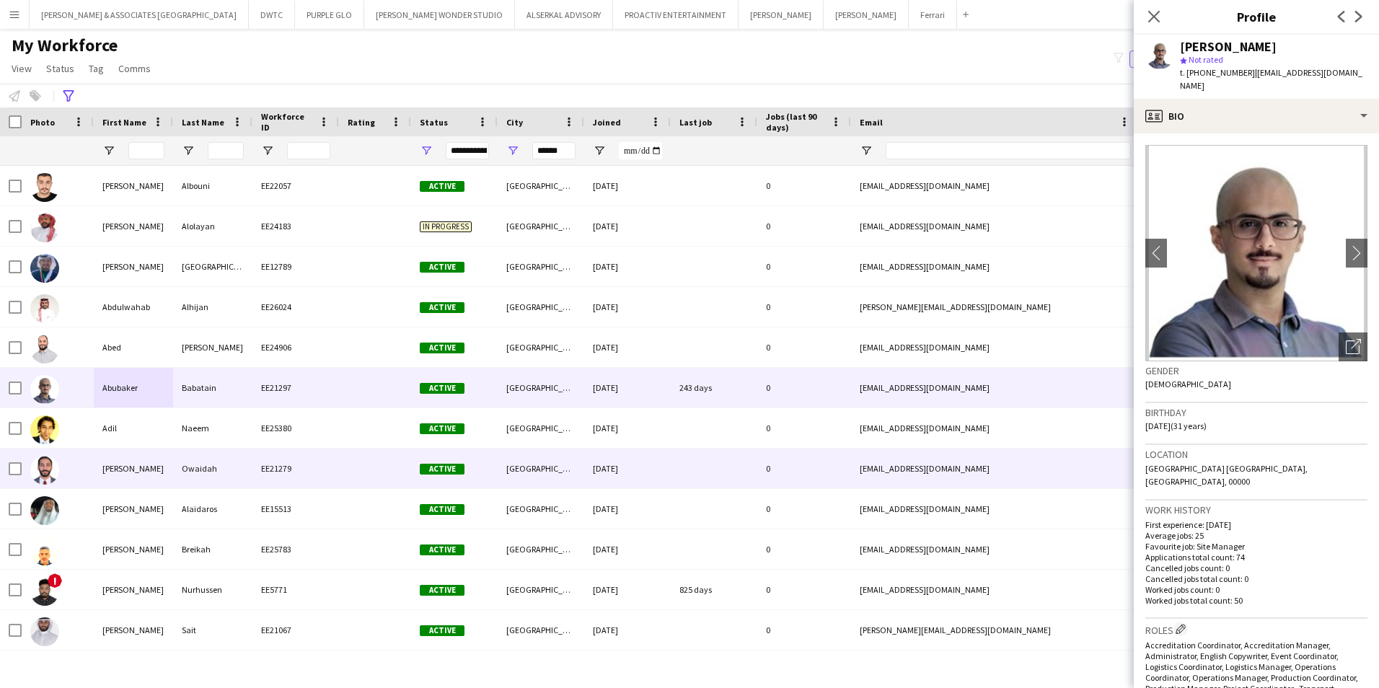
click at [85, 457] on div at bounding box center [58, 469] width 72 height 40
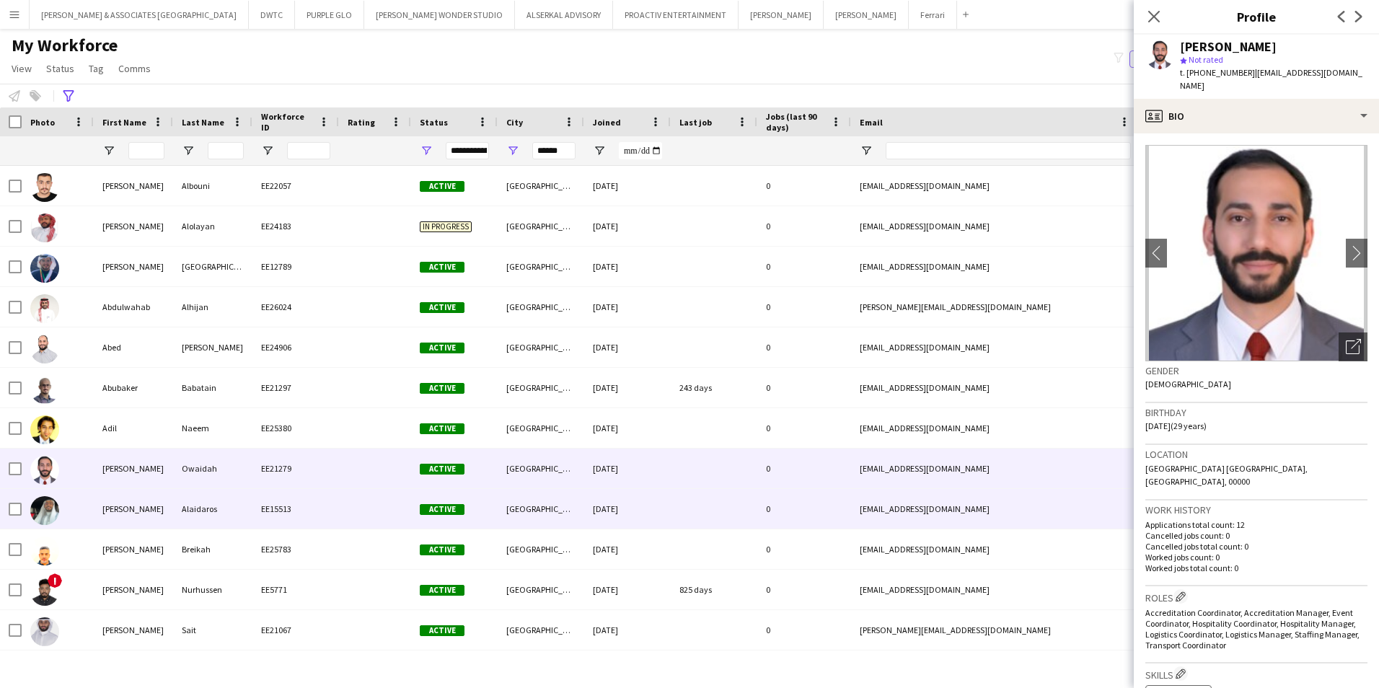
scroll to position [72, 0]
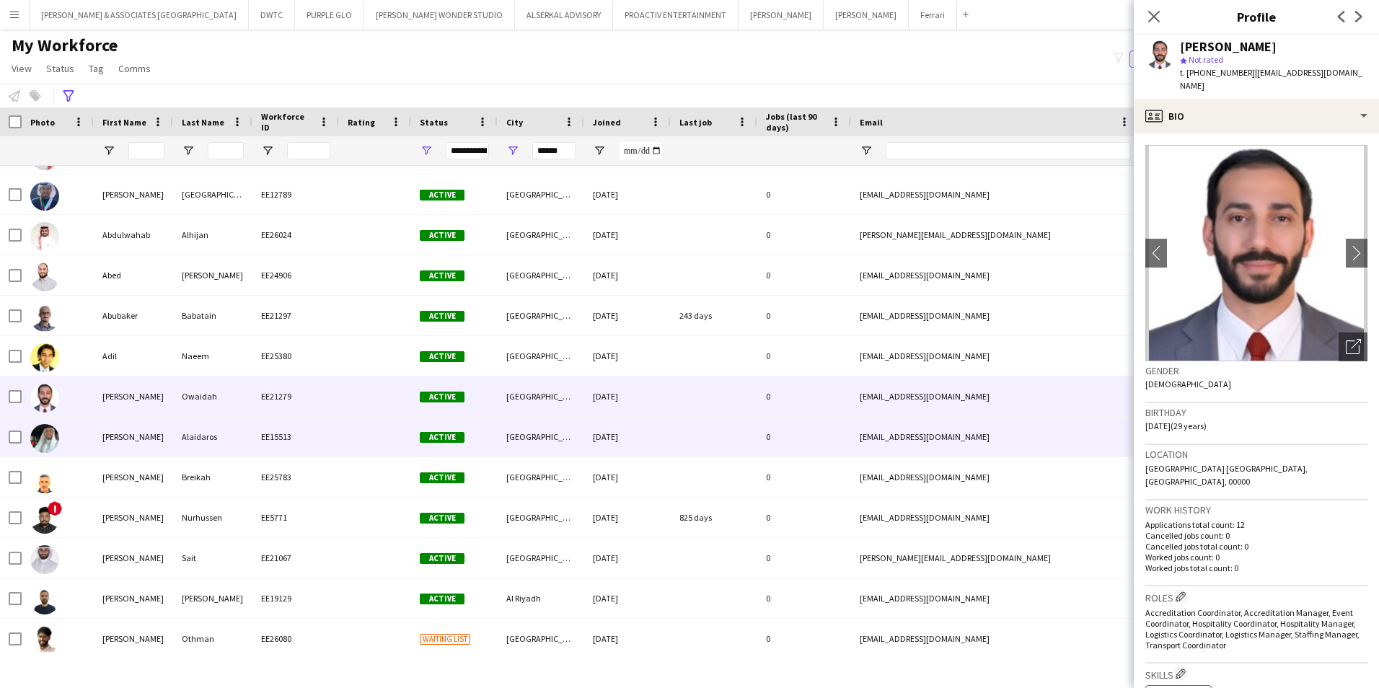
click at [107, 449] on div "[PERSON_NAME]" at bounding box center [133, 437] width 79 height 40
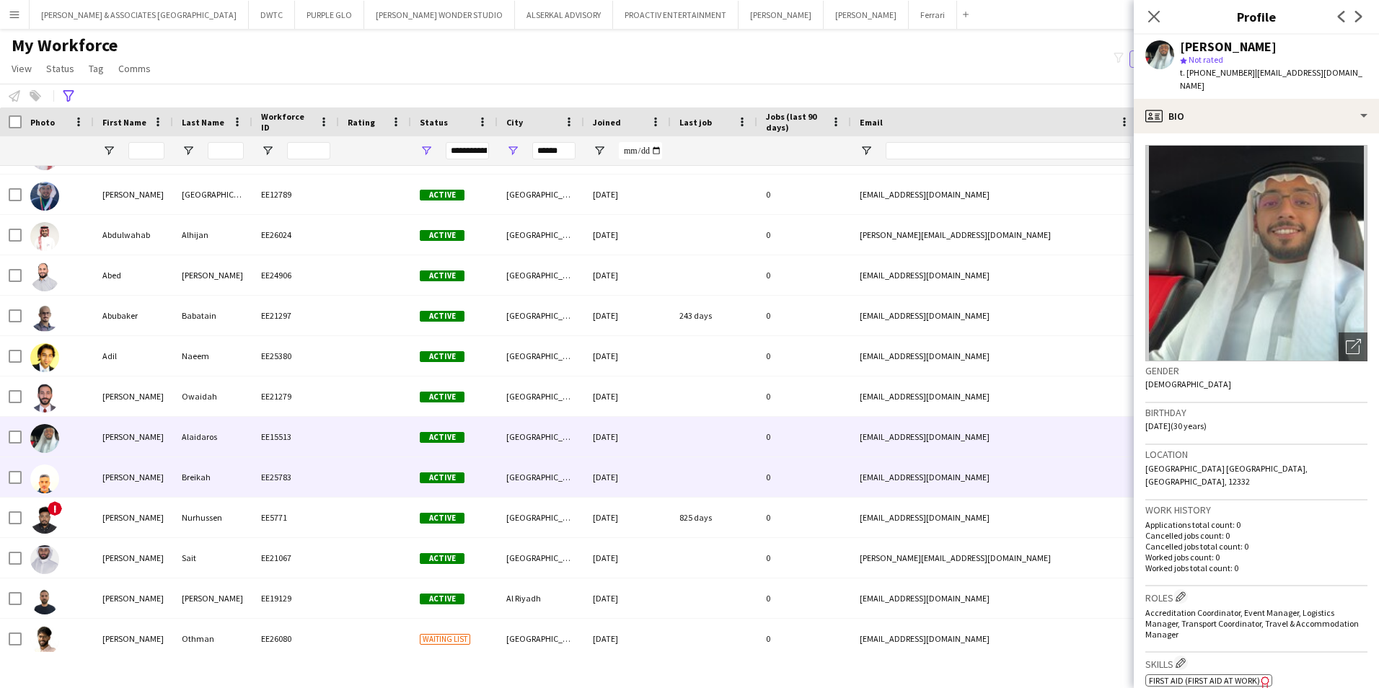
click at [110, 482] on div "[PERSON_NAME]" at bounding box center [133, 477] width 79 height 40
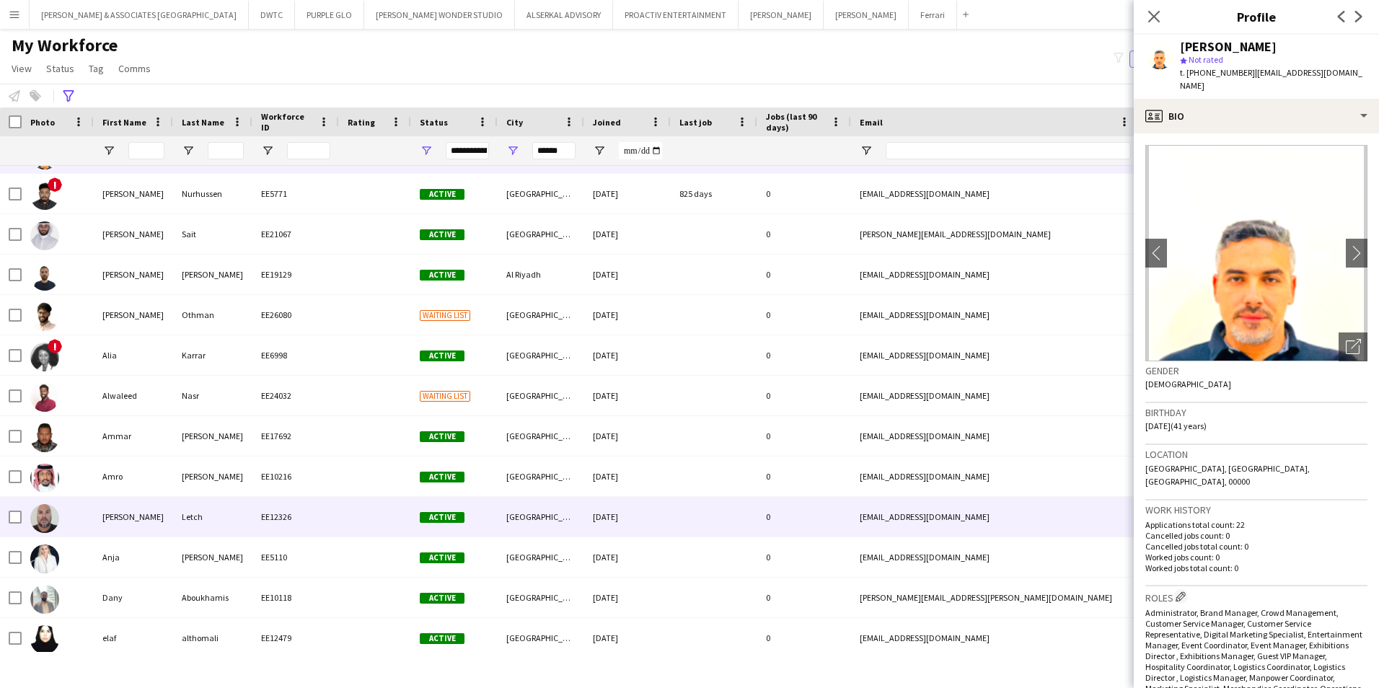
scroll to position [433, 0]
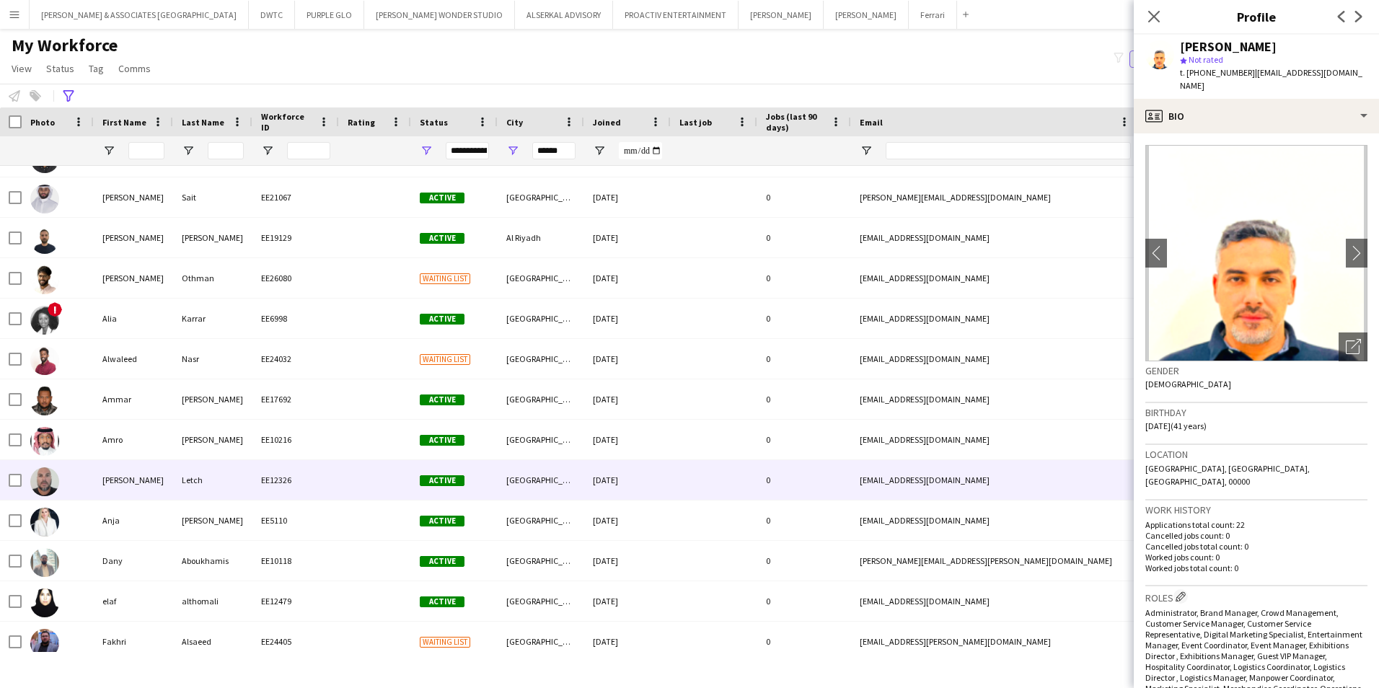
click at [119, 496] on div "[PERSON_NAME]" at bounding box center [133, 480] width 79 height 40
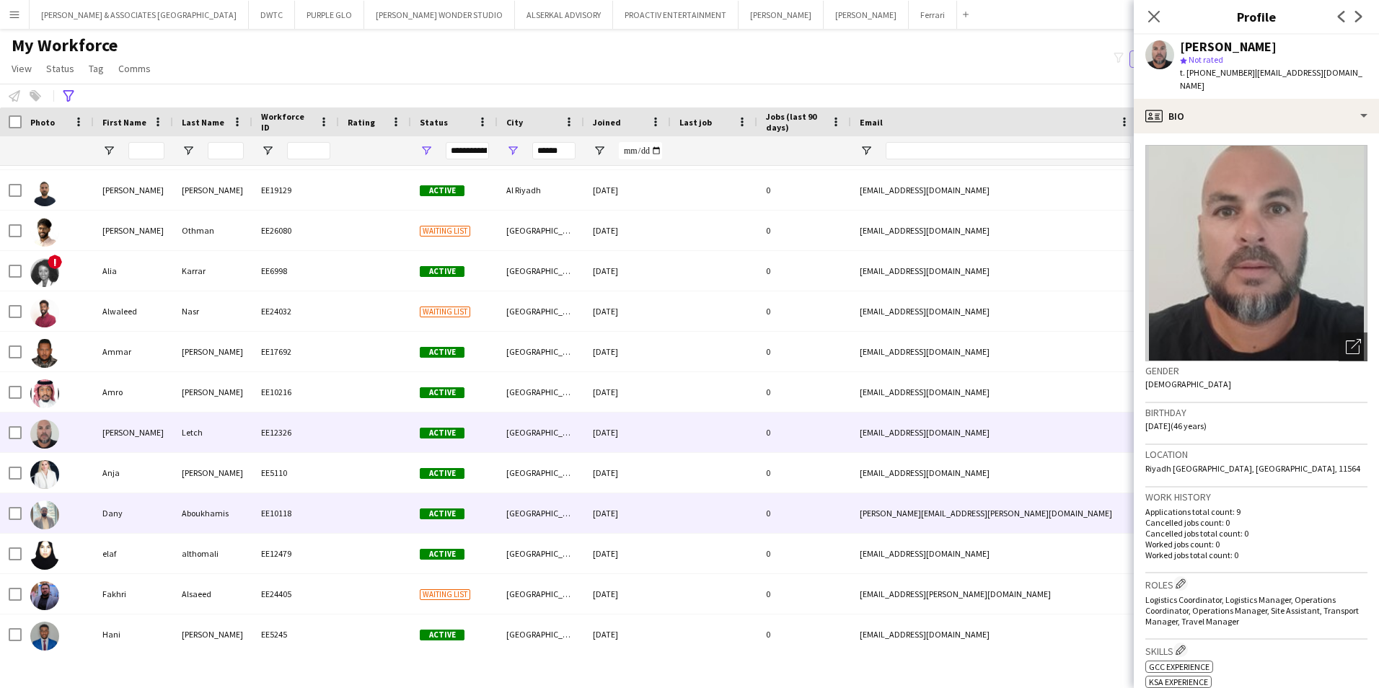
scroll to position [505, 0]
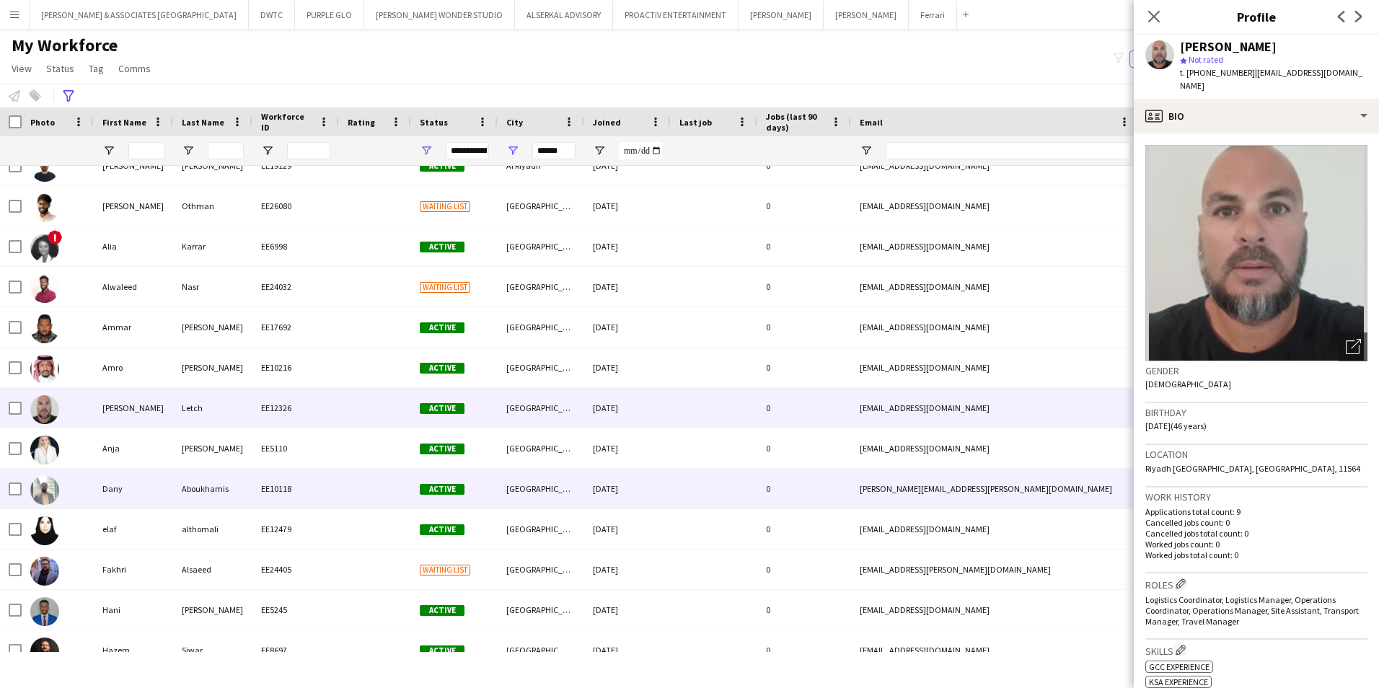
click at [127, 465] on div "Anja" at bounding box center [133, 448] width 79 height 40
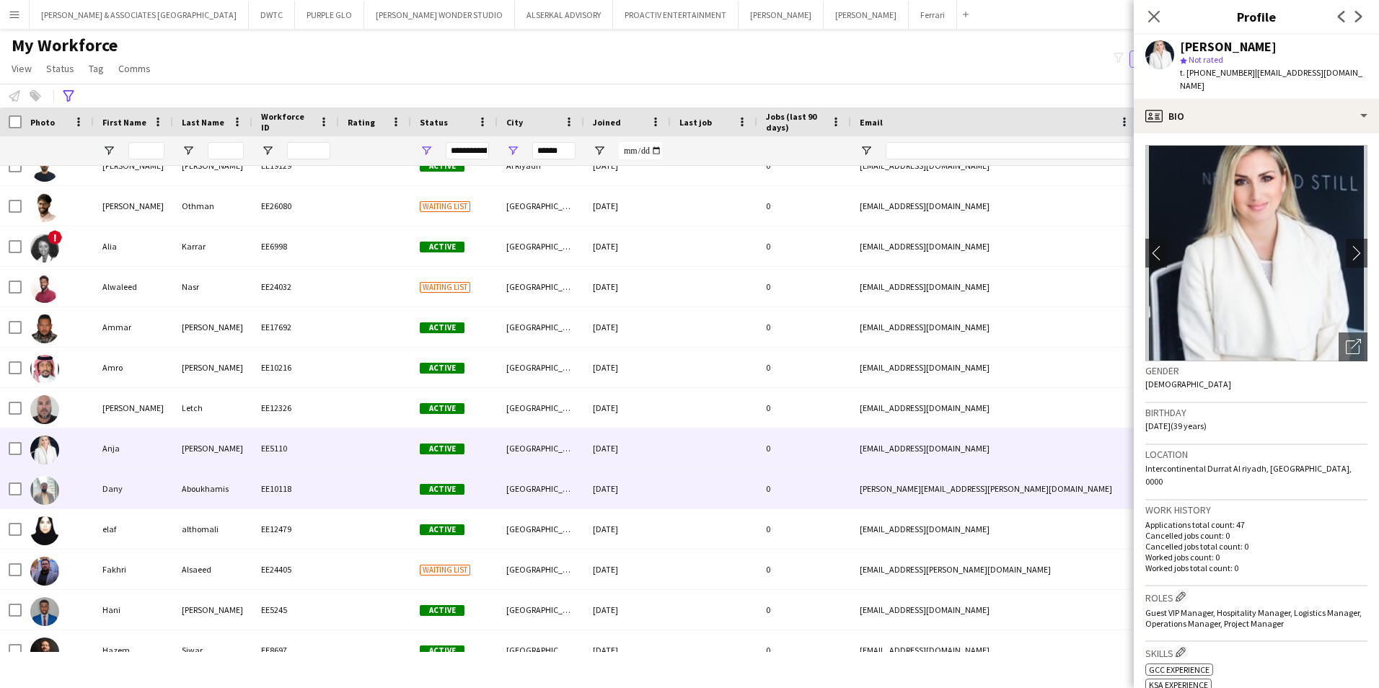
click at [143, 488] on div "Dany" at bounding box center [133, 489] width 79 height 40
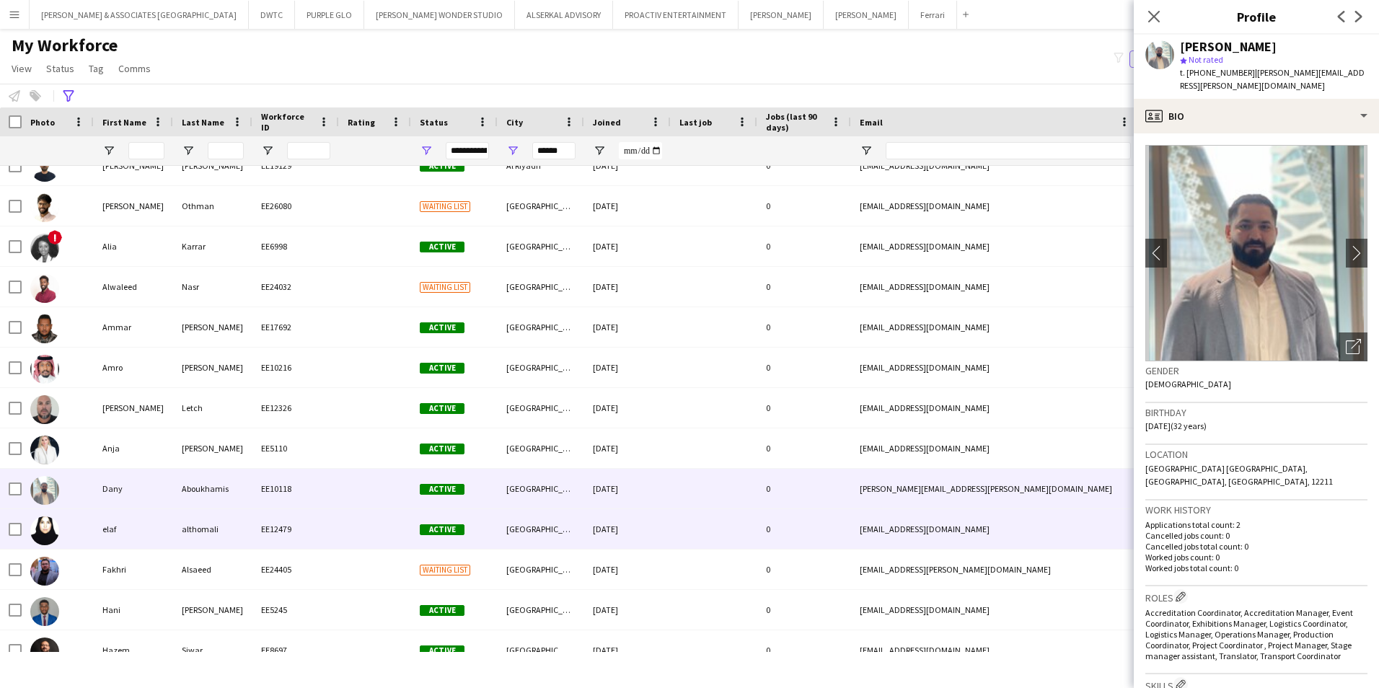
click at [138, 538] on div "elaf" at bounding box center [133, 529] width 79 height 40
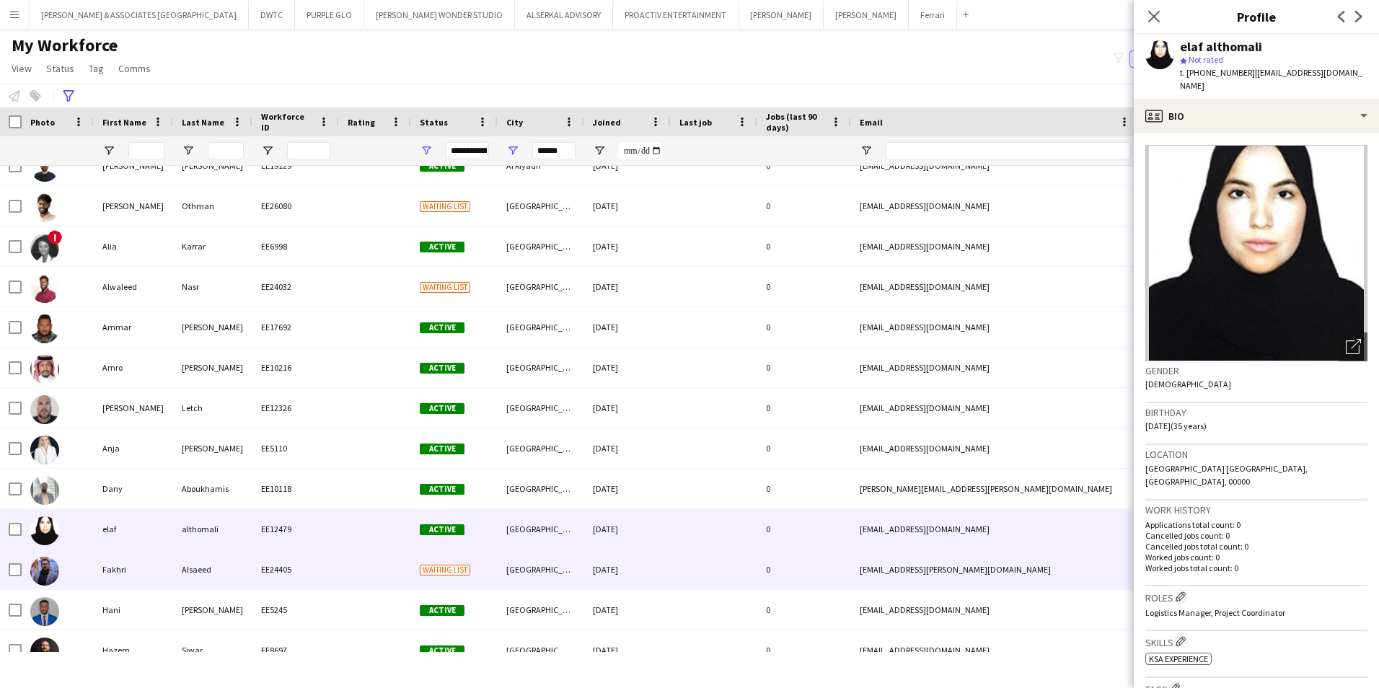
scroll to position [577, 0]
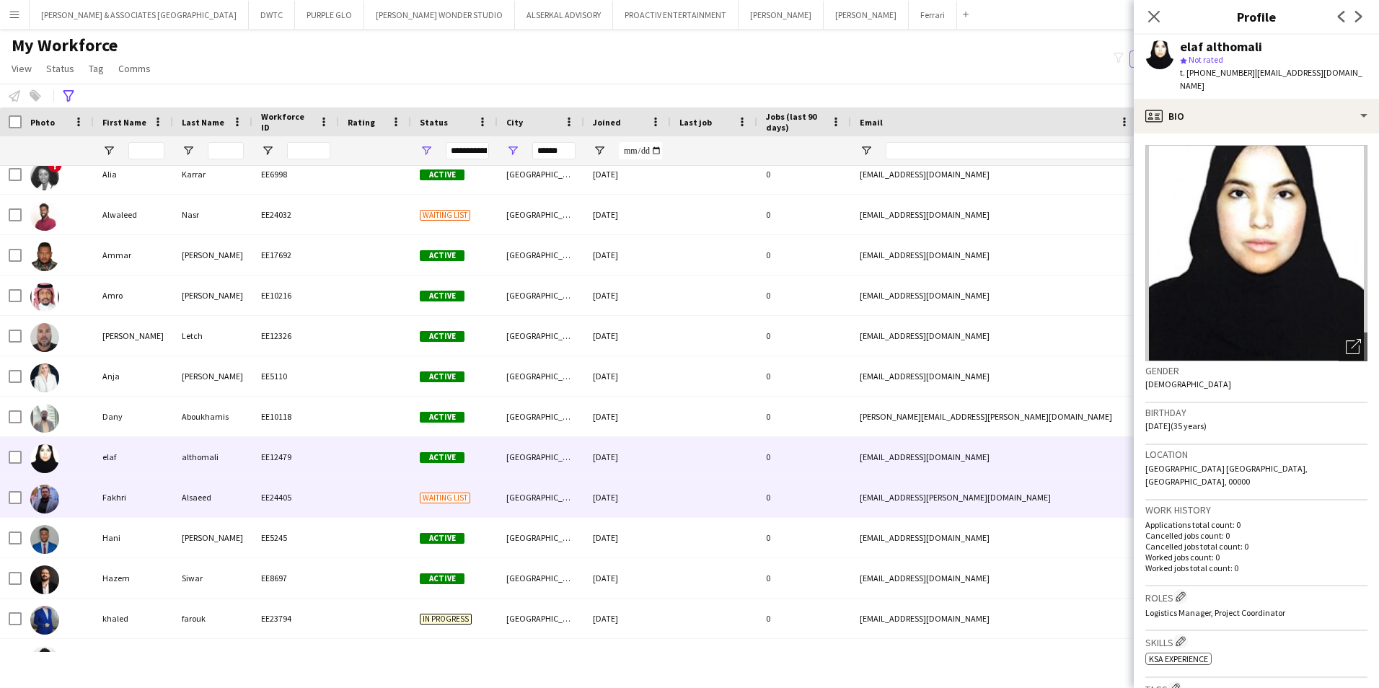
click at [144, 498] on div "Fakhri" at bounding box center [133, 497] width 79 height 40
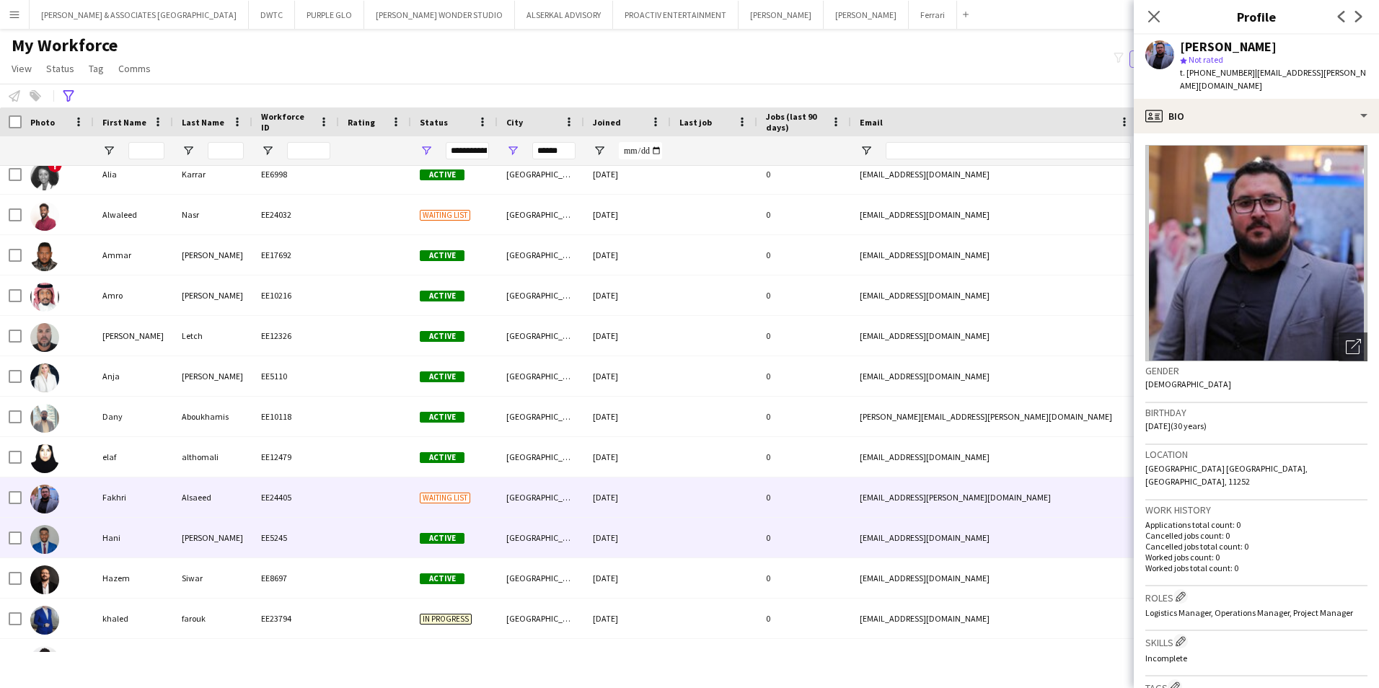
click at [148, 540] on div "Hani" at bounding box center [133, 538] width 79 height 40
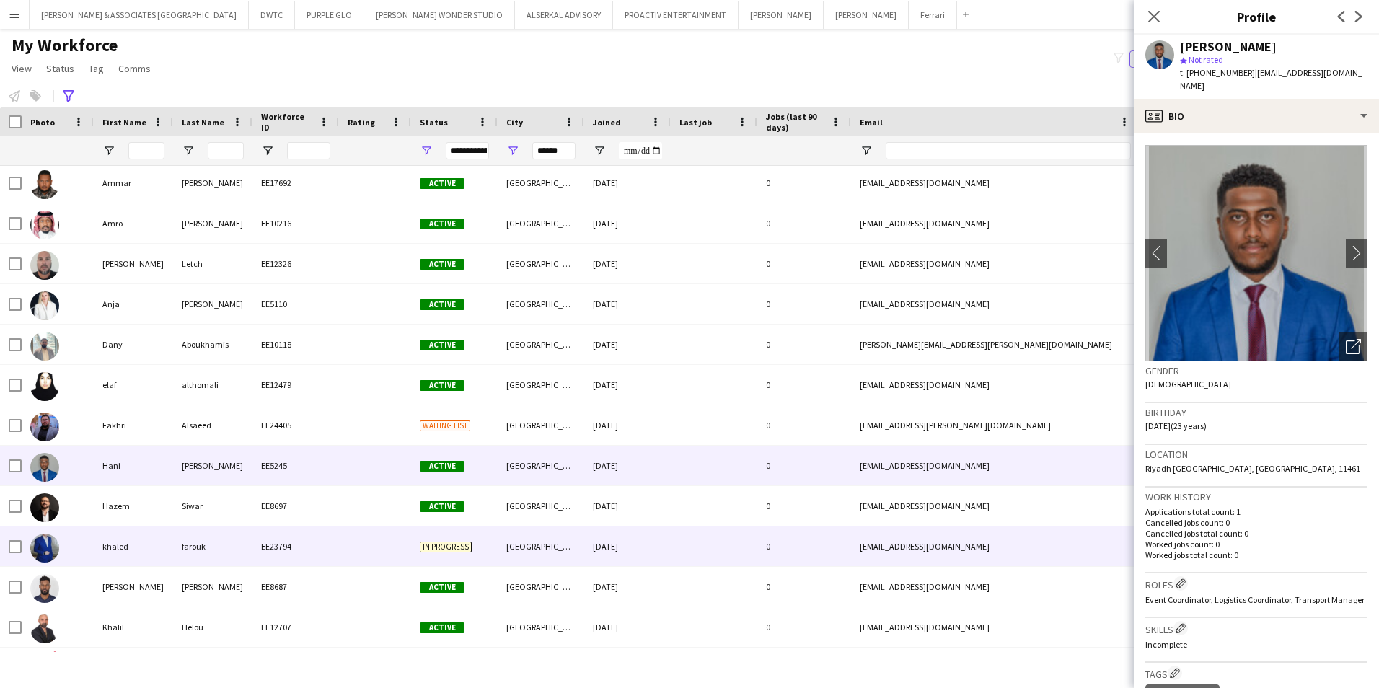
scroll to position [721, 0]
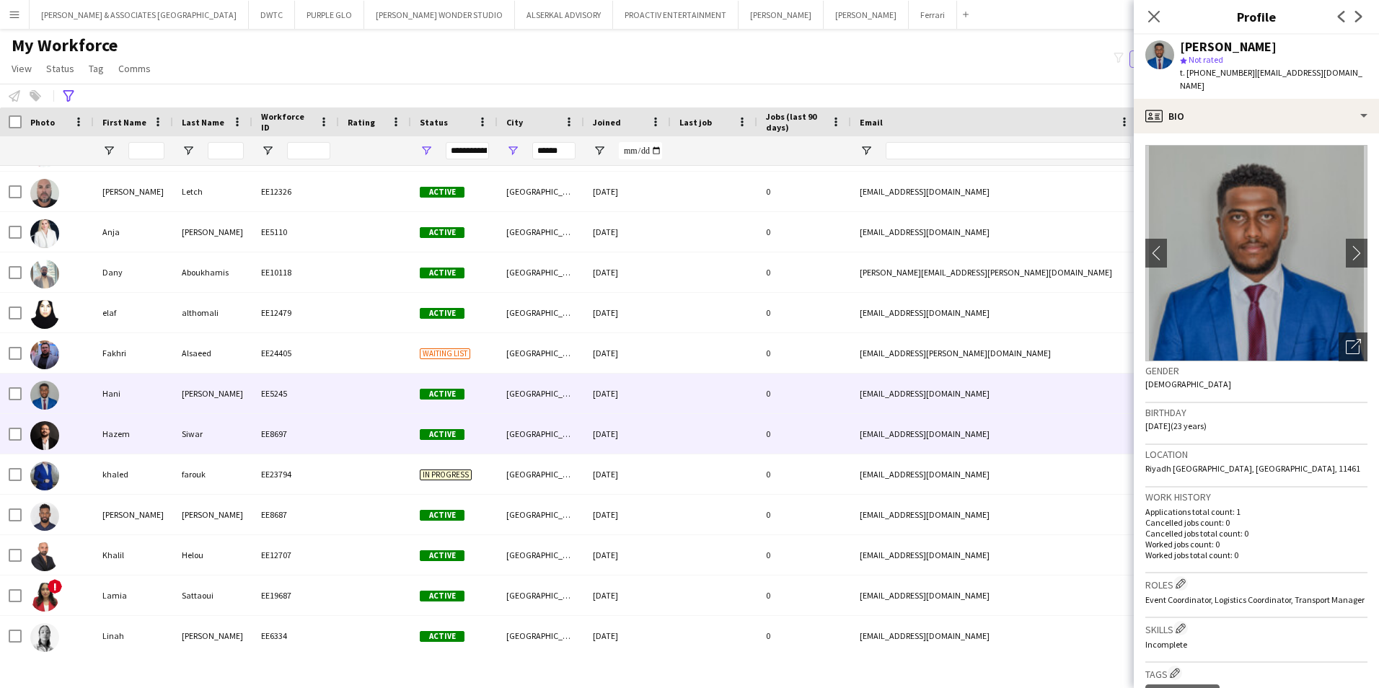
click at [131, 442] on div "Hazem" at bounding box center [133, 434] width 79 height 40
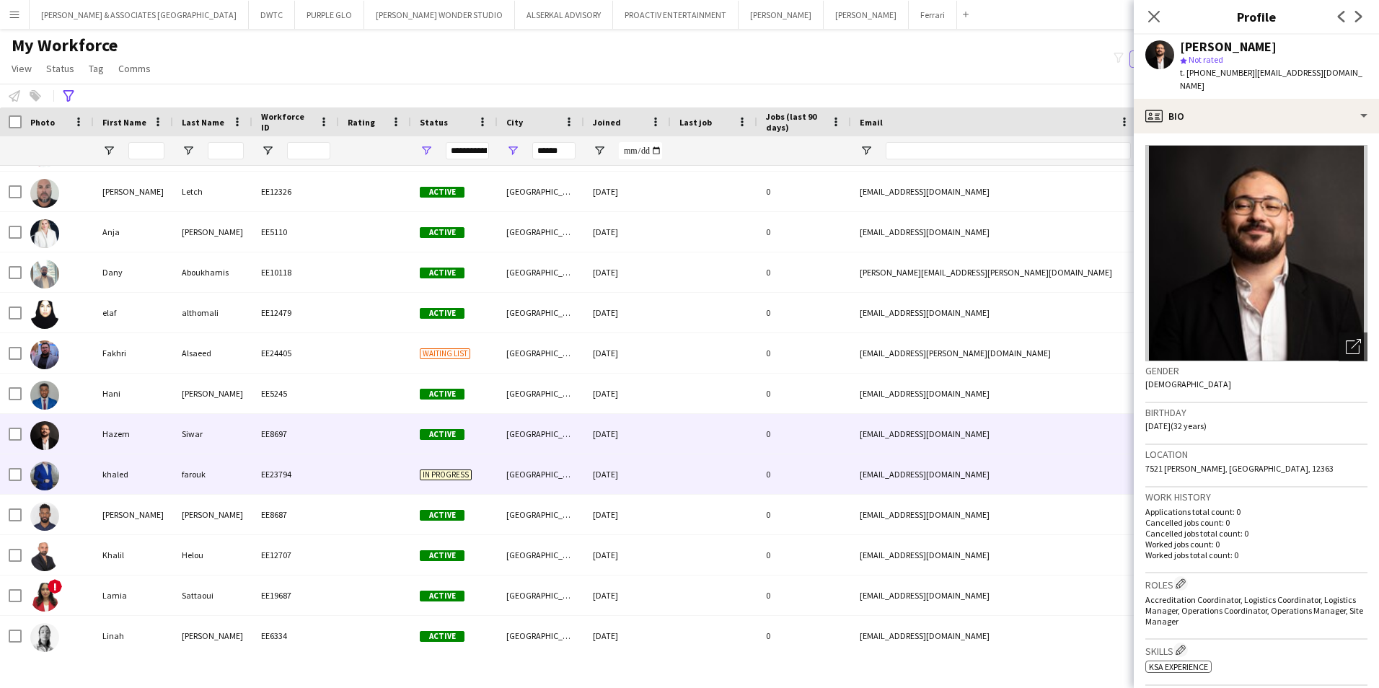
click at [154, 482] on div "khaled" at bounding box center [133, 474] width 79 height 40
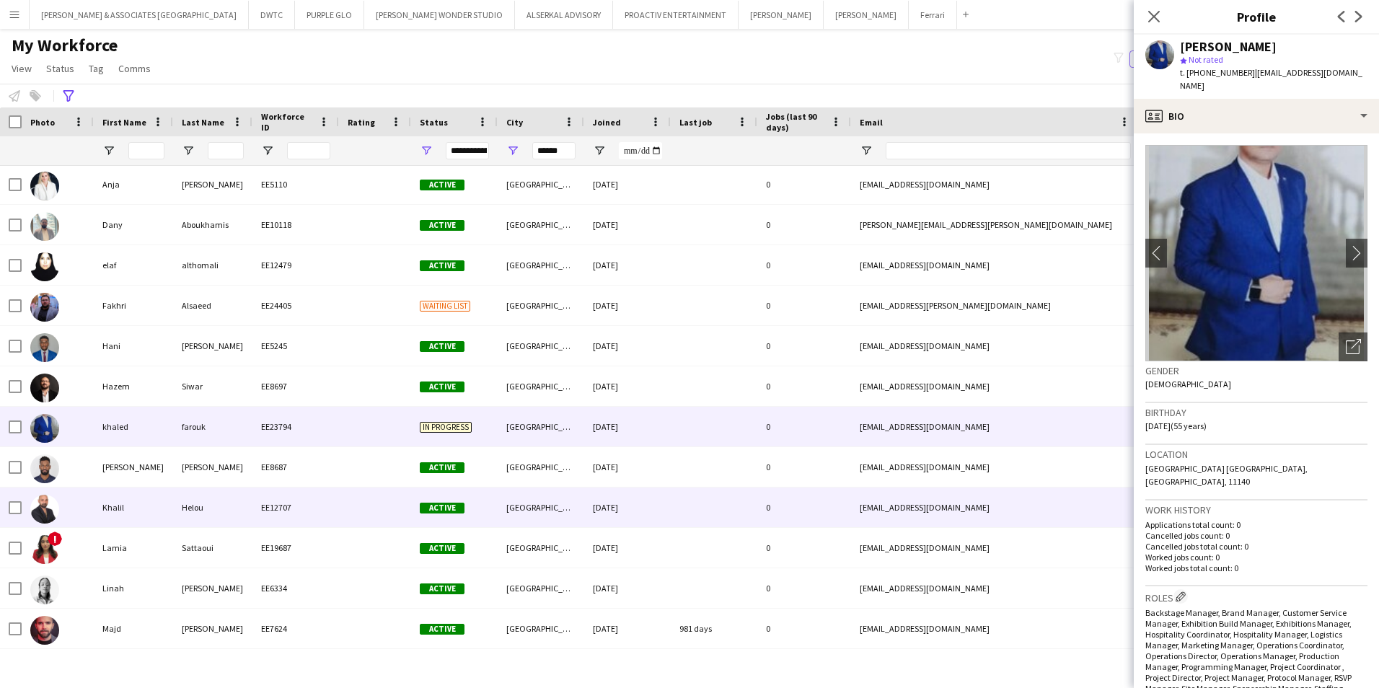
scroll to position [793, 0]
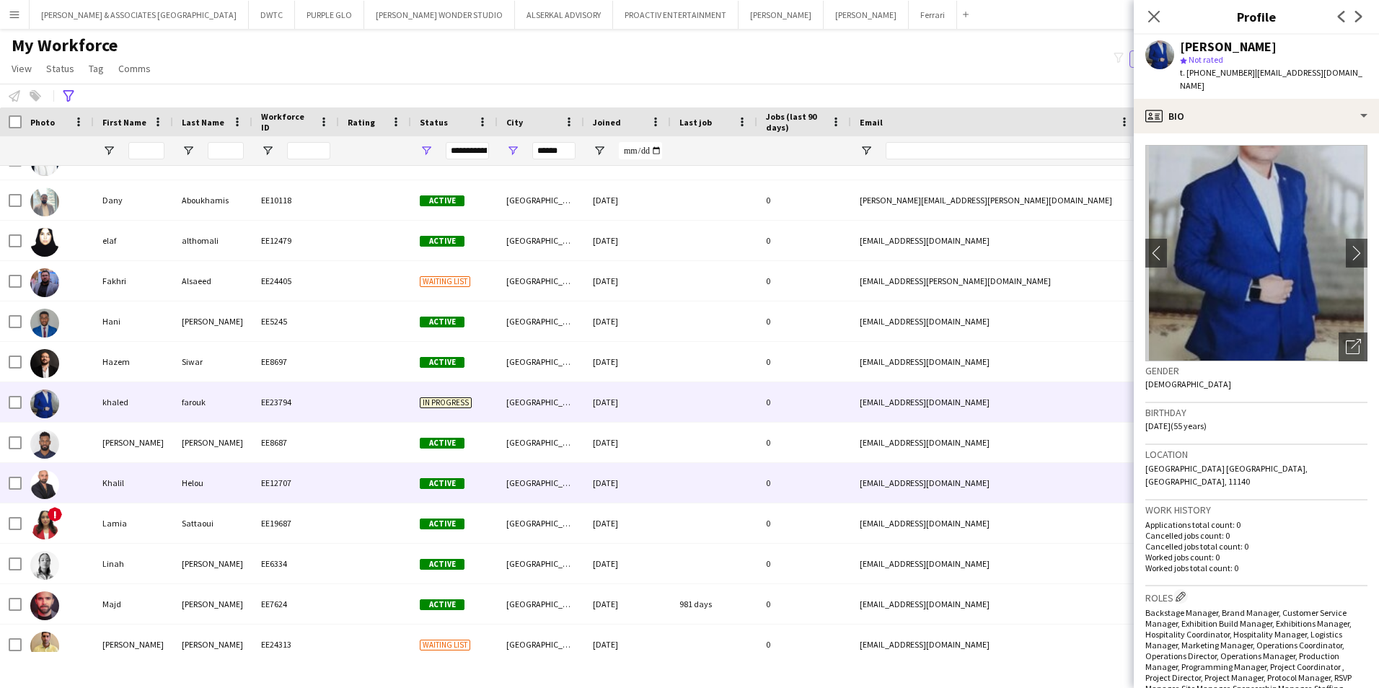
click at [154, 482] on div "Khalil" at bounding box center [133, 483] width 79 height 40
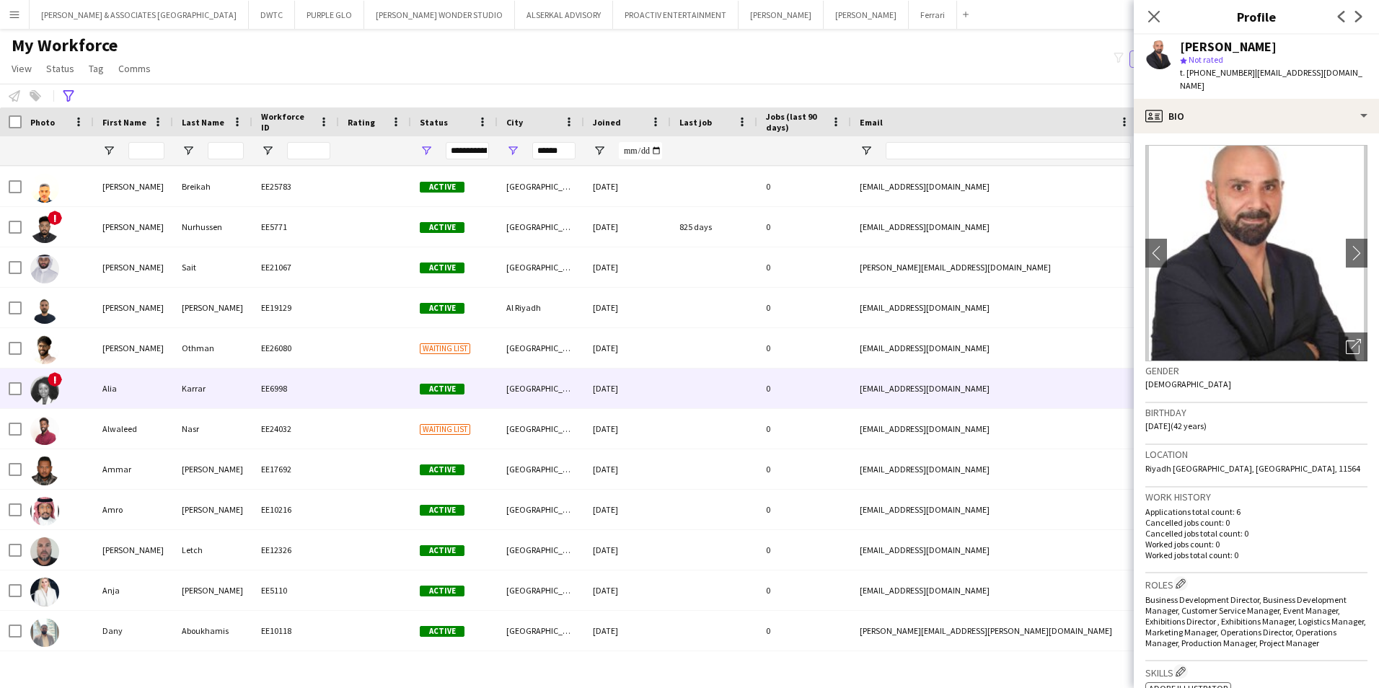
scroll to position [289, 0]
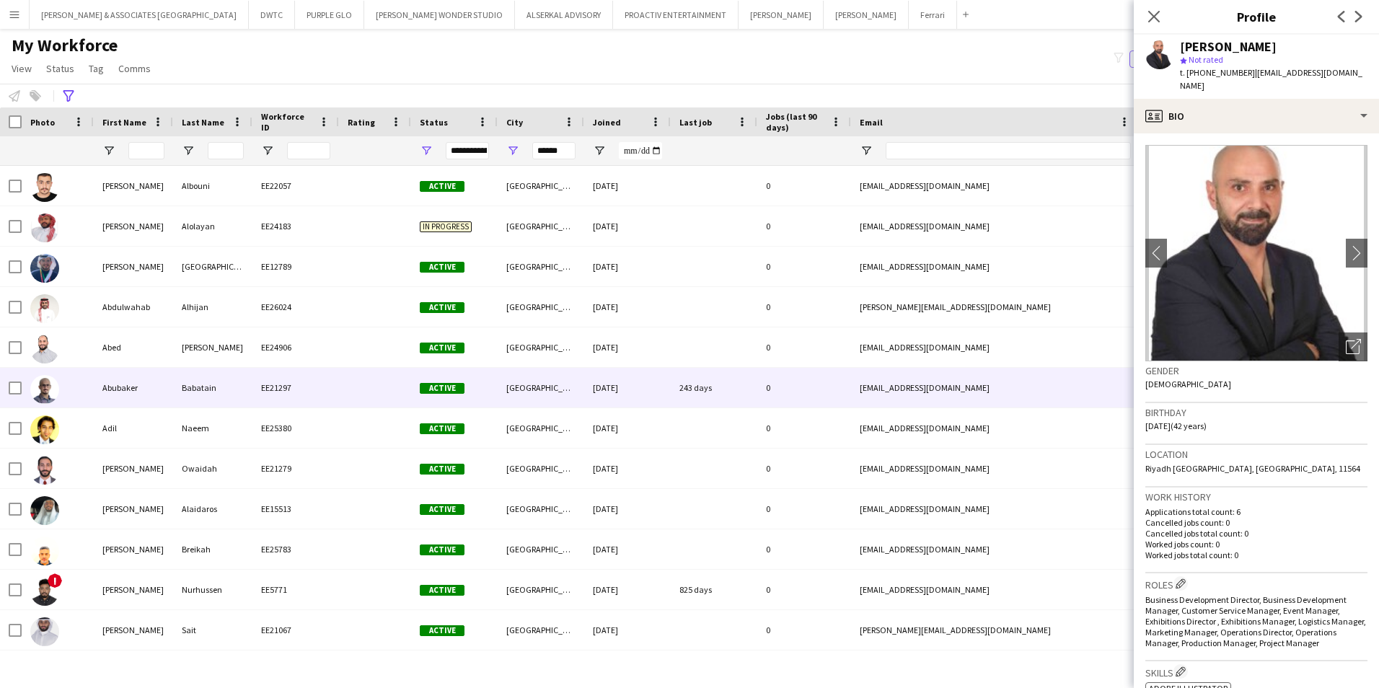
click at [80, 386] on div at bounding box center [58, 388] width 72 height 40
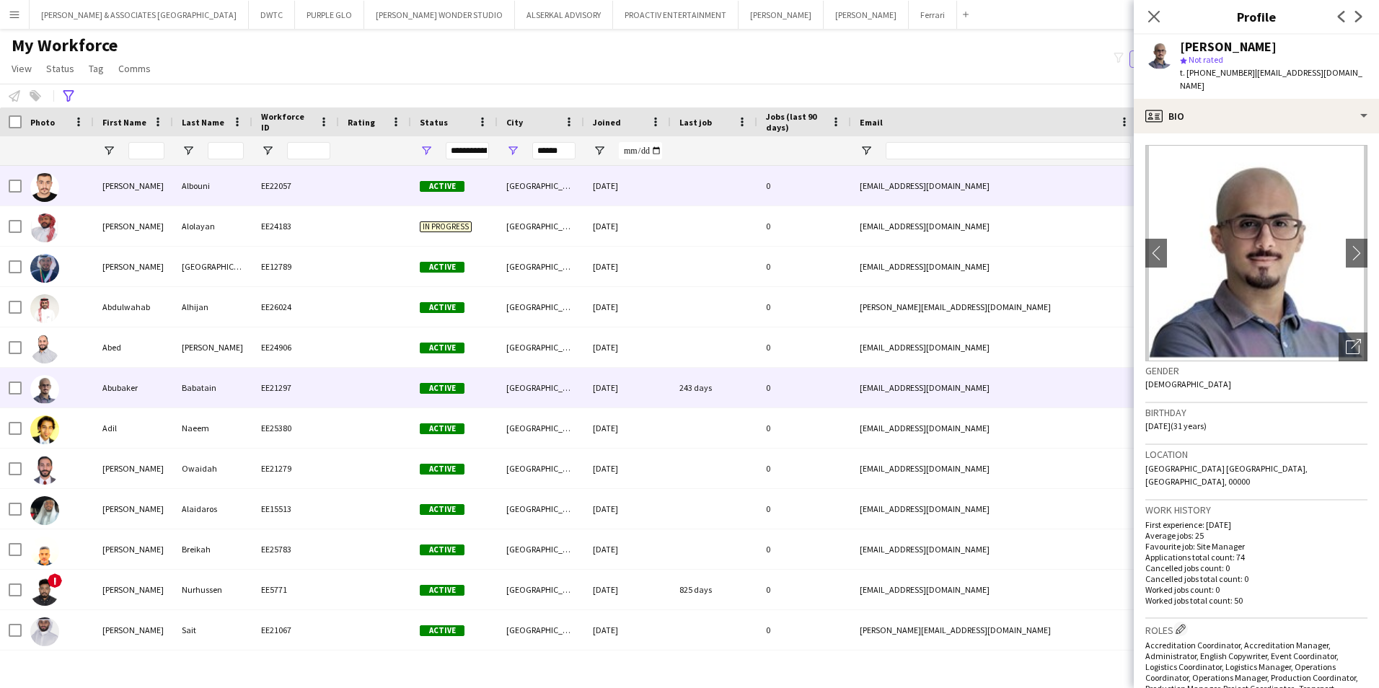
click at [163, 189] on div "[PERSON_NAME]" at bounding box center [133, 186] width 79 height 40
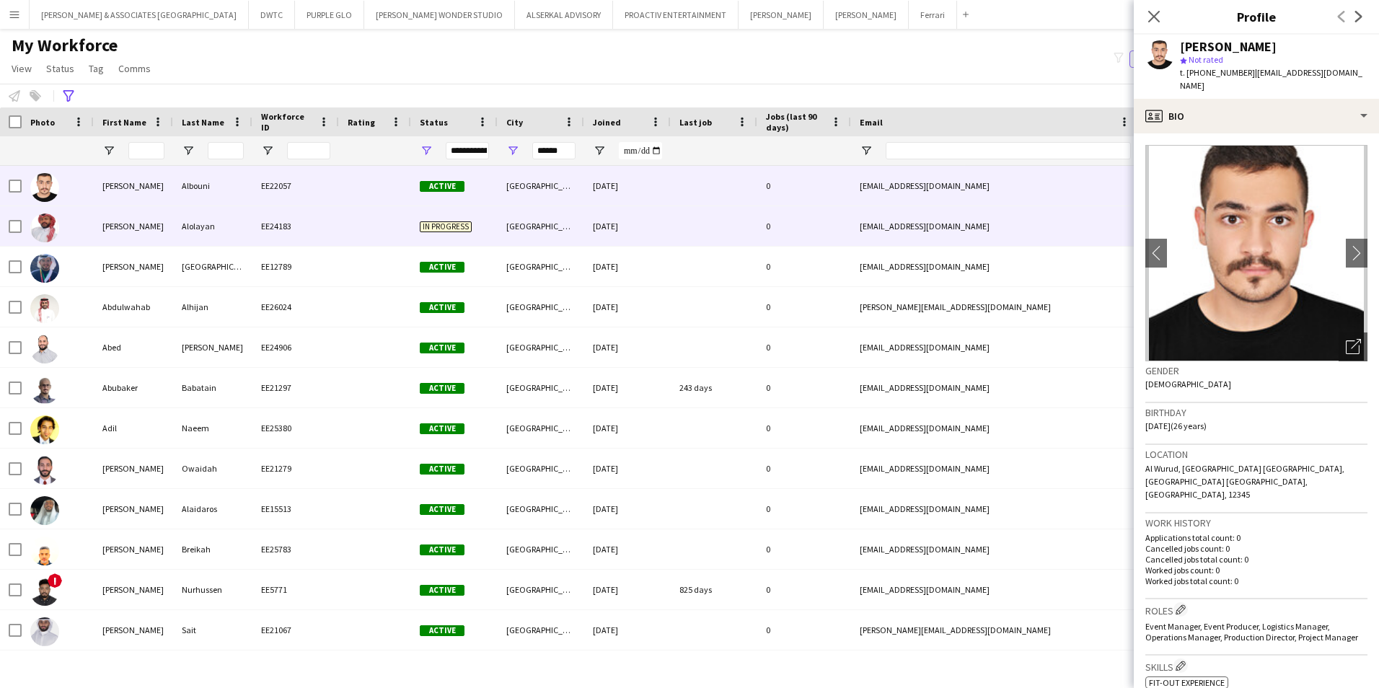
click at [168, 237] on div "[PERSON_NAME]" at bounding box center [133, 226] width 79 height 40
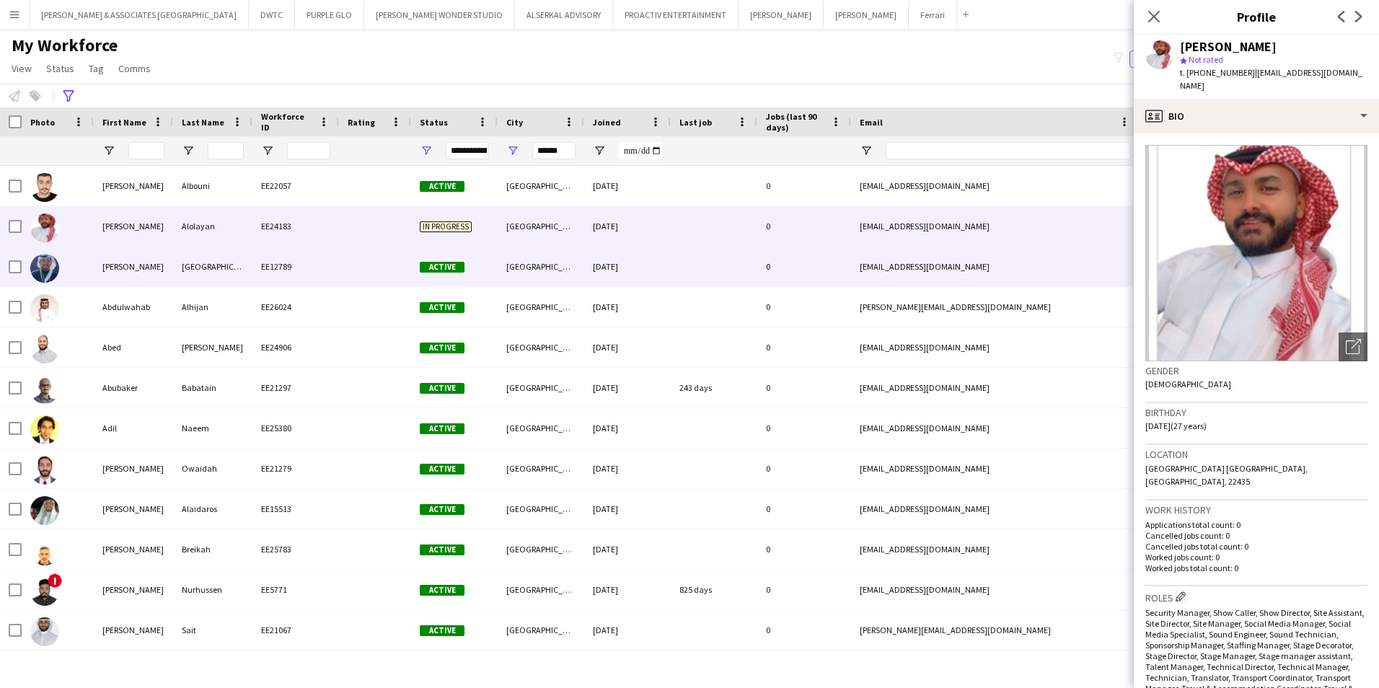
click at [165, 269] on div "[PERSON_NAME]" at bounding box center [133, 267] width 79 height 40
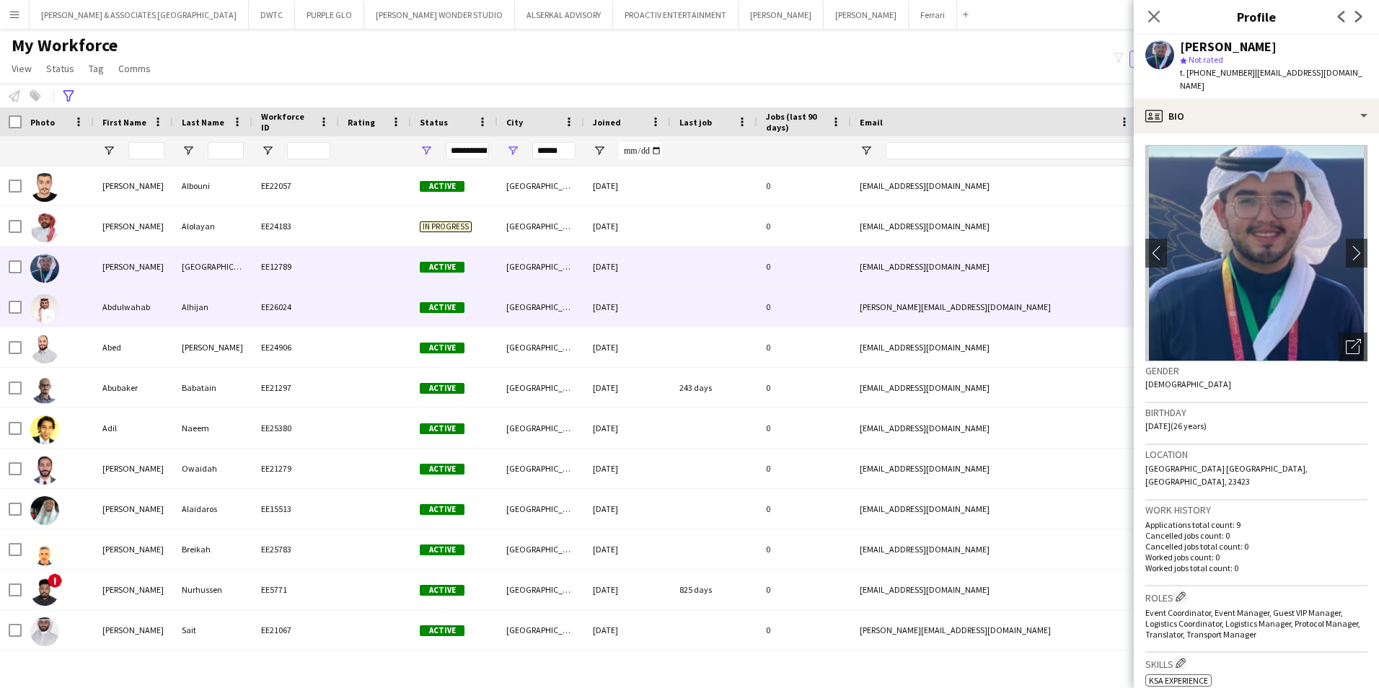
click at [167, 306] on div "Abdulwahab" at bounding box center [133, 307] width 79 height 40
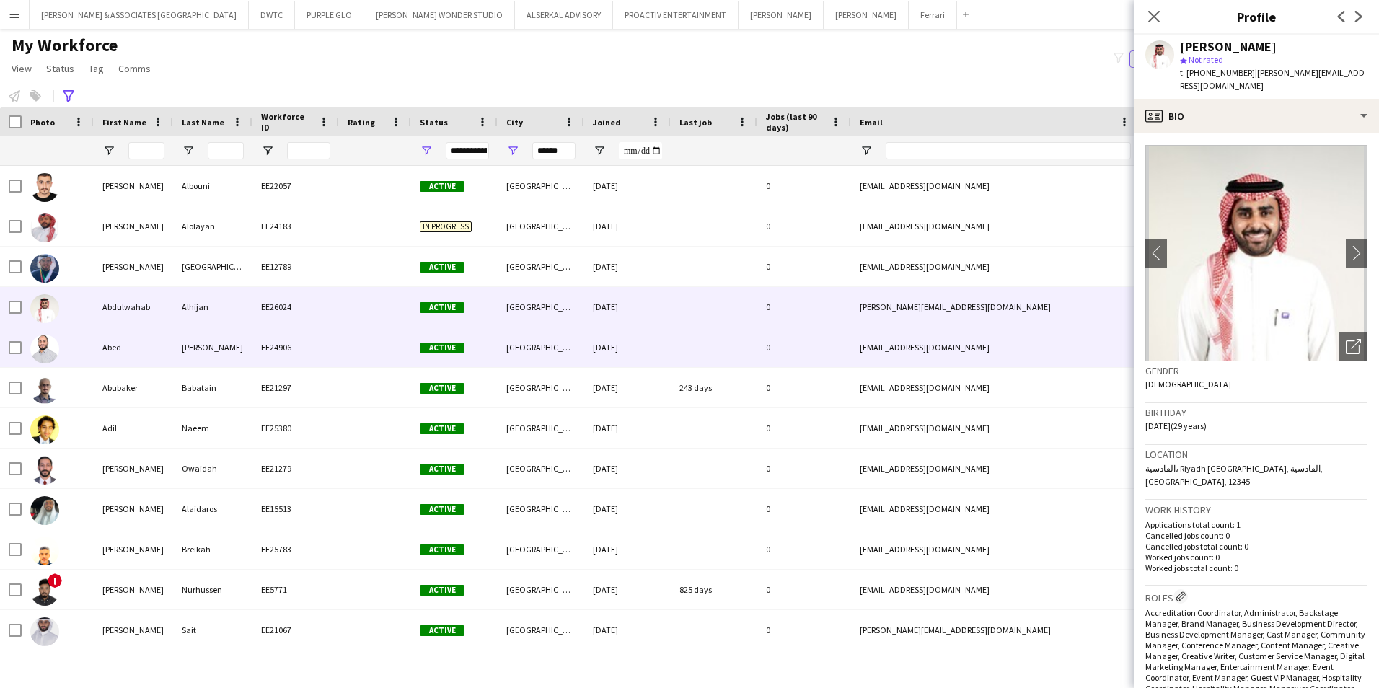
click at [141, 357] on div "Abed" at bounding box center [133, 347] width 79 height 40
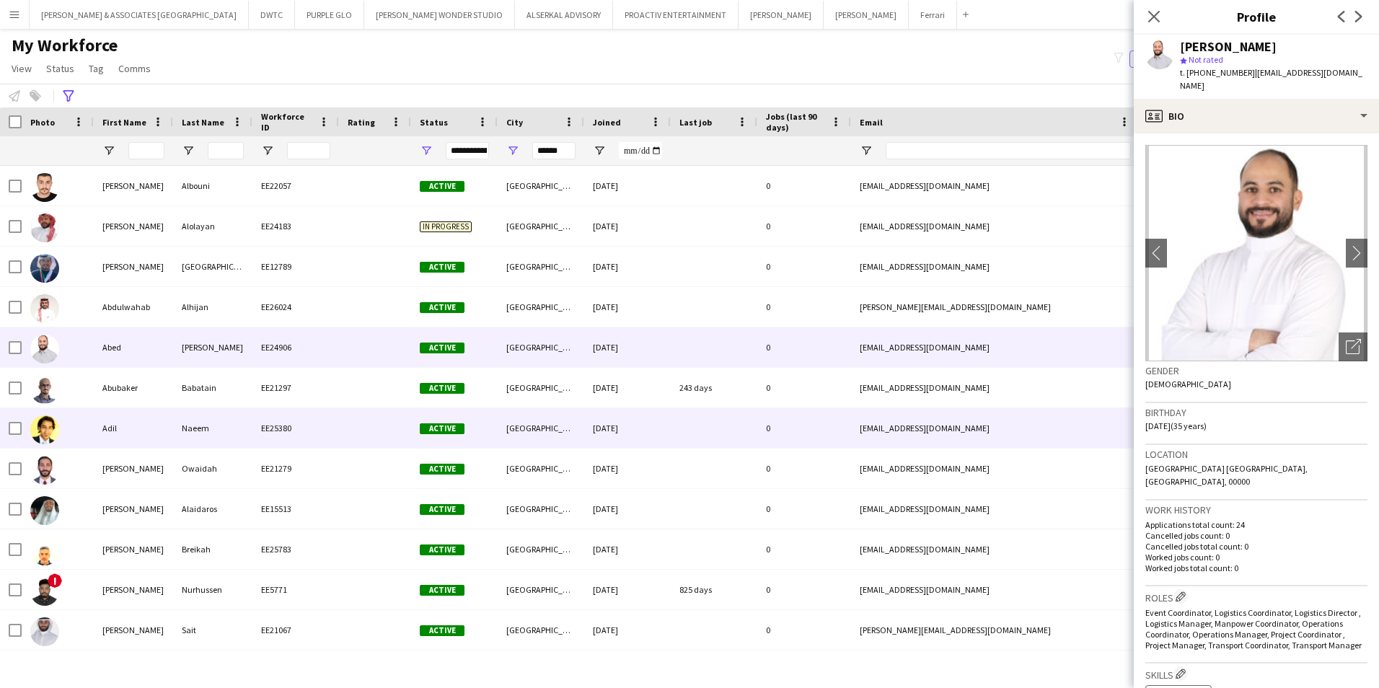
click at [144, 439] on div "Adil" at bounding box center [133, 428] width 79 height 40
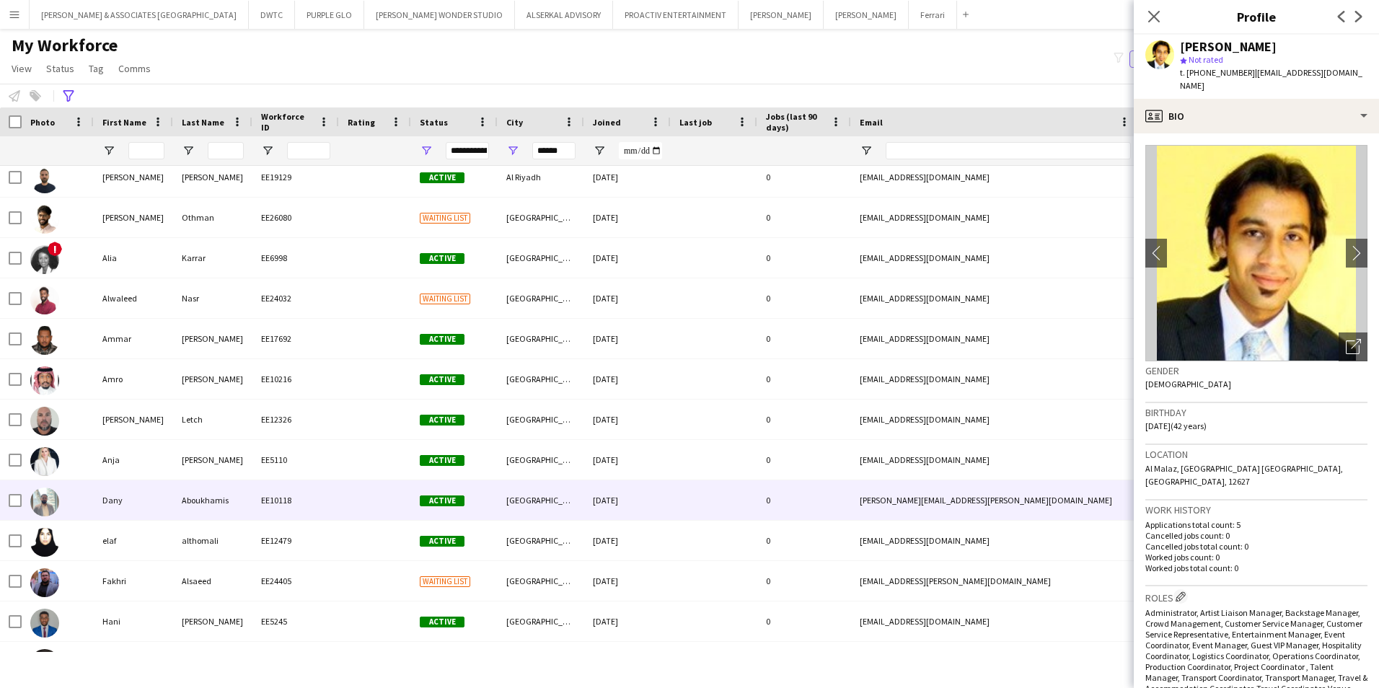
scroll to position [649, 0]
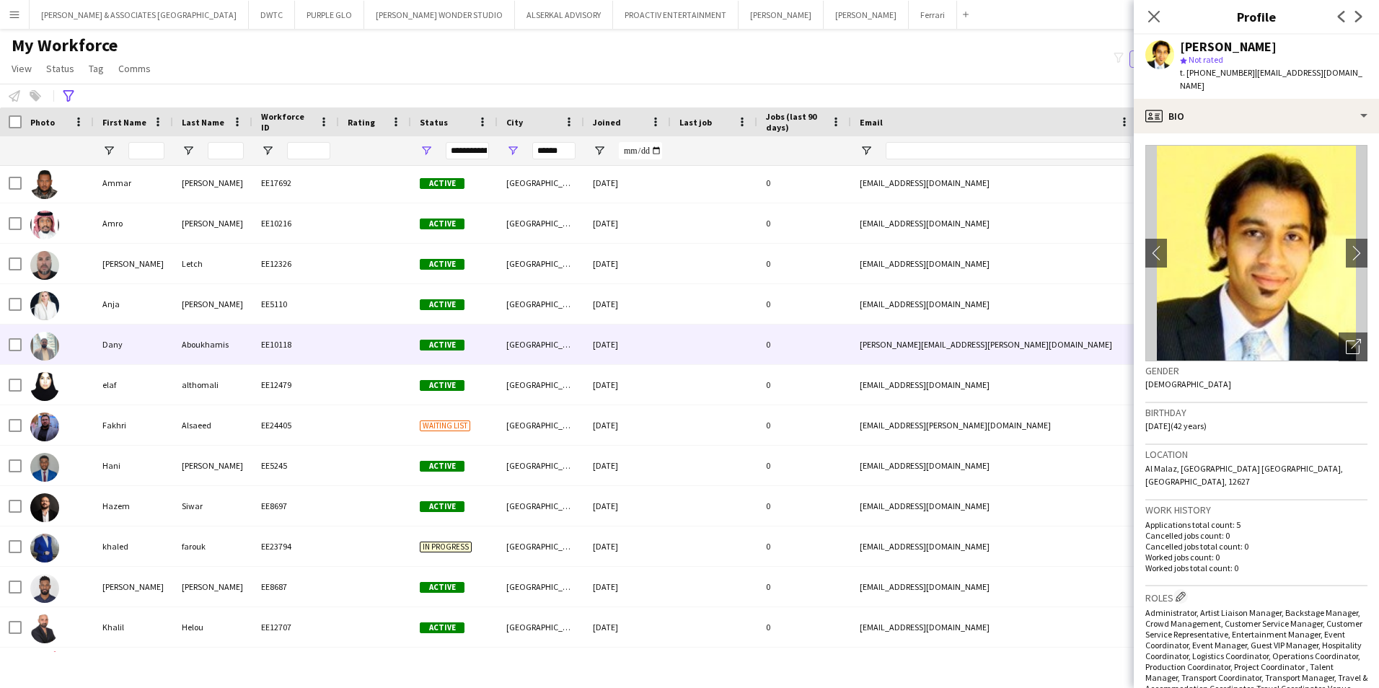
click at [137, 335] on div "Dany" at bounding box center [133, 345] width 79 height 40
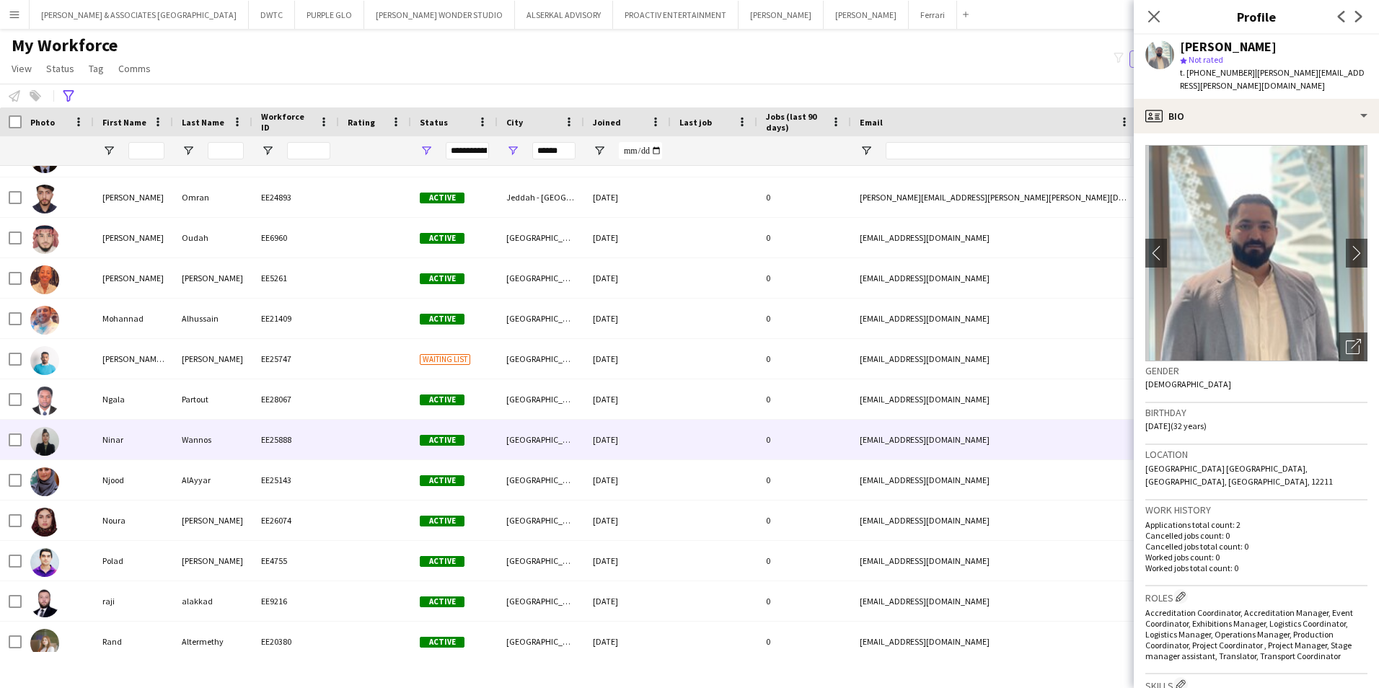
scroll to position [1443, 0]
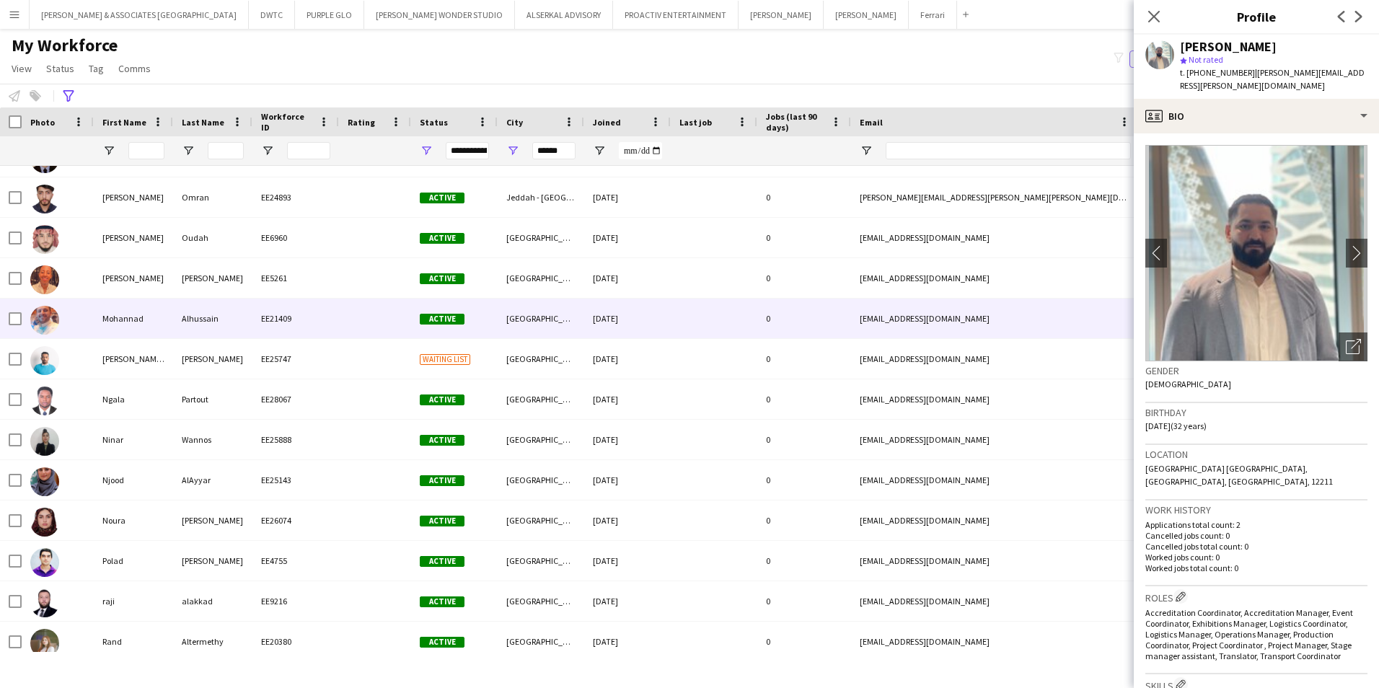
click at [131, 322] on div "Mohannad" at bounding box center [133, 319] width 79 height 40
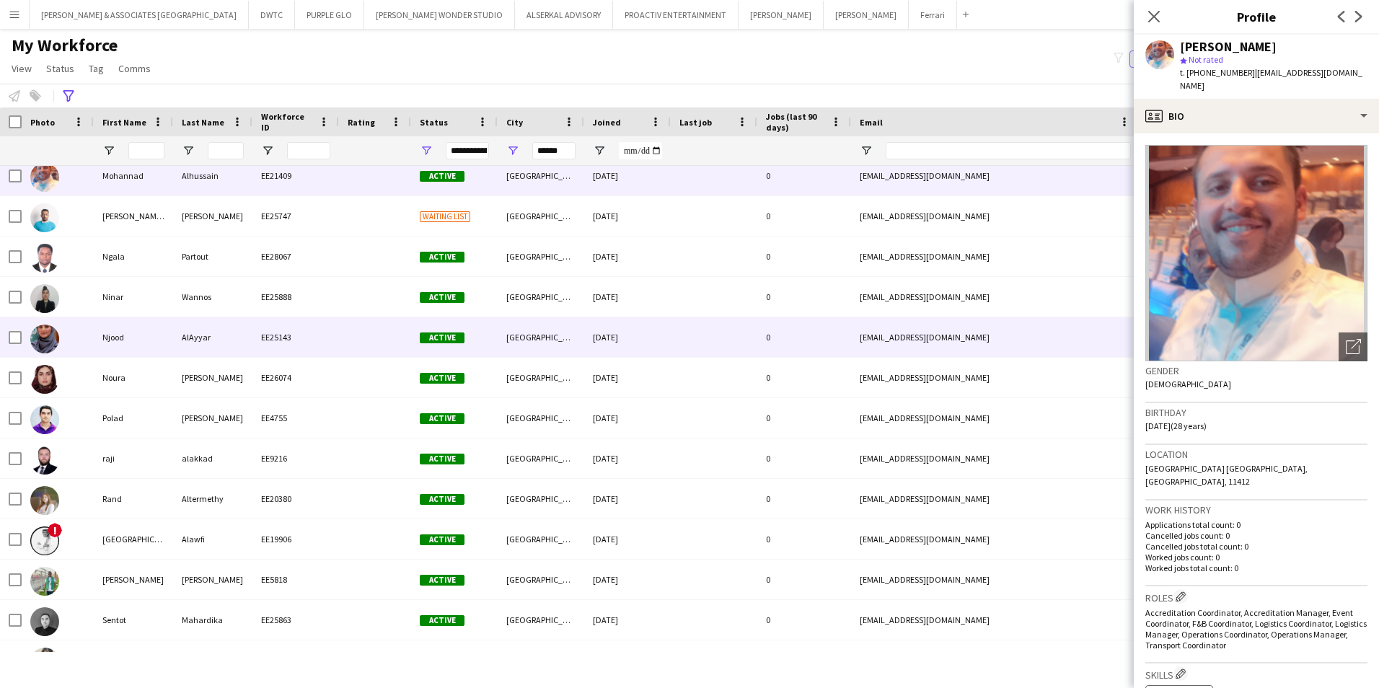
scroll to position [1587, 0]
click at [131, 322] on div "Njood" at bounding box center [133, 336] width 79 height 40
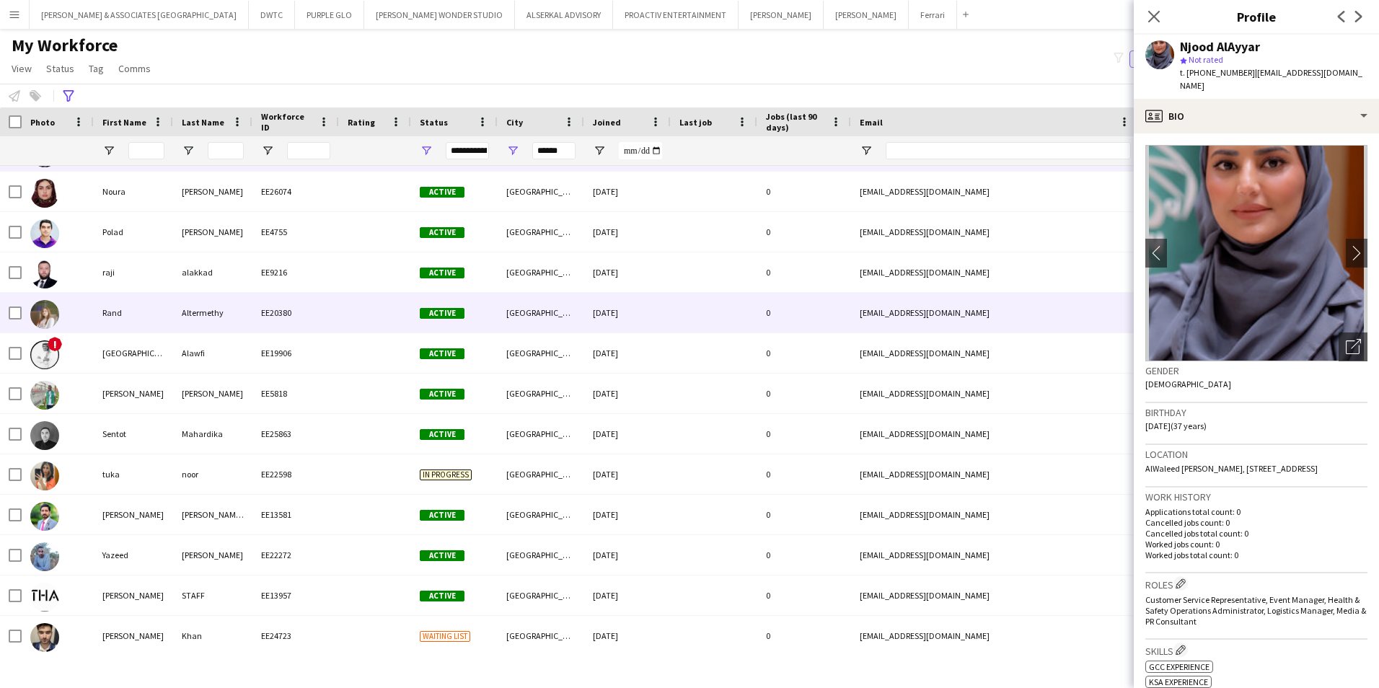
scroll to position [1776, 0]
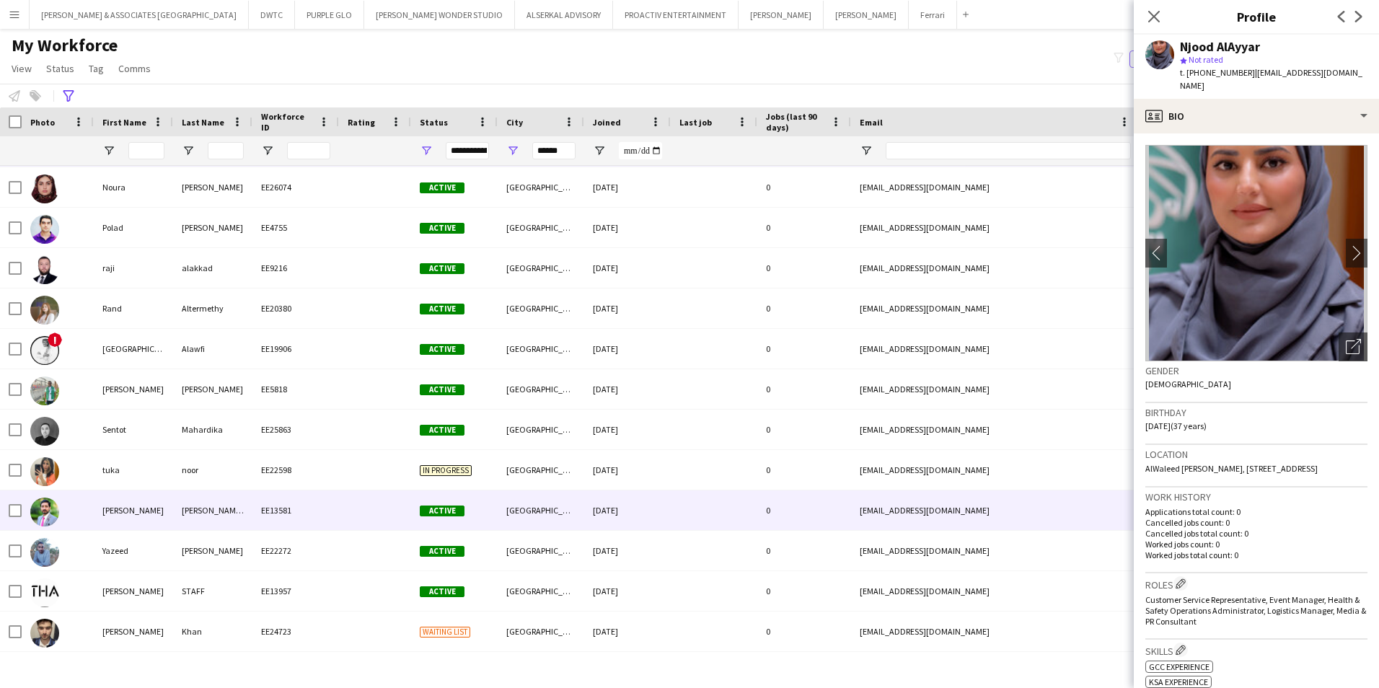
click at [175, 499] on div "[PERSON_NAME] ([PERSON_NAME])" at bounding box center [212, 510] width 79 height 40
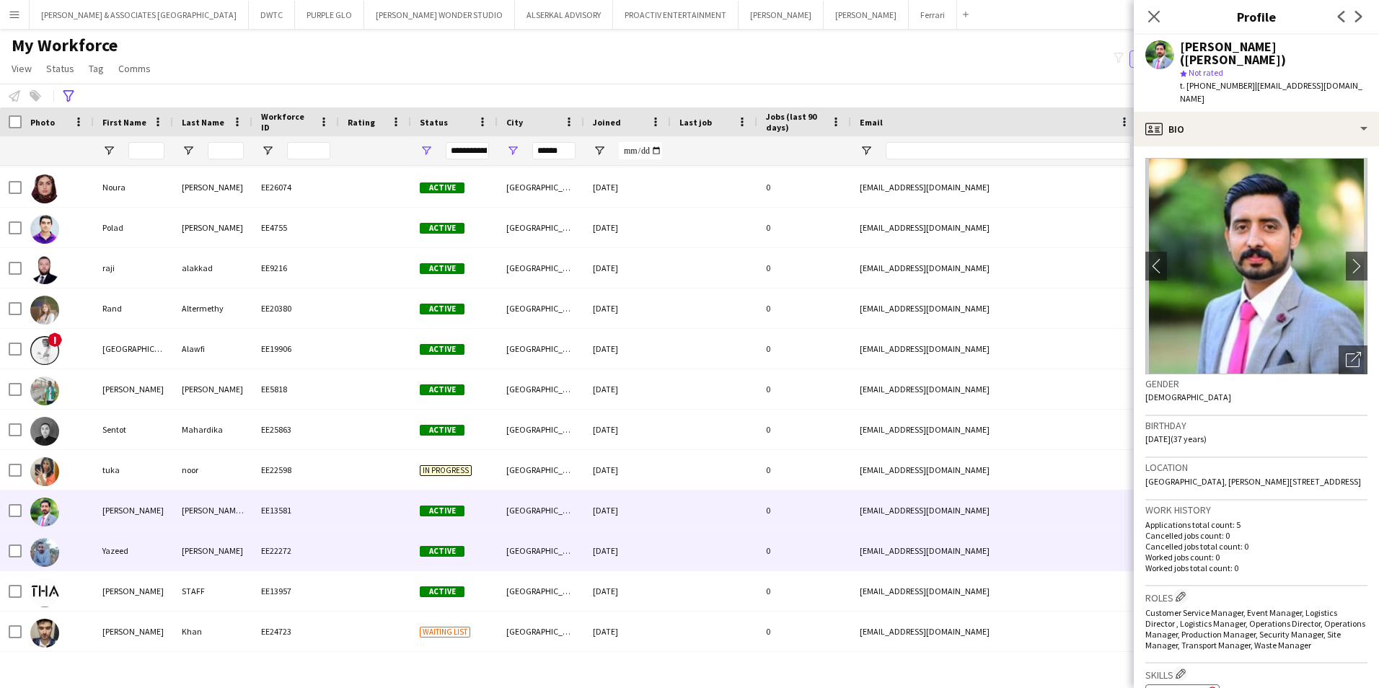
click at [93, 555] on div at bounding box center [58, 551] width 72 height 40
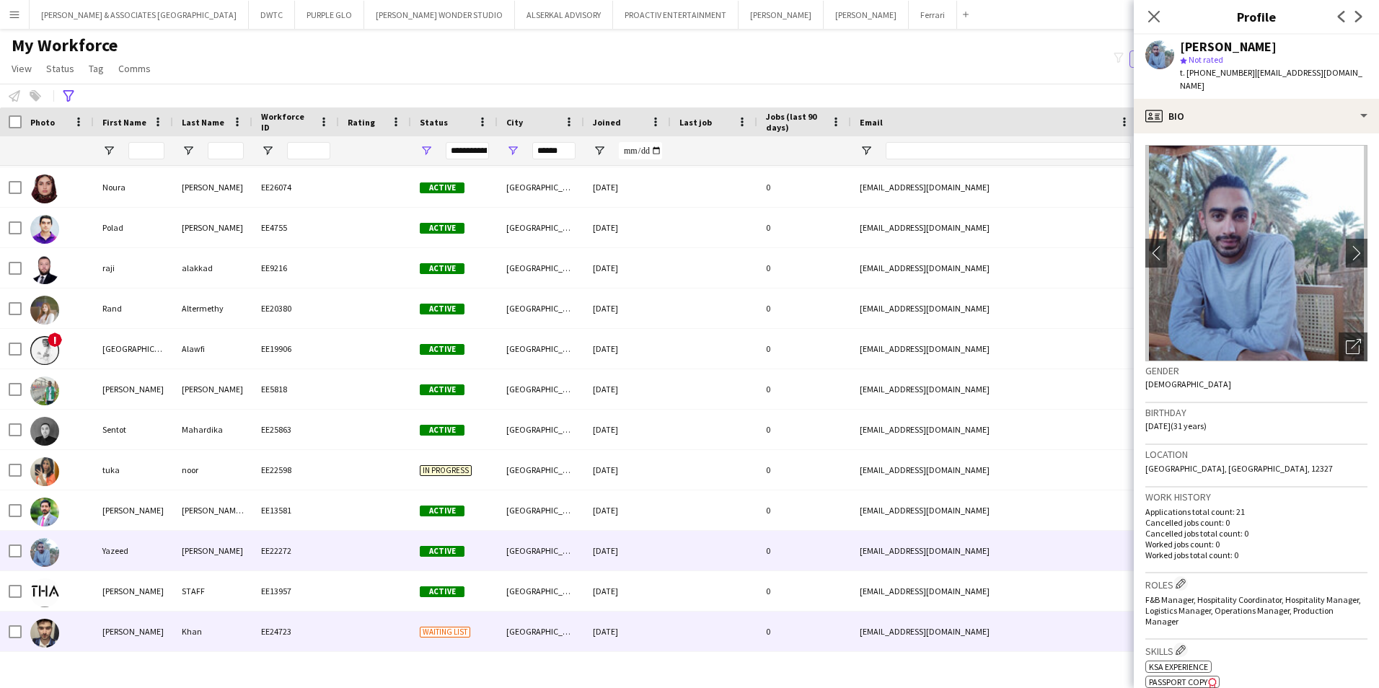
click at [123, 633] on div "[PERSON_NAME]" at bounding box center [133, 632] width 79 height 40
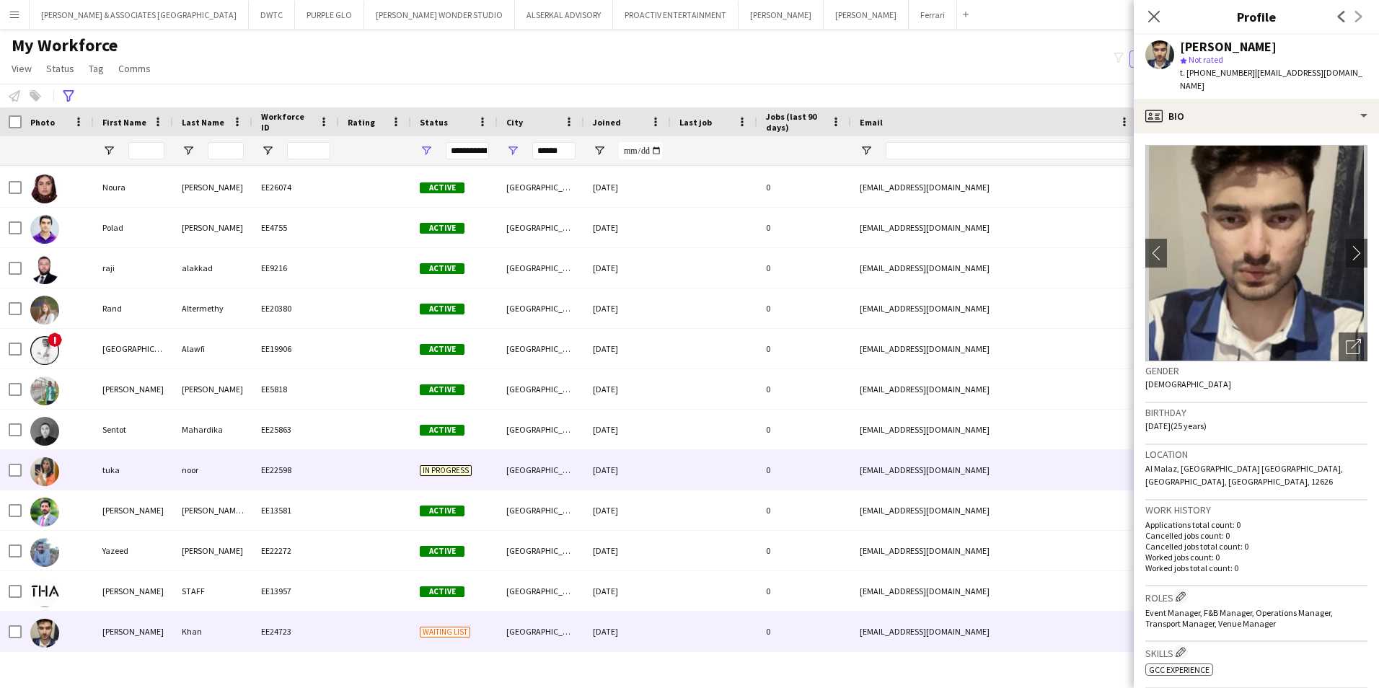
scroll to position [1616, 0]
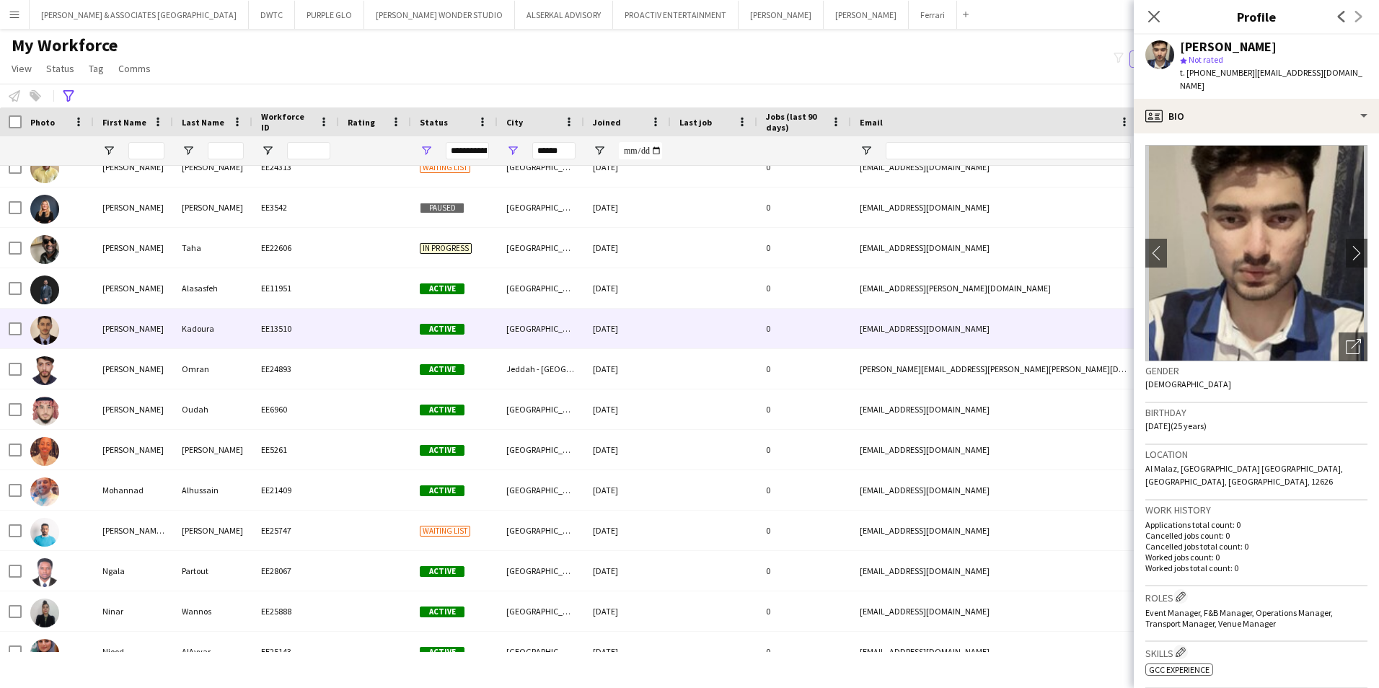
click at [131, 335] on div "[PERSON_NAME]" at bounding box center [133, 329] width 79 height 40
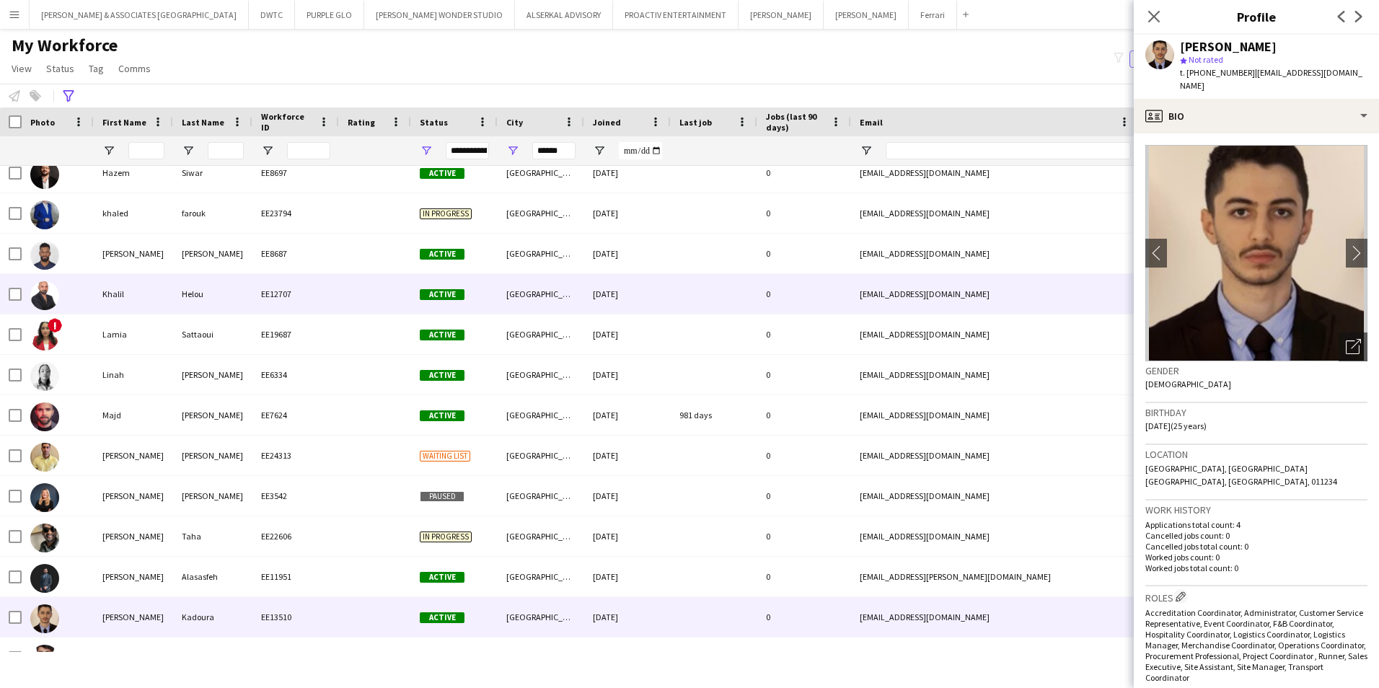
click at [133, 312] on div "Khalil" at bounding box center [133, 294] width 79 height 40
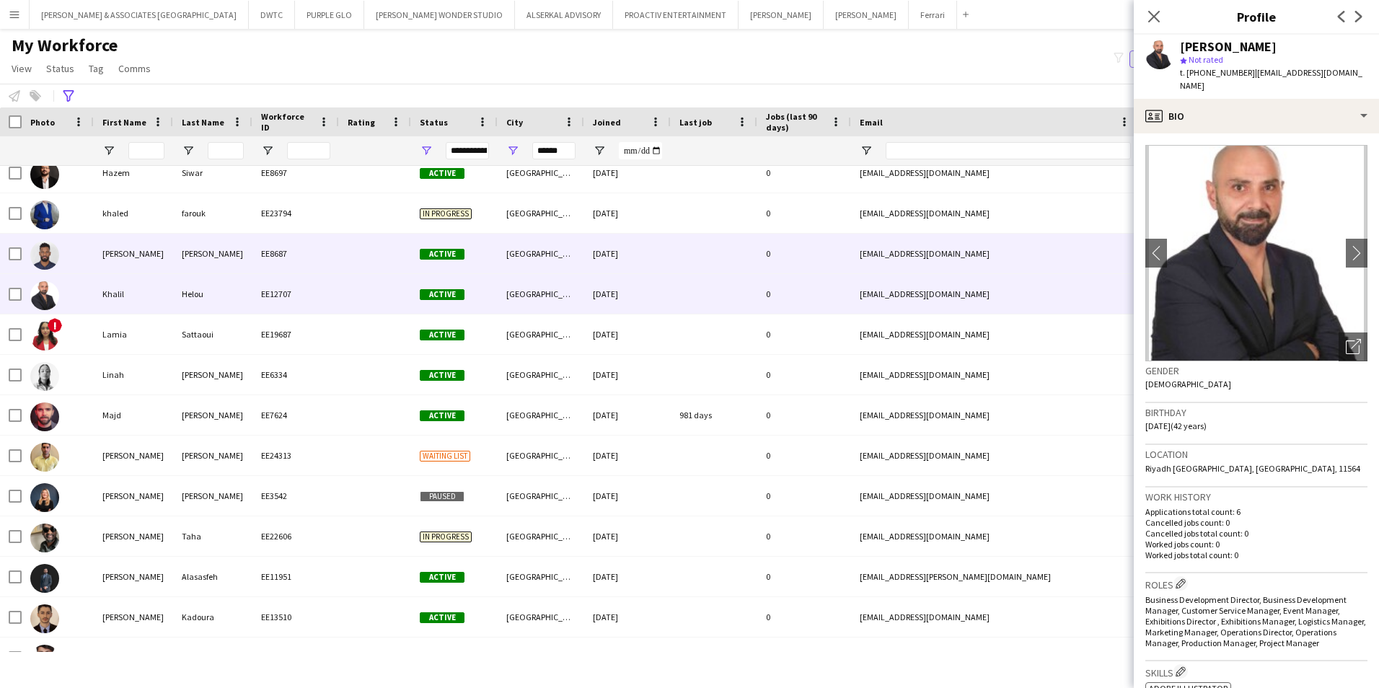
click at [141, 272] on div "[PERSON_NAME]" at bounding box center [133, 254] width 79 height 40
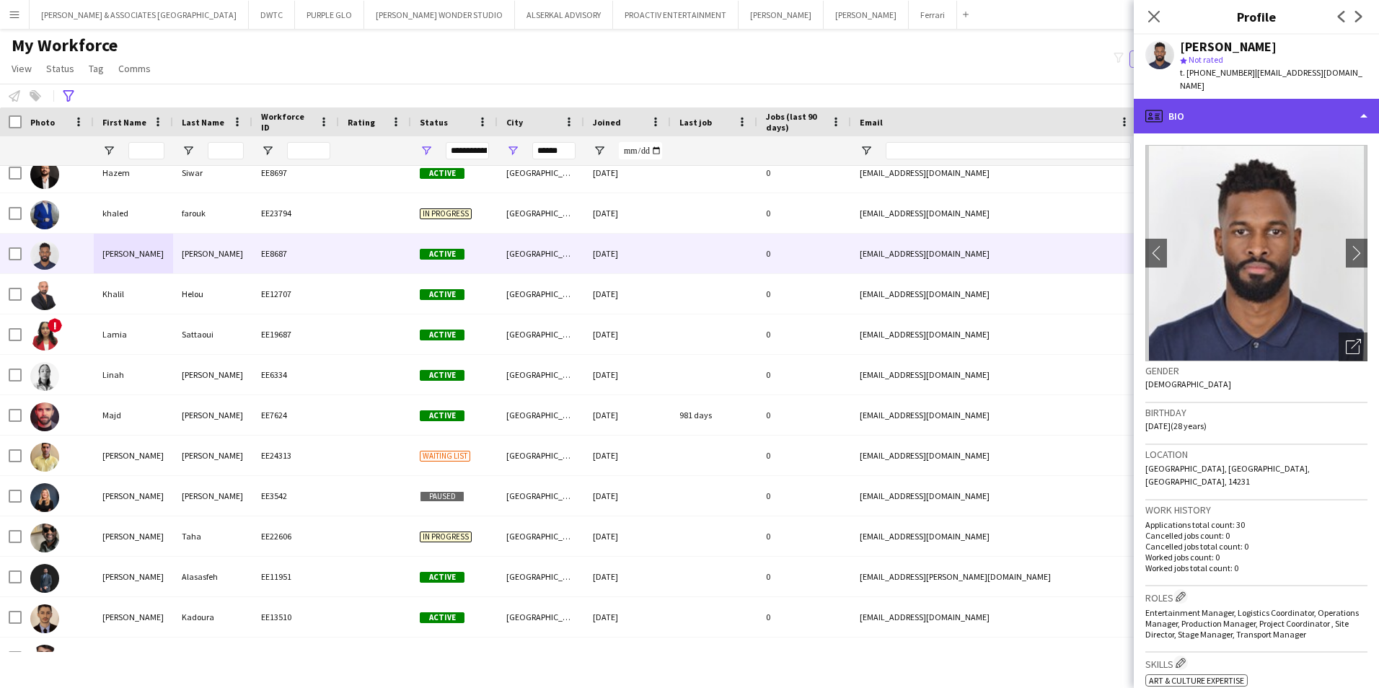
click at [1285, 105] on div "profile Bio" at bounding box center [1256, 116] width 245 height 35
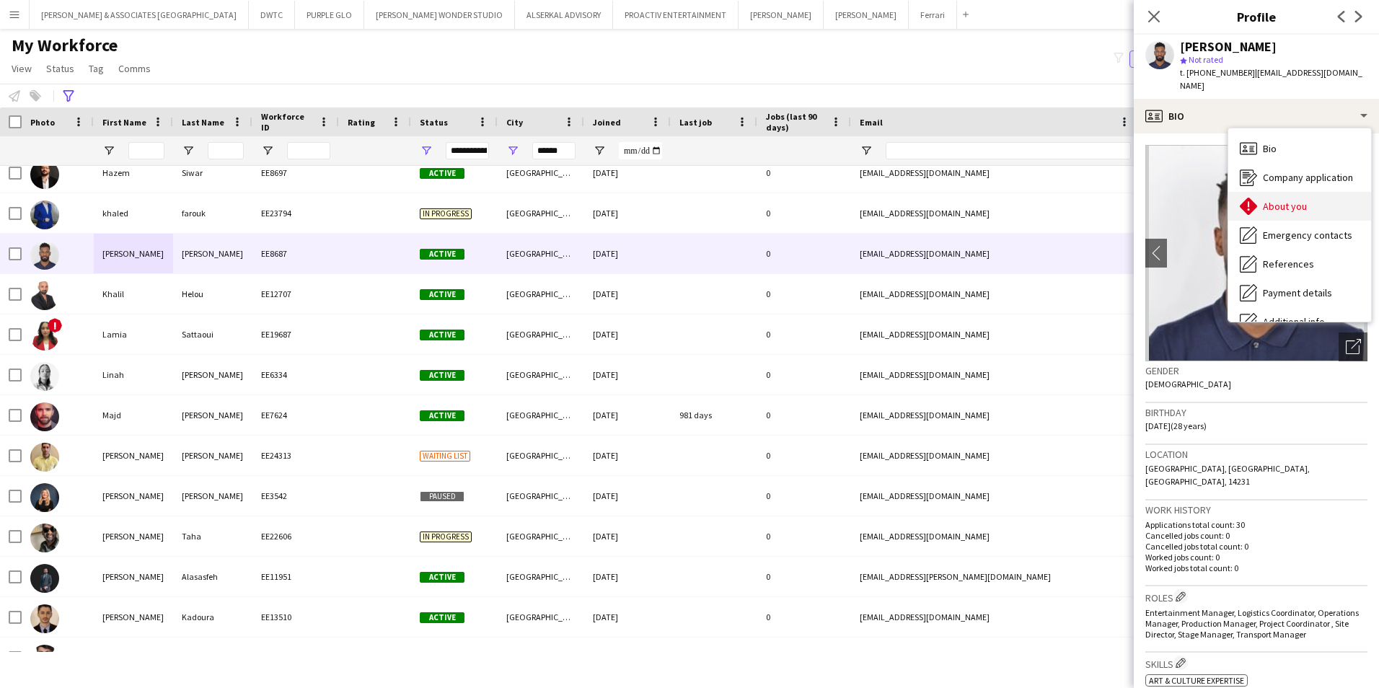
click at [1277, 200] on span "About you" at bounding box center [1285, 206] width 44 height 13
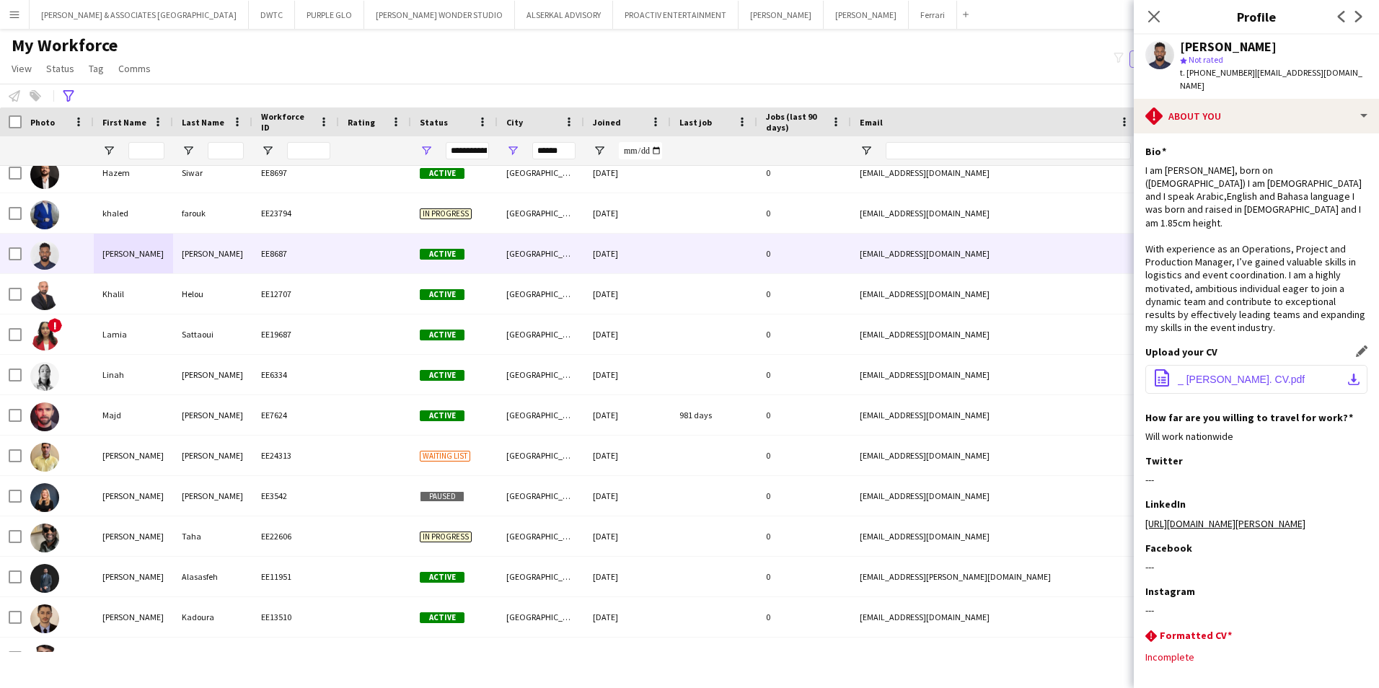
click at [1229, 365] on button "office-file-sheet _ [PERSON_NAME]. CV.pdf download-bottom" at bounding box center [1256, 379] width 222 height 29
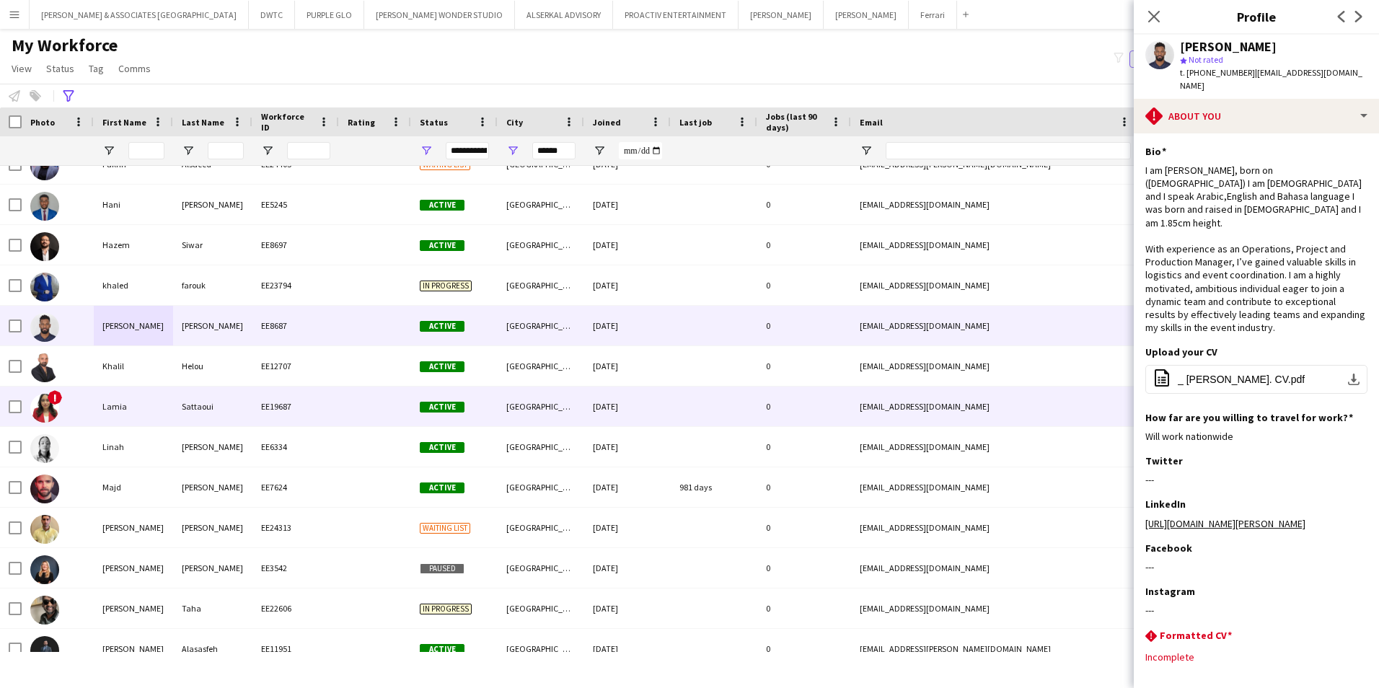
scroll to position [838, 0]
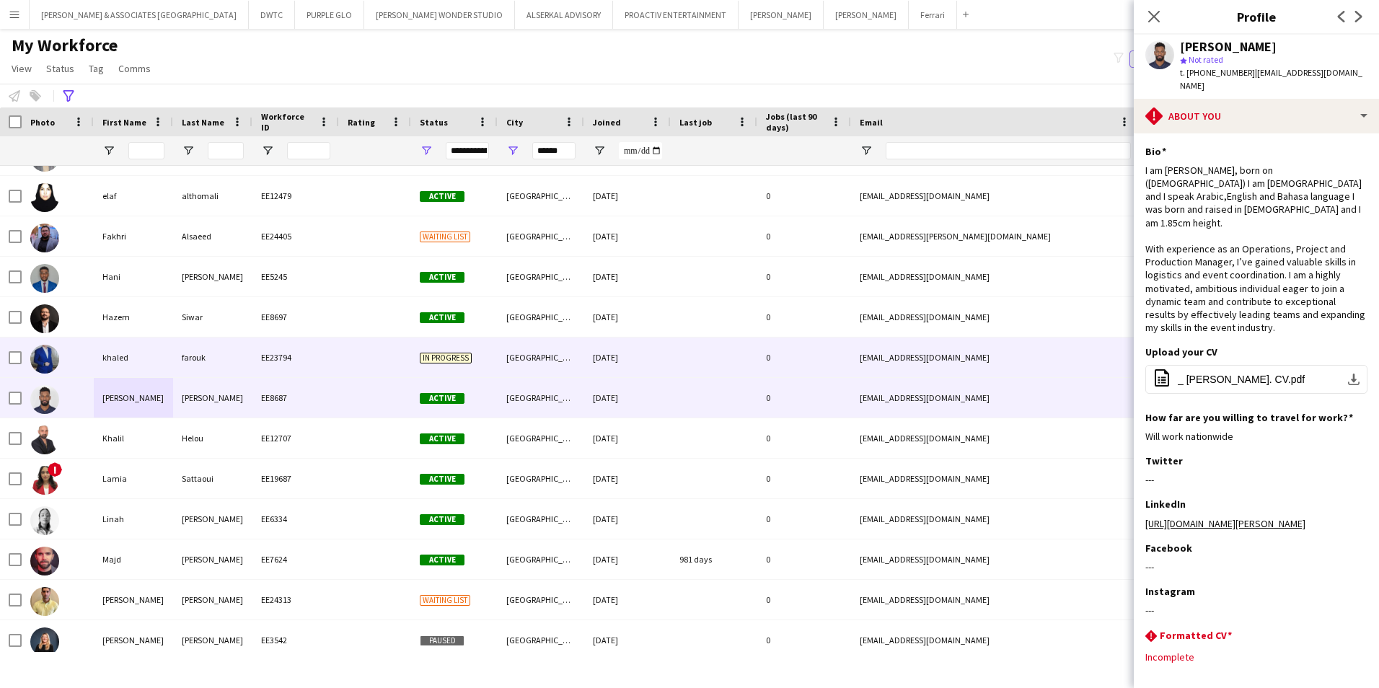
click at [221, 356] on div "farouk" at bounding box center [212, 358] width 79 height 40
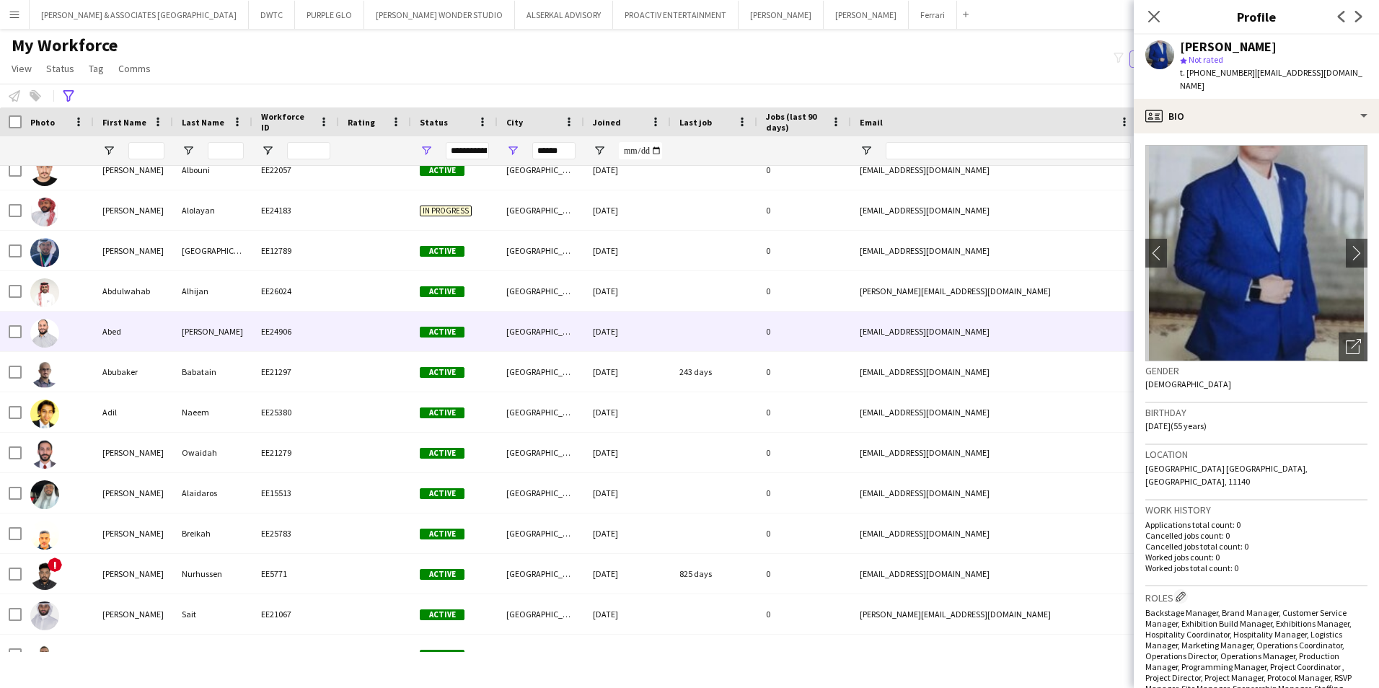
scroll to position [0, 0]
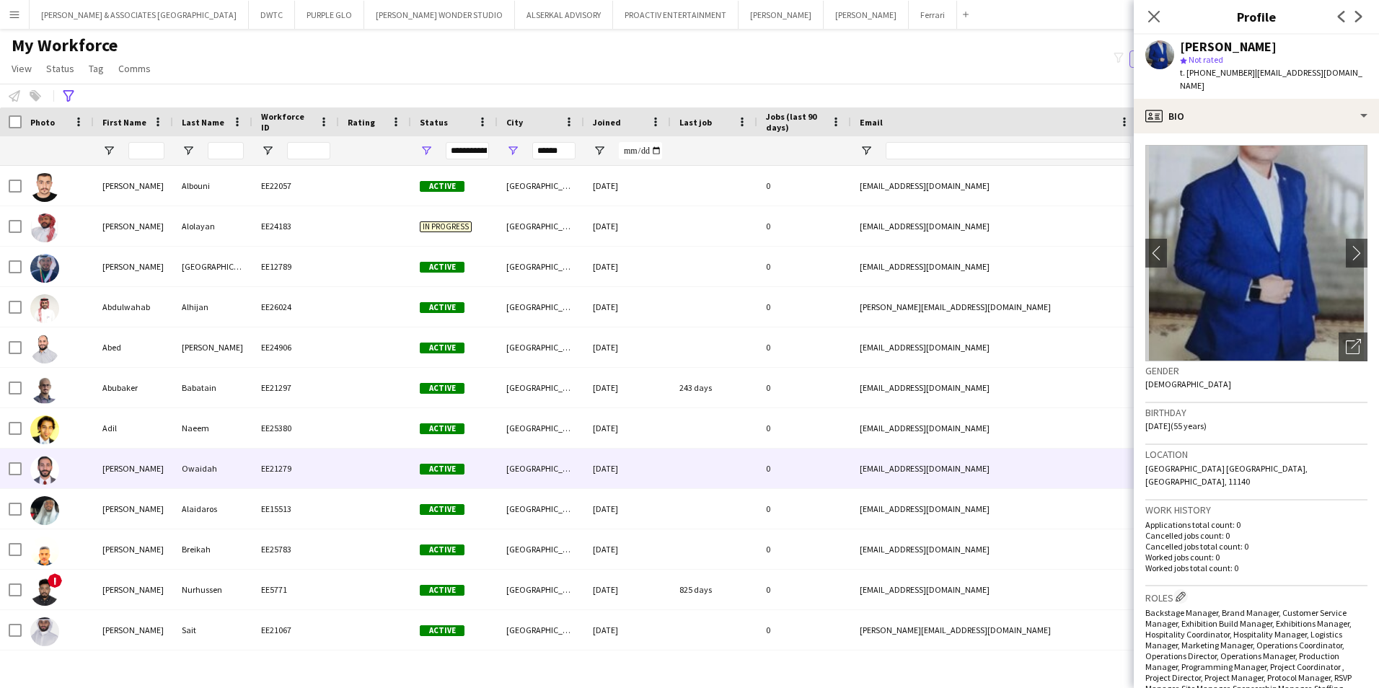
click at [149, 485] on div "[PERSON_NAME]" at bounding box center [133, 469] width 79 height 40
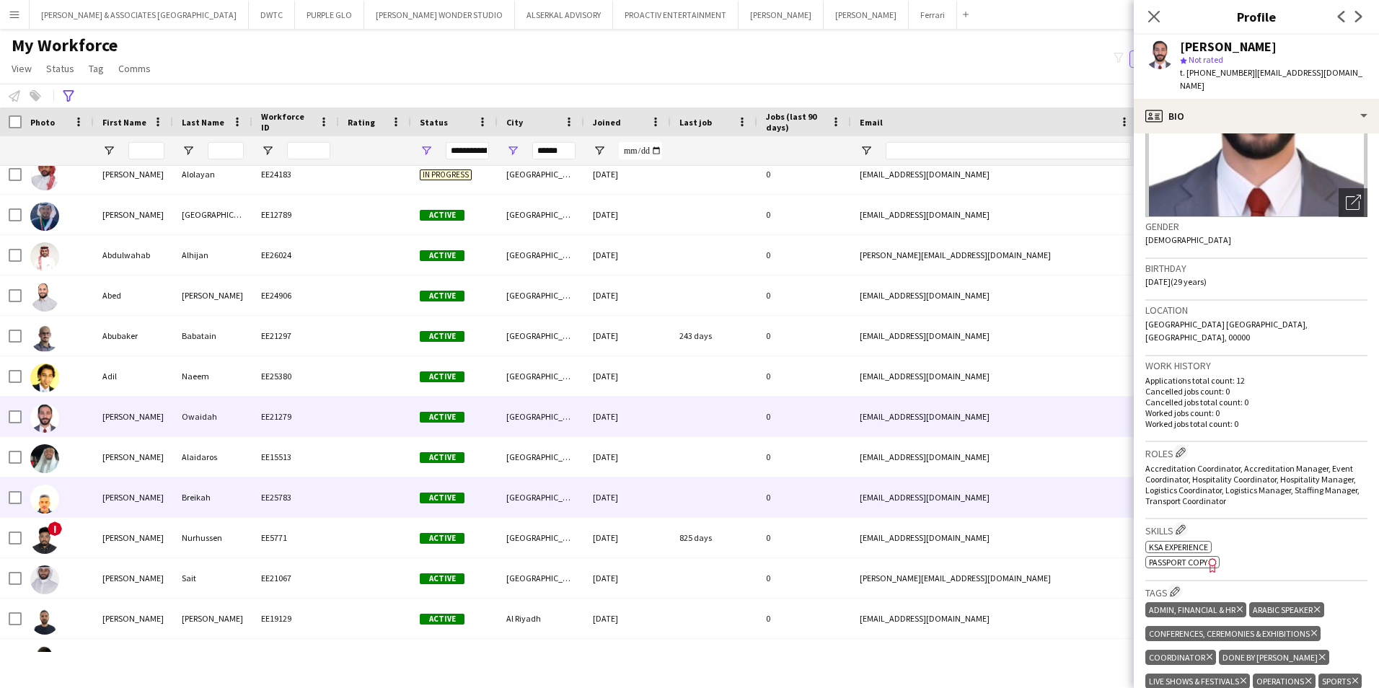
scroll to position [72, 0]
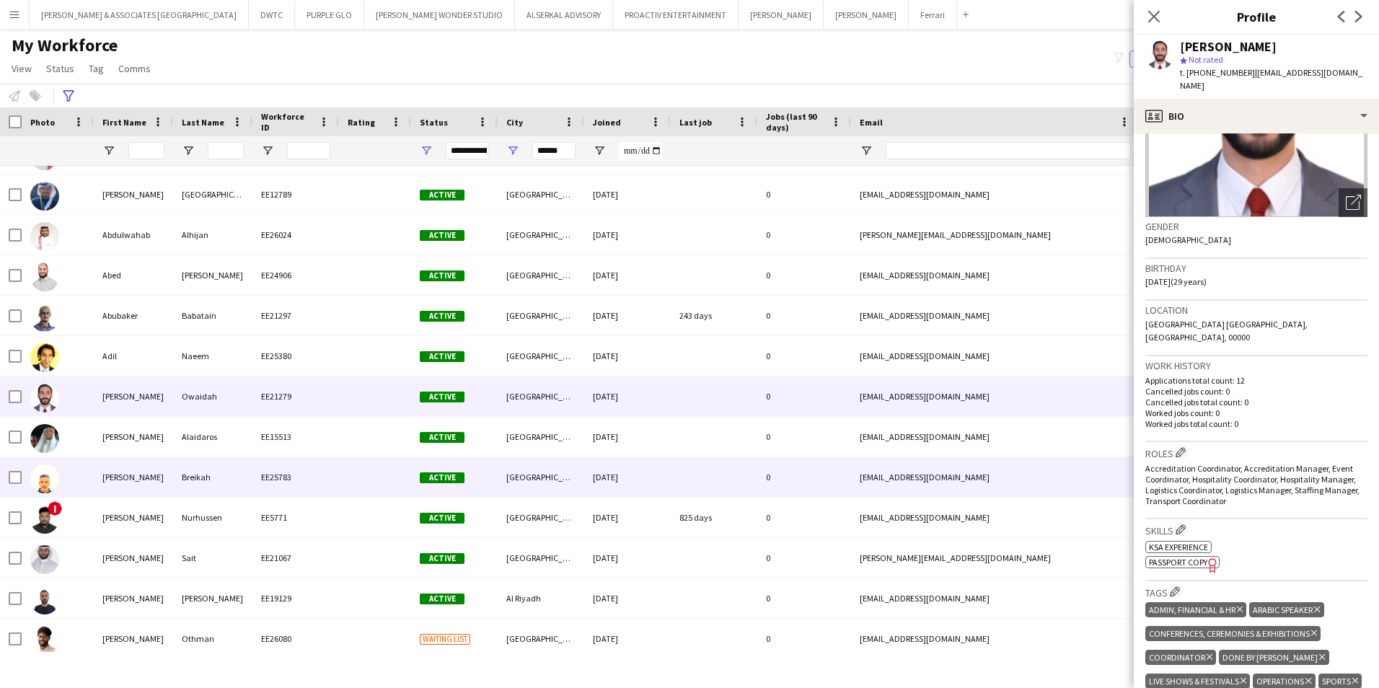
click at [342, 477] on div at bounding box center [375, 477] width 72 height 40
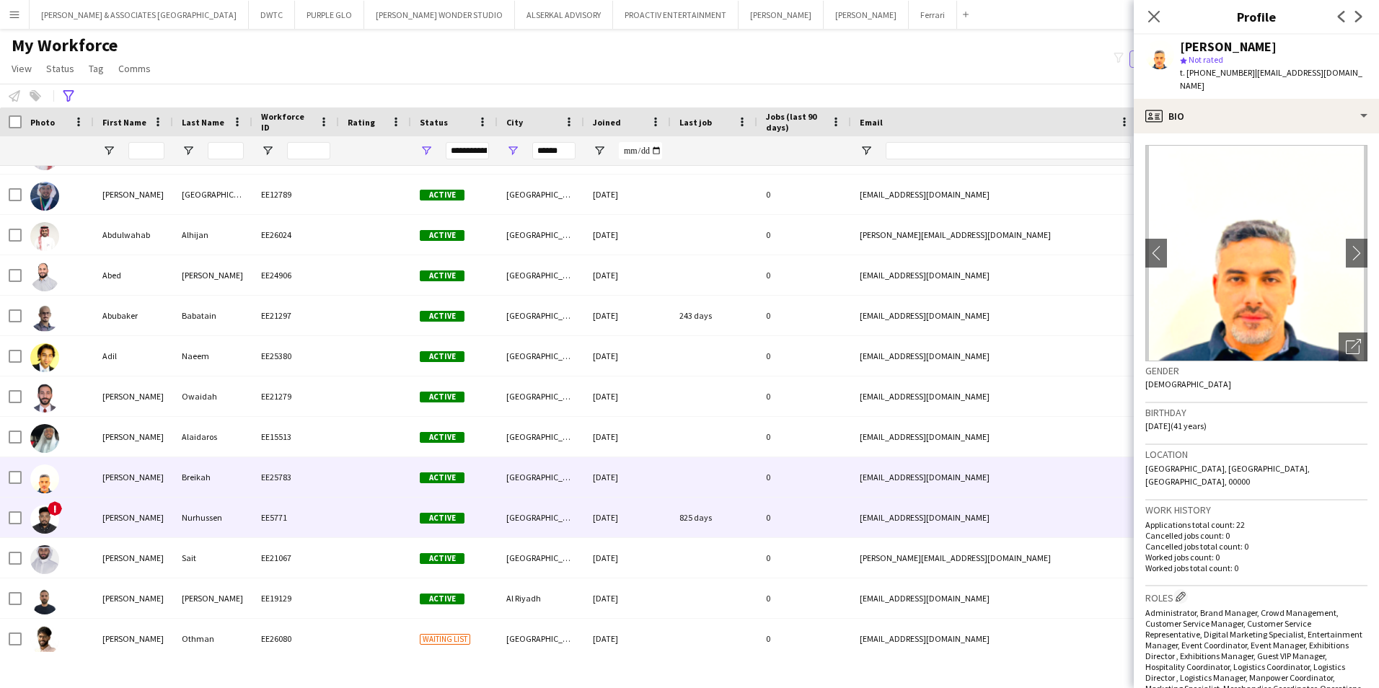
click at [376, 514] on div at bounding box center [375, 518] width 72 height 40
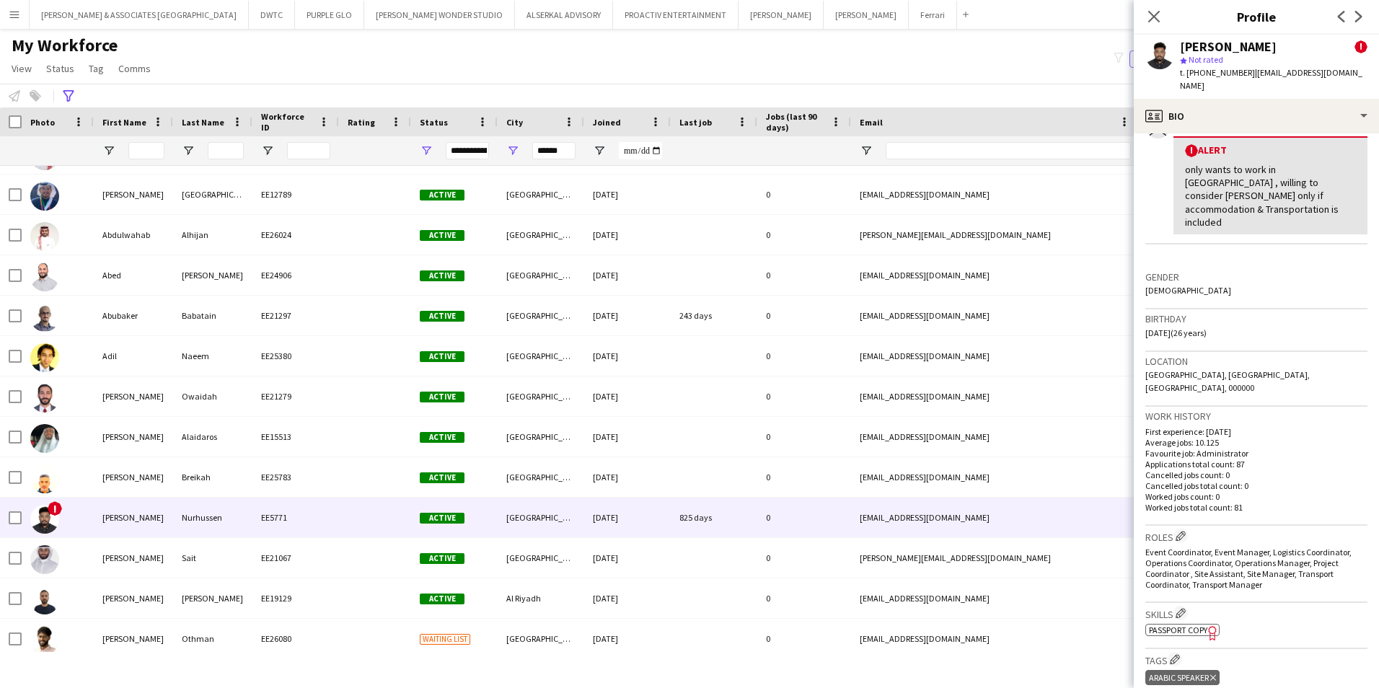
scroll to position [0, 0]
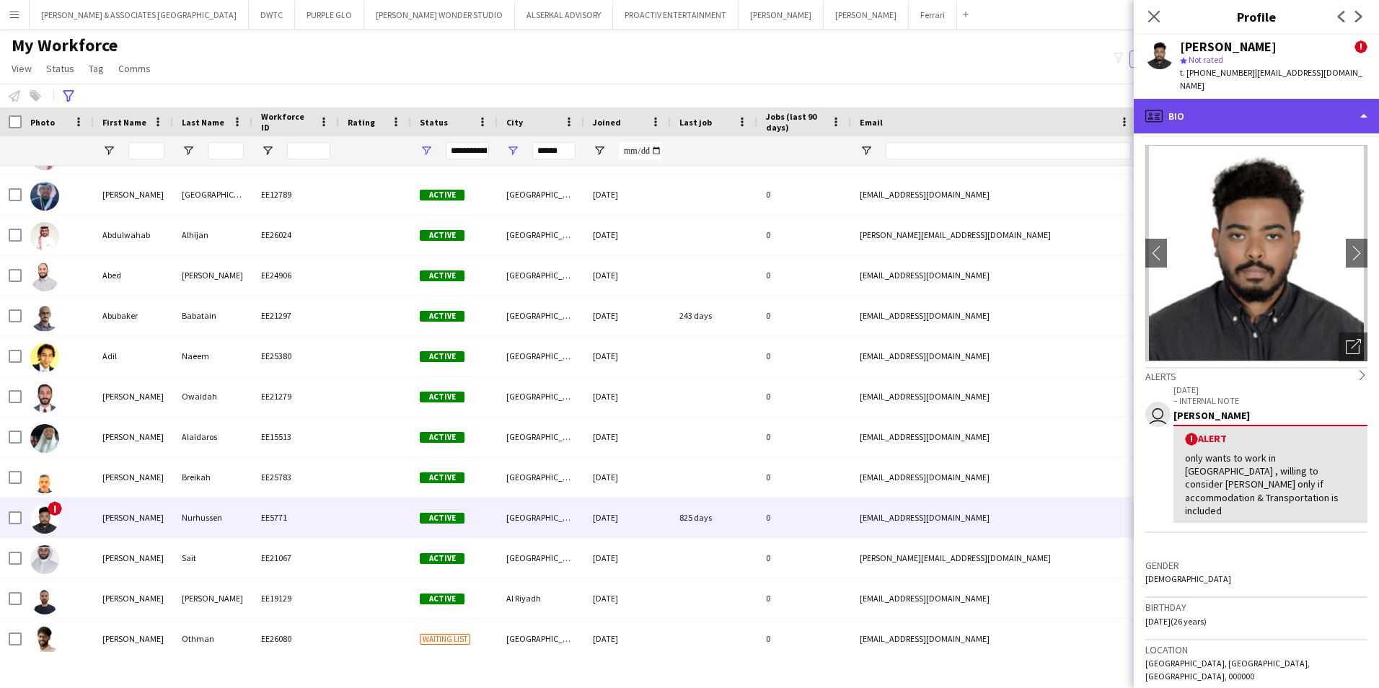
click at [1277, 126] on div "profile Bio" at bounding box center [1256, 116] width 245 height 35
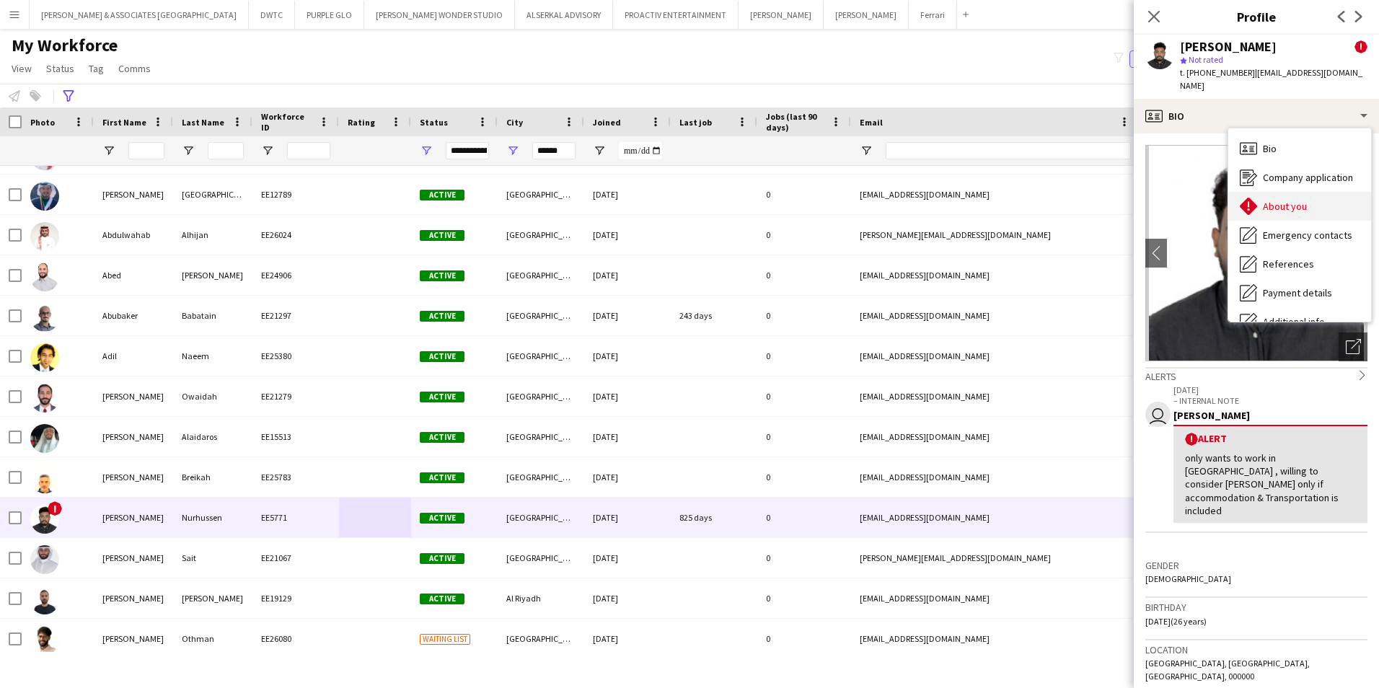
click at [1297, 209] on span "About you" at bounding box center [1285, 206] width 44 height 13
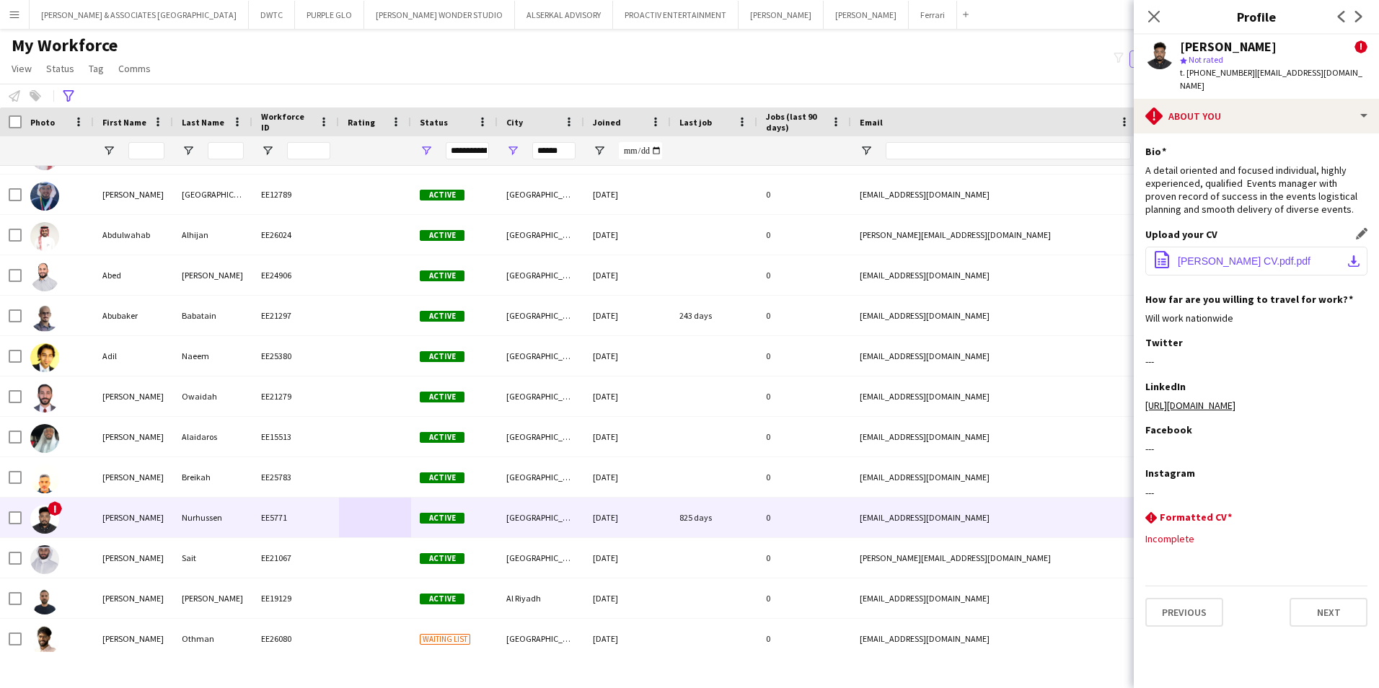
click at [1284, 264] on span "[PERSON_NAME] CV.pdf.pdf" at bounding box center [1244, 261] width 133 height 12
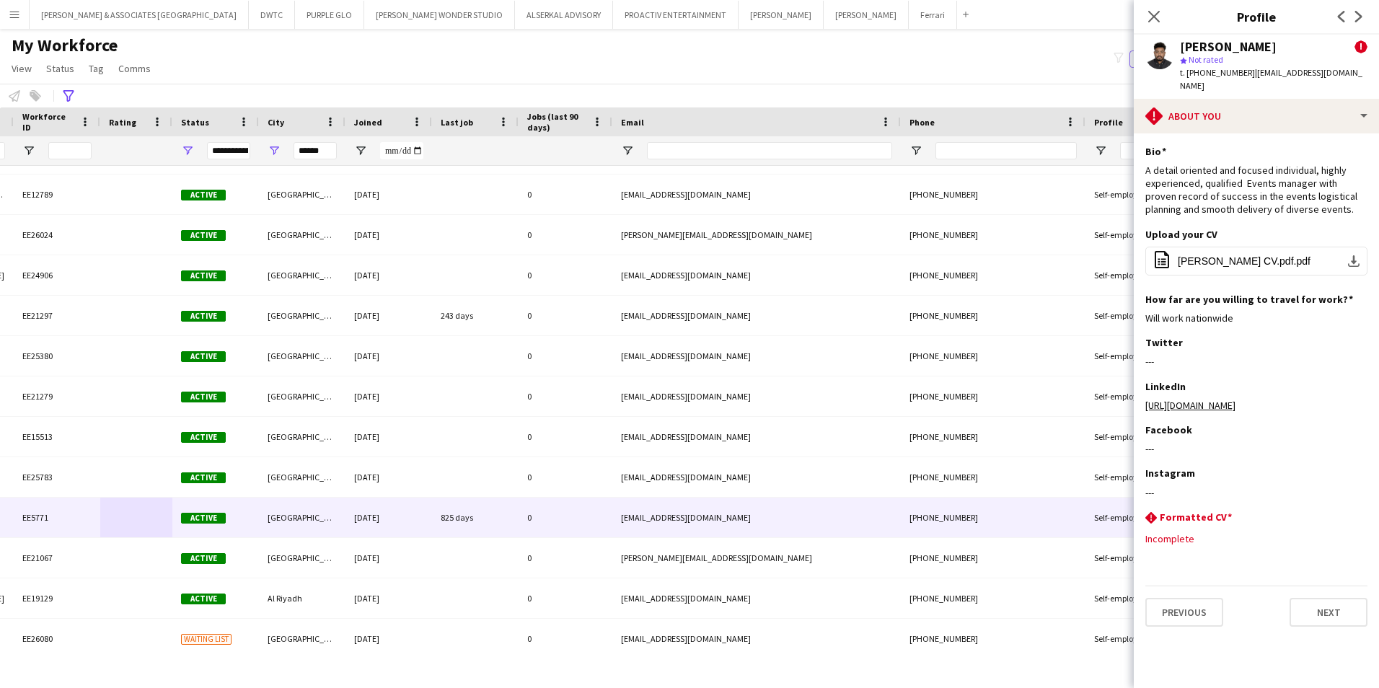
scroll to position [0, 199]
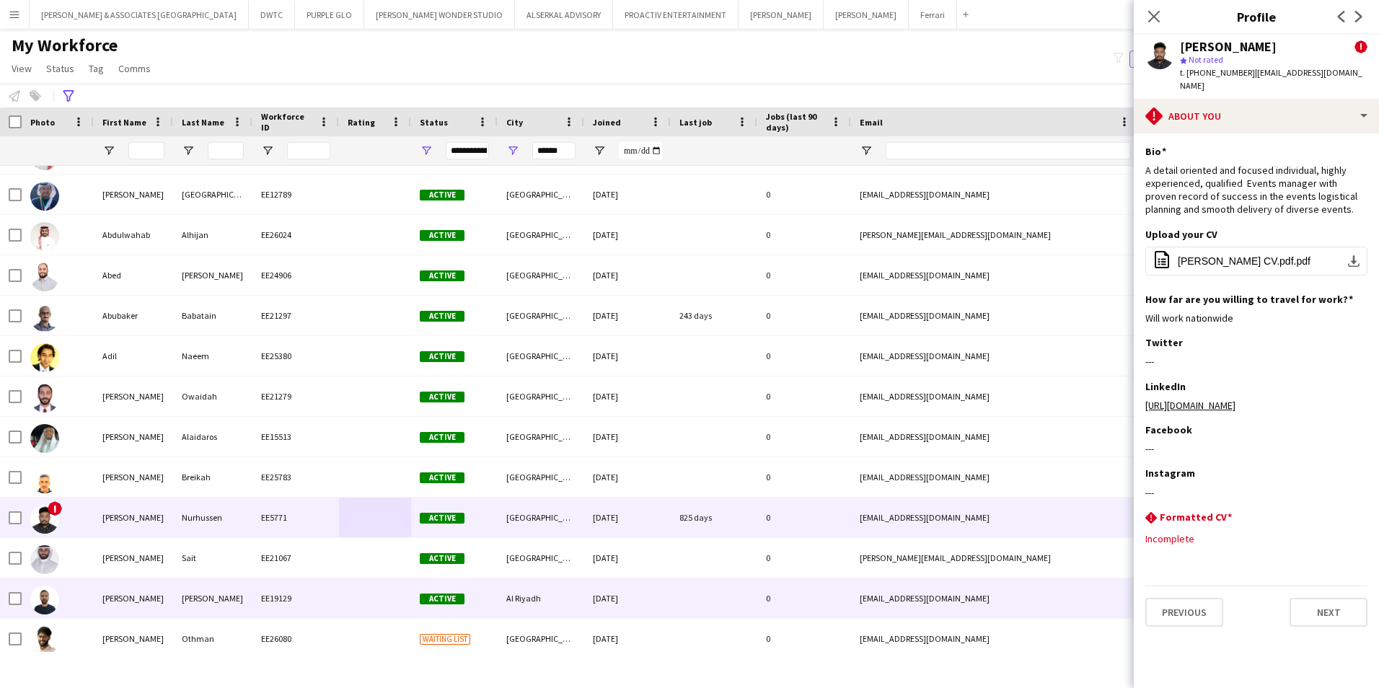
click at [573, 605] on div "Al Riyadh" at bounding box center [541, 598] width 87 height 40
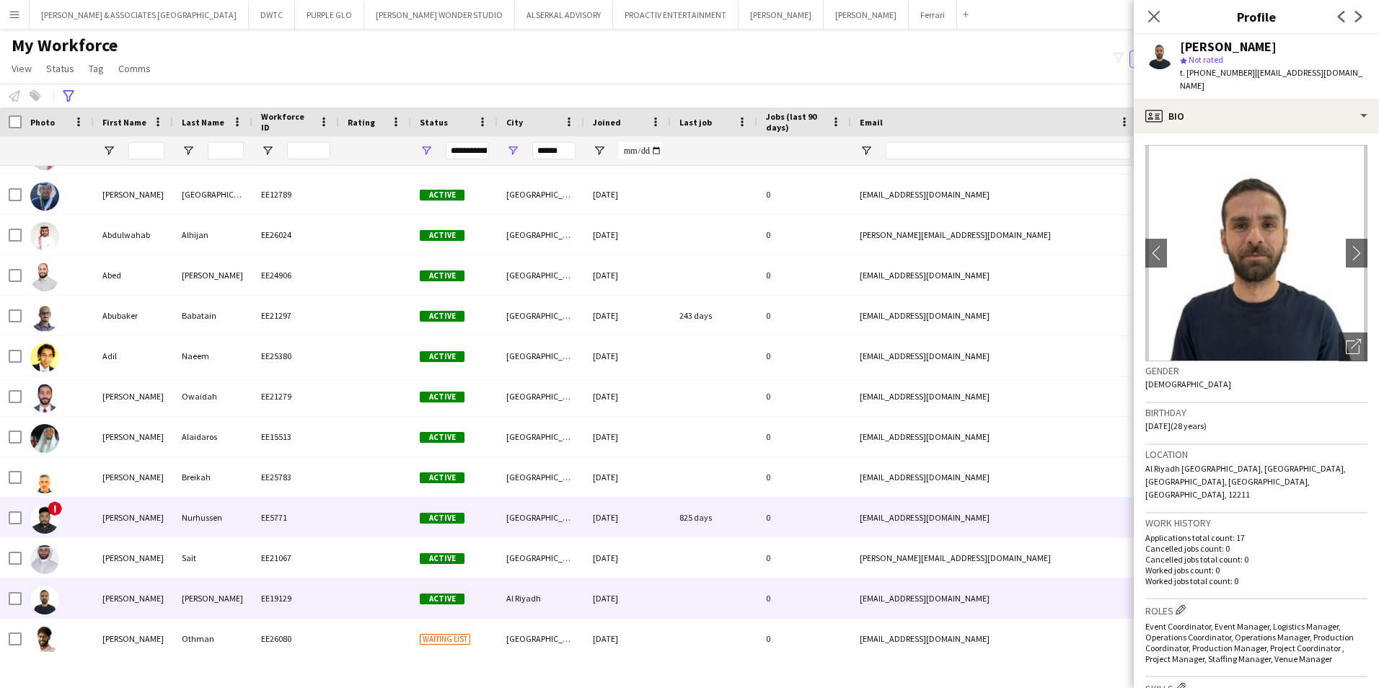
click at [139, 509] on div "[PERSON_NAME]" at bounding box center [133, 518] width 79 height 40
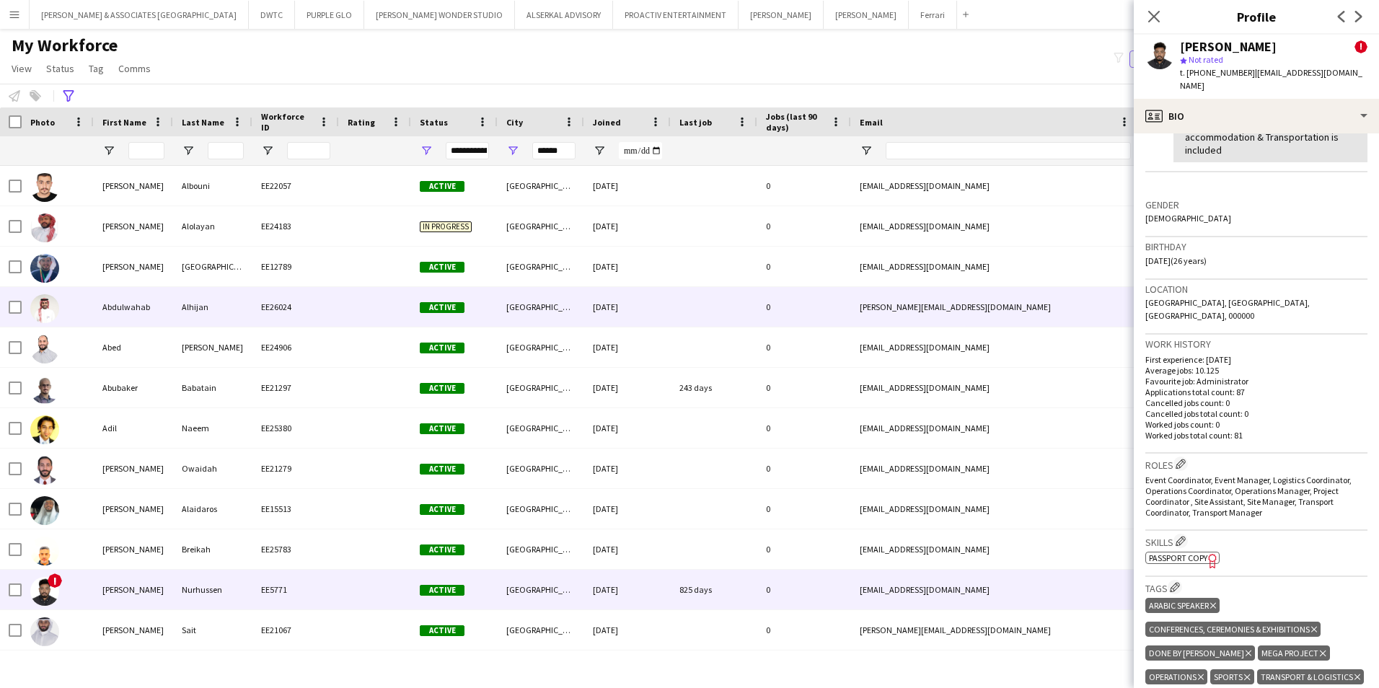
scroll to position [0, 0]
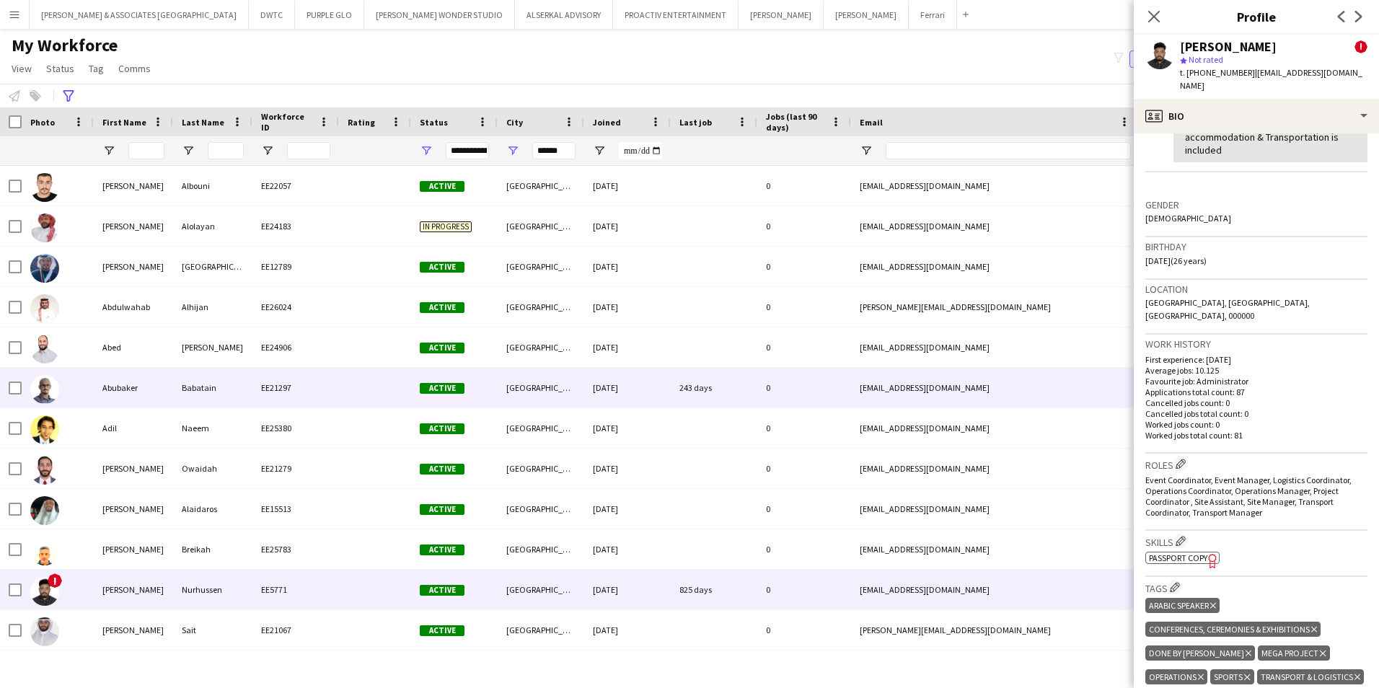
click at [208, 396] on div "Babatain" at bounding box center [212, 388] width 79 height 40
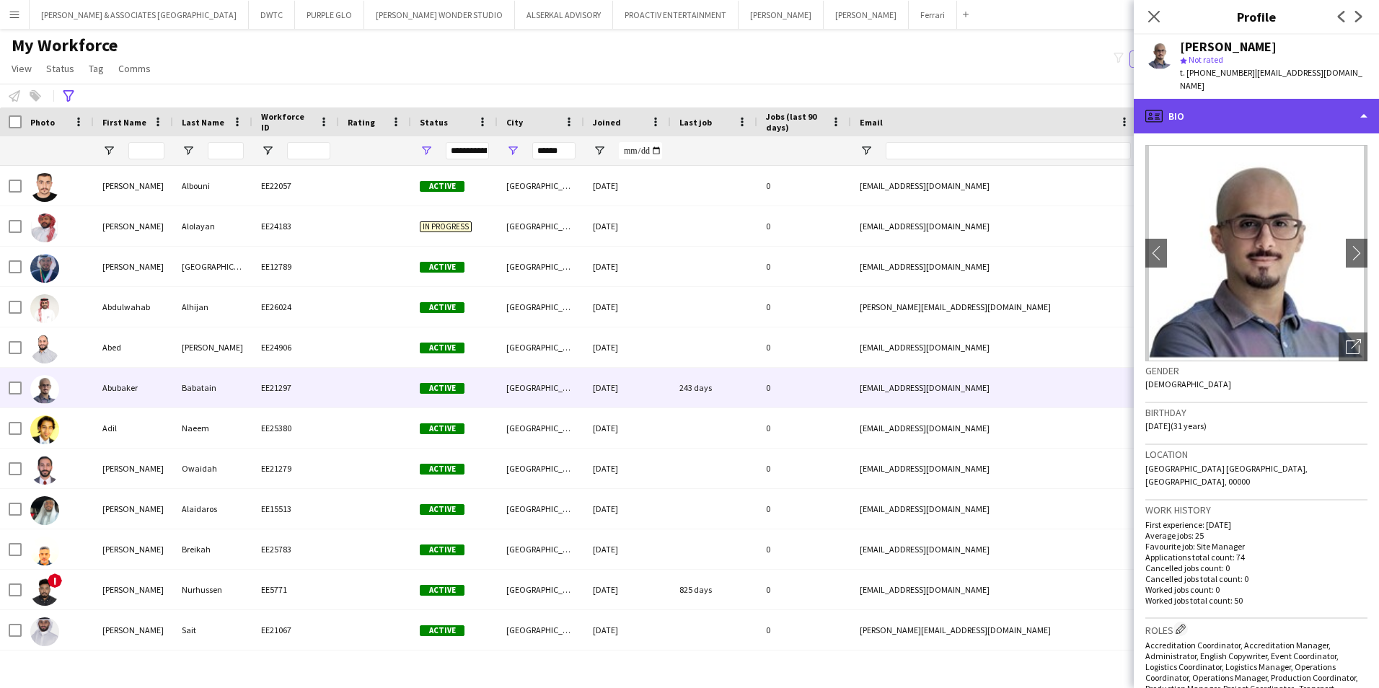
click at [1287, 104] on div "profile Bio" at bounding box center [1256, 116] width 245 height 35
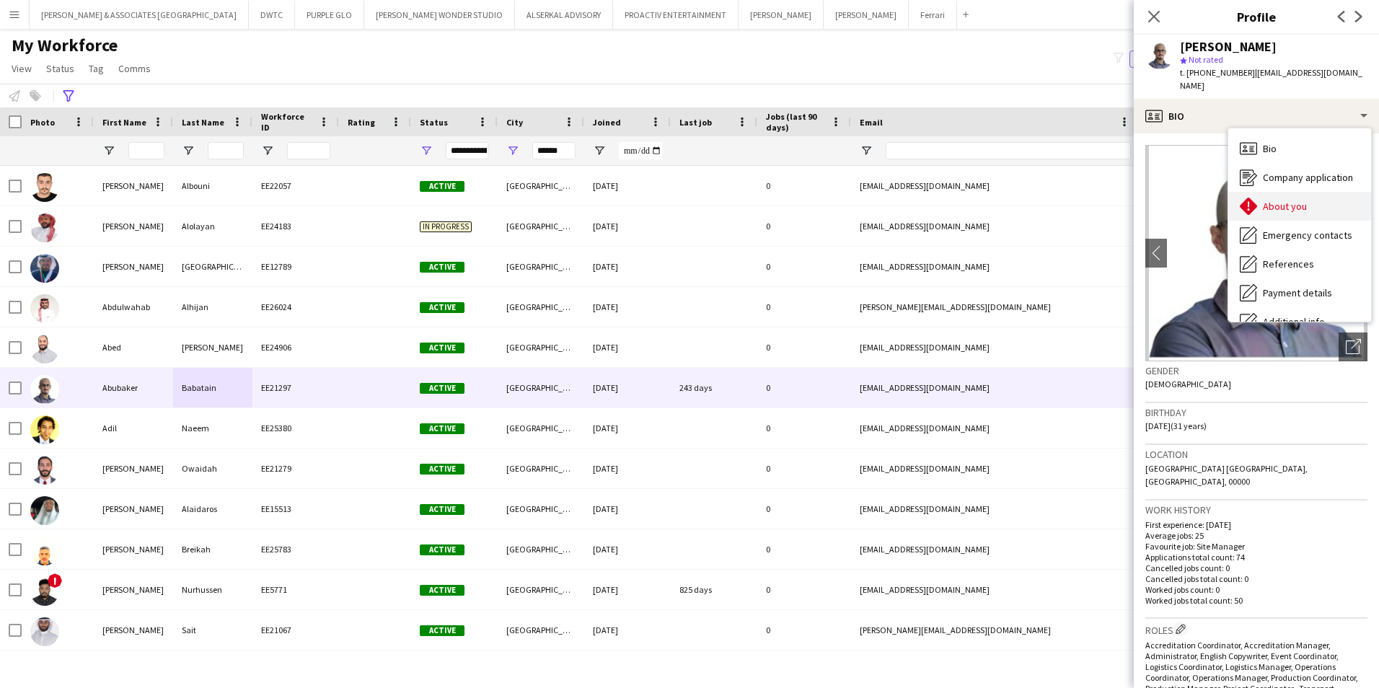
click at [1296, 200] on span "About you" at bounding box center [1285, 206] width 44 height 13
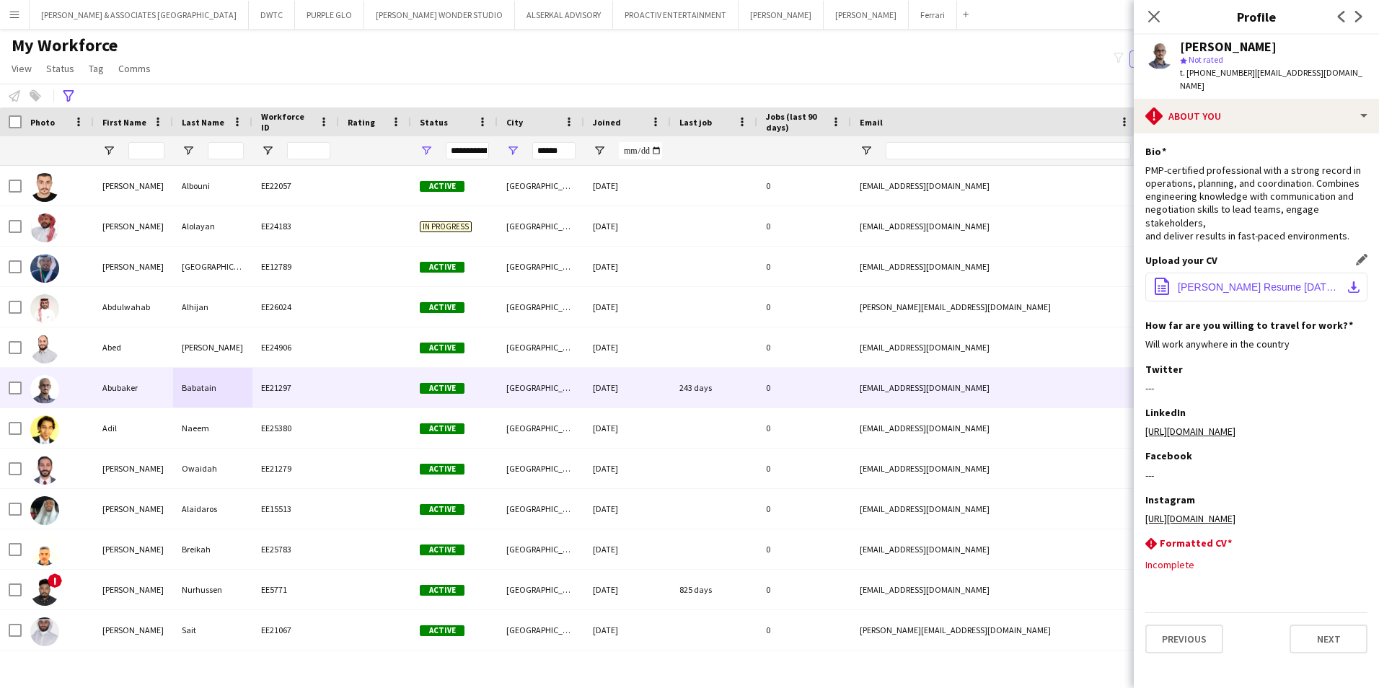
click at [1269, 281] on span "[PERSON_NAME] Resume [DATE].pdf" at bounding box center [1259, 287] width 163 height 12
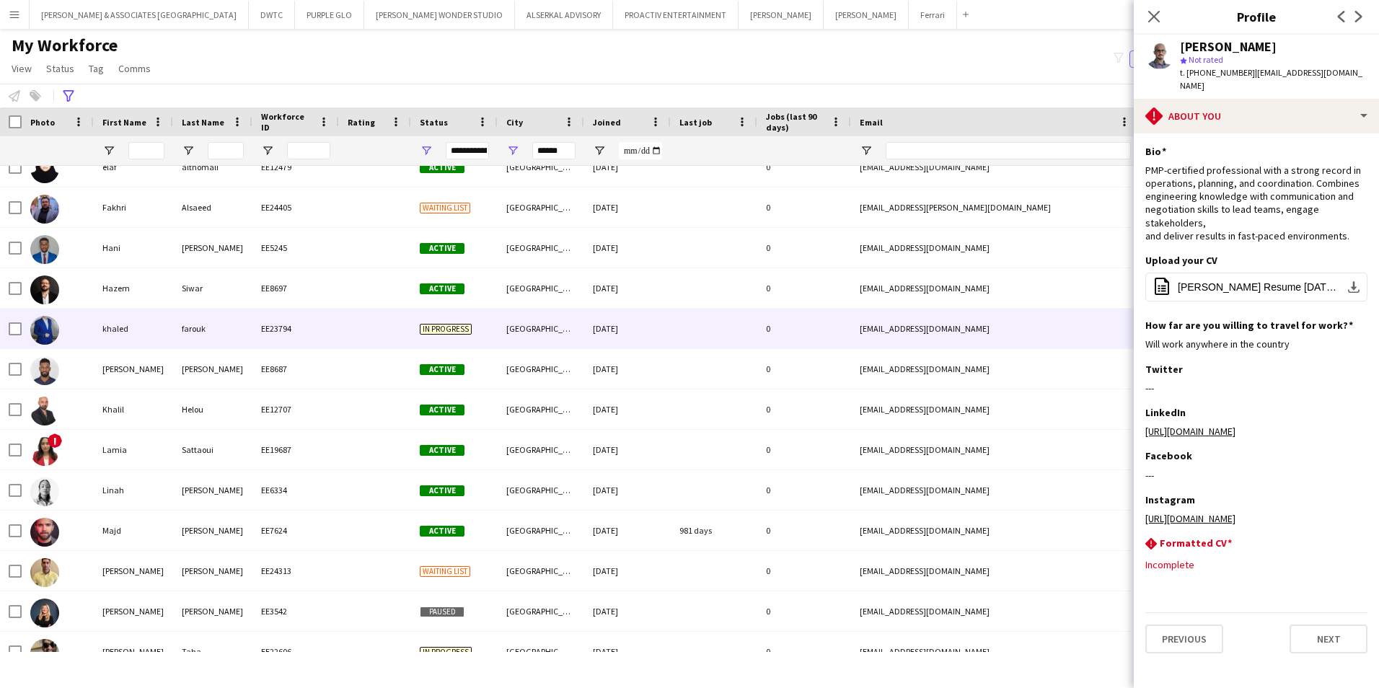
scroll to position [866, 0]
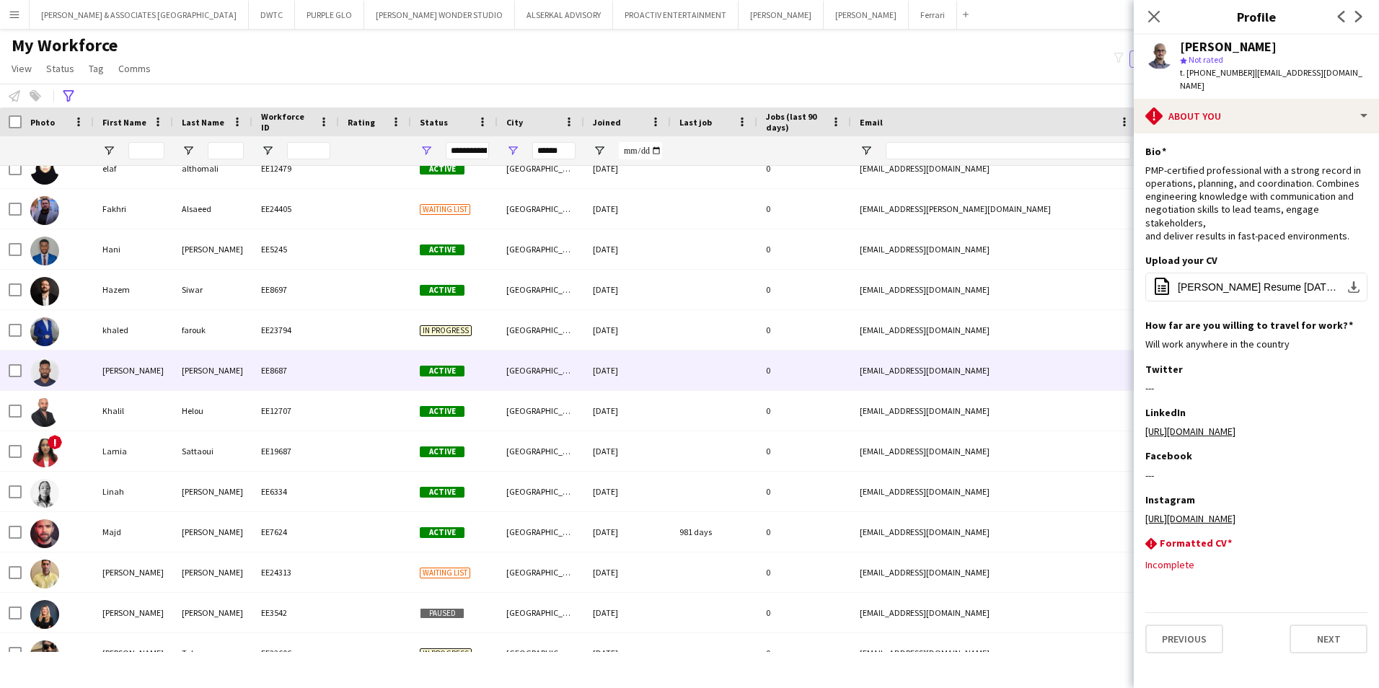
click at [177, 377] on div "[PERSON_NAME]" at bounding box center [212, 371] width 79 height 40
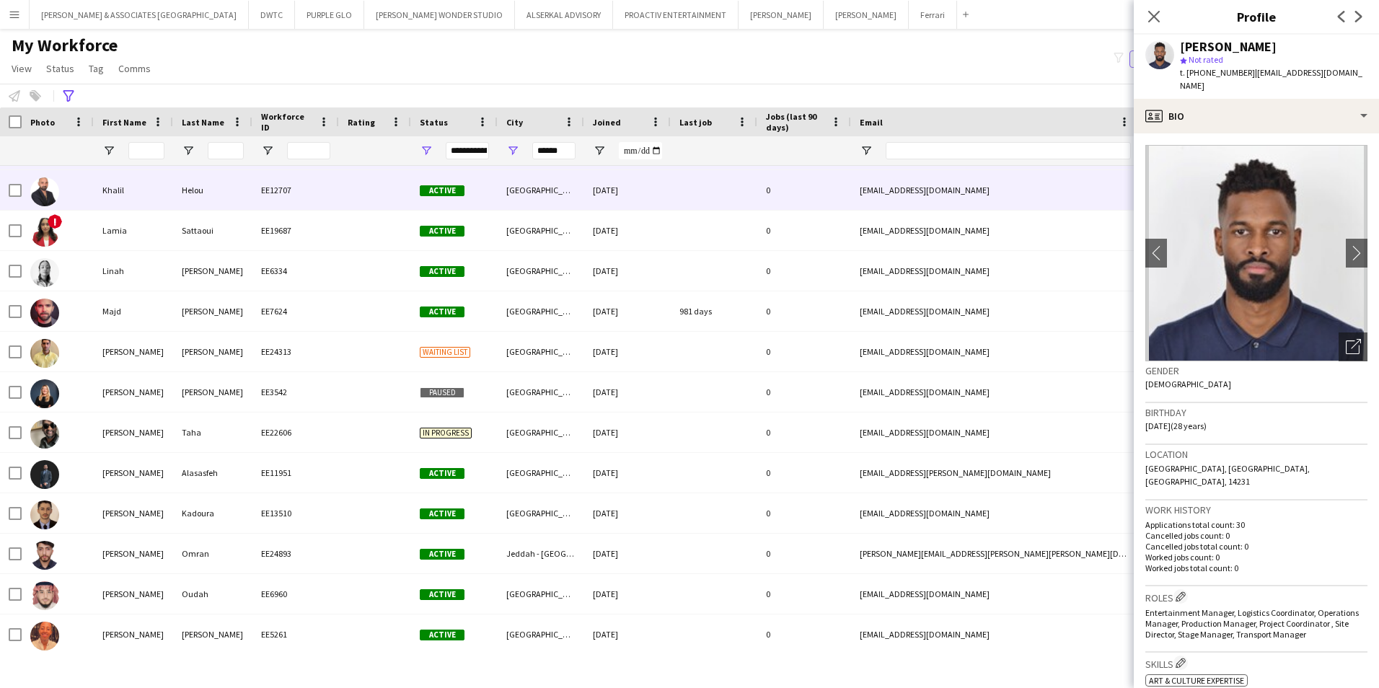
scroll to position [1226, 0]
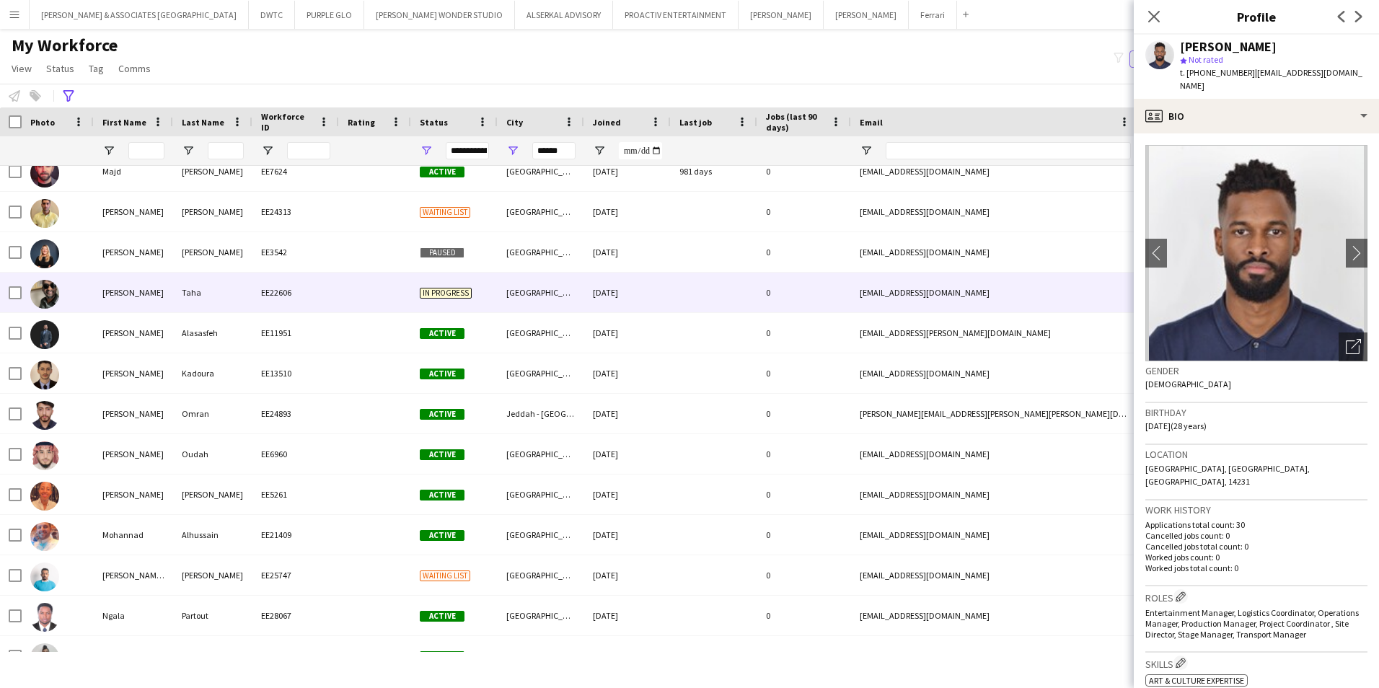
click at [234, 286] on div "Taha" at bounding box center [212, 293] width 79 height 40
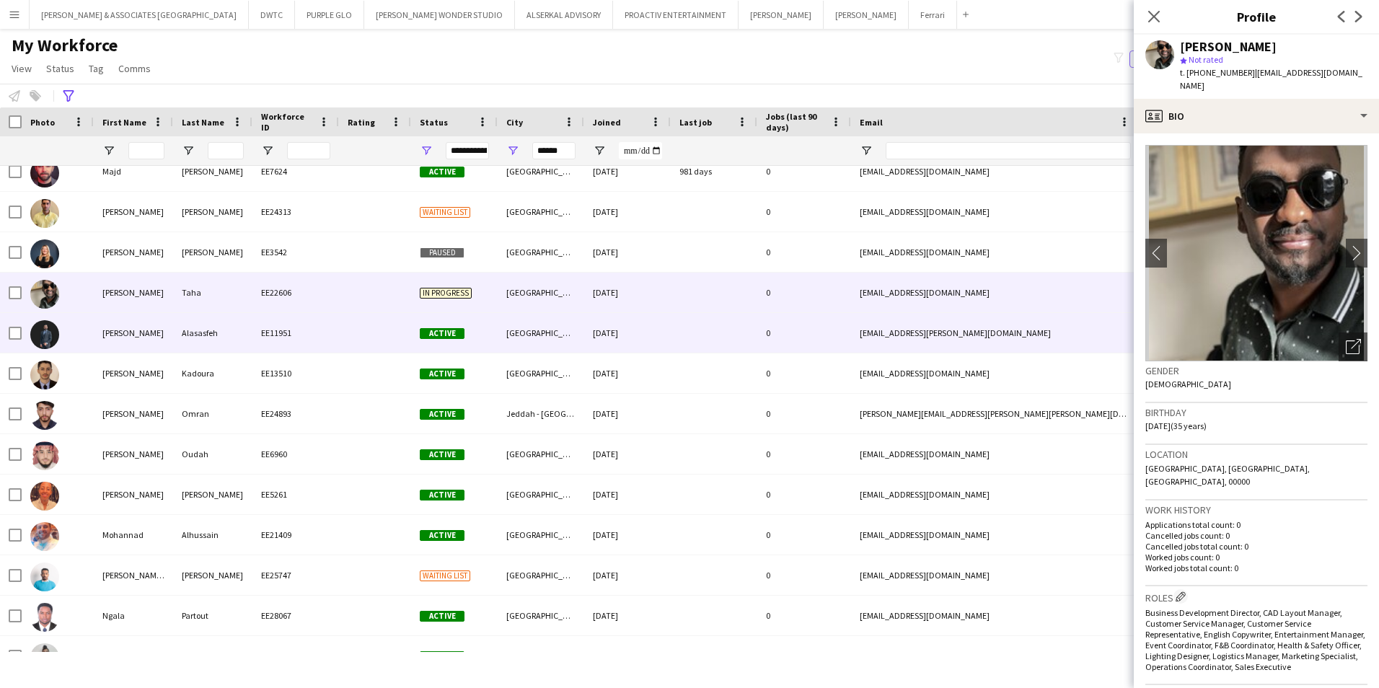
click at [241, 335] on div "Alasasfeh" at bounding box center [212, 333] width 79 height 40
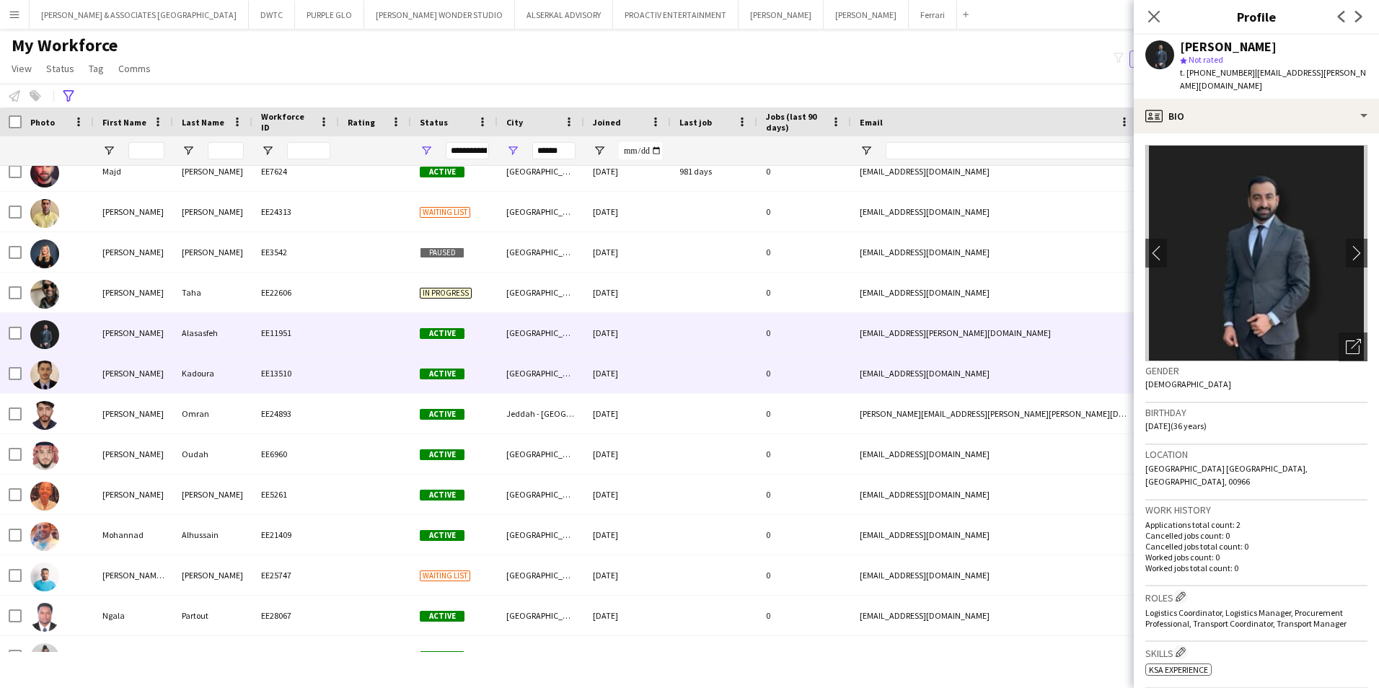
click at [231, 374] on div "Kadoura" at bounding box center [212, 373] width 79 height 40
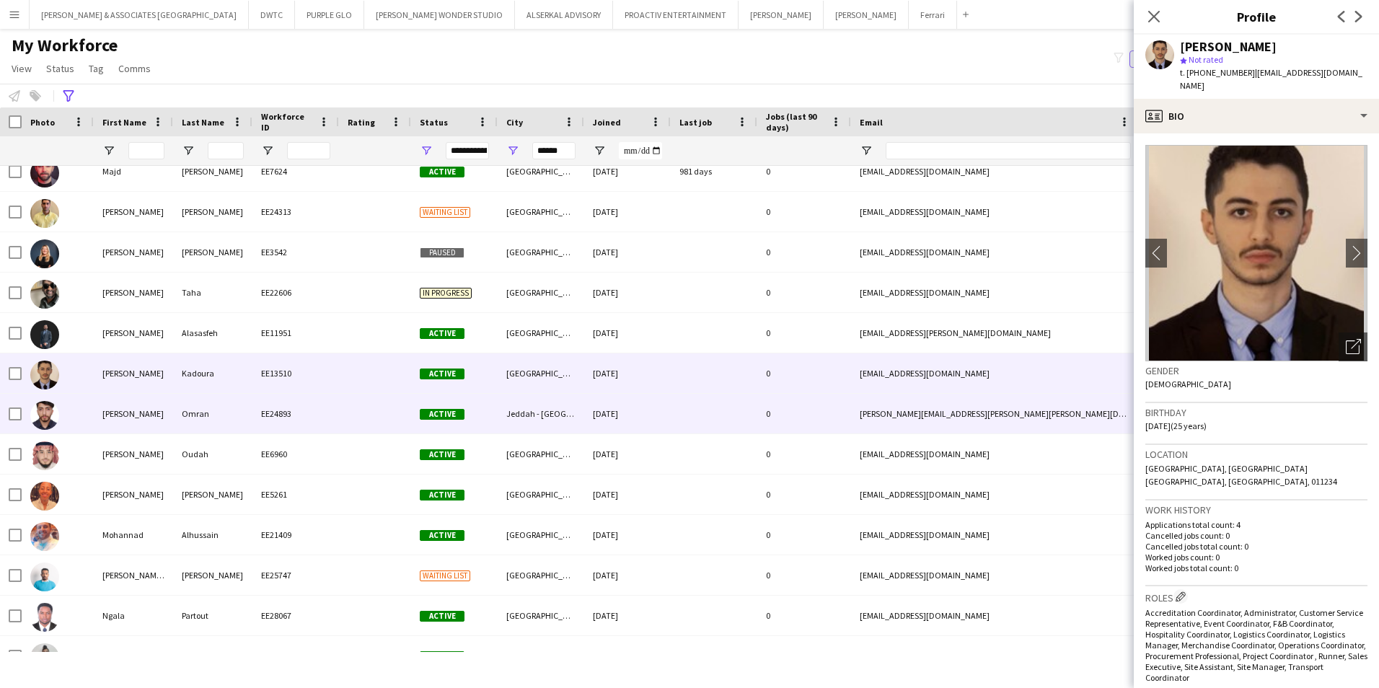
click at [216, 410] on div "Omran" at bounding box center [212, 414] width 79 height 40
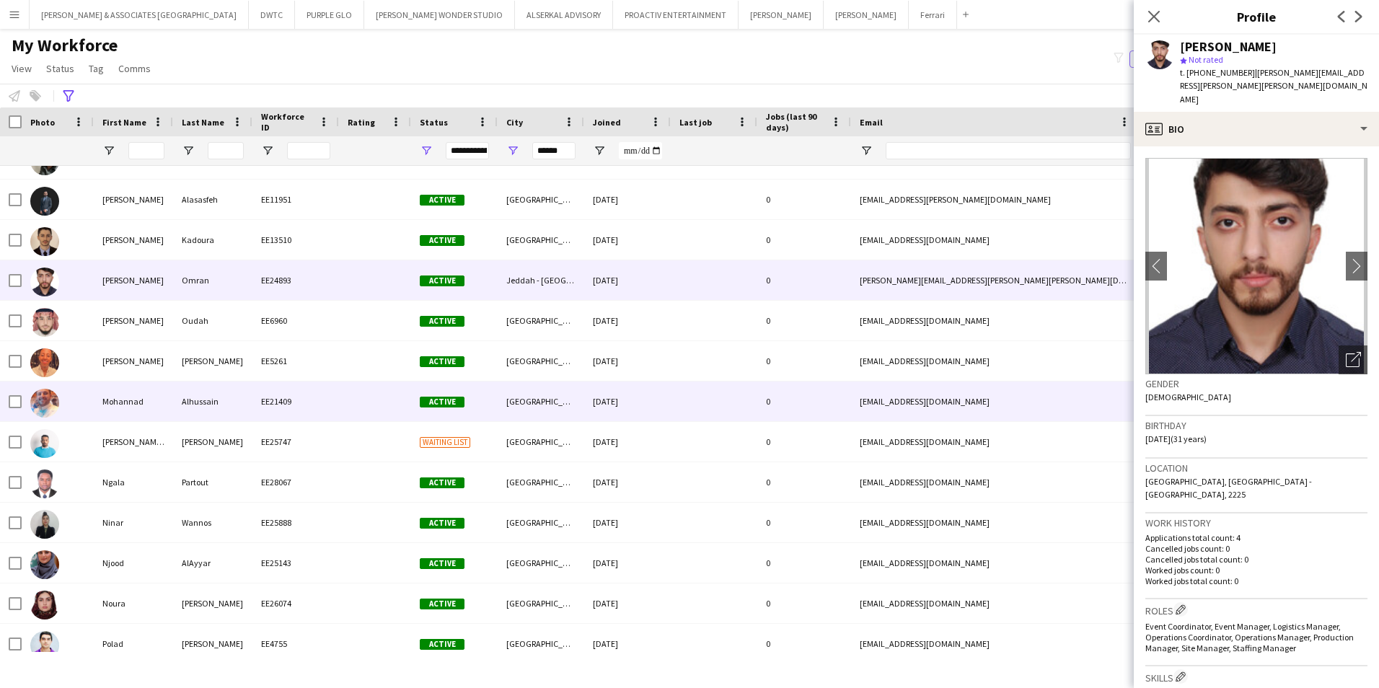
scroll to position [1370, 0]
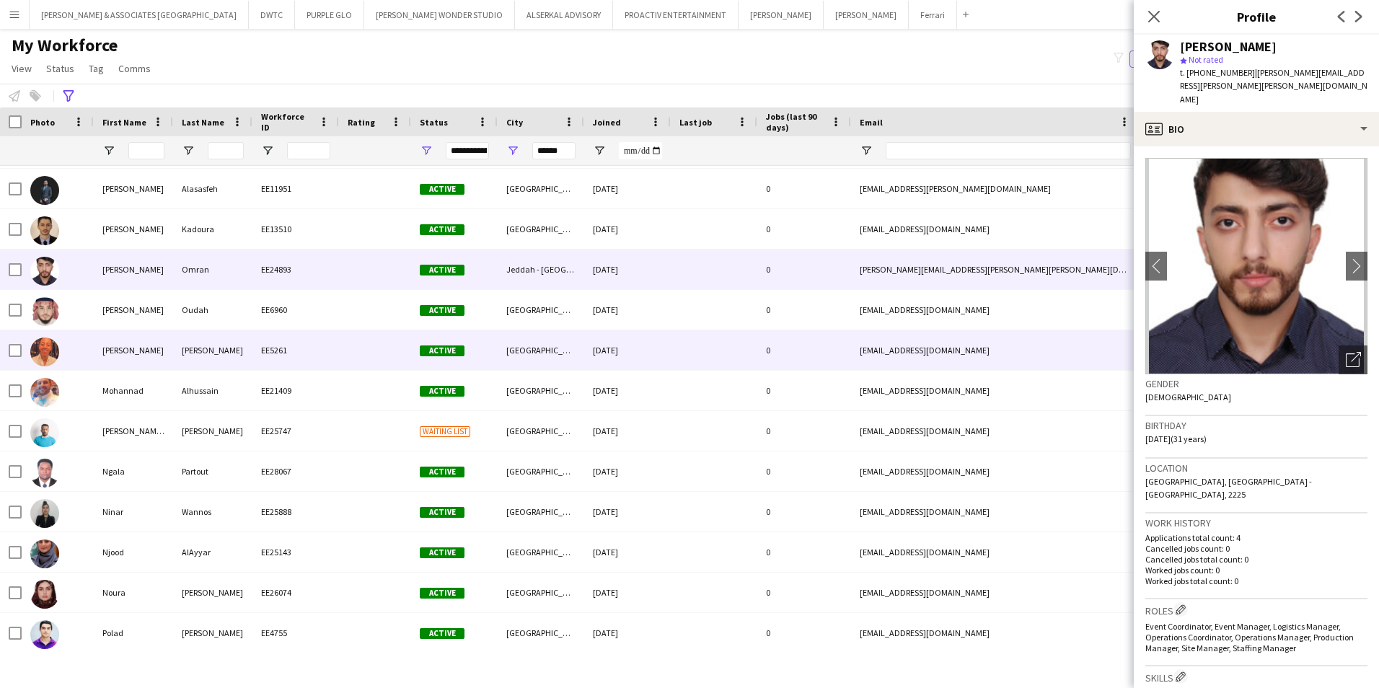
click at [177, 351] on div "[PERSON_NAME]" at bounding box center [212, 350] width 79 height 40
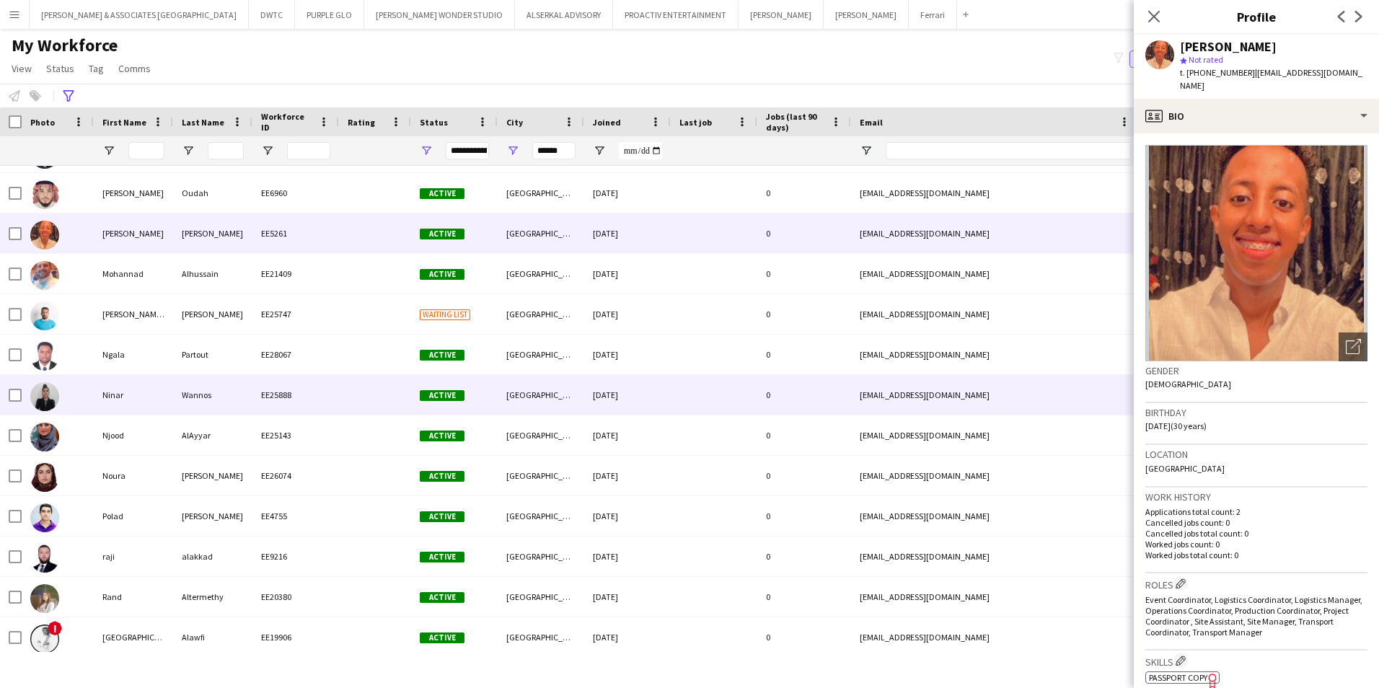
scroll to position [1515, 0]
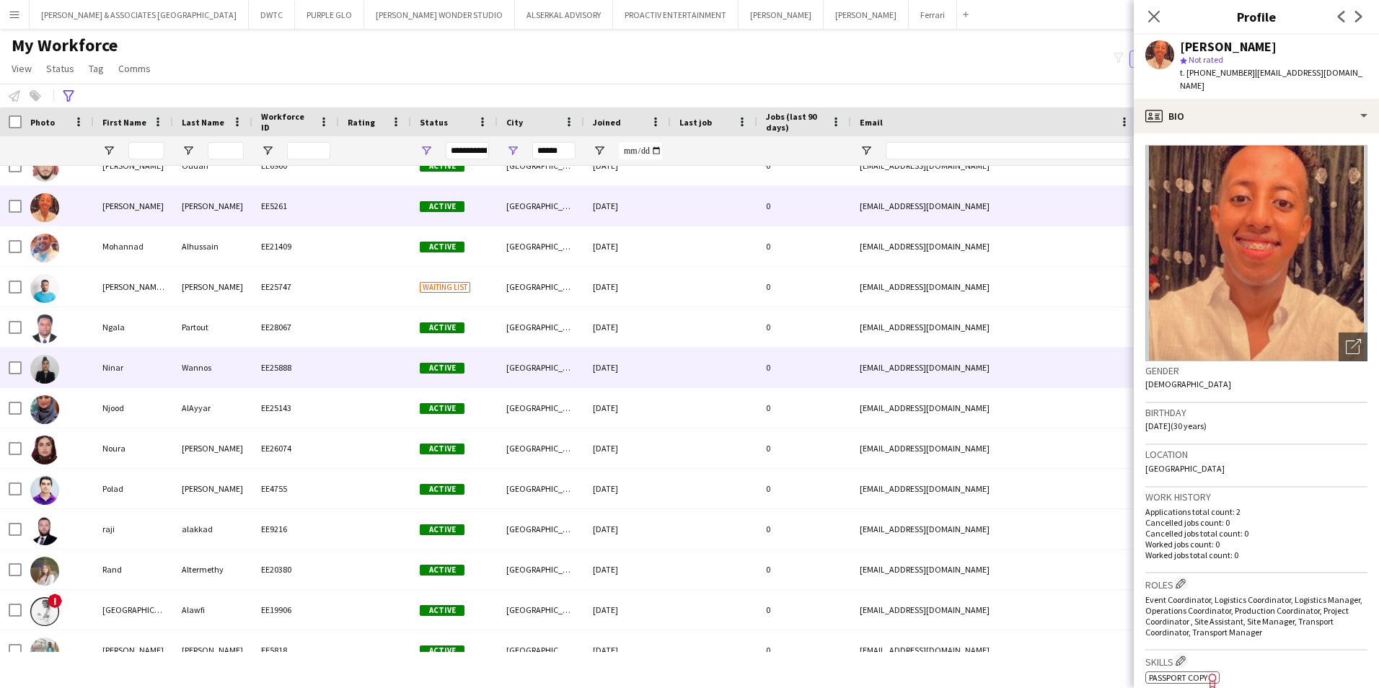
click at [179, 351] on div "Wannos" at bounding box center [212, 368] width 79 height 40
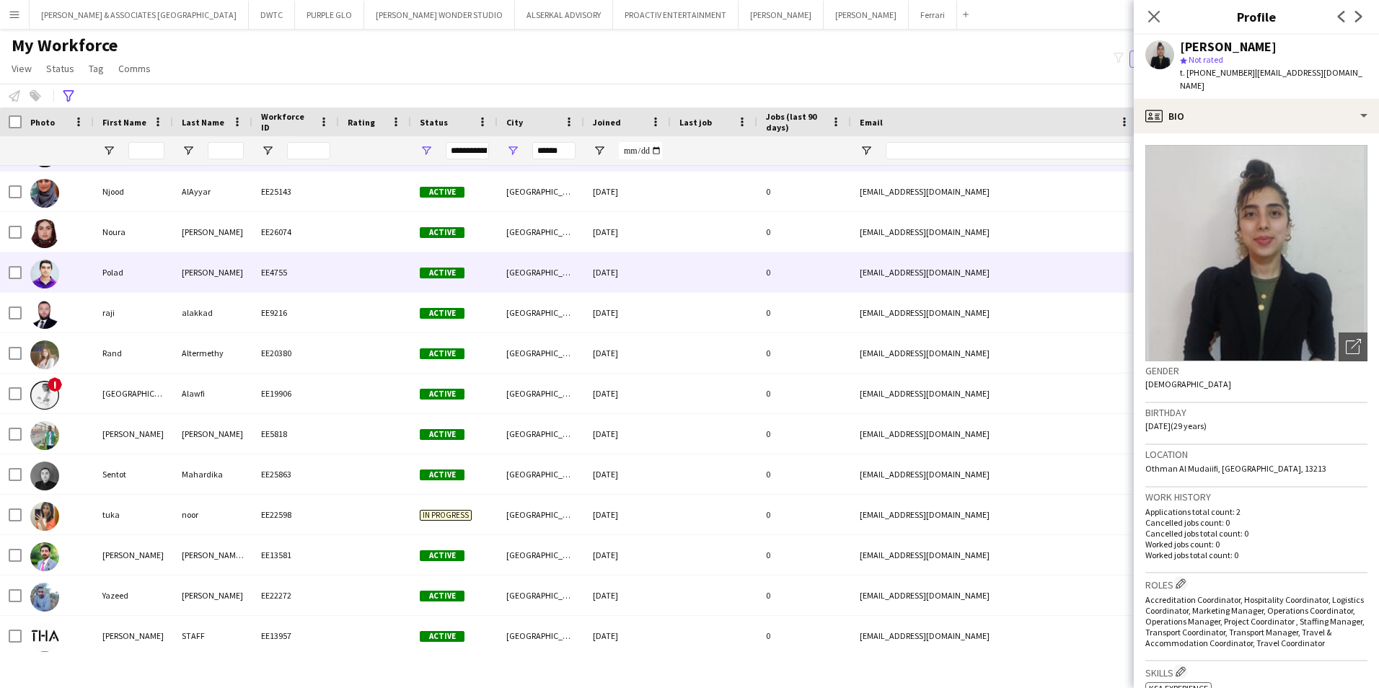
click at [168, 264] on div "Polad" at bounding box center [133, 272] width 79 height 40
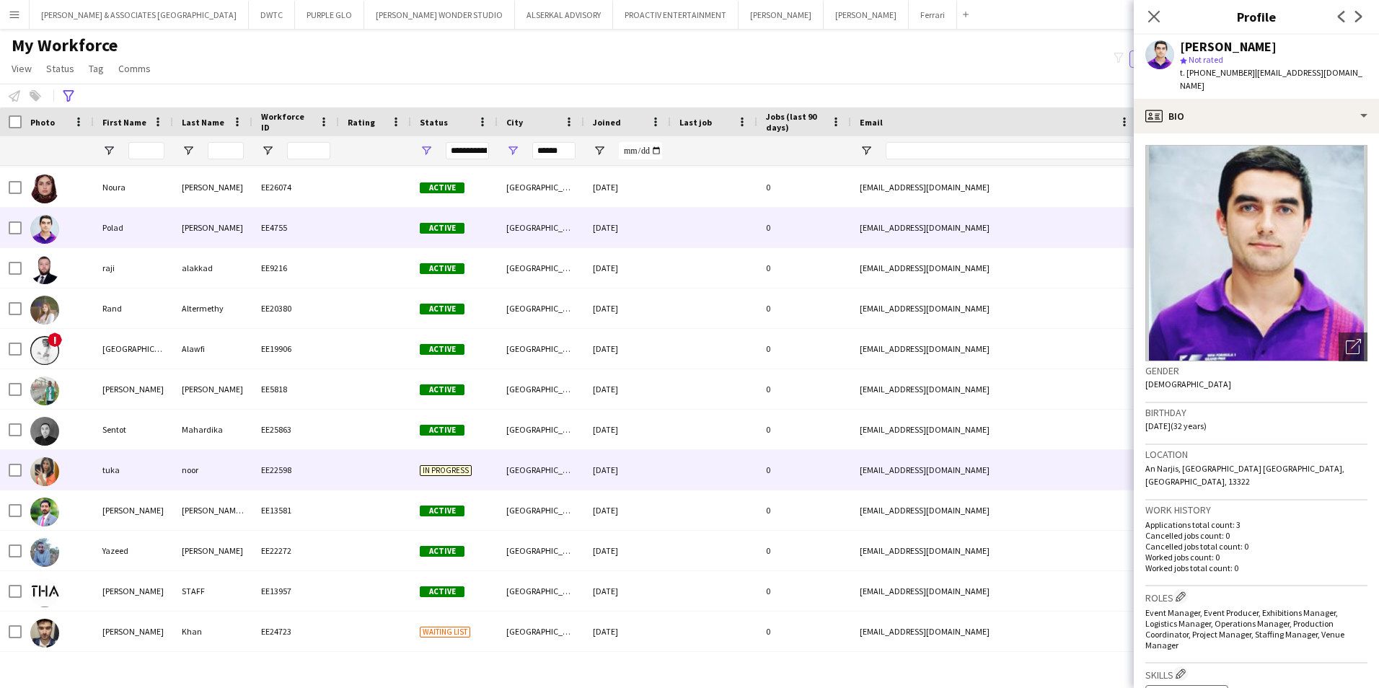
click at [164, 485] on div "tuka" at bounding box center [133, 470] width 79 height 40
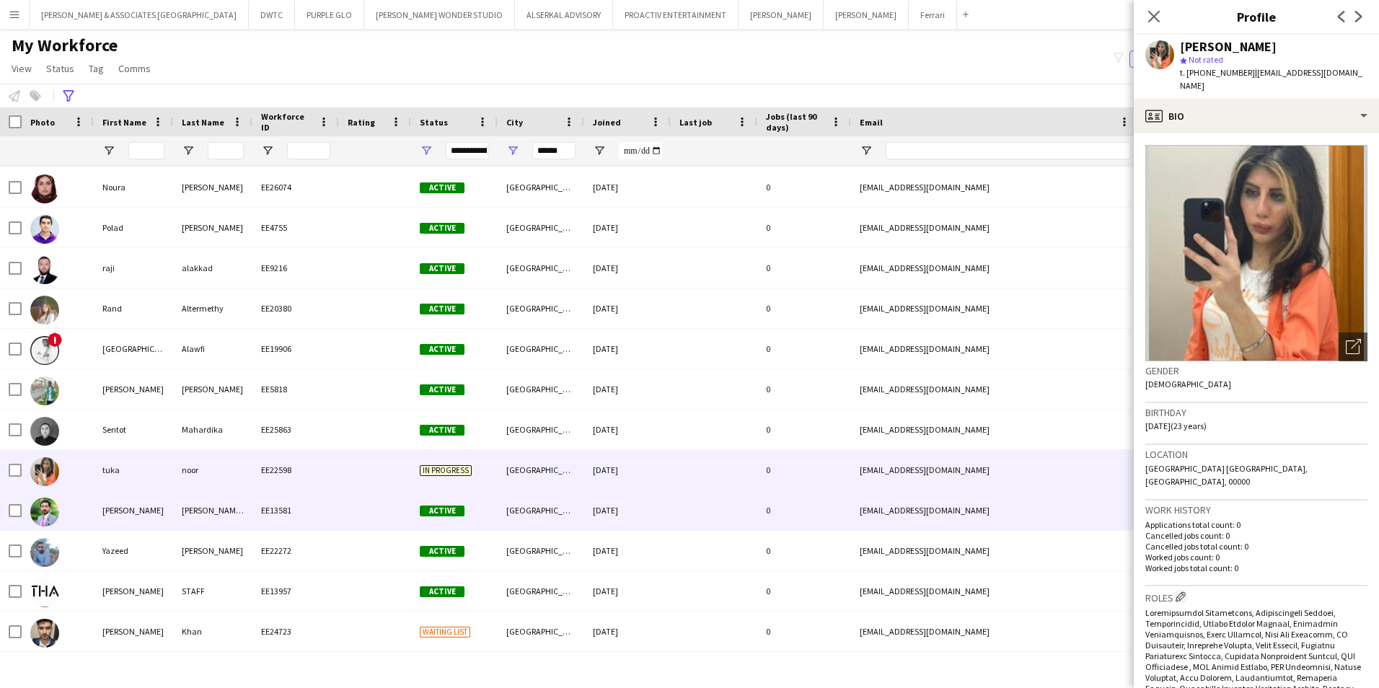
click at [160, 498] on div "[PERSON_NAME]" at bounding box center [133, 510] width 79 height 40
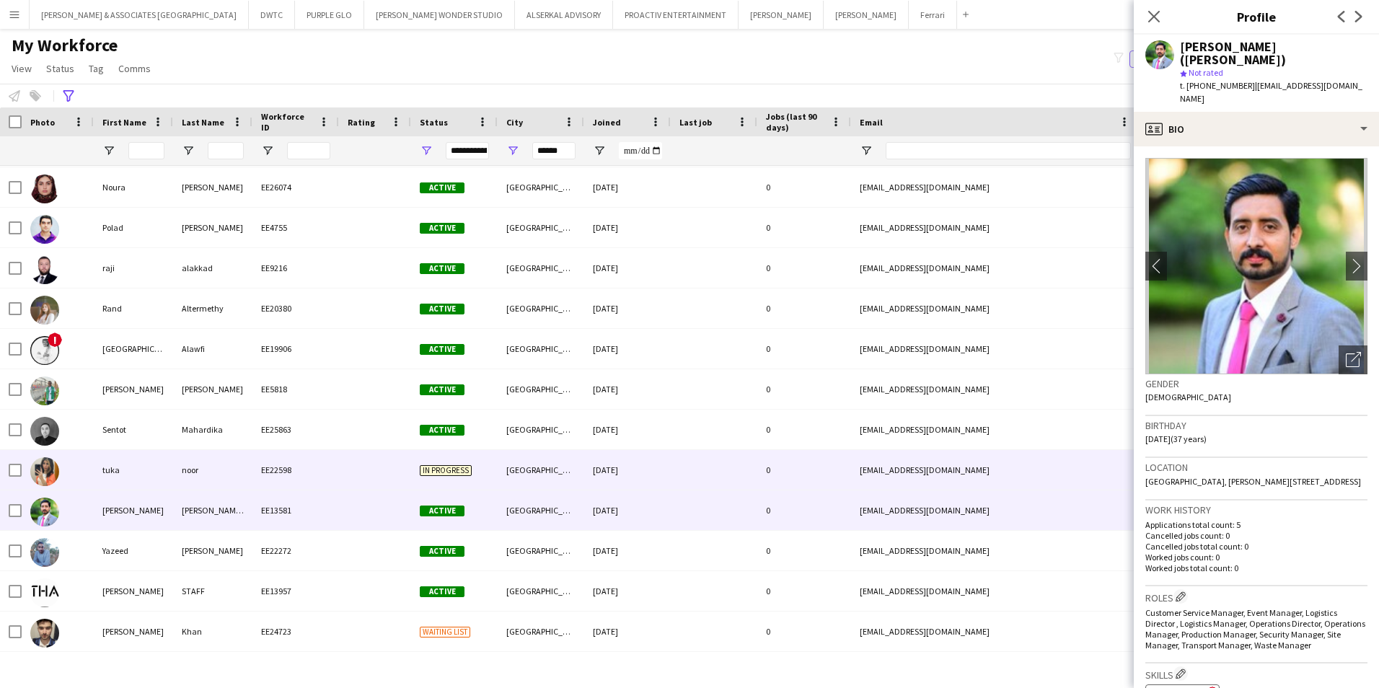
click at [162, 477] on div "tuka" at bounding box center [133, 470] width 79 height 40
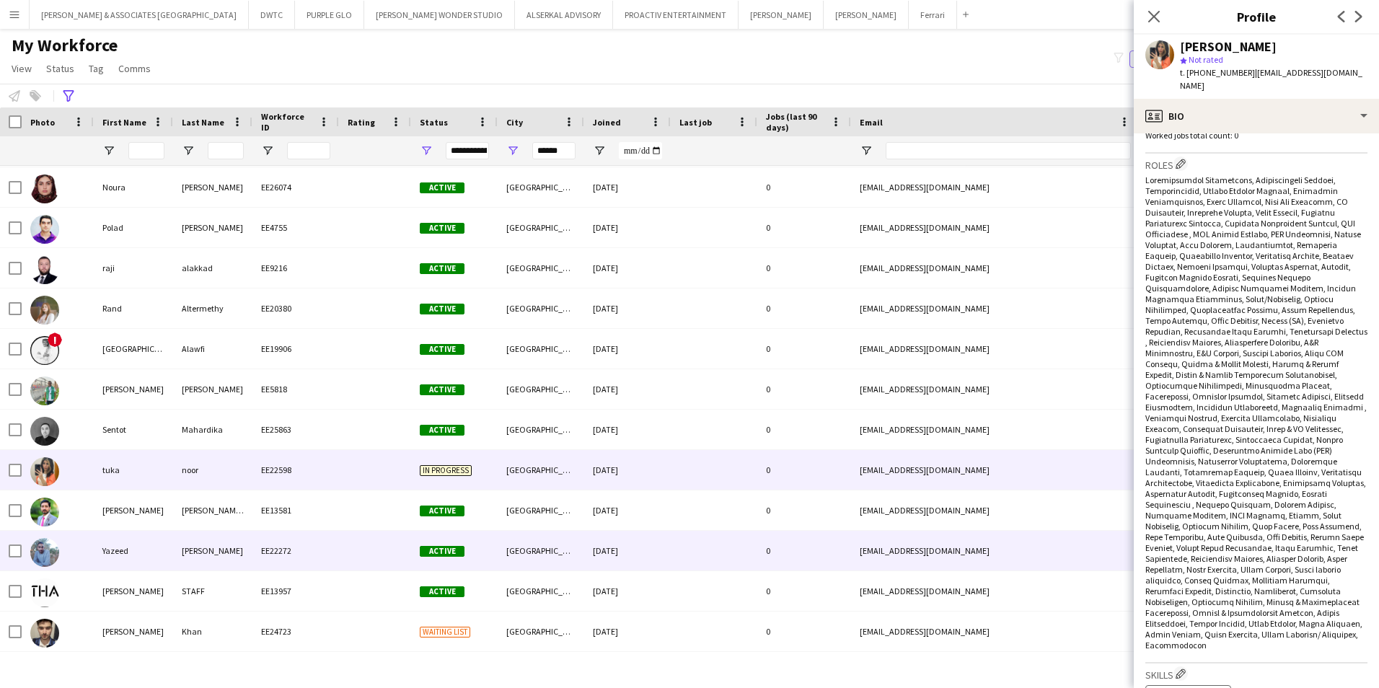
click at [338, 538] on div "EE22272" at bounding box center [295, 551] width 87 height 40
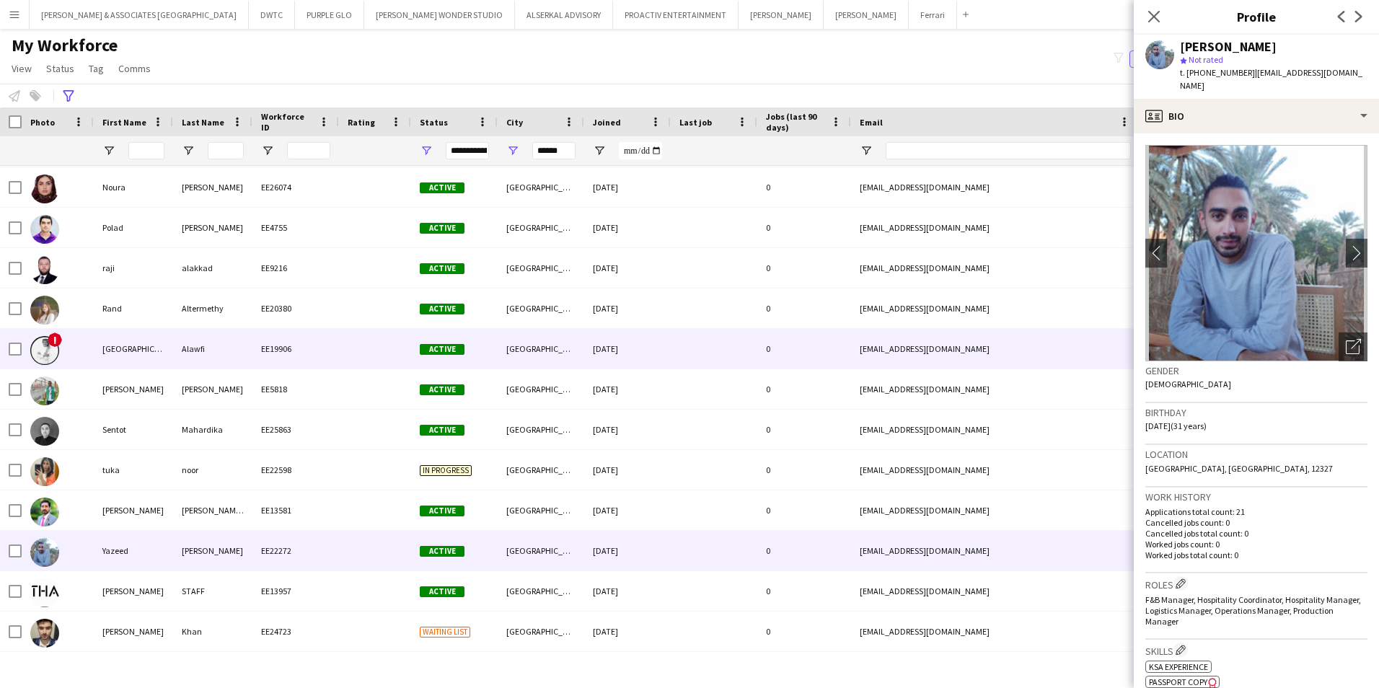
click at [209, 357] on div "Alawfi" at bounding box center [212, 349] width 79 height 40
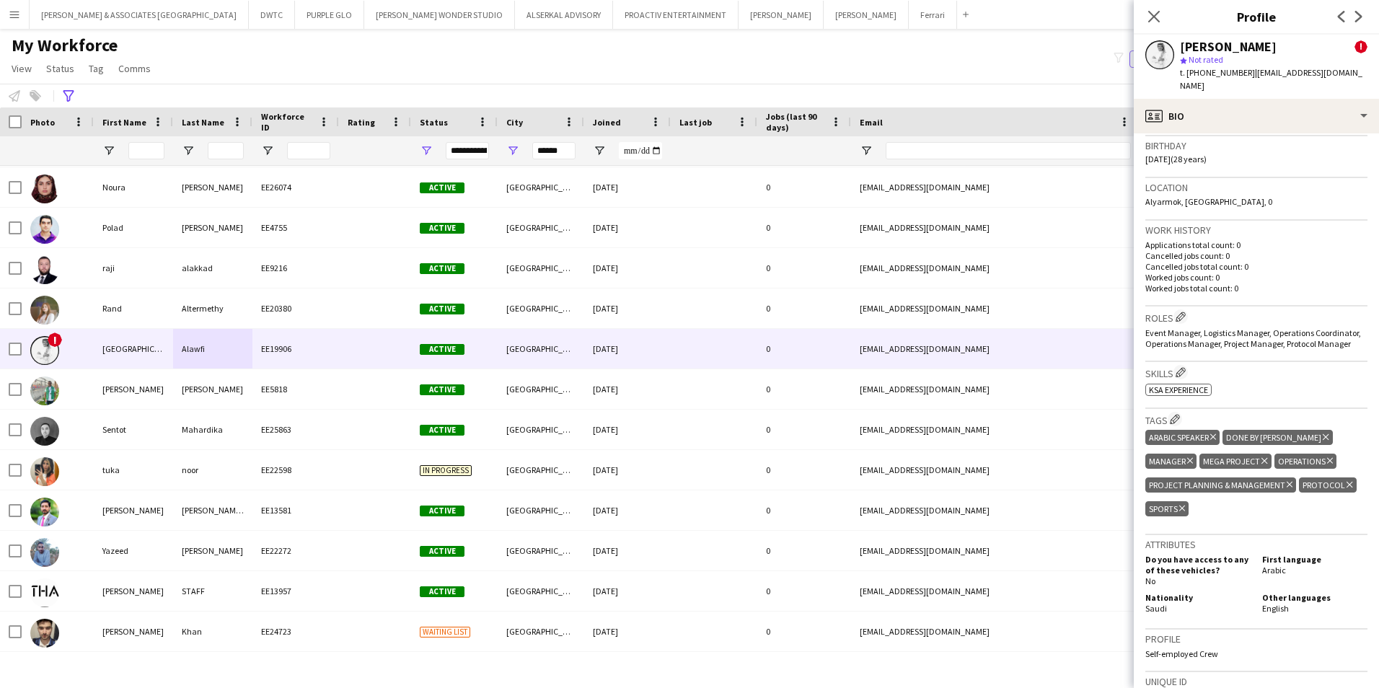
scroll to position [505, 0]
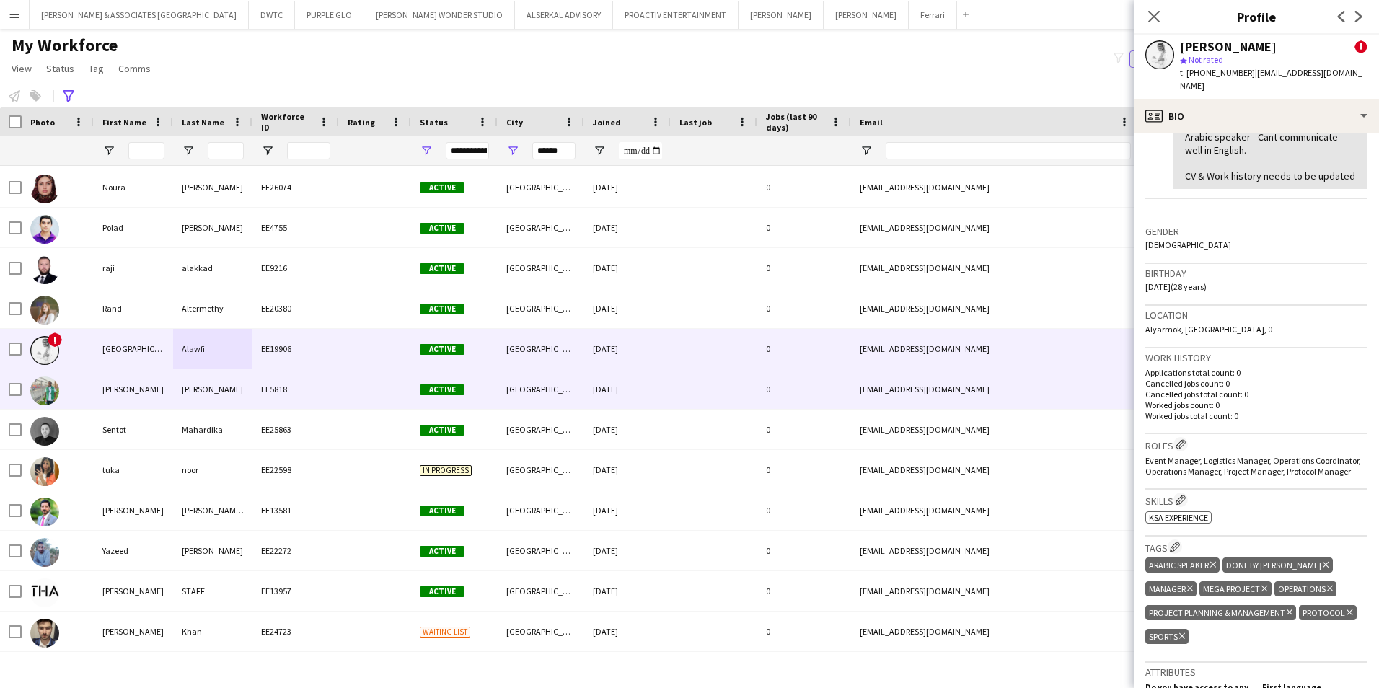
click at [152, 382] on div "[PERSON_NAME]" at bounding box center [133, 389] width 79 height 40
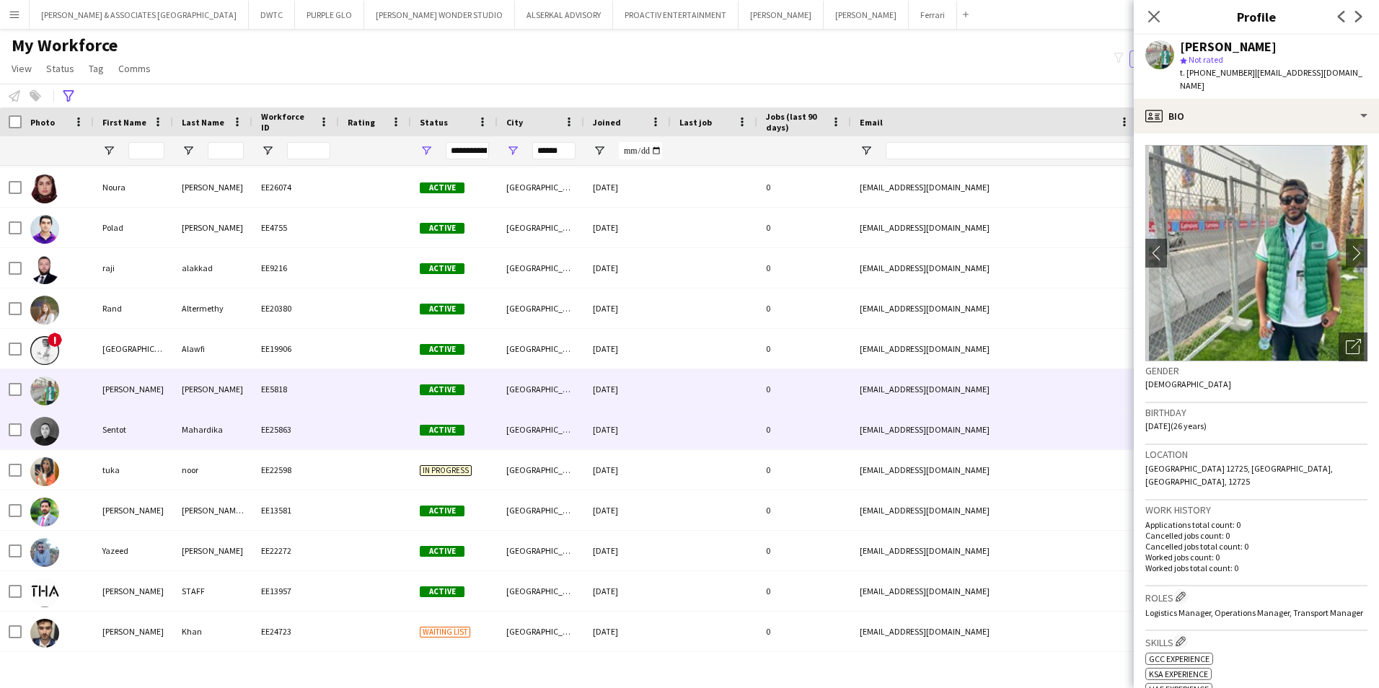
click at [160, 425] on div "Sentot" at bounding box center [133, 430] width 79 height 40
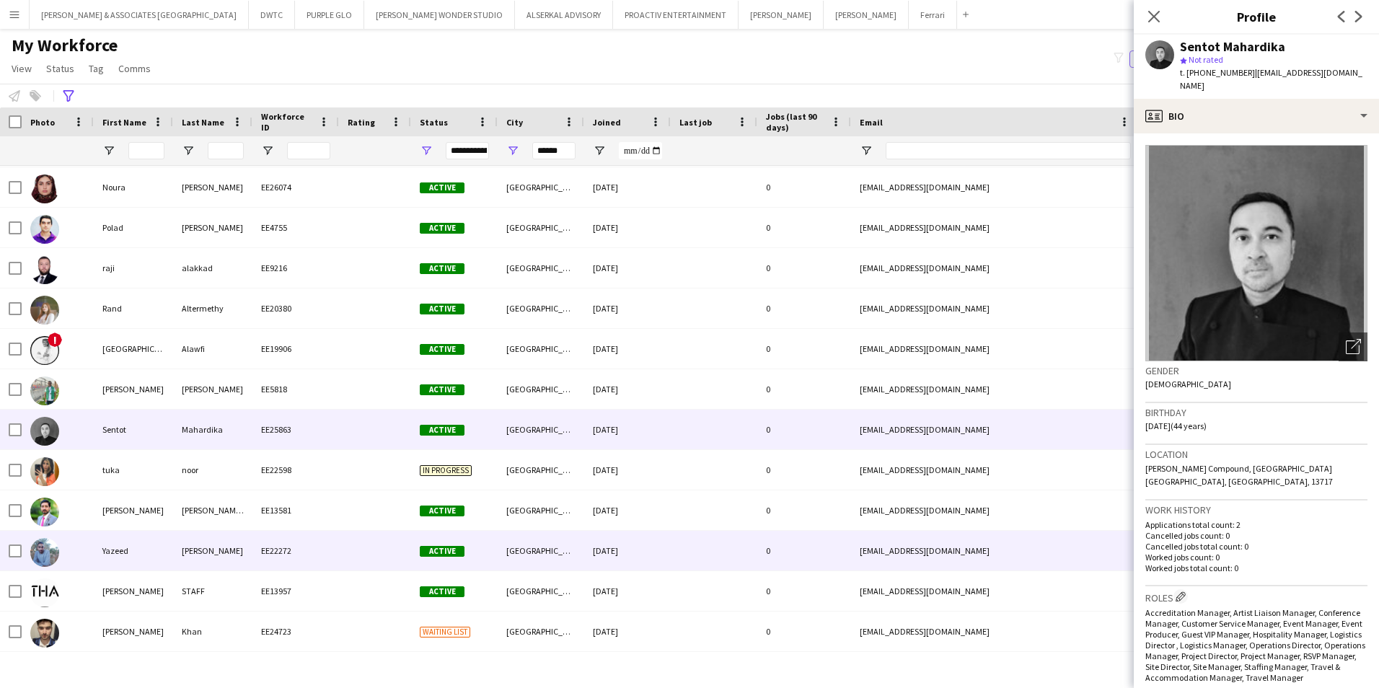
click at [138, 537] on div "Yazeed" at bounding box center [133, 551] width 79 height 40
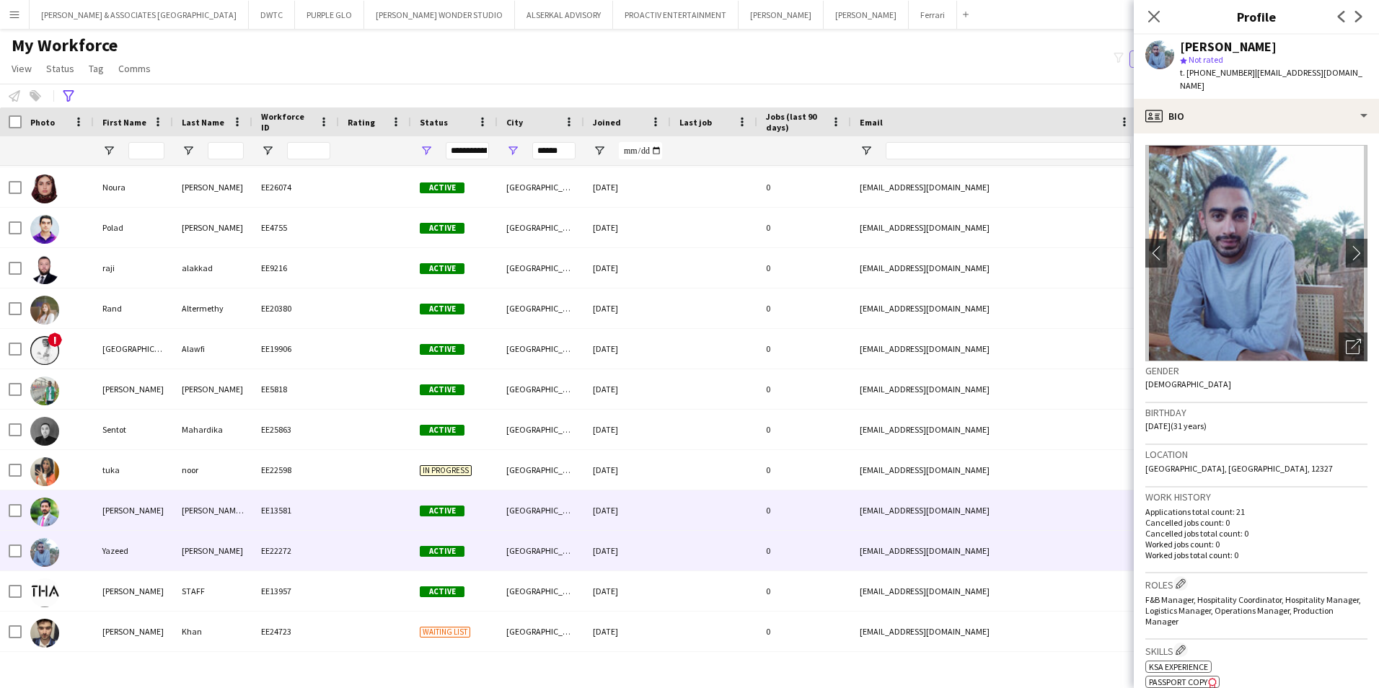
click at [145, 513] on div "[PERSON_NAME]" at bounding box center [133, 510] width 79 height 40
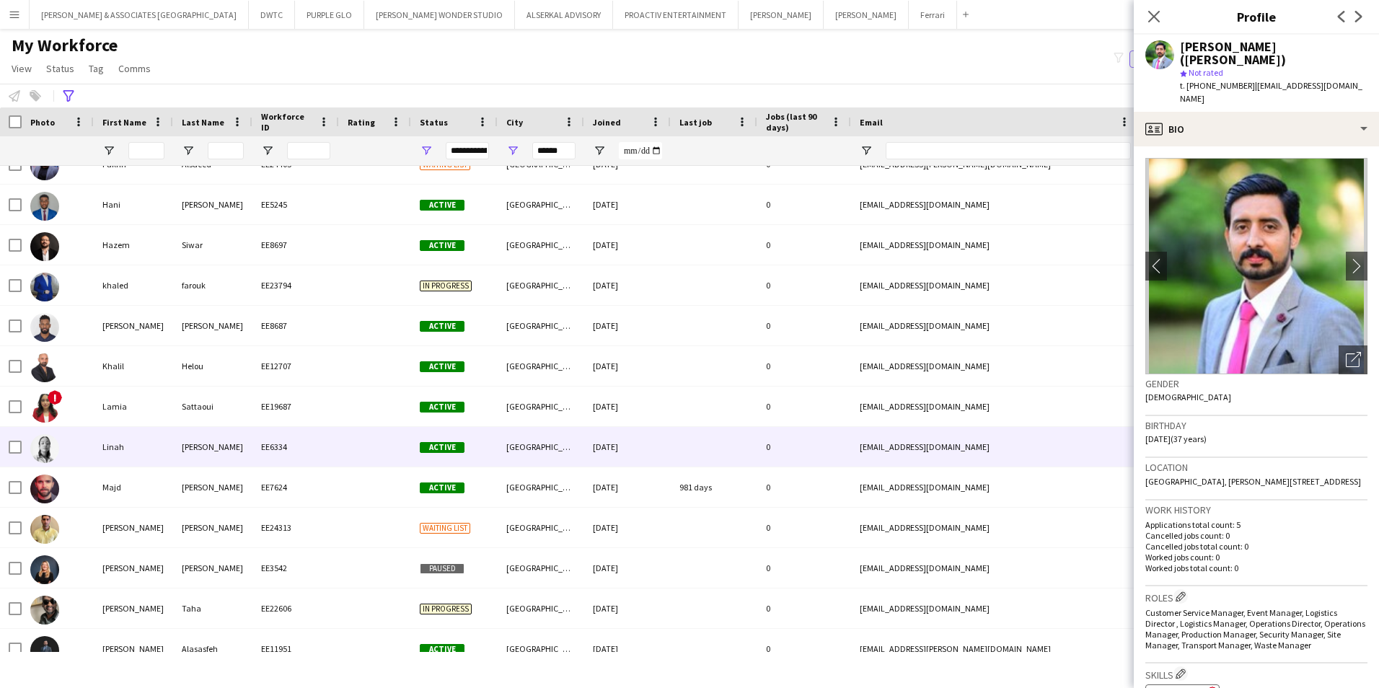
scroll to position [477, 0]
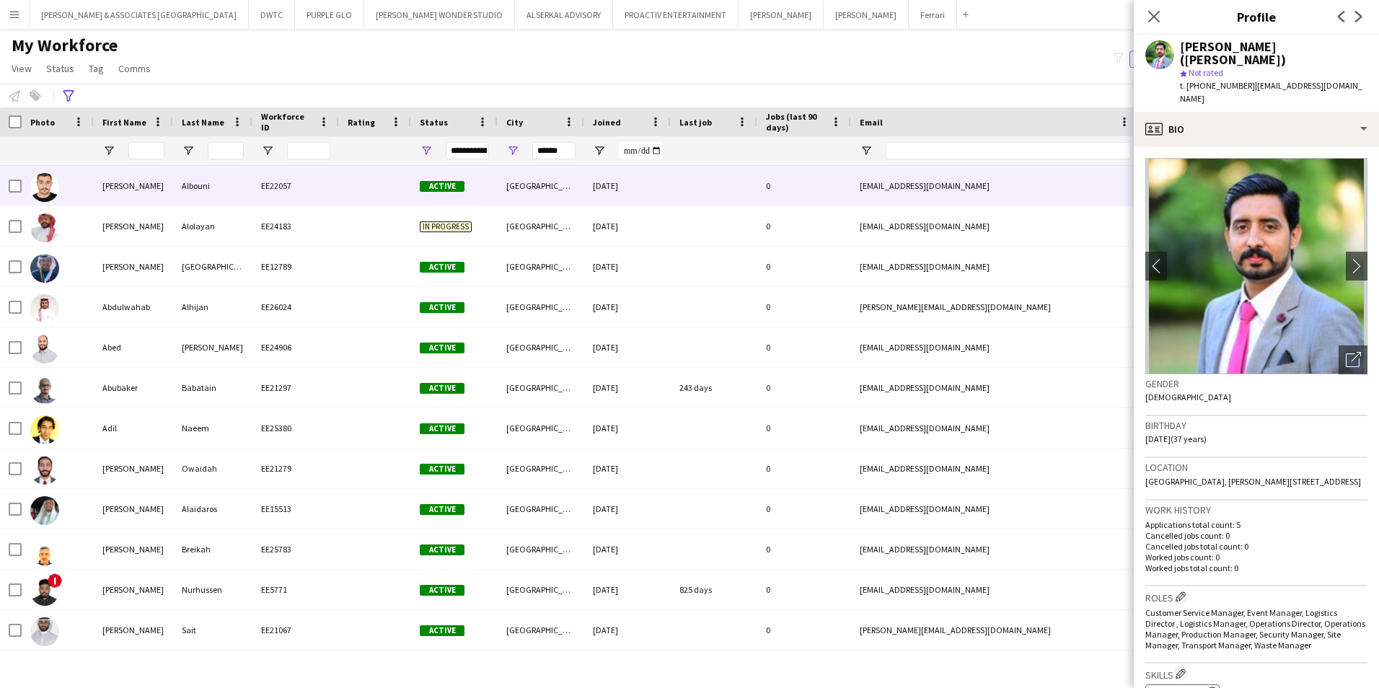
click at [160, 201] on div "[PERSON_NAME]" at bounding box center [133, 186] width 79 height 40
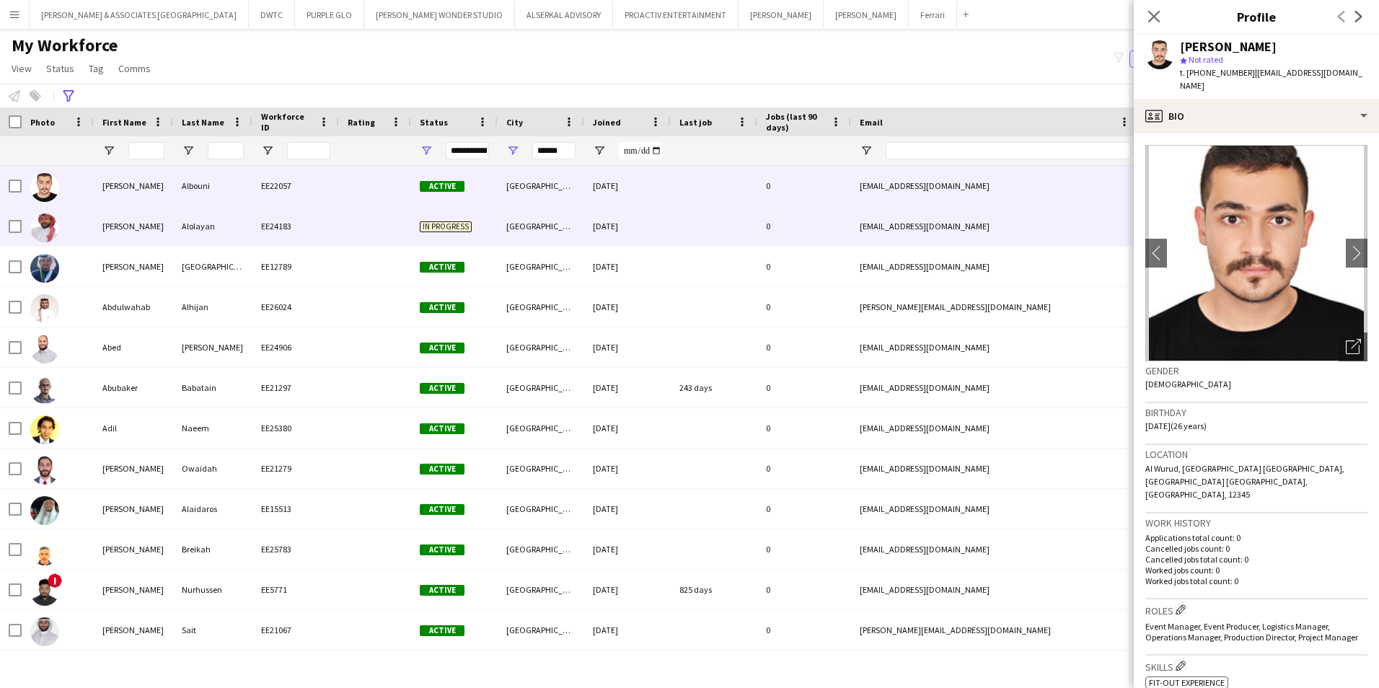
click at [166, 224] on div "[PERSON_NAME]" at bounding box center [133, 226] width 79 height 40
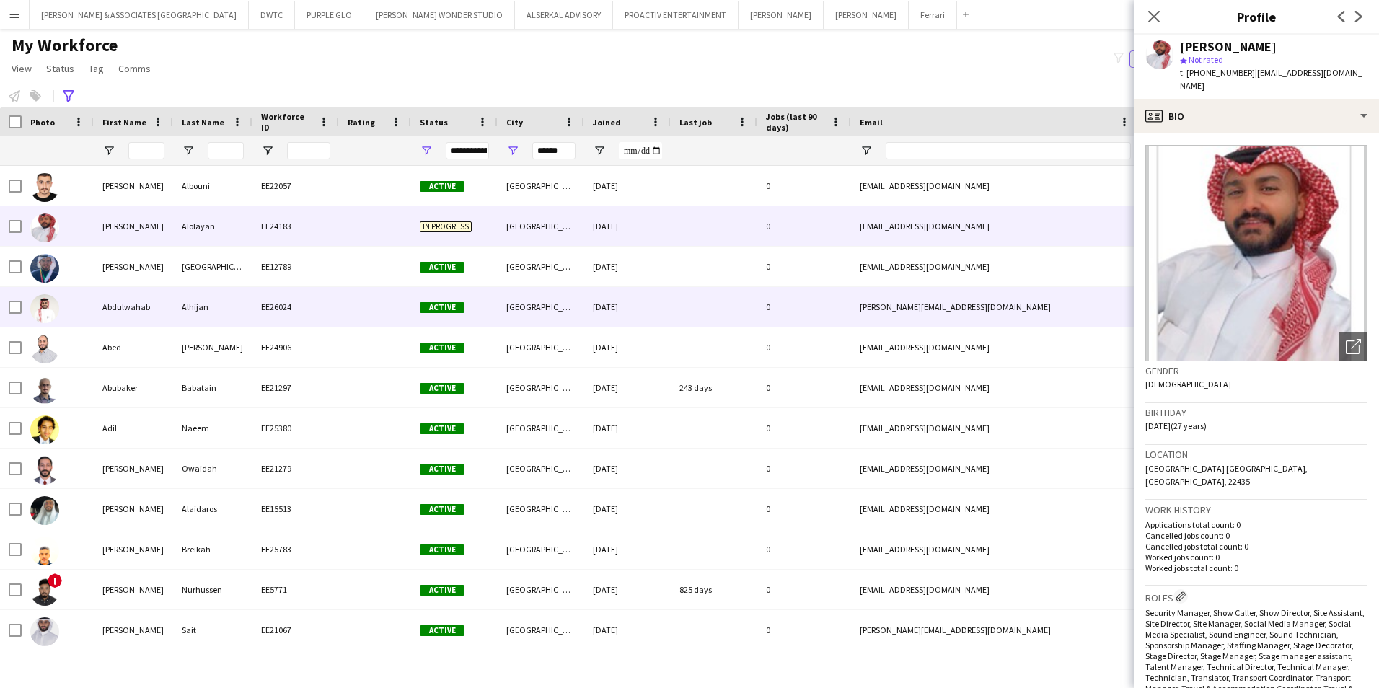
click at [166, 289] on div "Abdulwahab" at bounding box center [133, 307] width 79 height 40
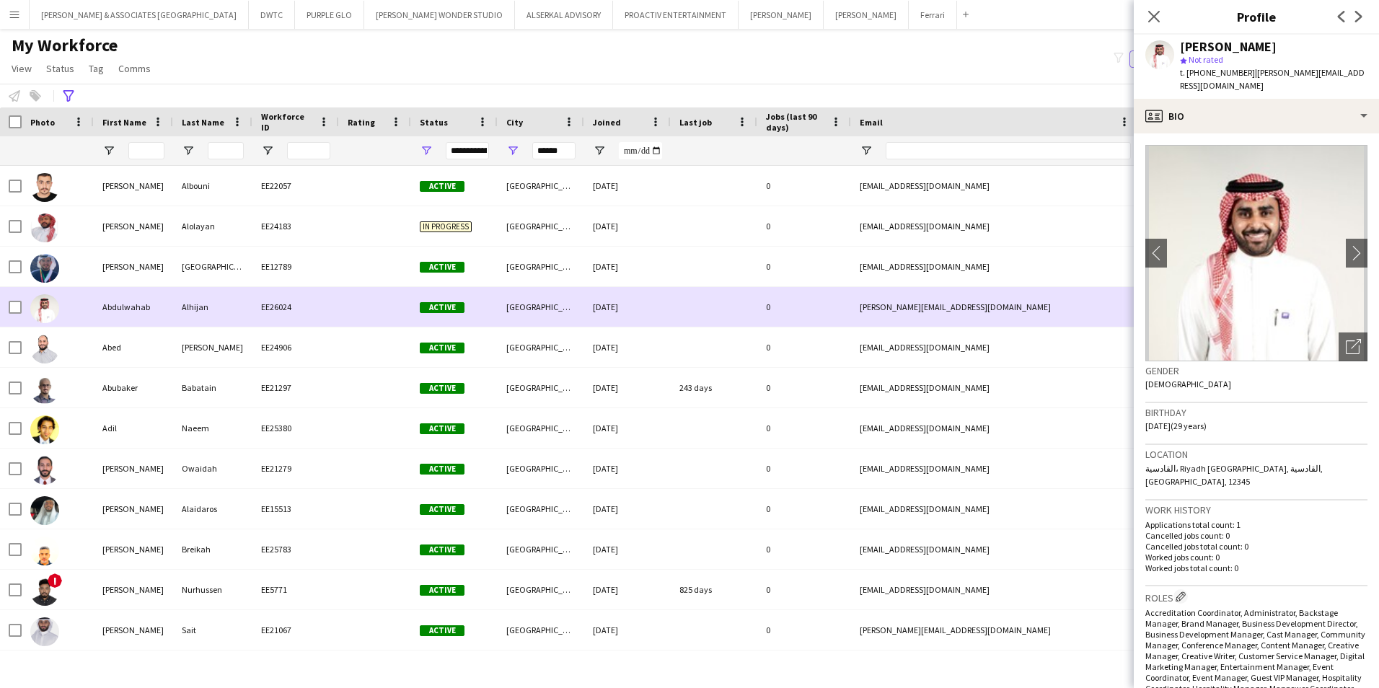
click at [170, 315] on div "Abdulwahab" at bounding box center [133, 307] width 79 height 40
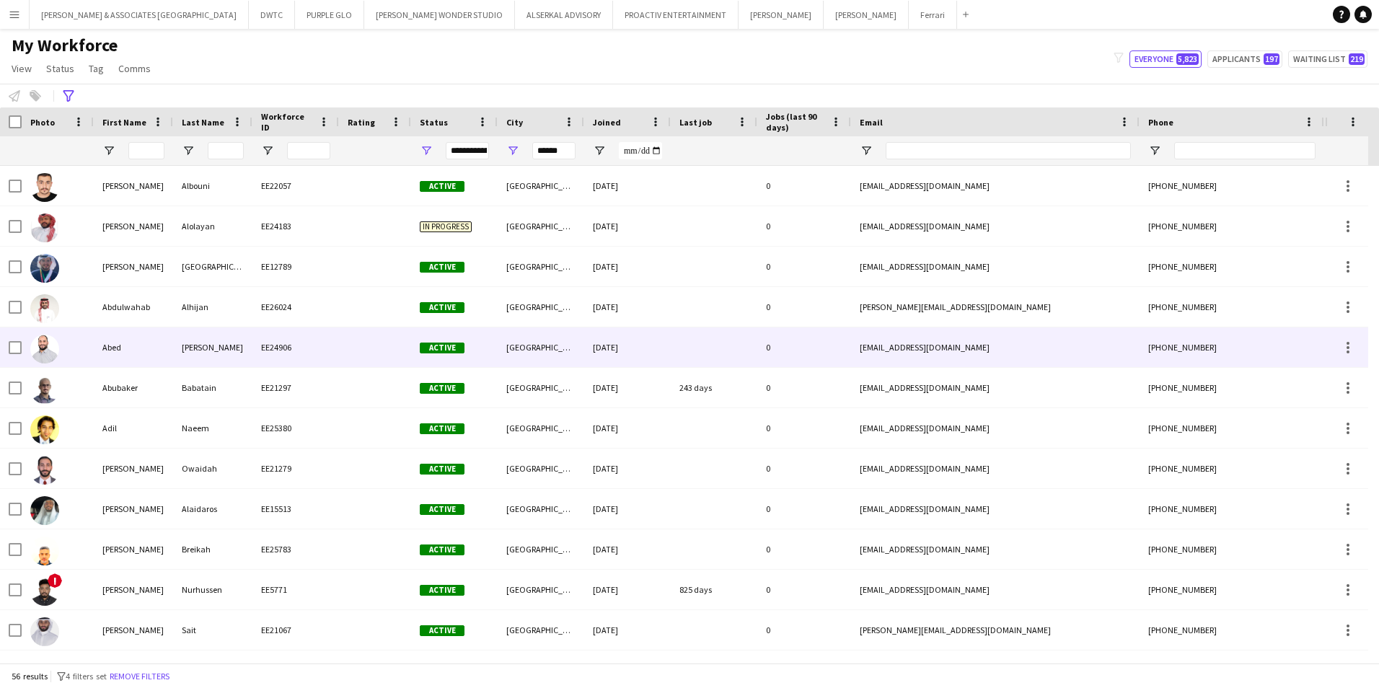
click at [161, 367] on div "Abed" at bounding box center [133, 347] width 79 height 40
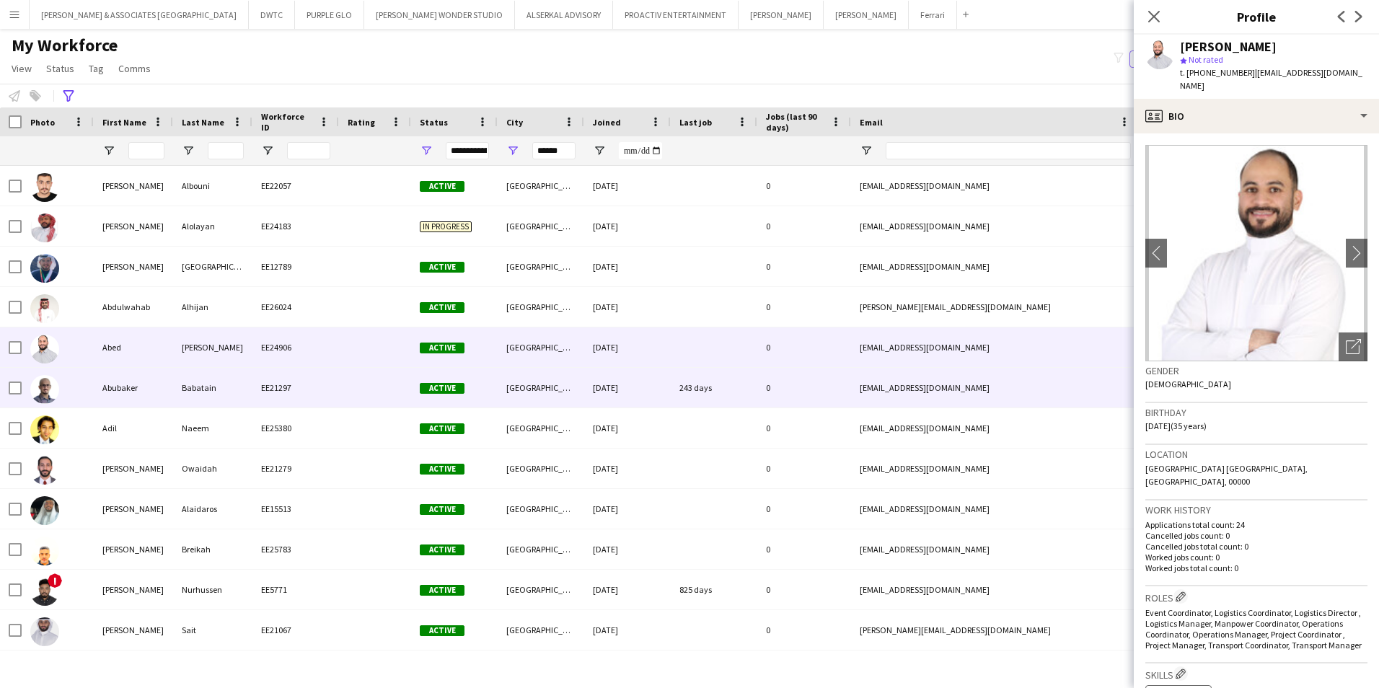
click at [169, 384] on div "Abubaker" at bounding box center [133, 388] width 79 height 40
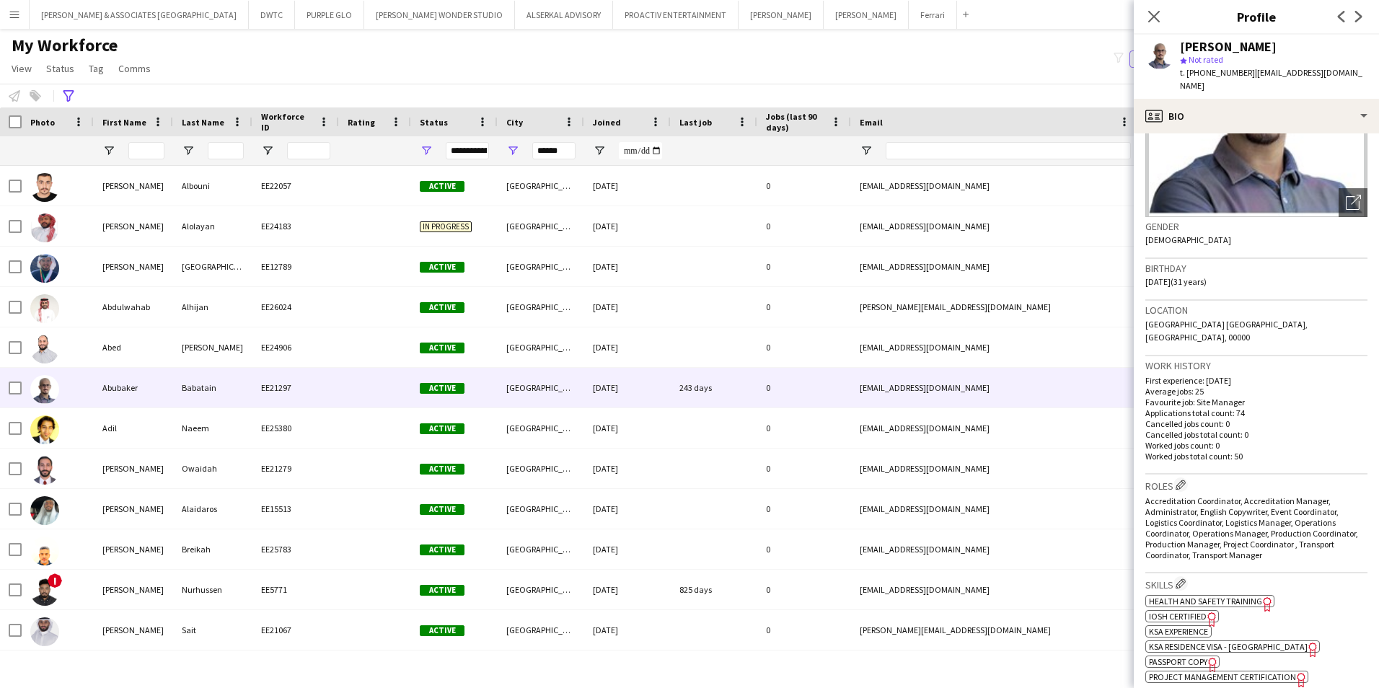
scroll to position [0, 0]
